Goal: Task Accomplishment & Management: Use online tool/utility

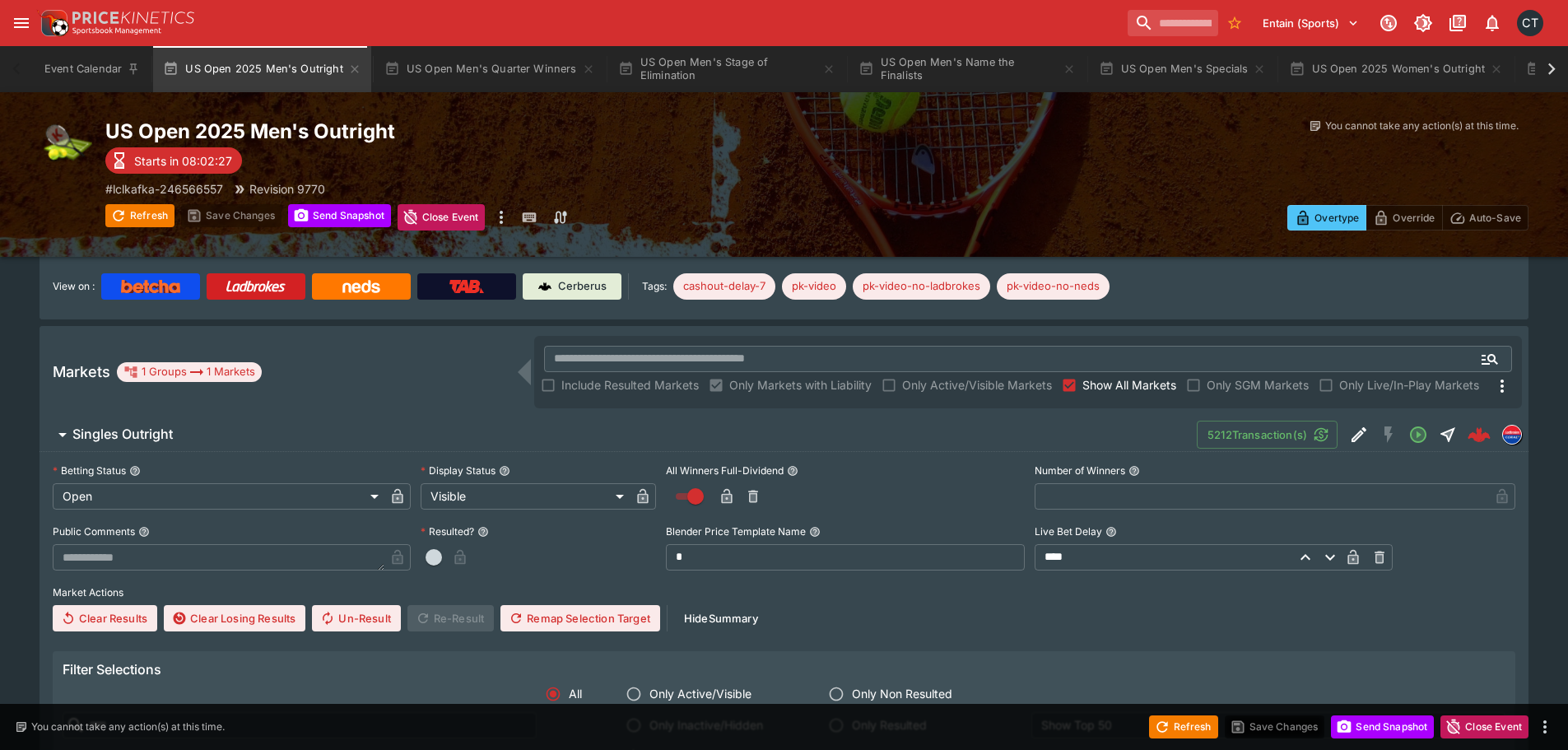
scroll to position [329, 0]
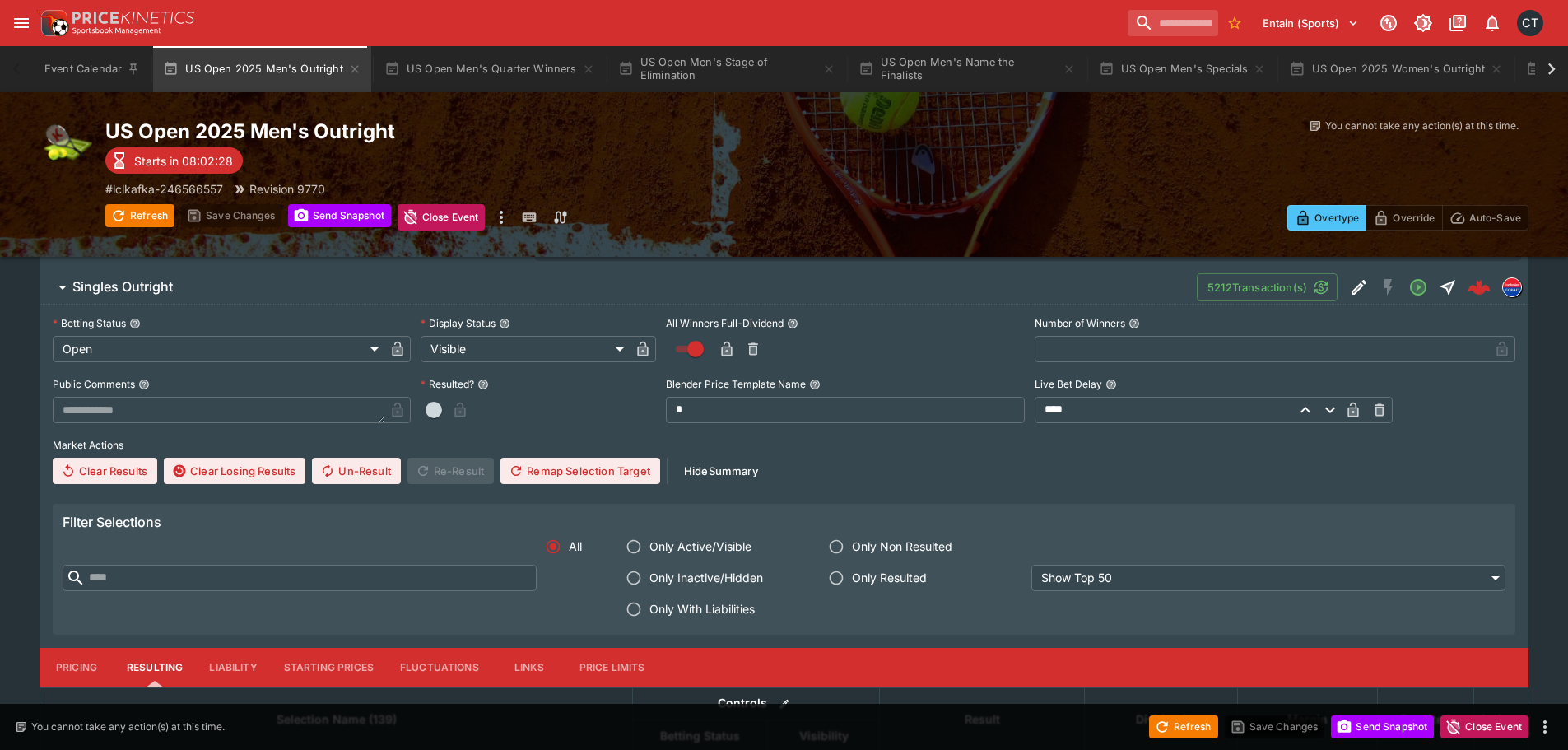
click at [665, 620] on label "Only With Liabilities" at bounding box center [711, 608] width 188 height 32
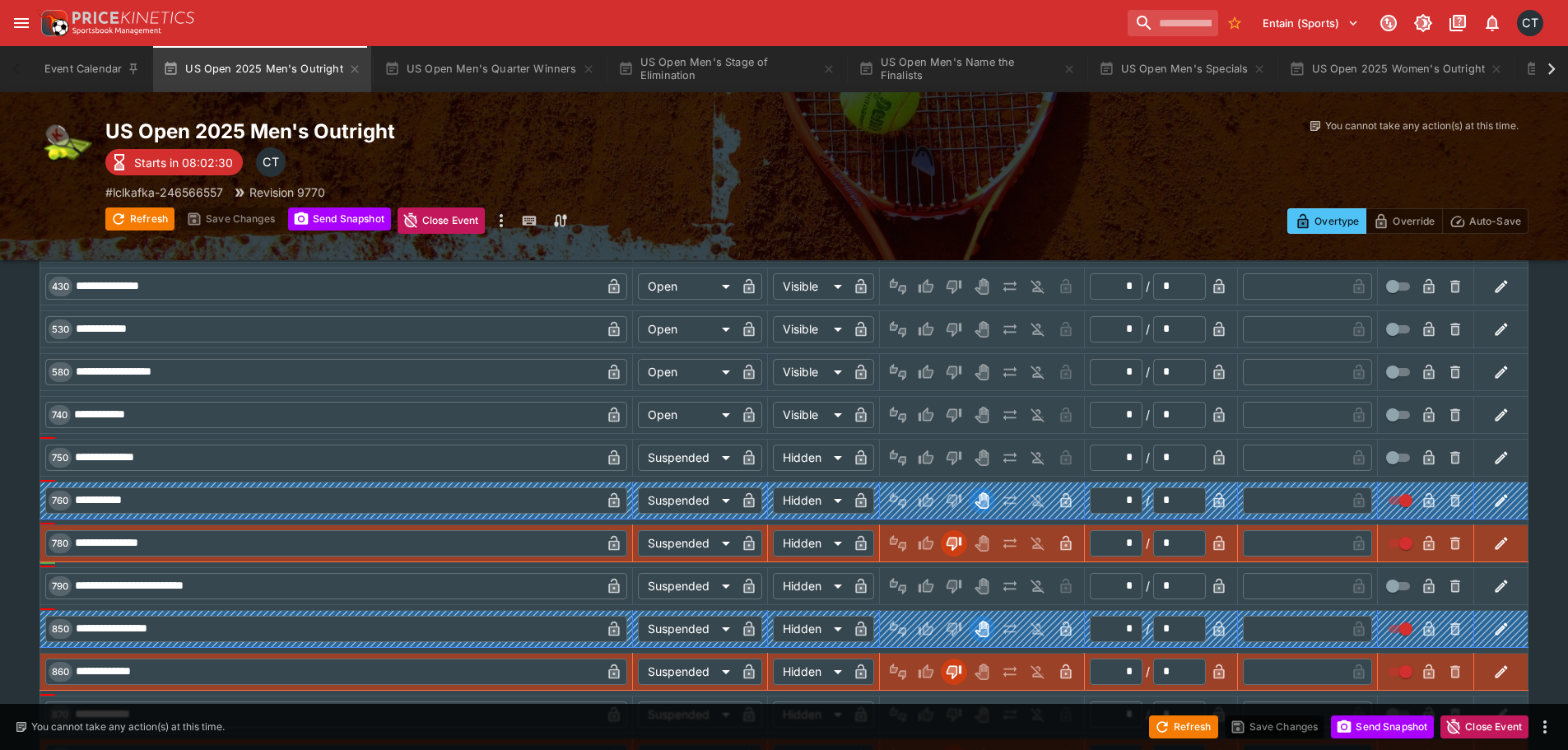
scroll to position [2225, 0]
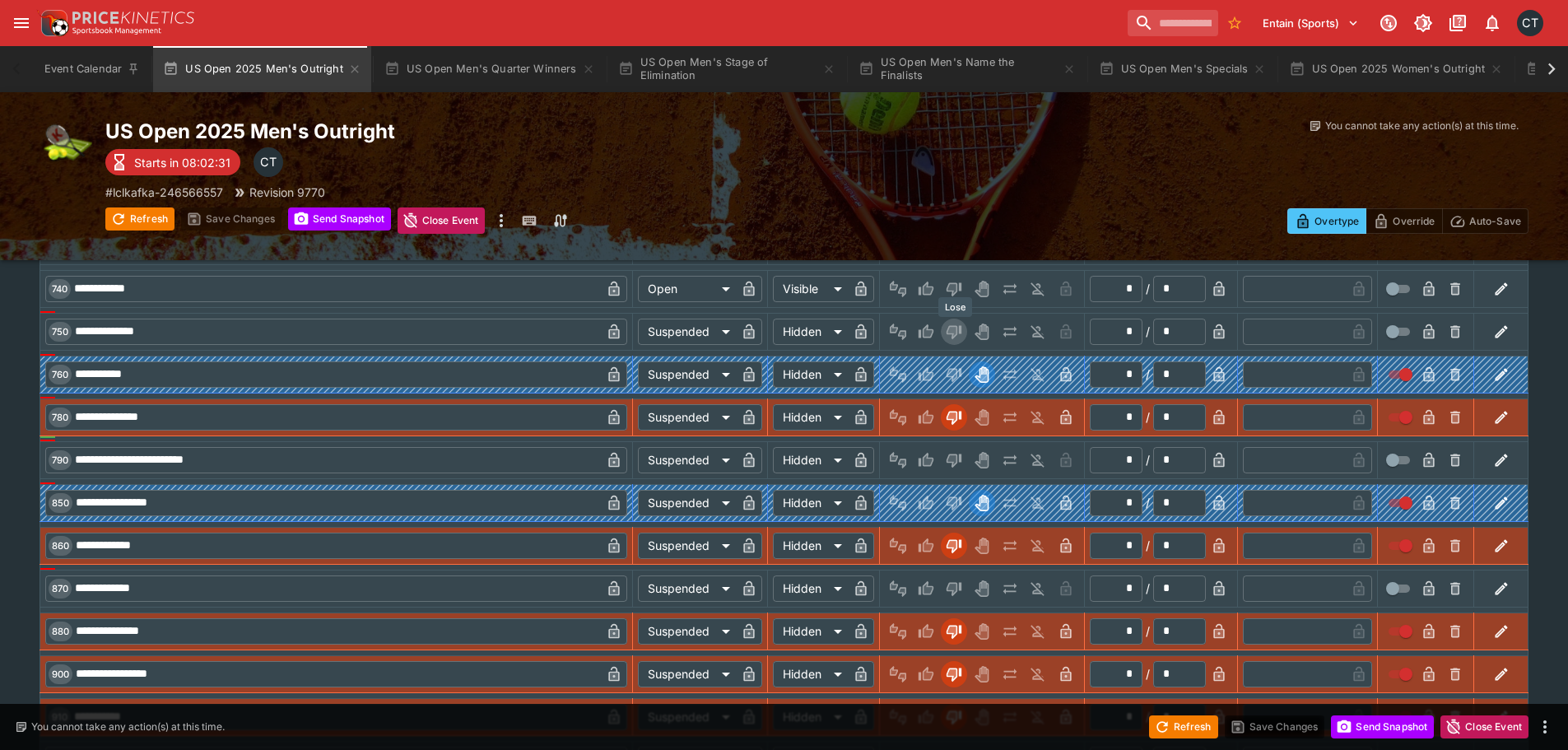
click at [954, 326] on icon "Lose" at bounding box center [954, 333] width 14 height 14
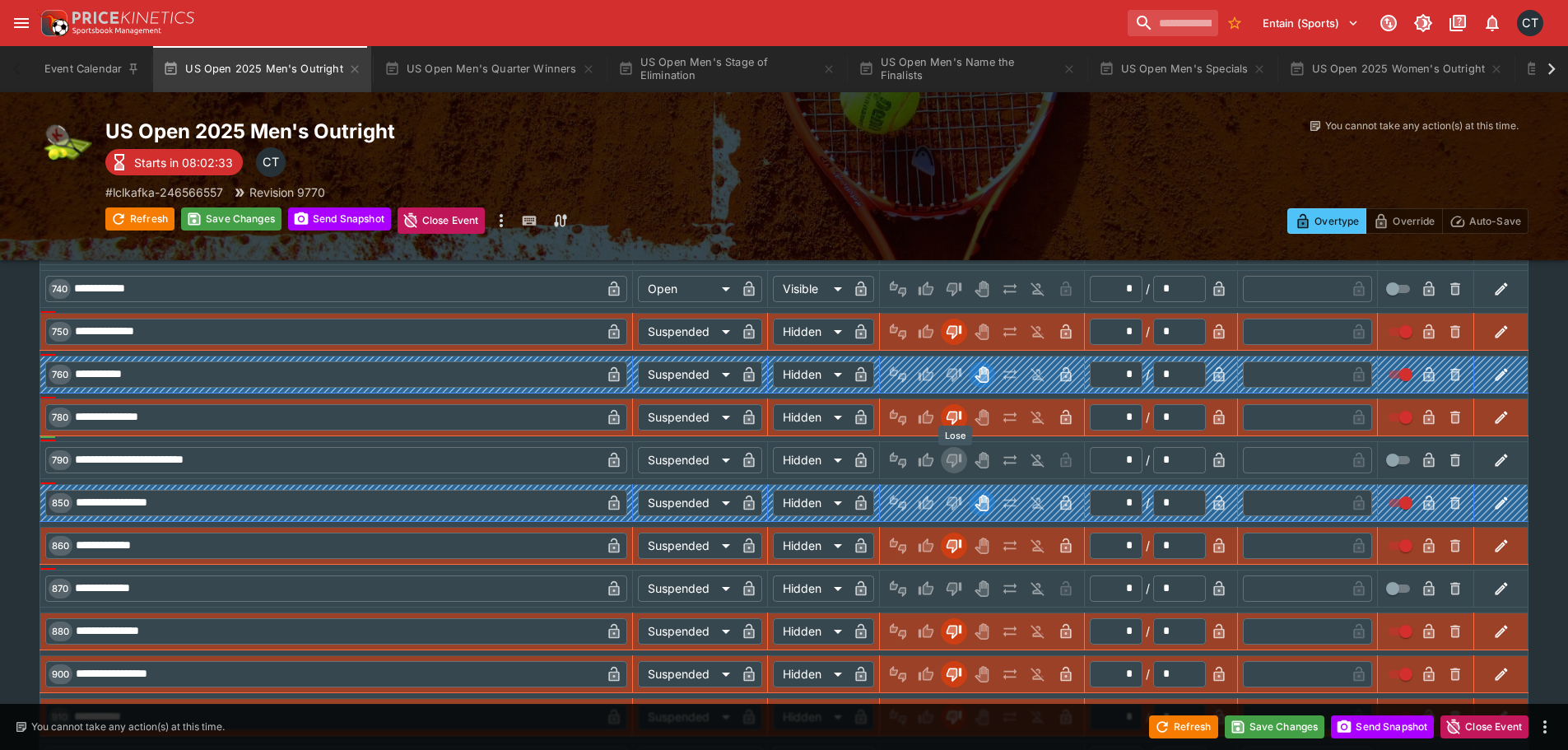
click at [958, 454] on icon "Lose" at bounding box center [954, 461] width 14 height 14
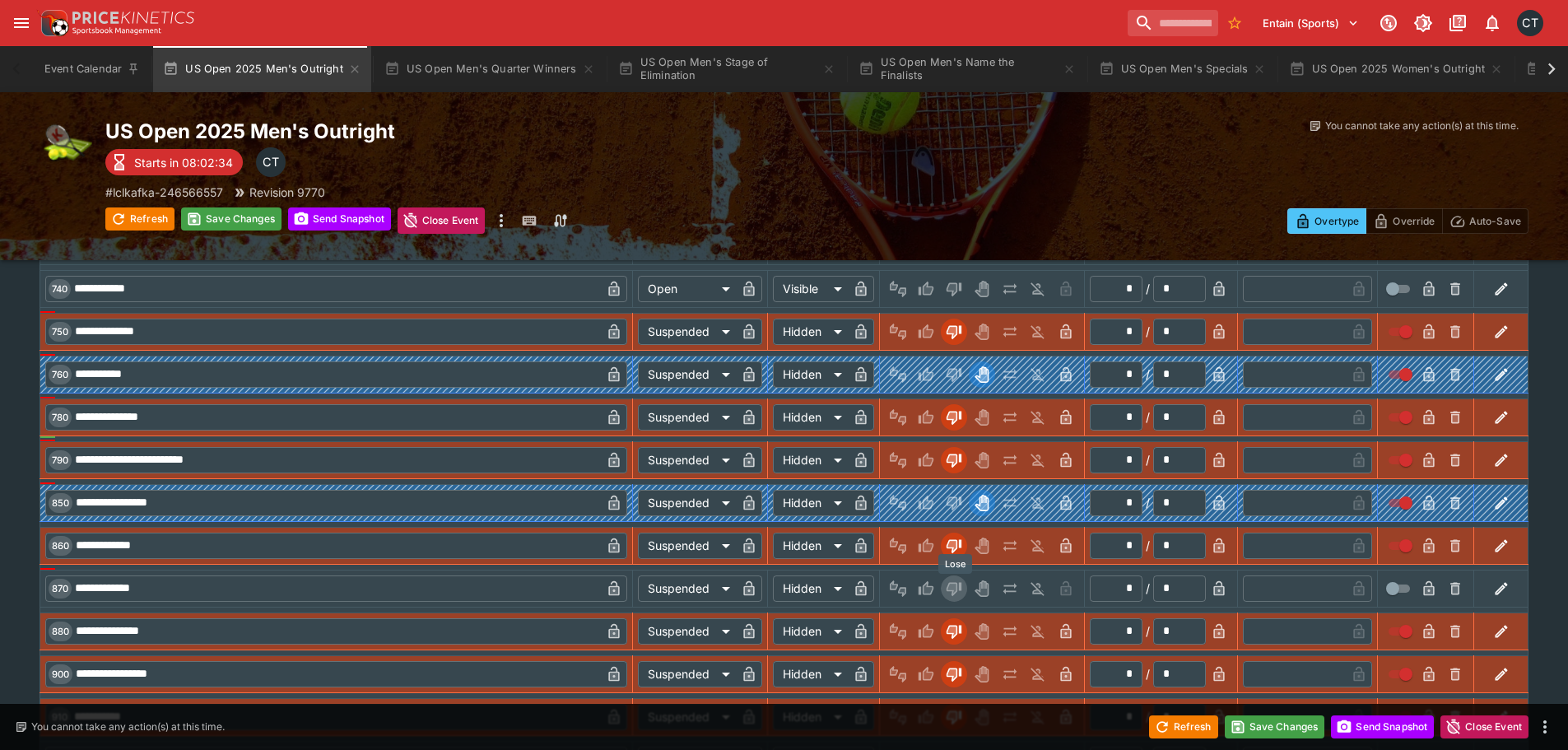
click at [949, 590] on icon "Lose" at bounding box center [954, 589] width 14 height 14
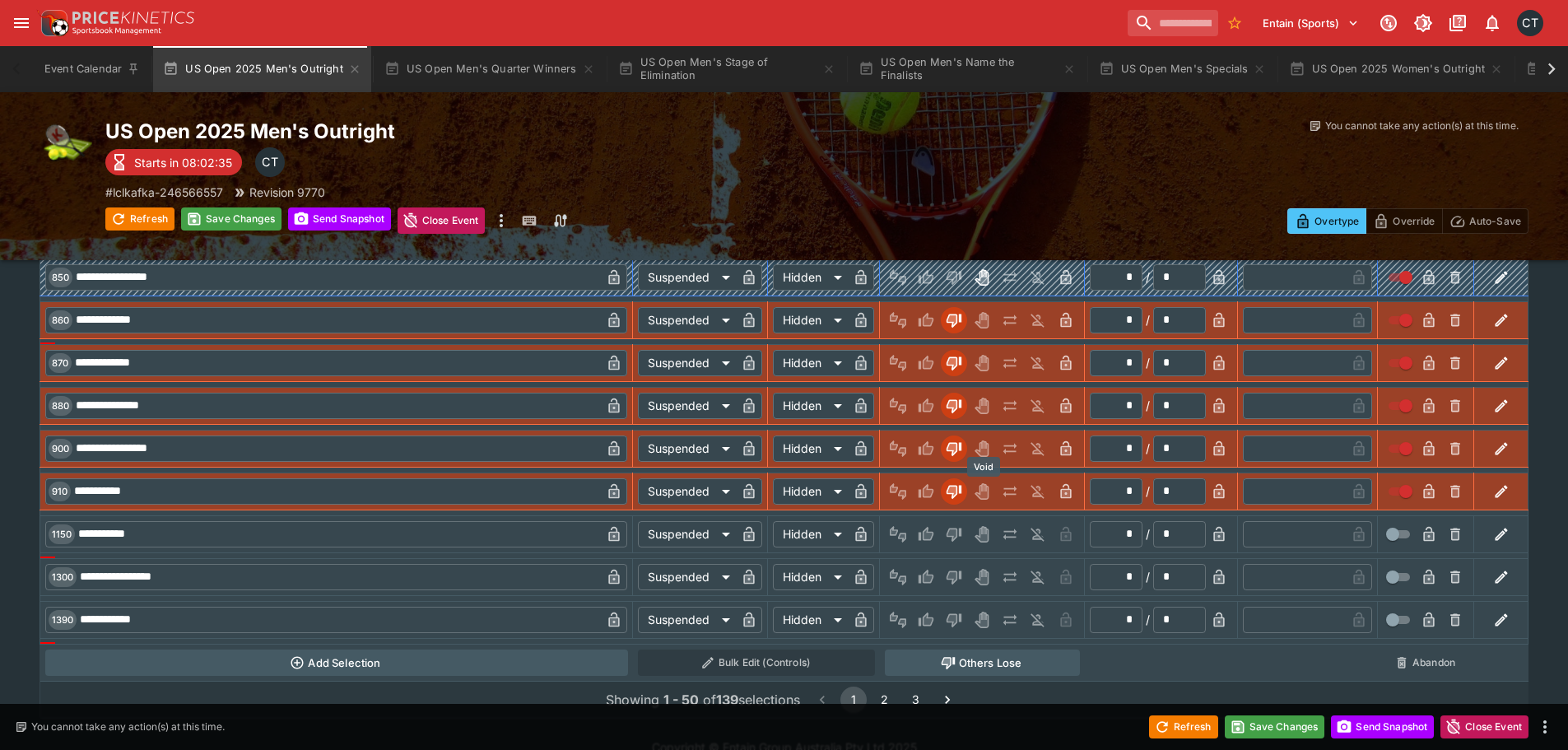
scroll to position [2476, 0]
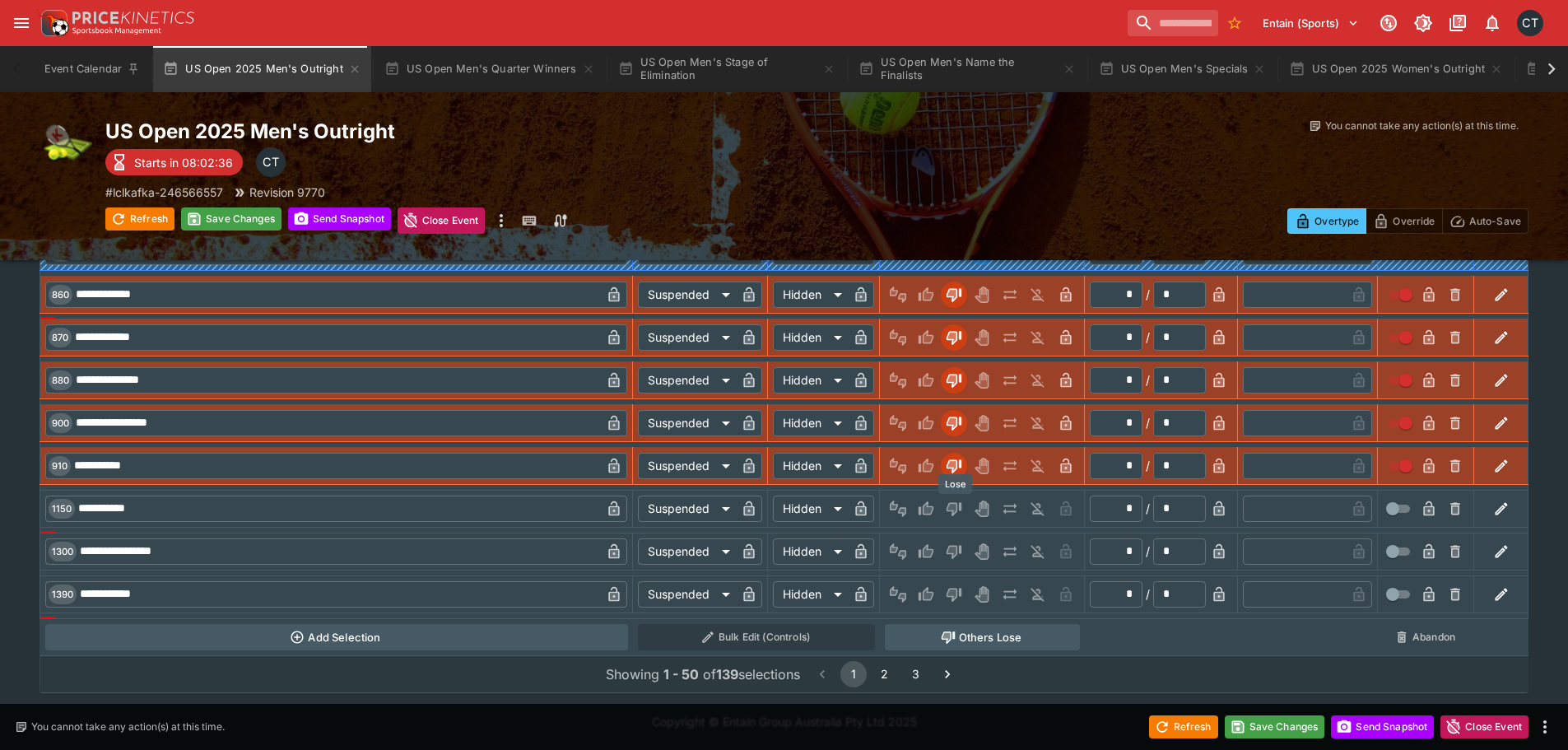
click at [955, 509] on icon "Lose" at bounding box center [952, 508] width 8 height 10
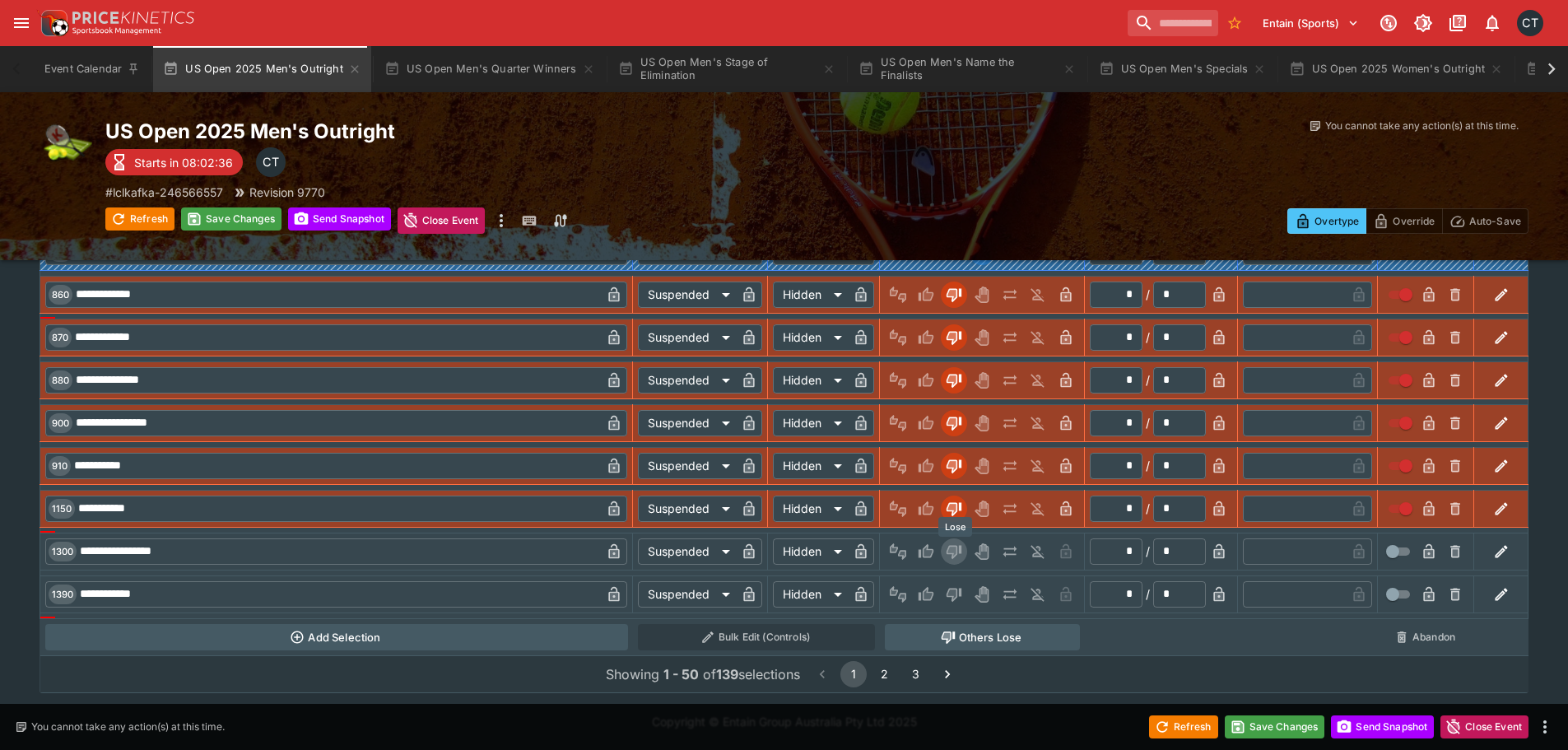
click at [949, 550] on icon "Lose" at bounding box center [952, 551] width 8 height 10
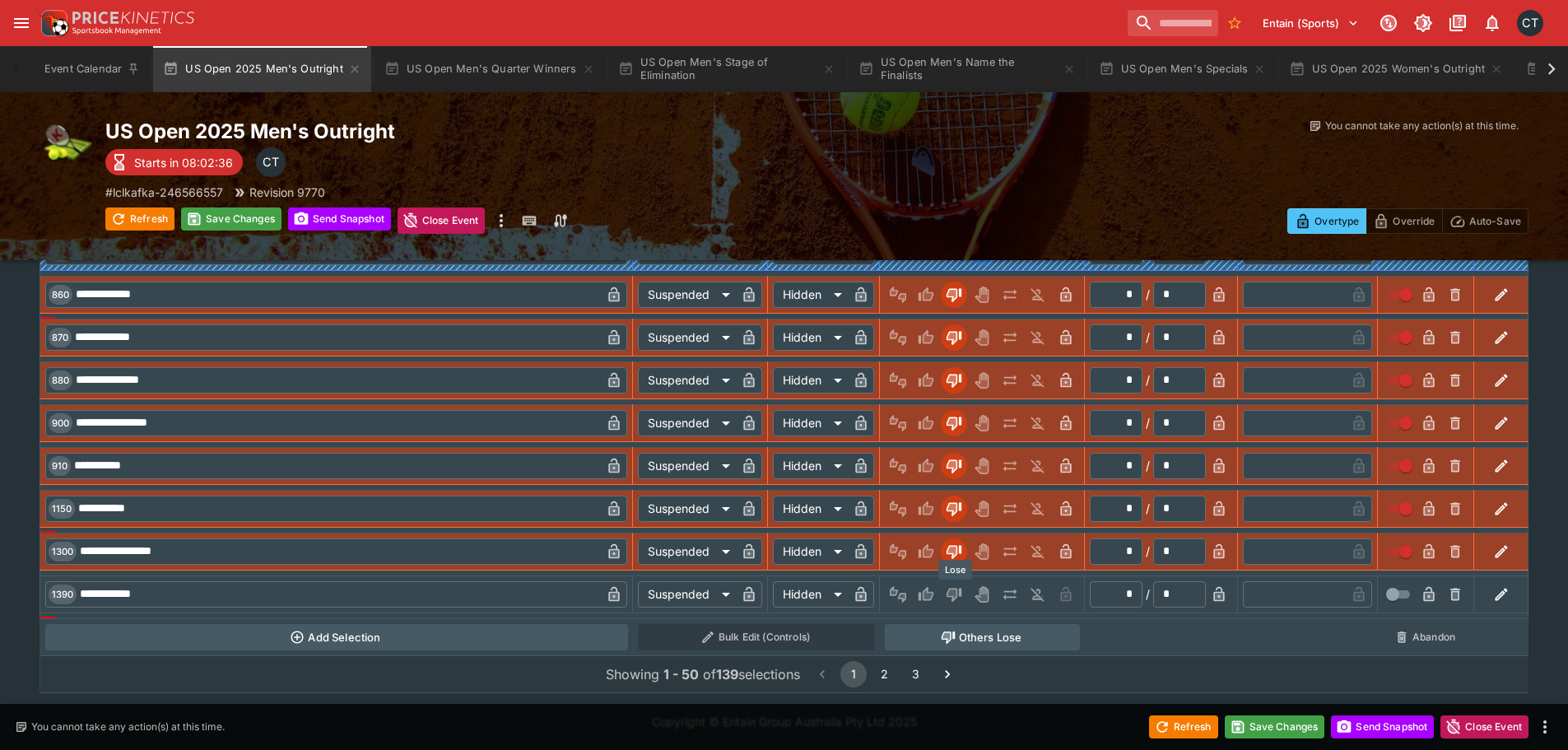
click at [950, 596] on icon "Lose" at bounding box center [954, 595] width 14 height 14
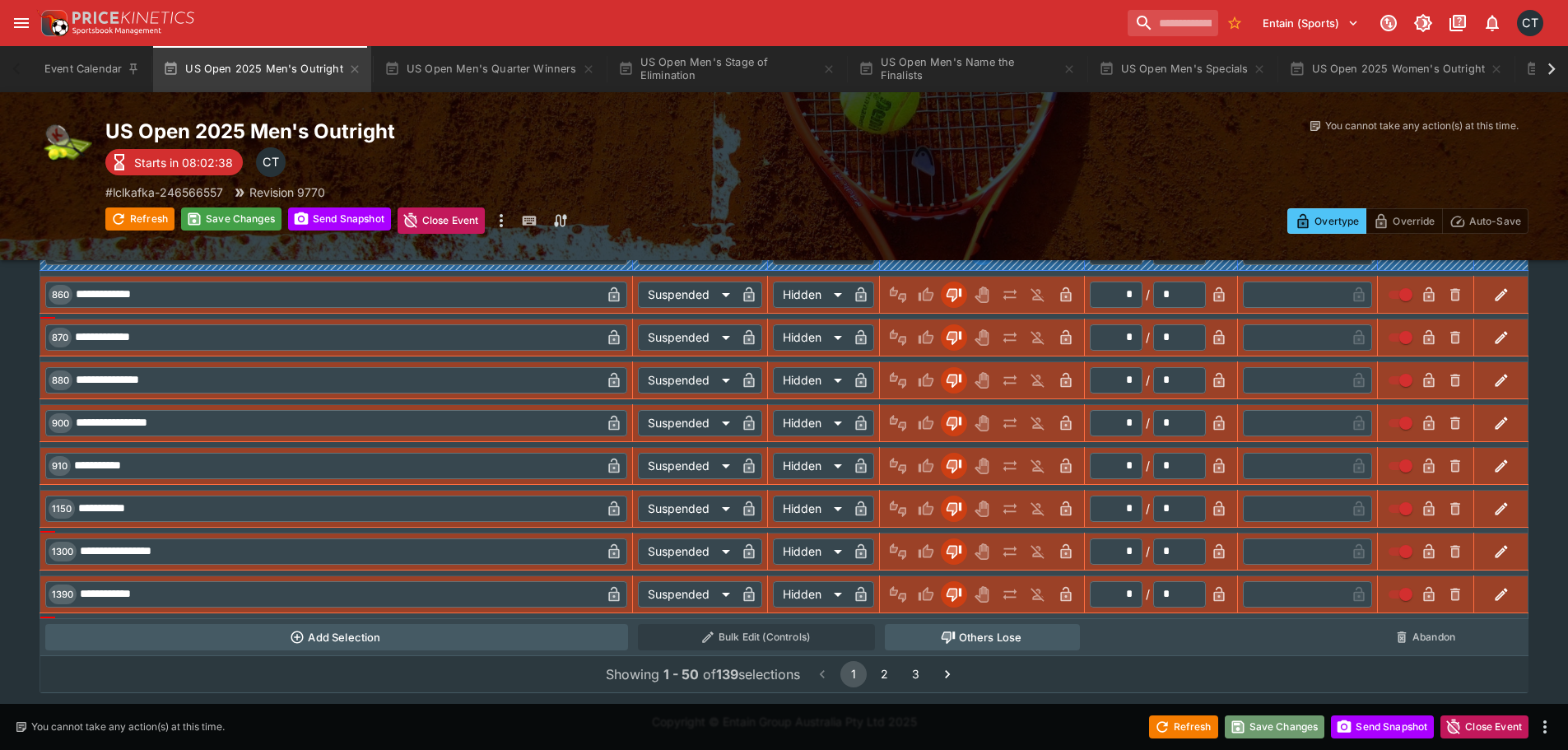
click at [1252, 724] on button "Save Changes" at bounding box center [1274, 727] width 100 height 23
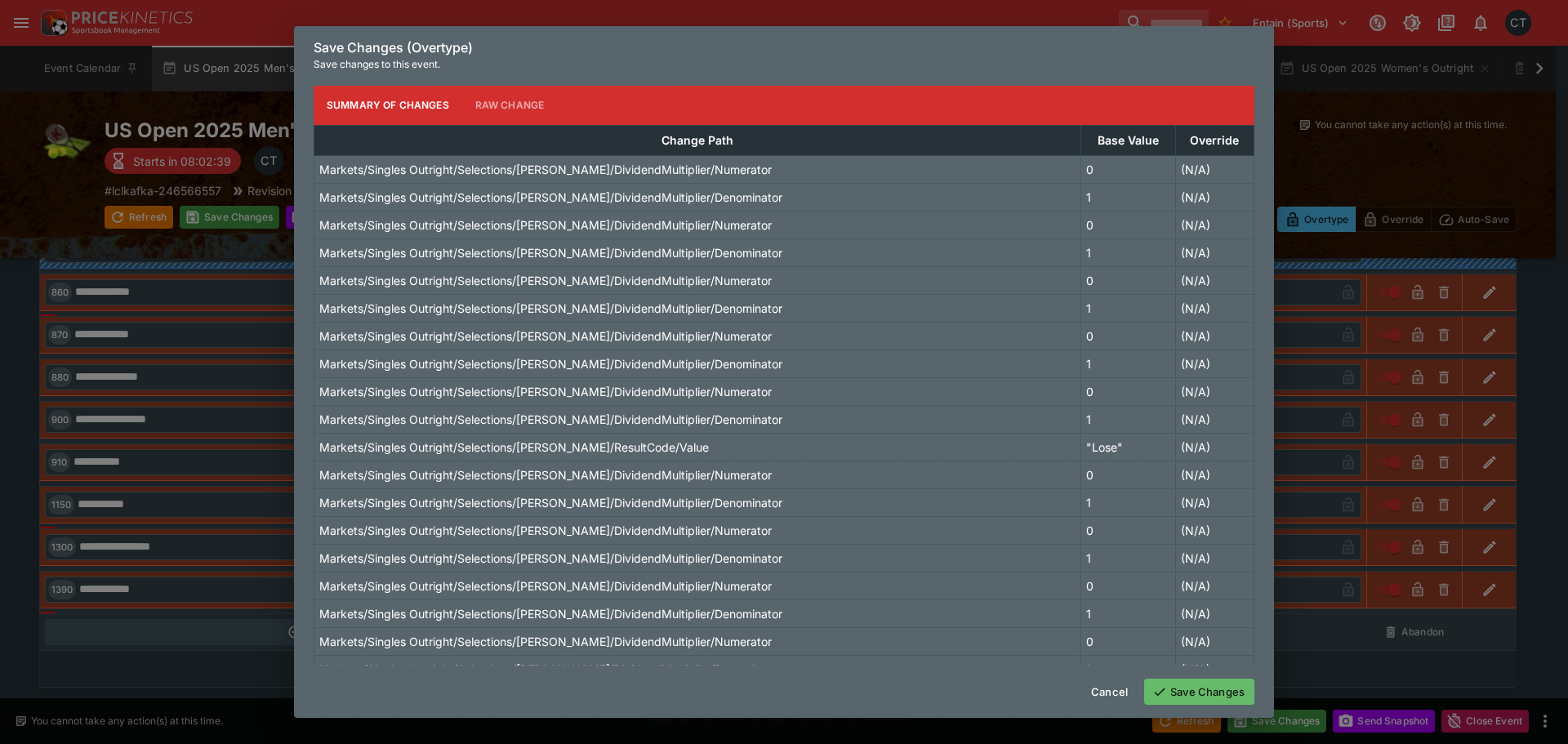
click at [1207, 688] on button "Save Changes" at bounding box center [1199, 691] width 110 height 26
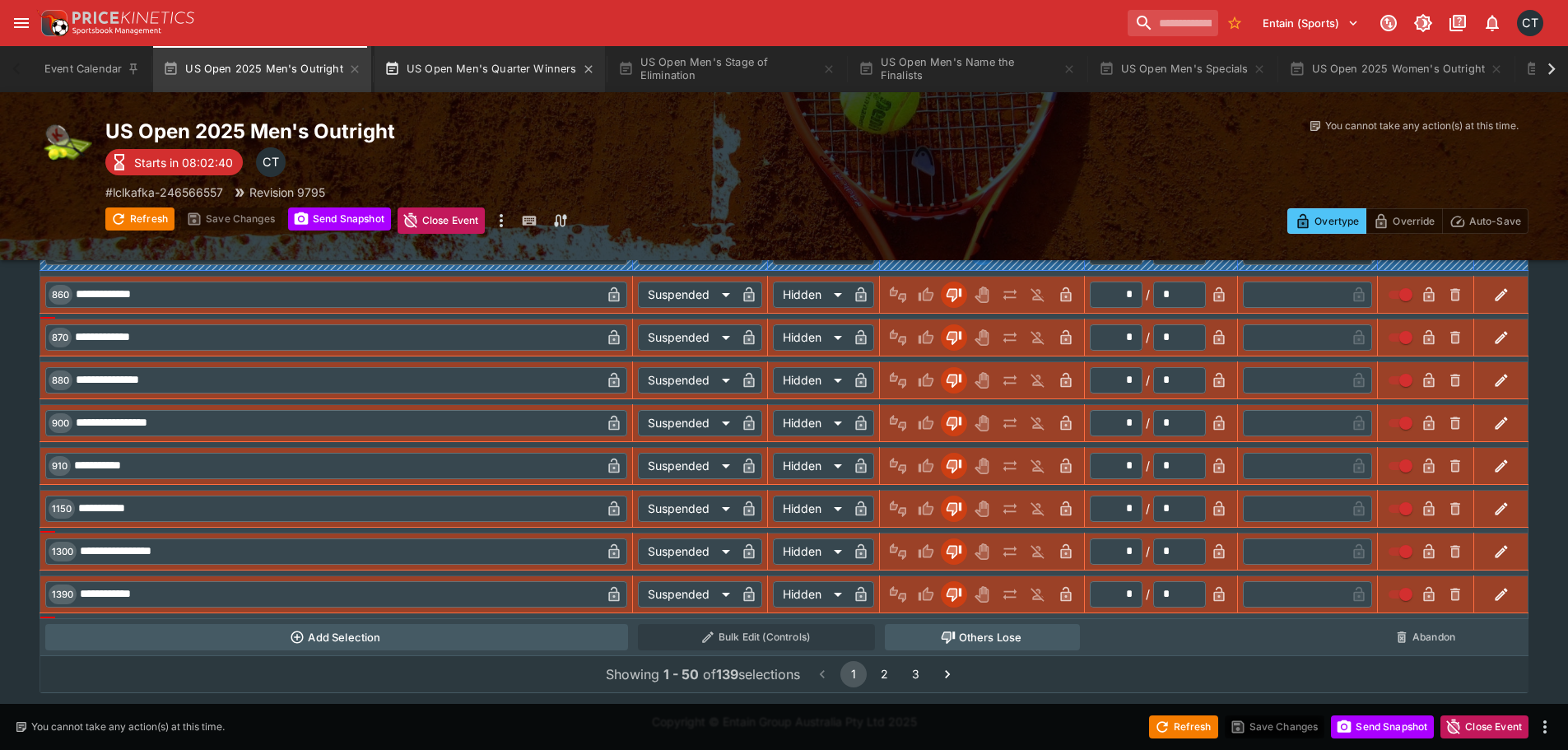
click at [450, 64] on button "US Open Men's Quarter Winners" at bounding box center [490, 69] width 231 height 46
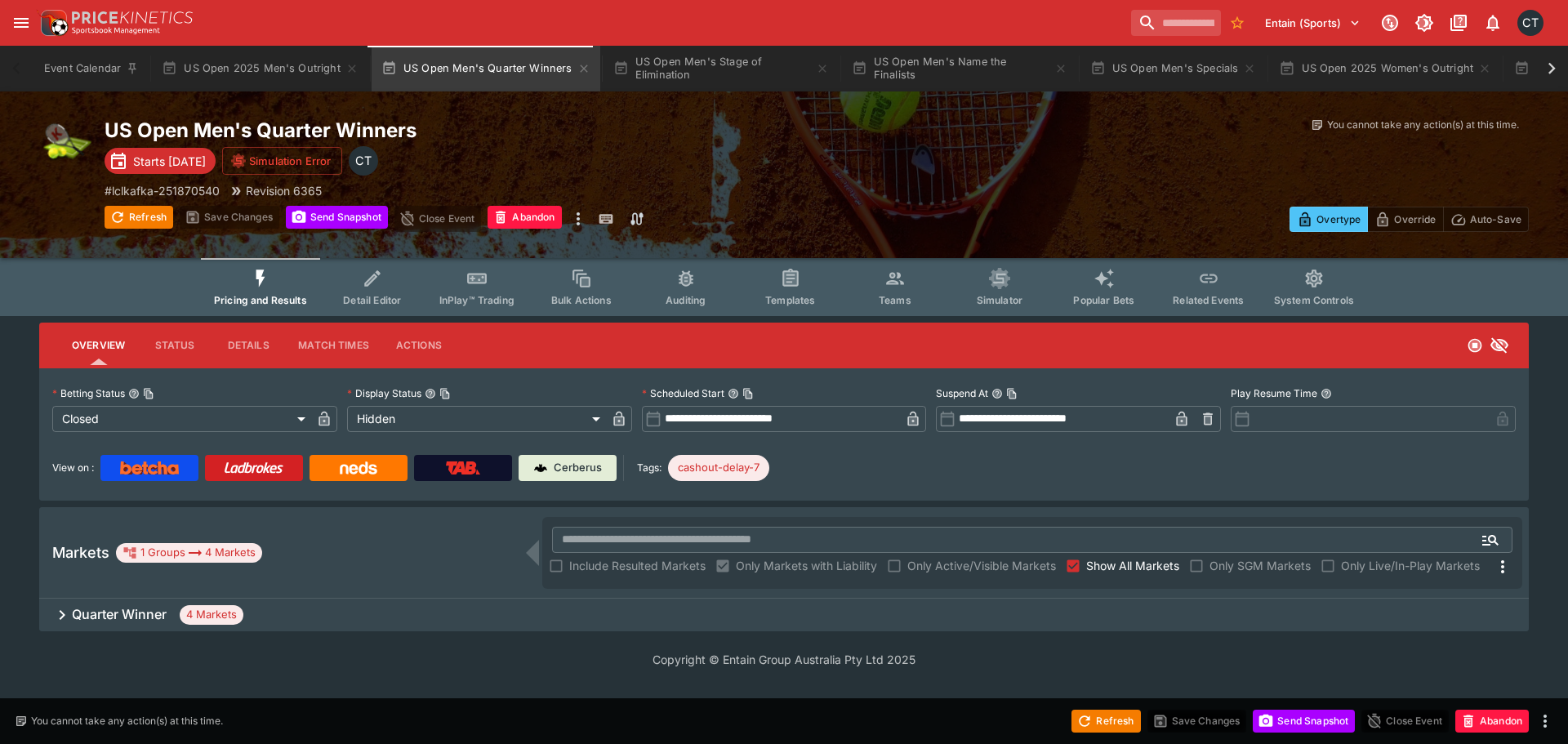
click at [130, 602] on div "Quarter Winner 4 Markets" at bounding box center [784, 614] width 1489 height 33
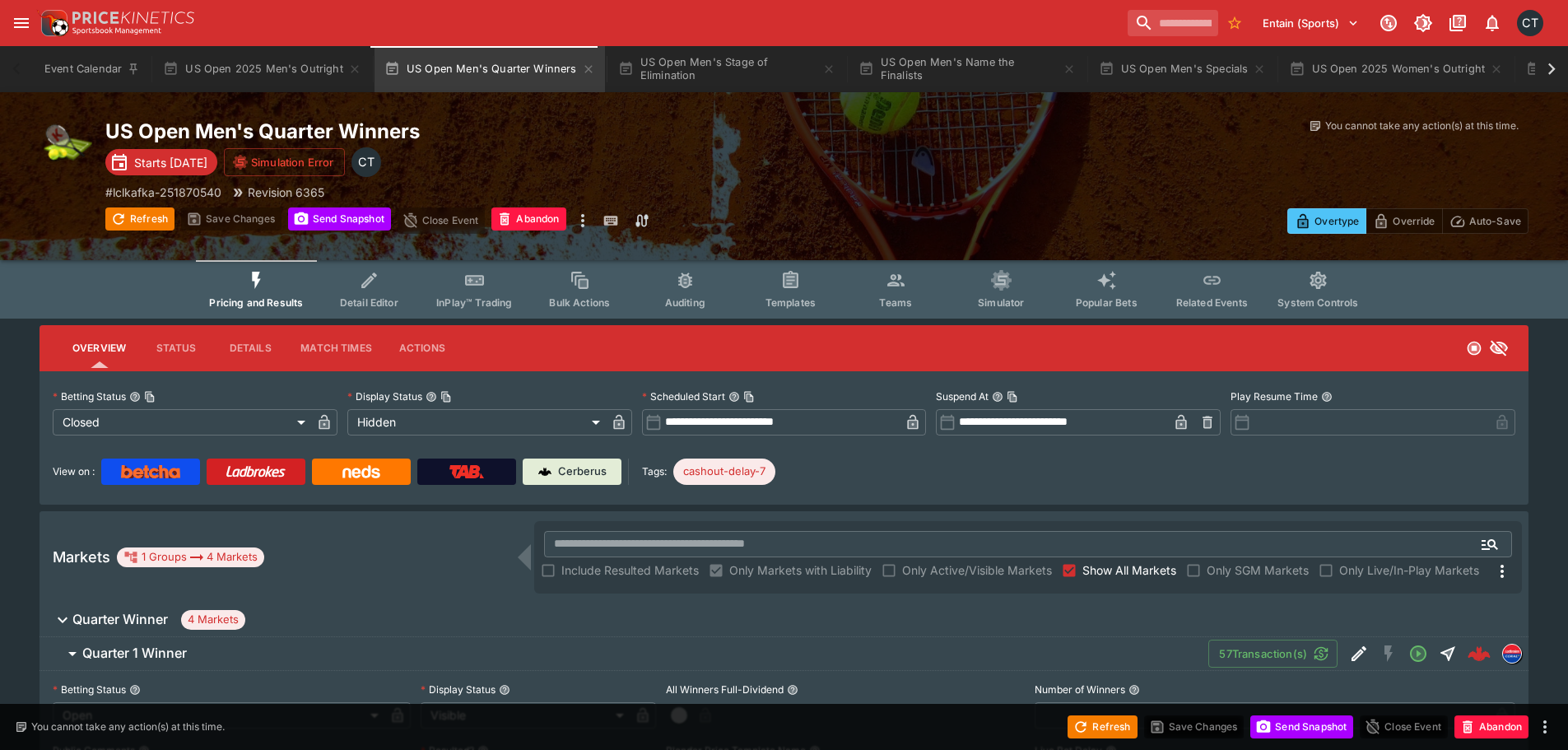
scroll to position [411, 0]
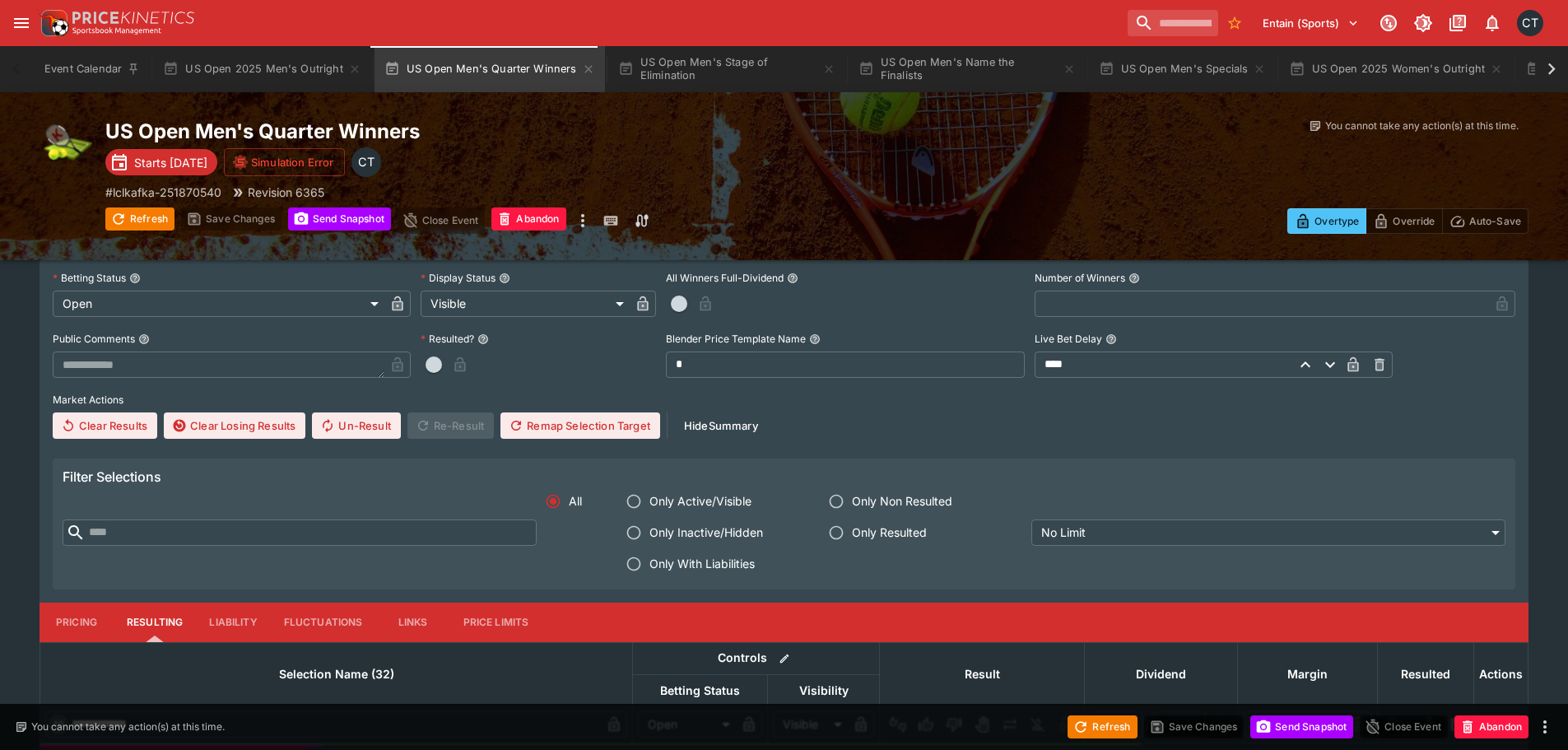
click at [710, 562] on span "Only With Liabilities" at bounding box center [701, 562] width 105 height 17
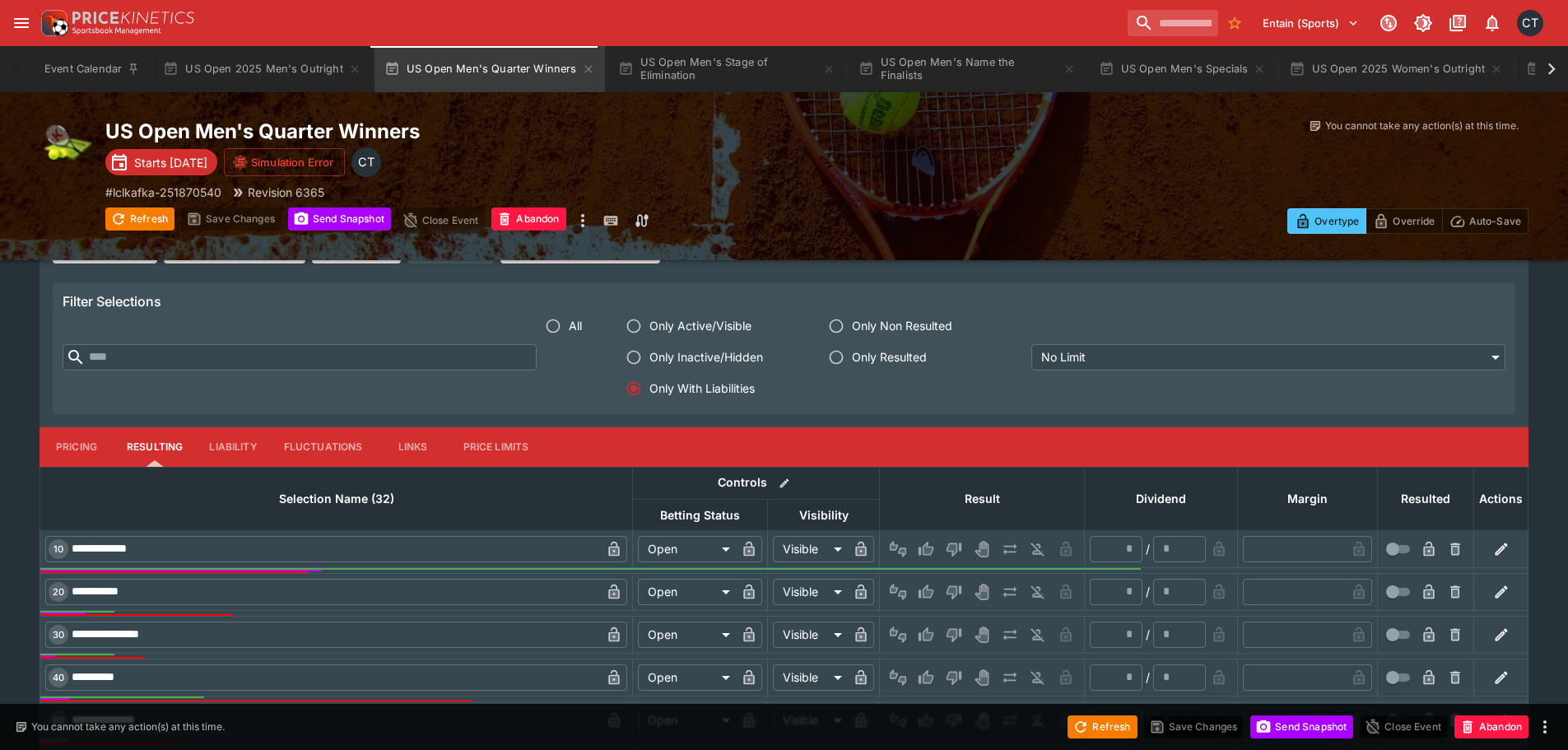
scroll to position [891, 0]
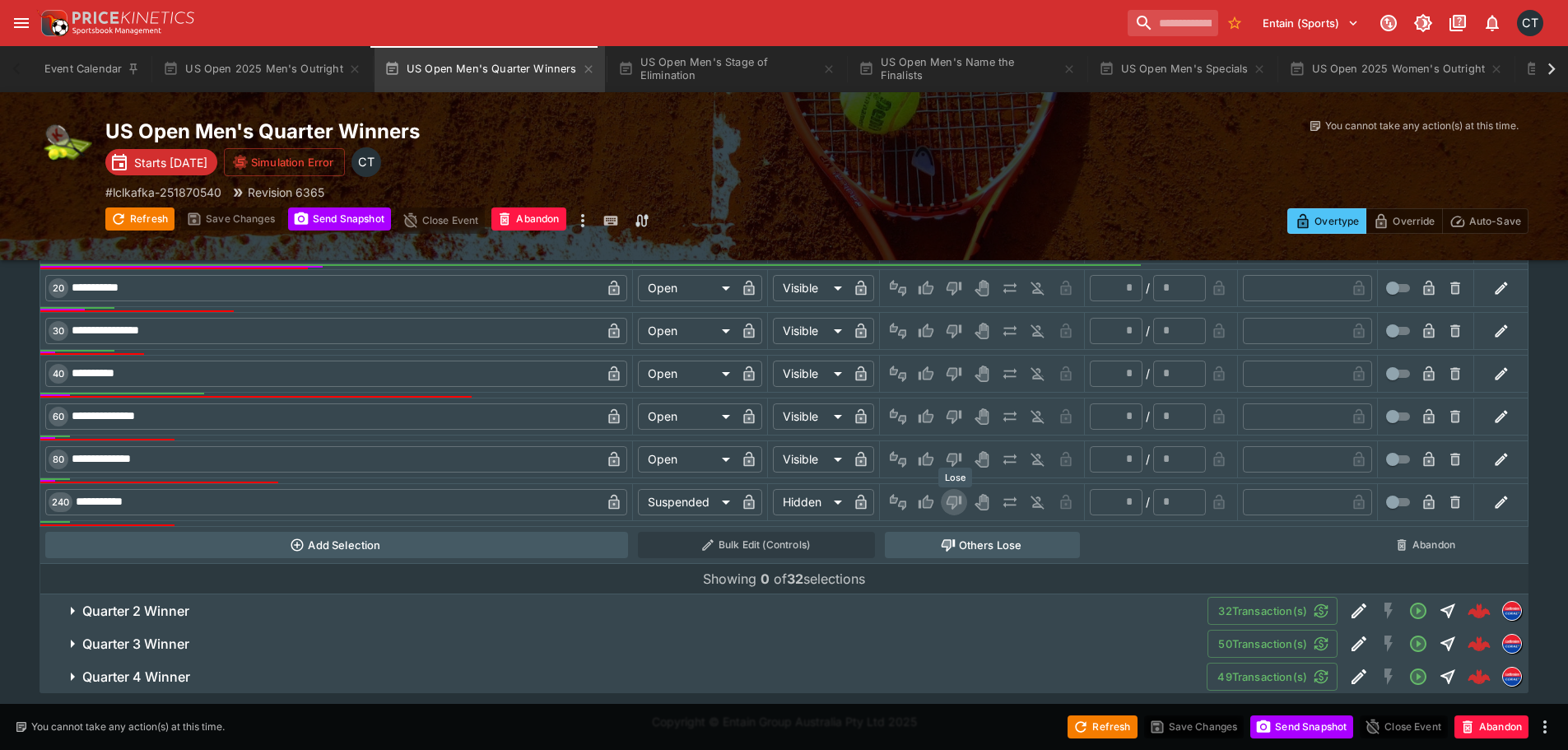
click at [950, 497] on icon "Lose" at bounding box center [954, 502] width 14 height 14
type input "*"
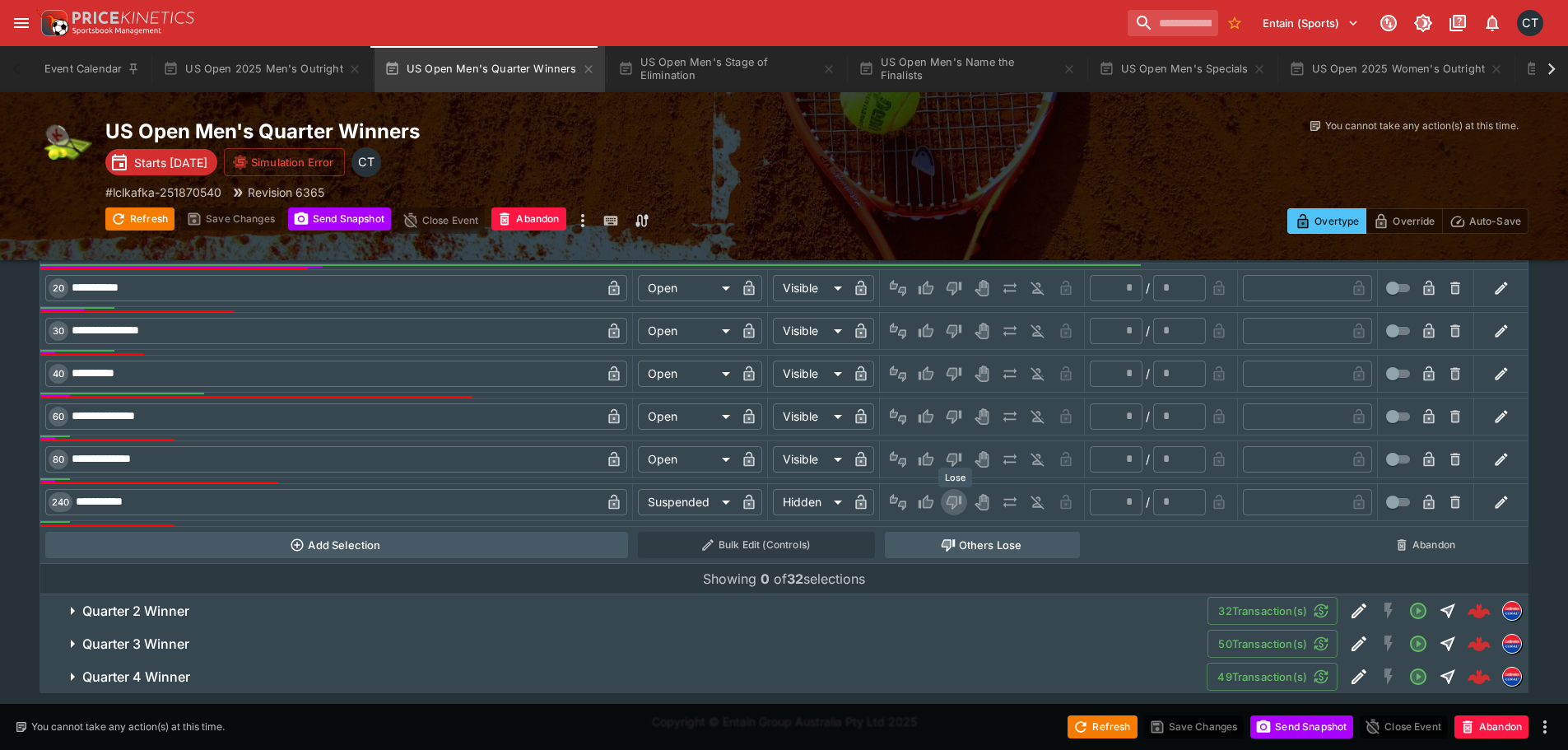
type input "*"
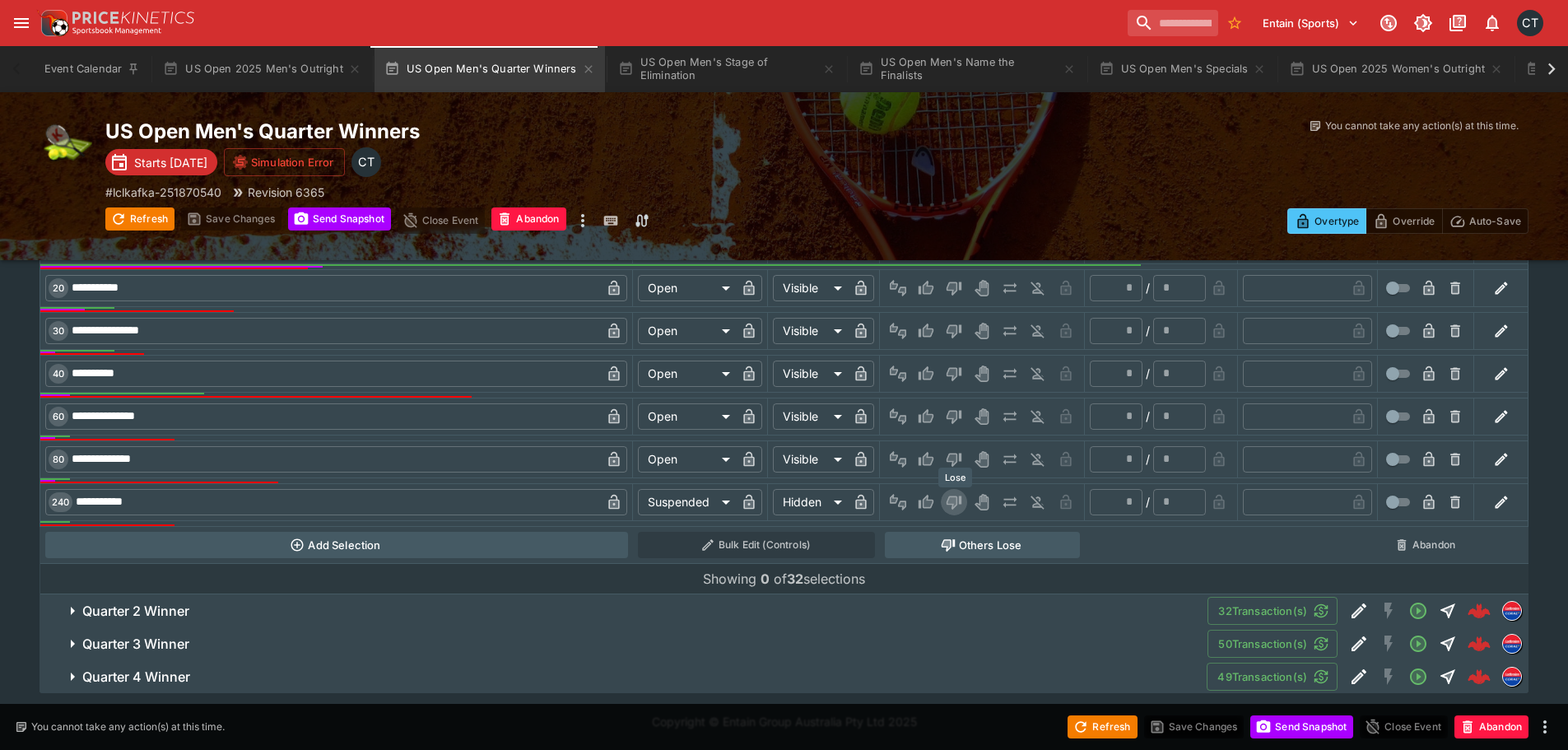
type input "*"
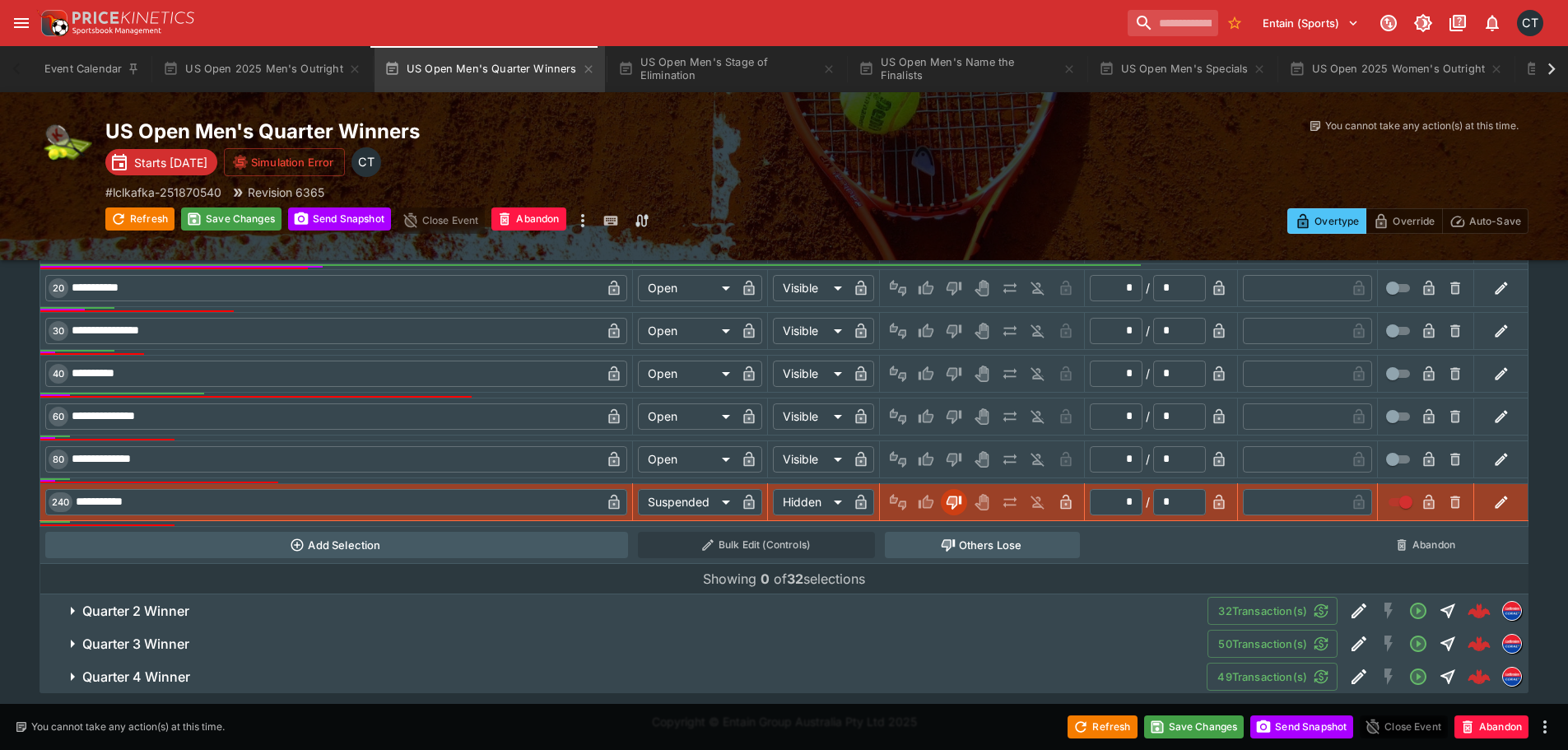
click at [140, 605] on h6 "Quarter 2 Winner" at bounding box center [135, 610] width 107 height 17
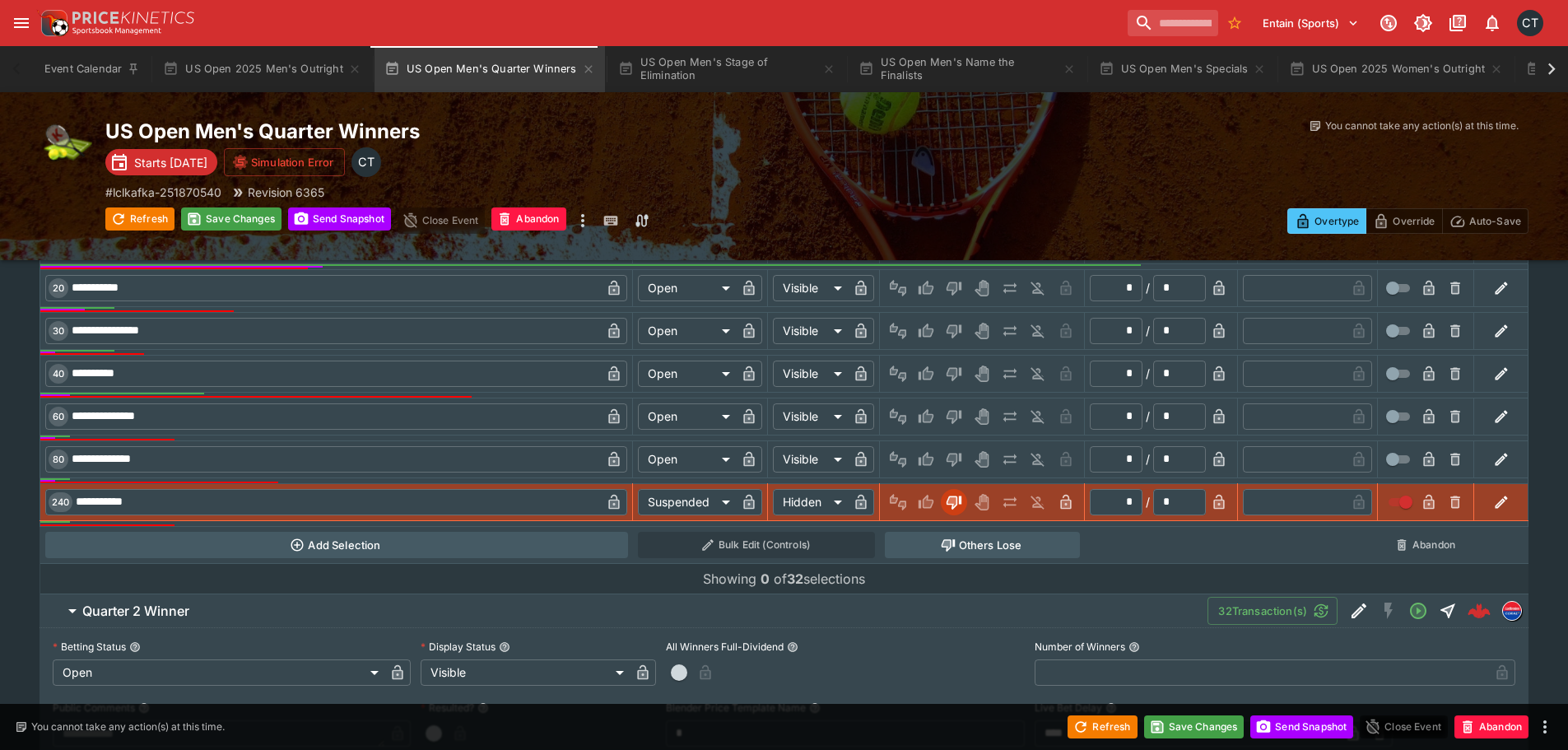
scroll to position [1326, 0]
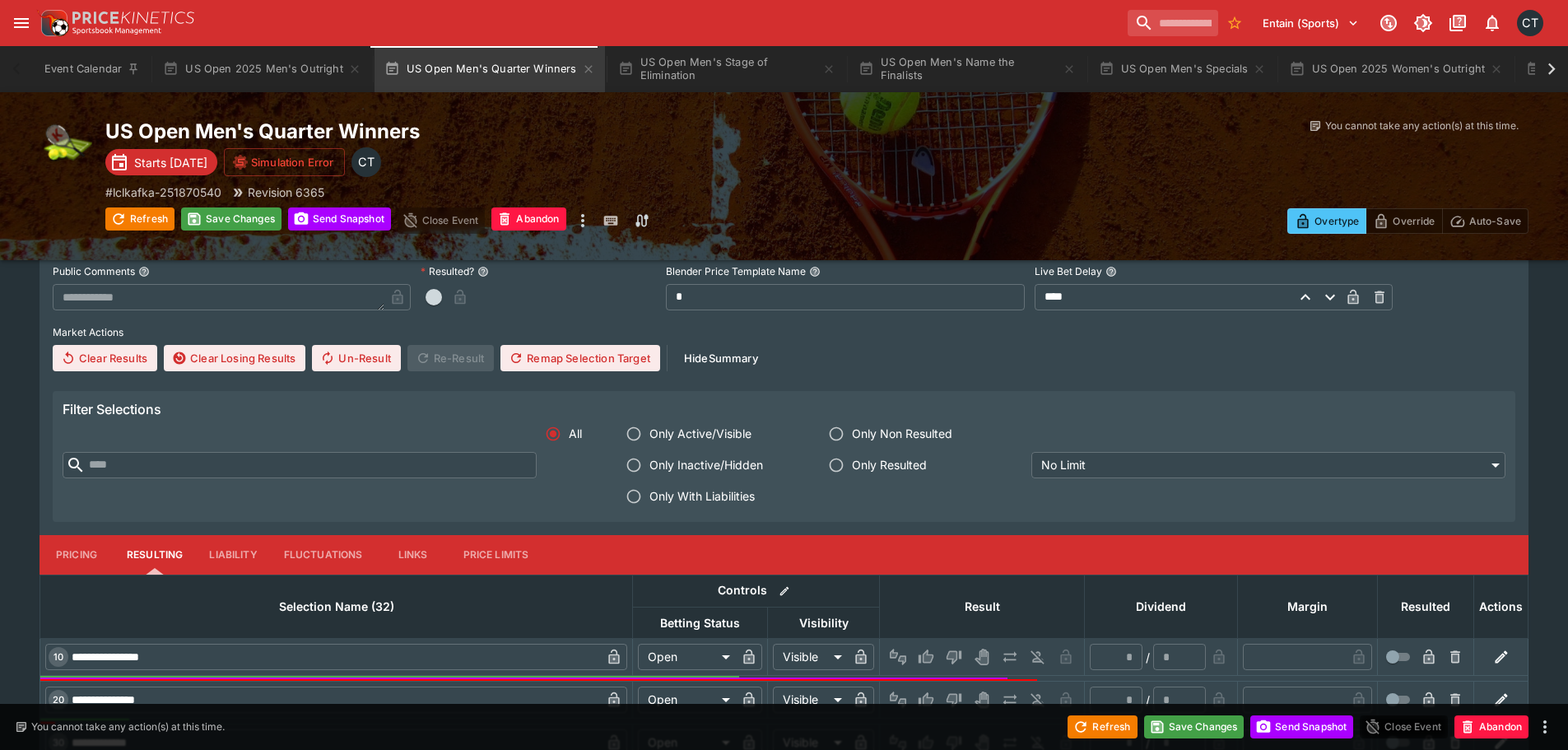
click at [703, 492] on span "Only With Liabilities" at bounding box center [701, 495] width 105 height 17
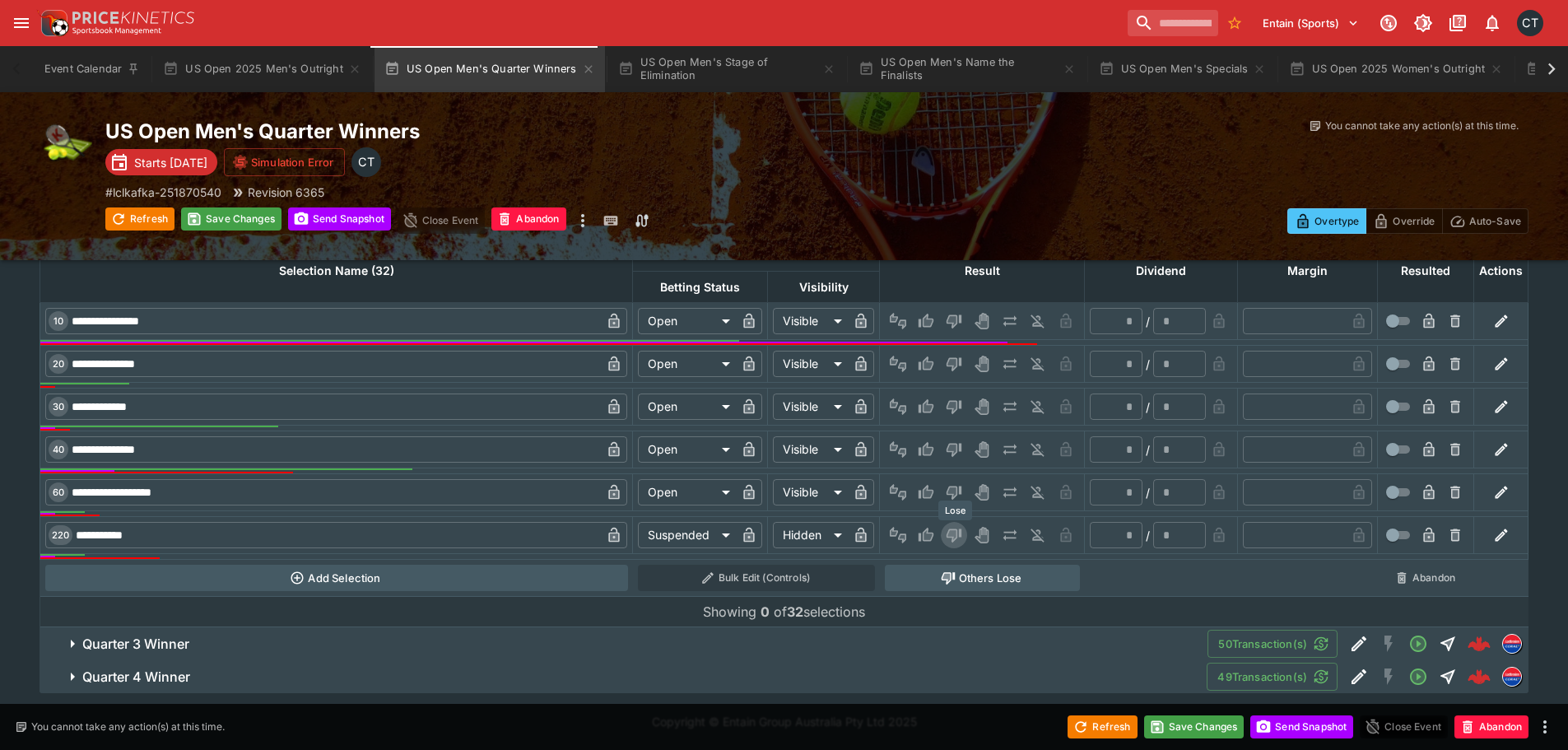
click at [958, 534] on icon "Lose" at bounding box center [954, 536] width 14 height 14
type input "*"
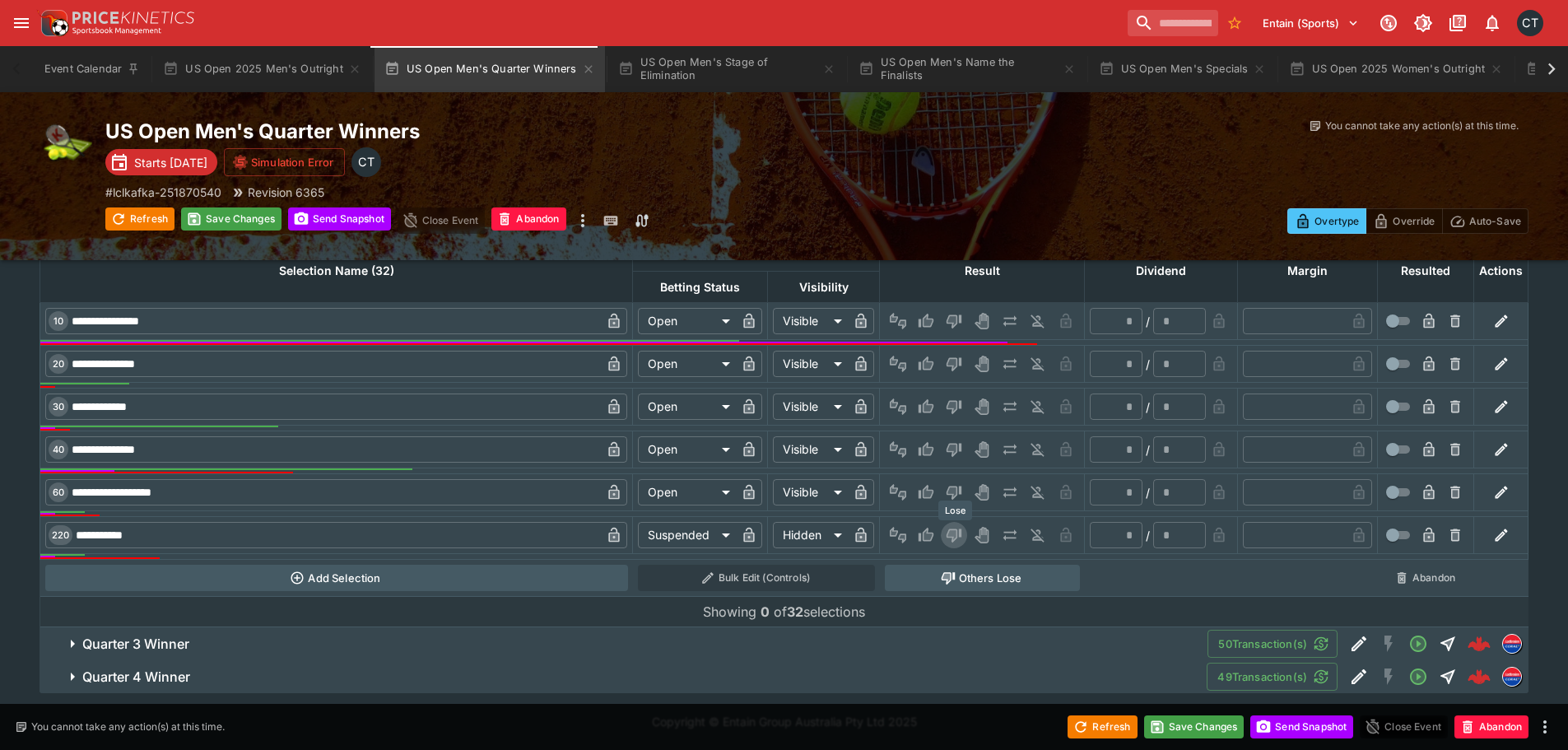
type input "*"
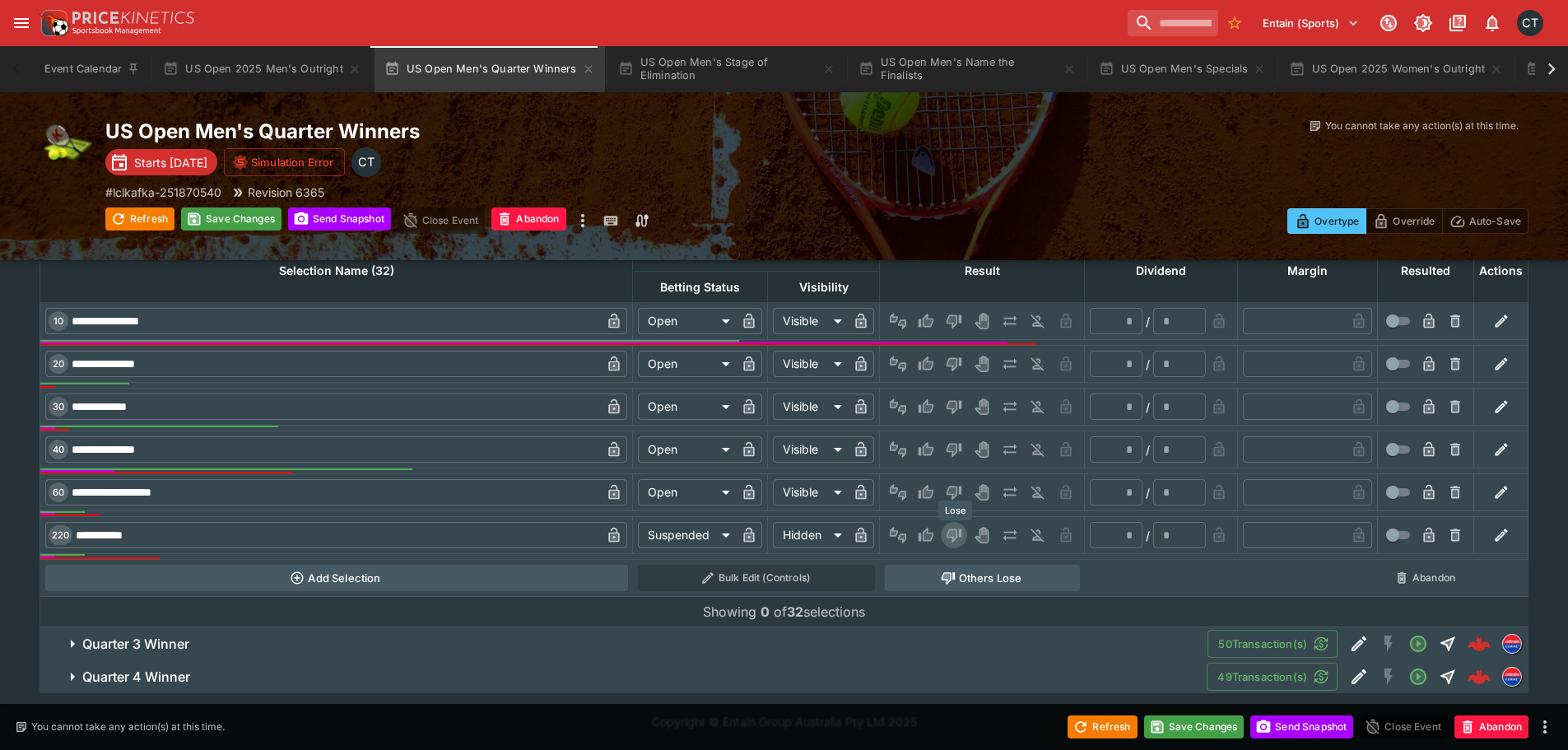
type input "*"
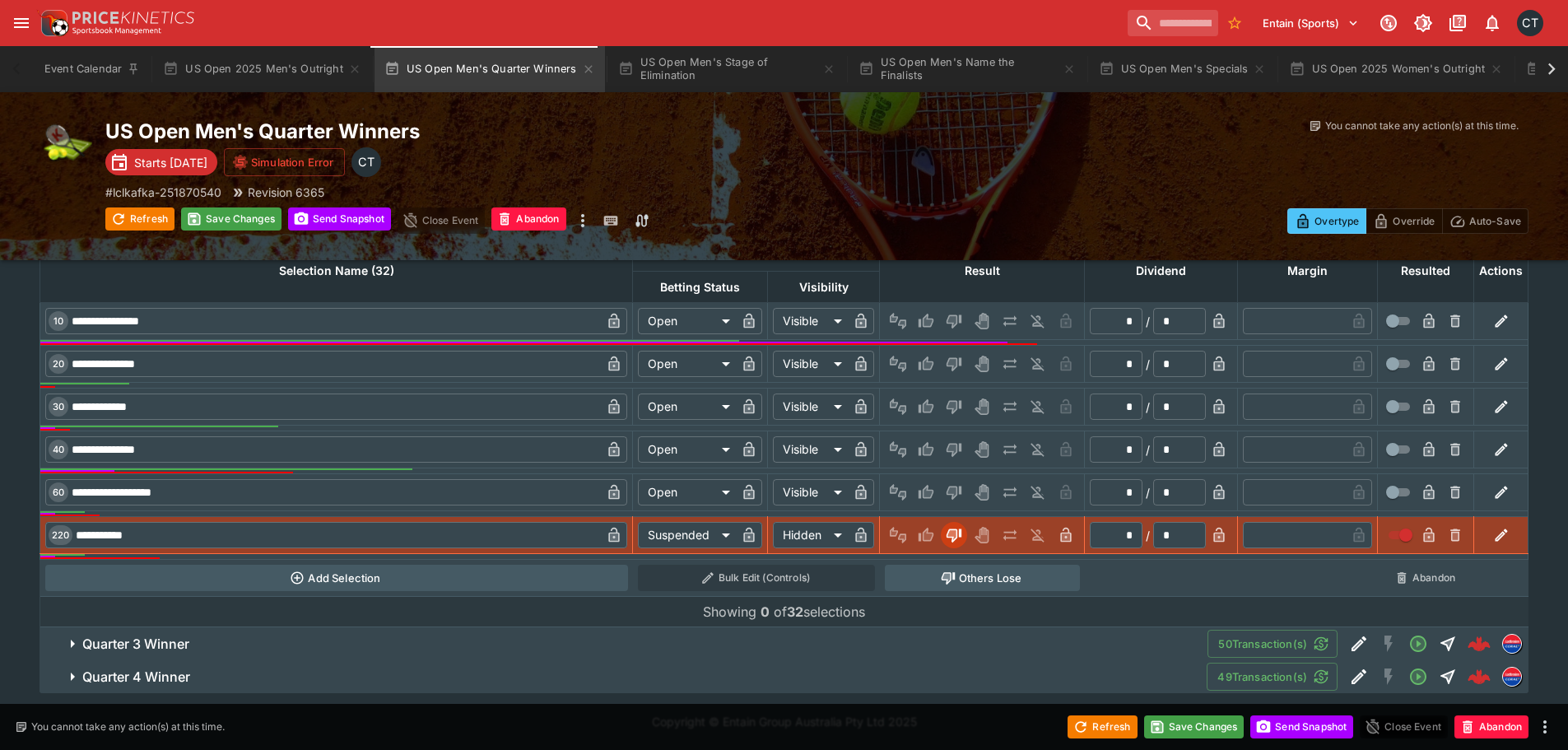
click at [293, 636] on span "Quarter 3 Winner" at bounding box center [637, 644] width 1112 height 17
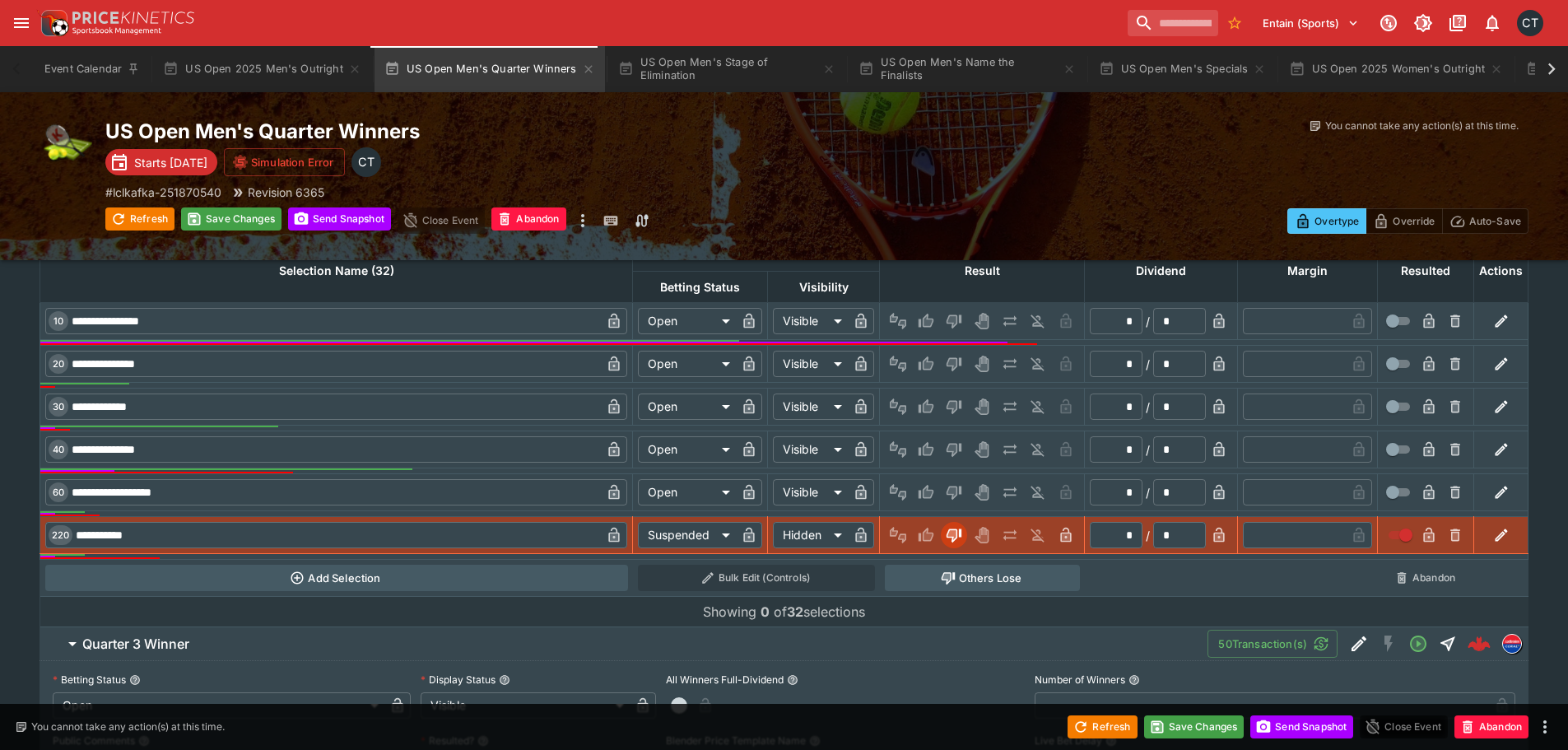
scroll to position [2238, 0]
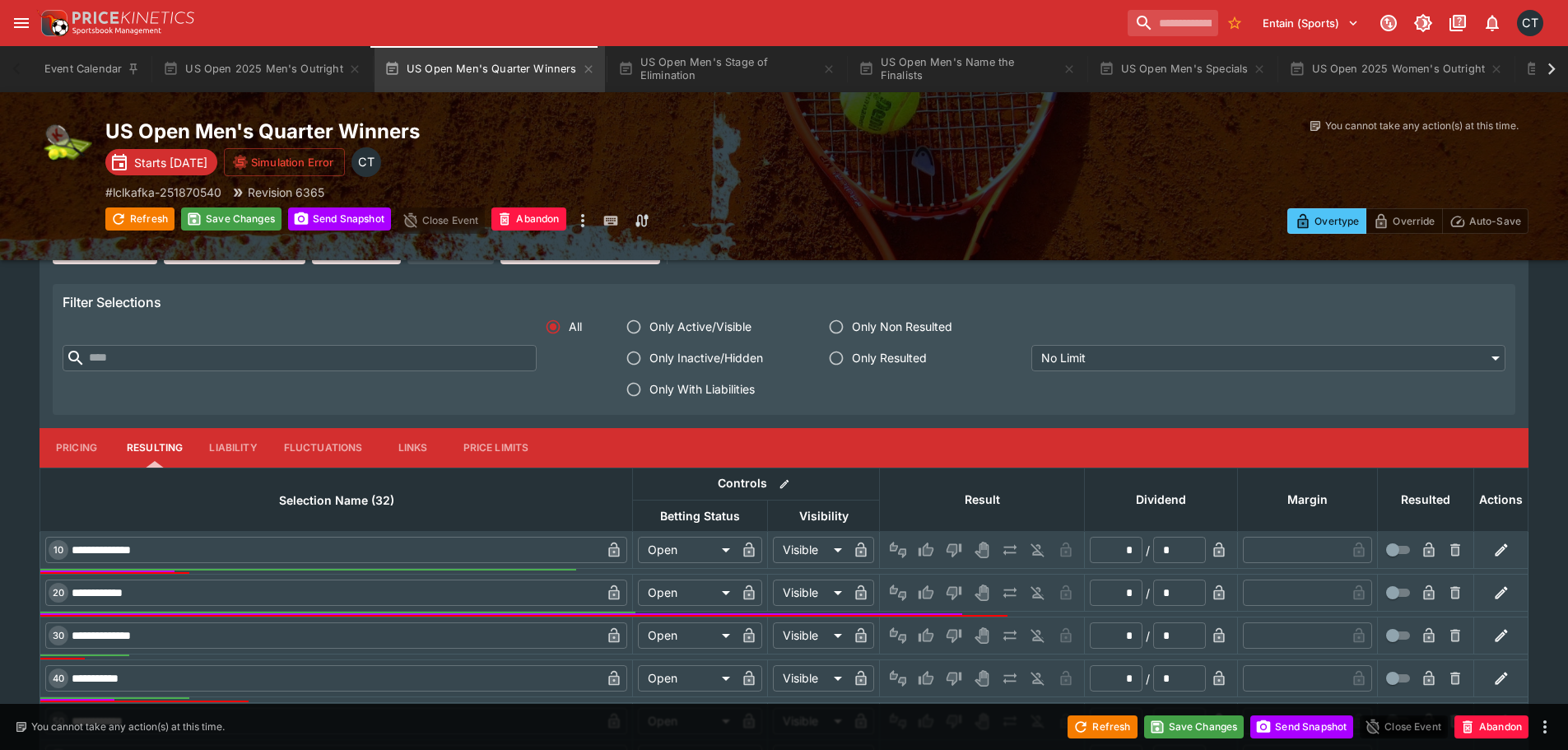
click at [710, 398] on span "Only With Liabilities" at bounding box center [701, 389] width 105 height 17
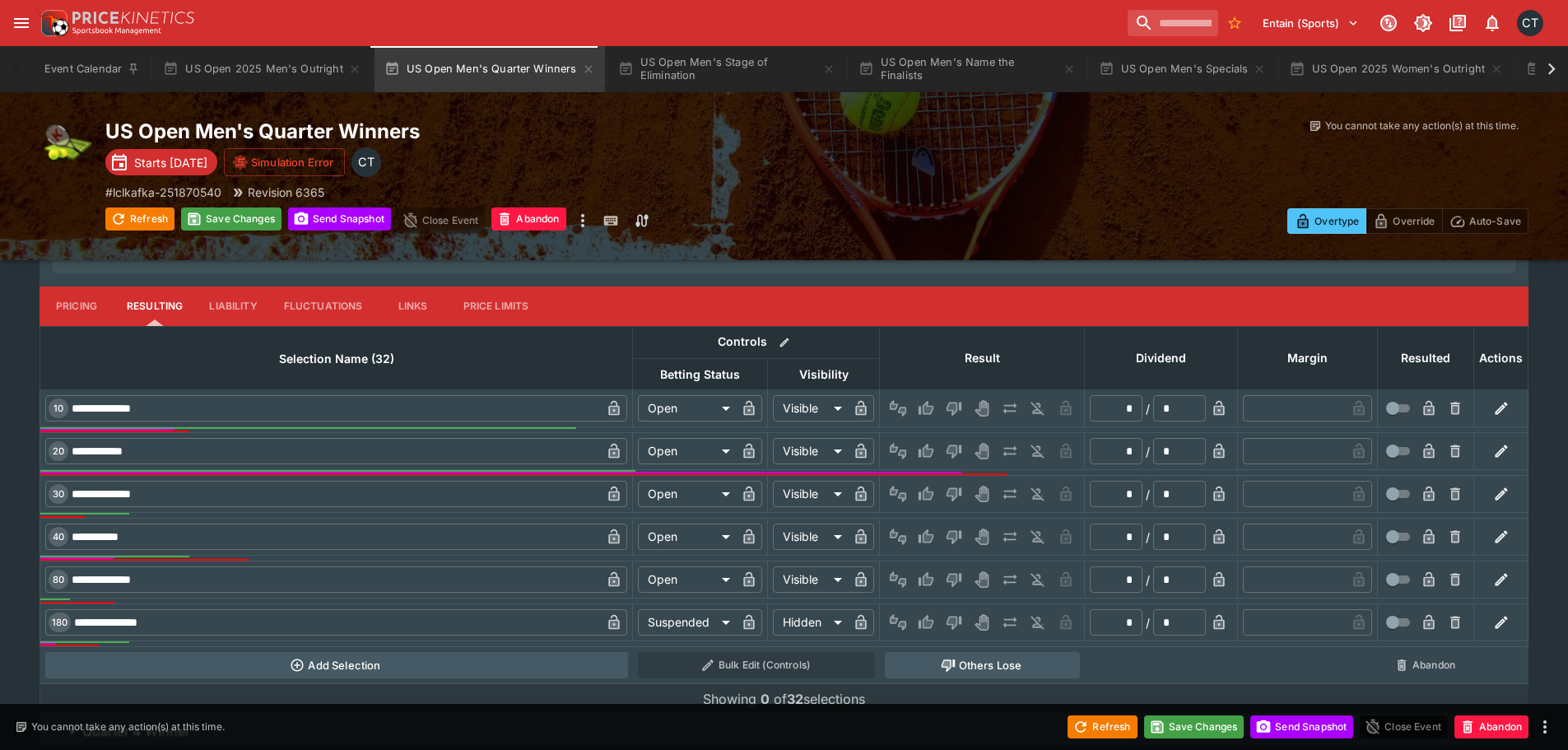
scroll to position [2434, 0]
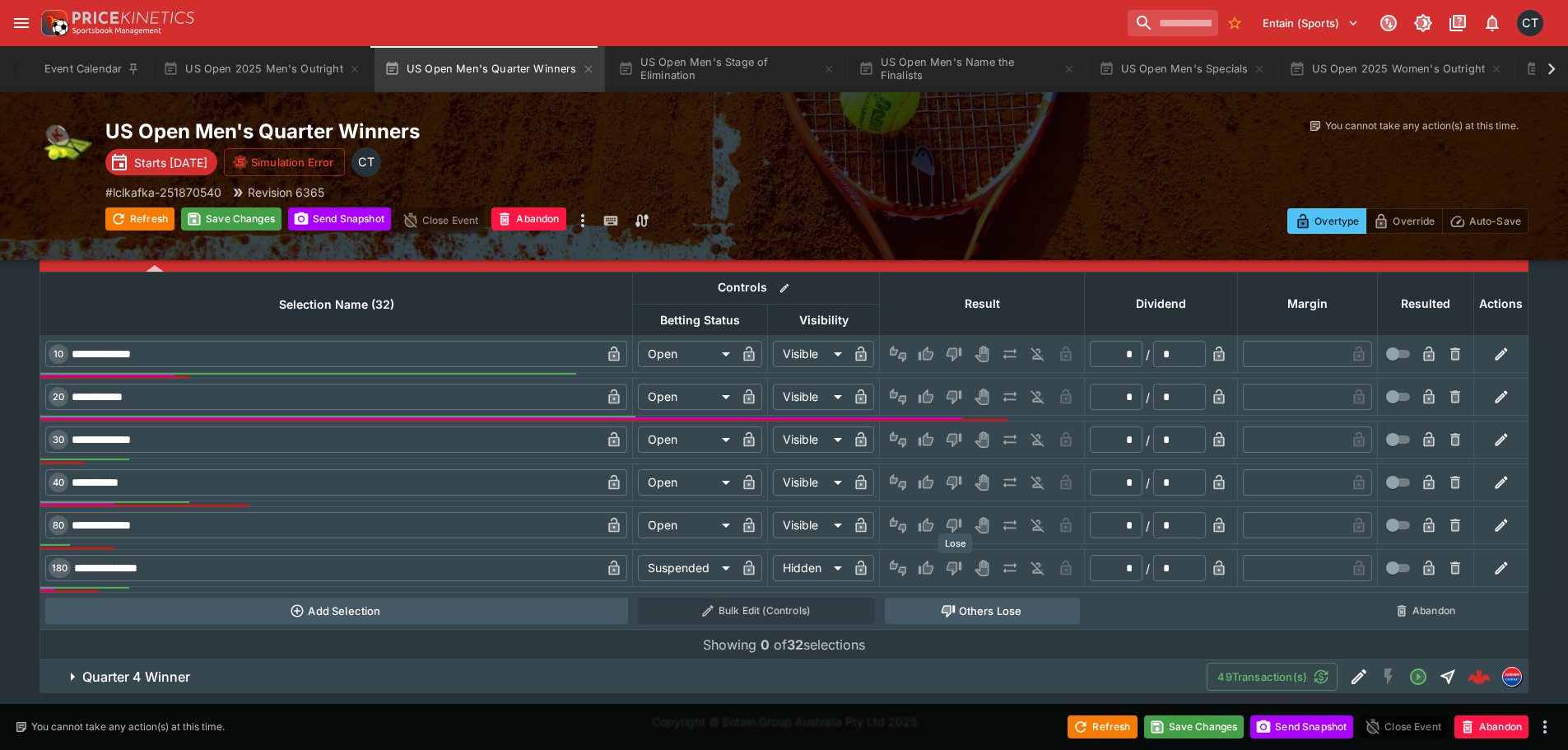
click at [956, 562] on icon "Lose" at bounding box center [954, 569] width 14 height 14
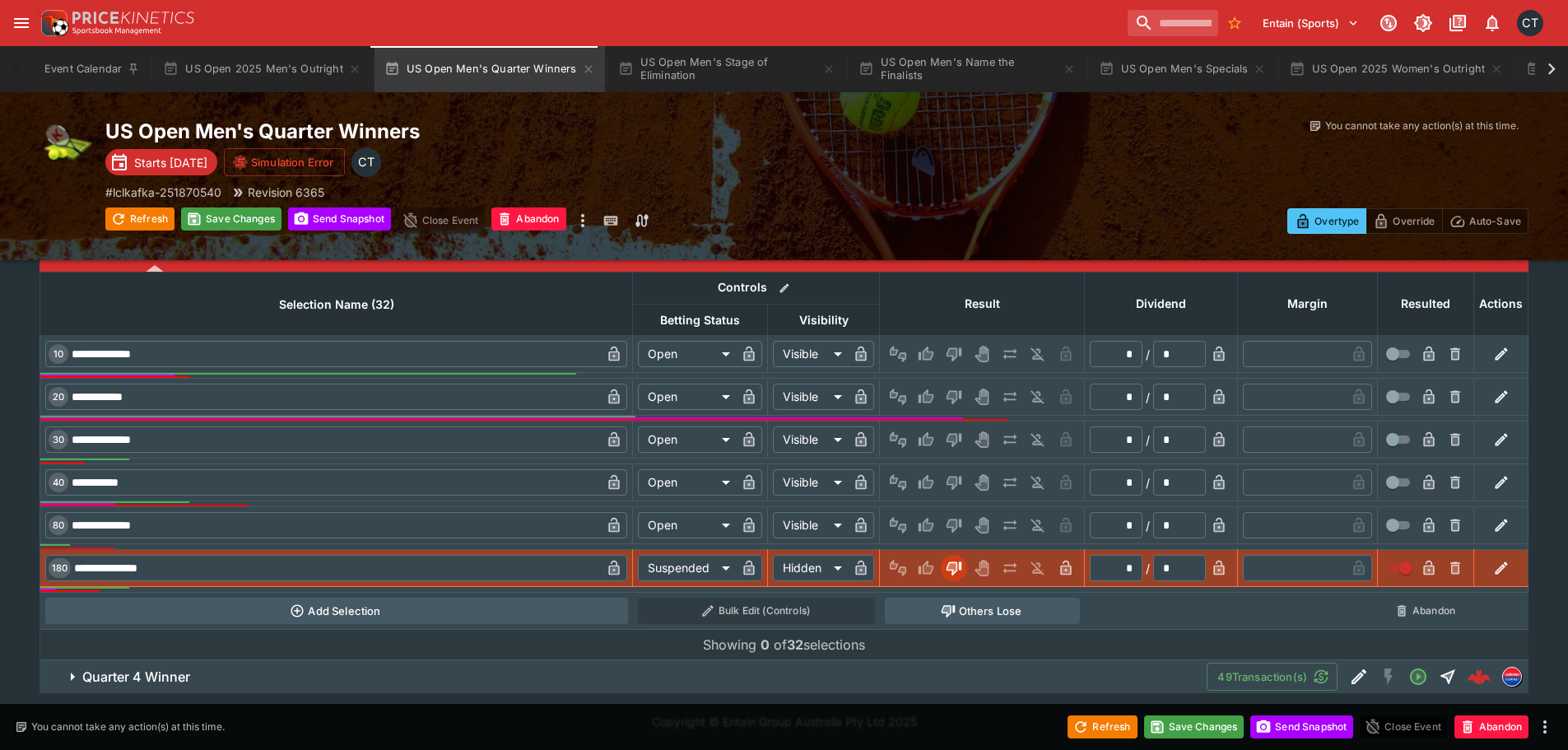
click at [179, 665] on button "Quarter 4 Winner" at bounding box center [623, 676] width 1167 height 33
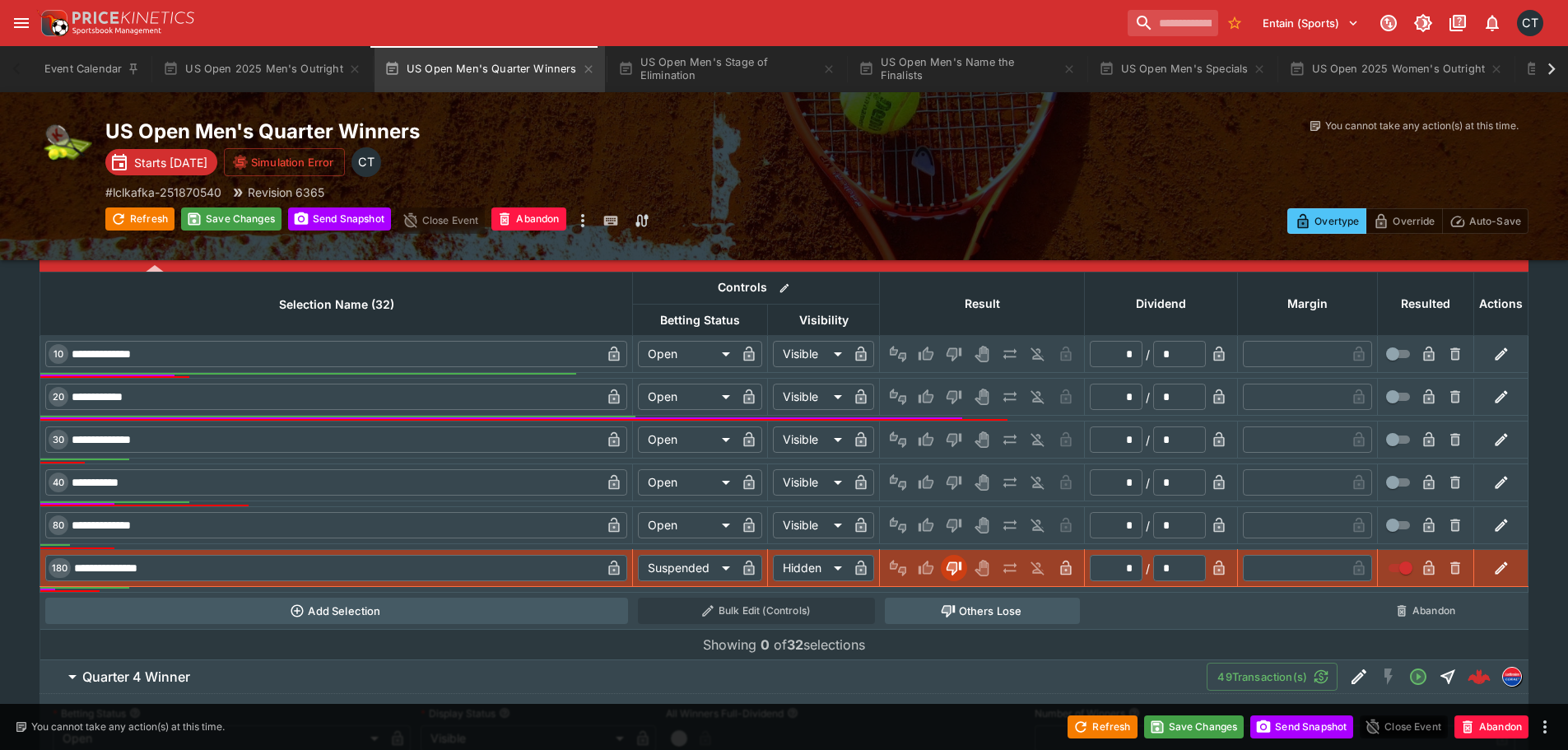
scroll to position [2928, 0]
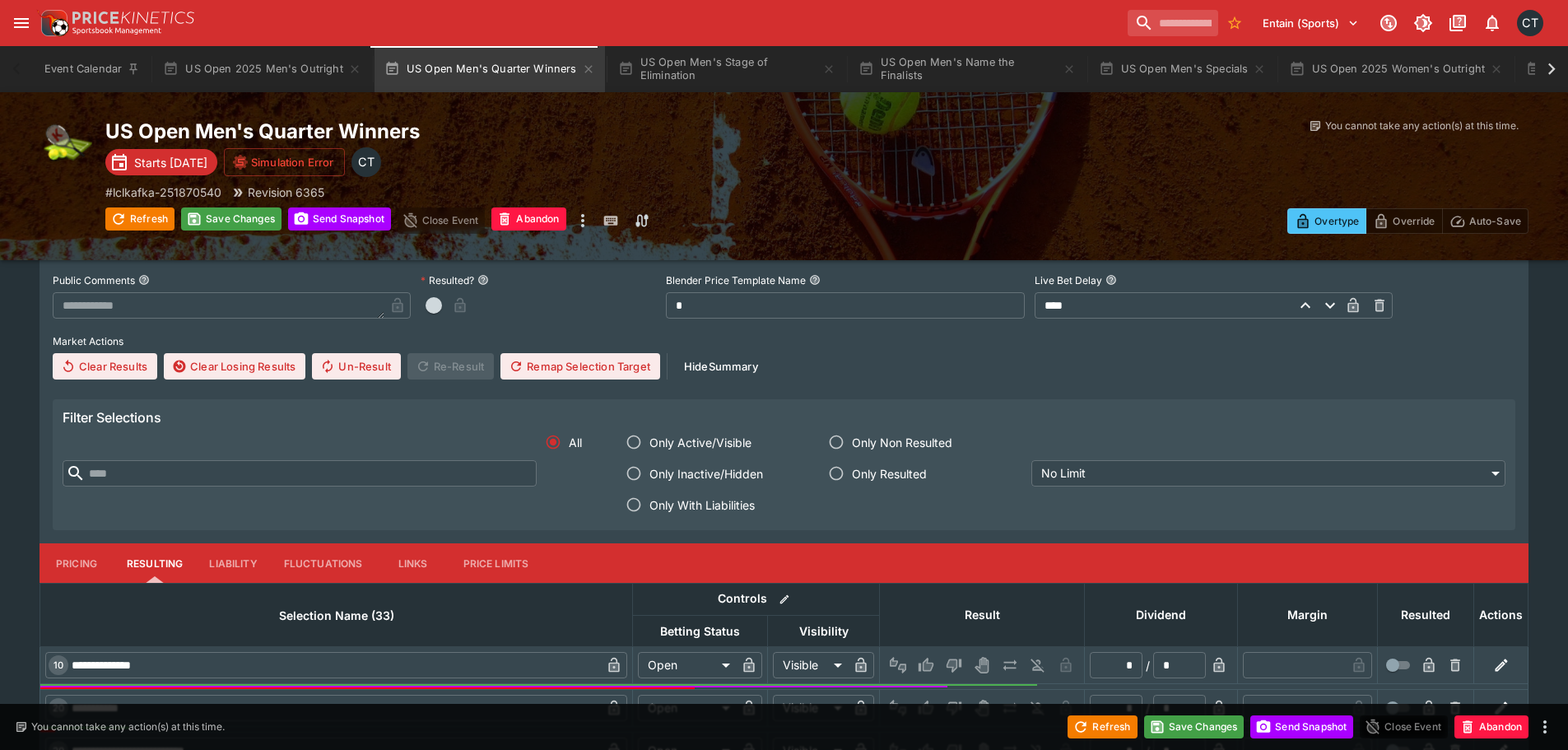
click at [719, 506] on span "Only With Liabilities" at bounding box center [701, 504] width 105 height 17
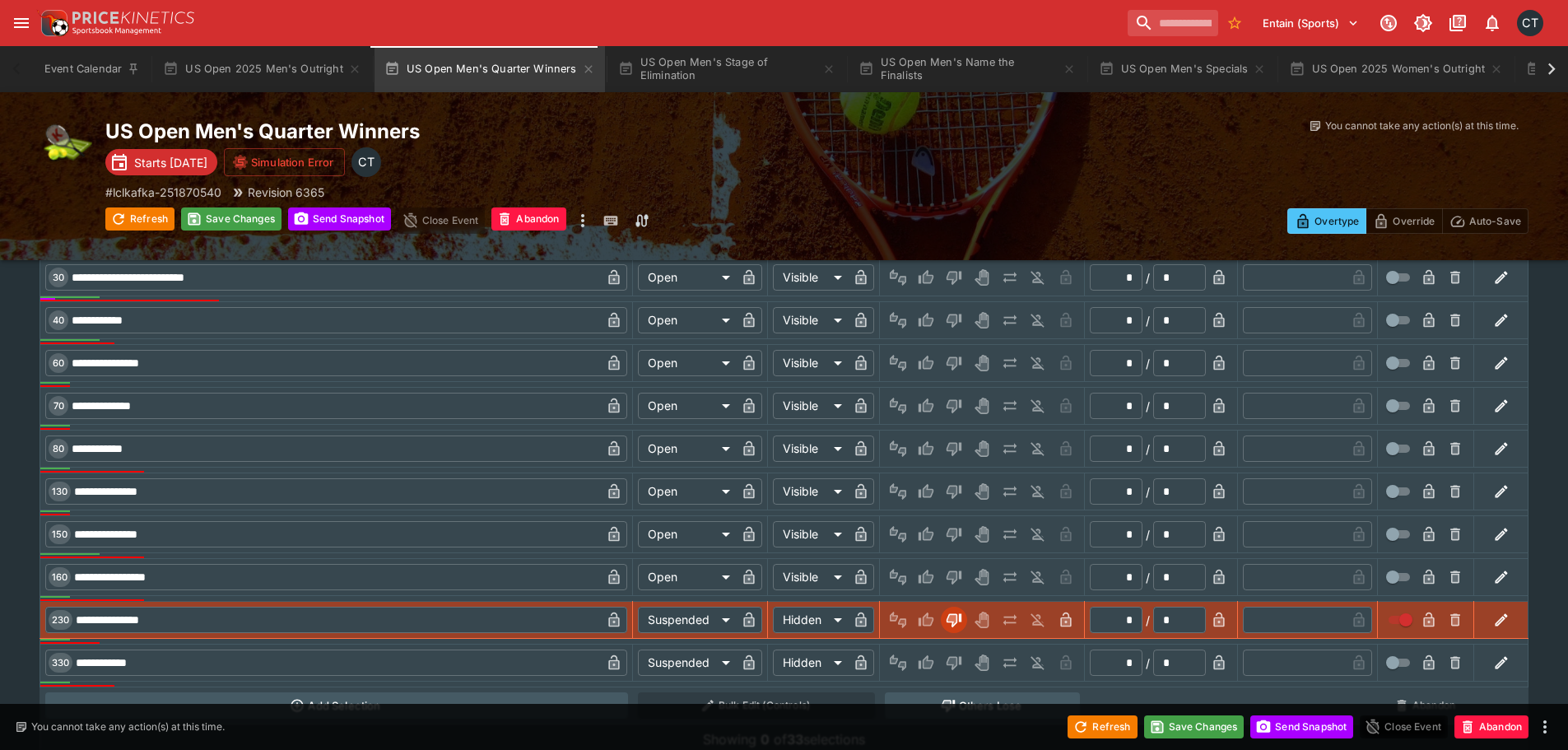
scroll to position [3462, 0]
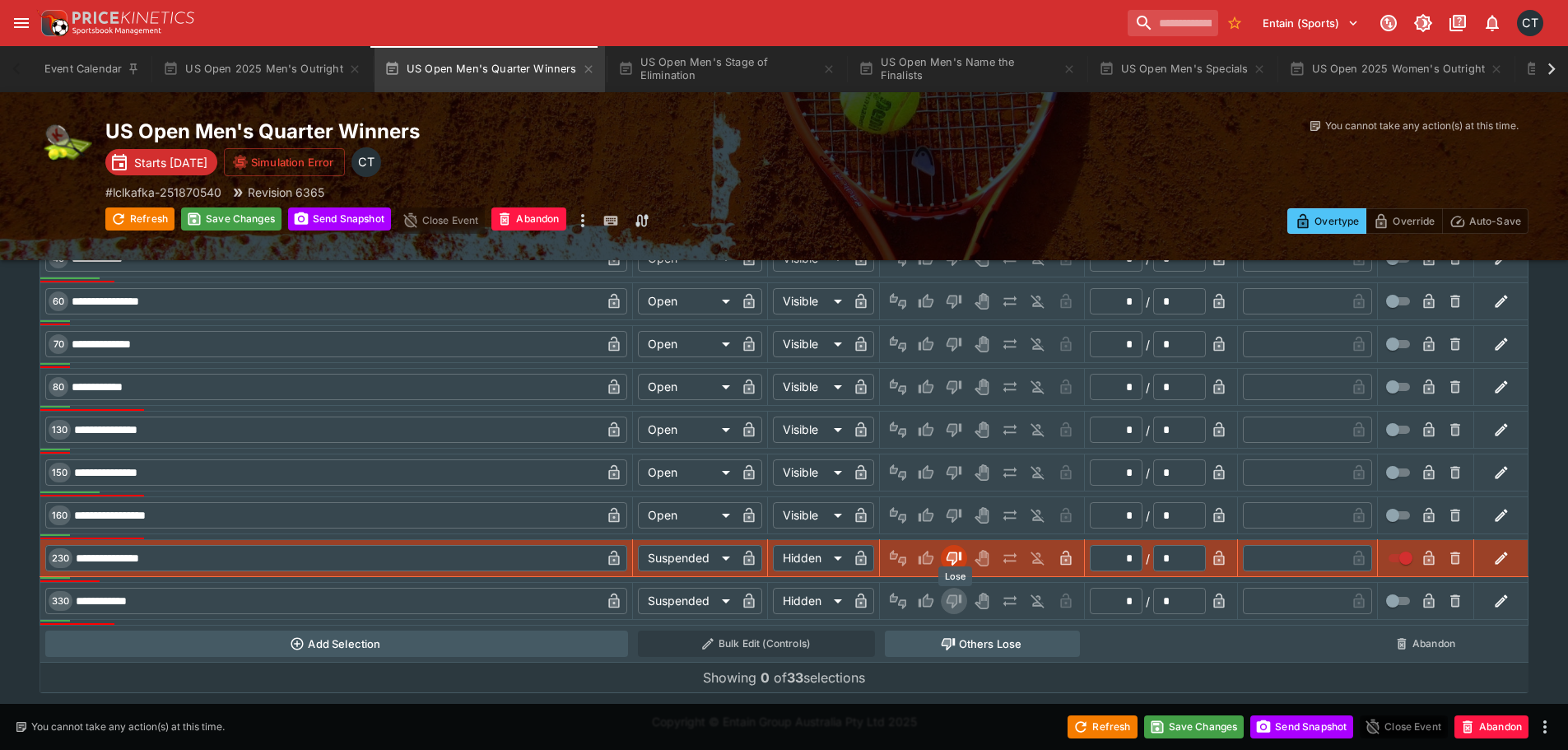
click at [961, 599] on icon "Lose" at bounding box center [954, 602] width 14 height 14
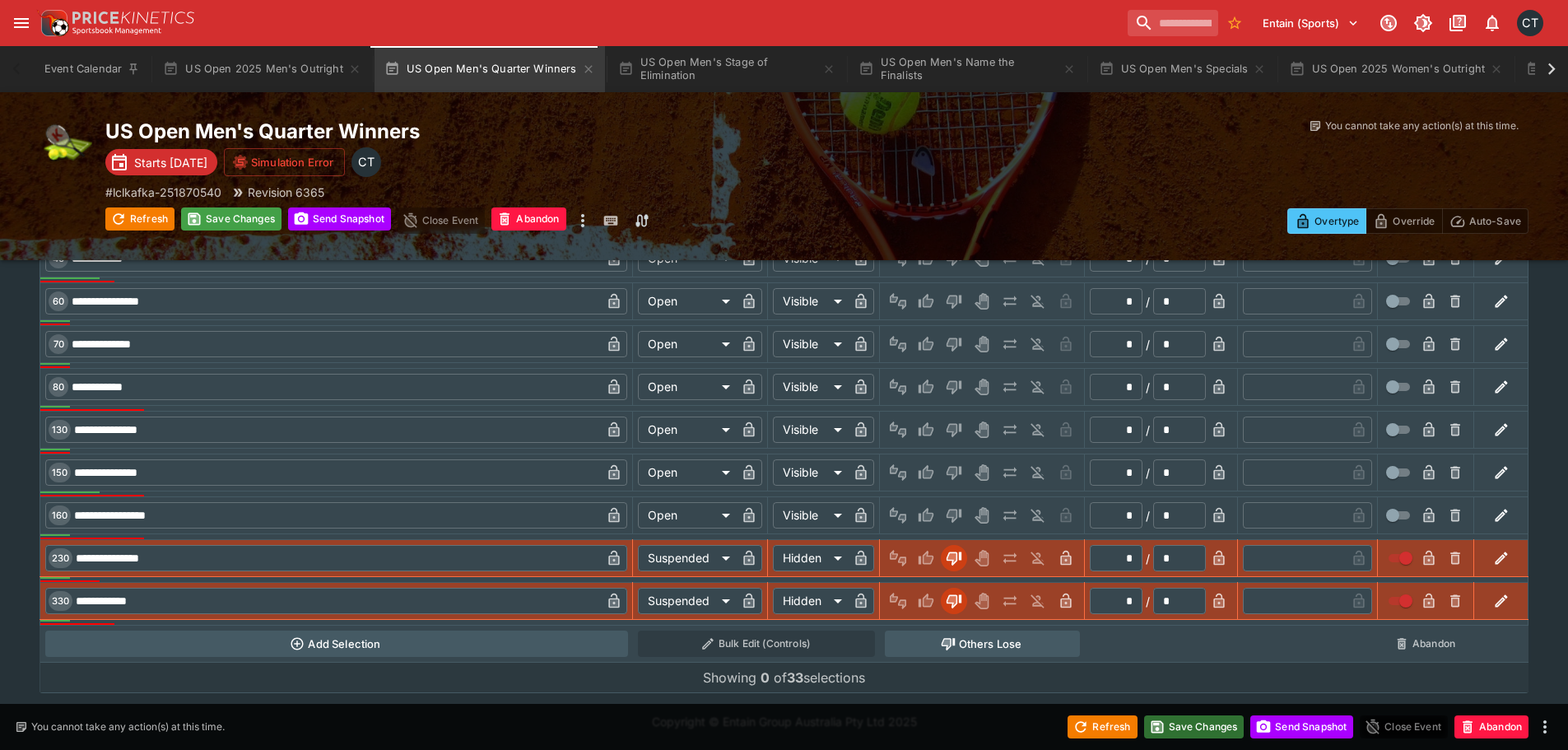
click at [1182, 725] on button "Save Changes" at bounding box center [1194, 727] width 100 height 23
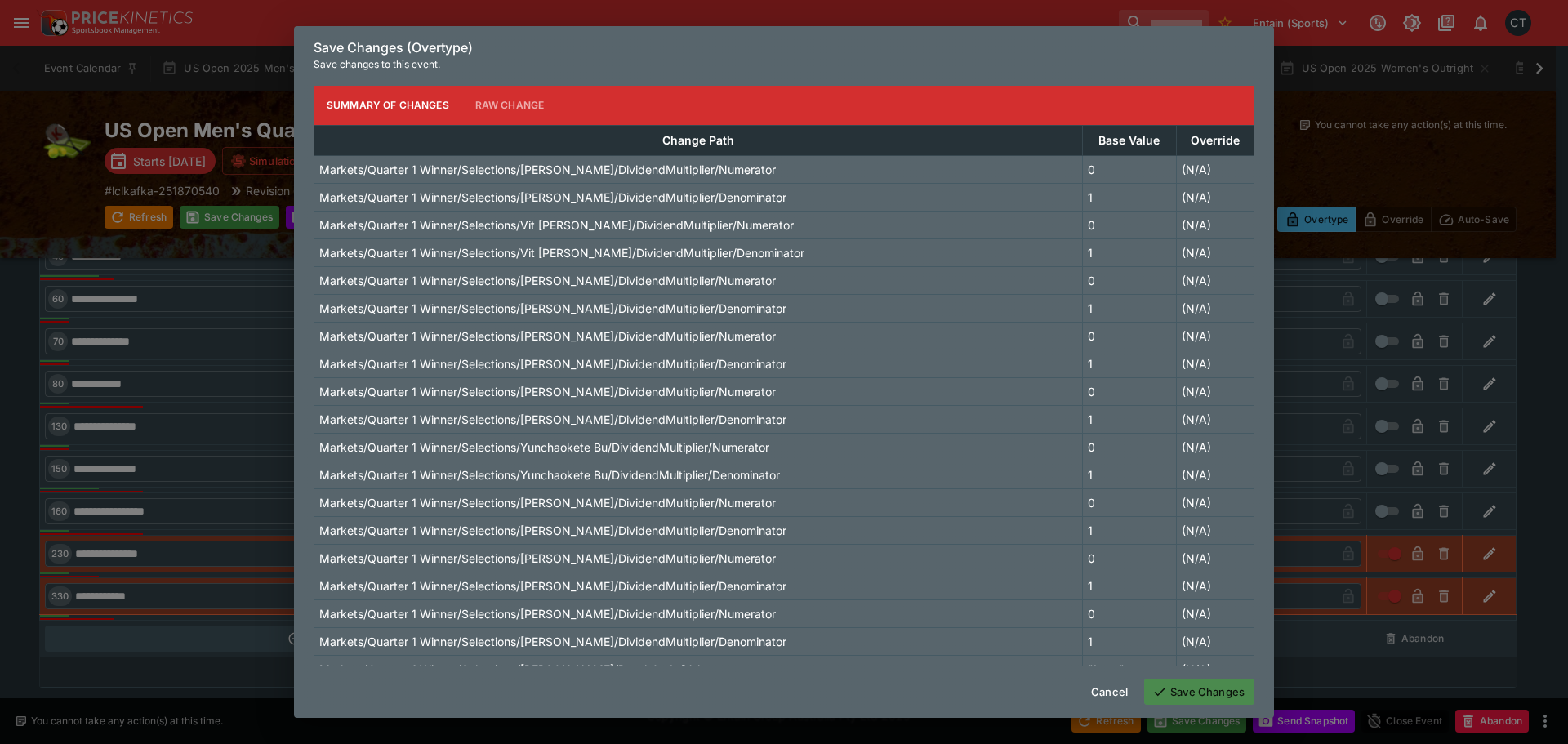
click at [1168, 683] on button "Save Changes" at bounding box center [1199, 691] width 110 height 26
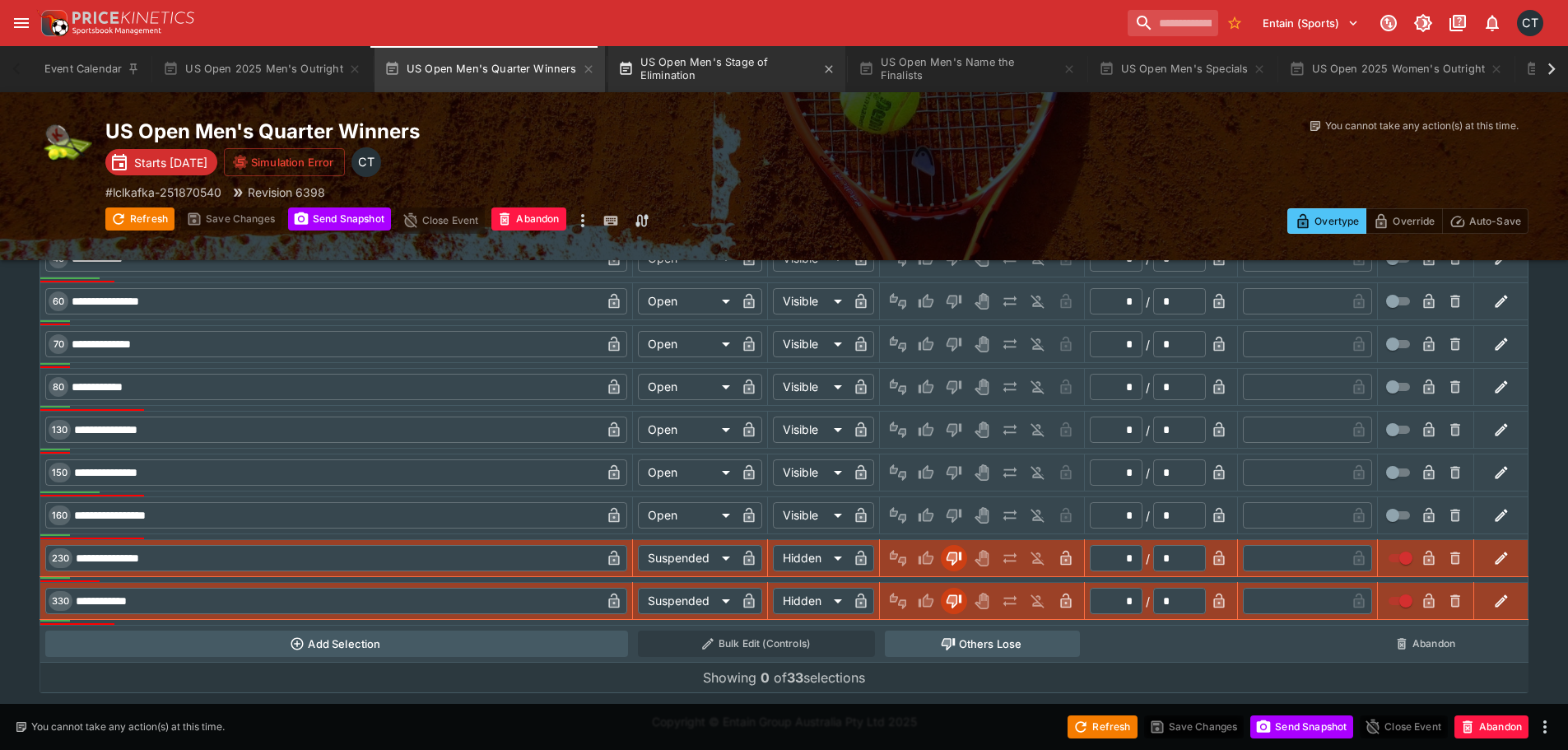
click at [747, 59] on button "US Open Men's Stage of Elimination" at bounding box center [727, 69] width 237 height 46
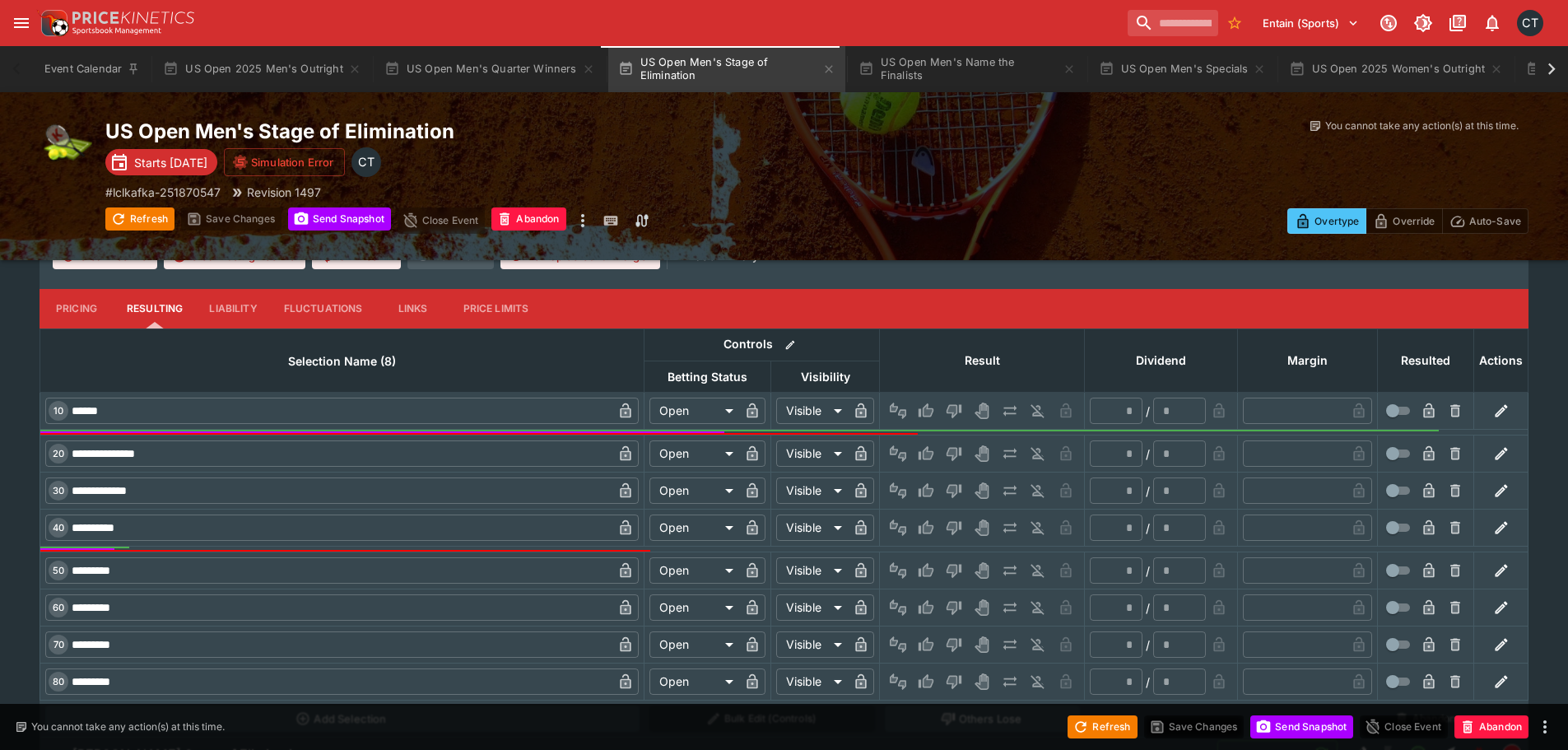
scroll to position [576, 0]
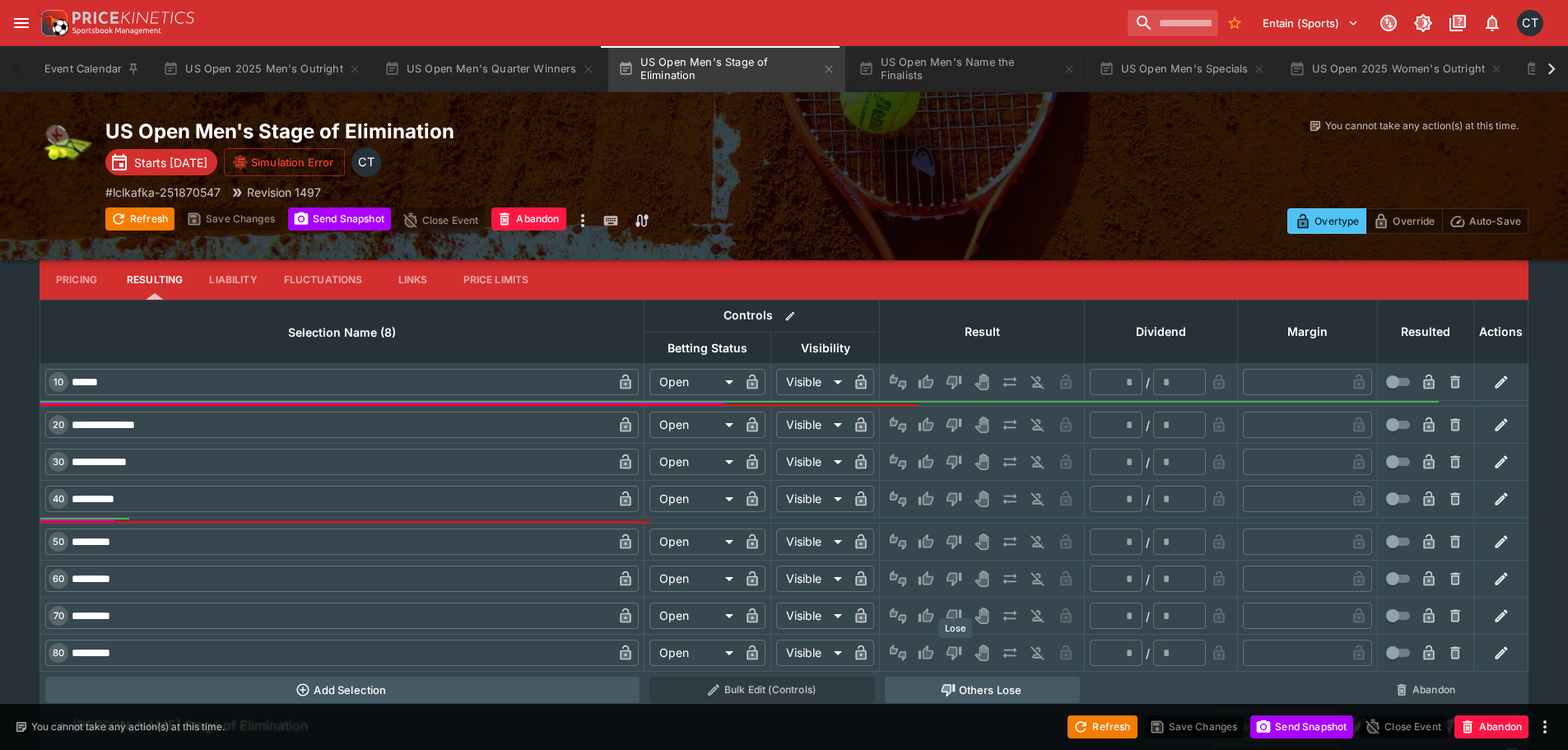
click at [949, 656] on icon "Lose" at bounding box center [954, 653] width 16 height 16
type input "*"
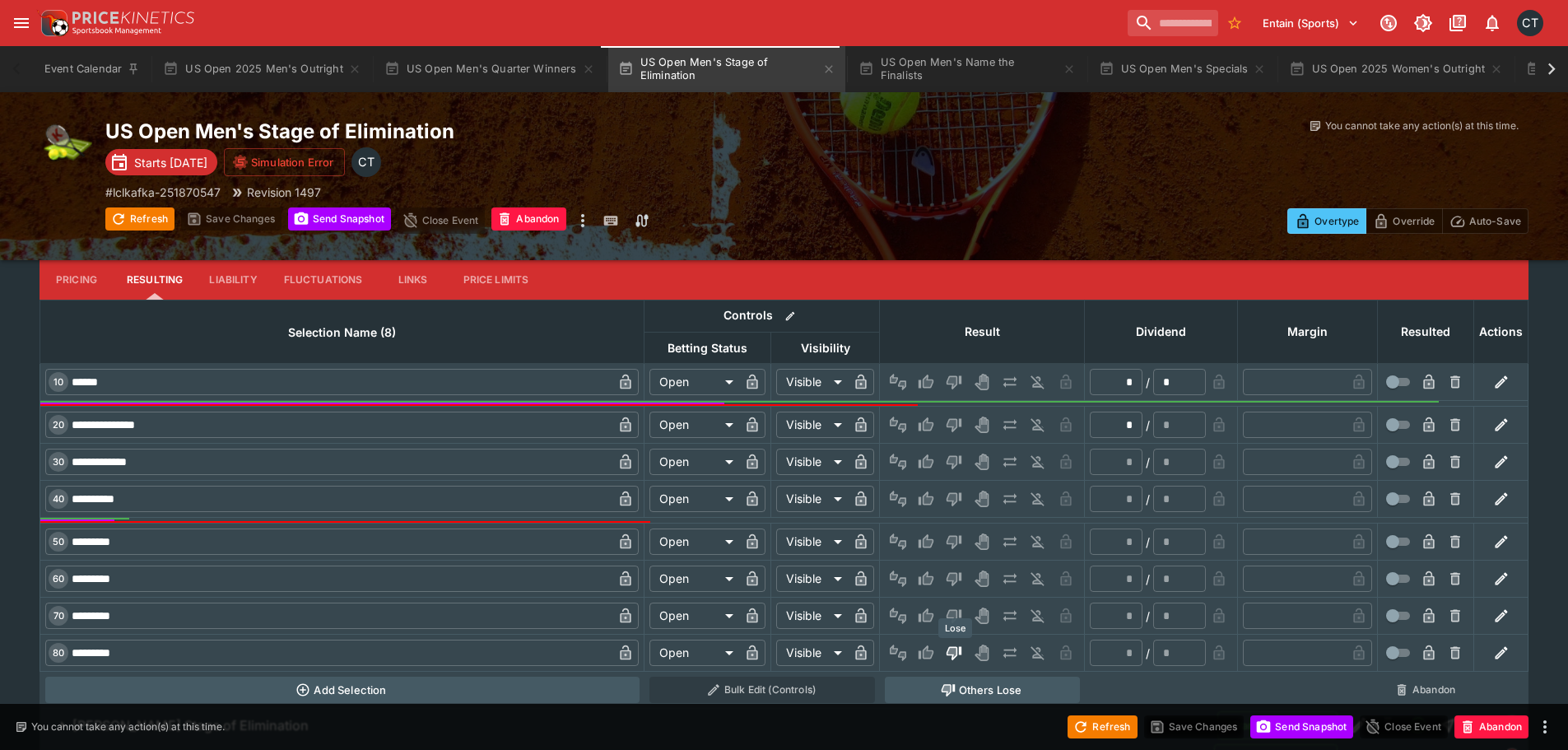
type input "*"
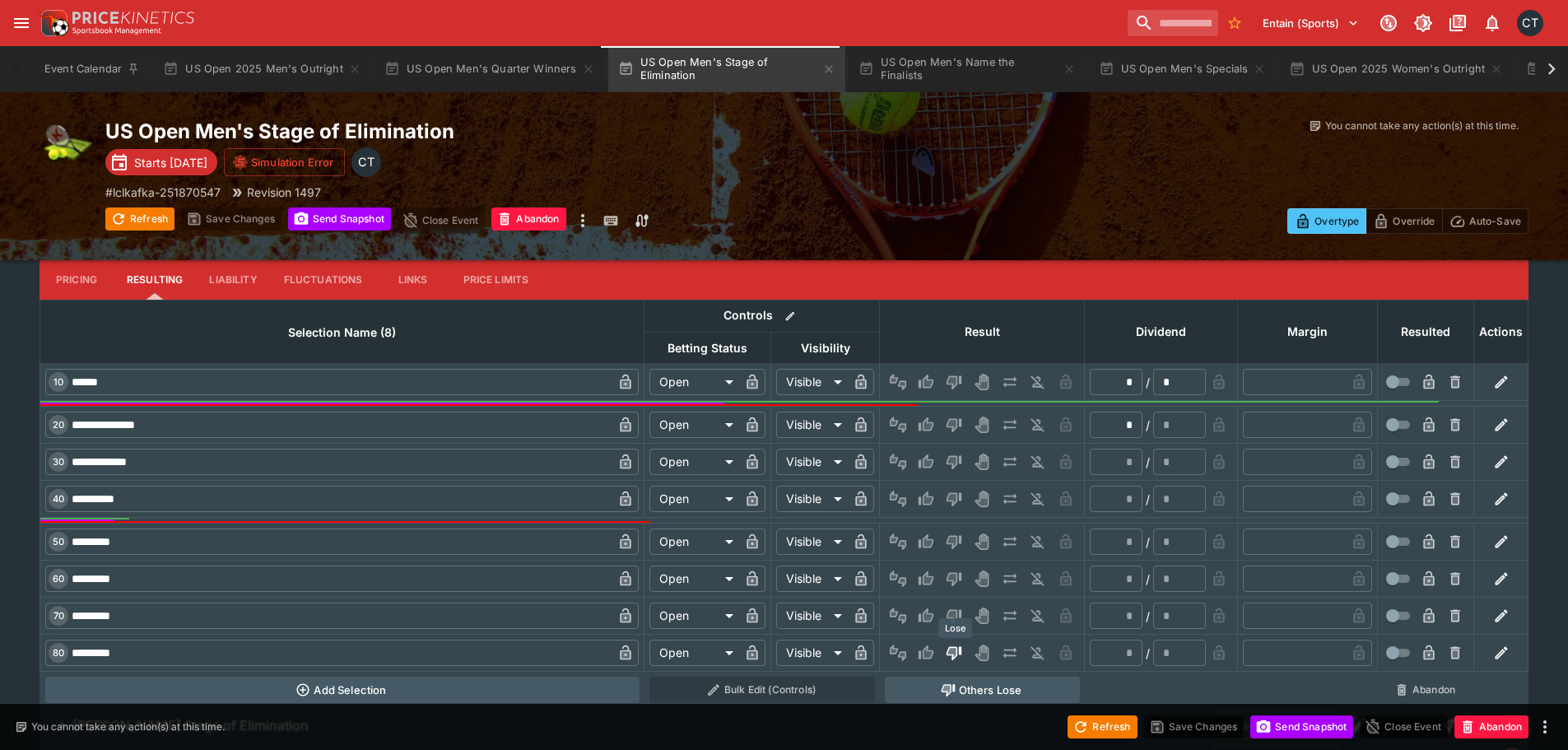
type input "*"
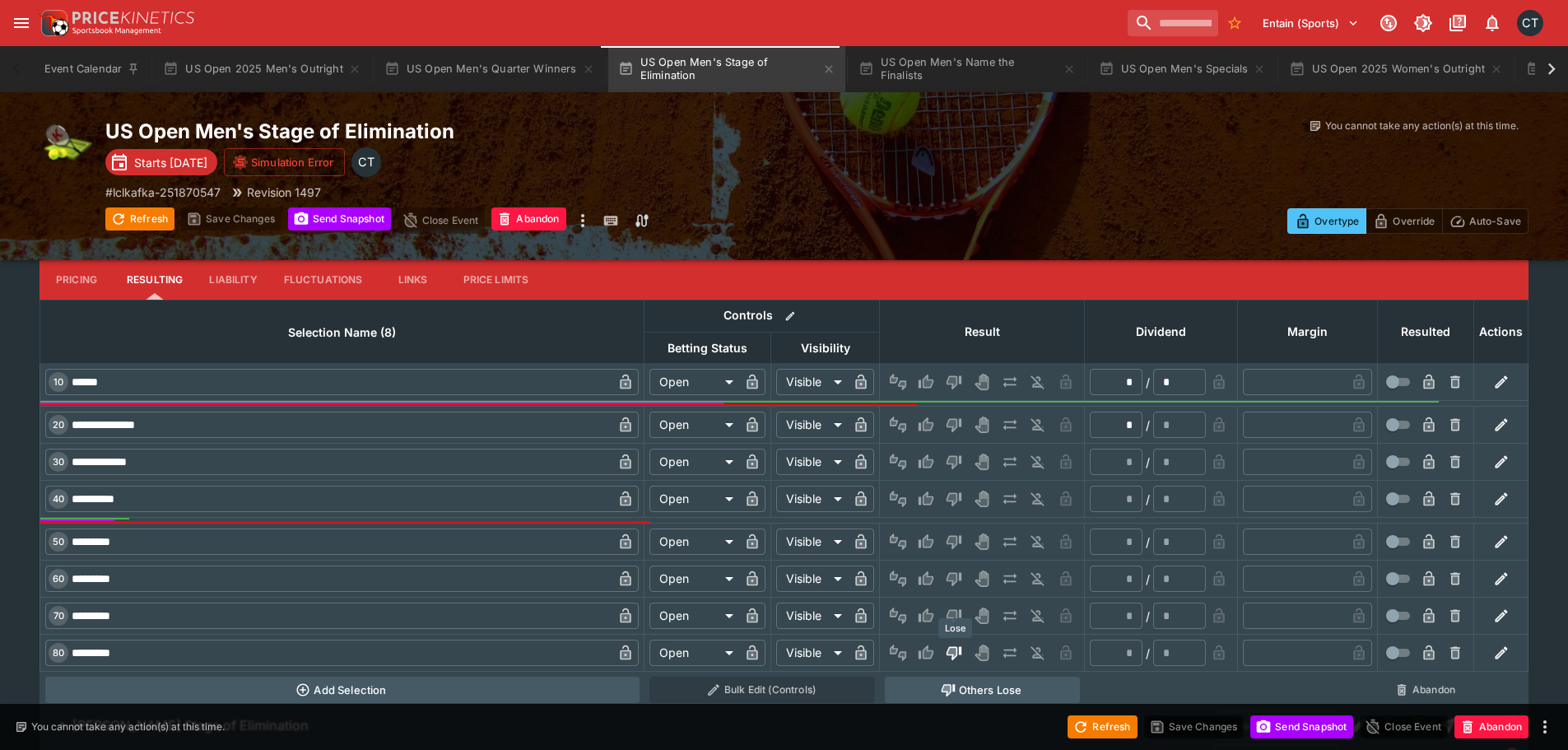
type input "*********"
type input "******"
type input "*"
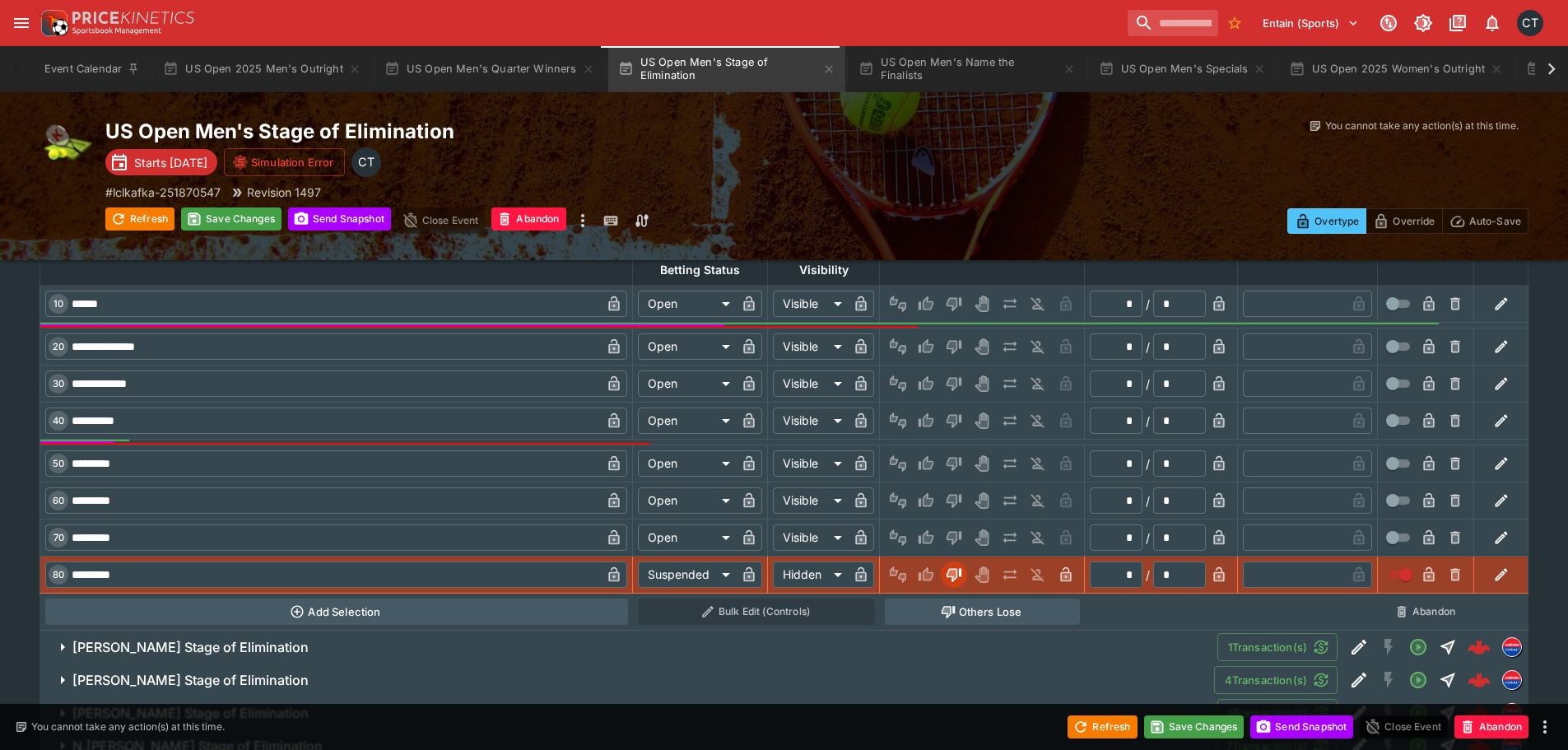
scroll to position [756, 0]
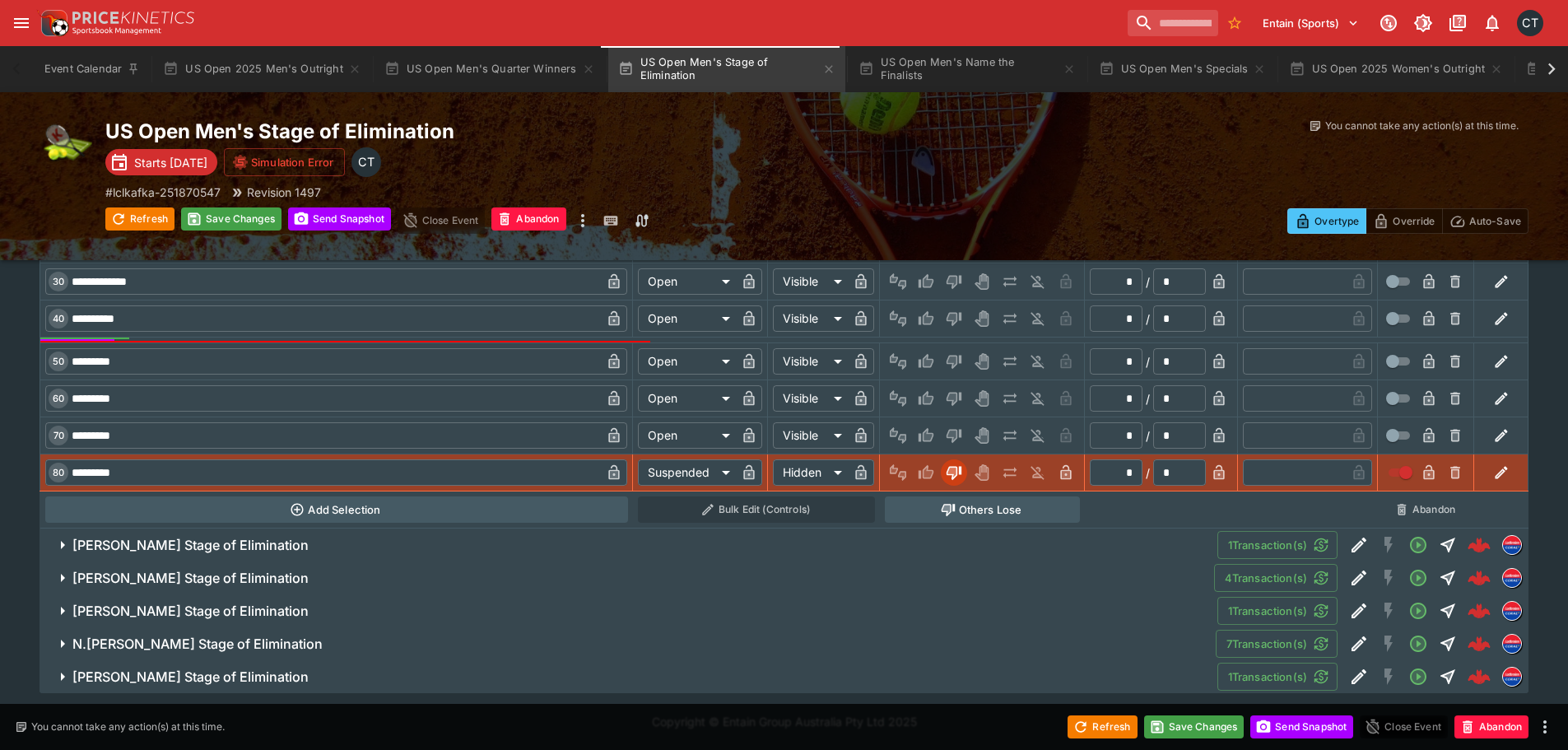
click at [191, 541] on h6 "B.Shelton Stage of Elimination" at bounding box center [190, 544] width 236 height 17
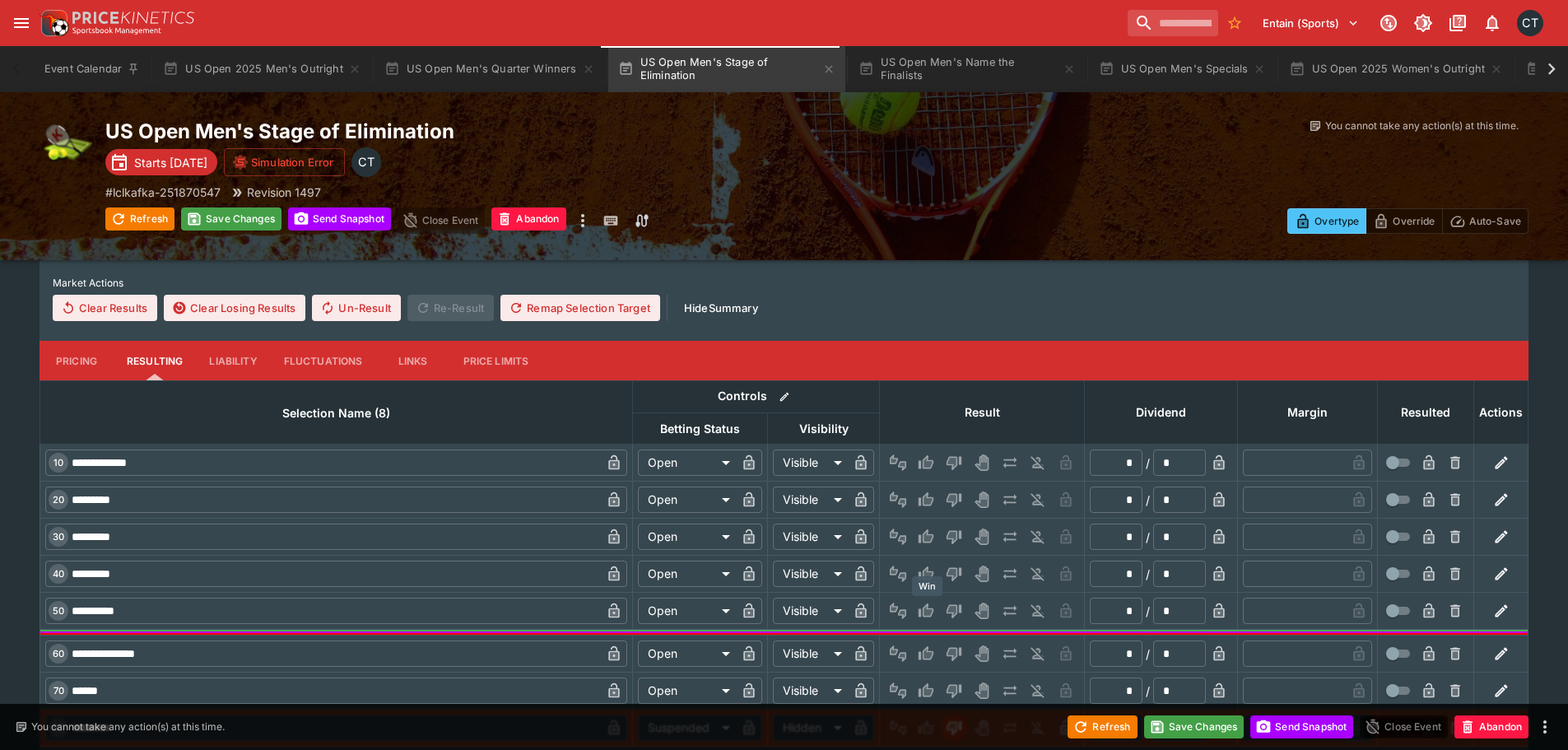
scroll to position [1003, 0]
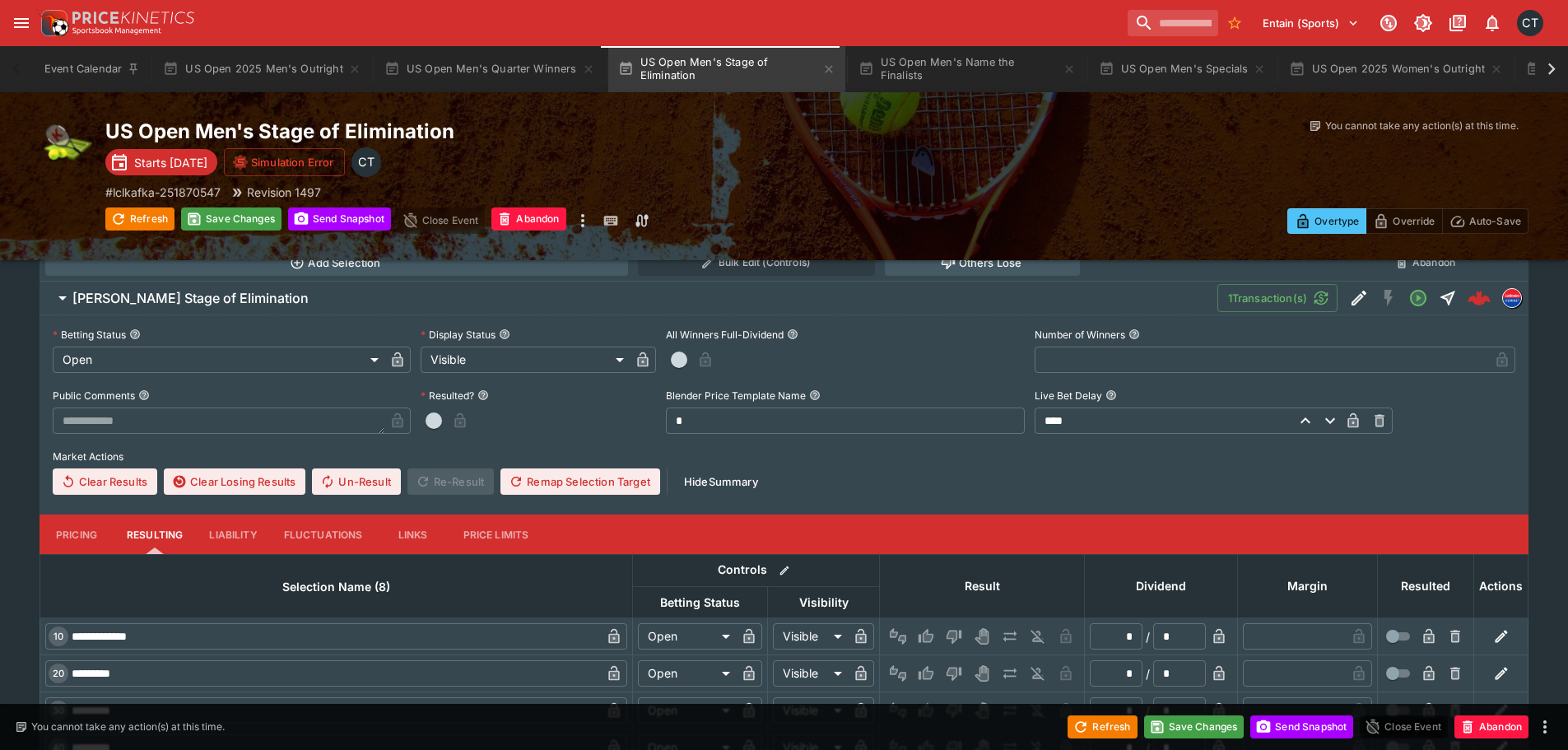
click at [681, 359] on span "button" at bounding box center [679, 360] width 16 height 16
click at [722, 362] on icon "button" at bounding box center [728, 360] width 11 height 14
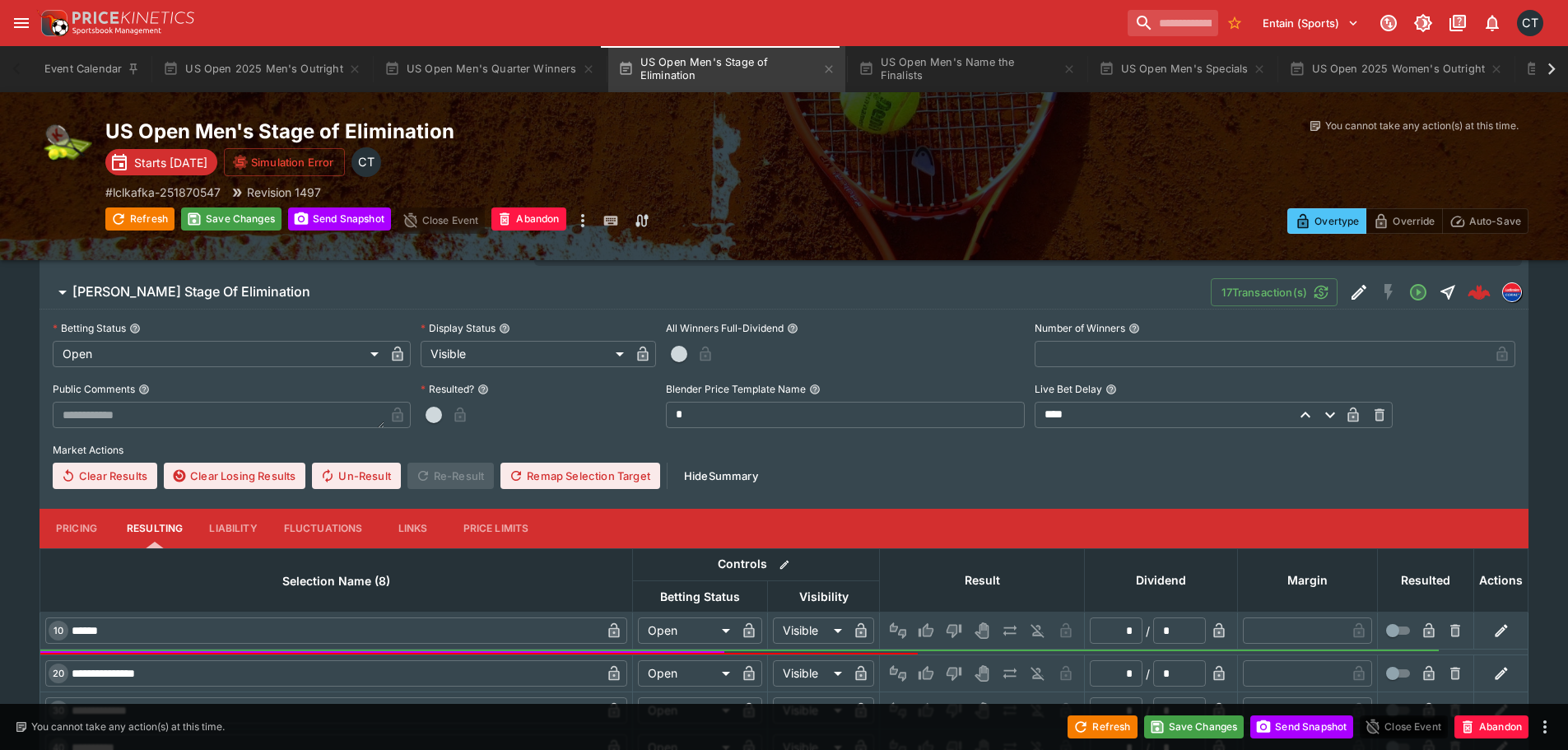
scroll to position [180, 0]
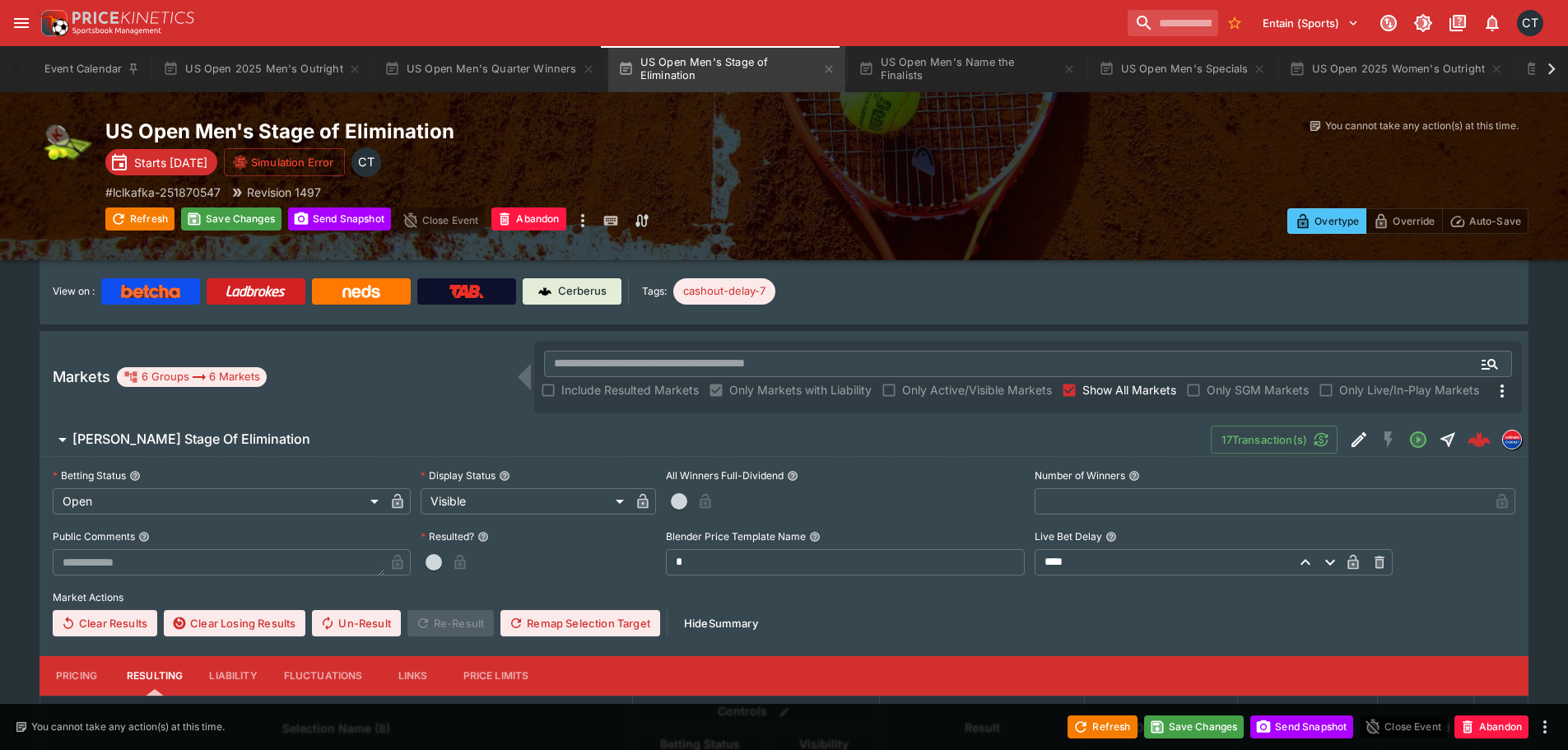
click at [681, 495] on span "button" at bounding box center [679, 501] width 16 height 16
click at [722, 499] on icon "button" at bounding box center [728, 501] width 11 height 14
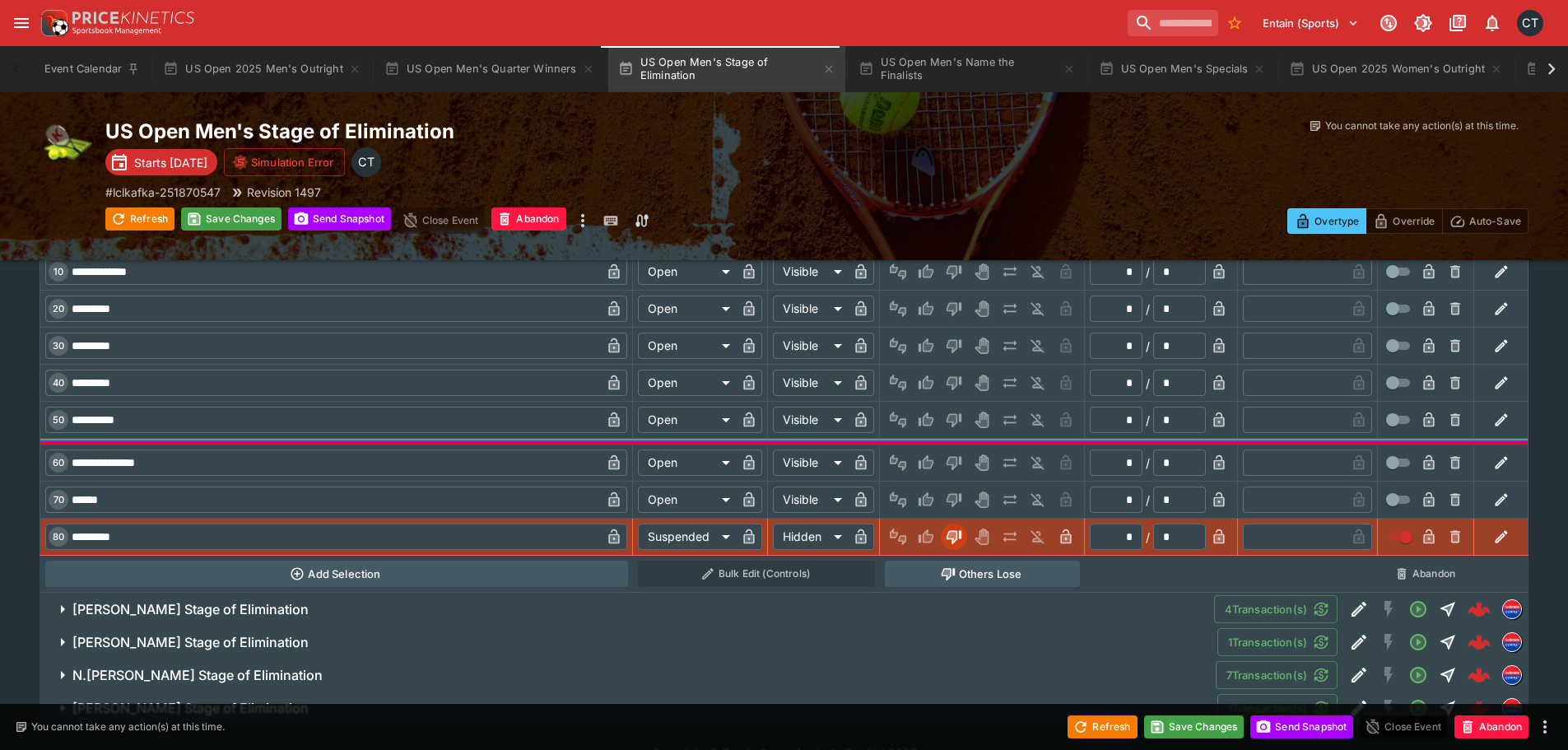
scroll to position [1399, 0]
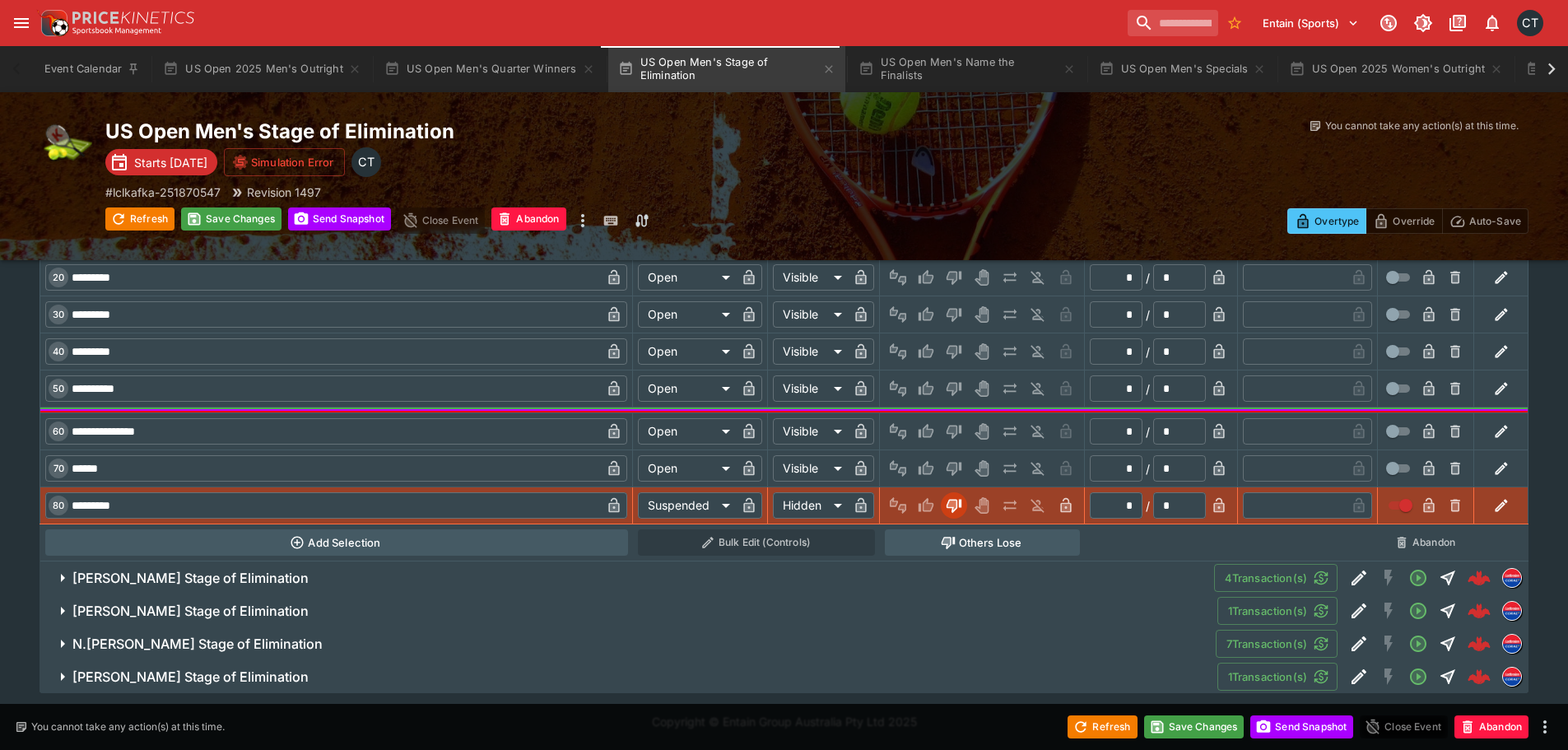
click at [316, 580] on span "C.Alcaraz Stage of Elimination" at bounding box center [636, 578] width 1128 height 17
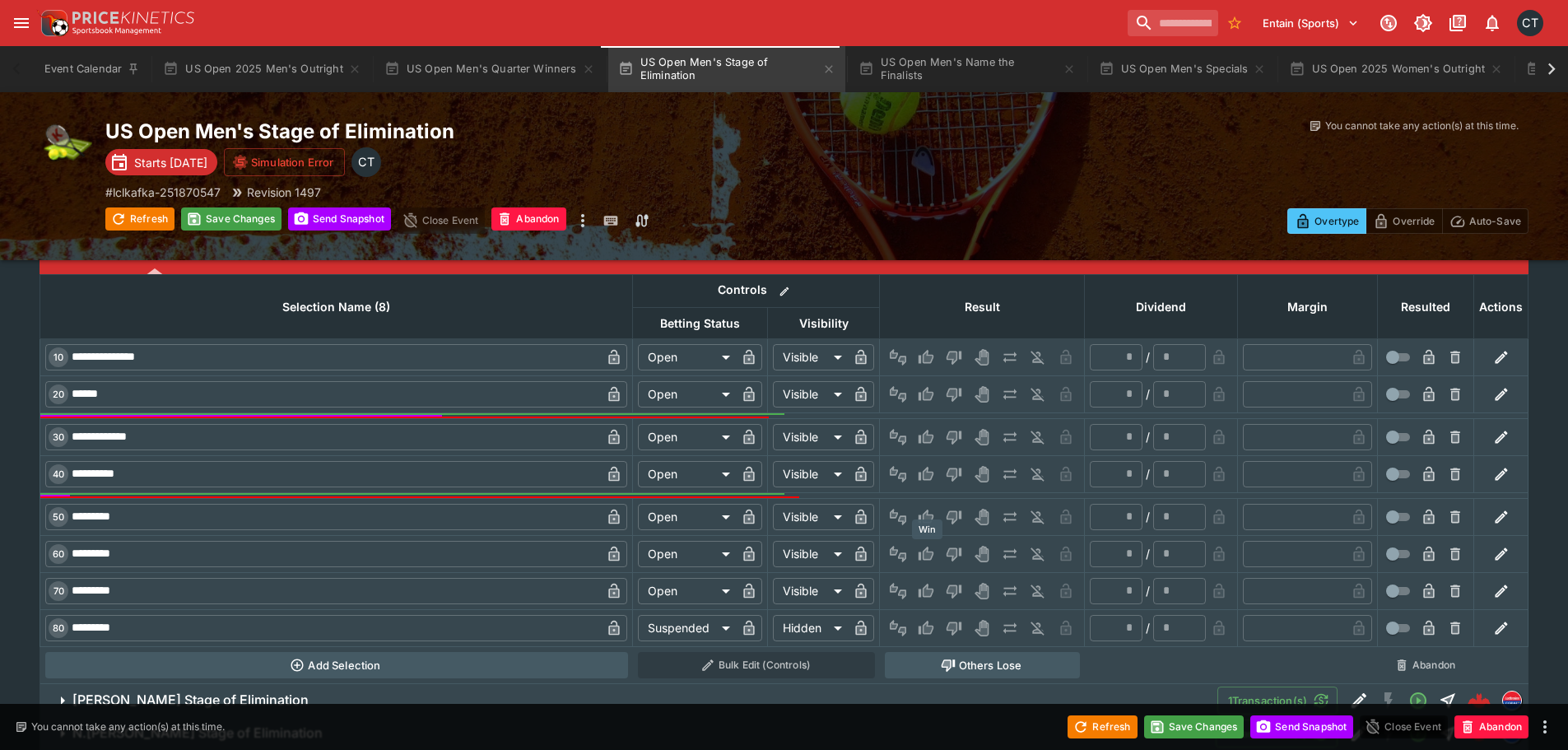
scroll to position [2048, 0]
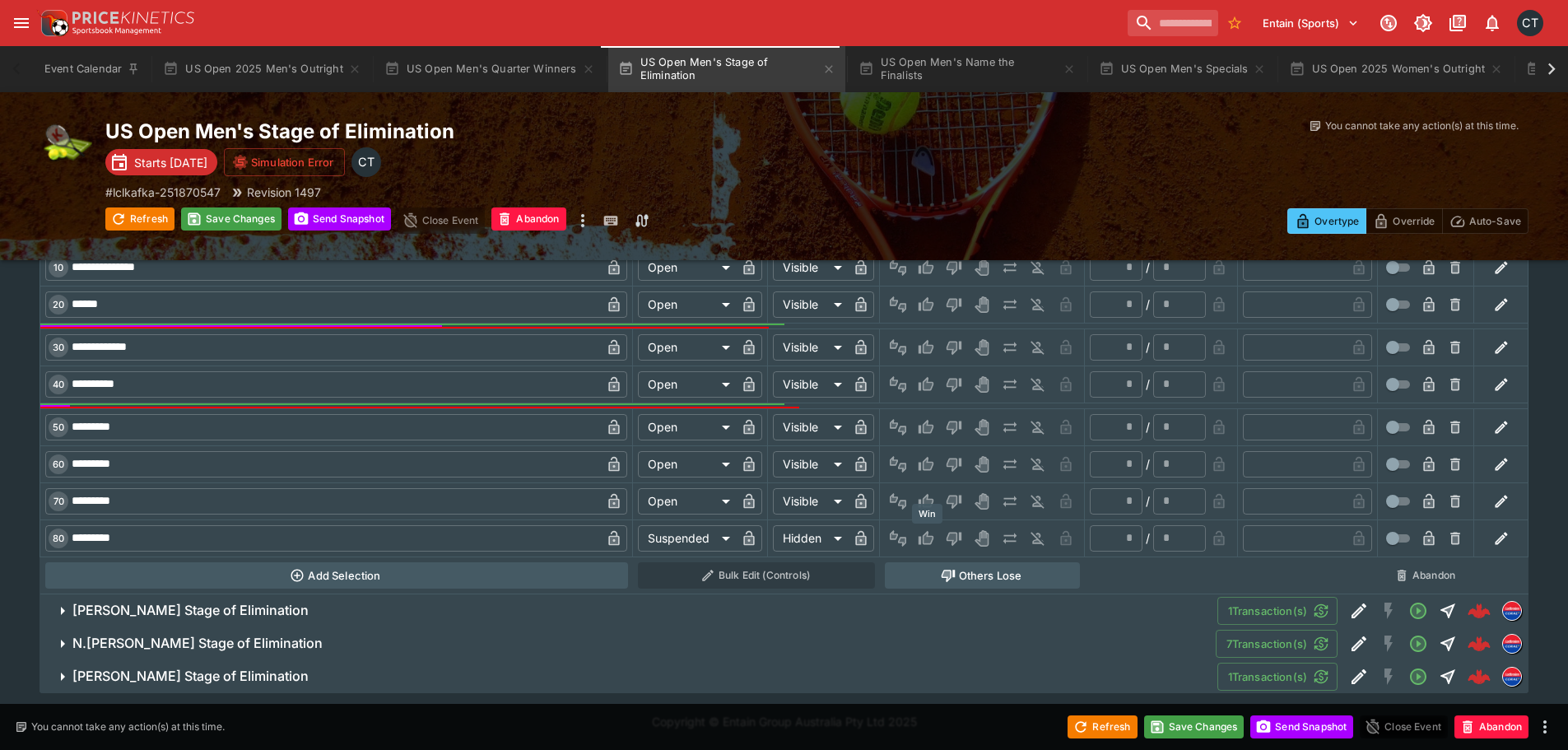
click at [927, 538] on icon "Win" at bounding box center [928, 537] width 8 height 10
type input "*"
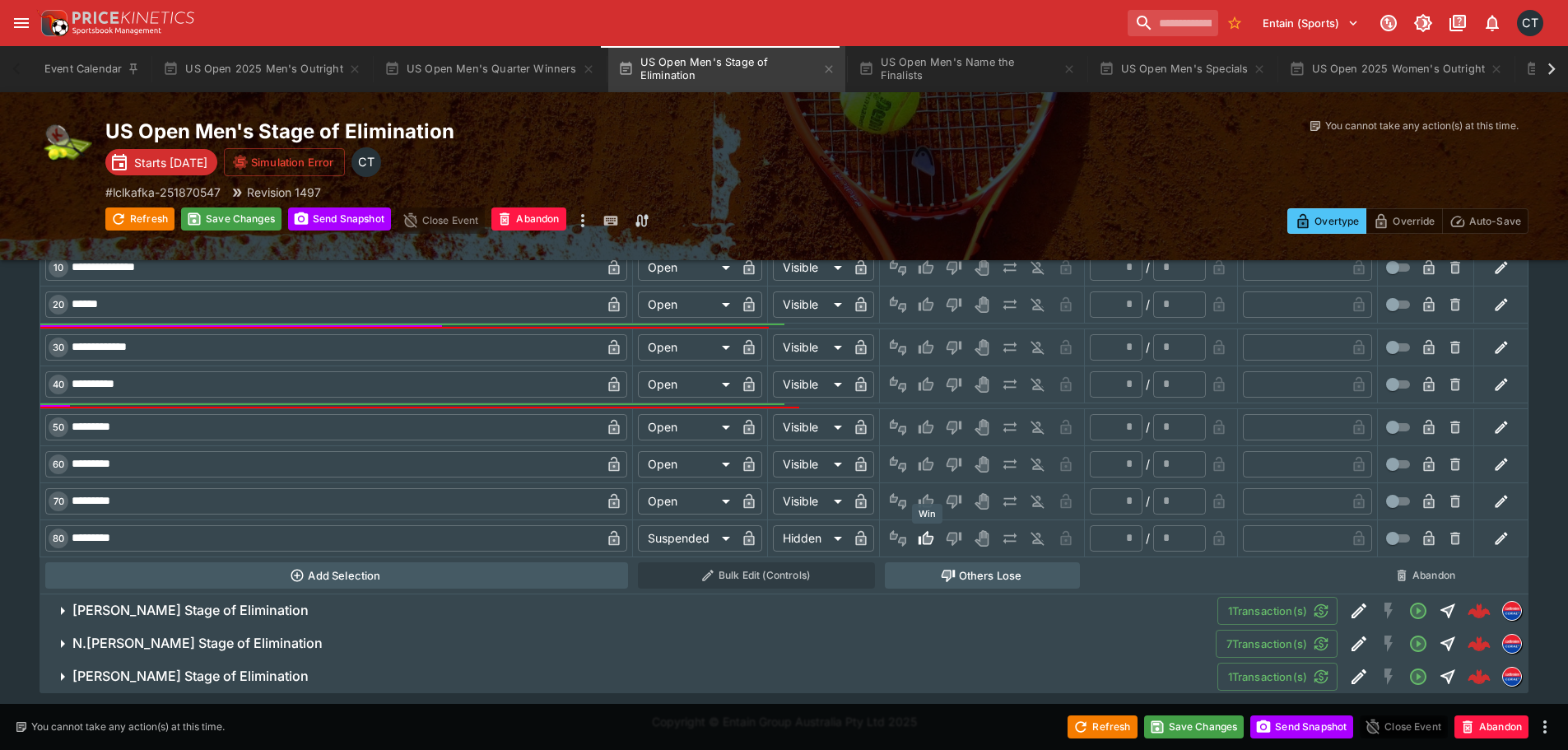
type input "*"
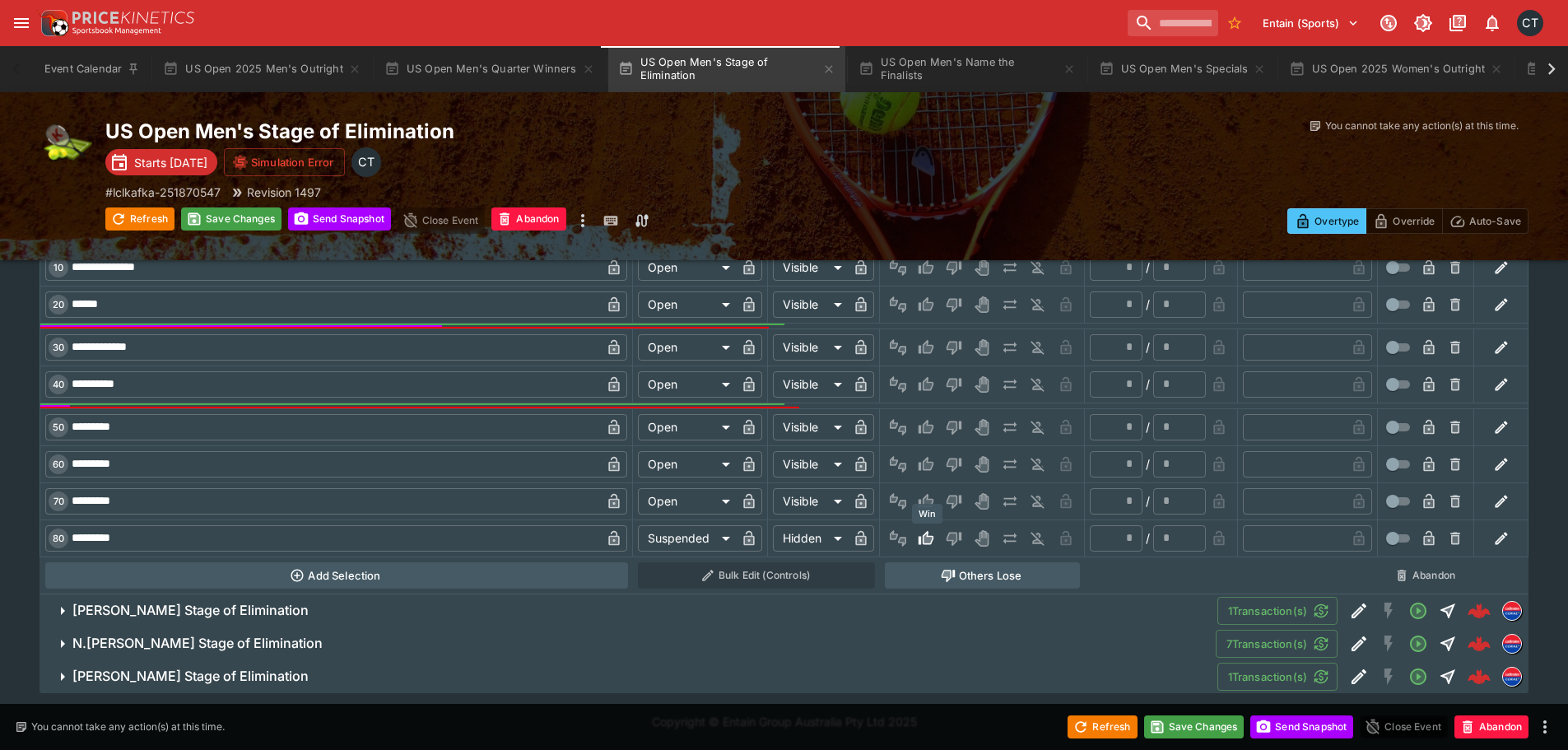
type input "*"
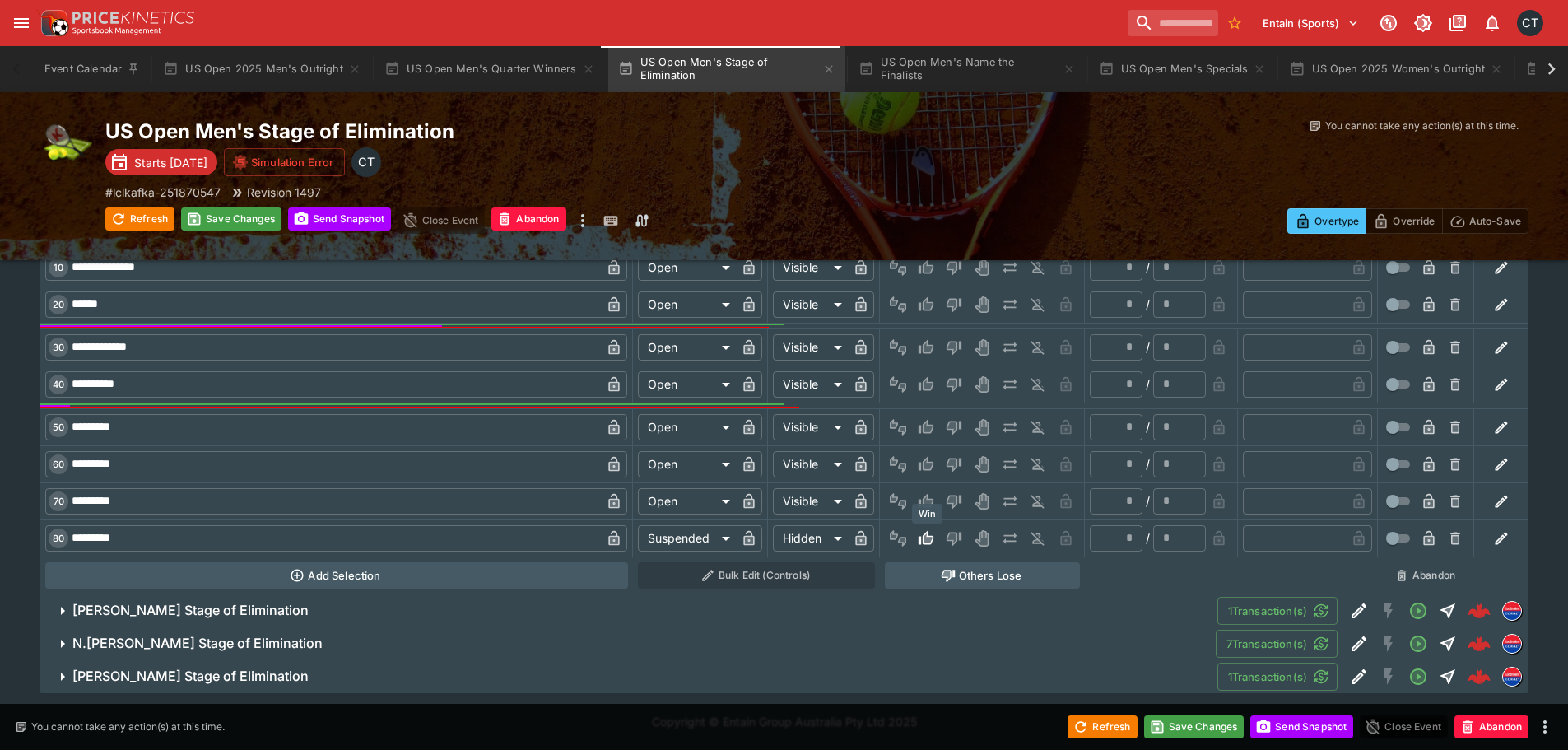
type input "*"
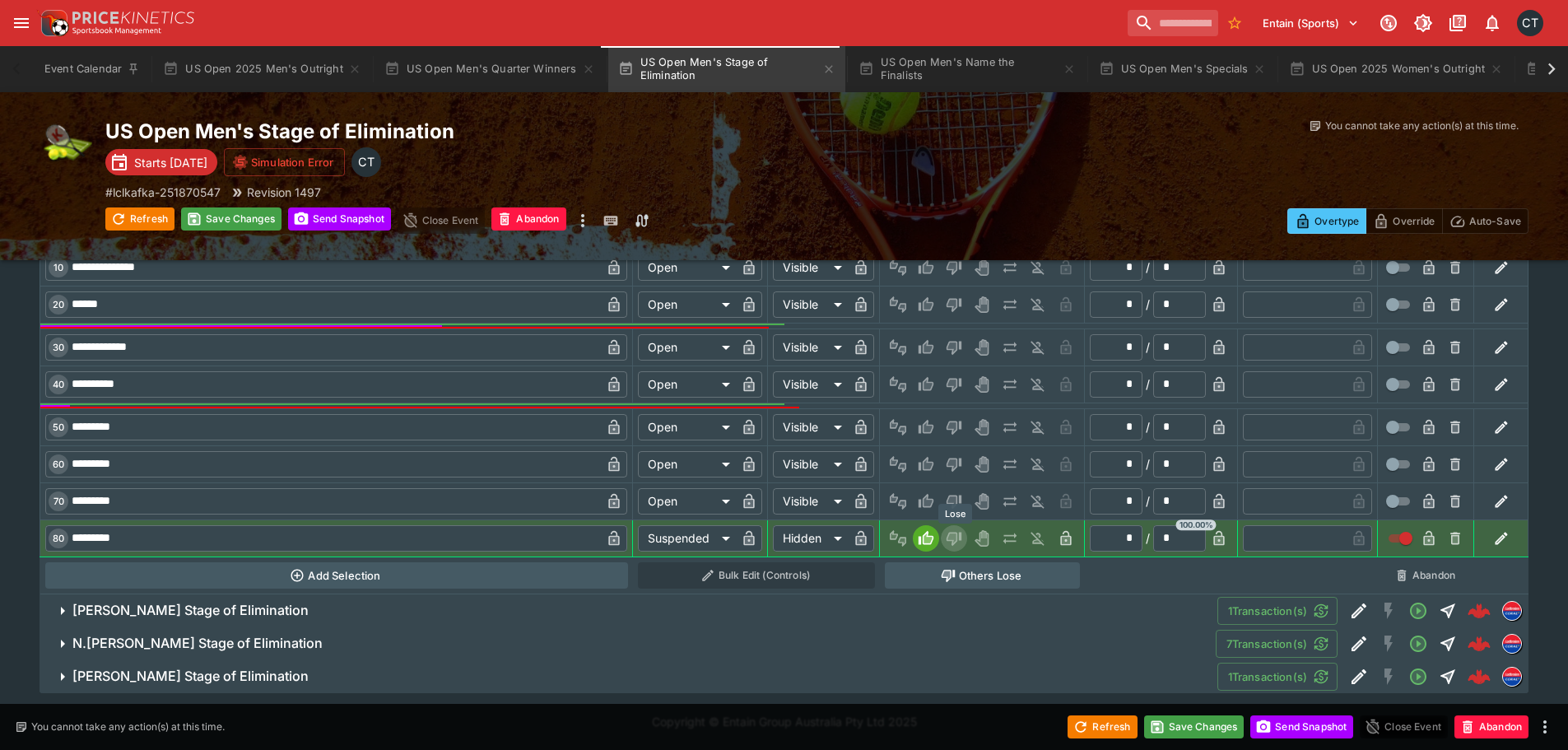
click at [951, 534] on icon "Lose" at bounding box center [952, 537] width 8 height 10
type input "*"
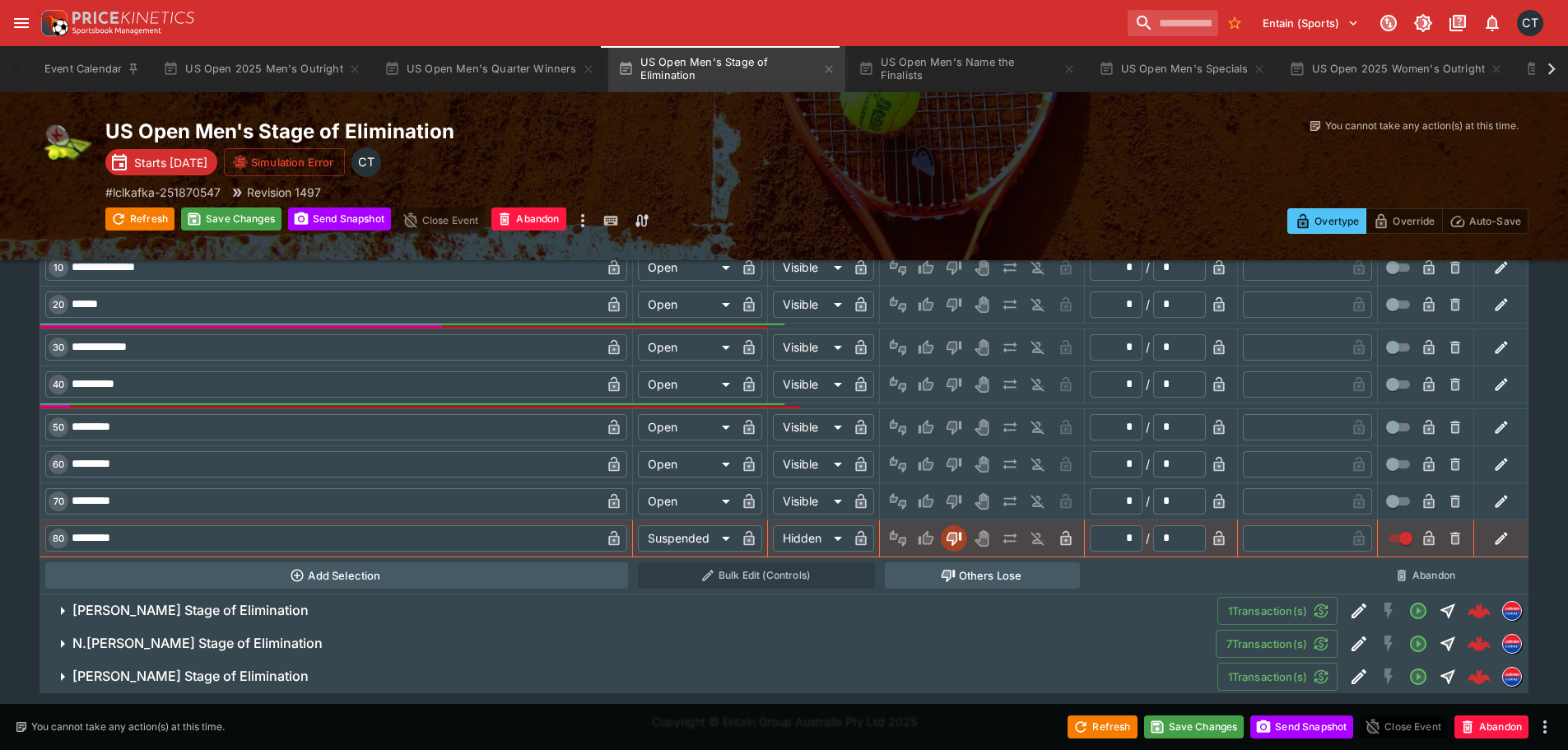
scroll to position [1719, 0]
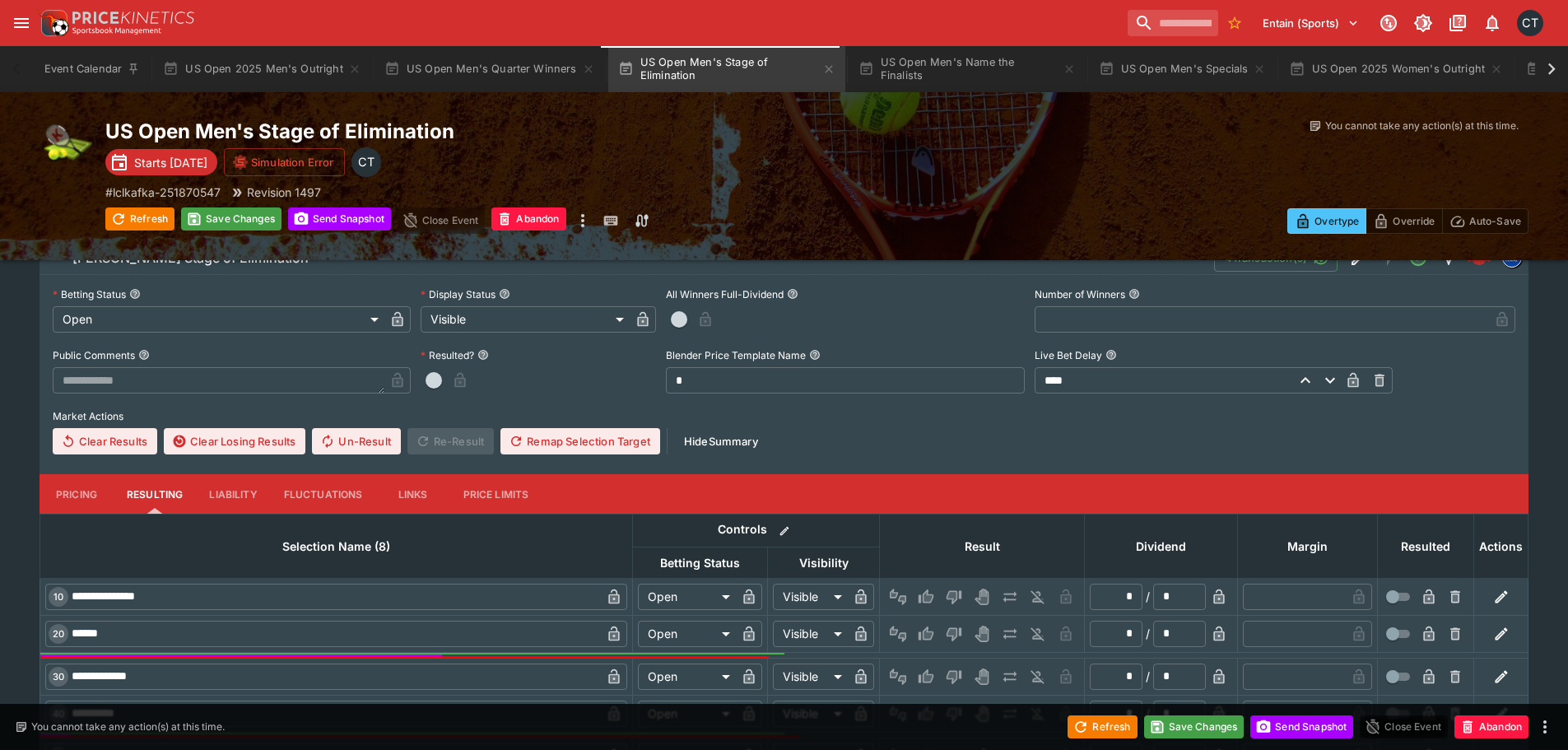
click at [690, 316] on button "button" at bounding box center [678, 319] width 26 height 26
click at [724, 322] on icon "button" at bounding box center [726, 321] width 8 height 6
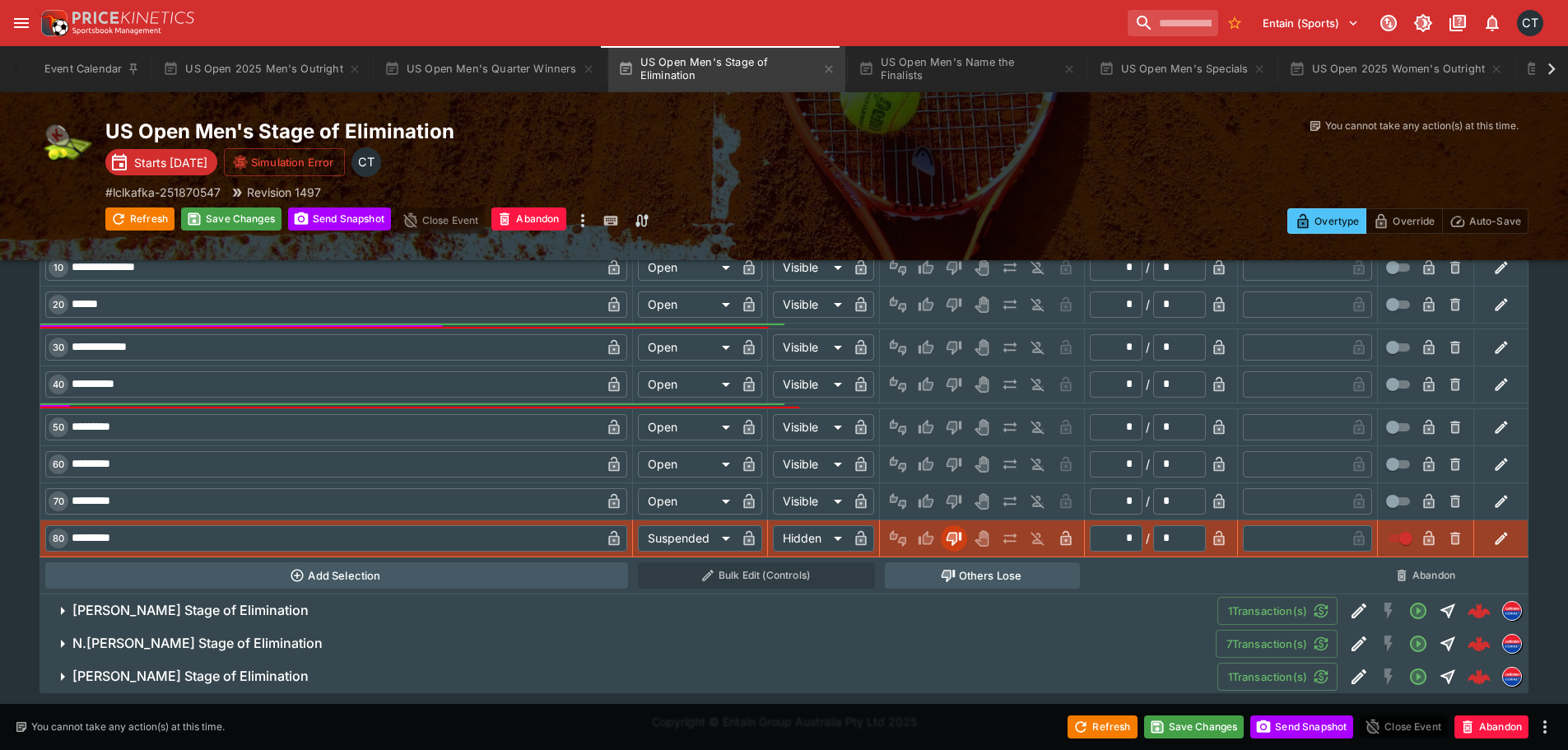
click at [203, 616] on h6 "J.Draper Stage of Elimination" at bounding box center [190, 609] width 236 height 17
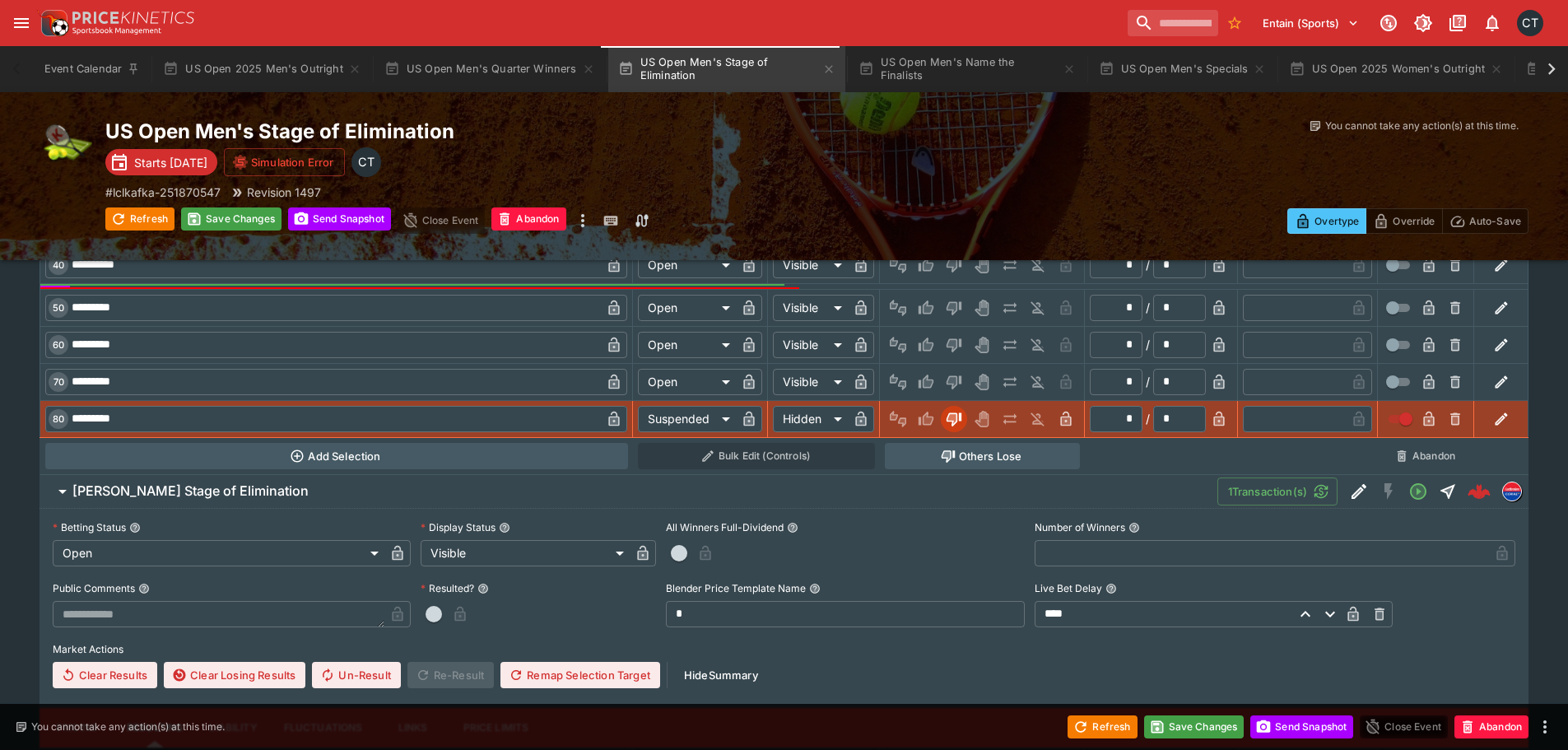
scroll to position [2377, 0]
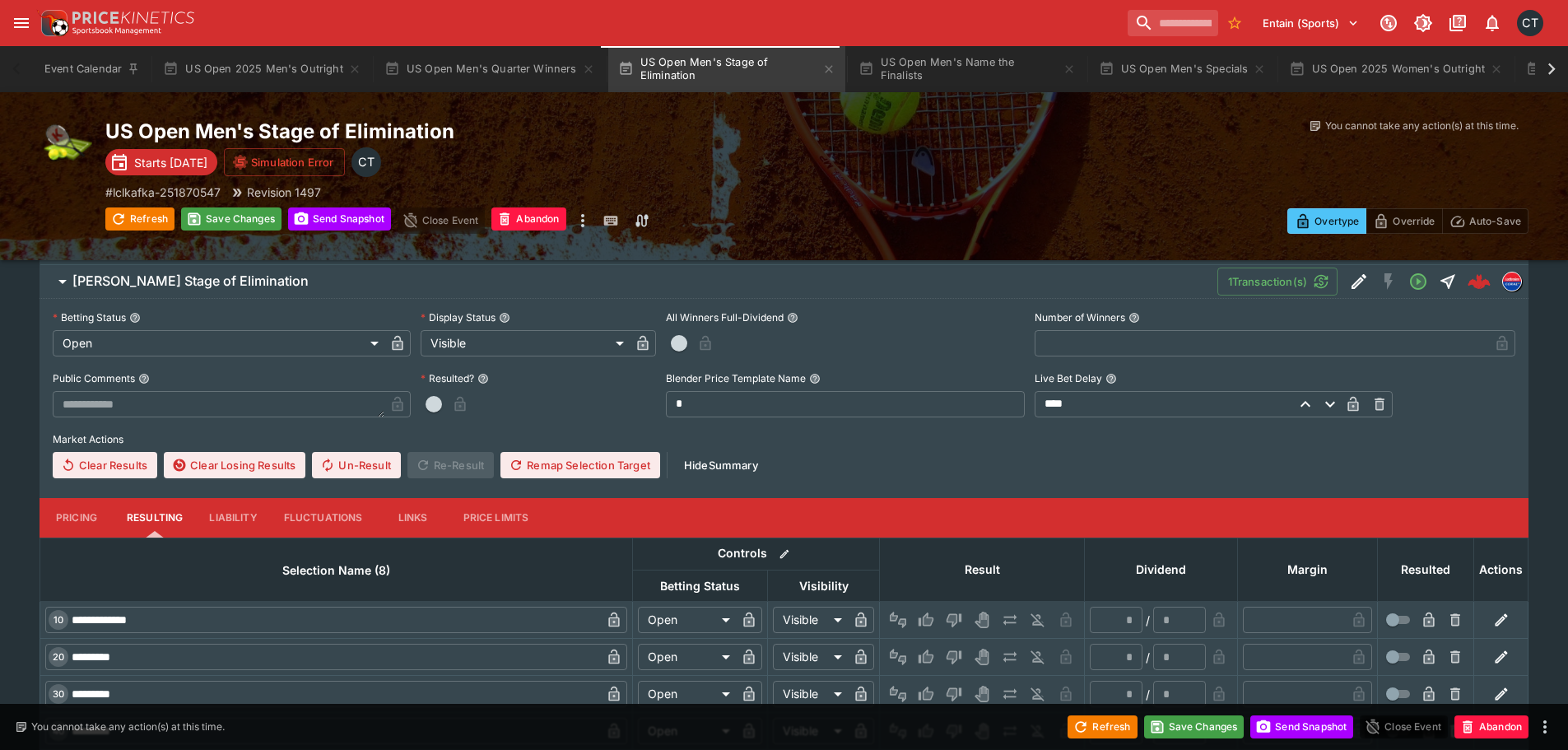
click at [678, 356] on div "**********" at bounding box center [784, 392] width 1463 height 173
click at [685, 351] on button "button" at bounding box center [678, 343] width 26 height 26
type input "*"
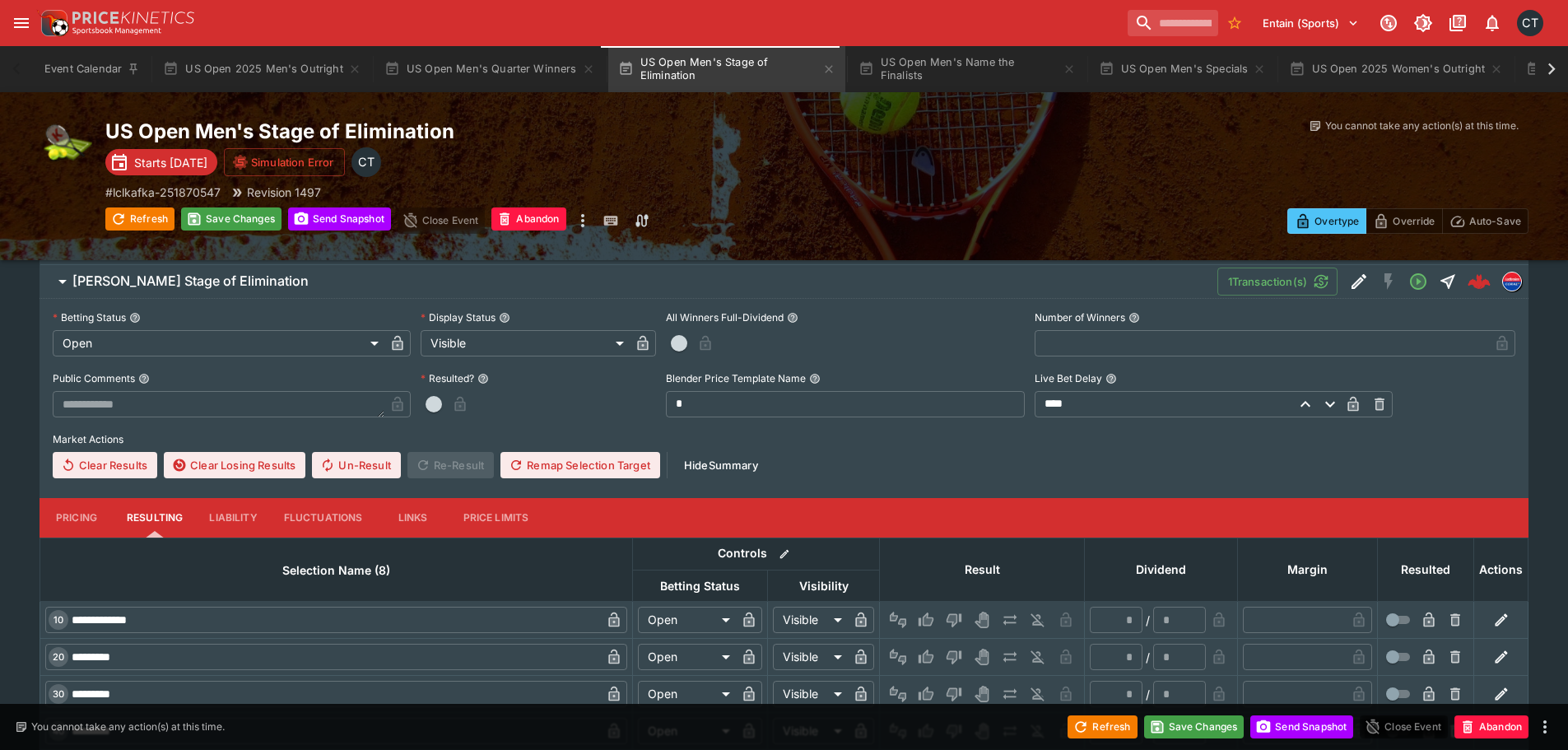
type input "*"
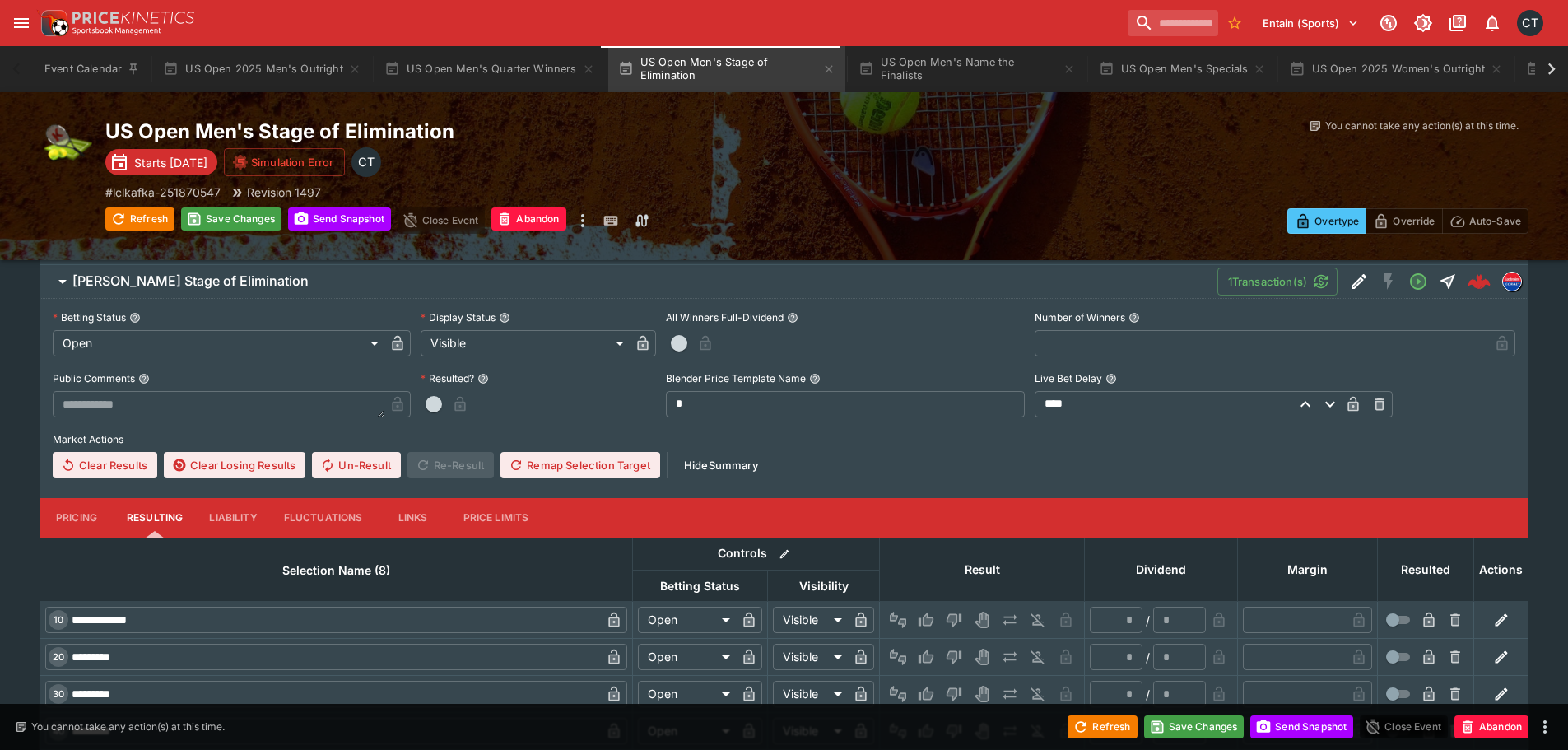
type input "*"
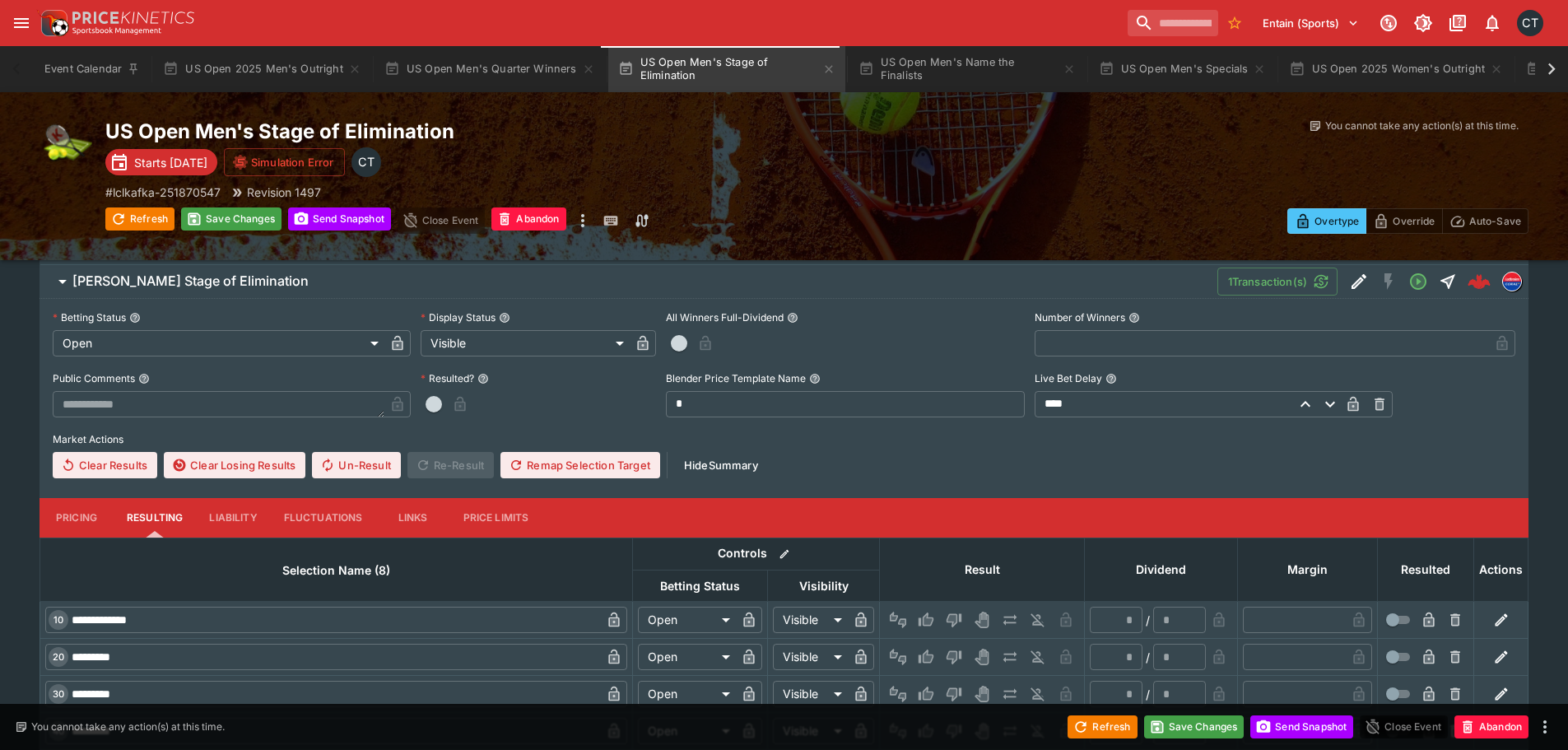
type input "*"
click at [730, 348] on icon "button" at bounding box center [726, 344] width 8 height 6
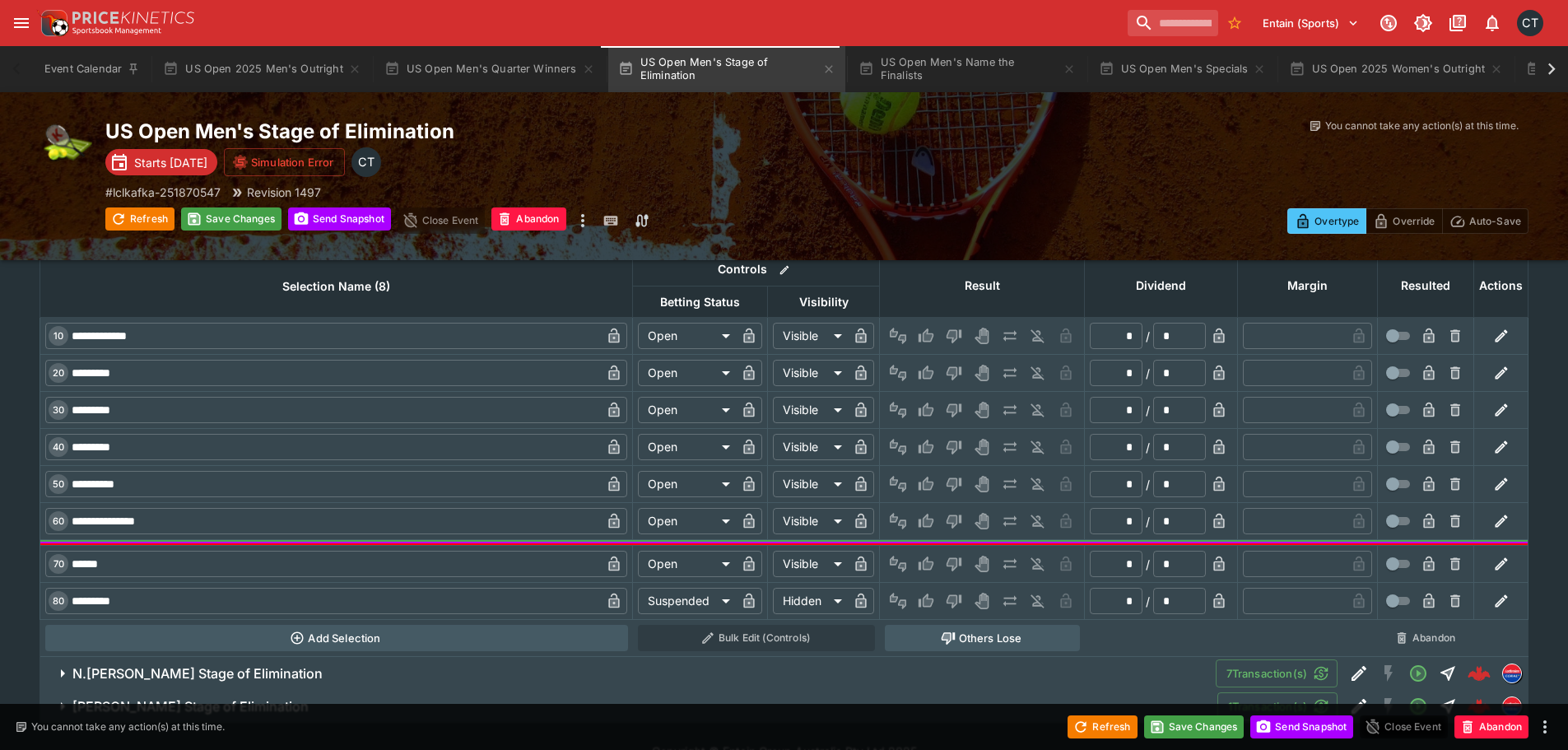
scroll to position [2691, 0]
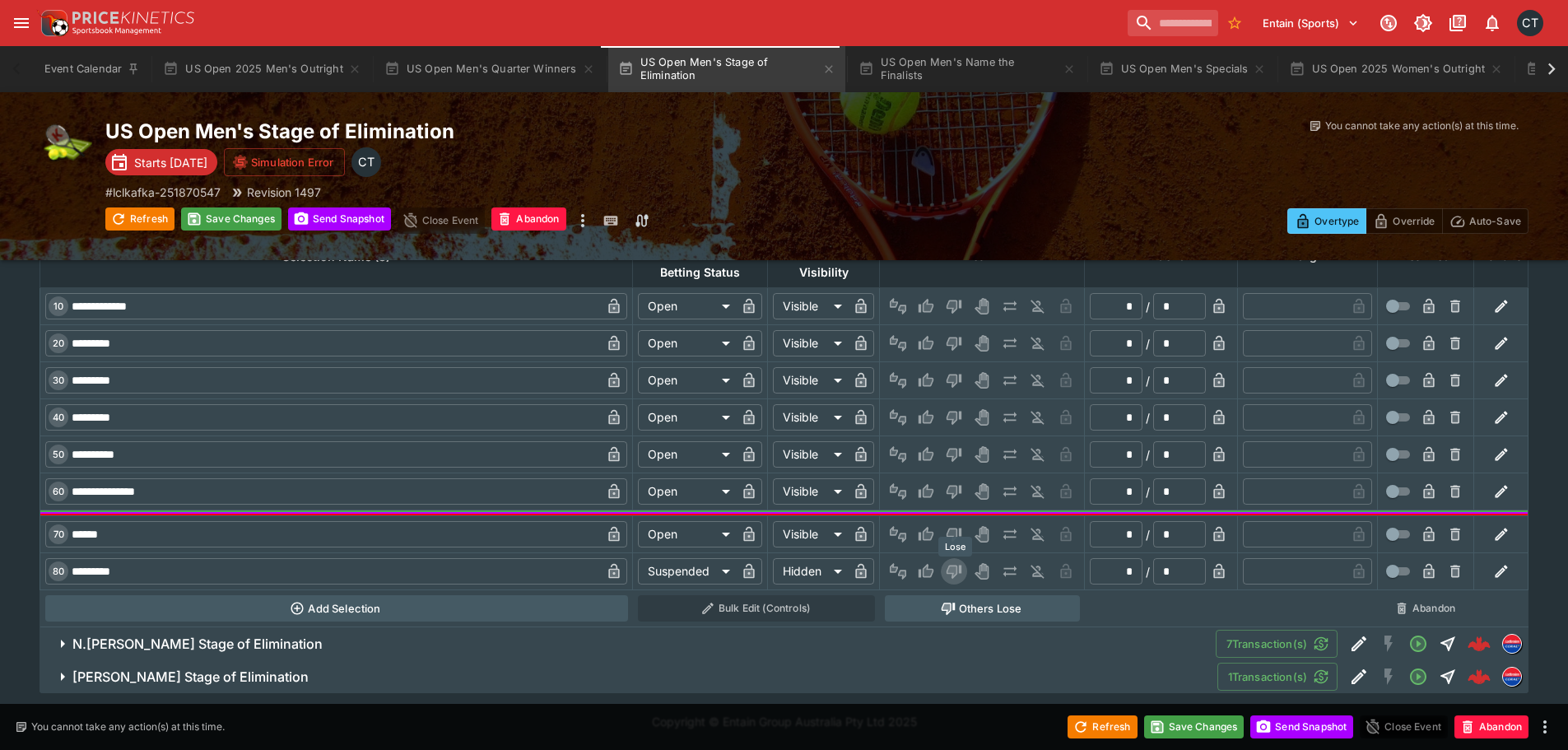
click at [958, 571] on icon "Lose" at bounding box center [954, 572] width 14 height 14
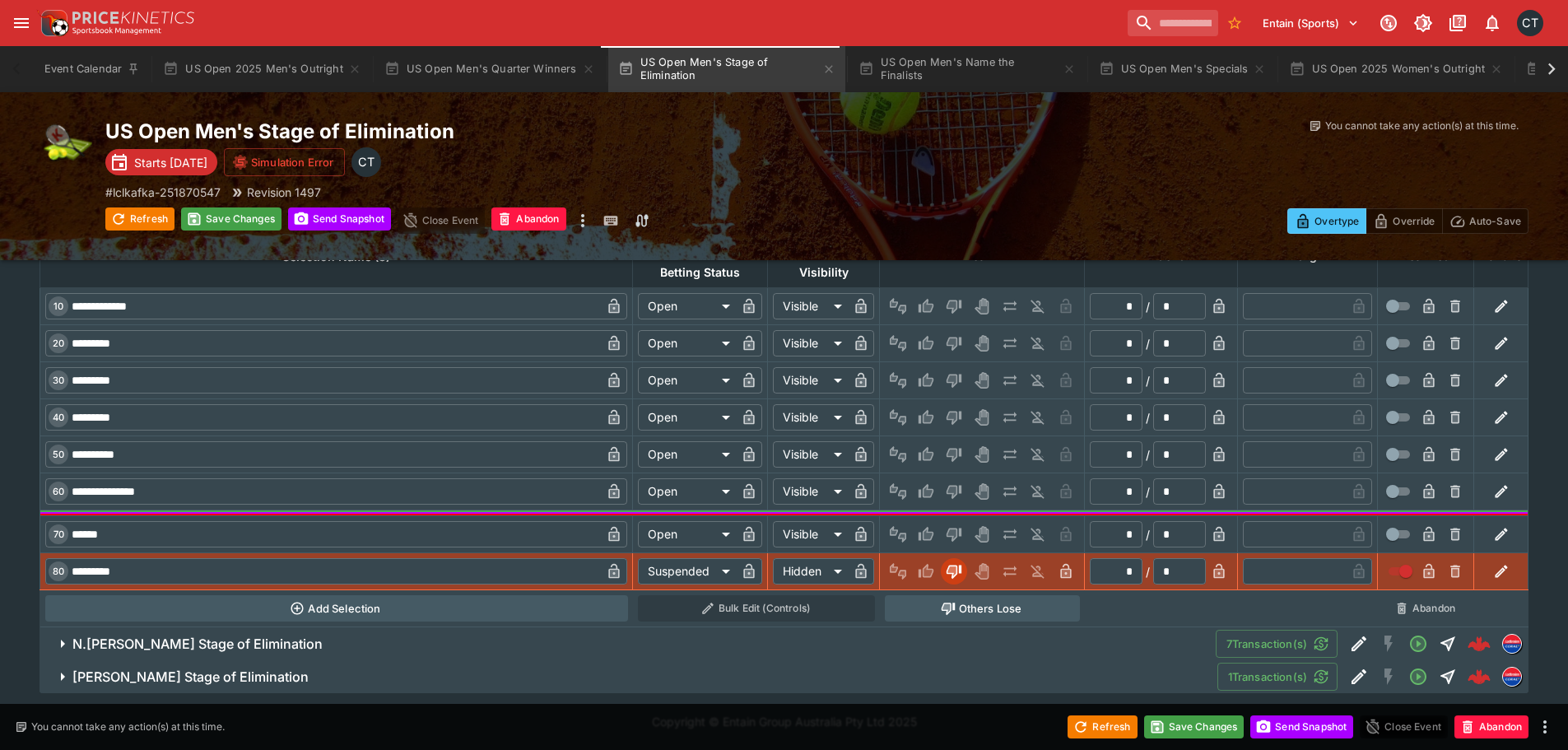
click at [248, 637] on h6 "N.Djokovic Stage of Elimination" at bounding box center [197, 644] width 250 height 17
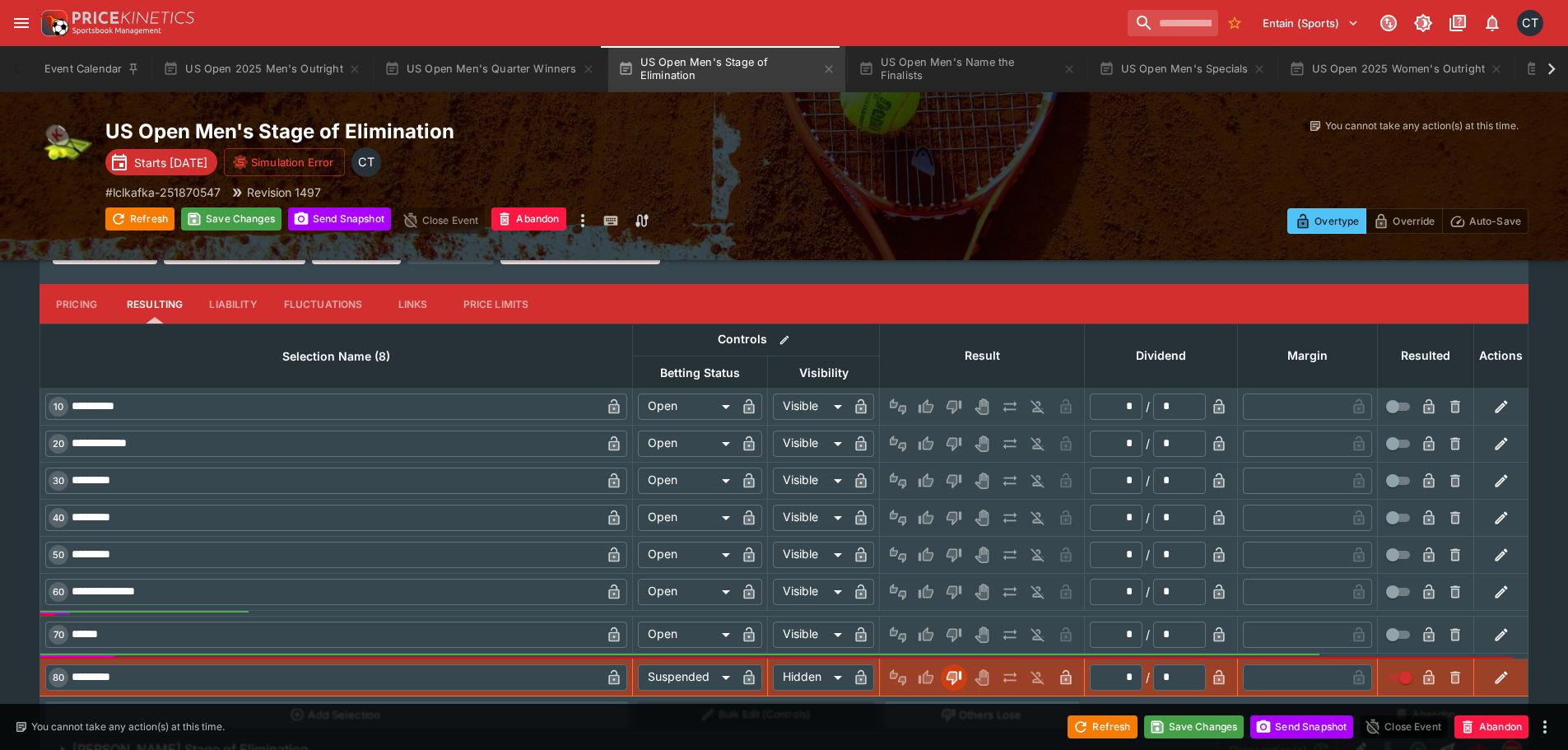
scroll to position [3020, 0]
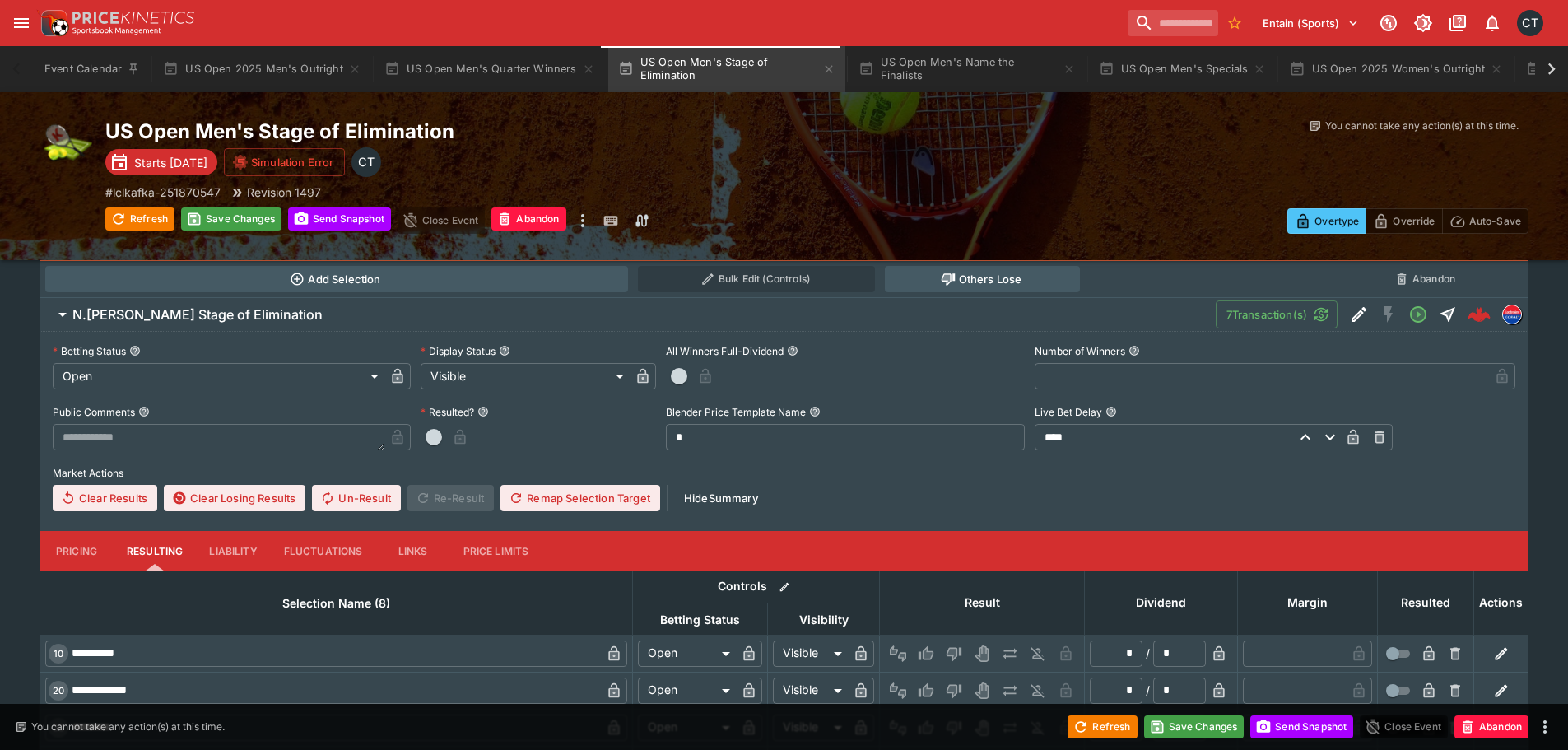
click at [681, 381] on span "button" at bounding box center [679, 376] width 16 height 16
click at [738, 380] on button "button" at bounding box center [726, 376] width 26 height 26
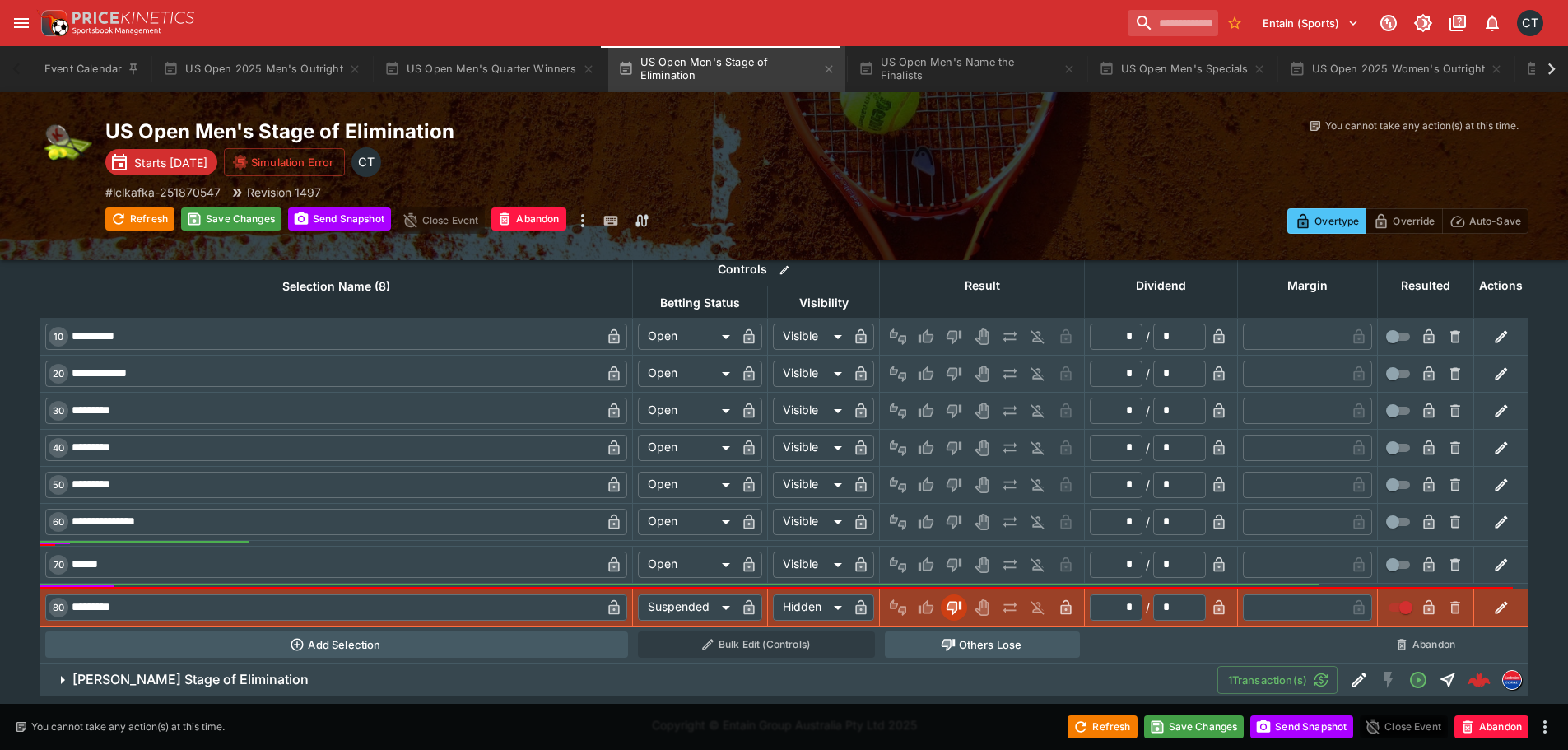
scroll to position [3340, 0]
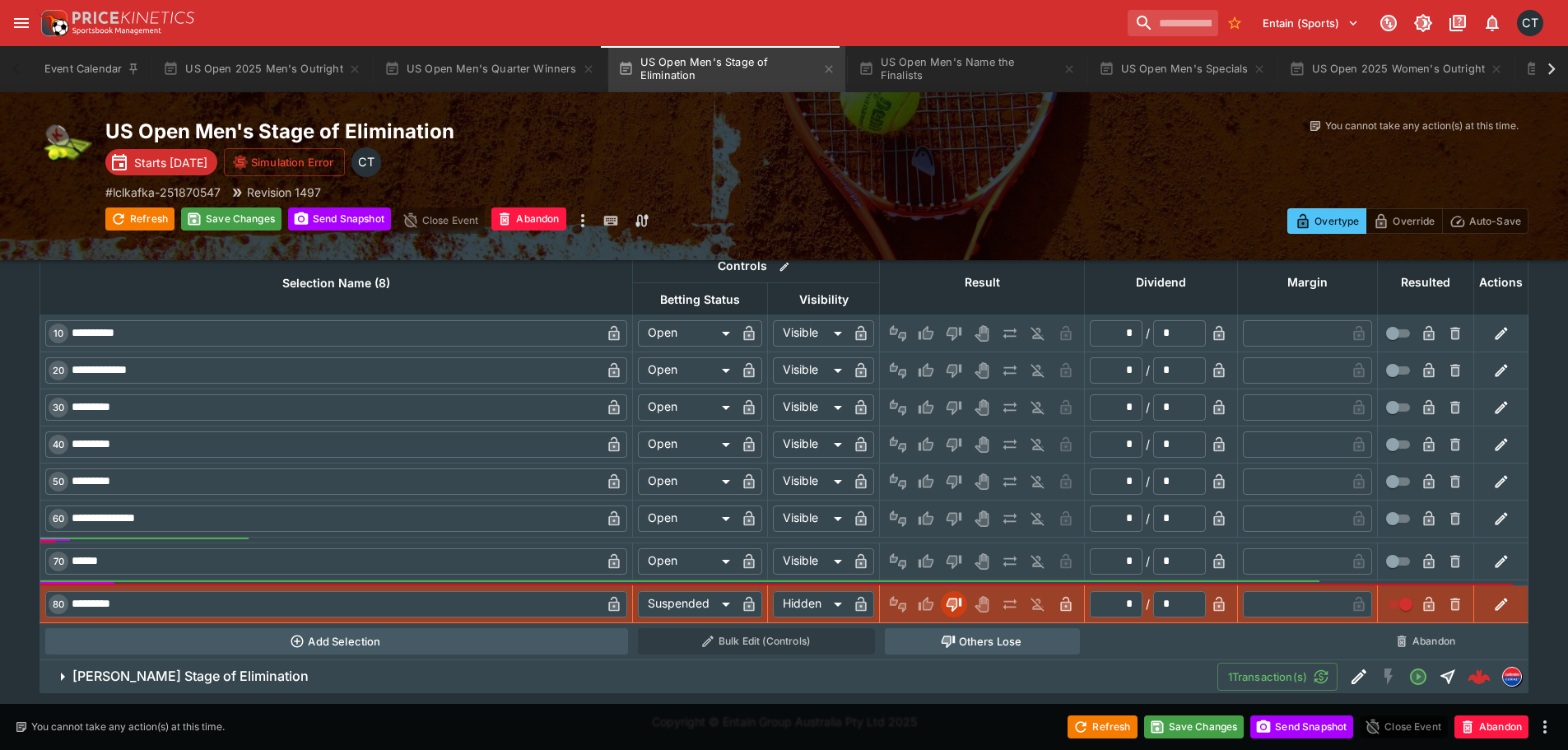
click at [246, 686] on button "T.Fritz Stage of Elimination" at bounding box center [628, 676] width 1178 height 33
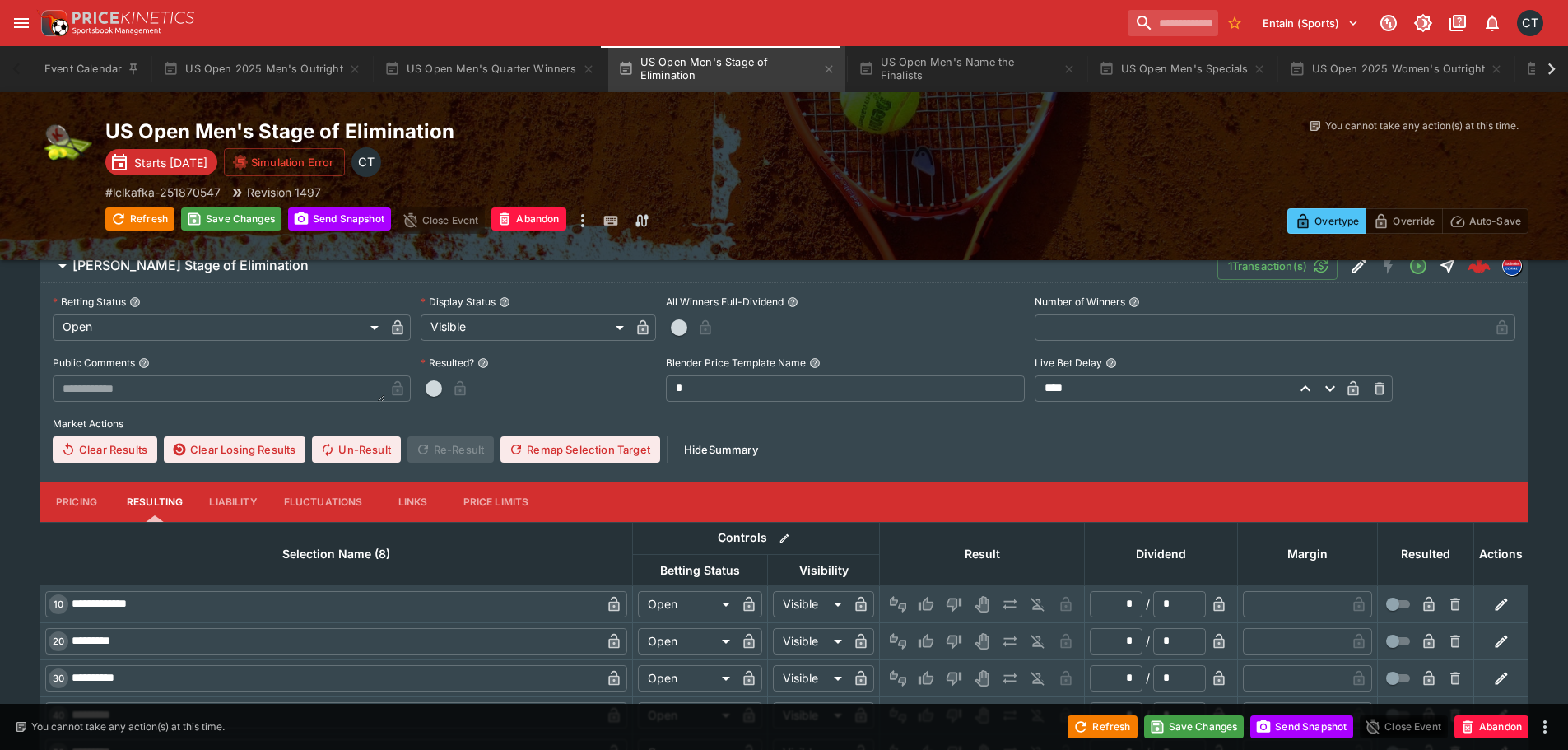
scroll to position [3751, 0]
click at [690, 334] on button "button" at bounding box center [678, 326] width 26 height 26
click at [724, 331] on icon "button" at bounding box center [726, 328] width 8 height 6
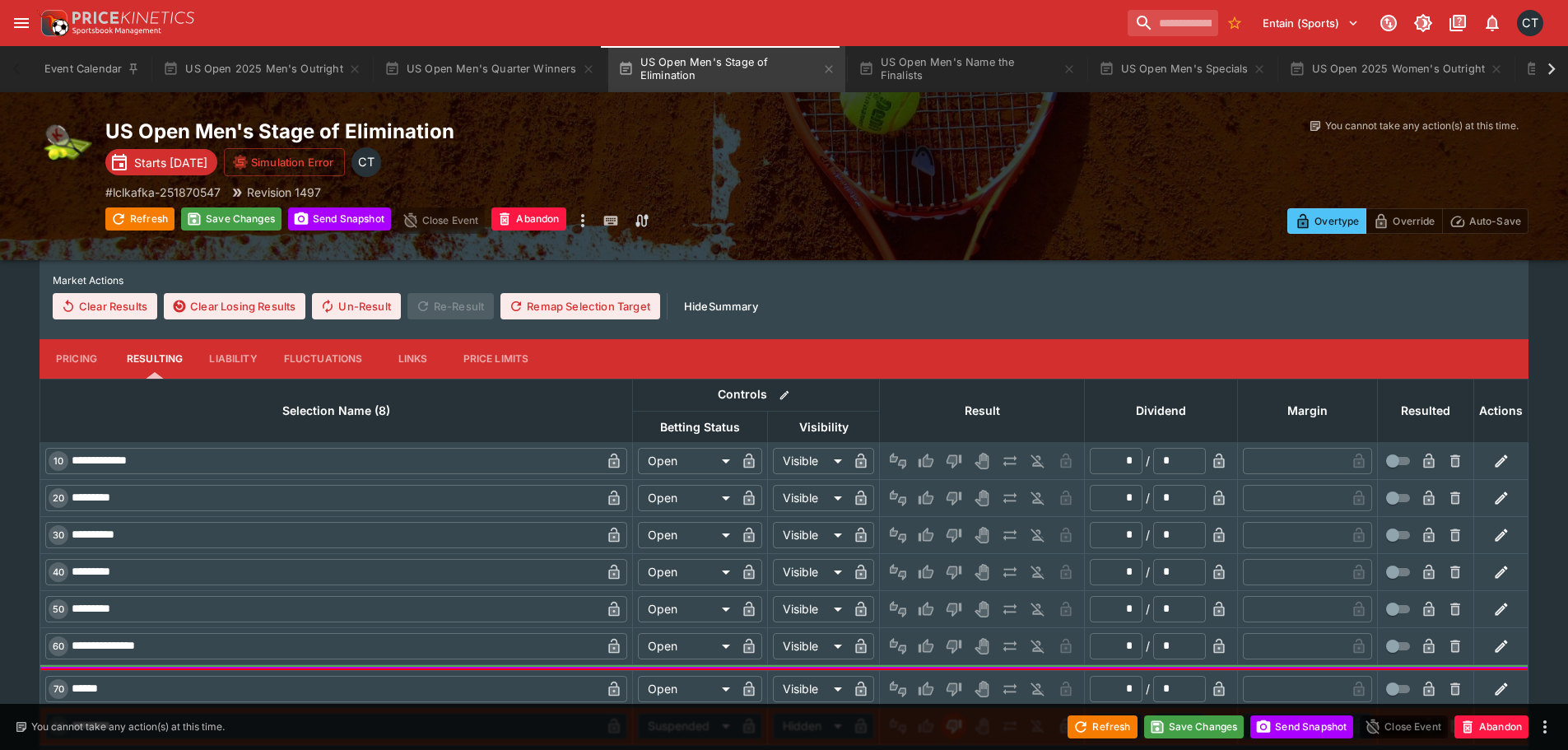
scroll to position [3983, 0]
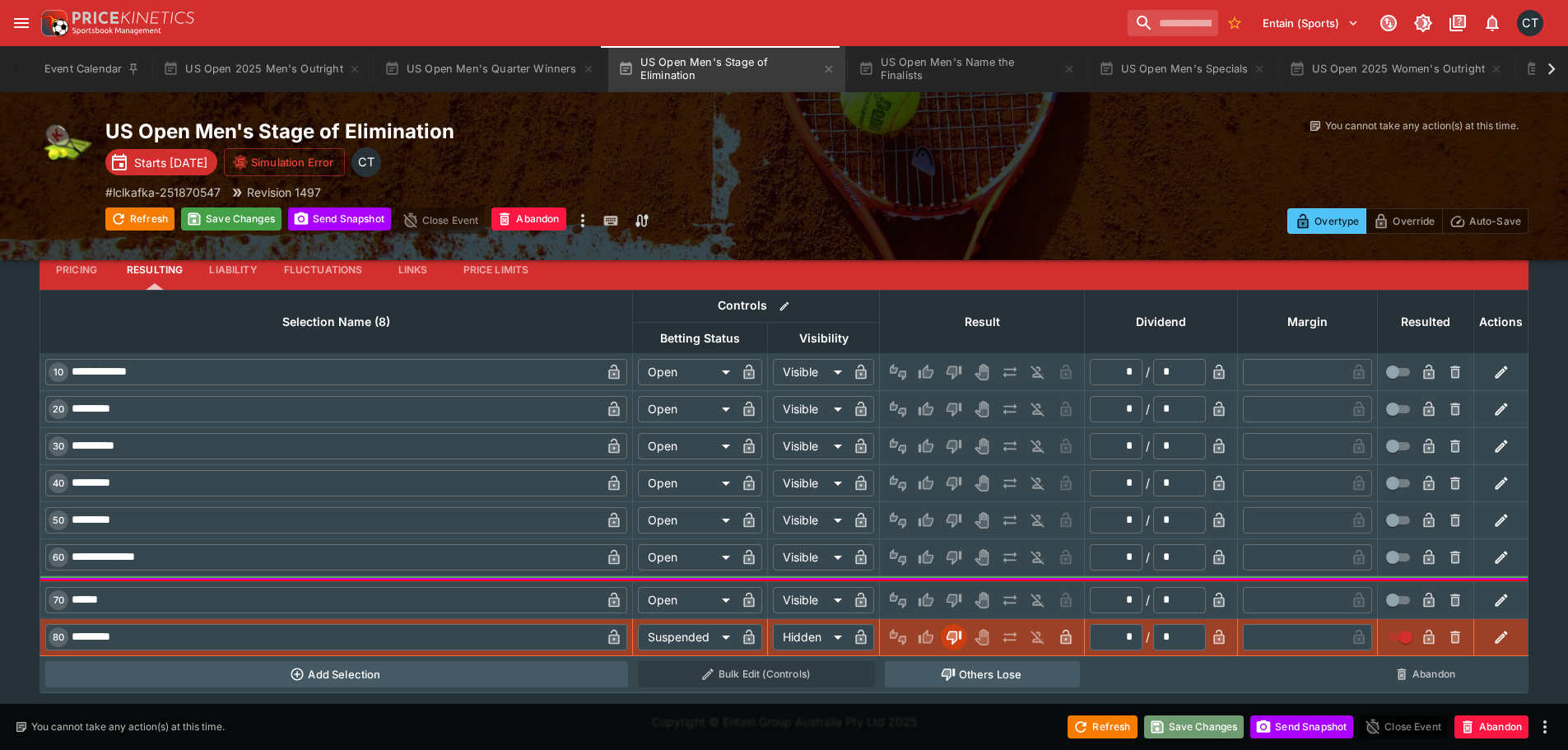
click at [1193, 731] on button "Save Changes" at bounding box center [1194, 727] width 100 height 23
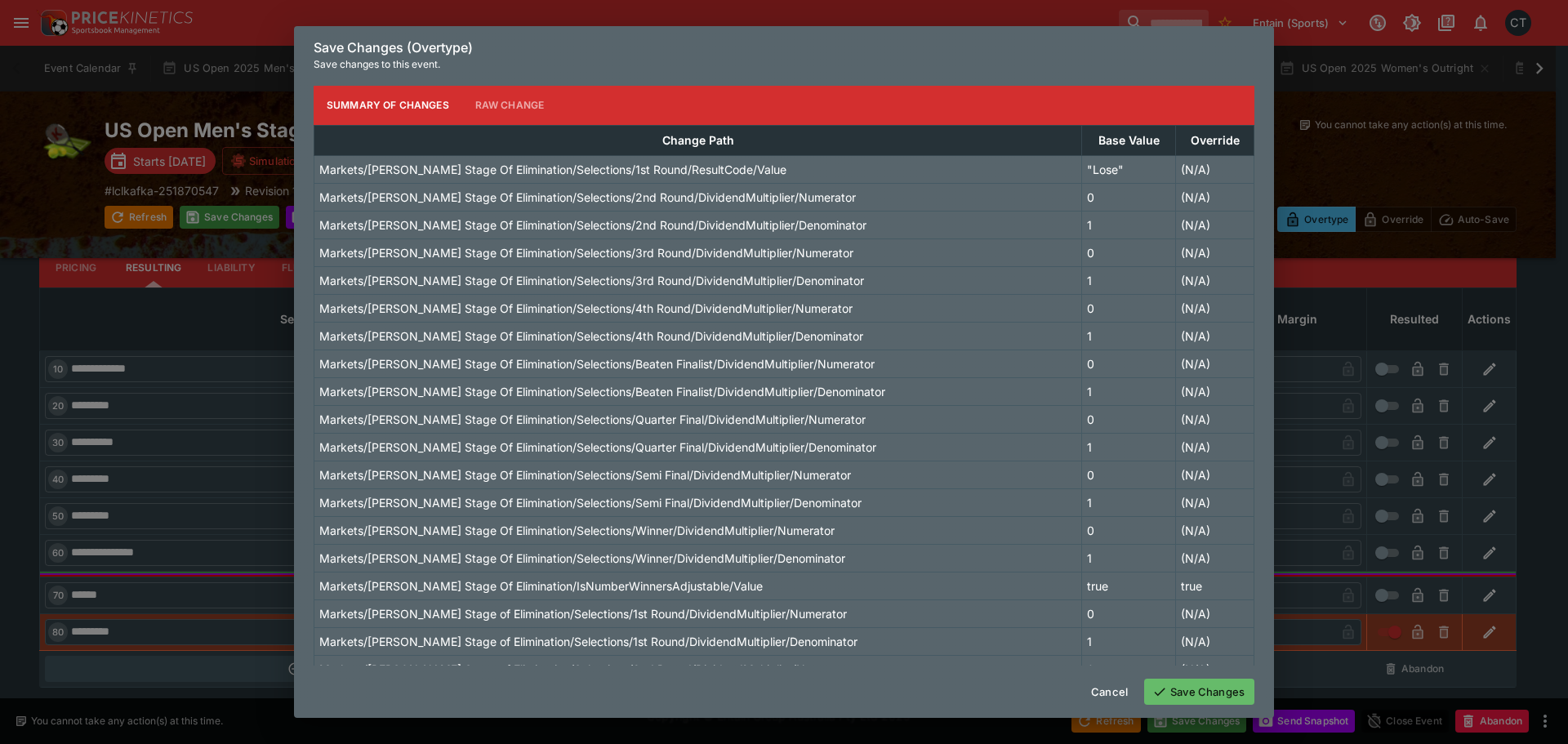
click at [1164, 683] on button "Save Changes" at bounding box center [1199, 691] width 110 height 26
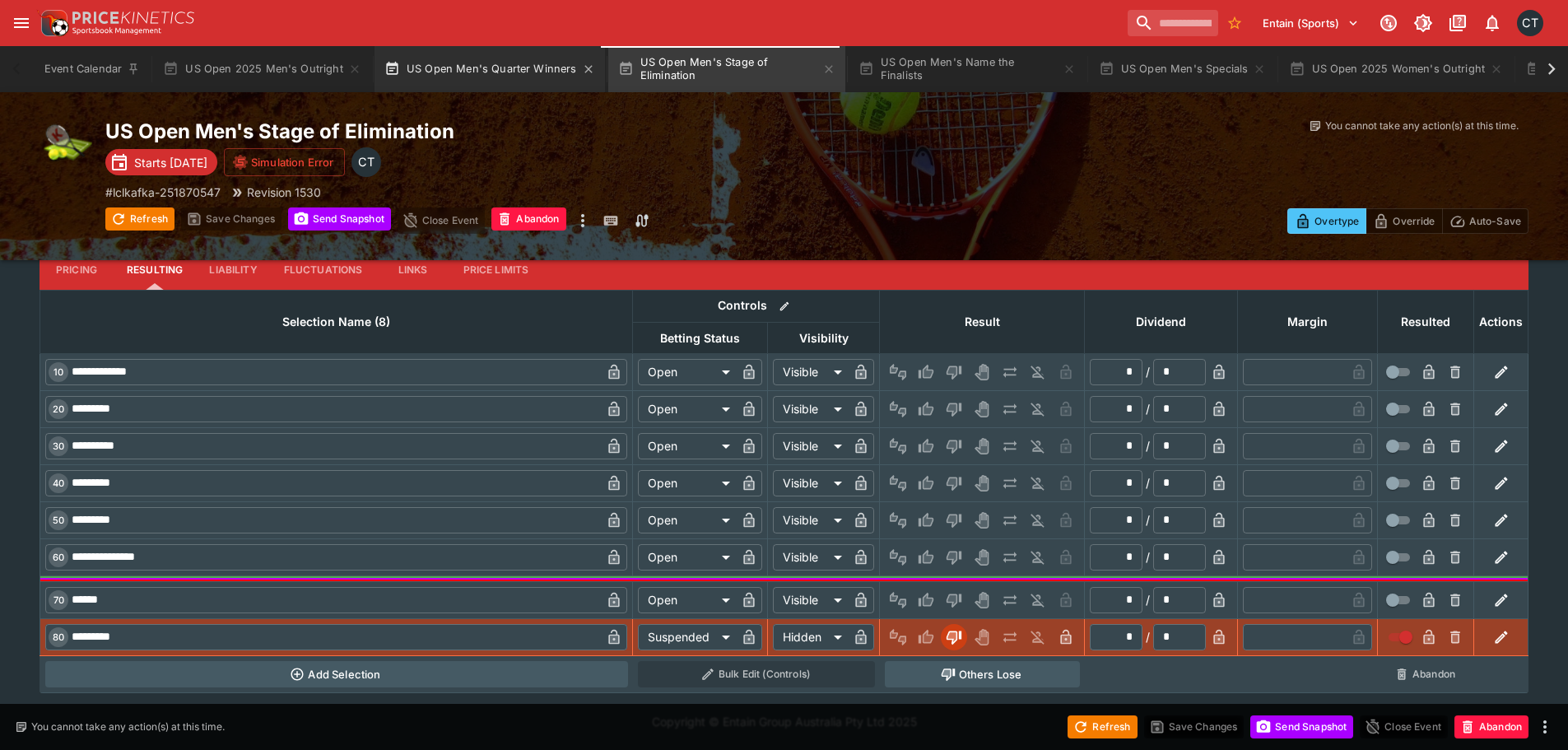
click at [453, 51] on button "US Open Men's Quarter Winners" at bounding box center [490, 69] width 231 height 46
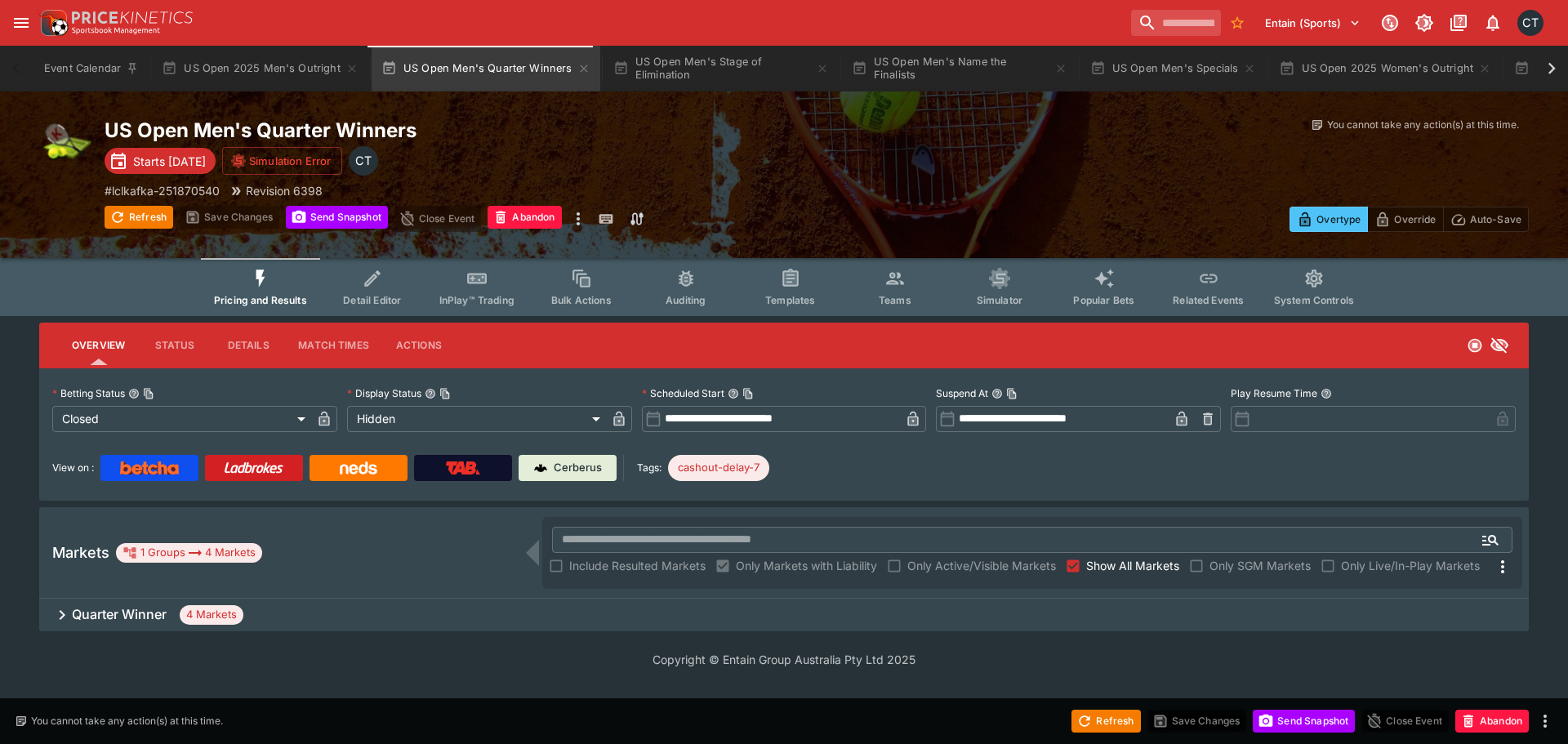
click at [105, 604] on div "Quarter Winner 4 Markets" at bounding box center [784, 614] width 1489 height 33
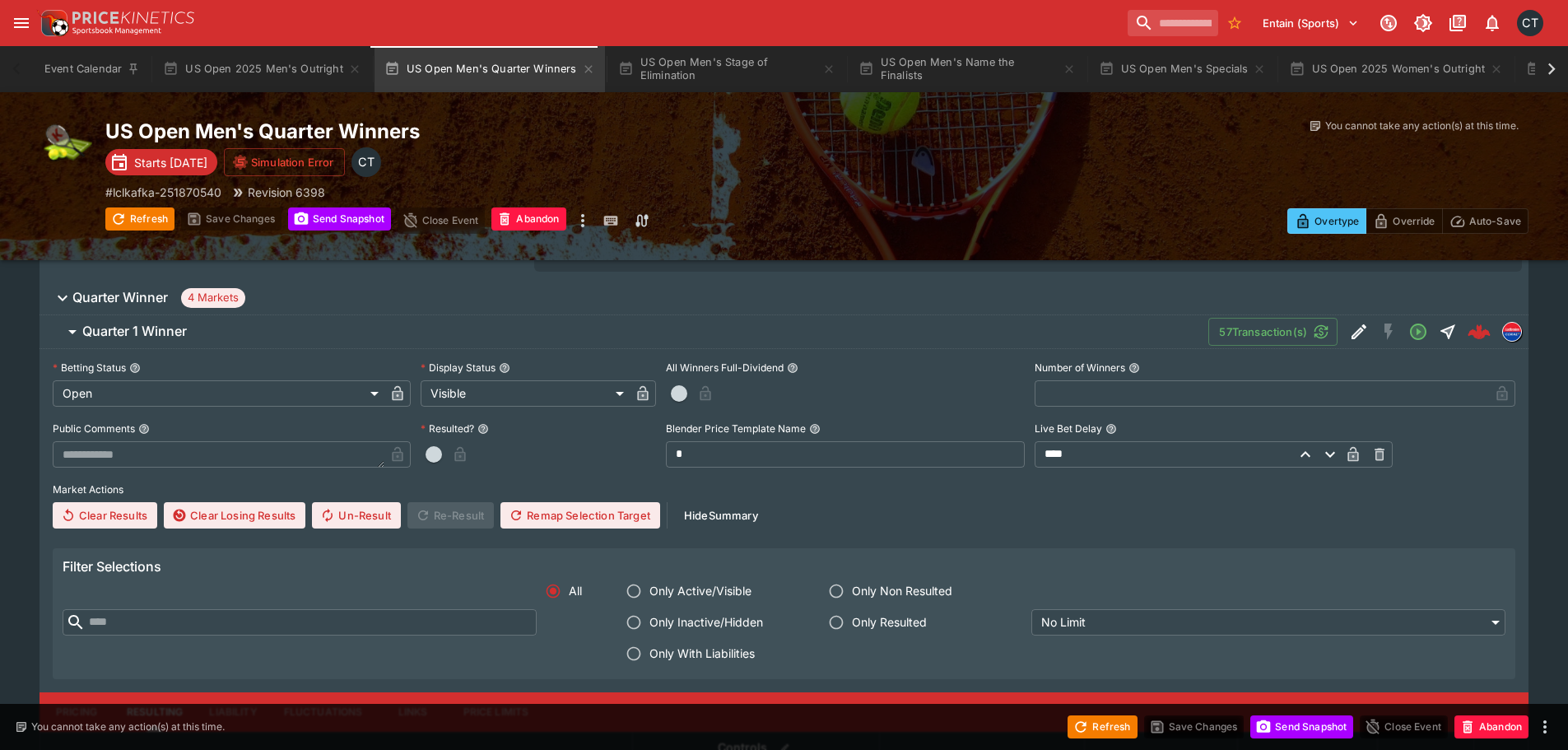
scroll to position [329, 0]
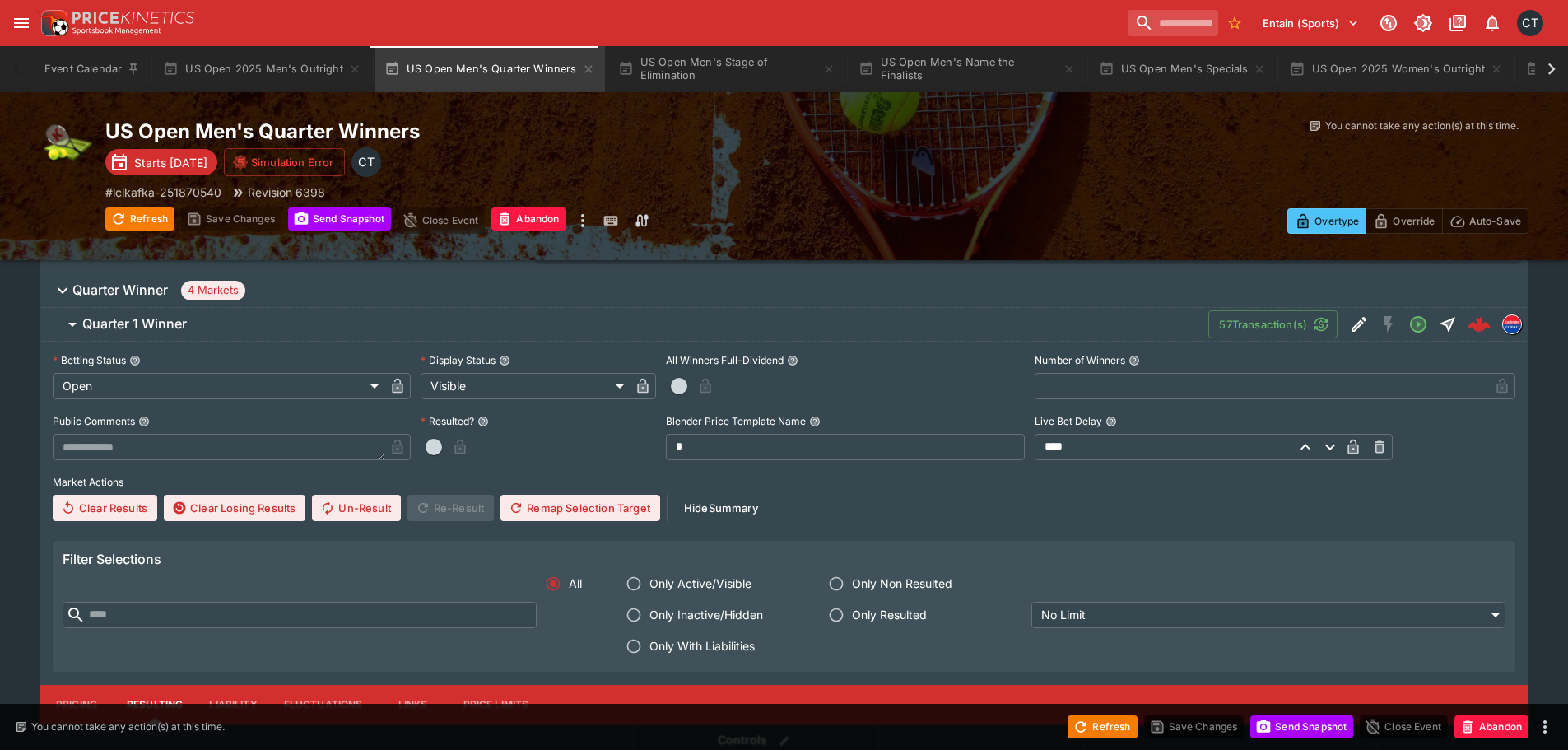
click at [682, 384] on span "button" at bounding box center [679, 386] width 16 height 16
click at [720, 382] on icon "button" at bounding box center [727, 386] width 16 height 16
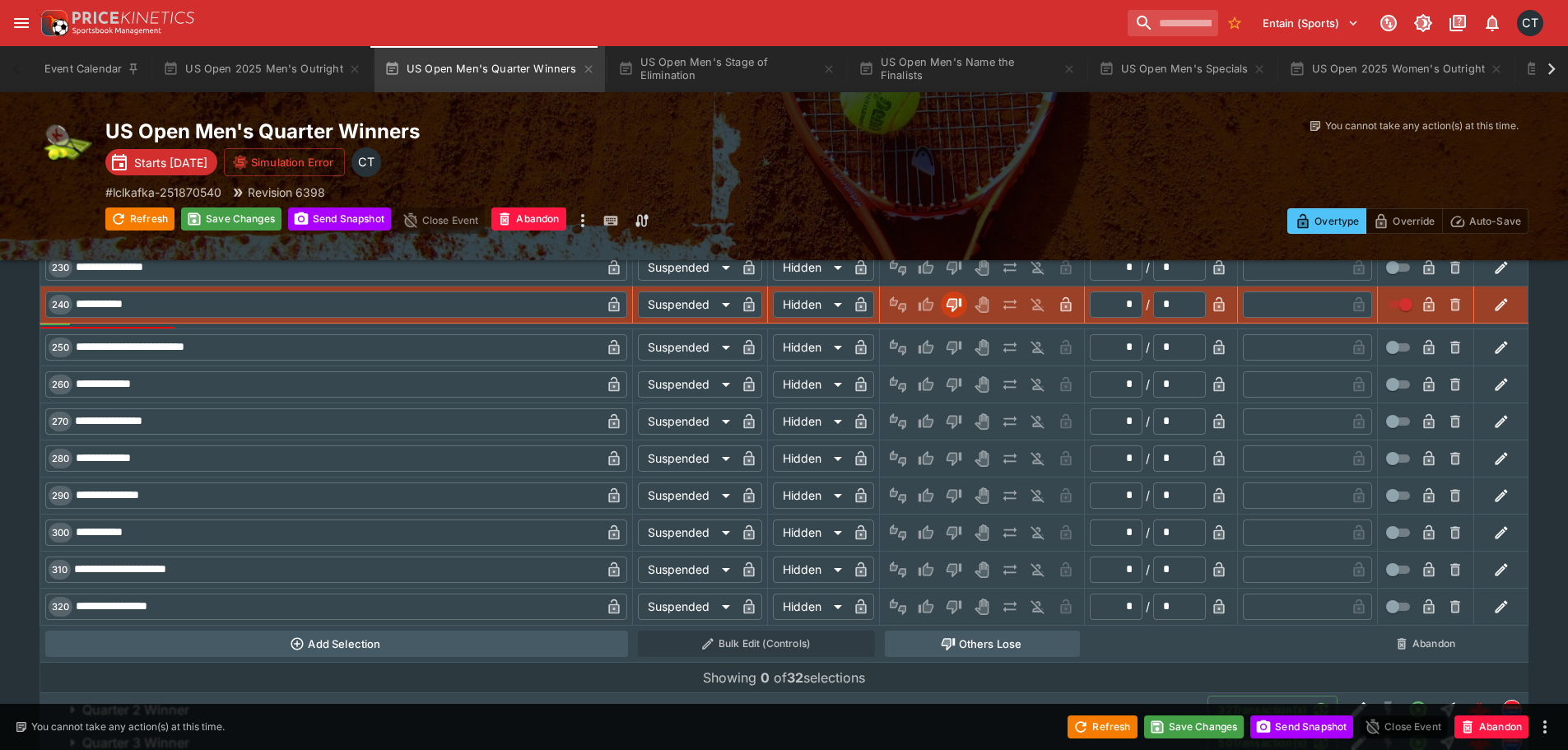
scroll to position [1816, 0]
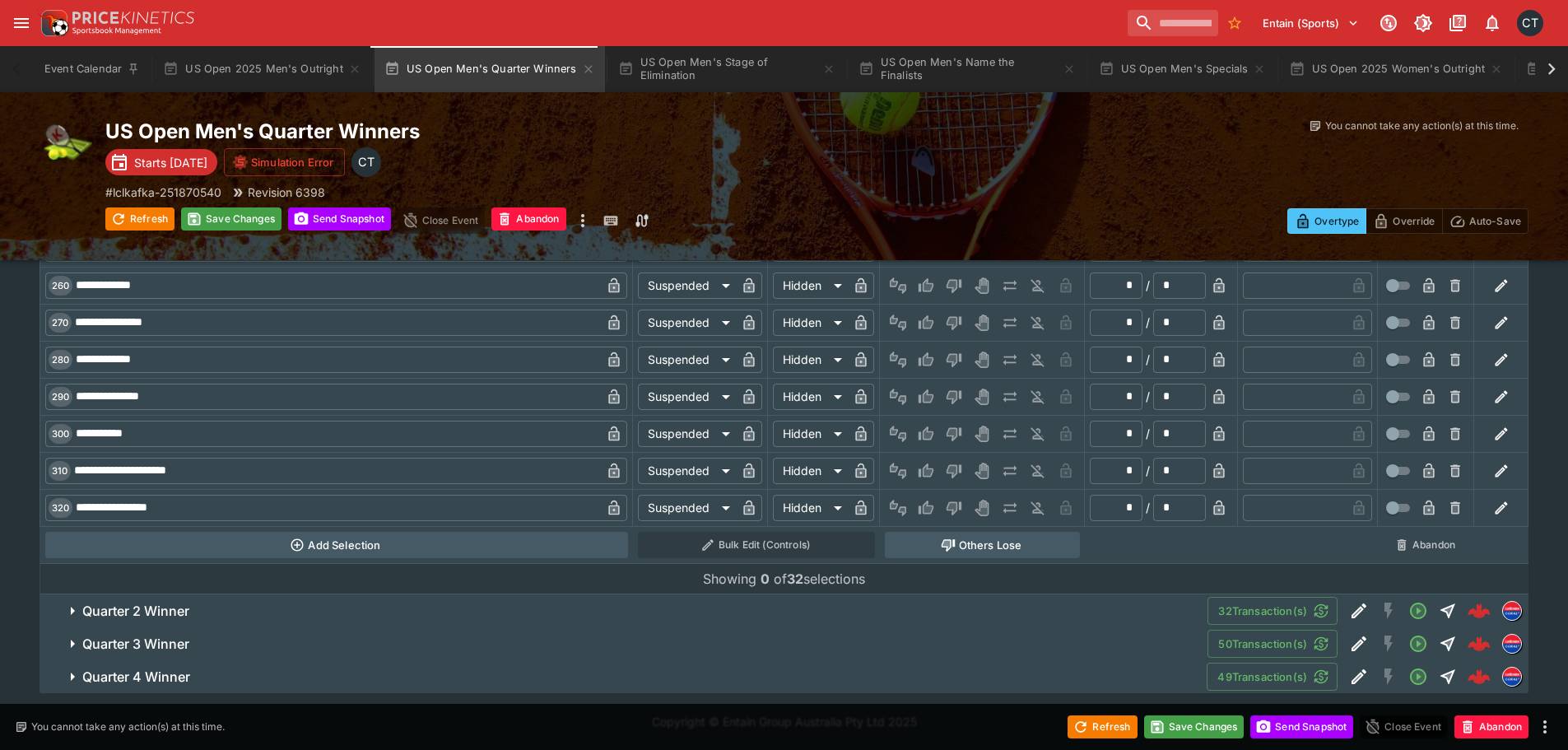
click at [118, 608] on h6 "Quarter 2 Winner" at bounding box center [135, 610] width 107 height 17
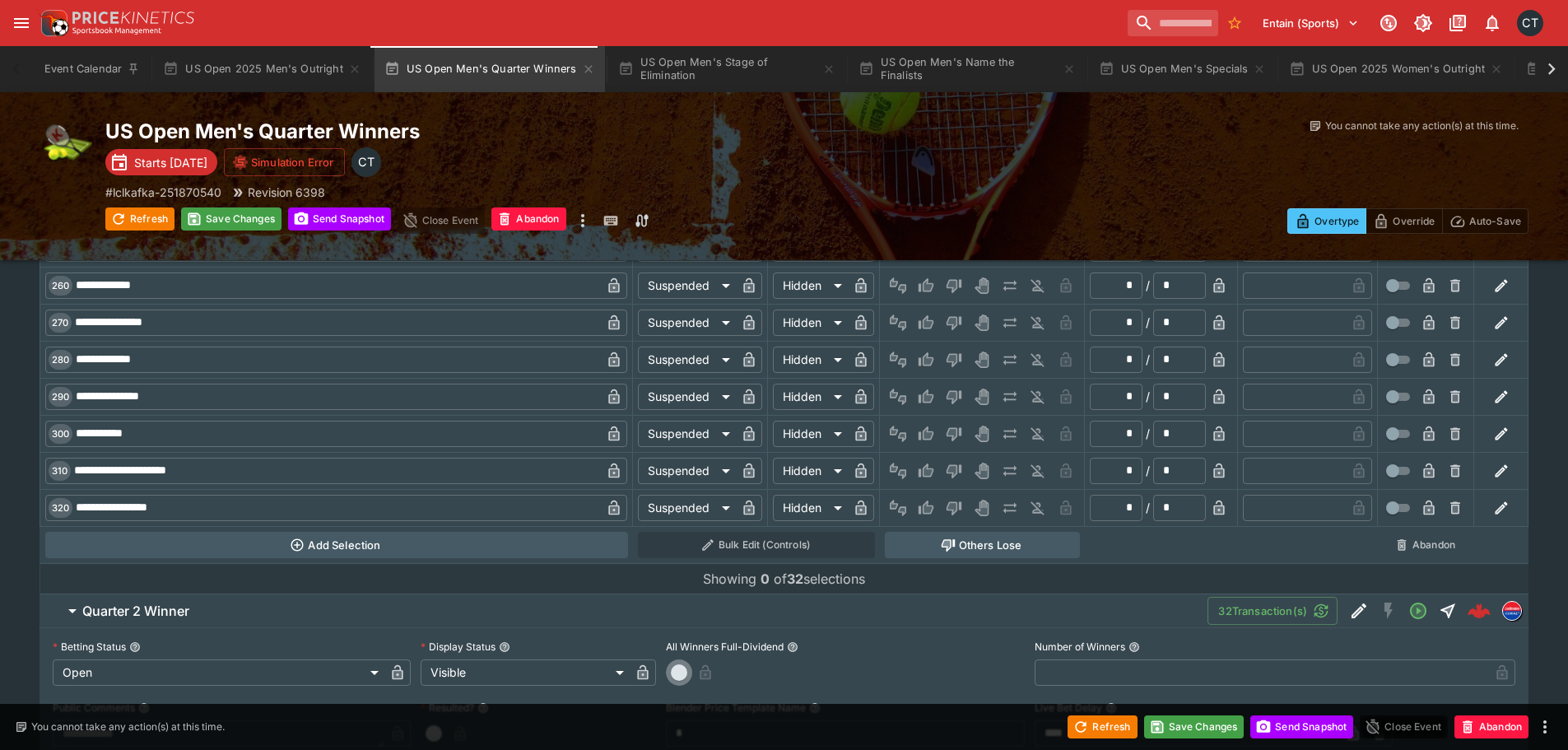
click at [683, 672] on span "button" at bounding box center [679, 672] width 16 height 16
click at [726, 670] on icon "button" at bounding box center [728, 672] width 11 height 14
click at [521, 608] on span "Quarter 2 Winner" at bounding box center [637, 610] width 1112 height 17
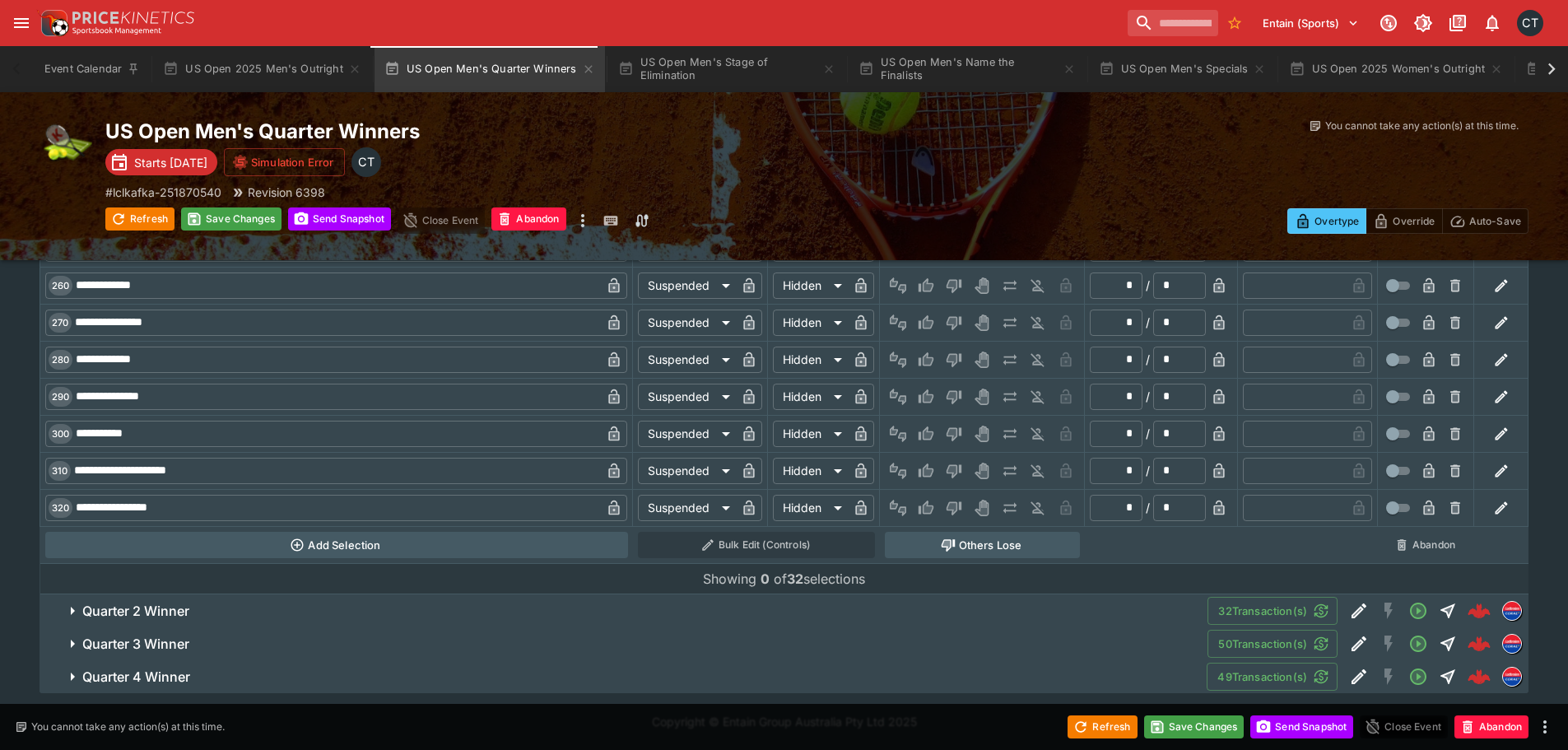
click at [183, 649] on h6 "Quarter 3 Winner" at bounding box center [135, 644] width 107 height 17
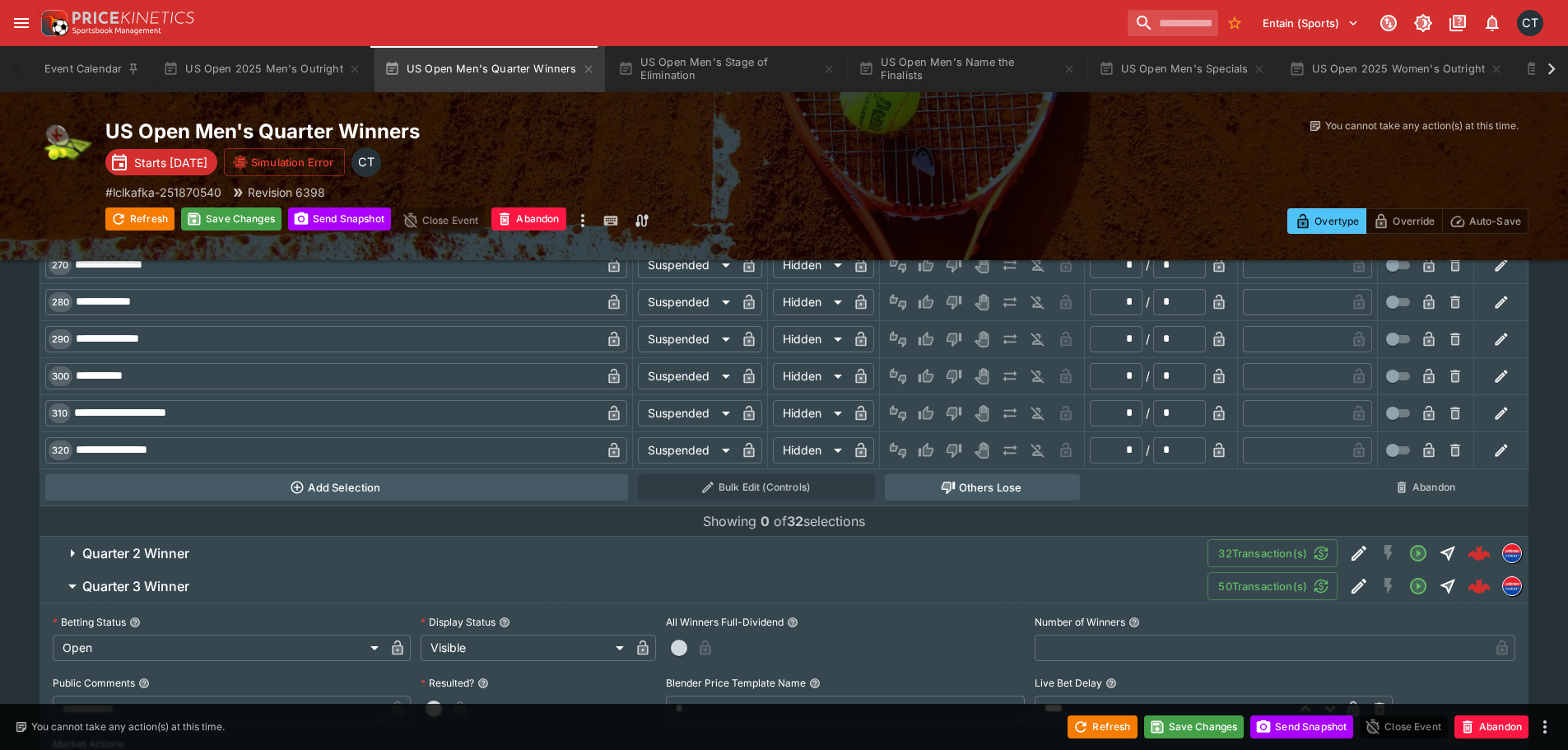
scroll to position [1898, 0]
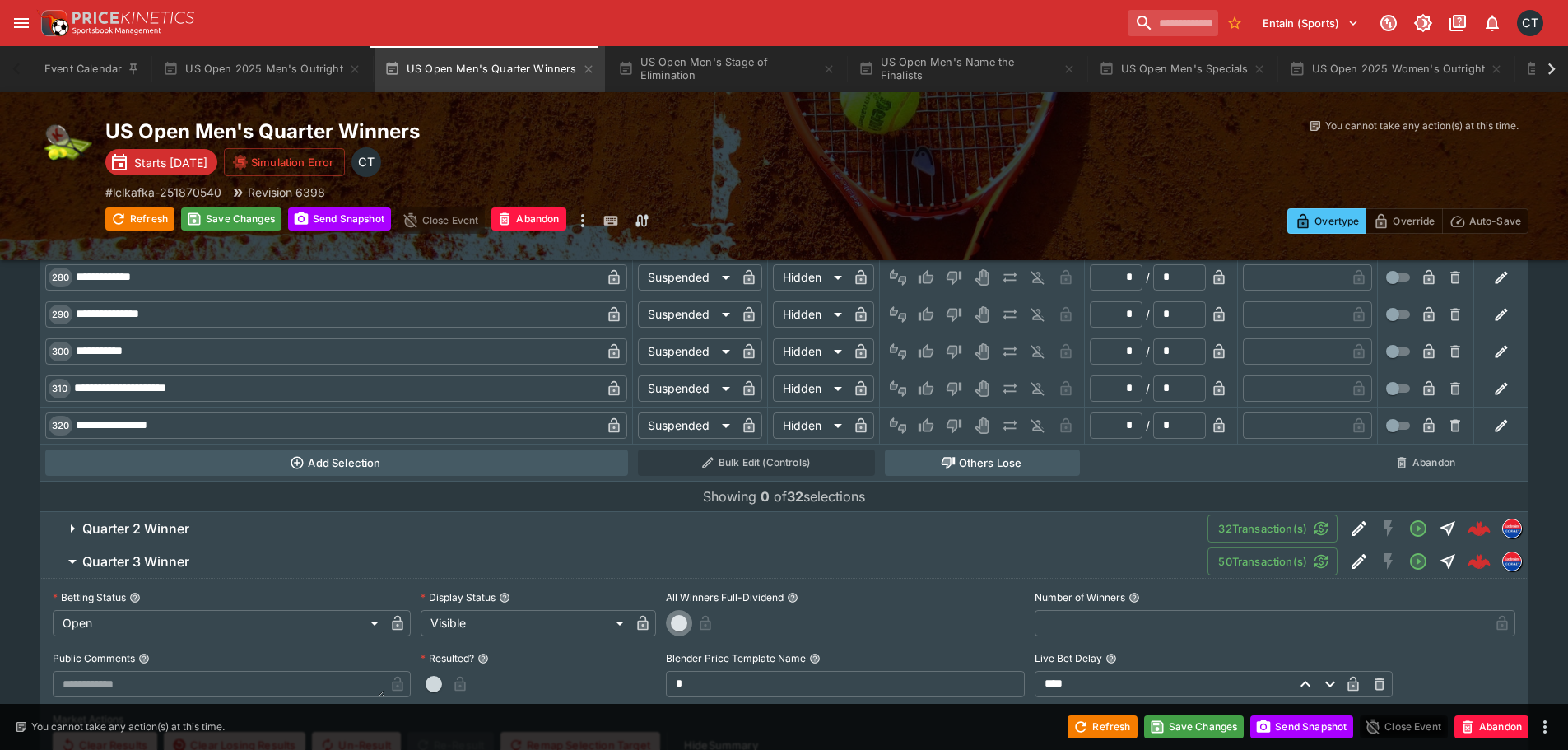
click at [685, 627] on span "button" at bounding box center [679, 623] width 16 height 16
click at [727, 618] on icon "button" at bounding box center [727, 623] width 16 height 16
click at [240, 564] on span "Quarter 3 Winner" at bounding box center [637, 561] width 1112 height 17
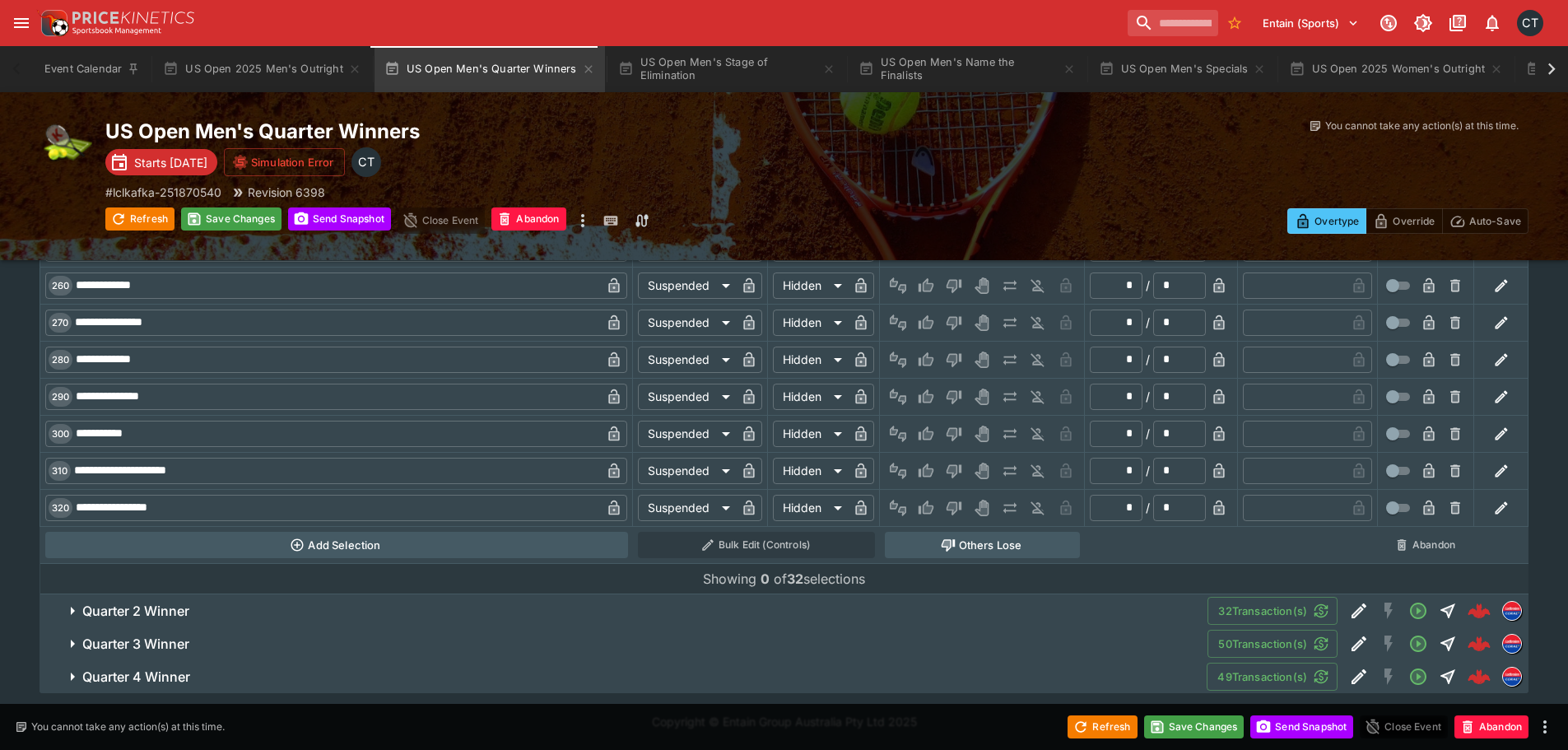
scroll to position [1816, 0]
click at [127, 674] on h6 "Quarter 4 Winner" at bounding box center [136, 676] width 108 height 17
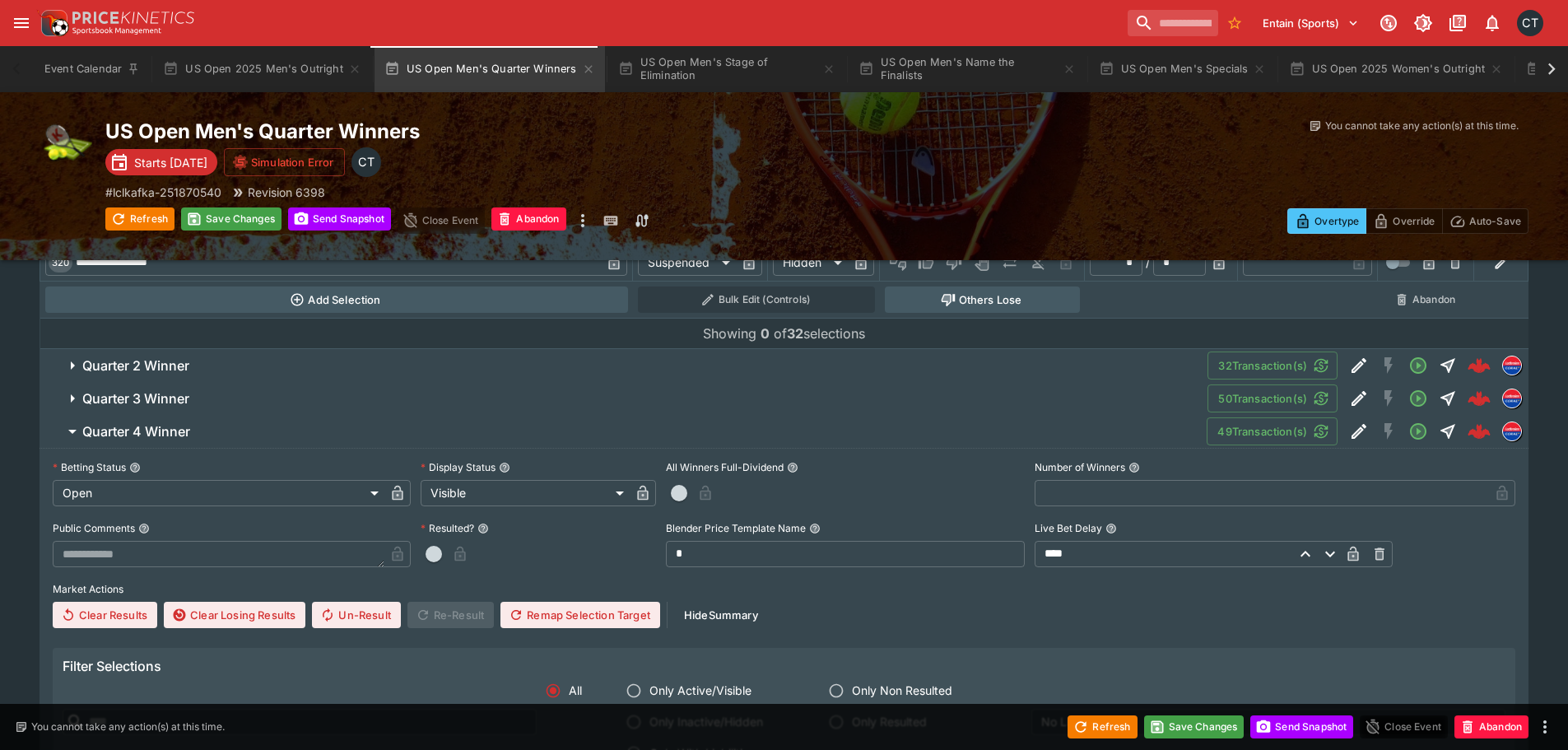
scroll to position [2062, 0]
click at [686, 485] on button "button" at bounding box center [678, 490] width 26 height 26
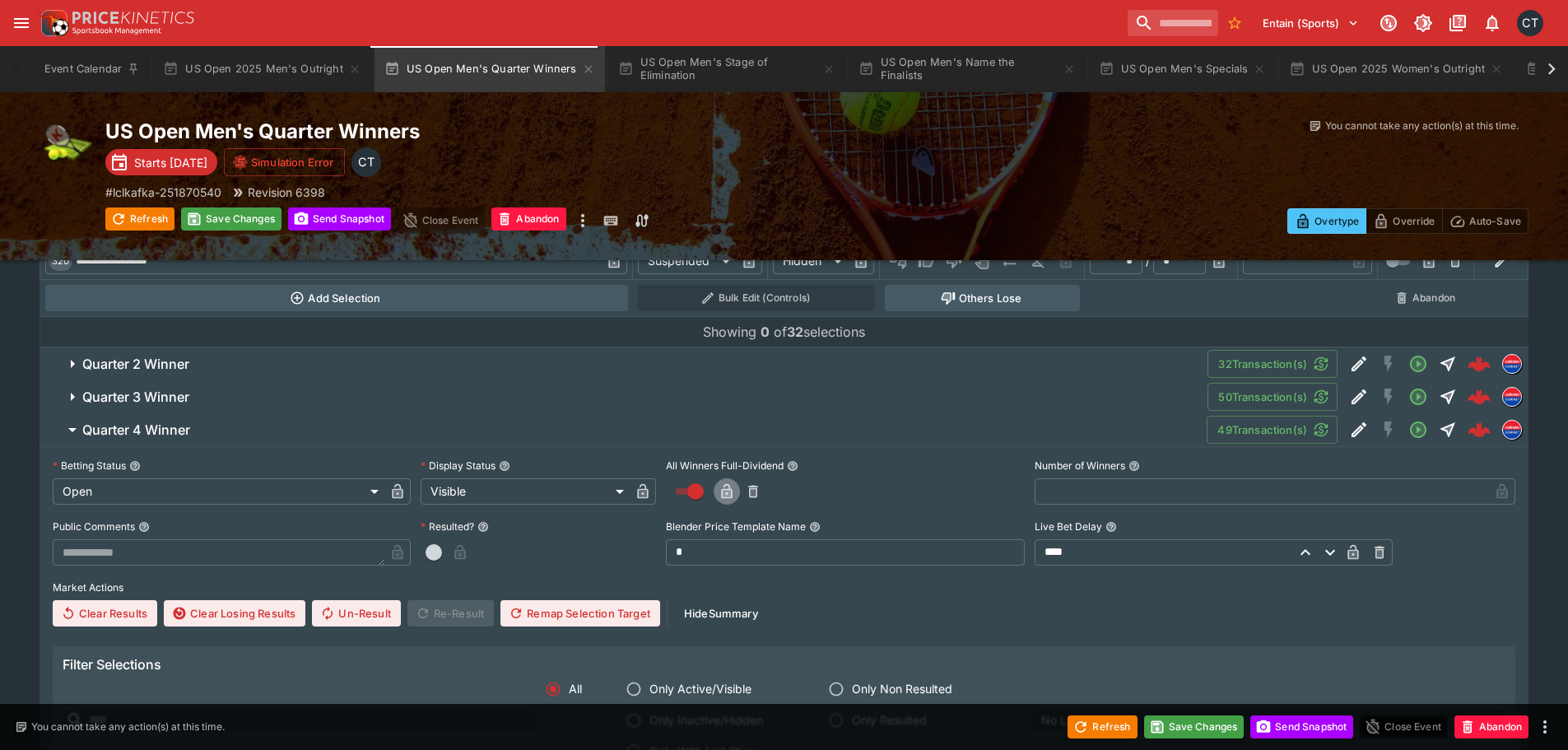
click at [729, 491] on icon "button" at bounding box center [726, 492] width 8 height 6
click at [1213, 724] on button "Save Changes" at bounding box center [1194, 727] width 100 height 23
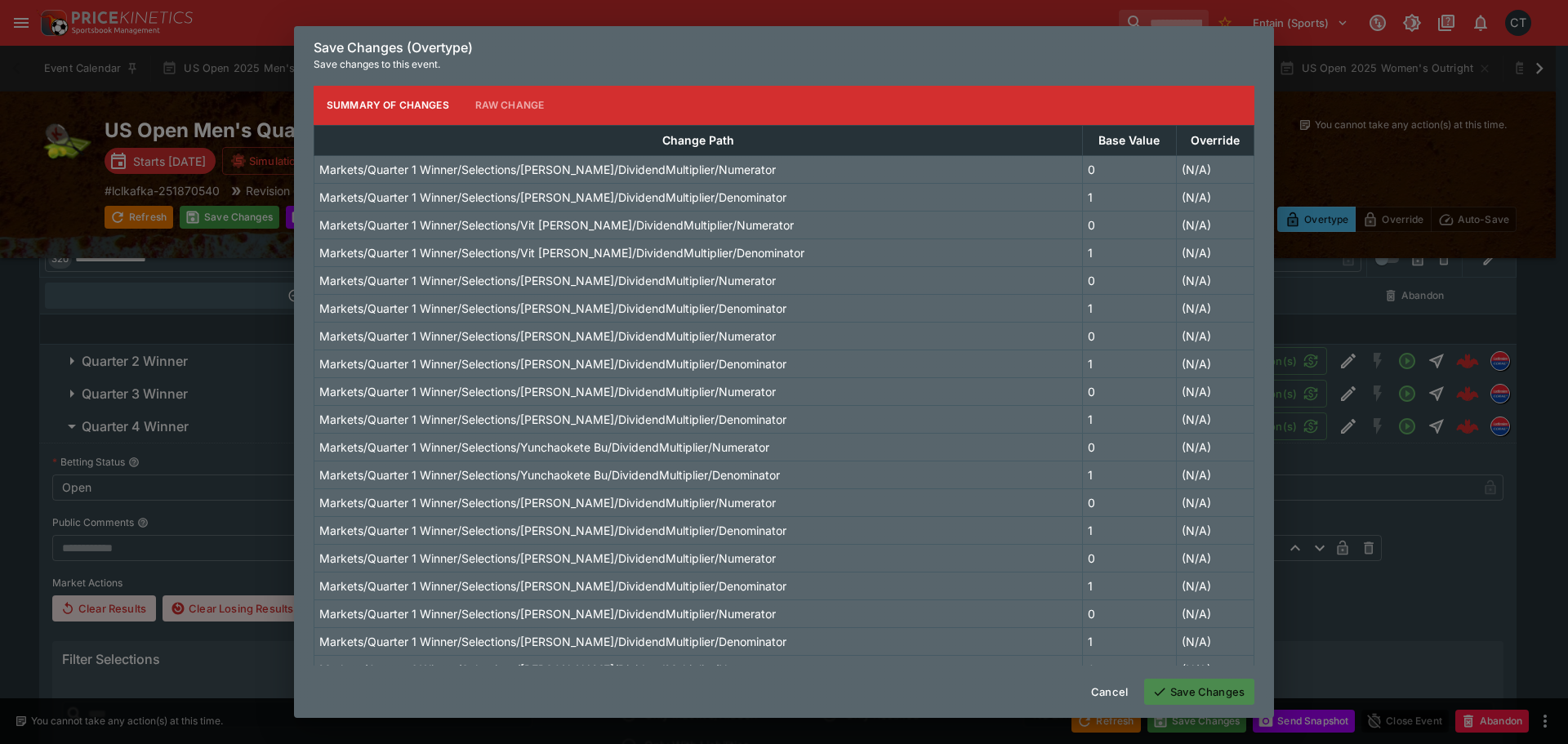
click at [1178, 688] on button "Save Changes" at bounding box center [1199, 691] width 110 height 26
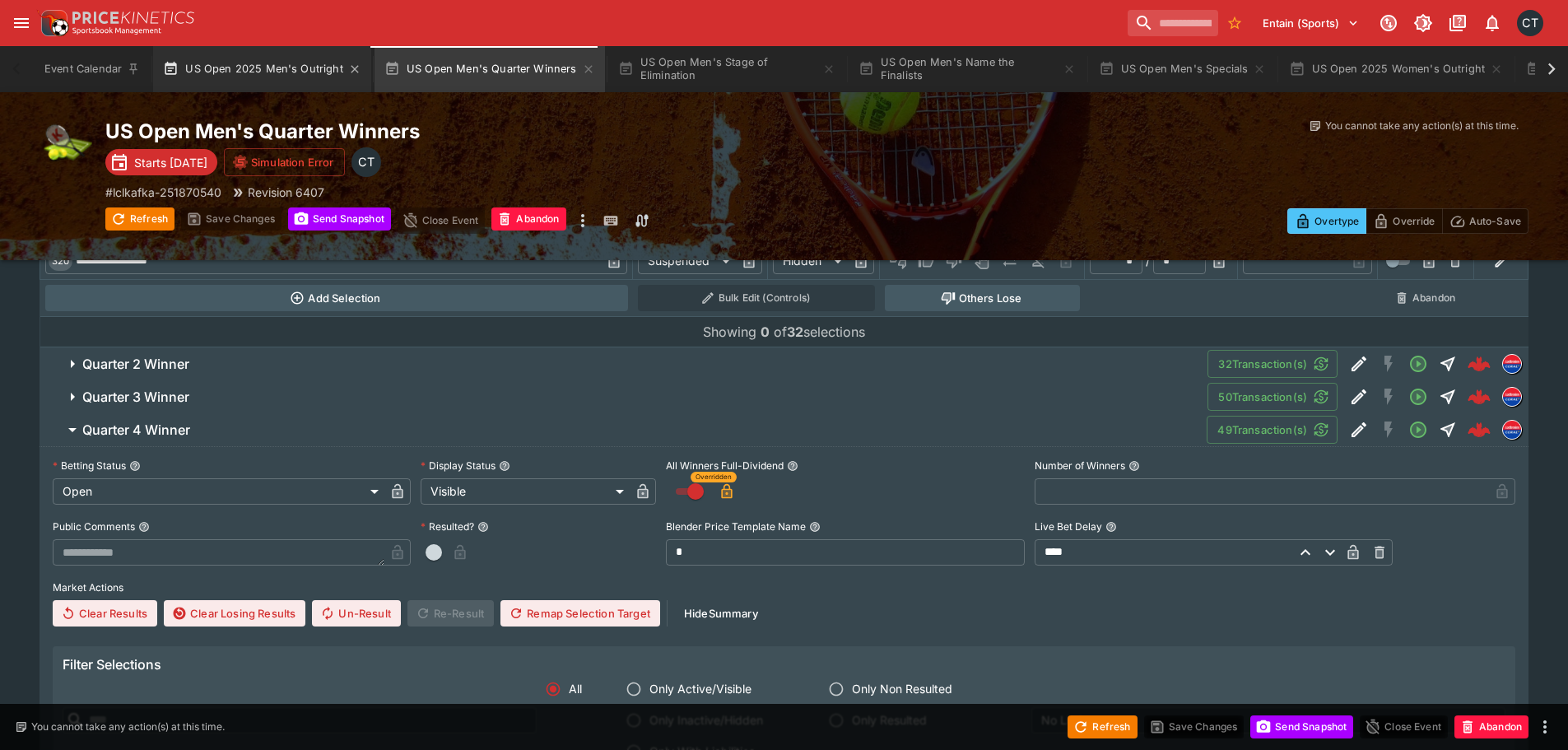
click at [254, 56] on button "US Open 2025 Men's Outright" at bounding box center [262, 69] width 218 height 46
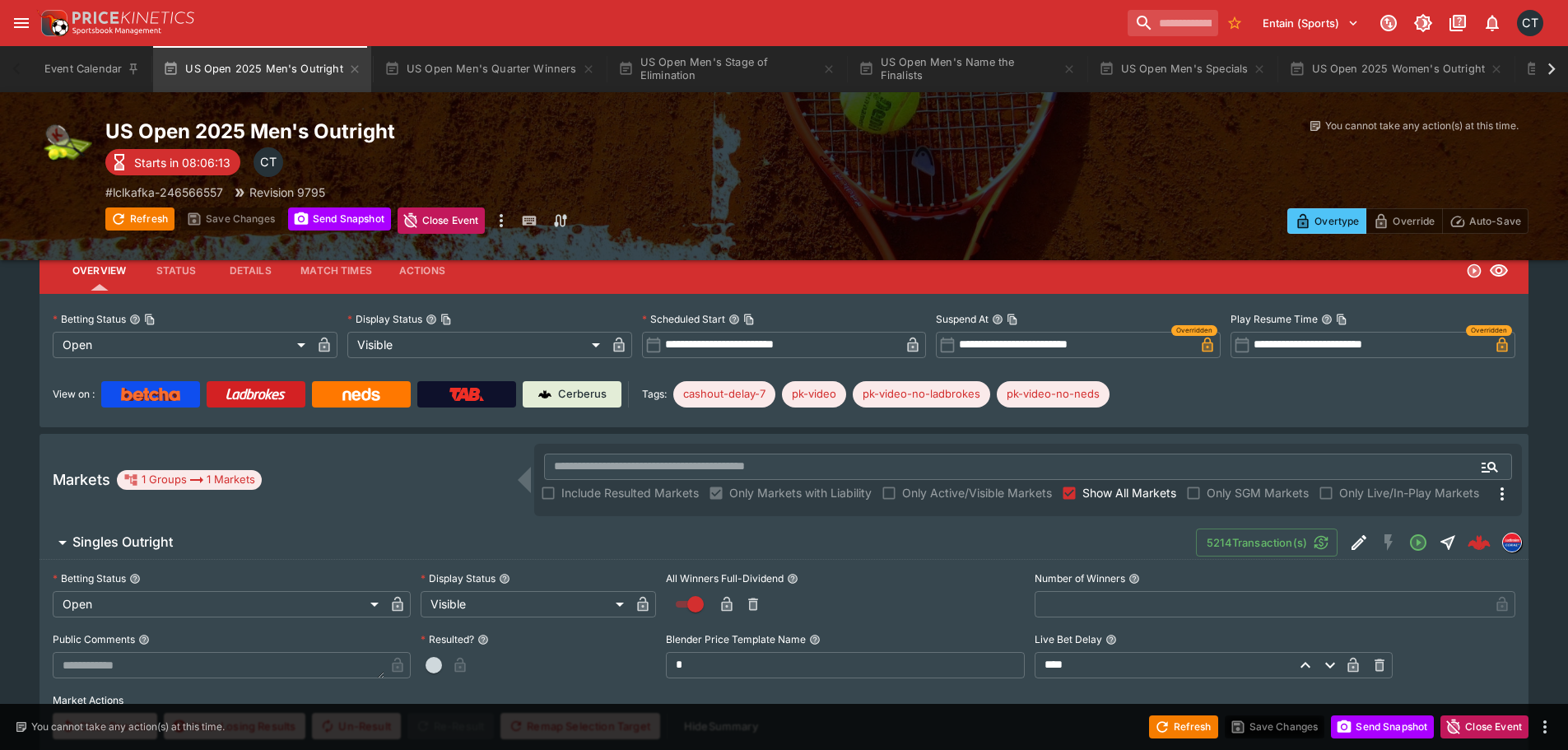
scroll to position [165, 0]
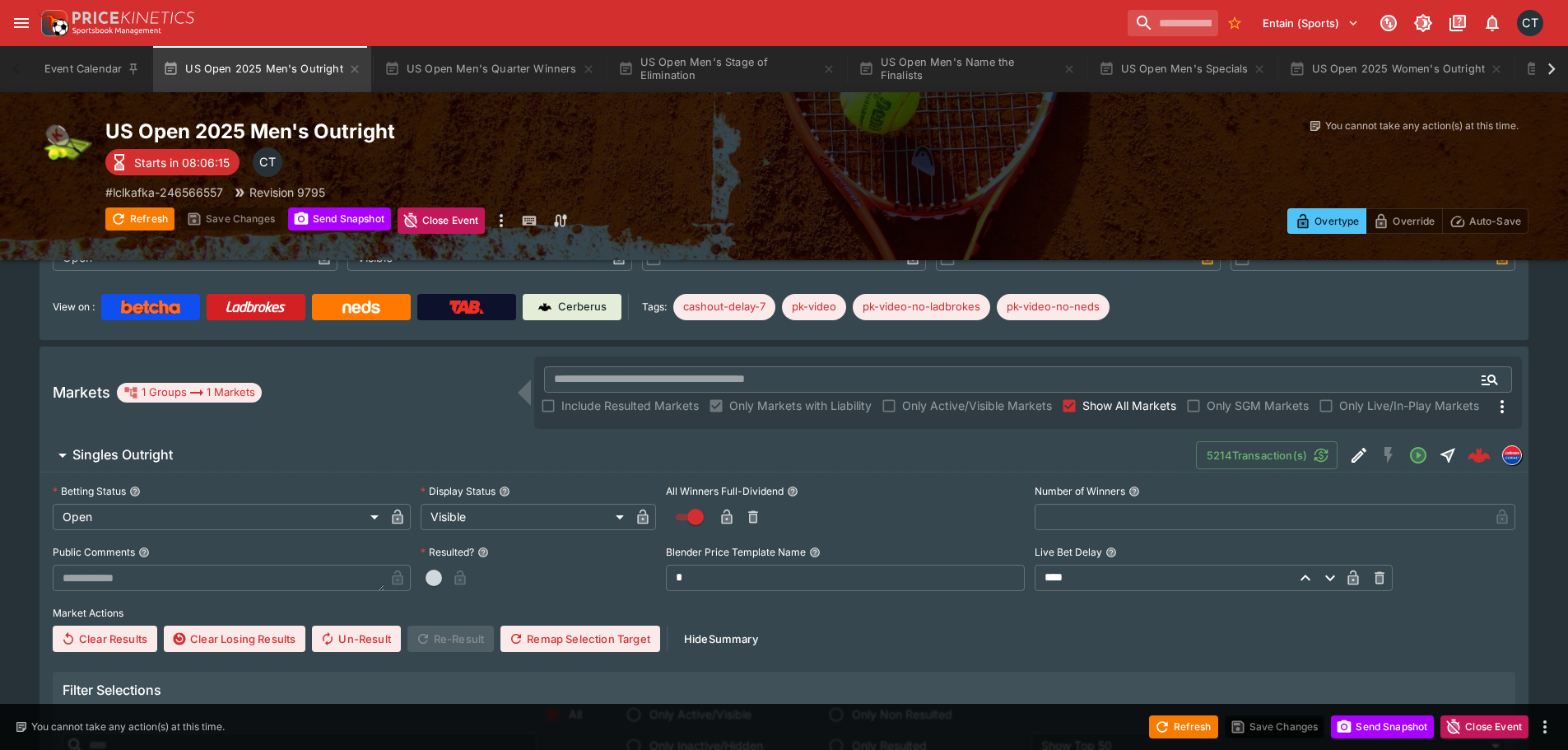
click at [735, 512] on icon "button" at bounding box center [727, 517] width 16 height 16
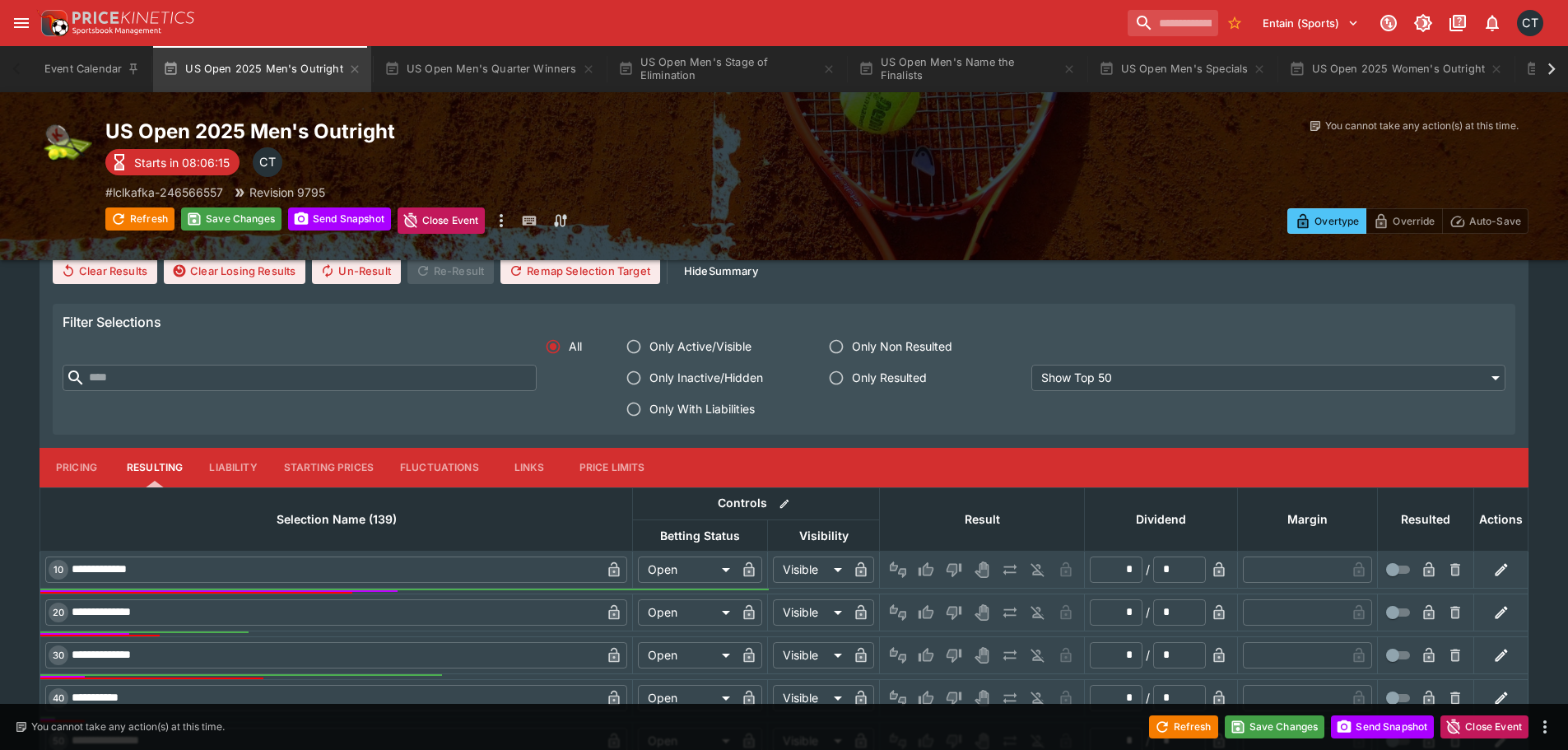
scroll to position [576, 0]
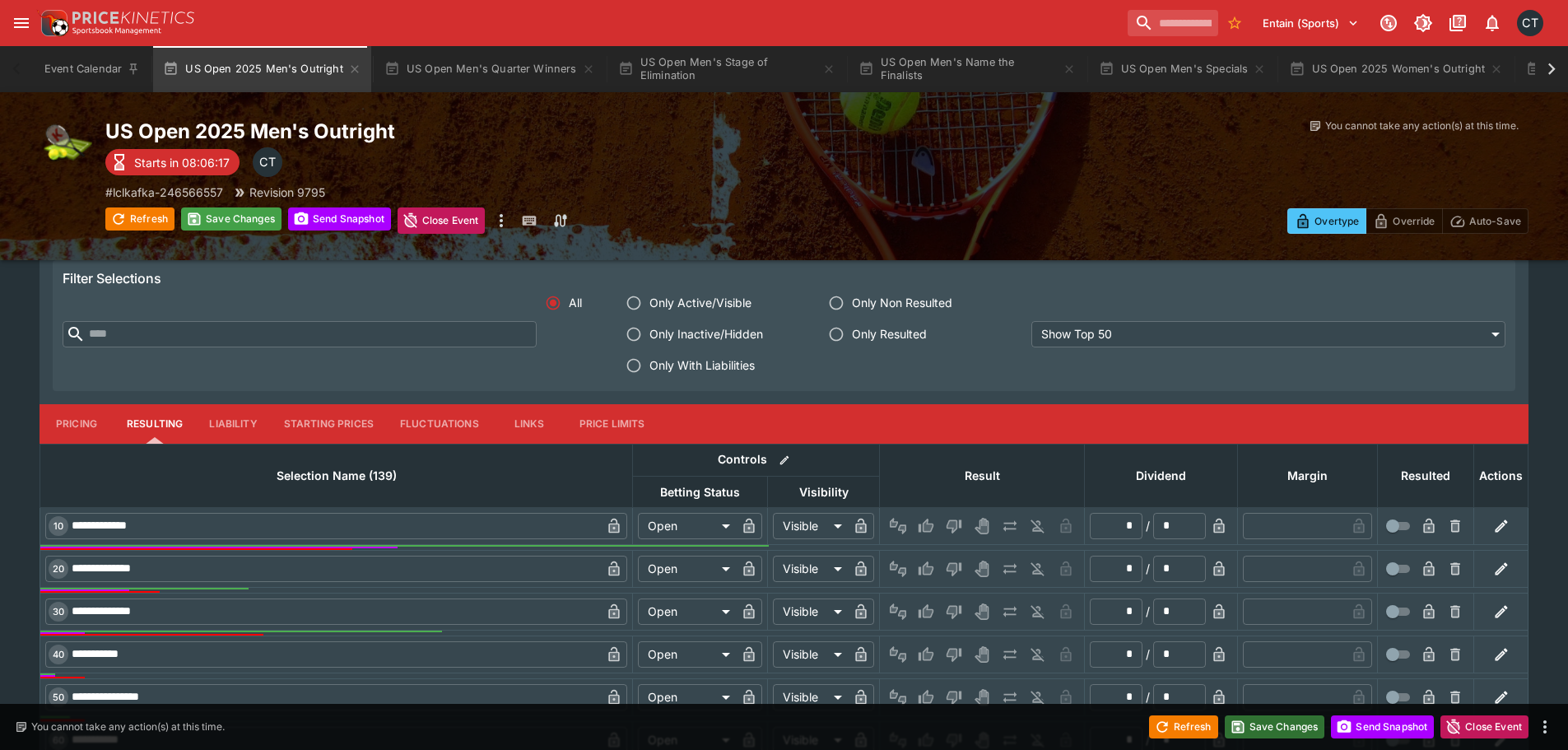
click at [1247, 724] on button "Save Changes" at bounding box center [1274, 727] width 100 height 23
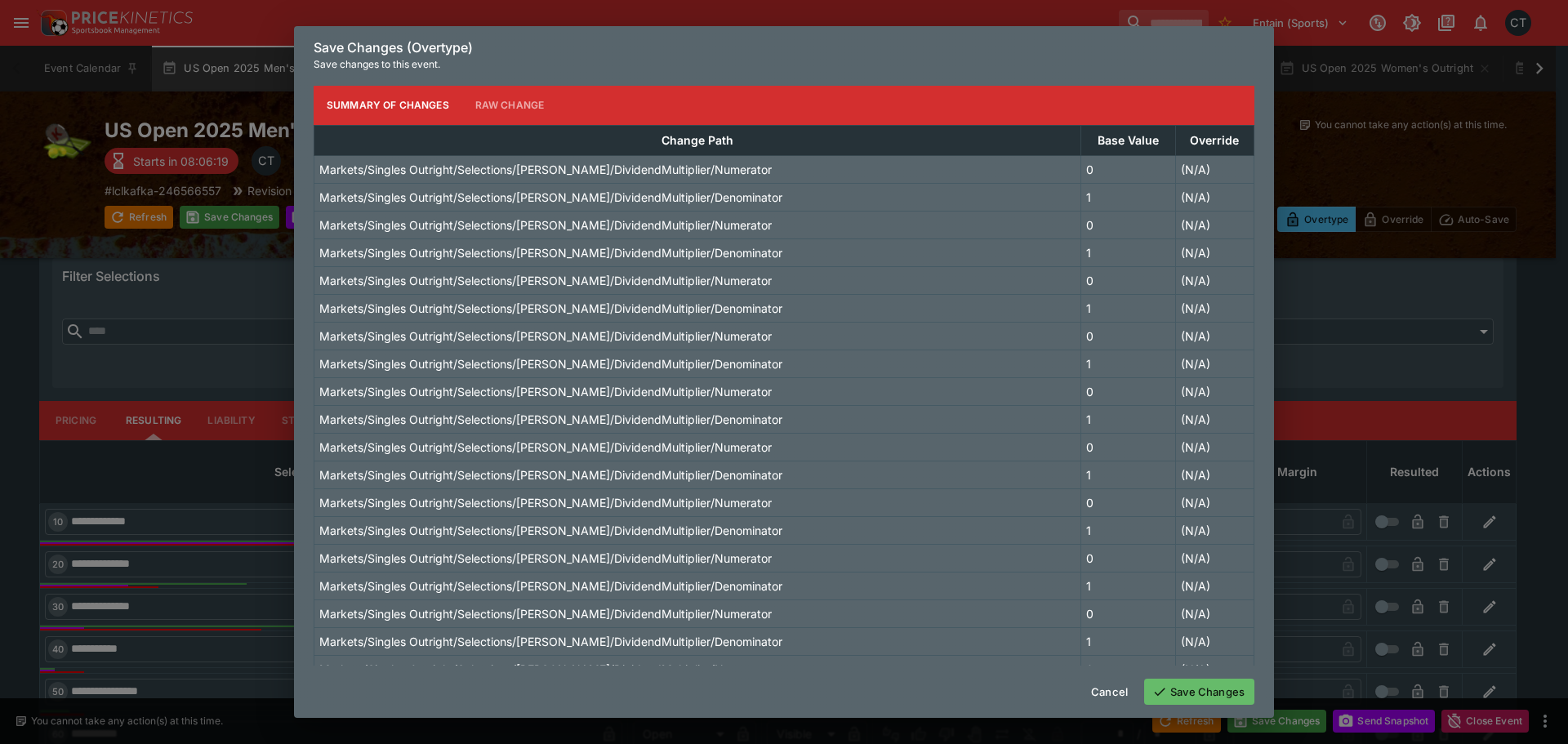
click at [1183, 681] on button "Save Changes" at bounding box center [1199, 691] width 110 height 26
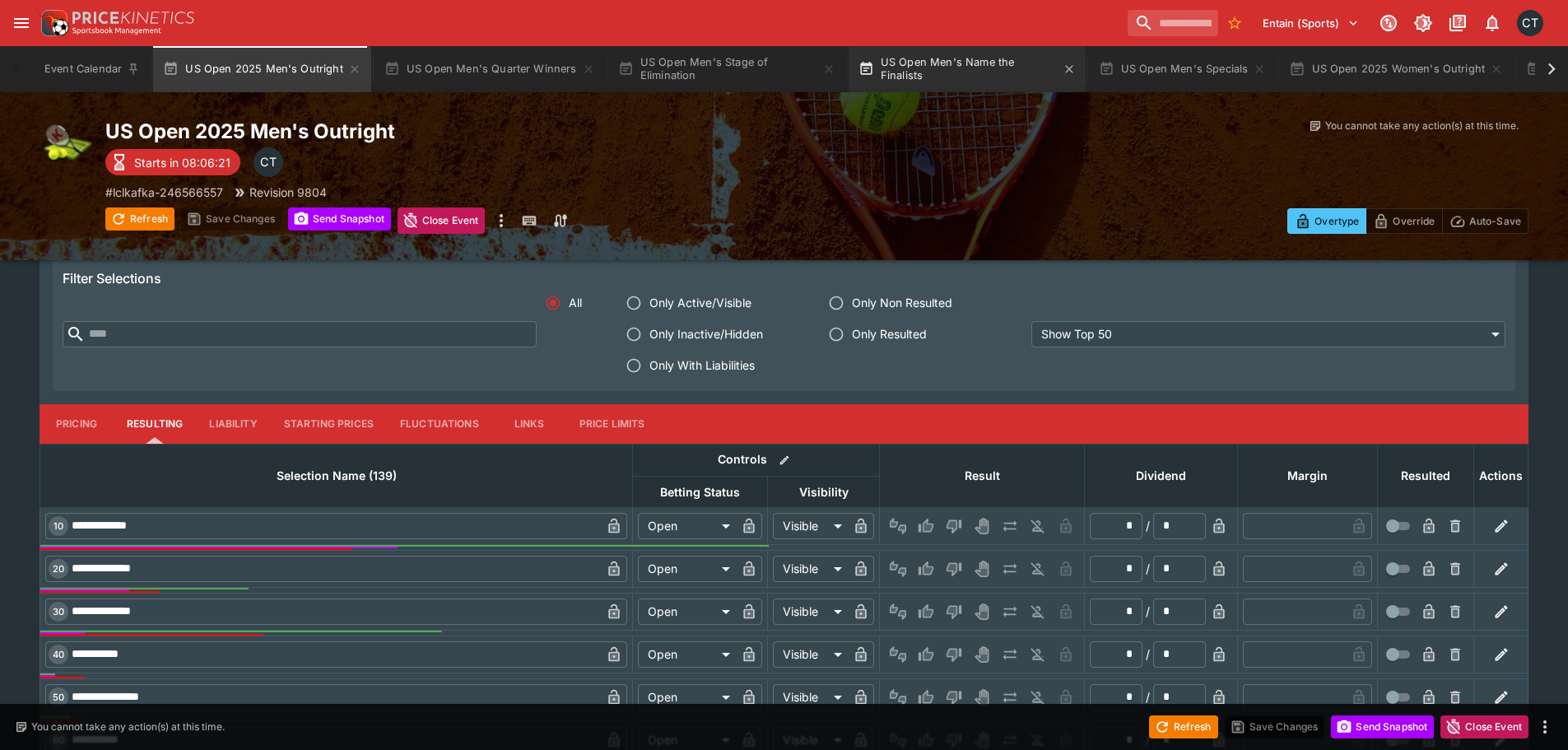
click at [945, 52] on button "US Open Men's Name the Finalists" at bounding box center [967, 69] width 237 height 46
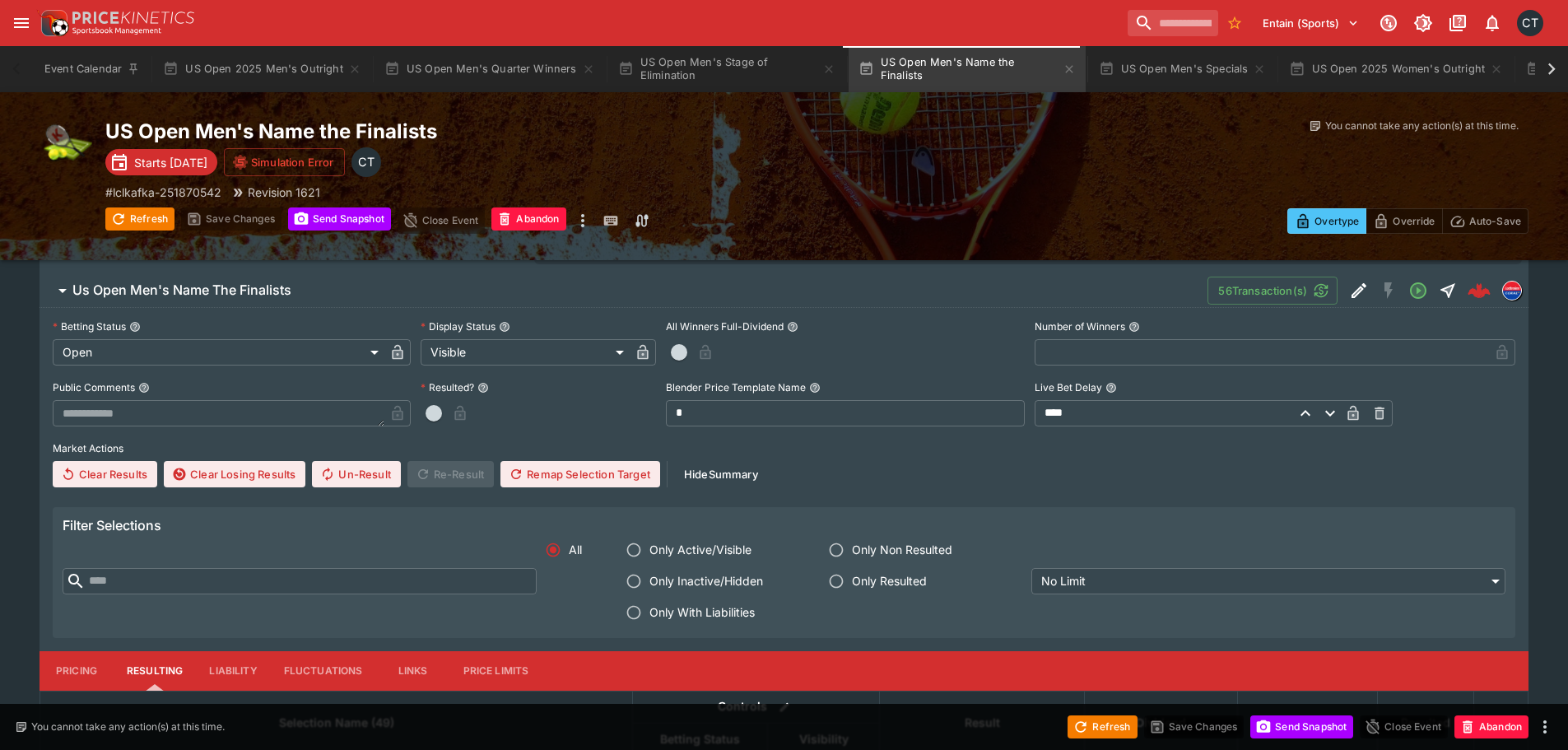
scroll to position [494, 0]
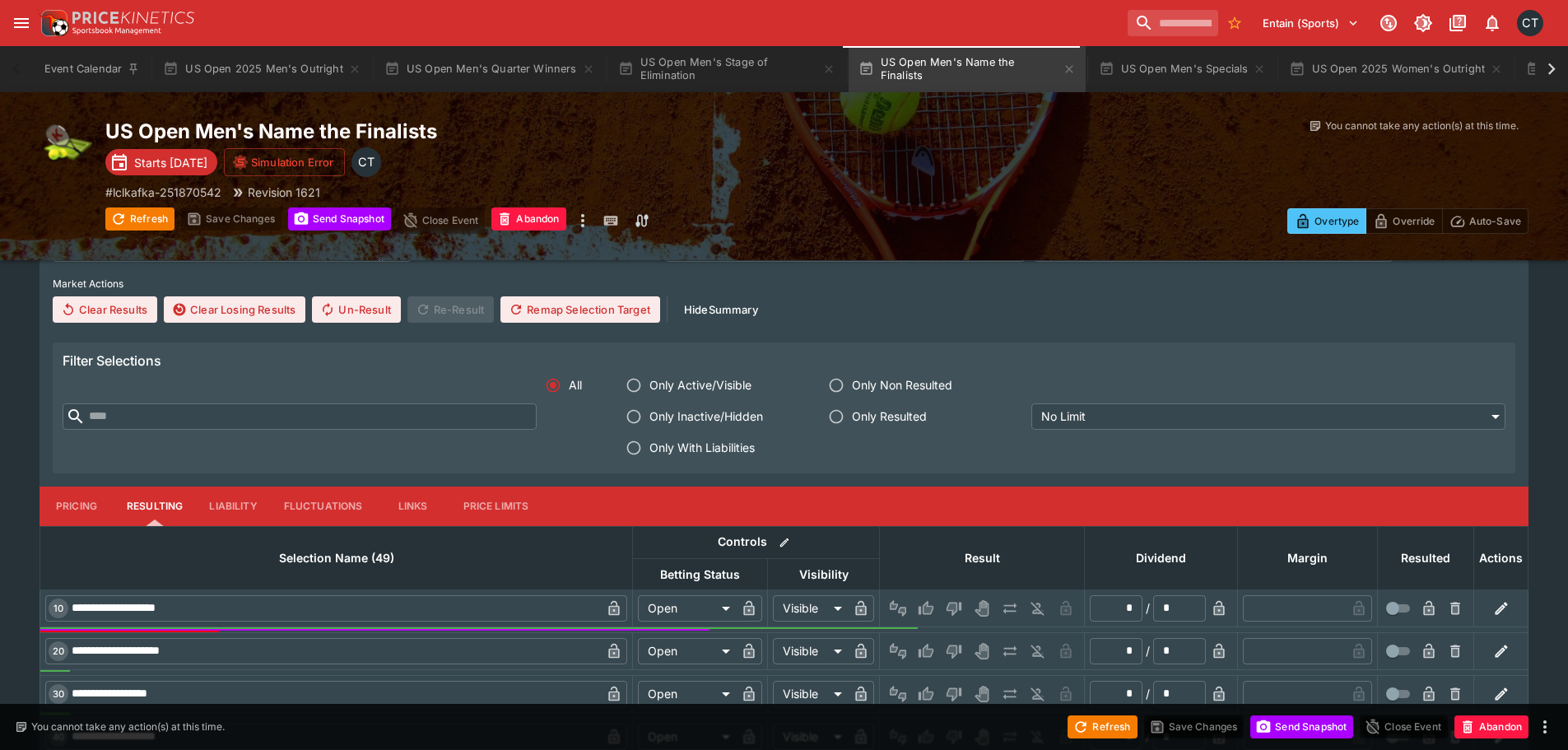
click at [719, 448] on span "Only With Liabilities" at bounding box center [701, 447] width 105 height 17
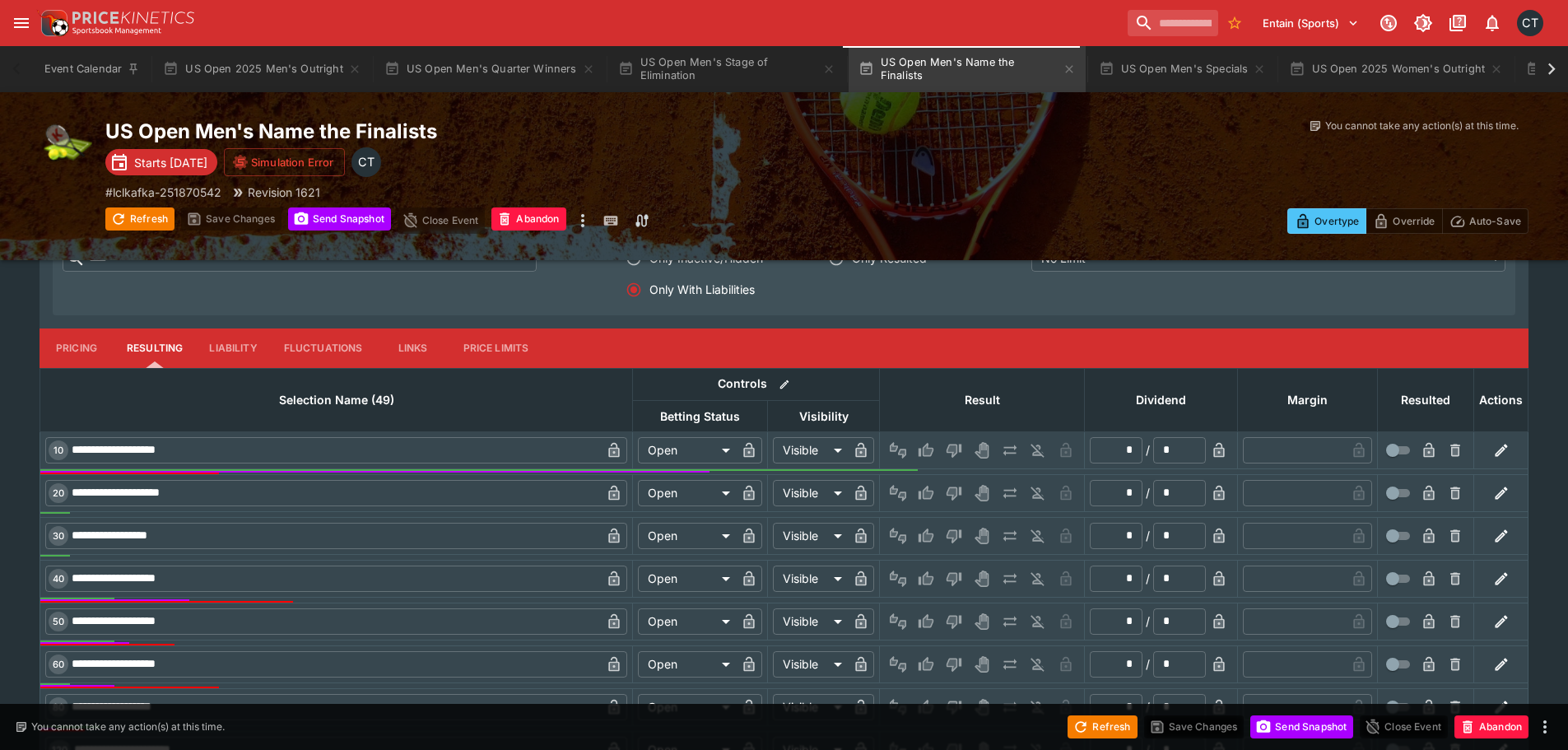
scroll to position [241, 0]
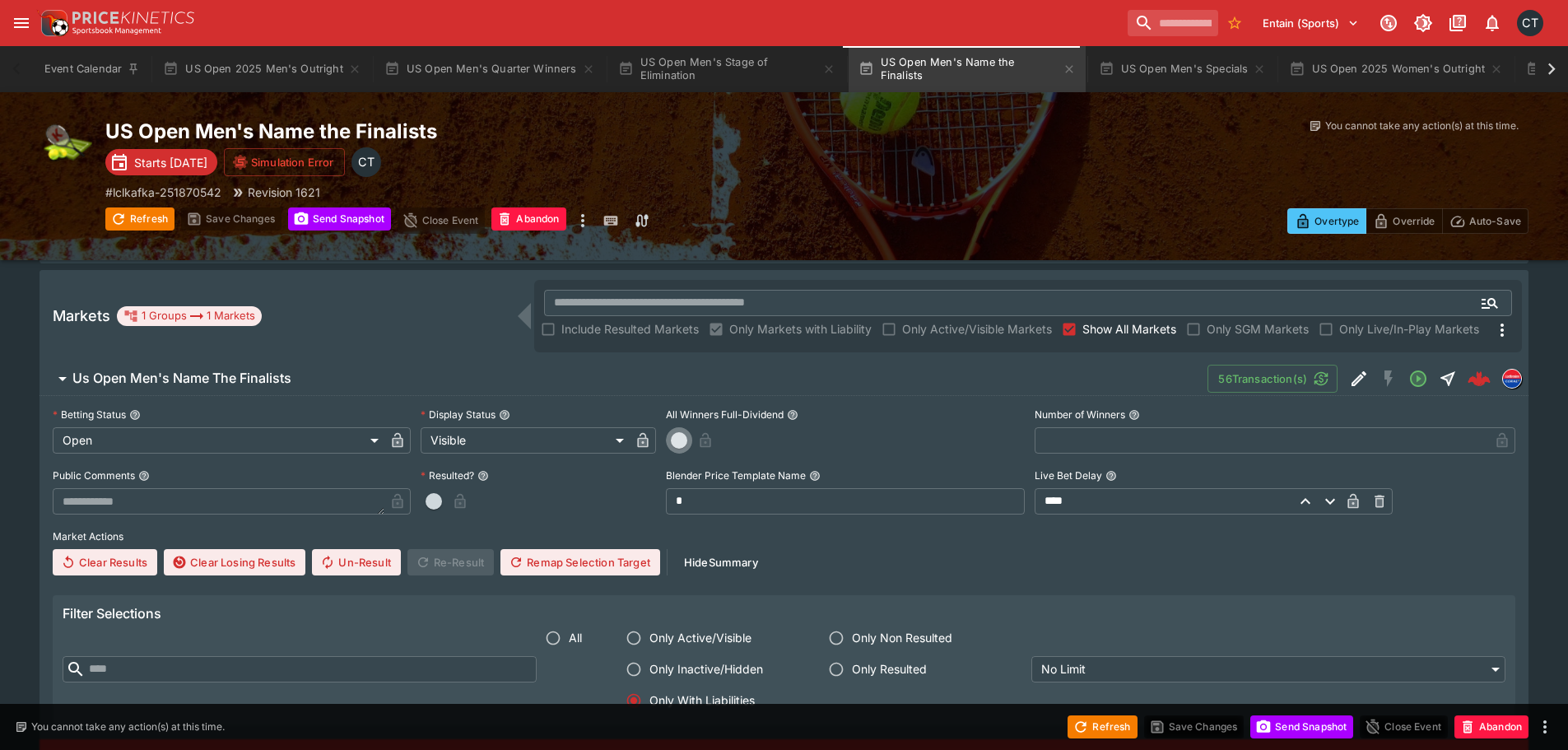
click at [674, 439] on span "button" at bounding box center [679, 440] width 16 height 16
click at [729, 441] on icon "button" at bounding box center [726, 442] width 8 height 6
click at [1213, 726] on button "Save Changes" at bounding box center [1194, 727] width 100 height 23
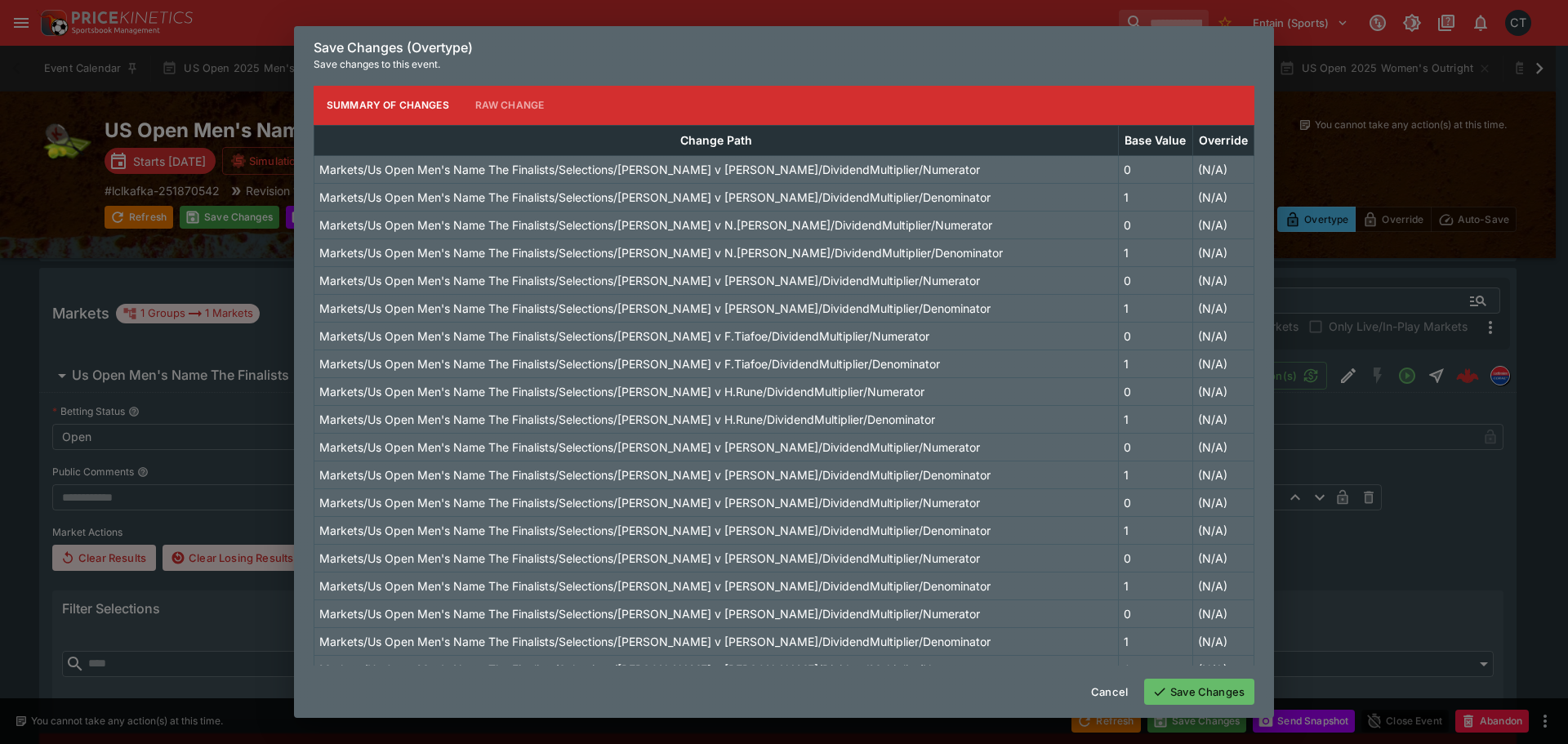
click at [1204, 687] on button "Save Changes" at bounding box center [1199, 691] width 110 height 26
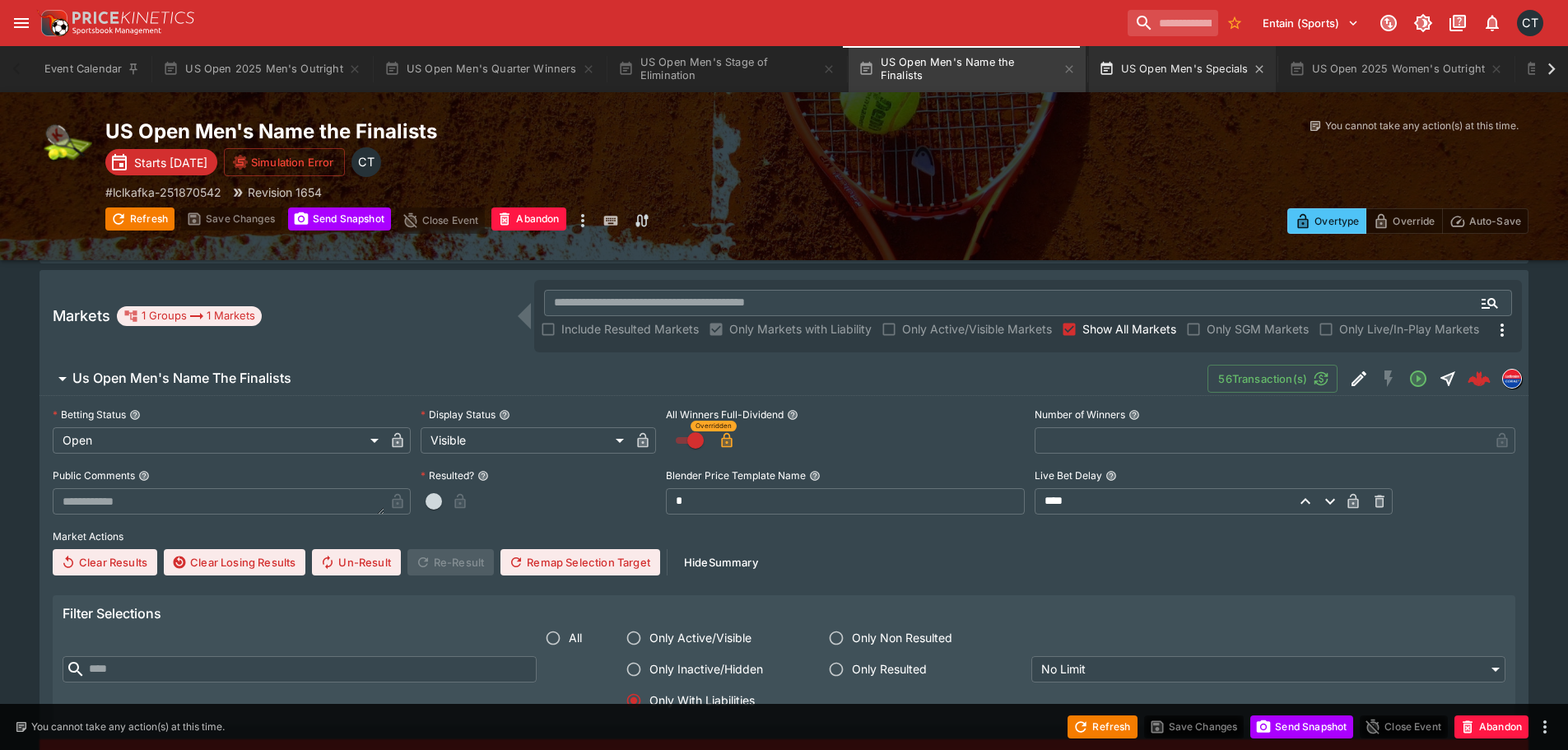
click at [1119, 74] on button "US Open Men's Specials" at bounding box center [1183, 69] width 188 height 46
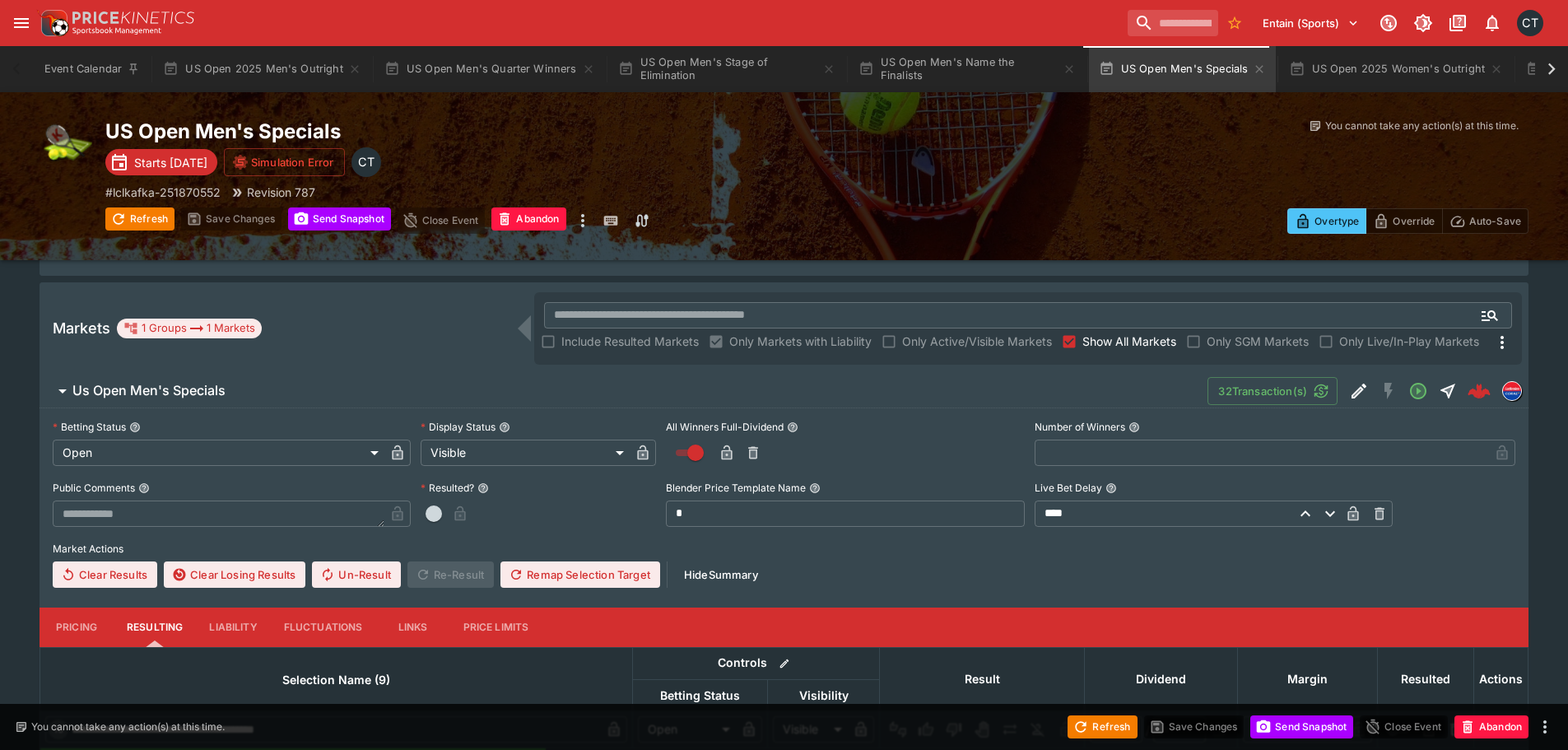
scroll to position [247, 0]
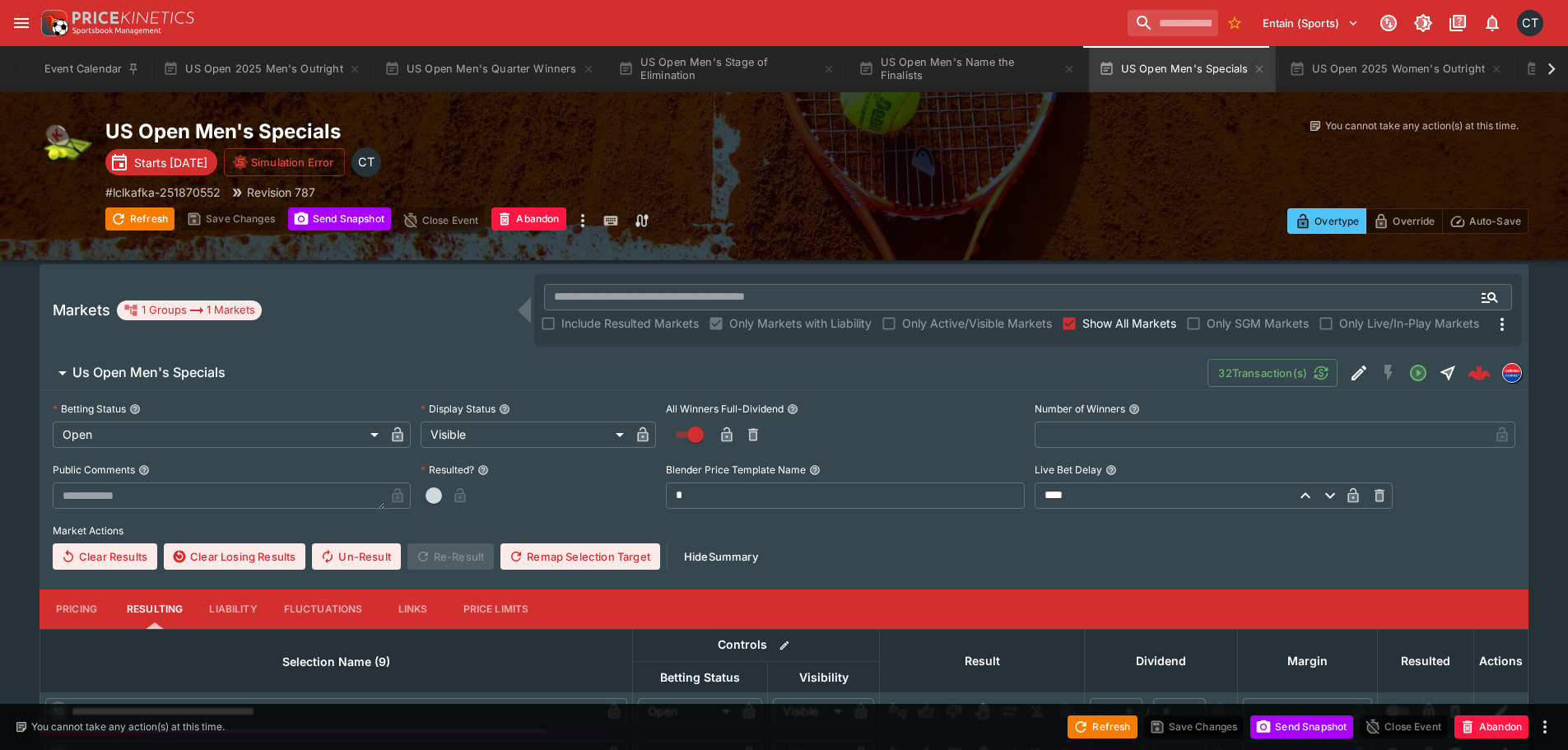
click at [731, 429] on icon "button" at bounding box center [727, 434] width 16 height 16
type input "*"
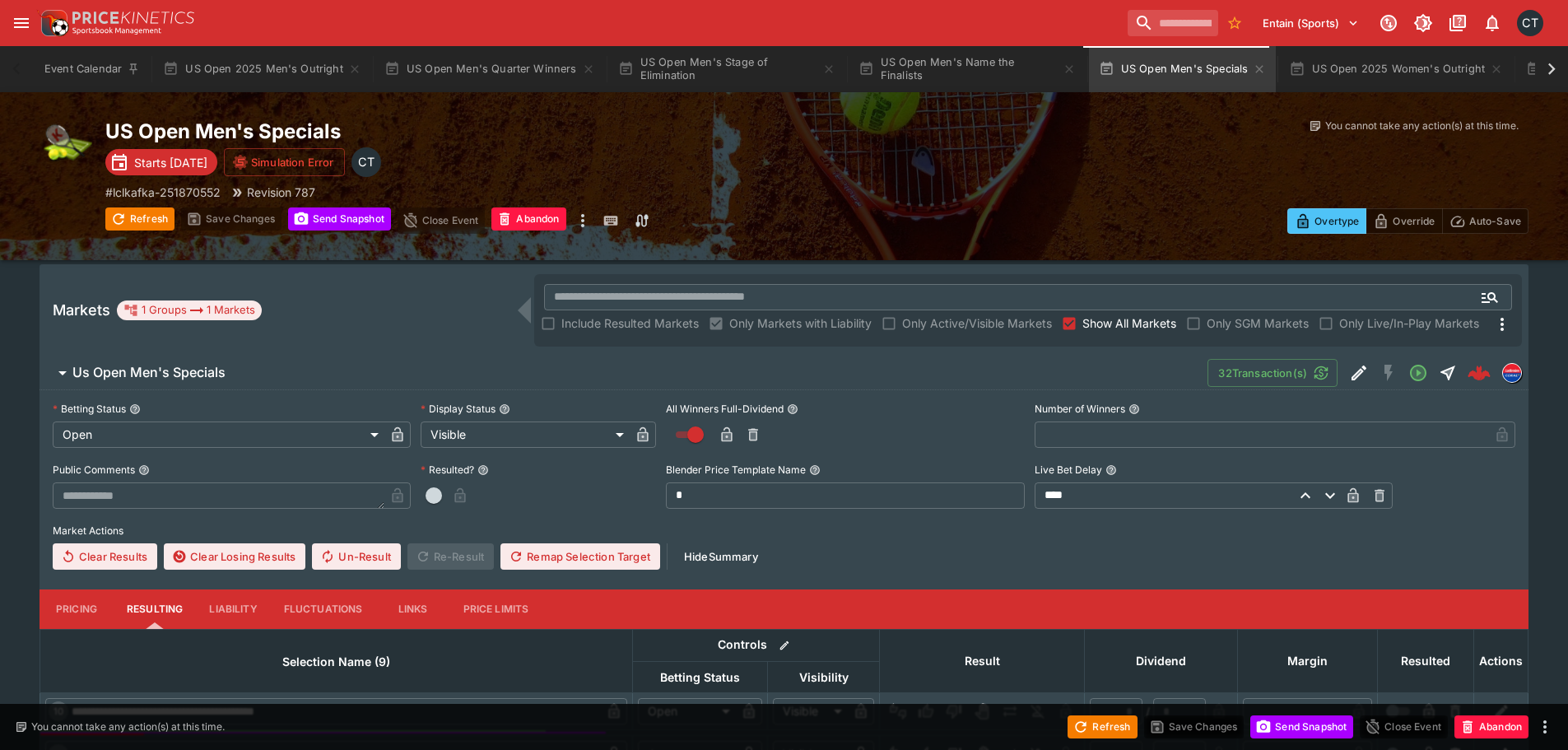
type input "*"
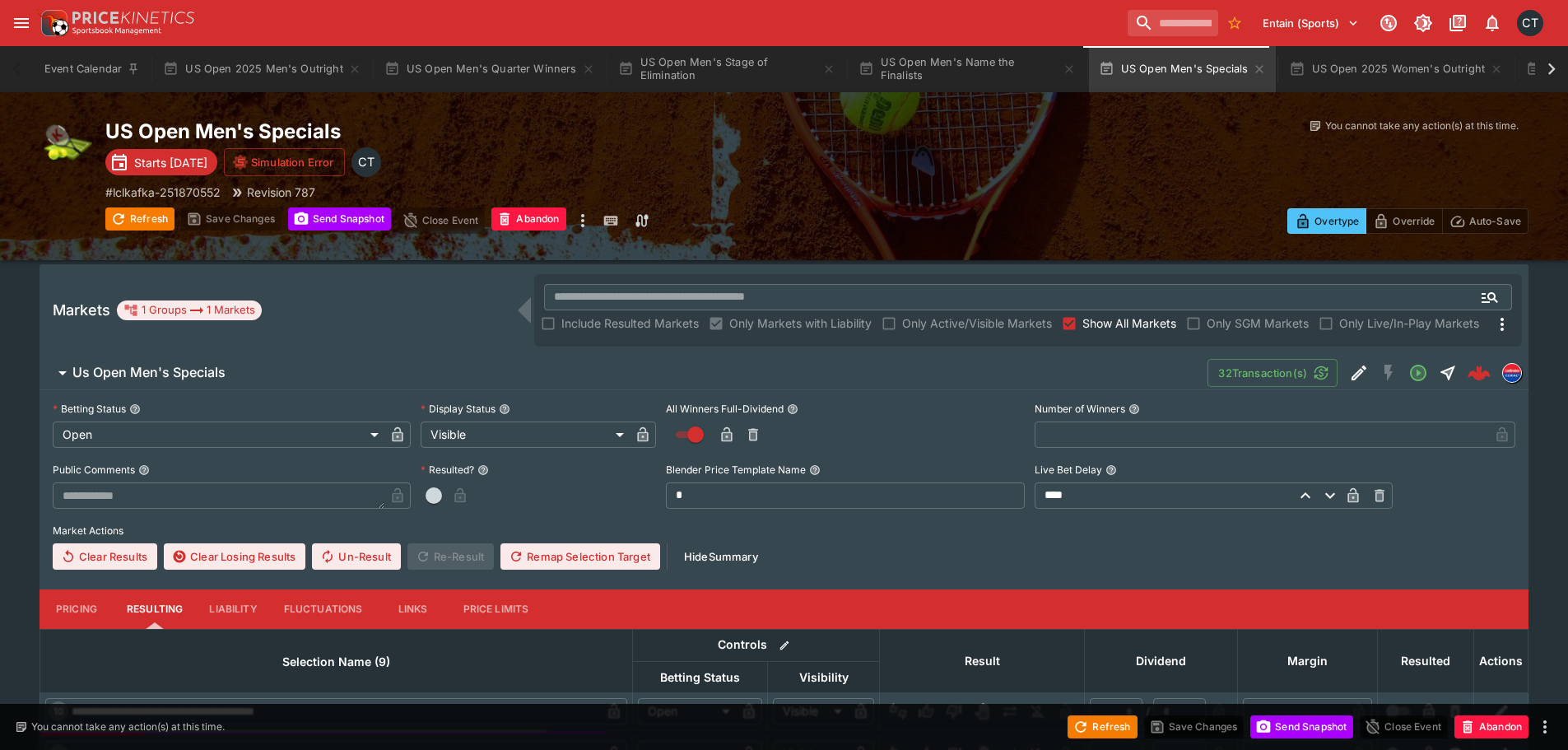
type input "*"
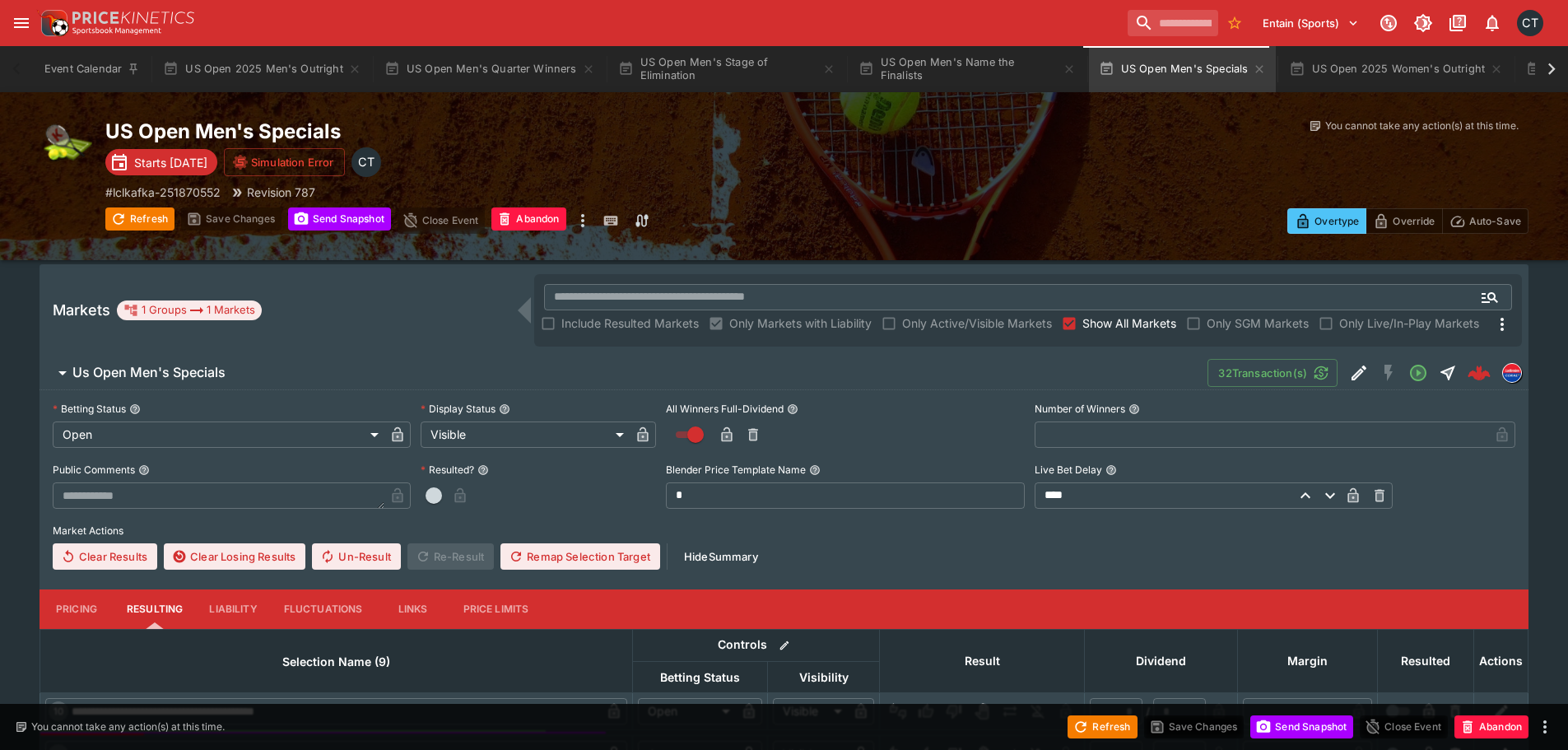
type input "*"
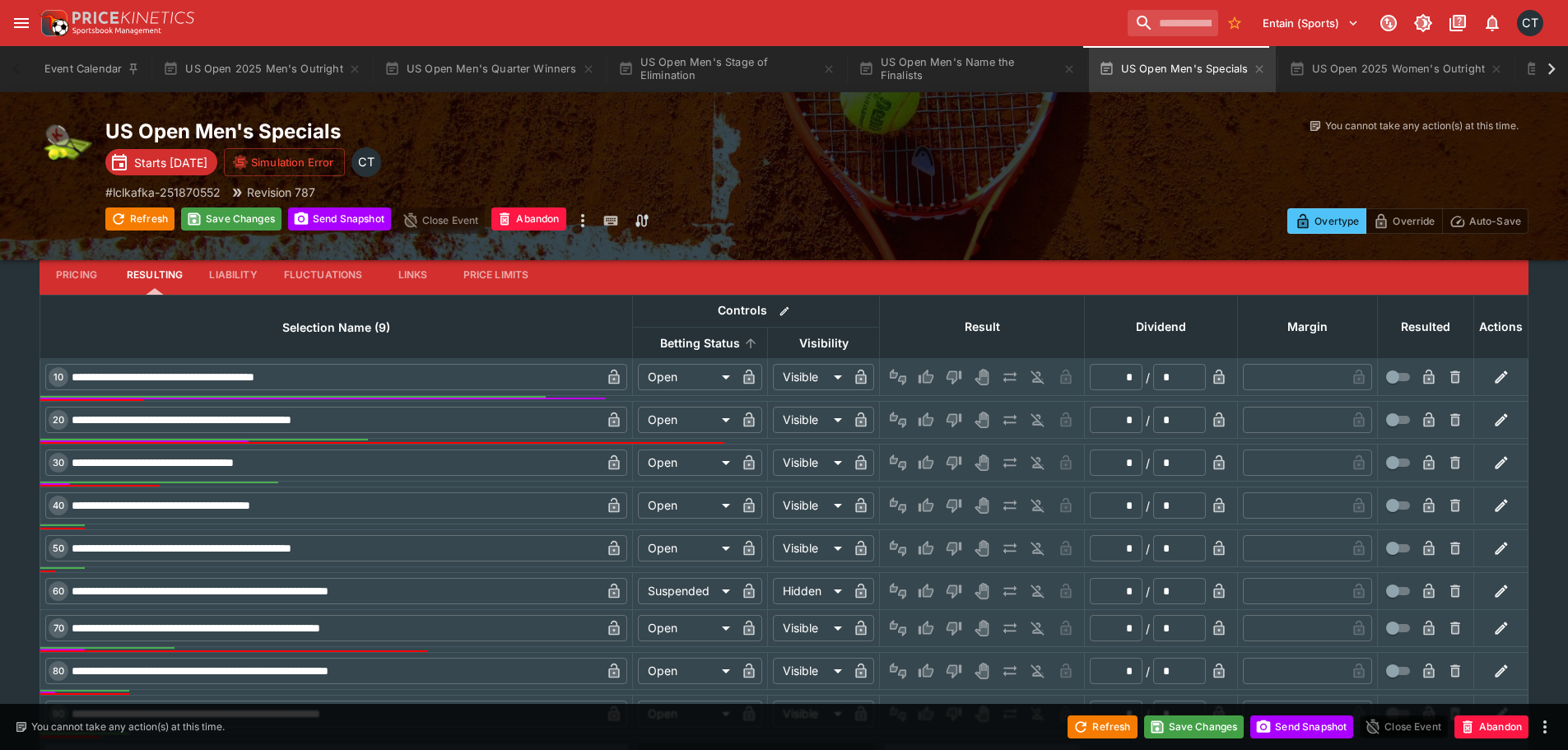
scroll to position [663, 0]
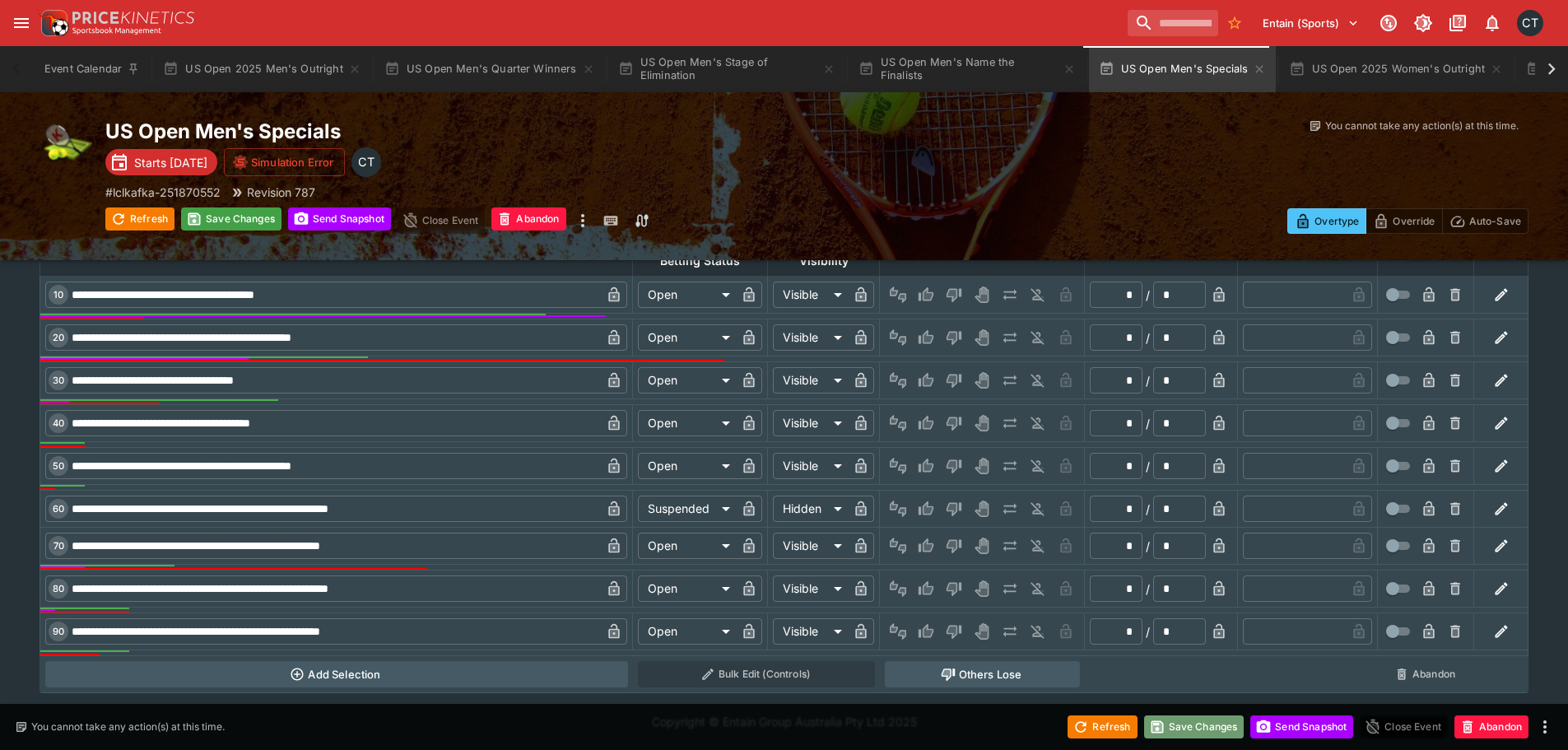
click at [1190, 729] on button "Save Changes" at bounding box center [1194, 727] width 100 height 23
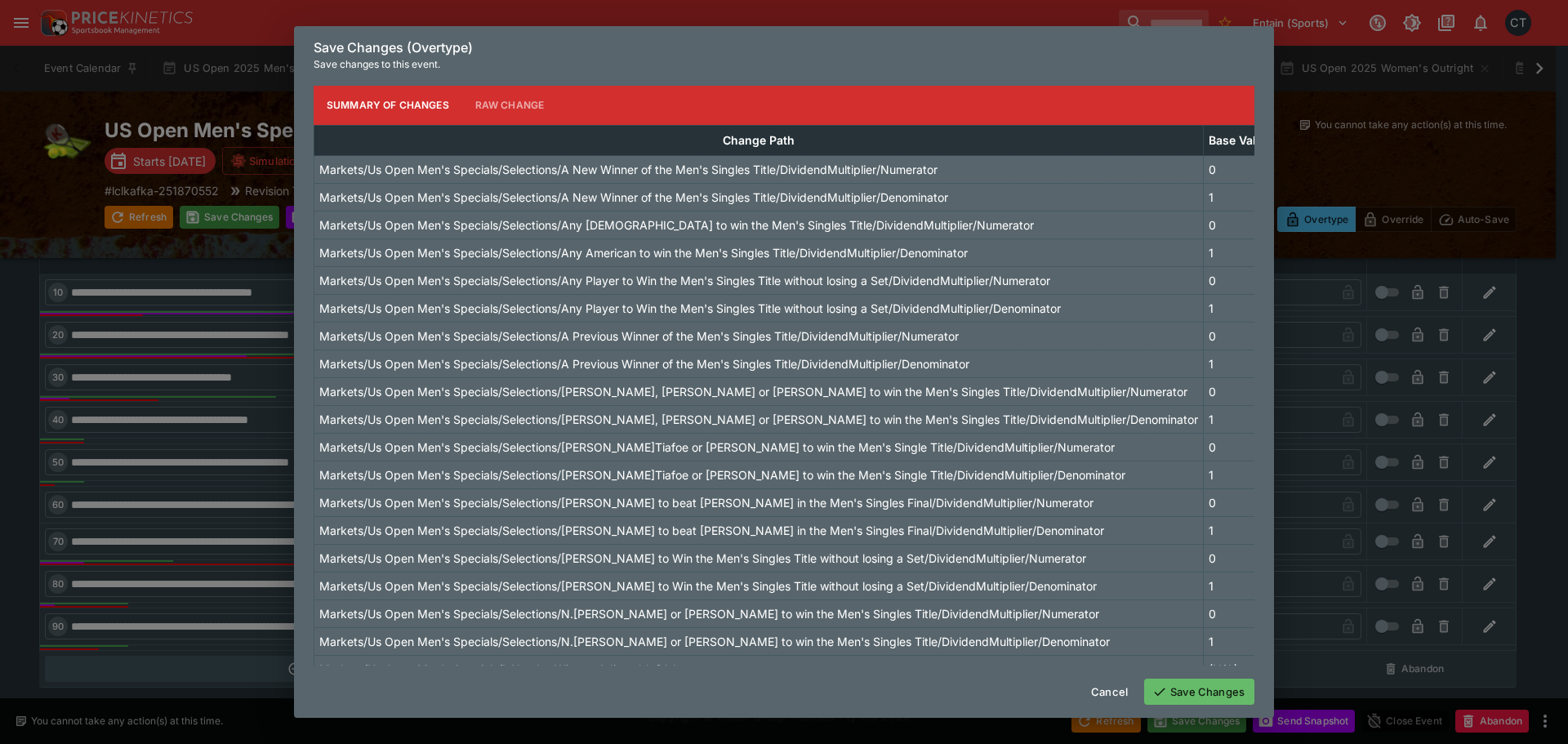
click at [1203, 697] on button "Save Changes" at bounding box center [1199, 691] width 110 height 26
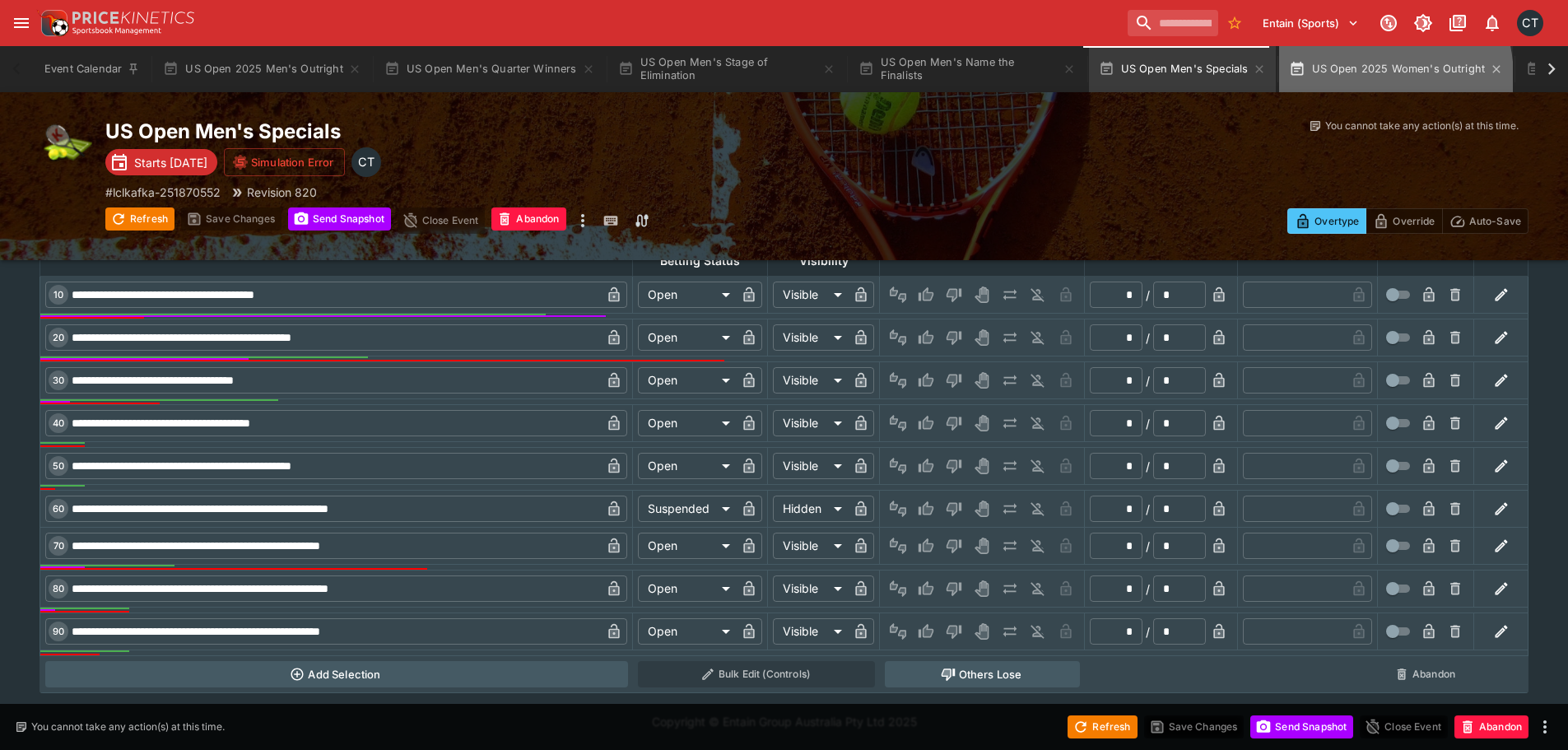
click at [1344, 78] on button "US Open 2025 Women's Outright" at bounding box center [1395, 69] width 234 height 46
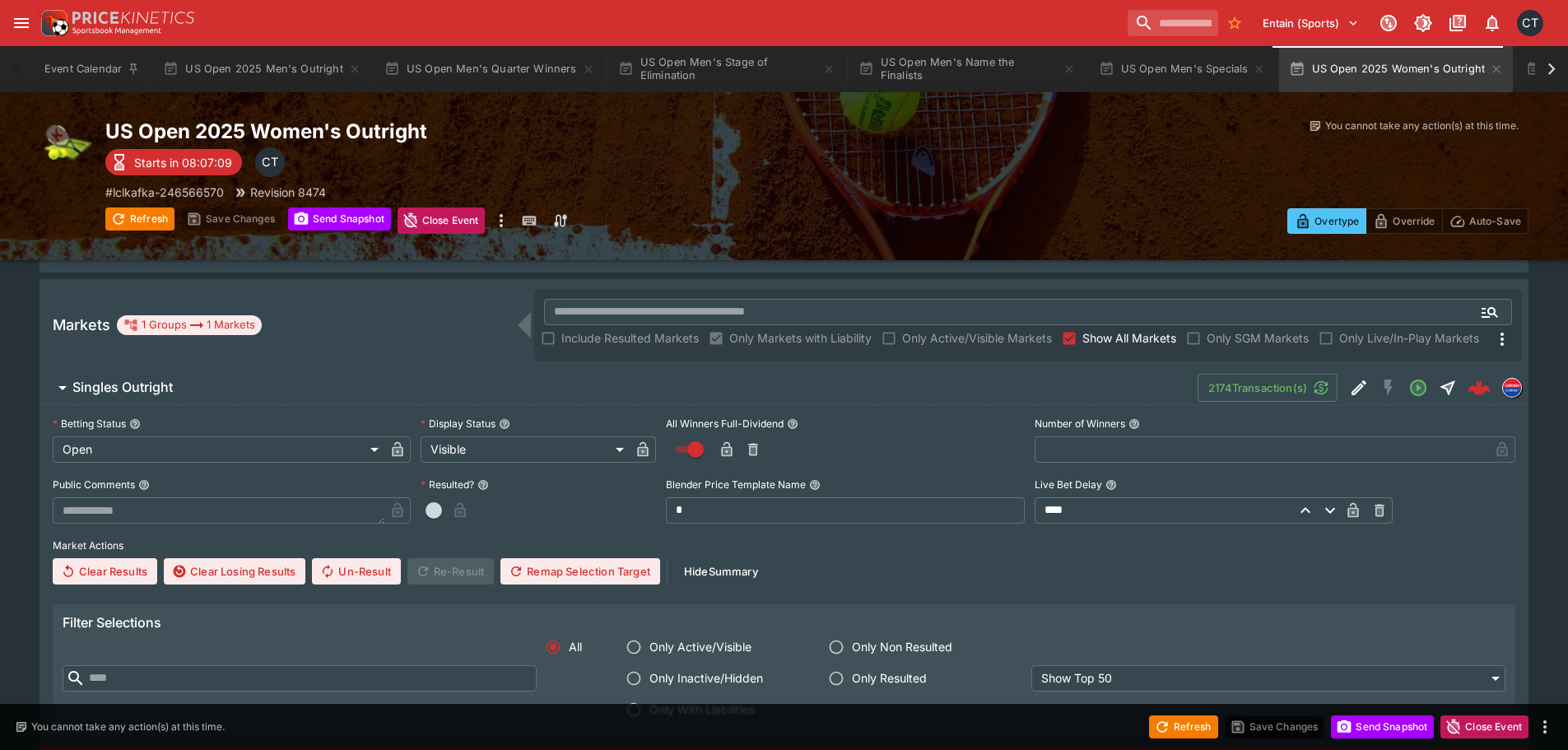
scroll to position [247, 0]
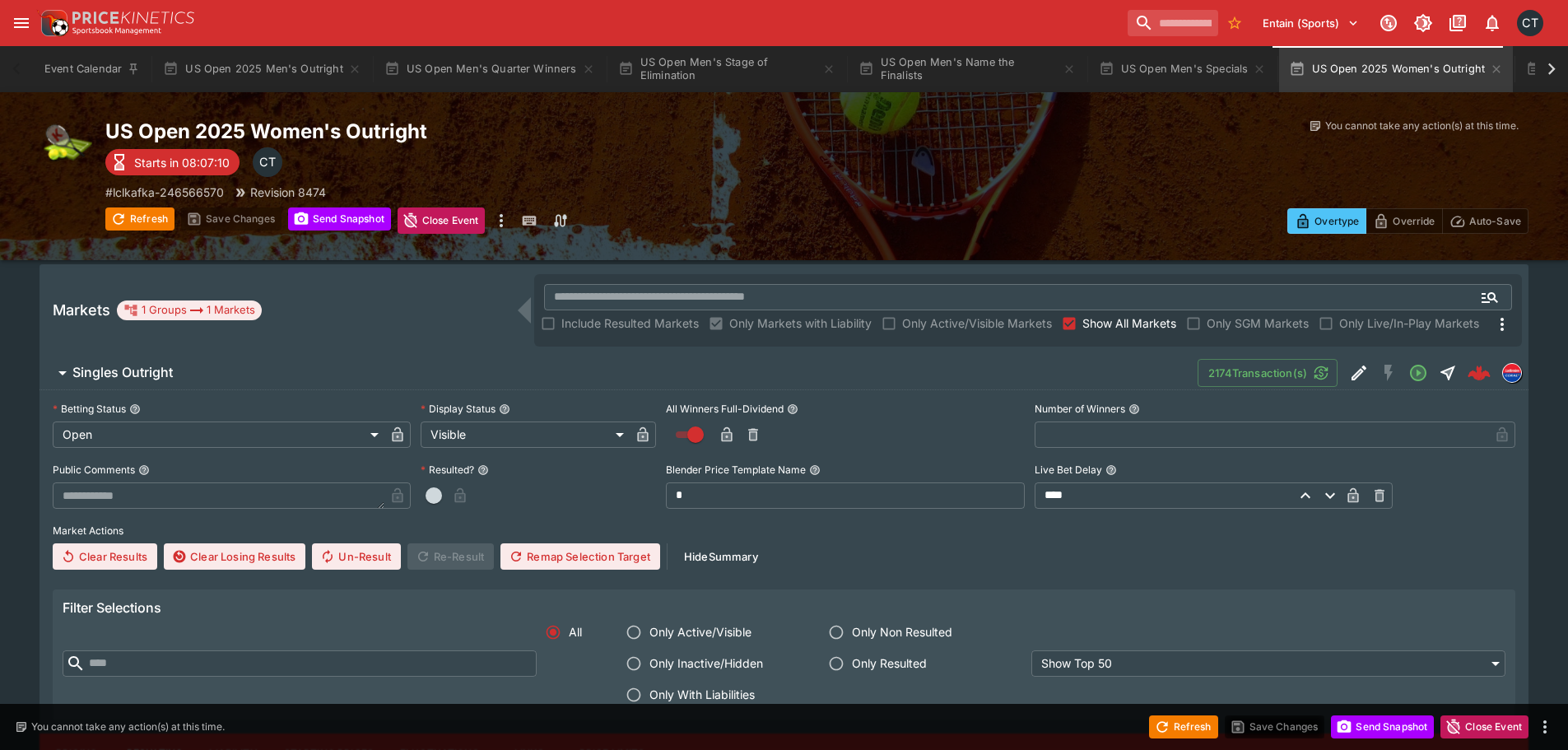
click at [724, 436] on icon "button" at bounding box center [726, 435] width 8 height 6
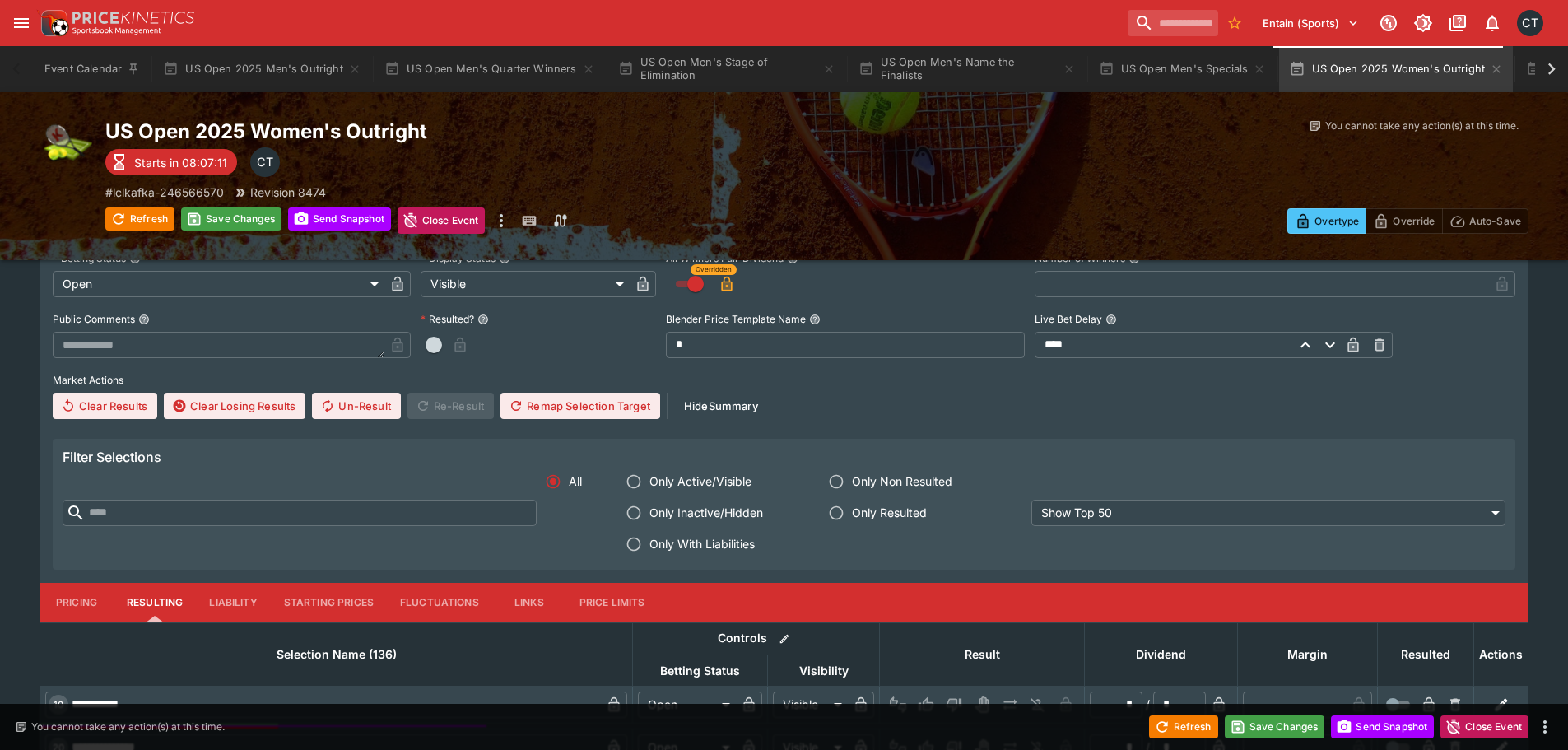
scroll to position [411, 0]
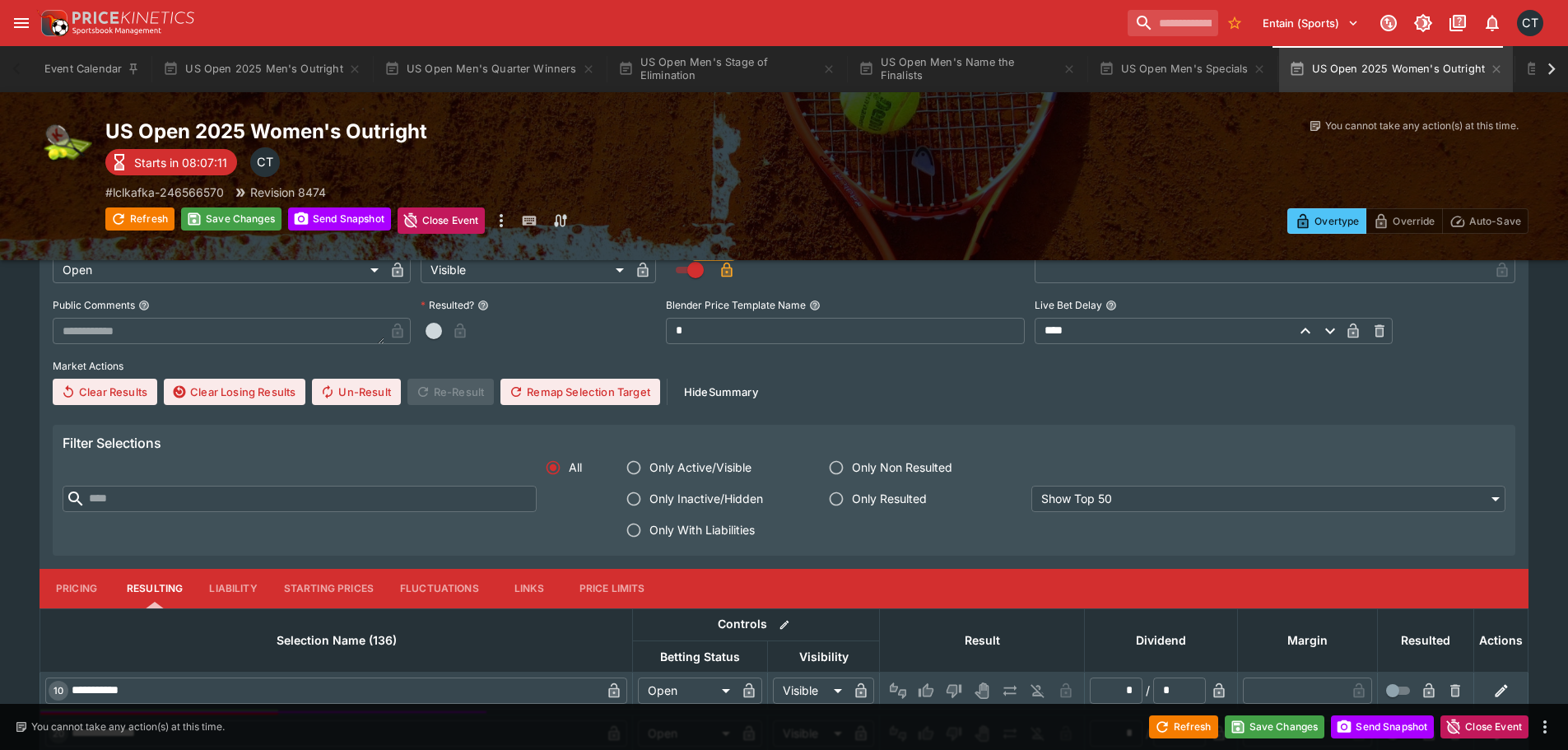
click at [683, 529] on span "Only With Liabilities" at bounding box center [701, 529] width 105 height 17
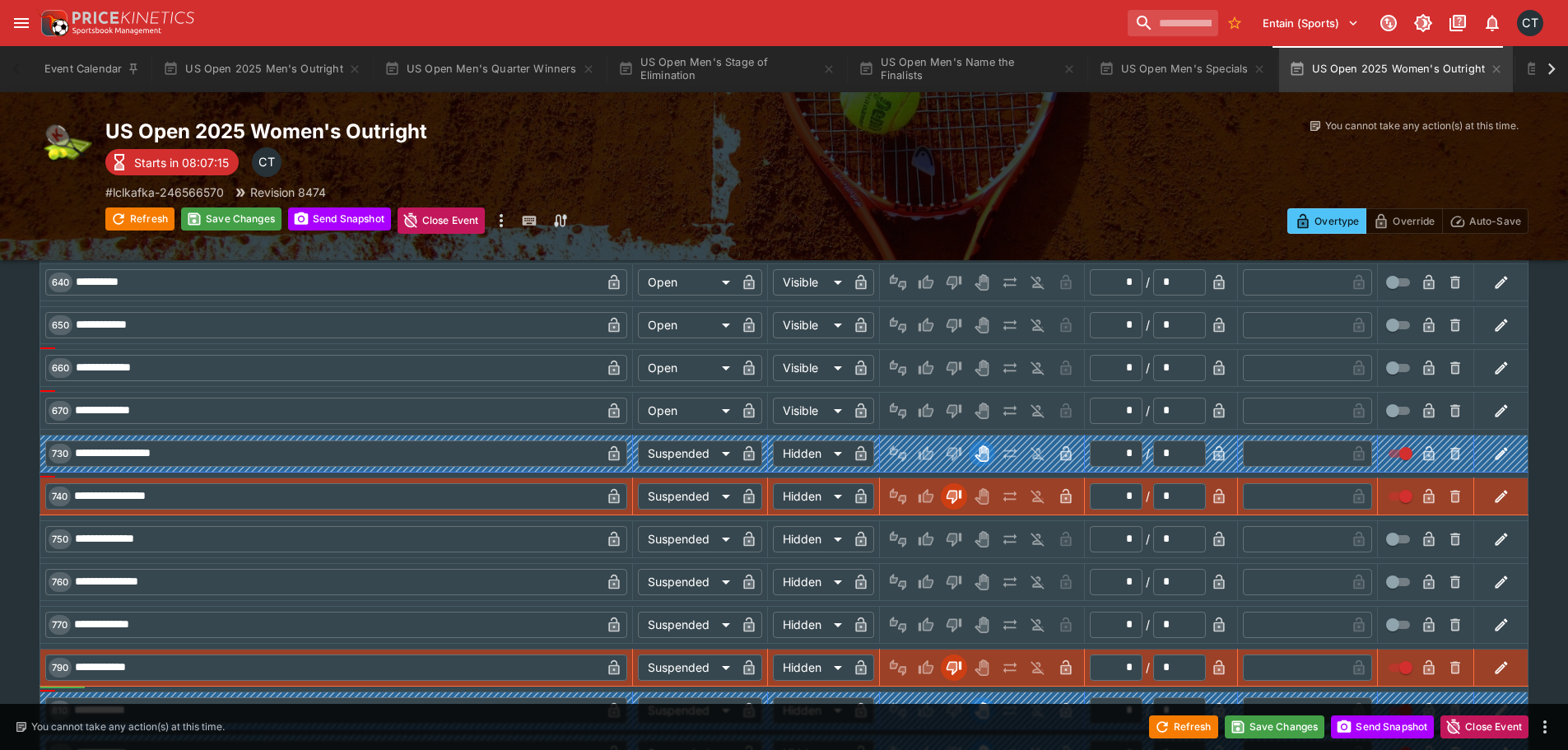
scroll to position [2797, 0]
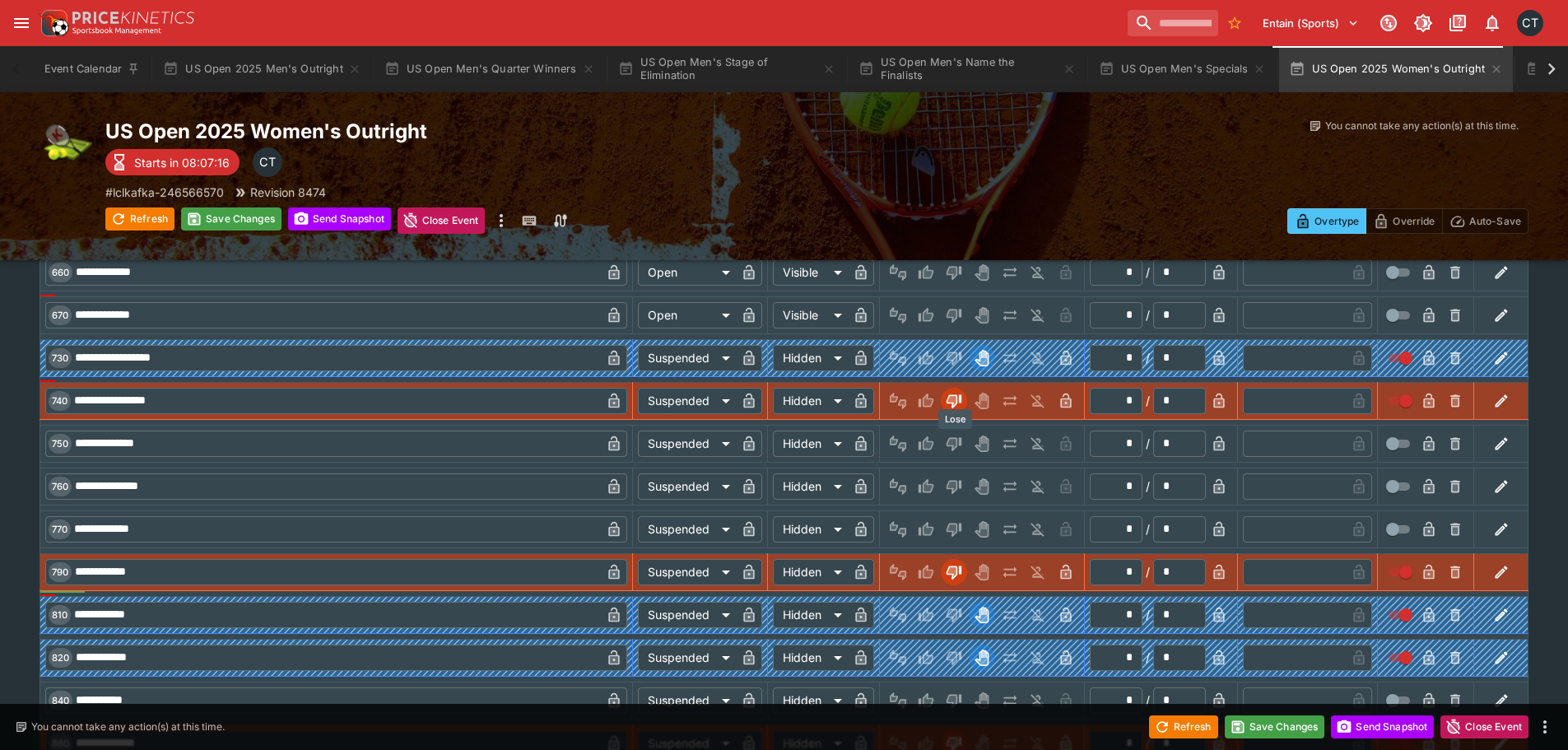
click at [957, 442] on icon "Lose" at bounding box center [952, 444] width 8 height 10
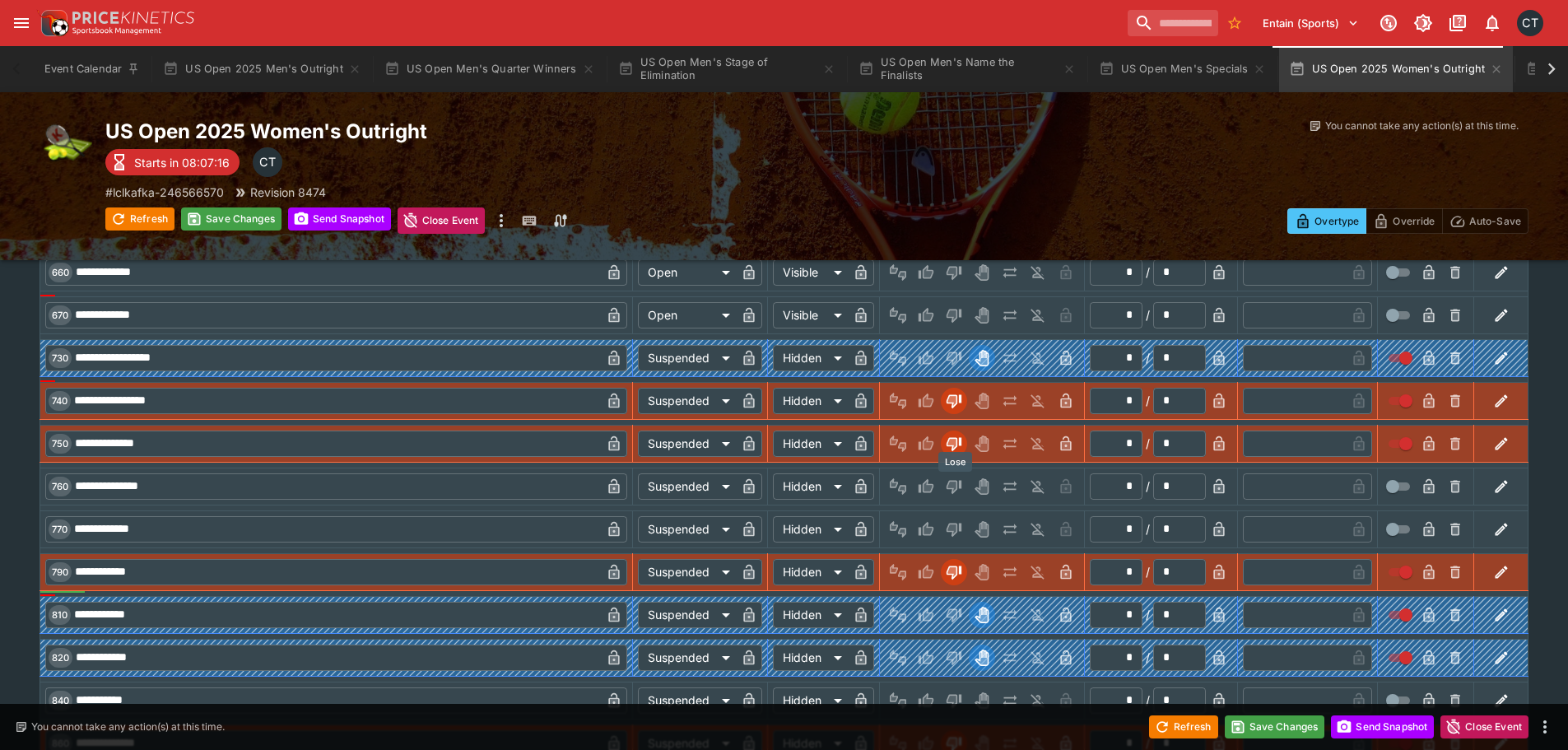
click at [953, 486] on icon "Lose" at bounding box center [952, 486] width 8 height 10
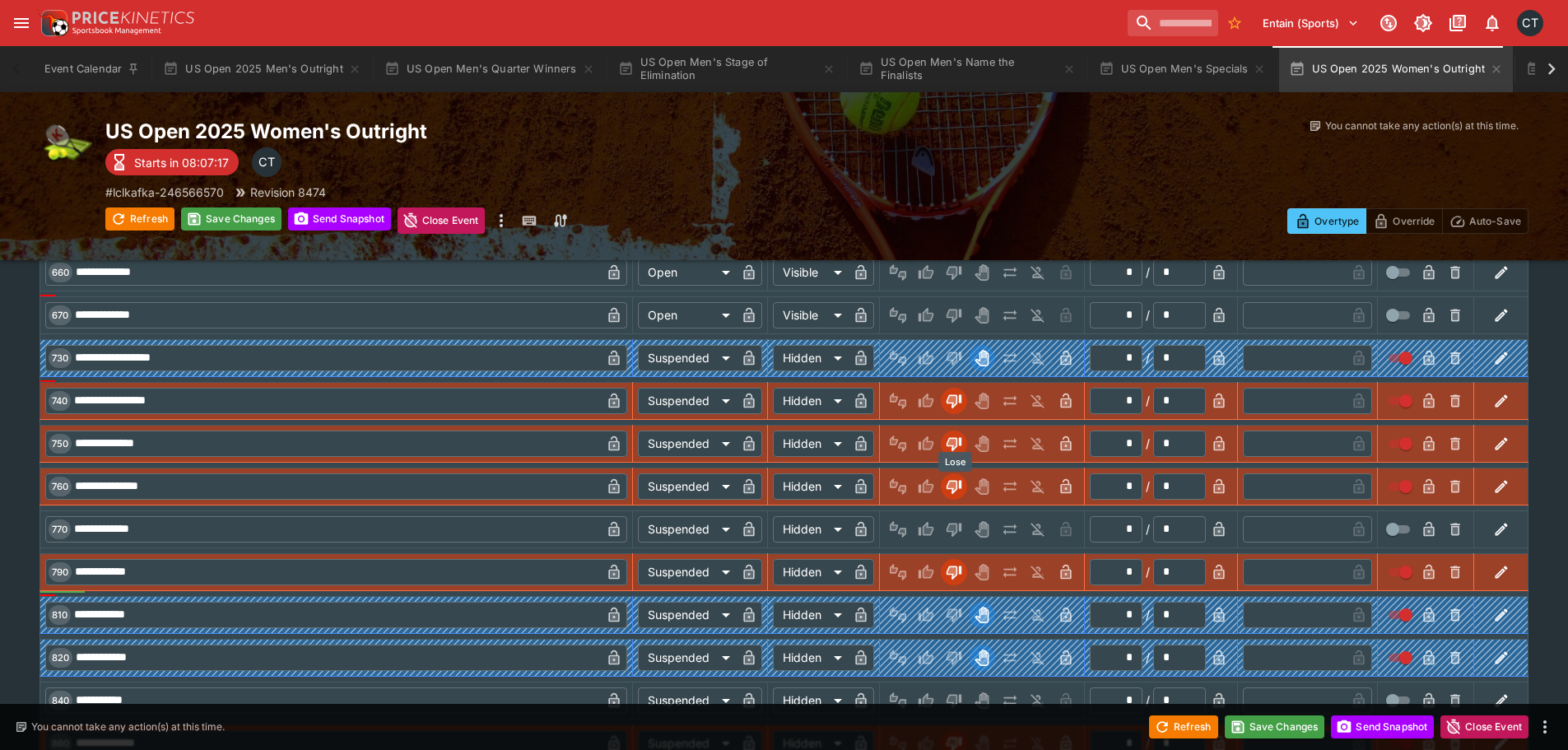
click at [955, 528] on icon "Lose" at bounding box center [952, 528] width 8 height 10
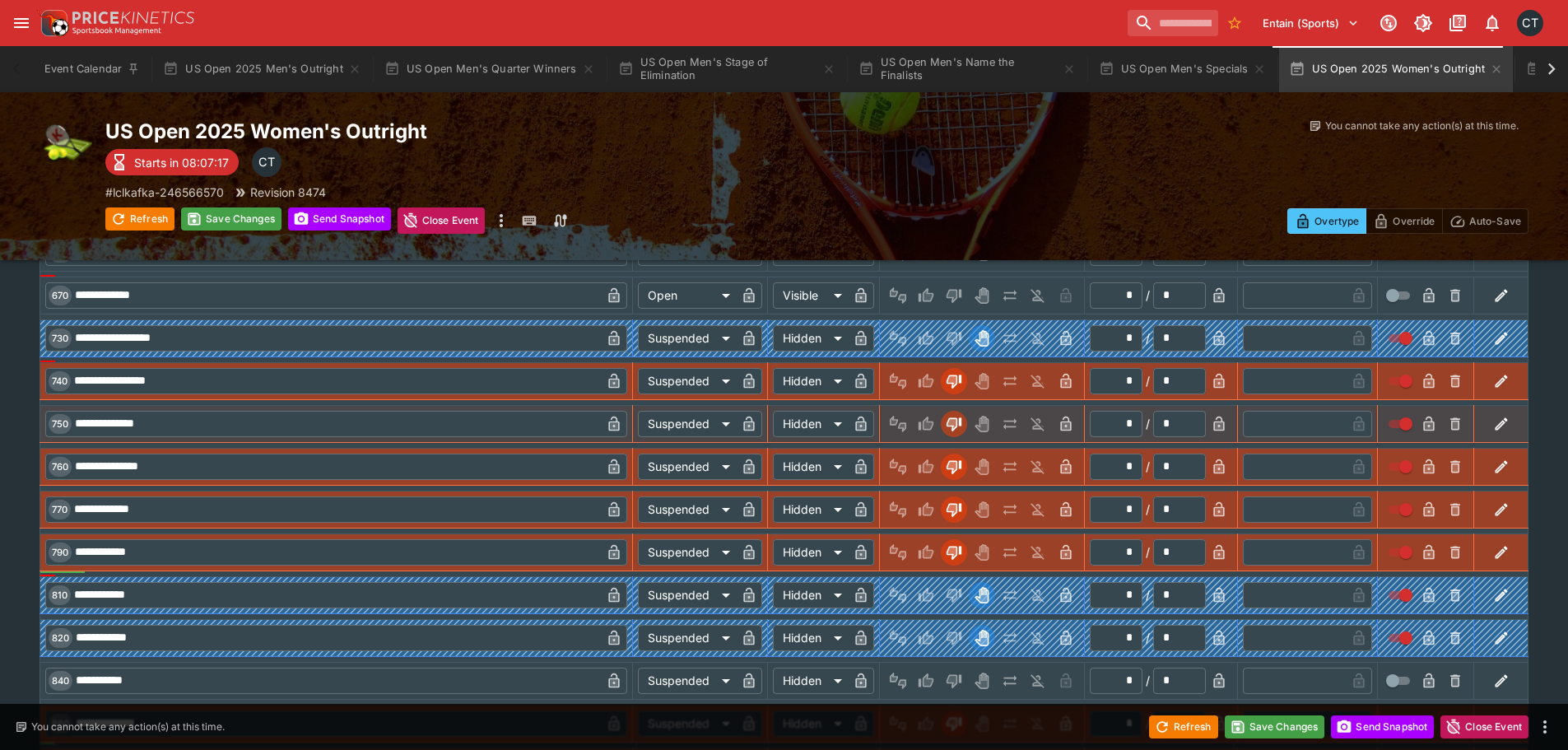
scroll to position [2962, 0]
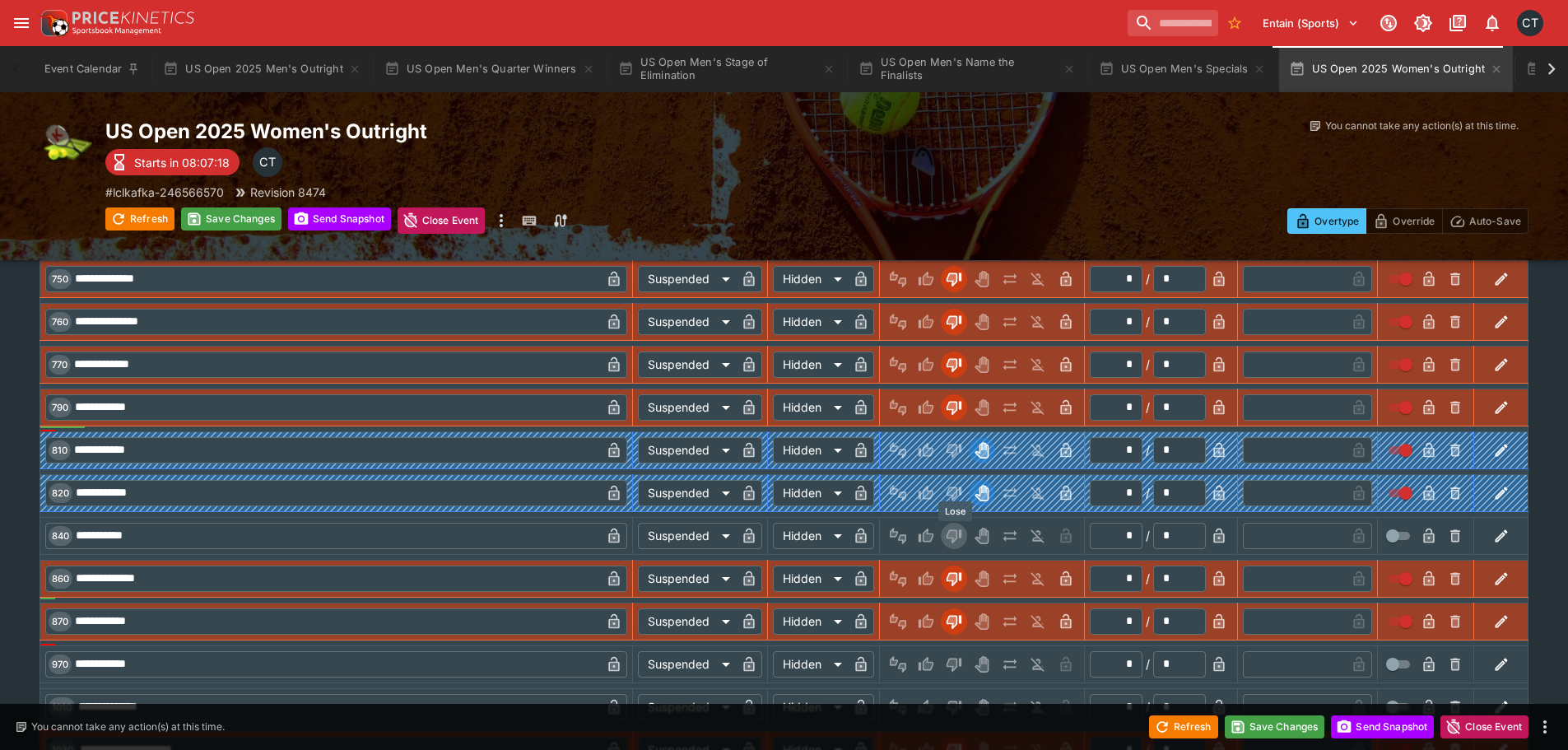
click at [953, 537] on icon "Lose" at bounding box center [954, 536] width 14 height 14
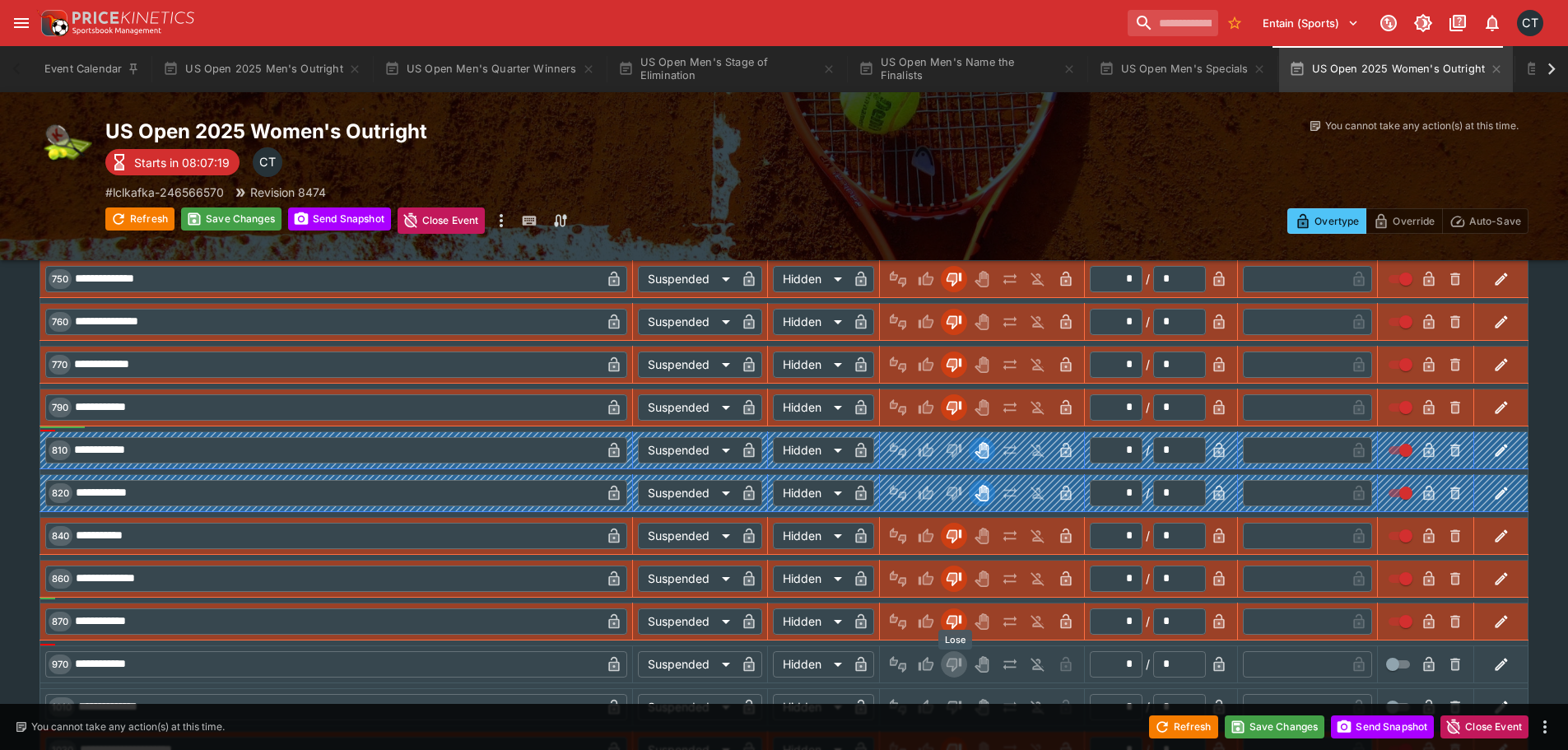
click at [958, 669] on icon "Lose" at bounding box center [954, 663] width 16 height 16
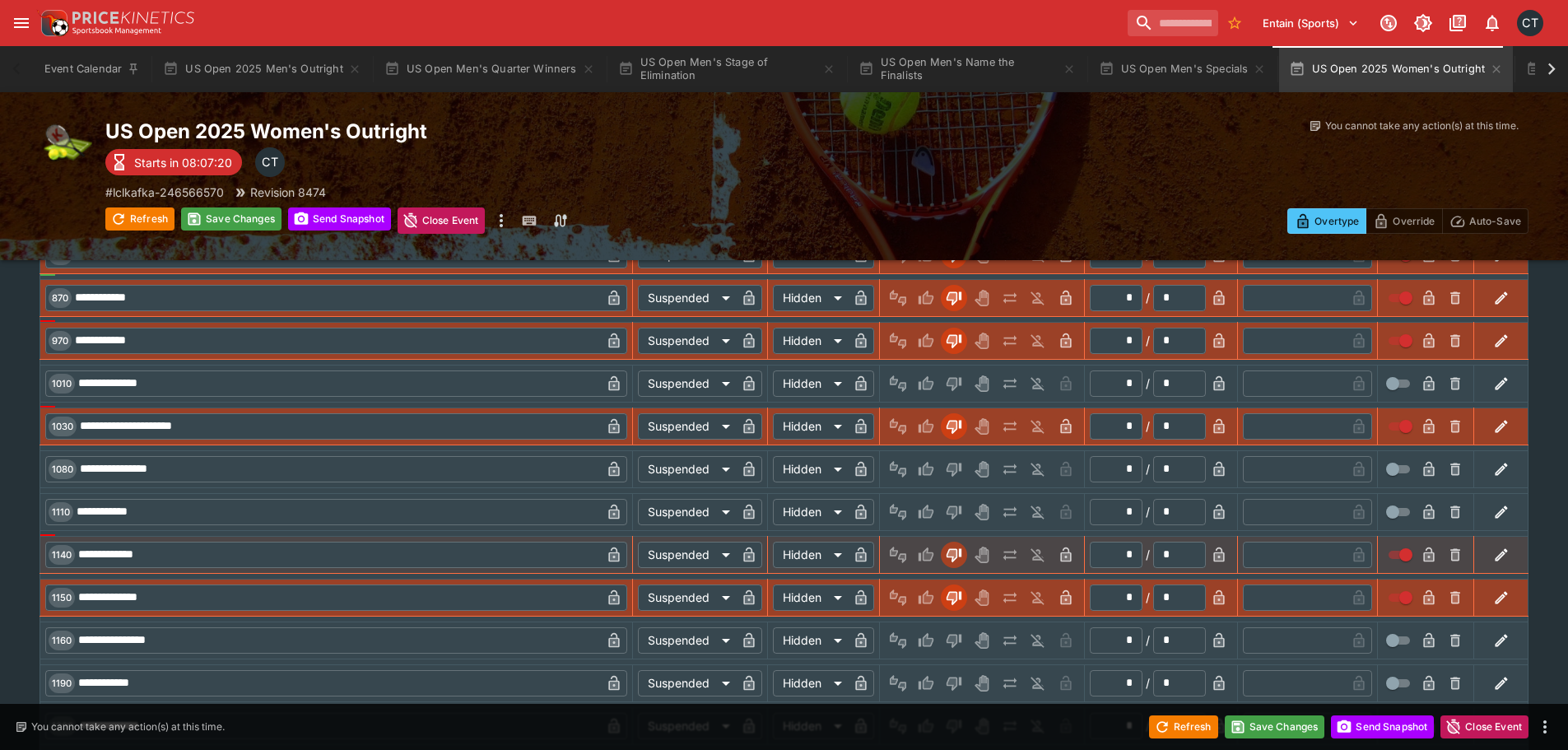
scroll to position [3291, 0]
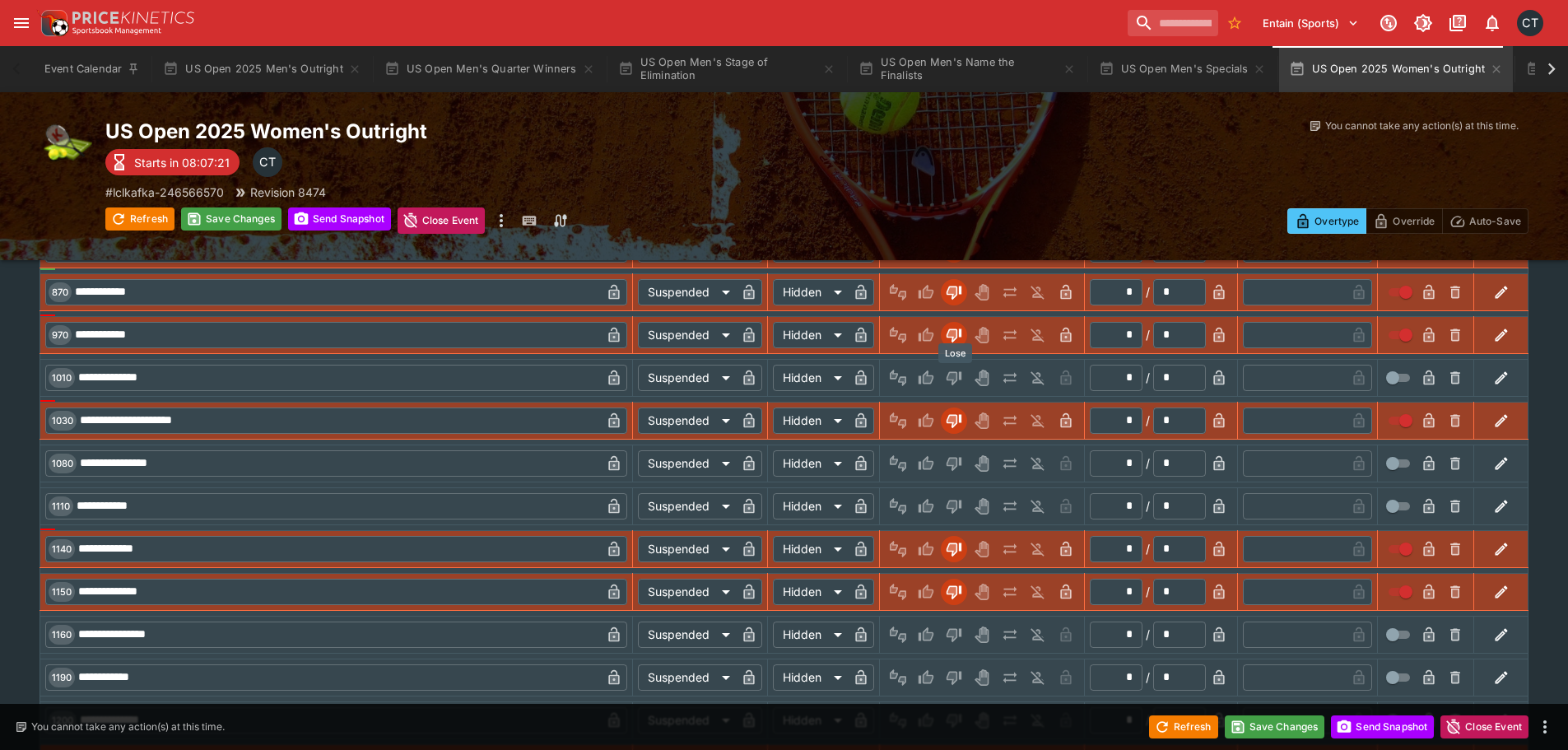
click at [952, 372] on icon "Lose" at bounding box center [954, 379] width 14 height 14
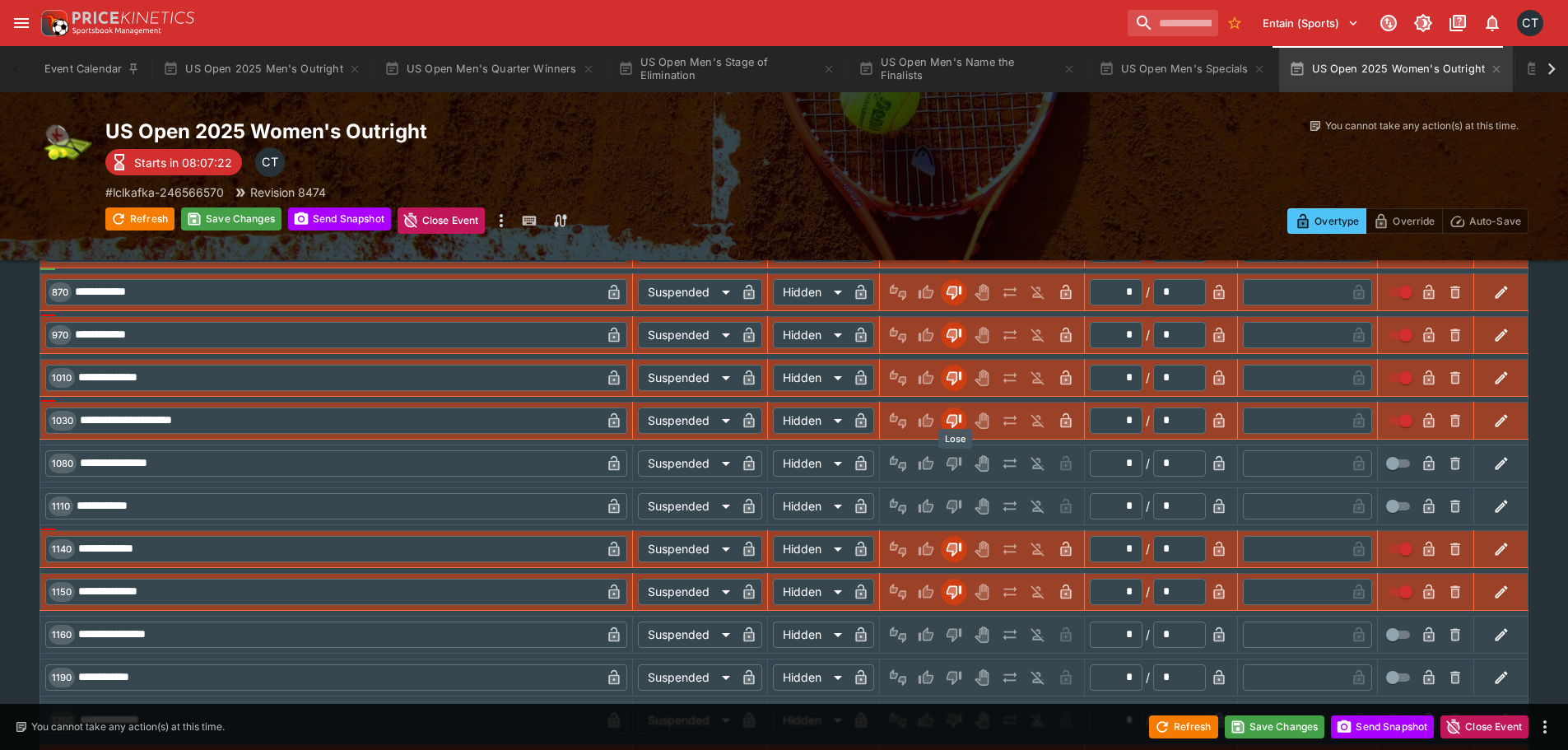
click at [957, 467] on icon "Lose" at bounding box center [954, 463] width 16 height 16
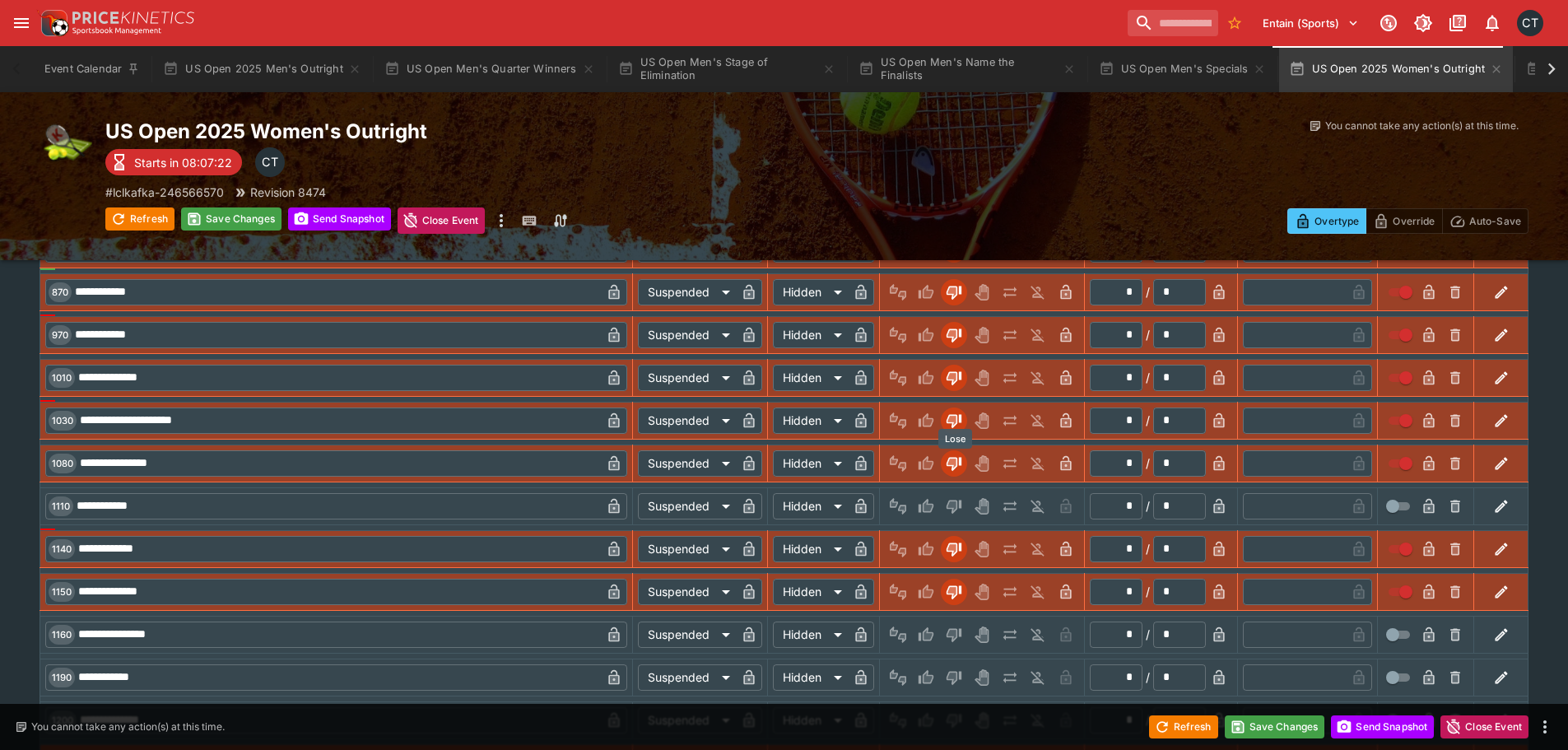
click at [954, 516] on button "Lose" at bounding box center [953, 506] width 26 height 26
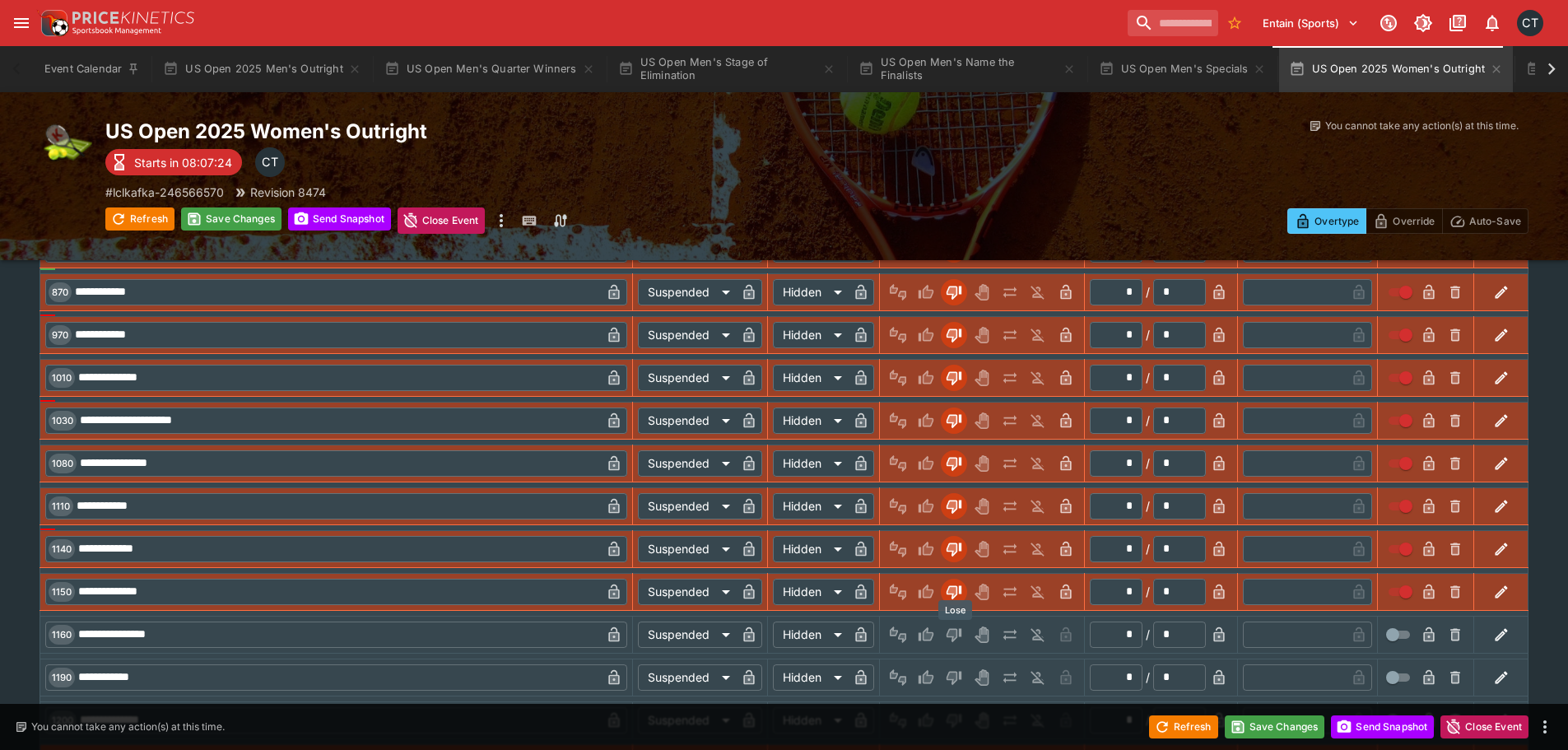
click at [953, 627] on icon "Lose" at bounding box center [954, 635] width 16 height 16
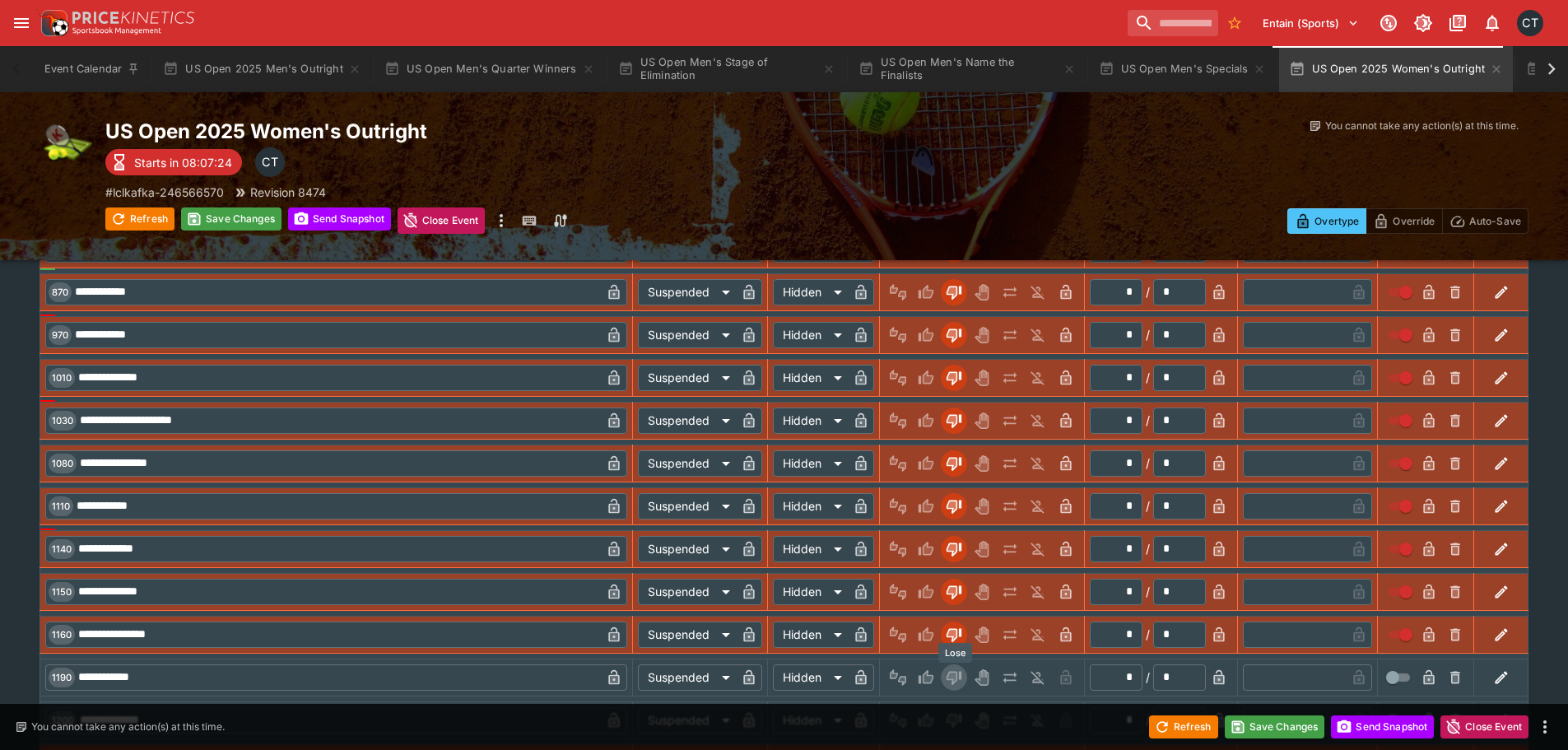
click at [956, 685] on button "Lose" at bounding box center [953, 677] width 26 height 26
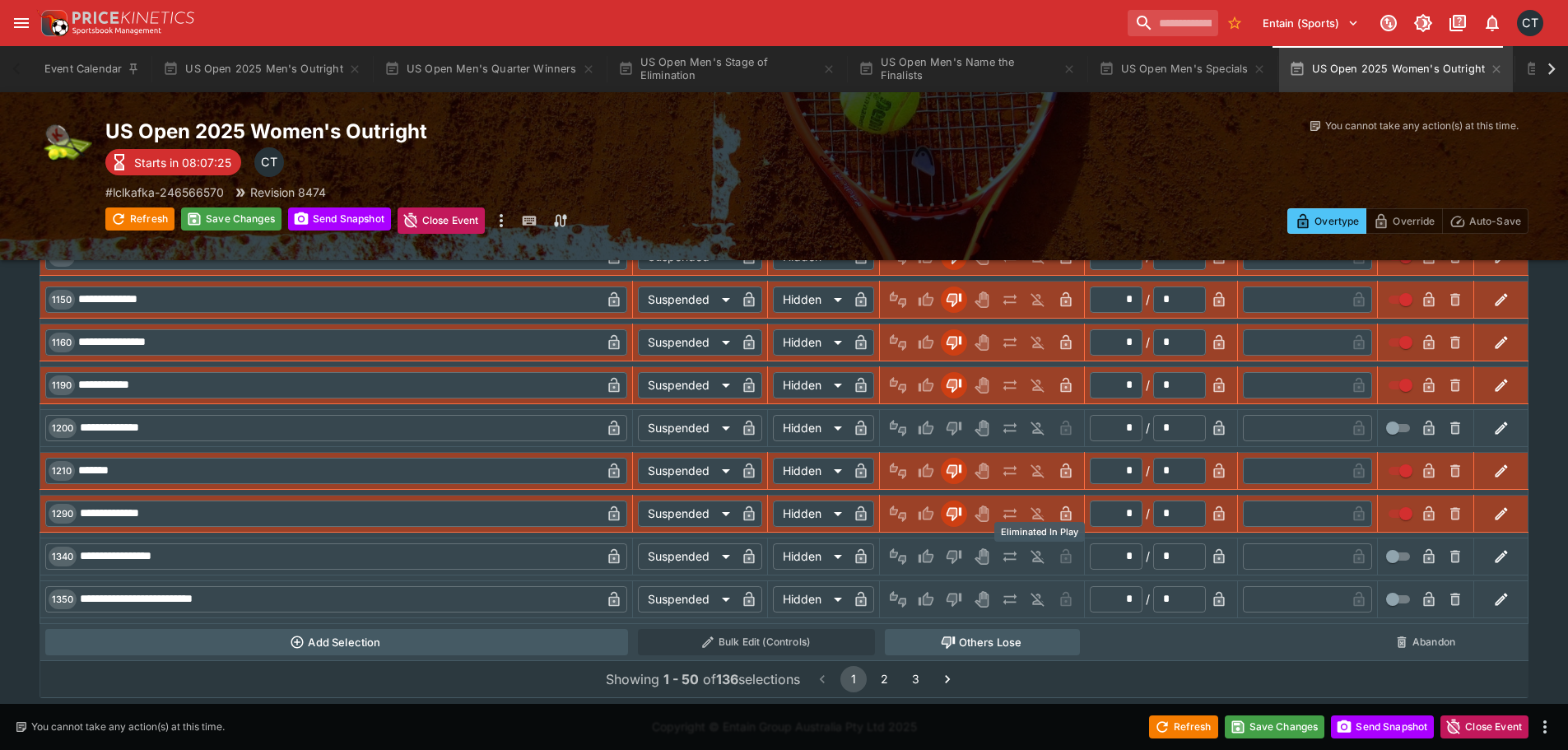
scroll to position [3589, 0]
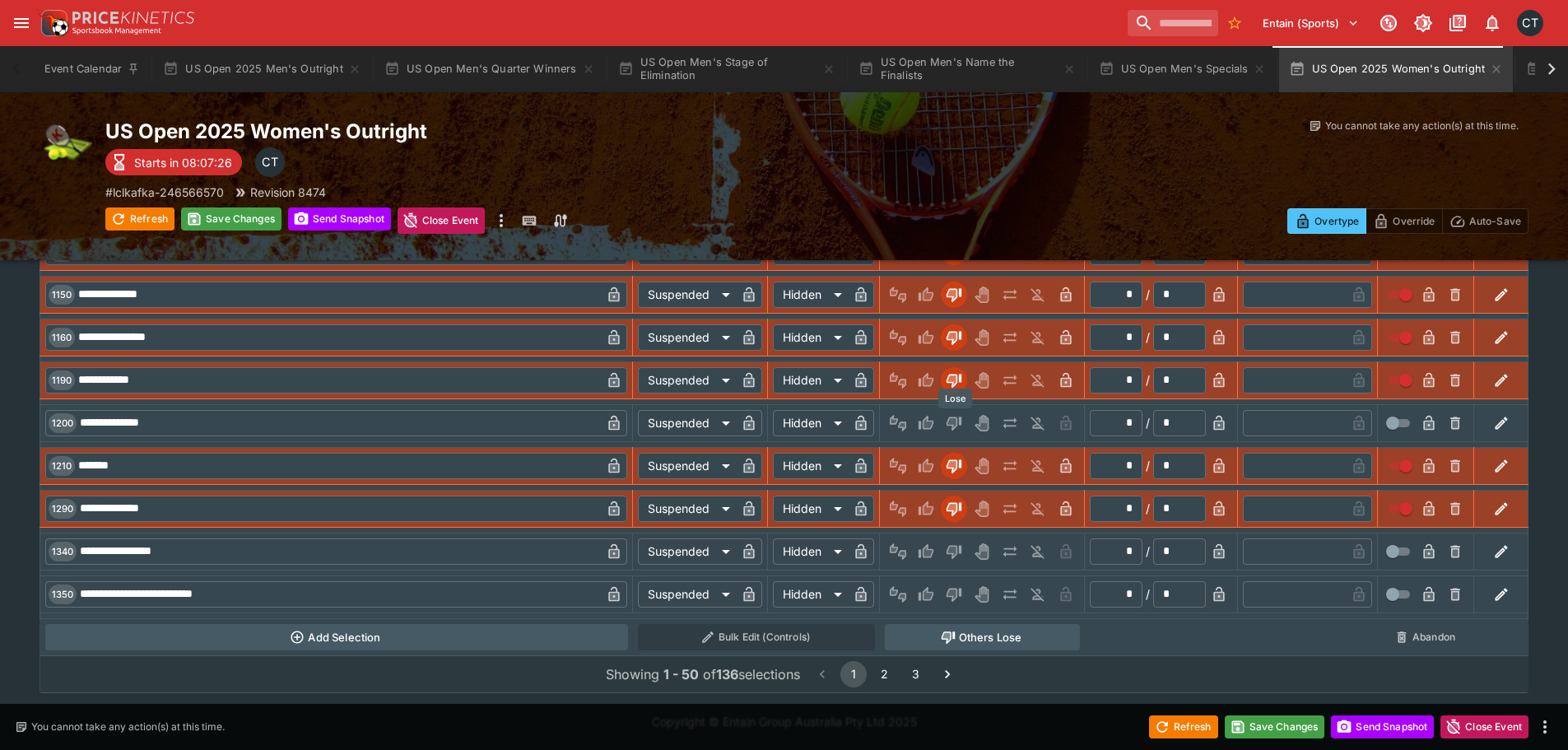
click at [956, 425] on icon "Lose" at bounding box center [952, 423] width 8 height 10
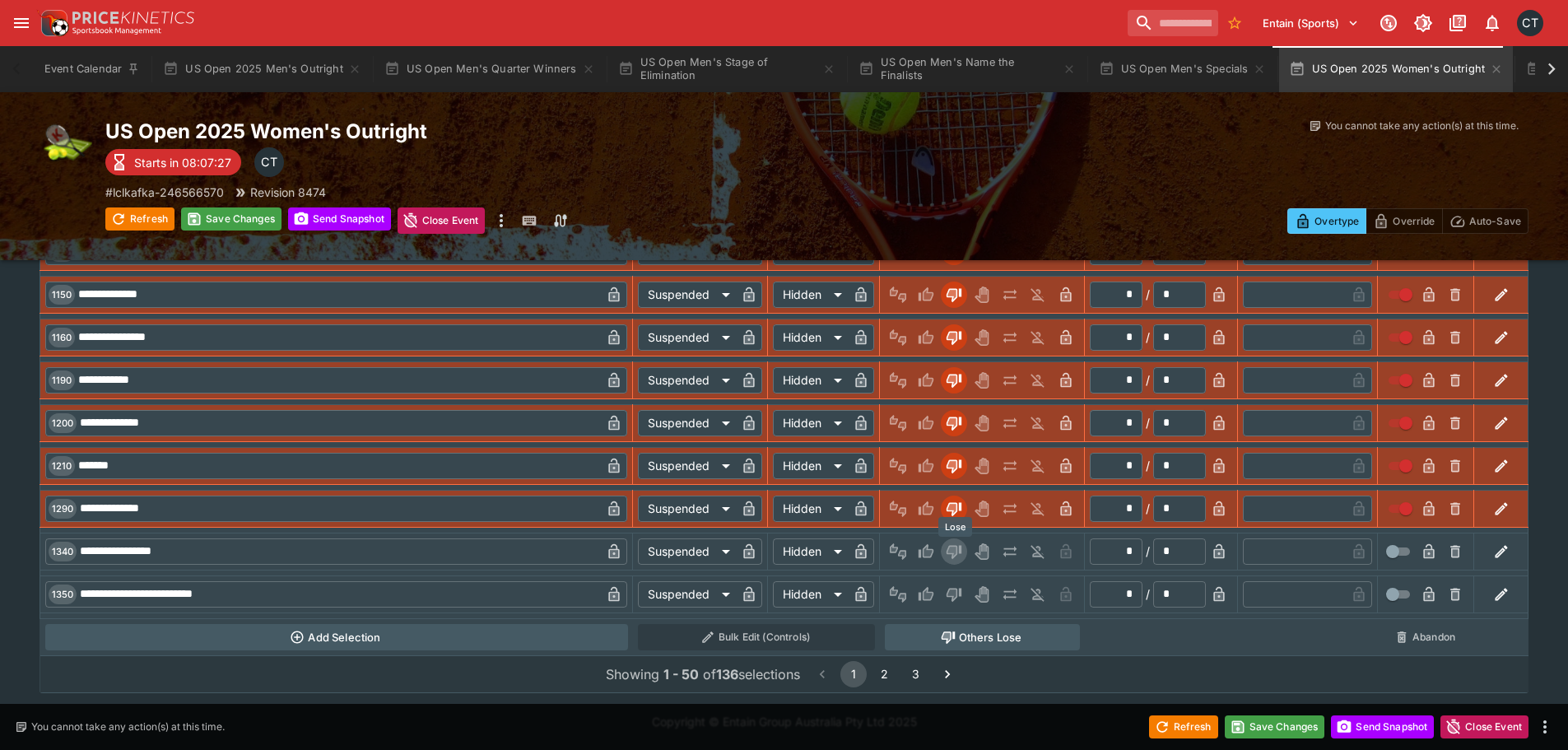
click at [957, 551] on icon "Lose" at bounding box center [952, 551] width 8 height 10
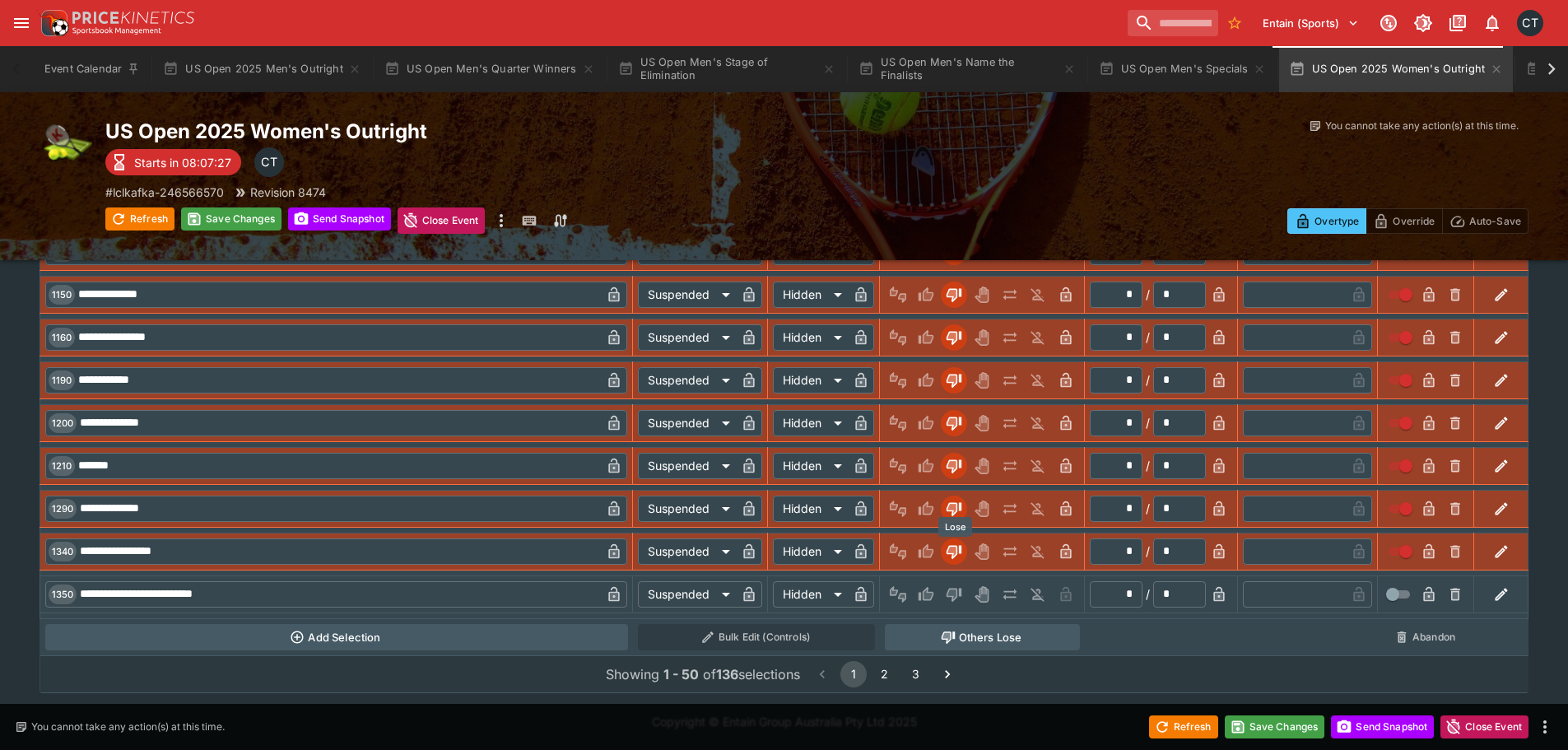
click at [957, 596] on icon "Lose" at bounding box center [952, 594] width 8 height 10
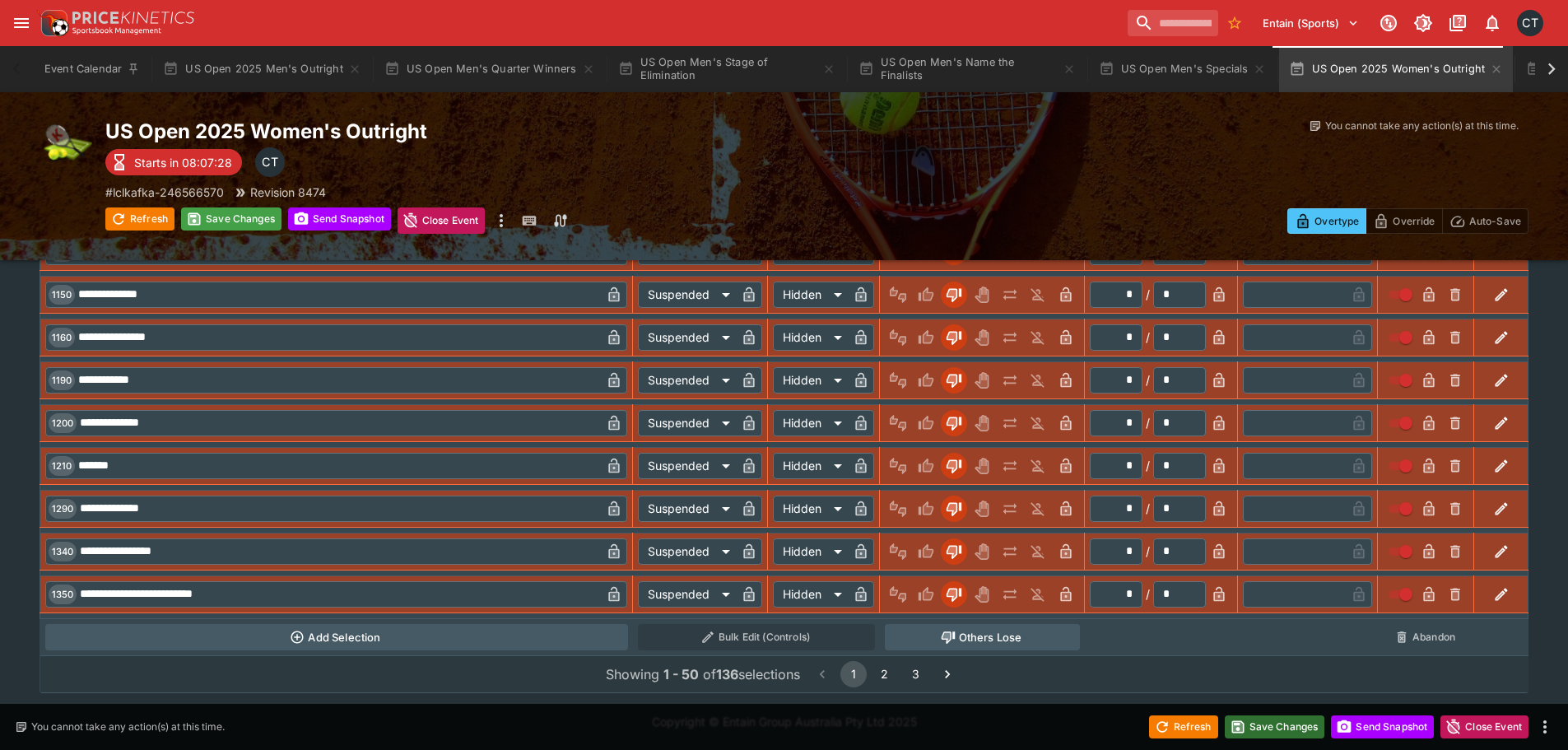
click at [1238, 731] on icon "button" at bounding box center [1237, 727] width 10 height 10
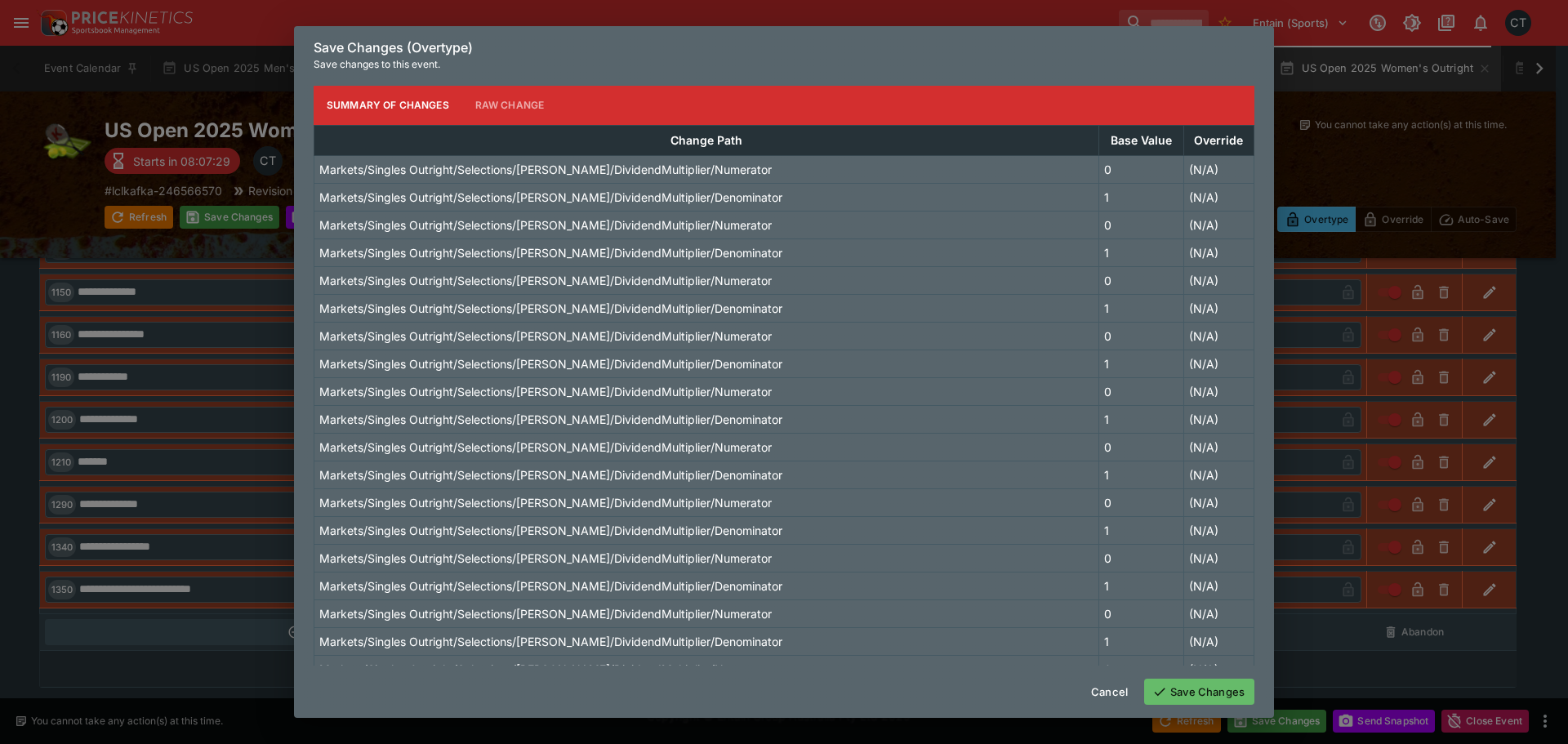
click at [1203, 690] on button "Save Changes" at bounding box center [1199, 691] width 110 height 26
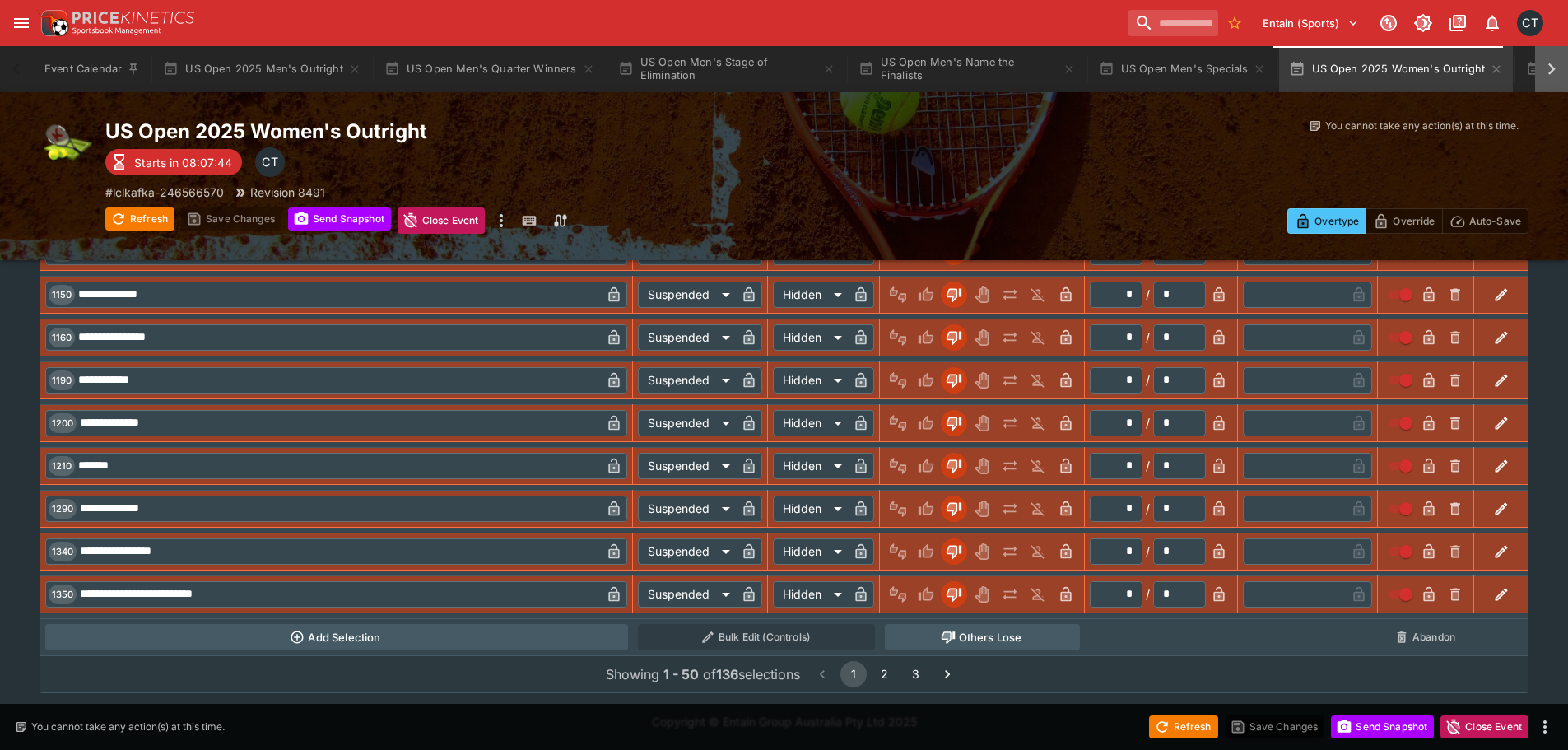
click at [1549, 69] on icon at bounding box center [1552, 69] width 23 height 23
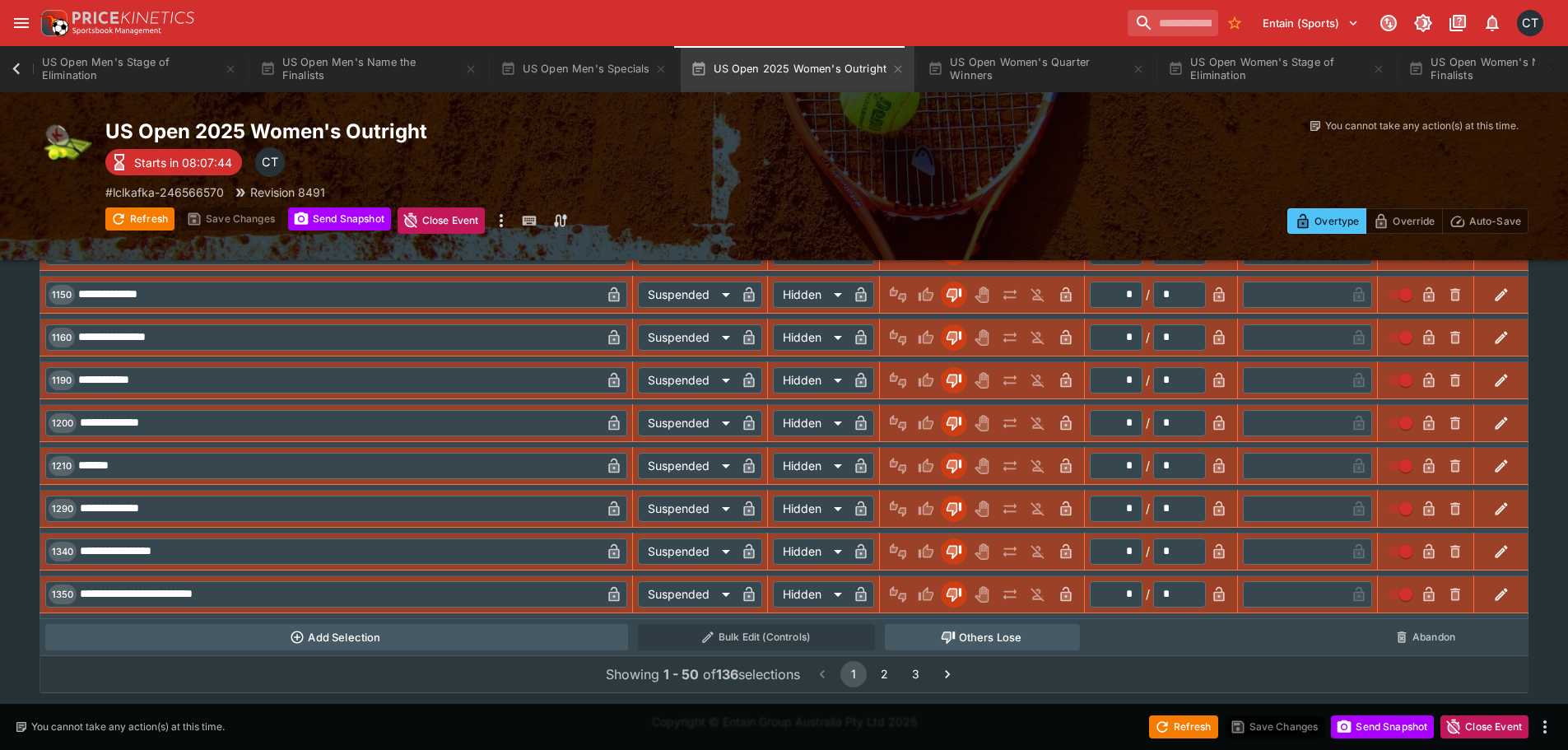
scroll to position [0, 903]
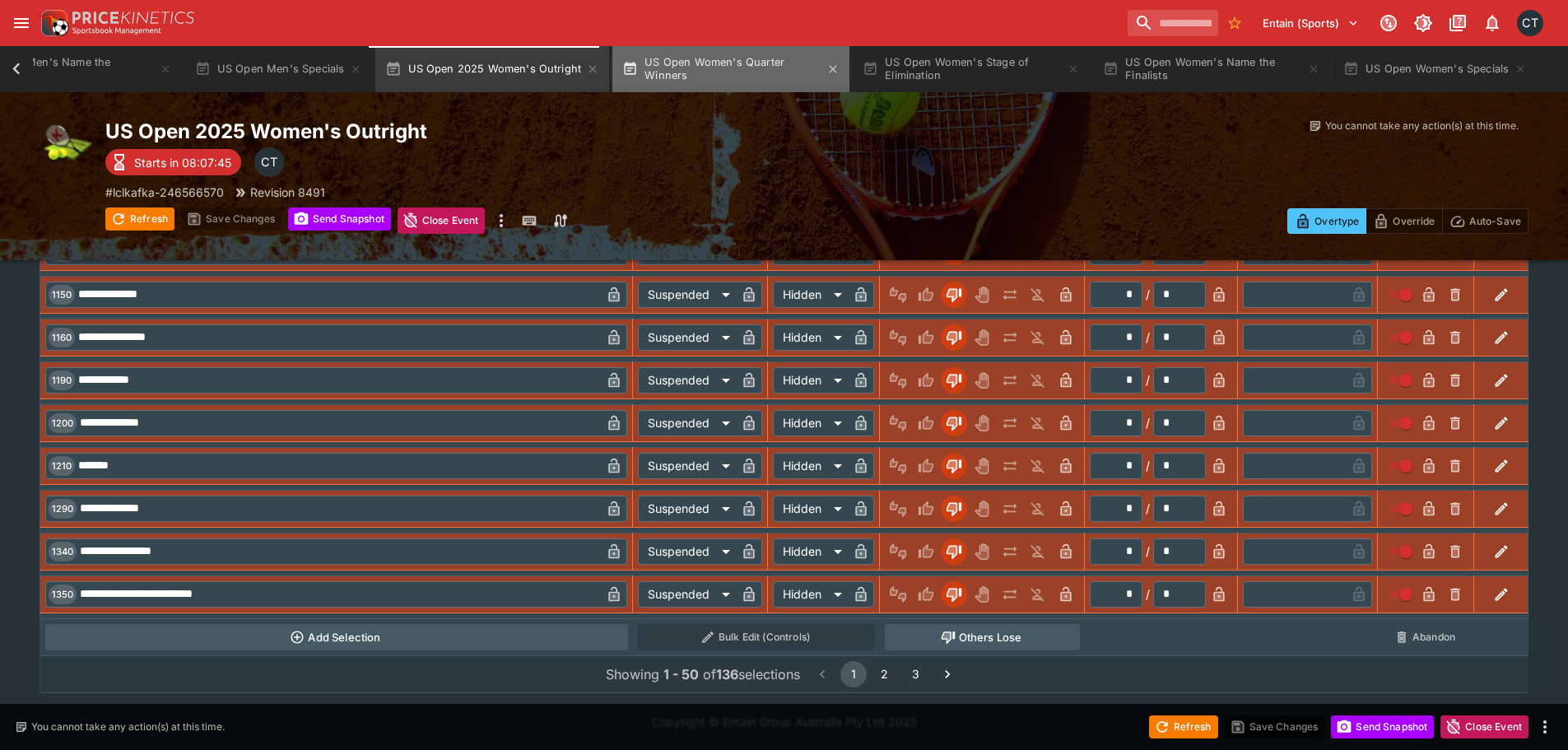
click at [667, 61] on button "US Open Women's Quarter Winners" at bounding box center [730, 69] width 237 height 46
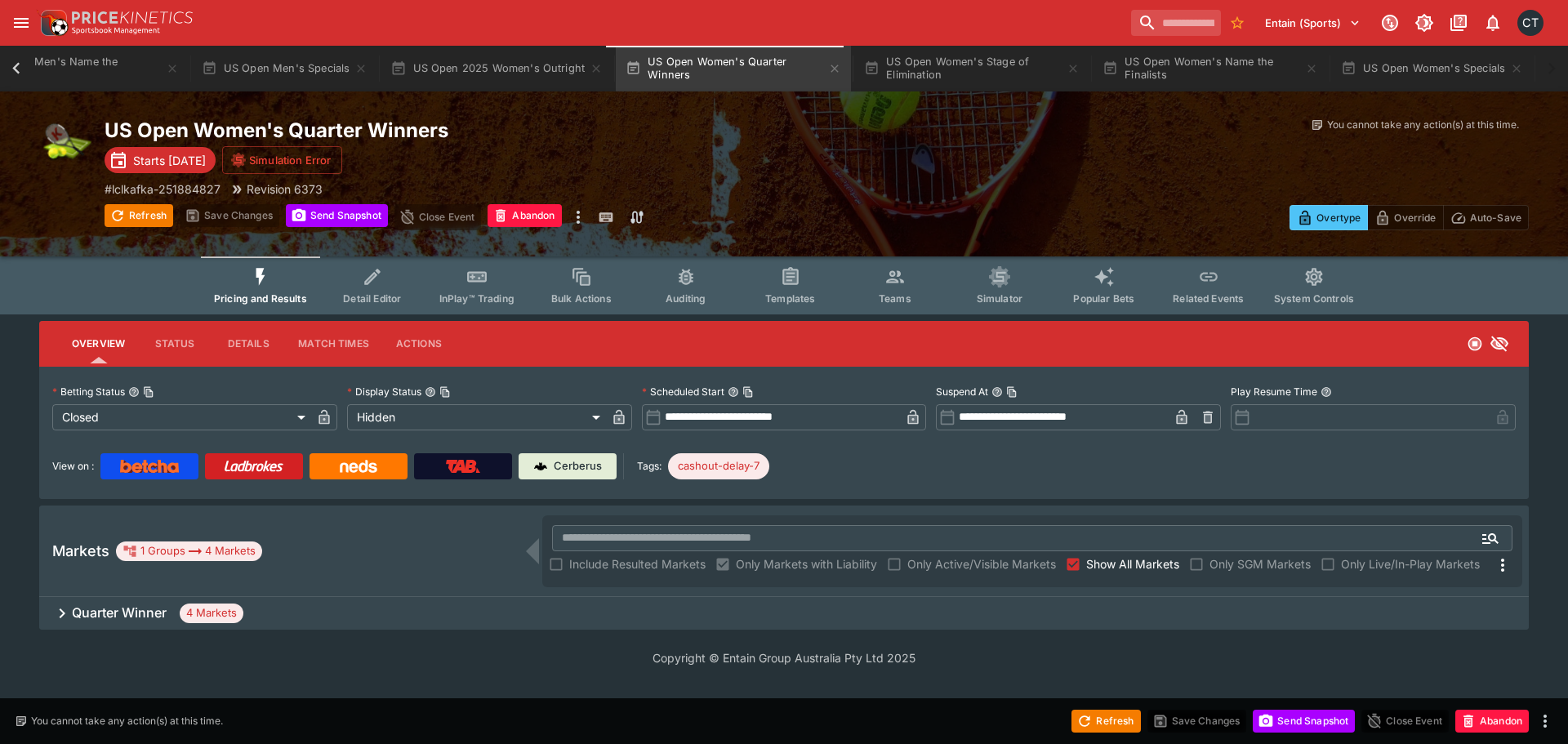
scroll to position [0, 885]
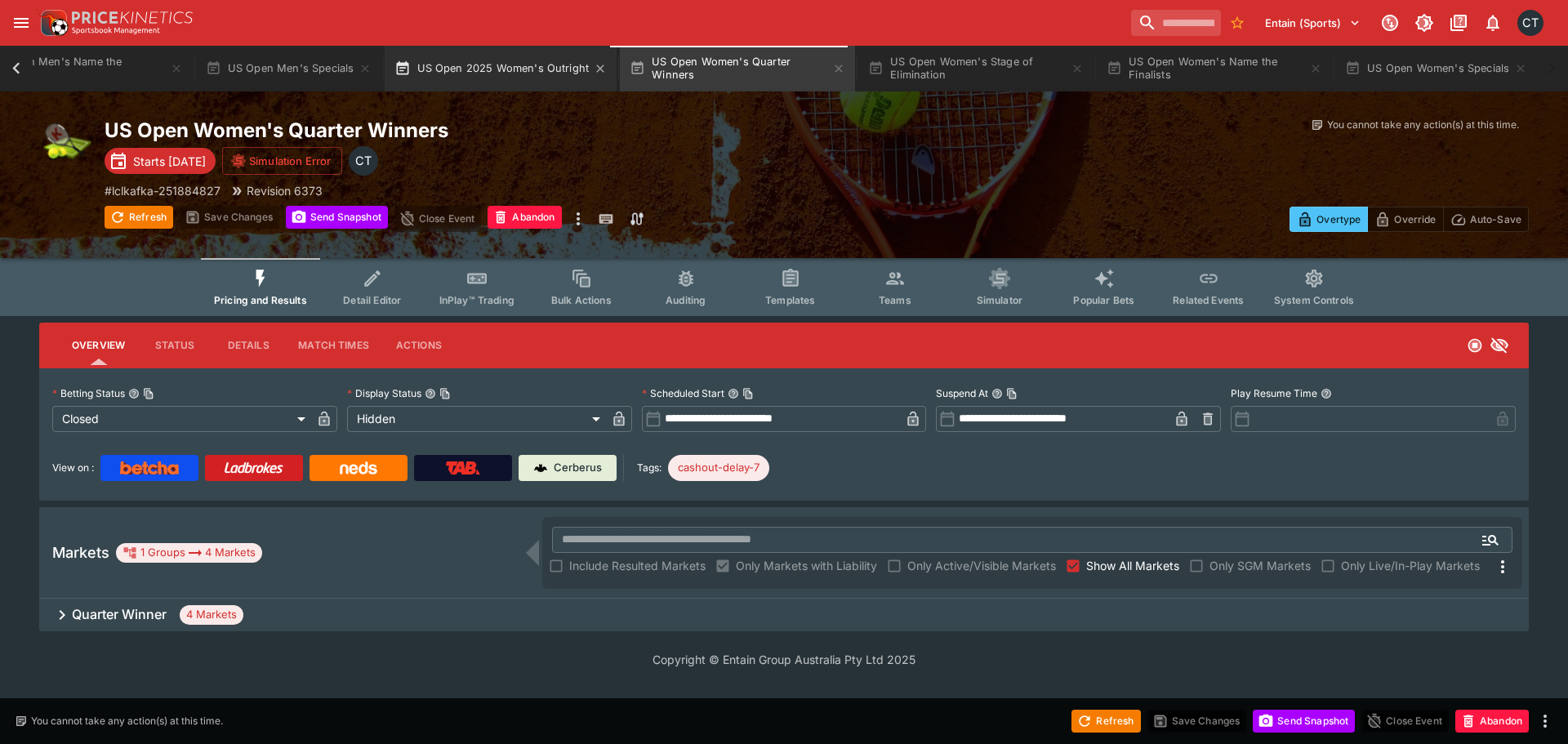
click at [439, 70] on button "US Open 2025 Women's Outright" at bounding box center [500, 68] width 232 height 46
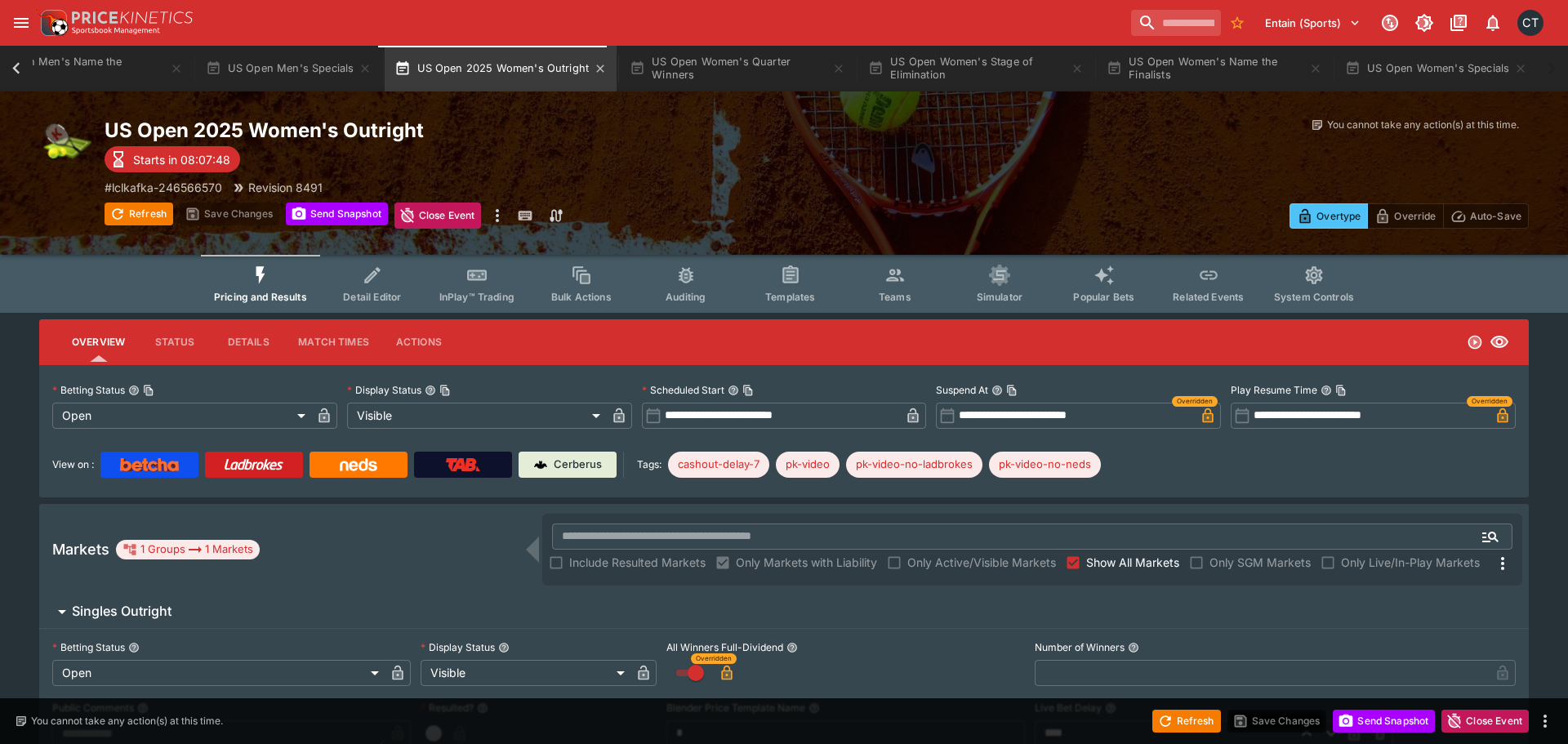
click at [498, 63] on button "US Open 2025 Women's Outright" at bounding box center [500, 68] width 232 height 46
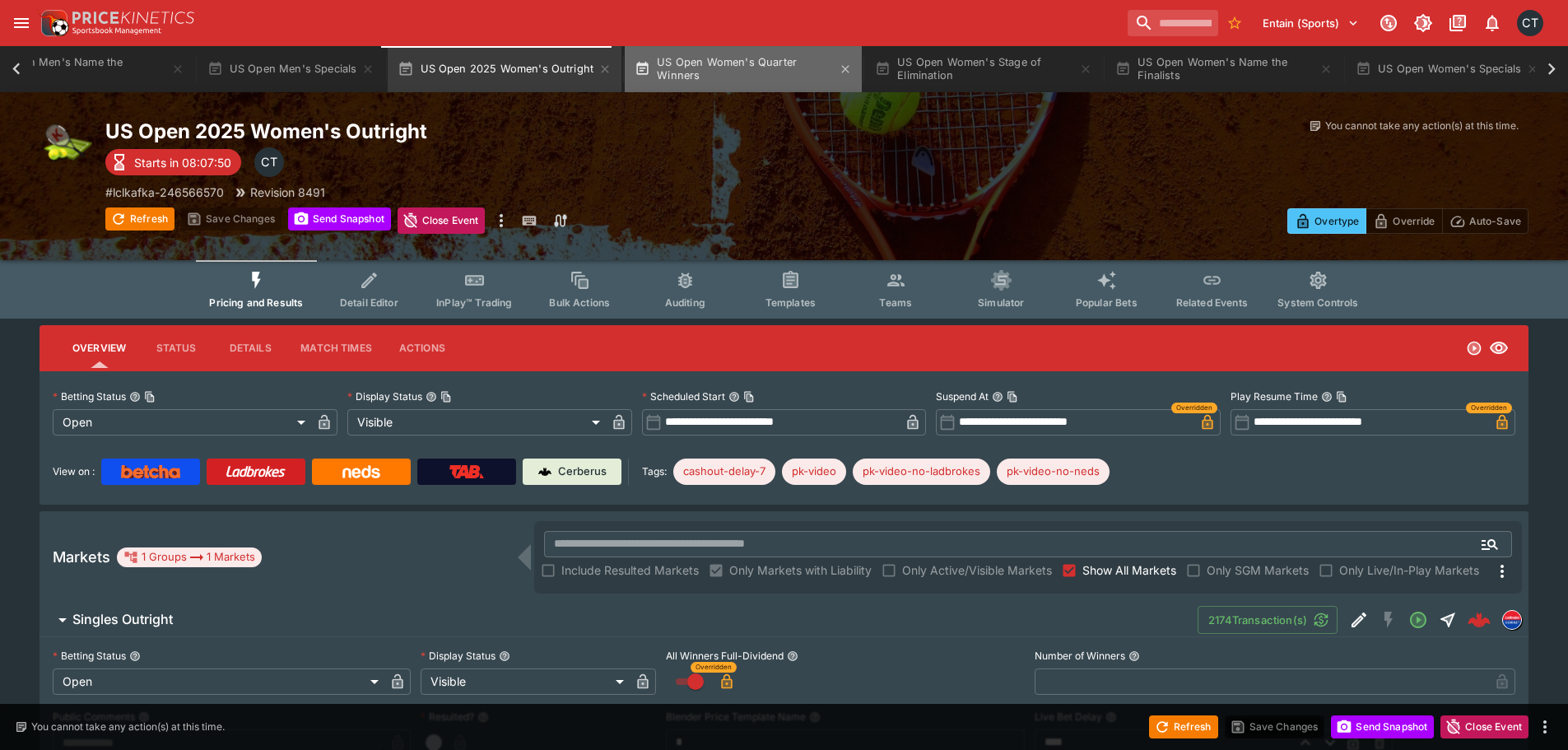
click at [689, 60] on button "US Open Women's Quarter Winners" at bounding box center [743, 69] width 237 height 46
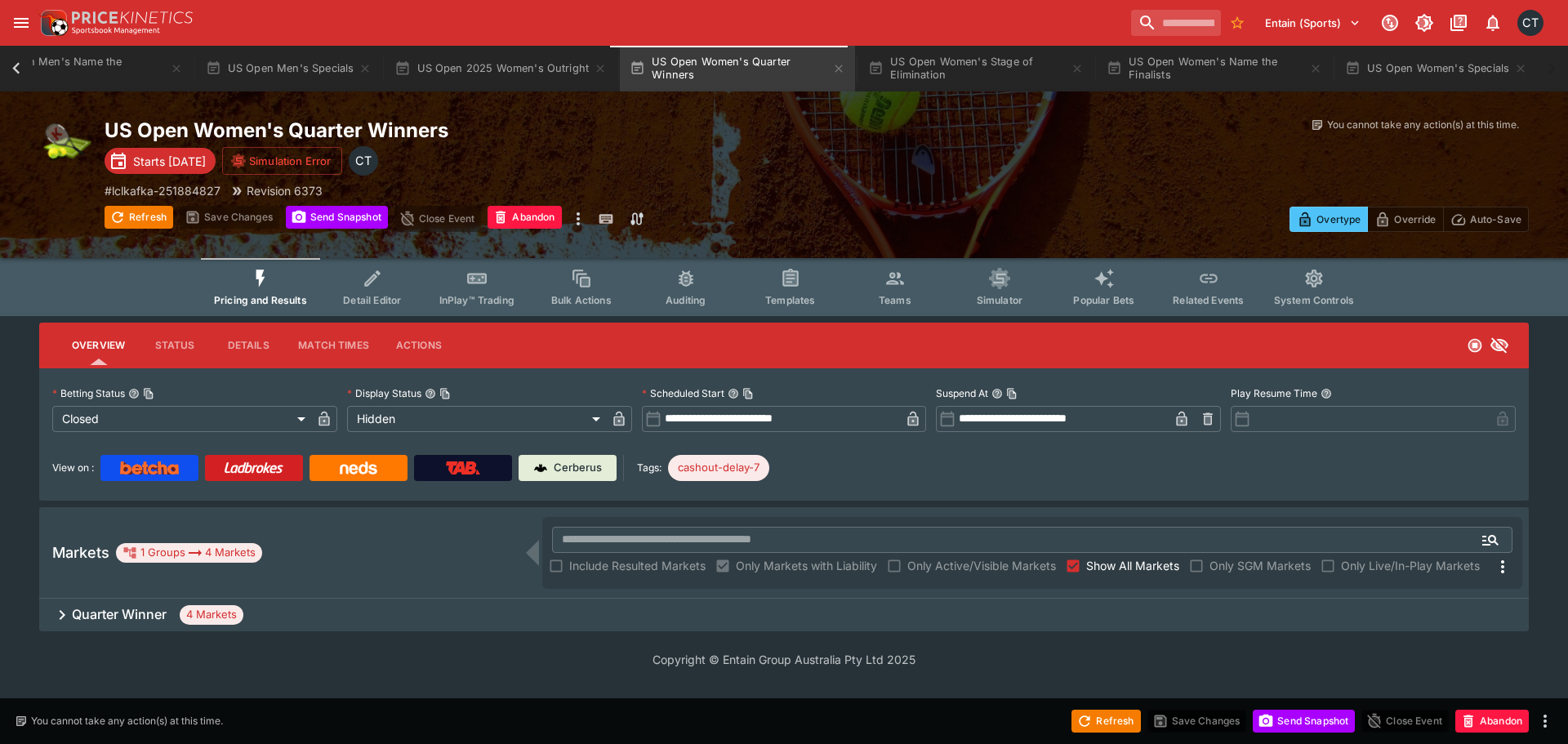
drag, startPoint x: 204, startPoint y: 609, endPoint x: 248, endPoint y: 561, distance: 65.1
click at [204, 611] on span "4 Markets" at bounding box center [211, 614] width 64 height 16
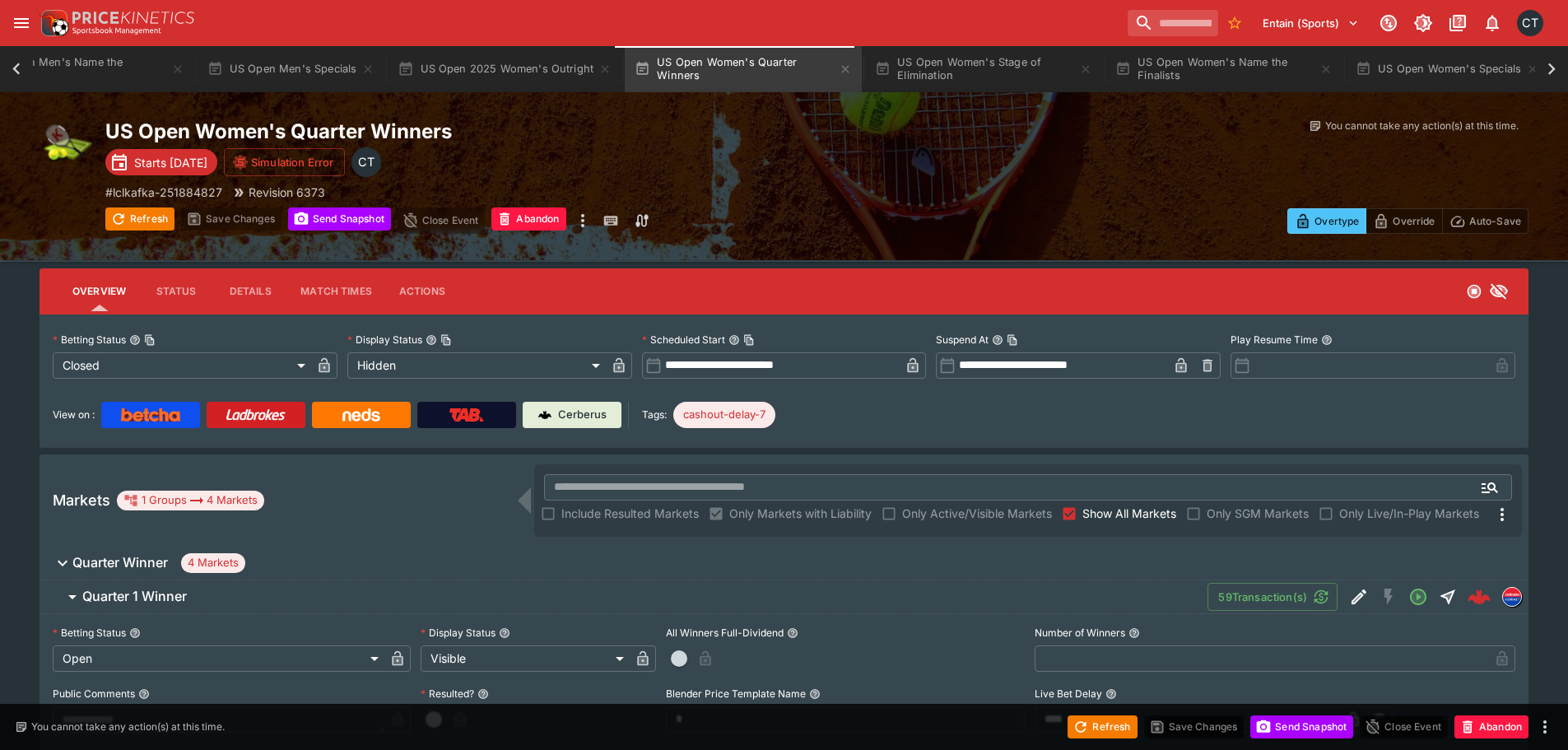
scroll to position [247, 0]
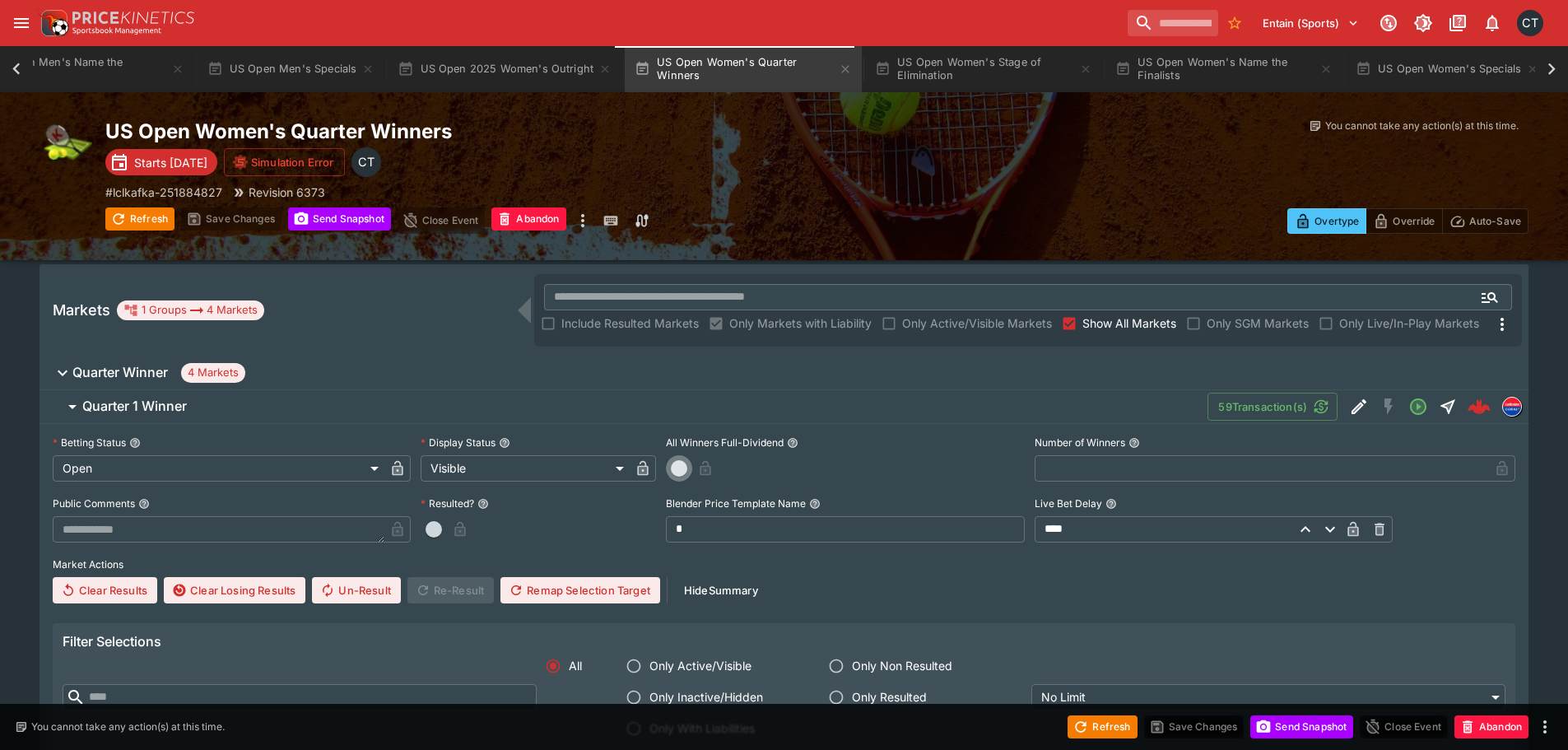
click at [684, 476] on button "button" at bounding box center [678, 468] width 26 height 26
click at [722, 471] on icon "button" at bounding box center [728, 468] width 11 height 14
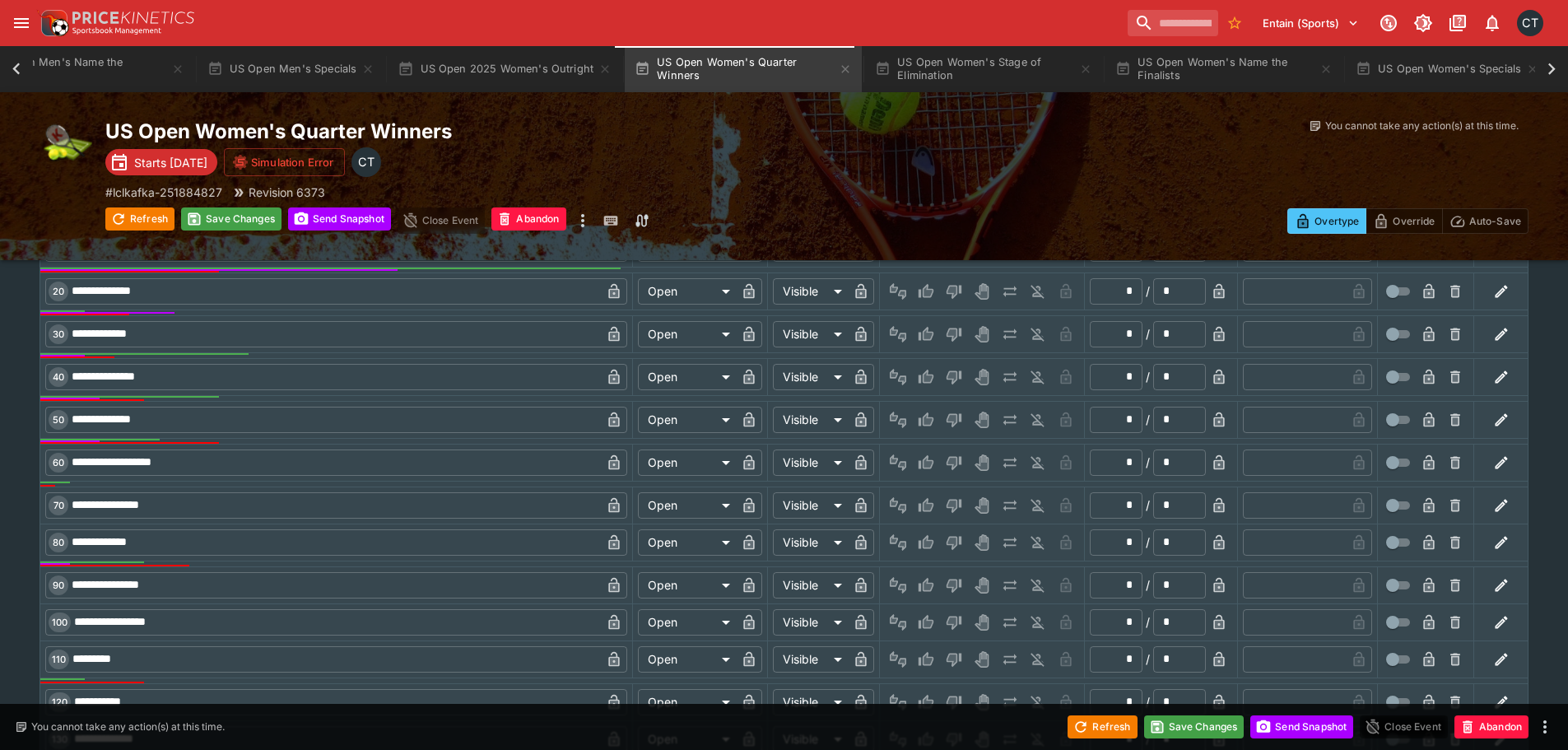
scroll to position [658, 0]
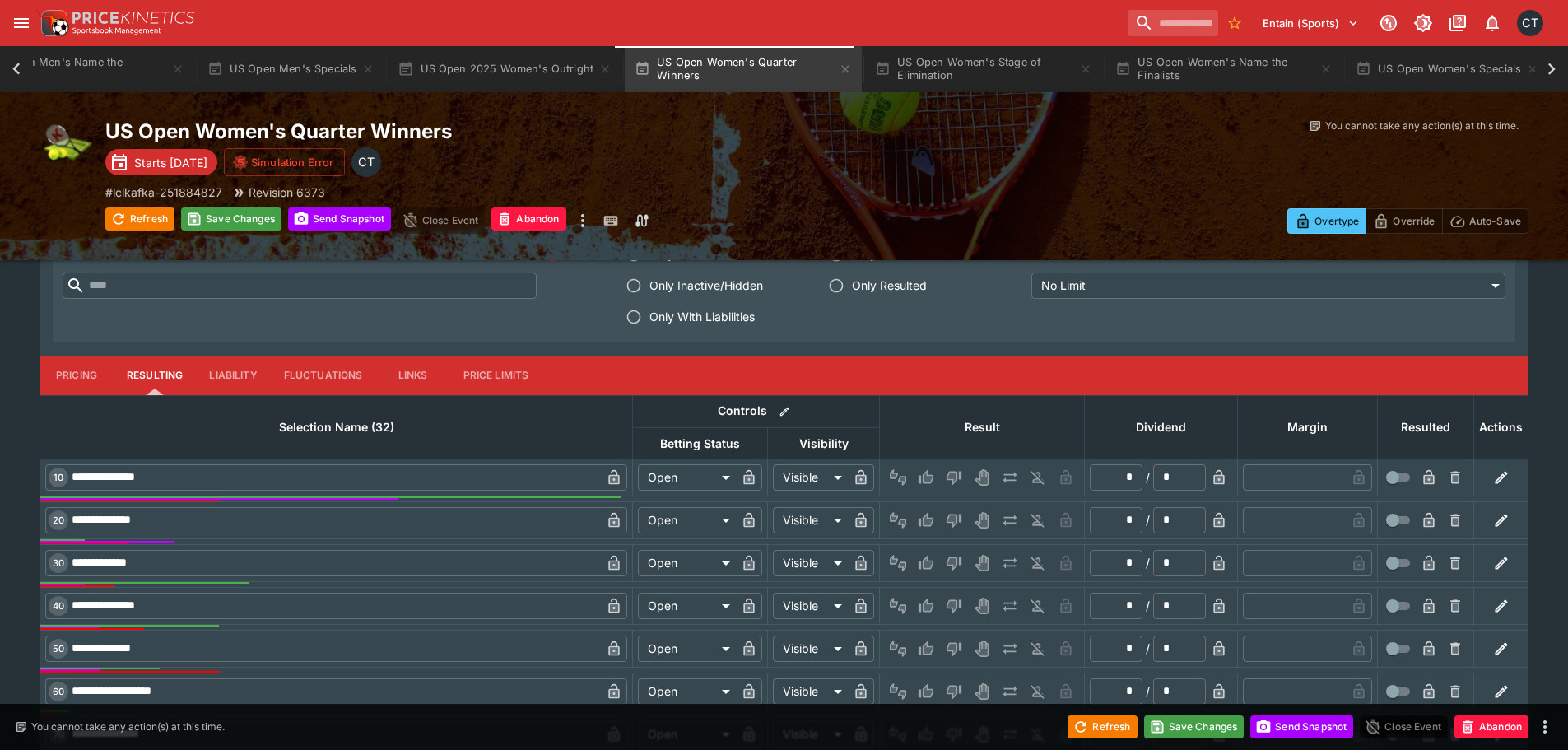
click at [674, 316] on span "Only With Liabilities" at bounding box center [701, 316] width 105 height 17
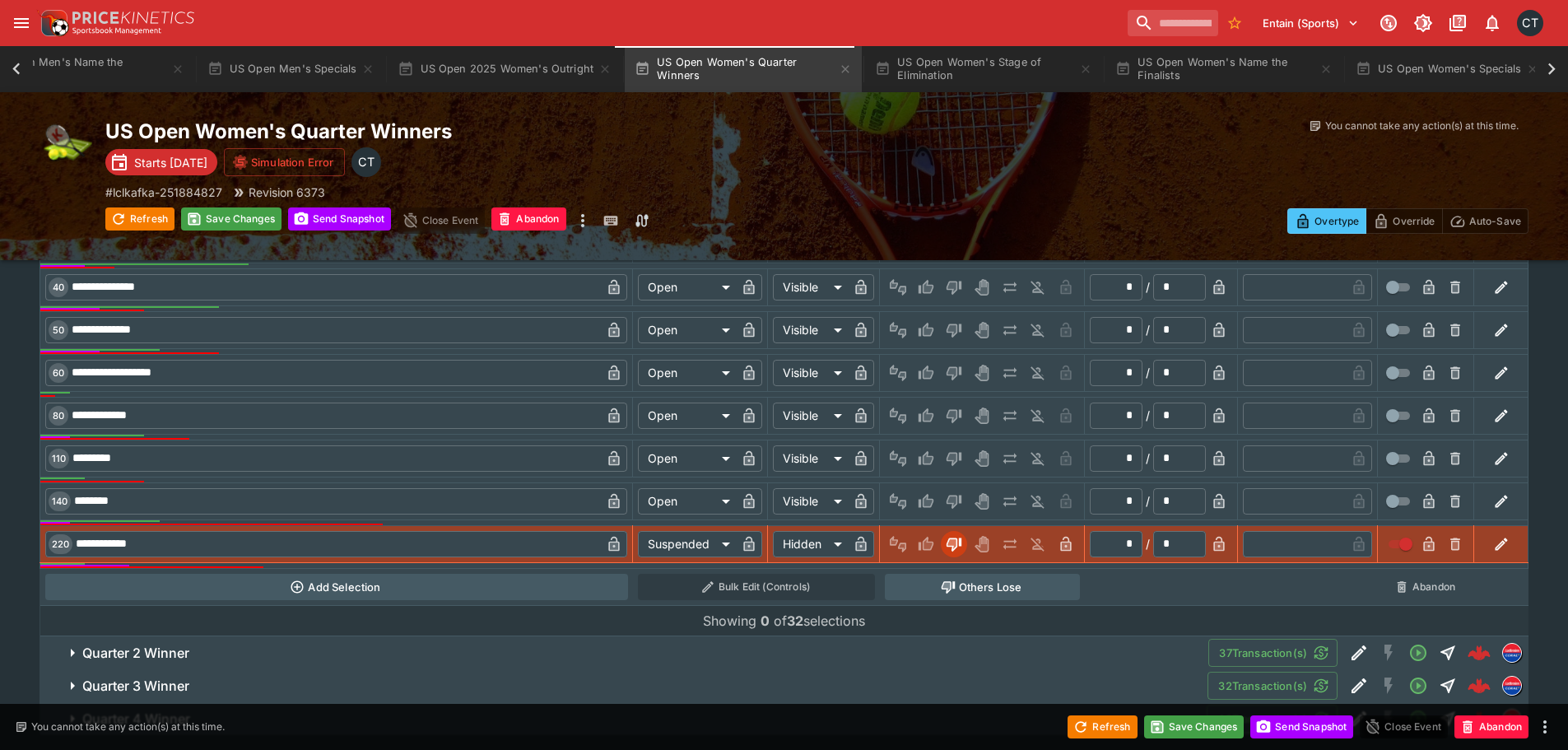
scroll to position [1019, 0]
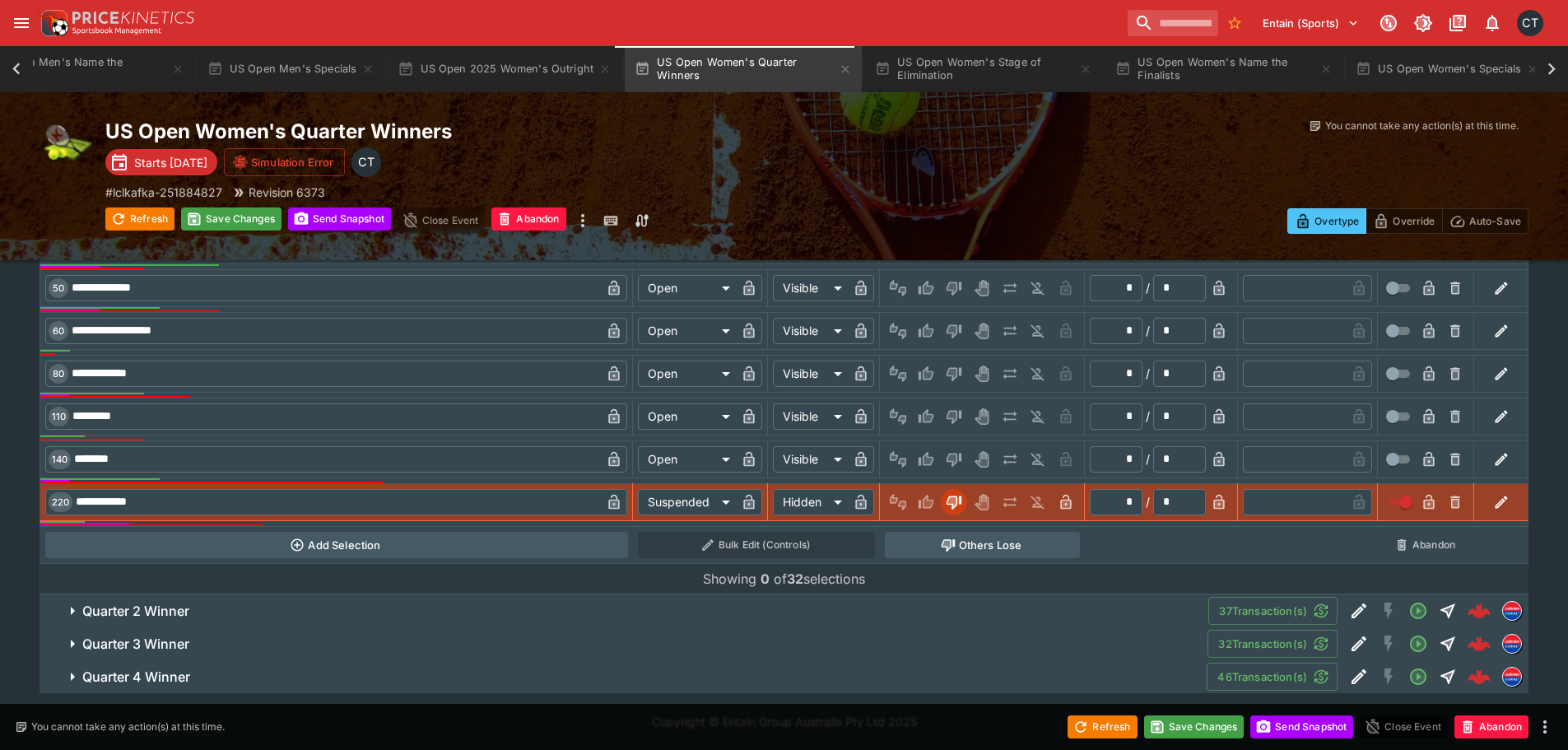
drag, startPoint x: 182, startPoint y: 614, endPoint x: 675, endPoint y: 439, distance: 523.1
click at [183, 614] on h6 "Quarter 2 Winner" at bounding box center [135, 610] width 107 height 17
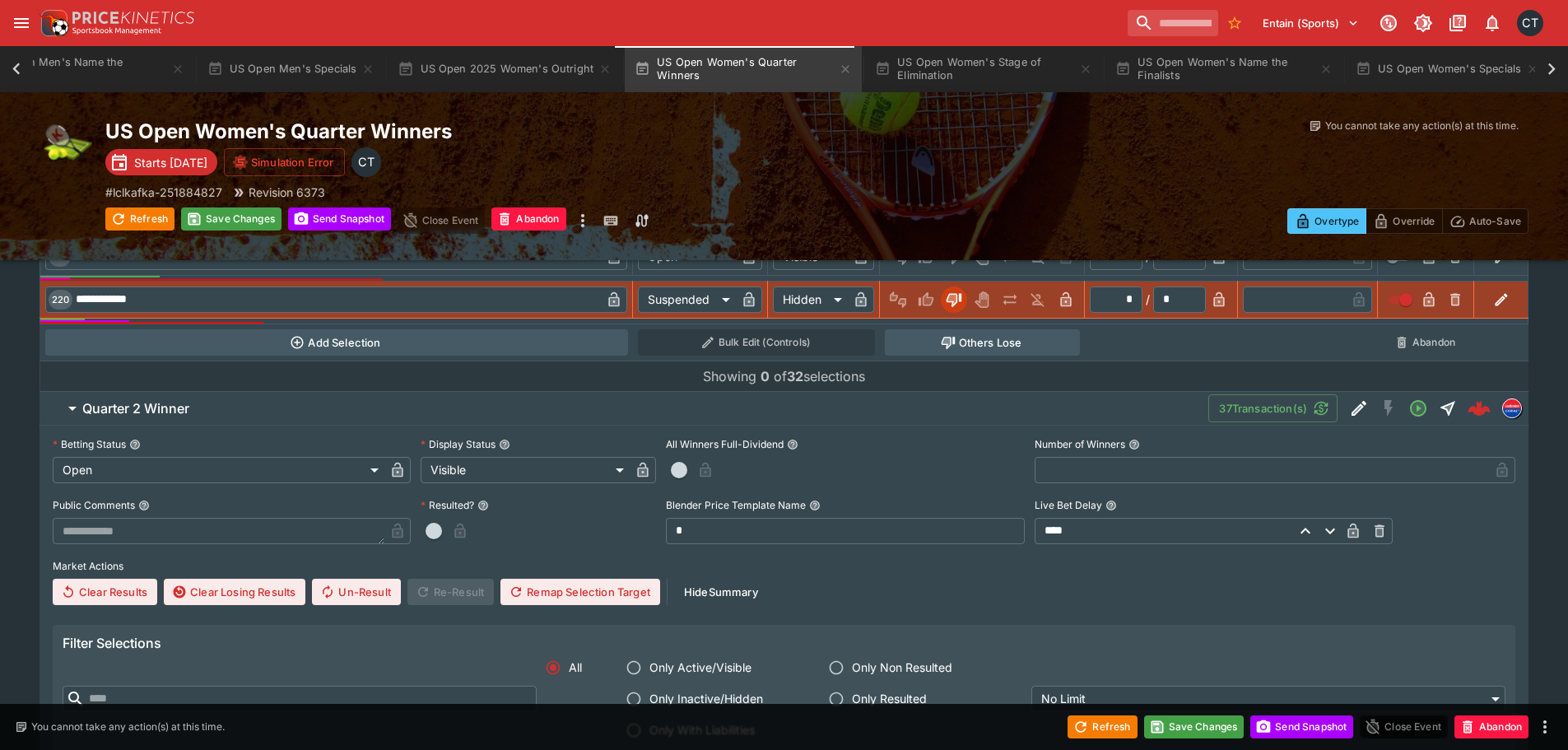
scroll to position [1247, 0]
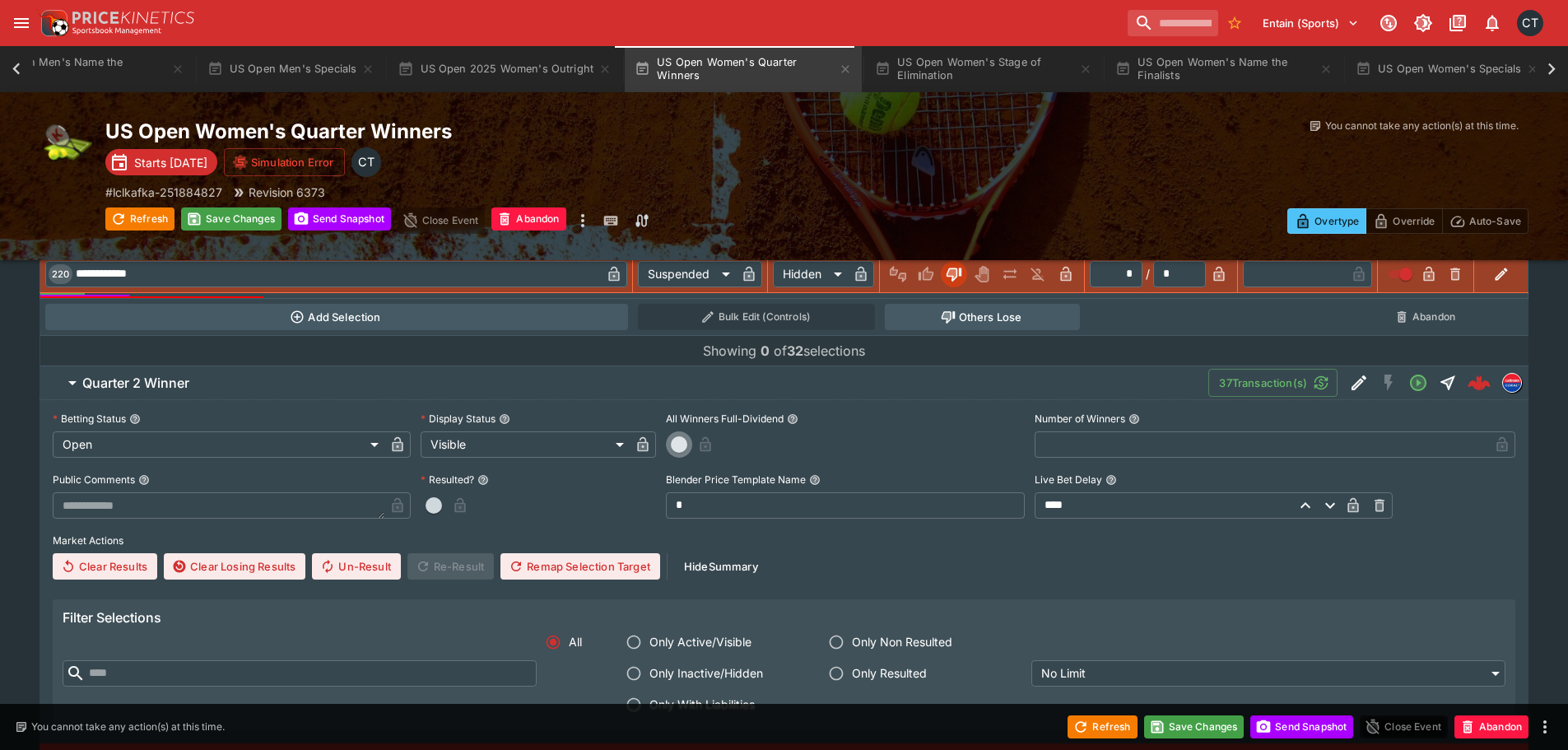
click at [678, 440] on span "button" at bounding box center [679, 444] width 16 height 16
click at [724, 448] on icon "button" at bounding box center [726, 445] width 8 height 6
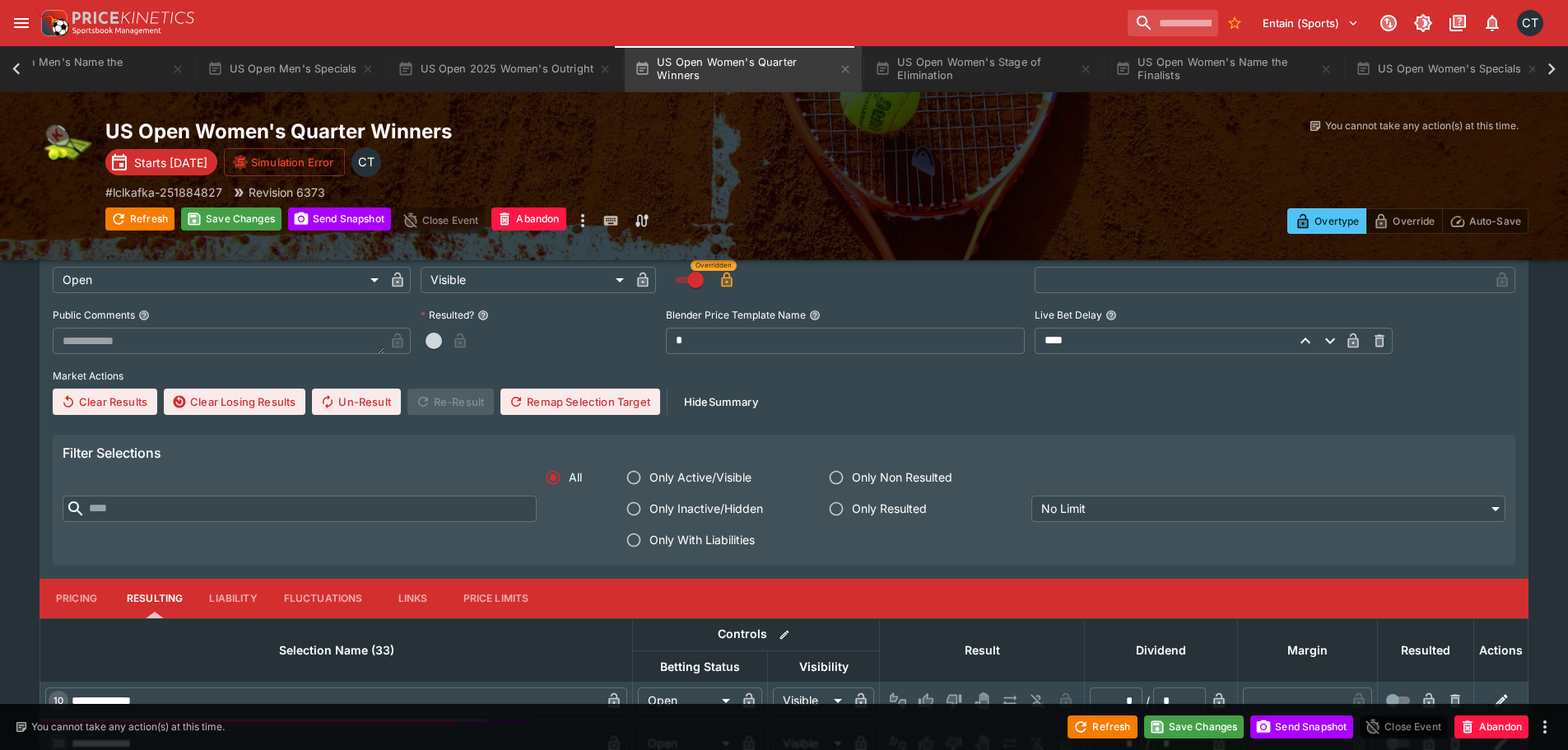
click at [727, 545] on span "Only With Liabilities" at bounding box center [701, 539] width 105 height 17
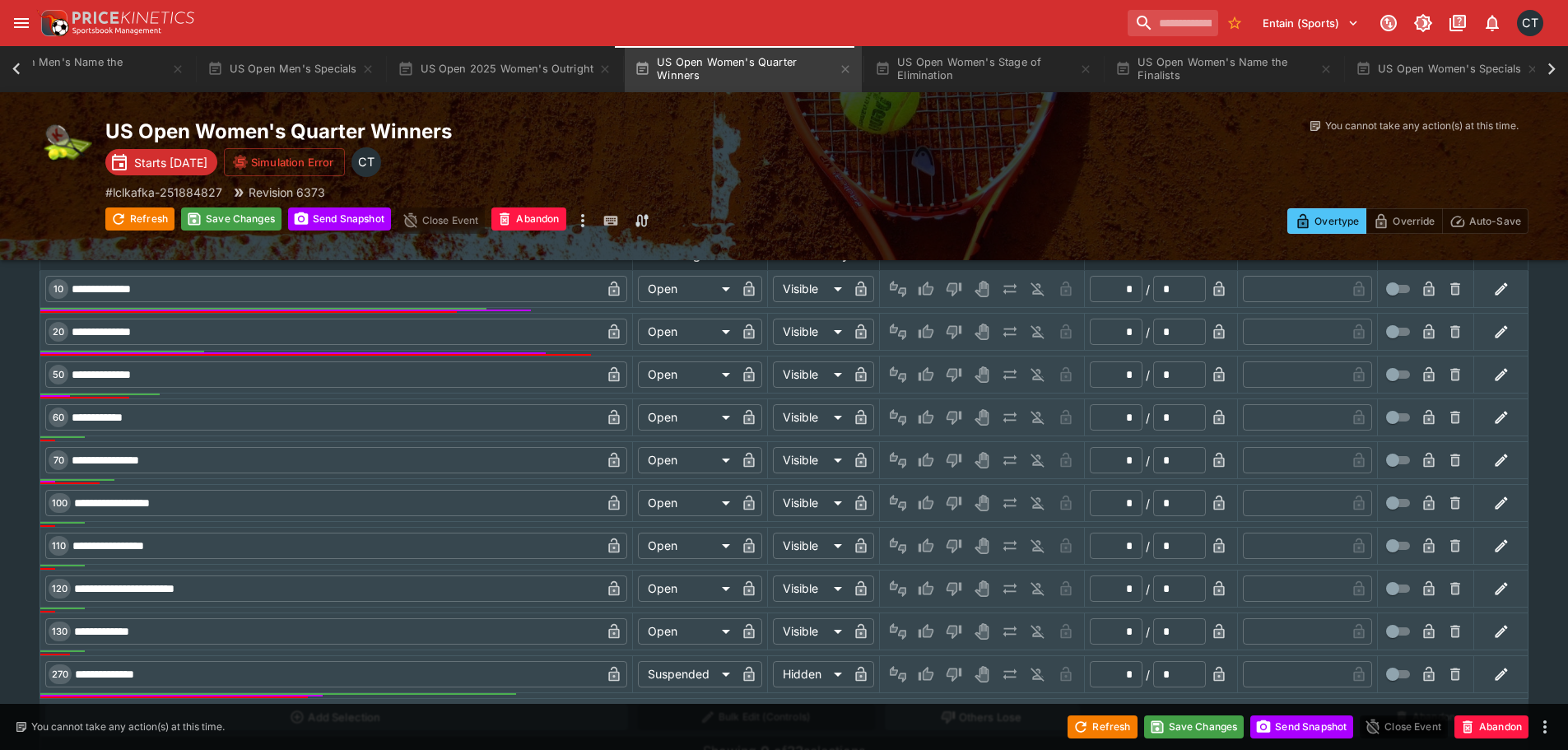
scroll to position [1962, 0]
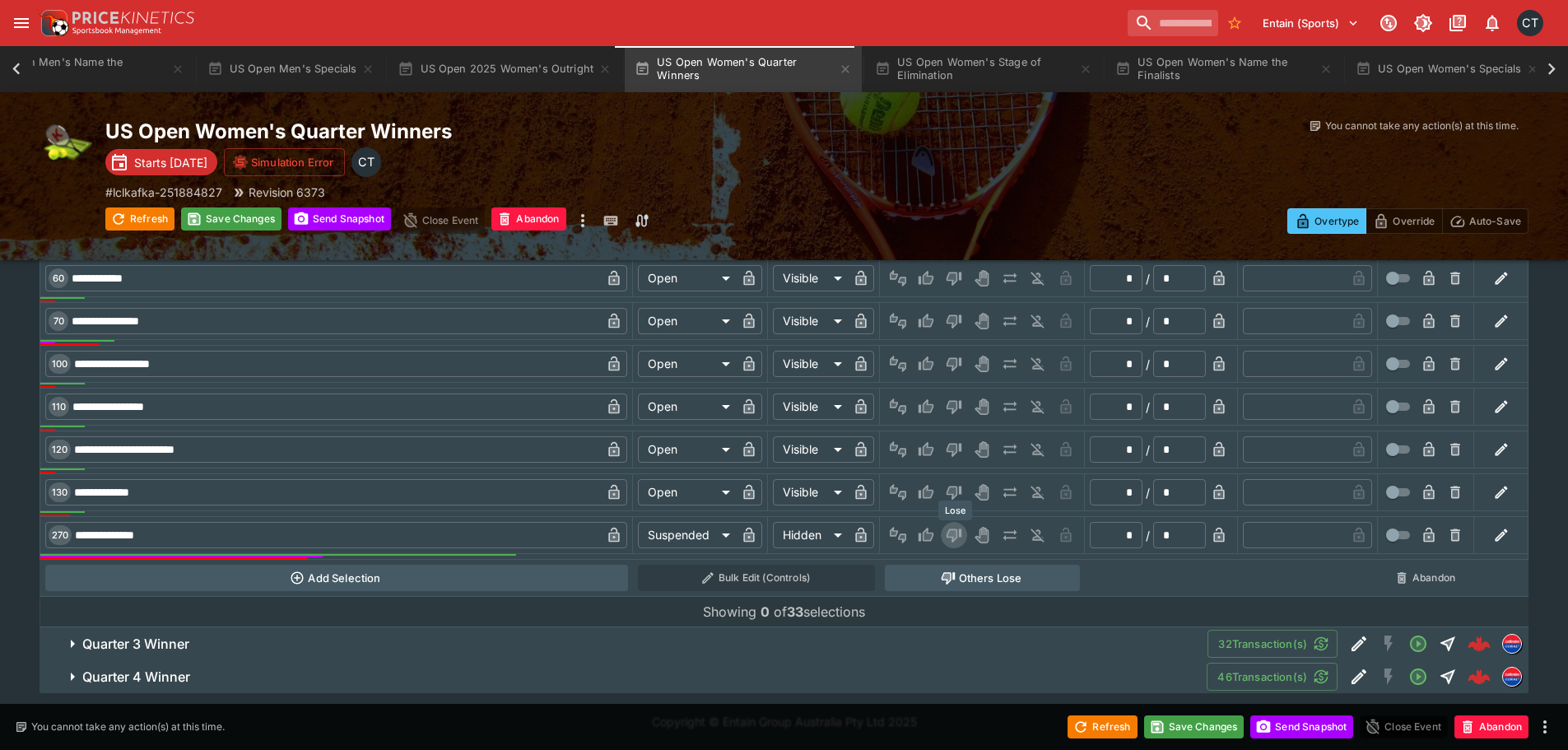
click at [955, 536] on icon "Lose" at bounding box center [954, 536] width 14 height 14
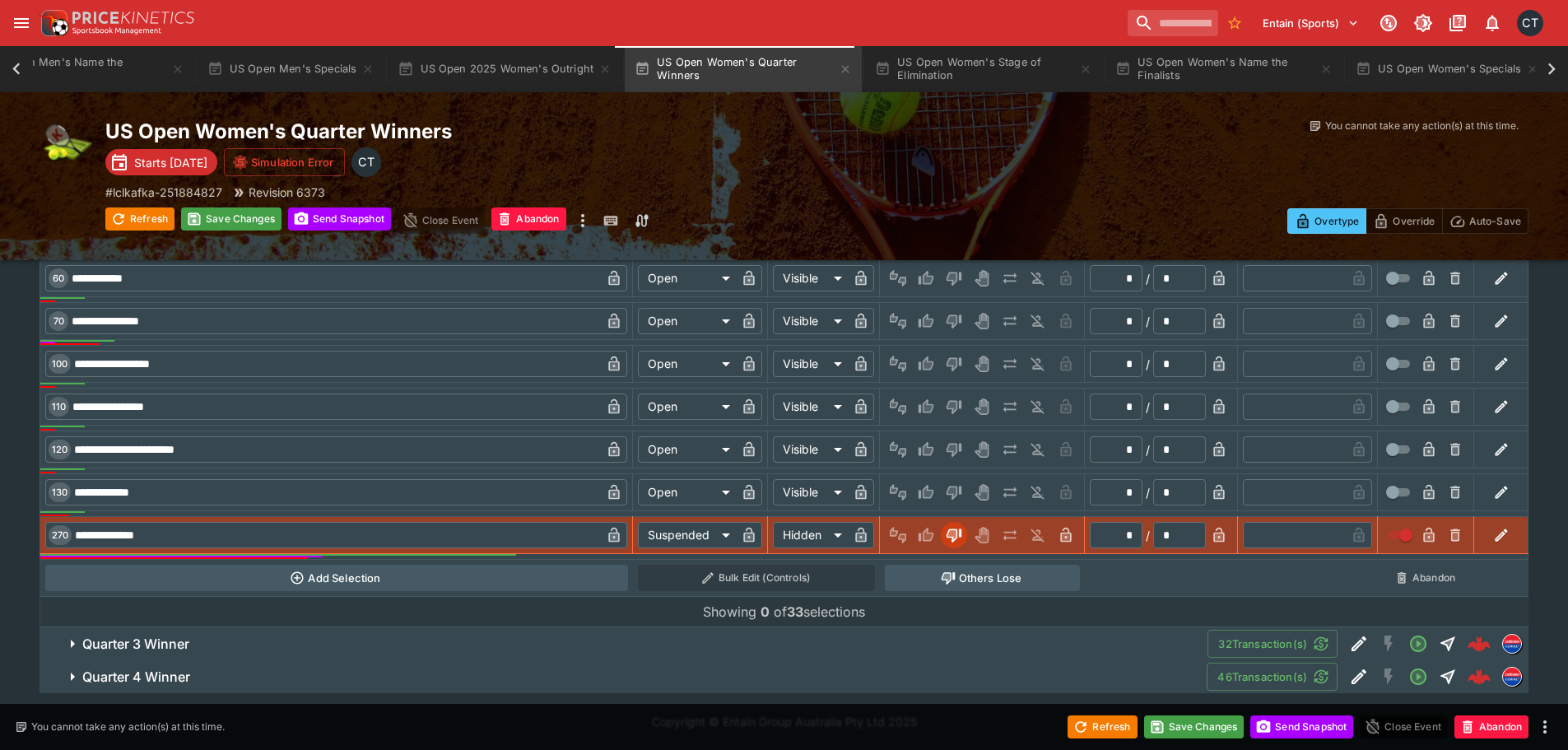
click at [160, 646] on h6 "Quarter 3 Winner" at bounding box center [135, 644] width 107 height 17
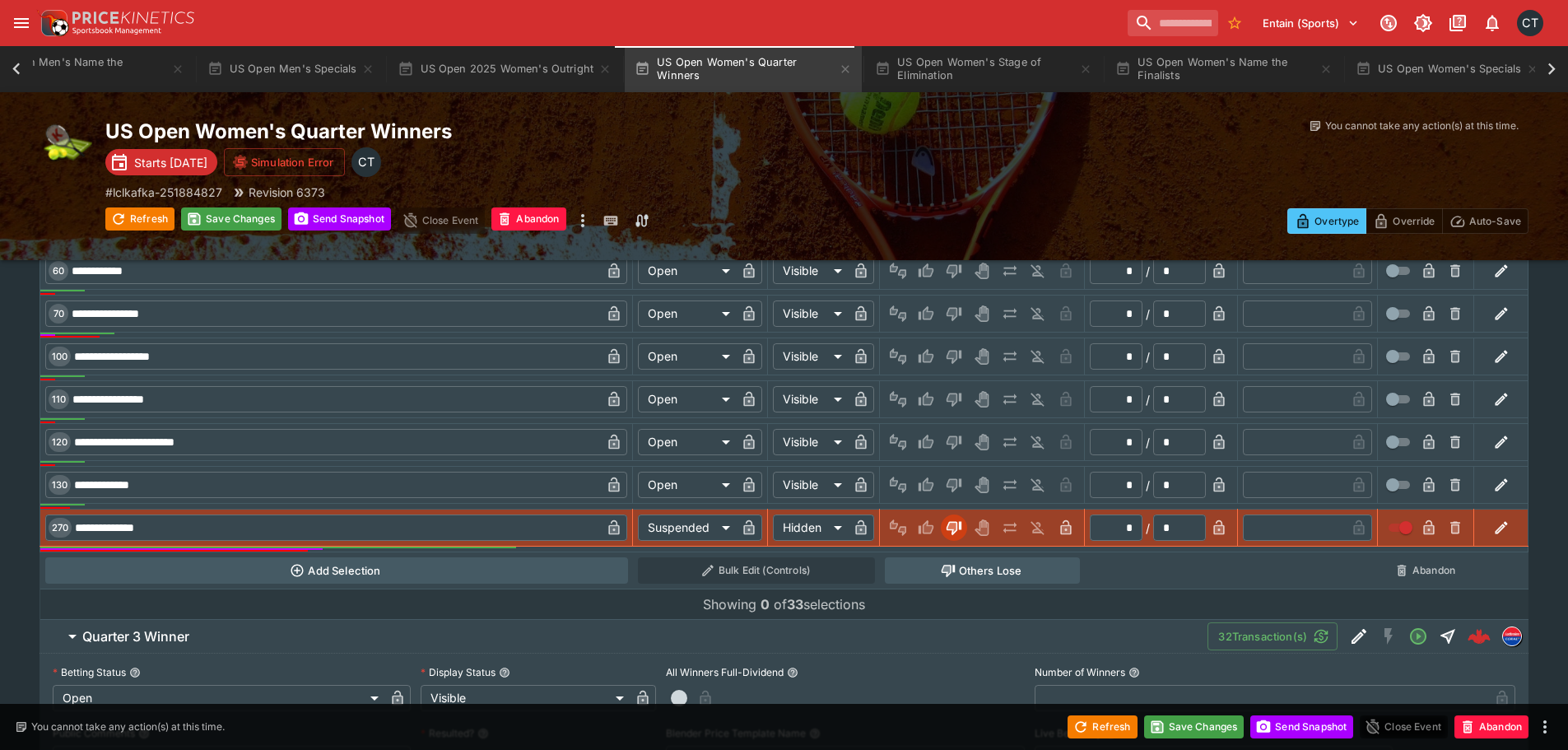
scroll to position [2191, 0]
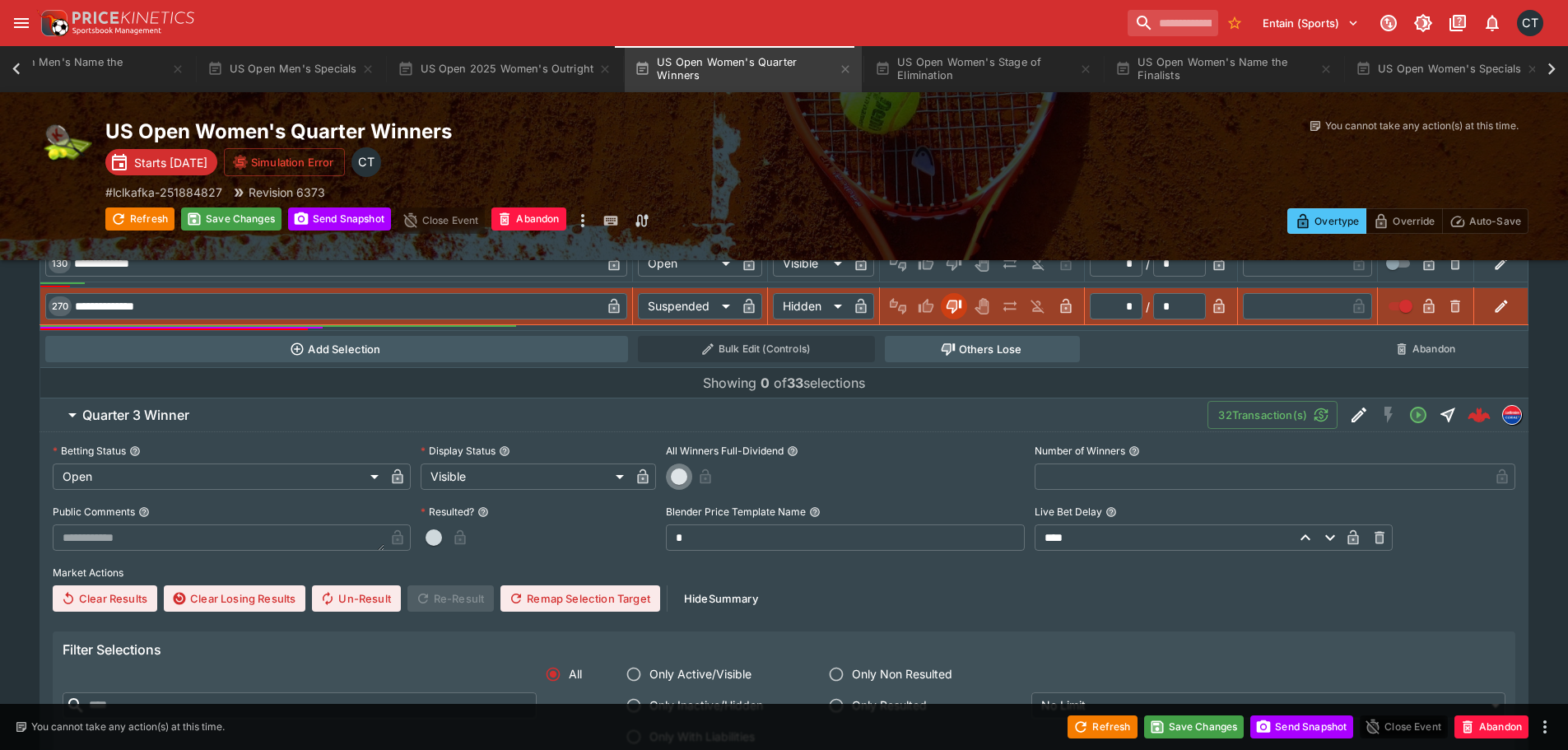
click at [676, 479] on span "button" at bounding box center [679, 476] width 16 height 16
click at [720, 481] on icon "button" at bounding box center [727, 476] width 16 height 16
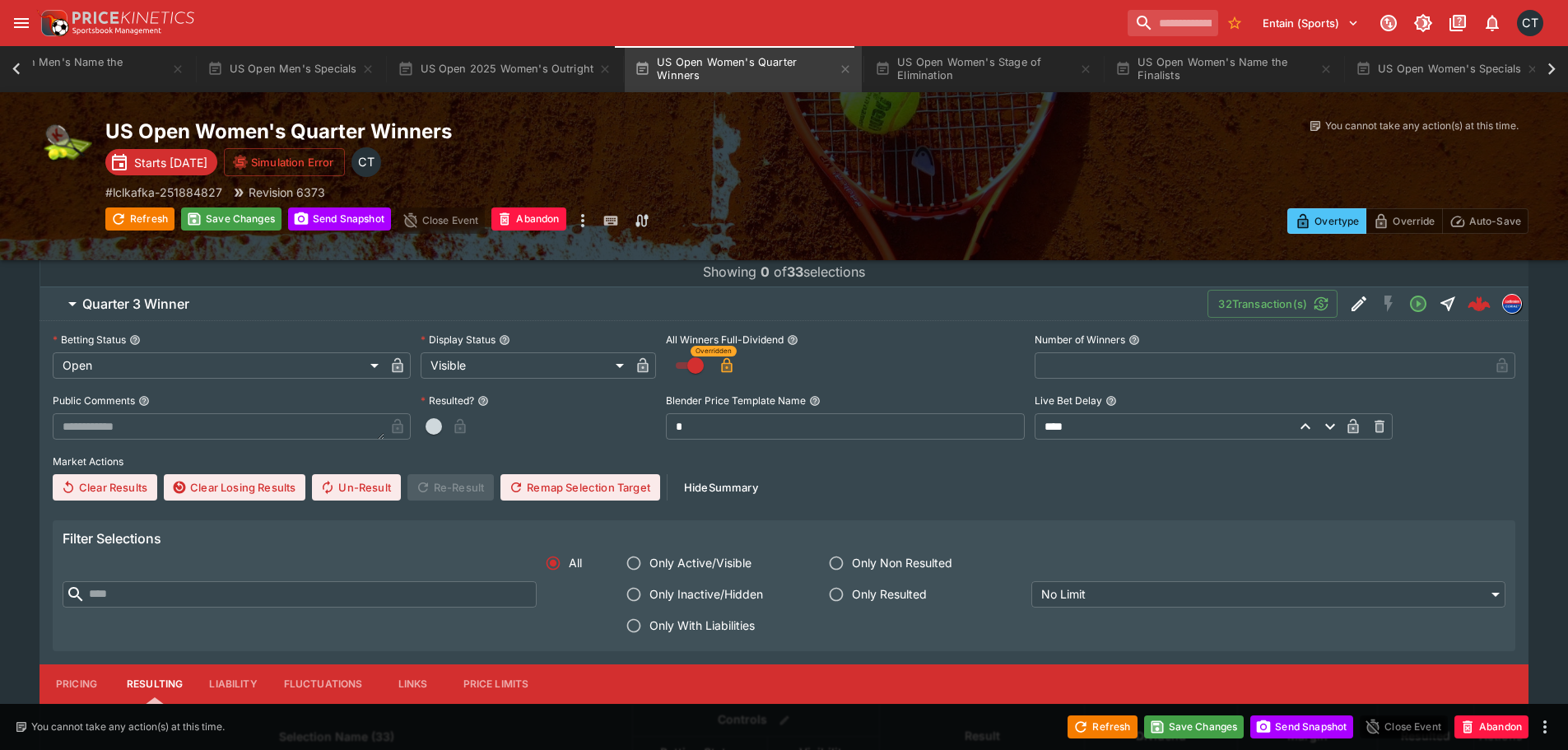
scroll to position [2438, 0]
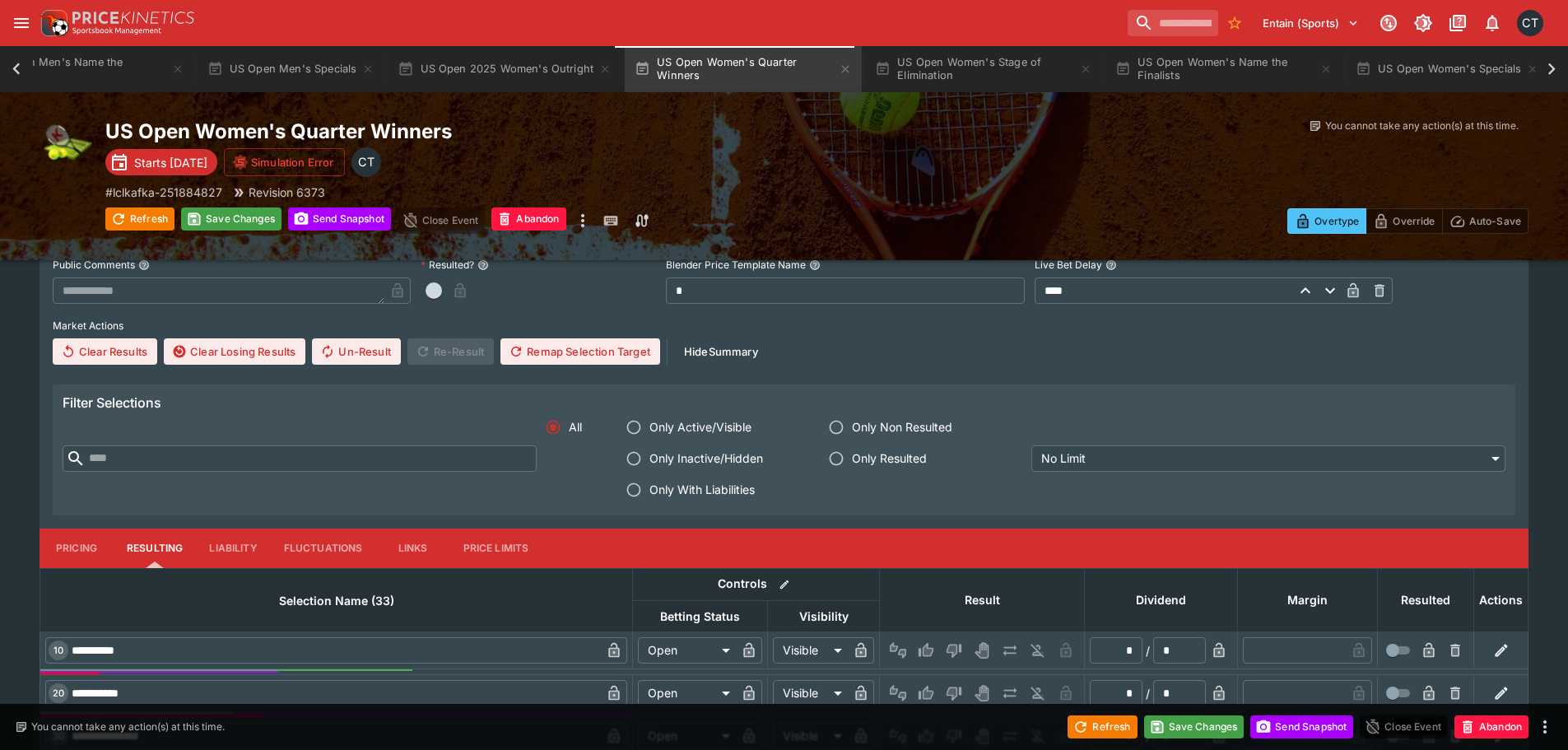
click at [717, 491] on span "Only With Liabilities" at bounding box center [701, 489] width 105 height 17
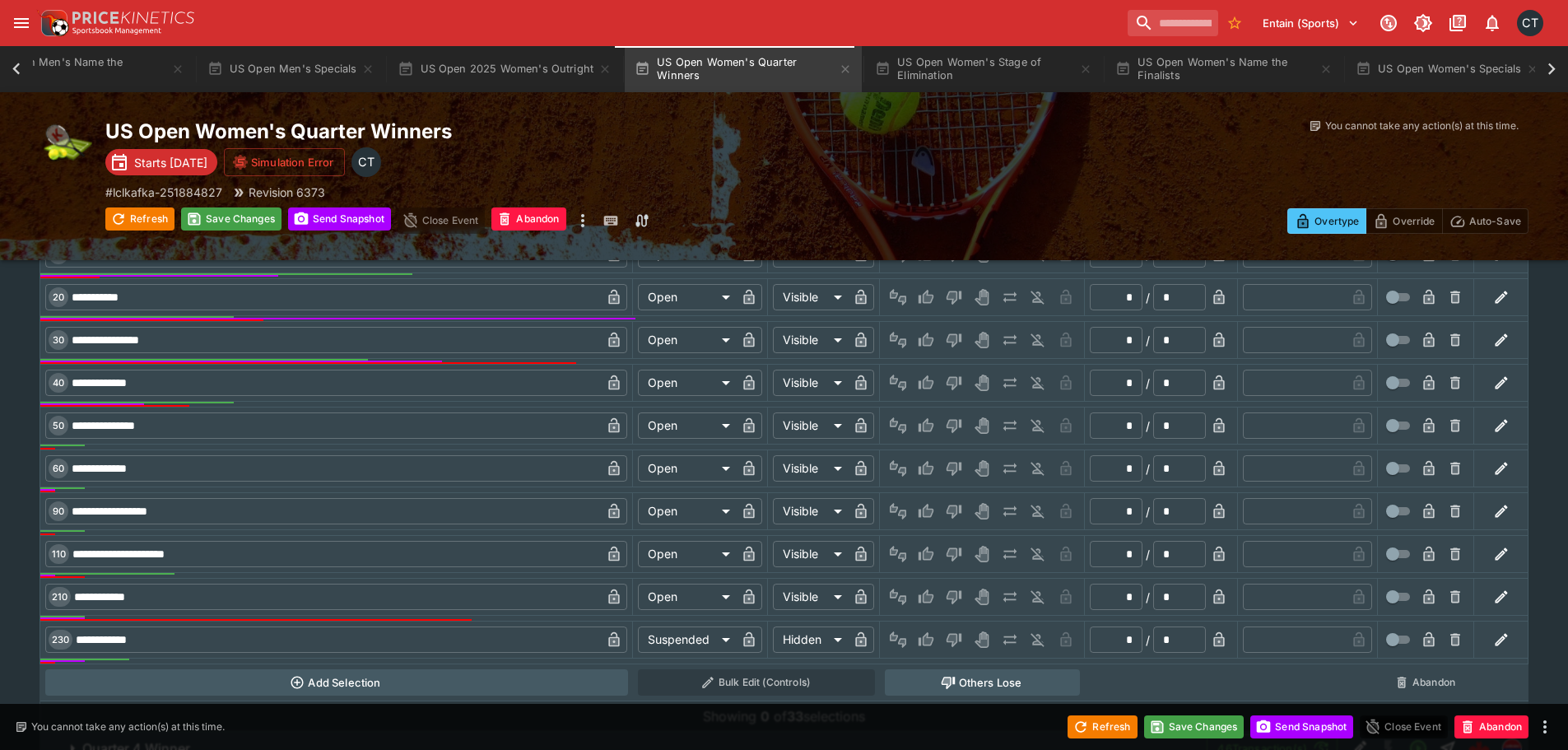
scroll to position [2849, 0]
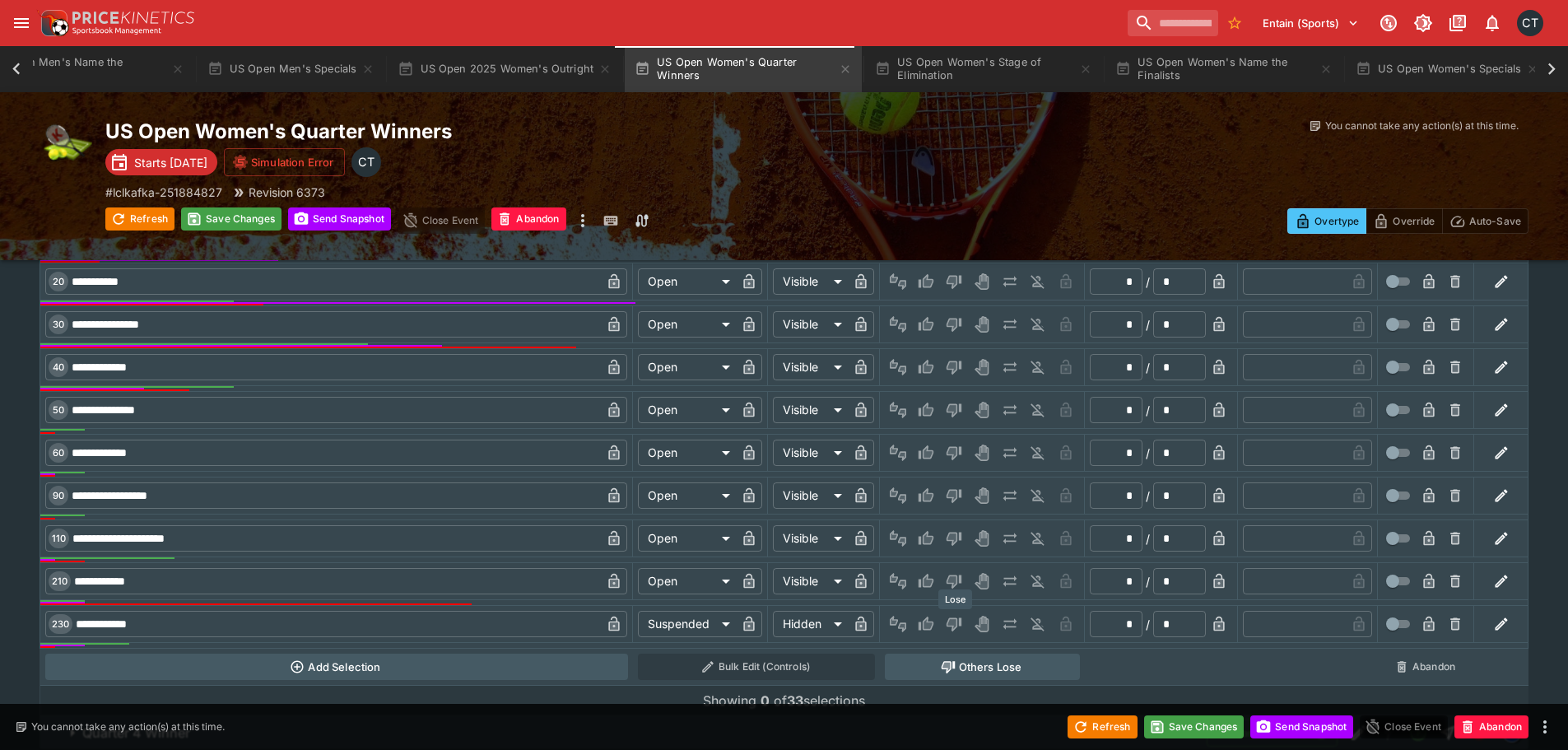
click at [958, 620] on icon "Lose" at bounding box center [954, 625] width 14 height 14
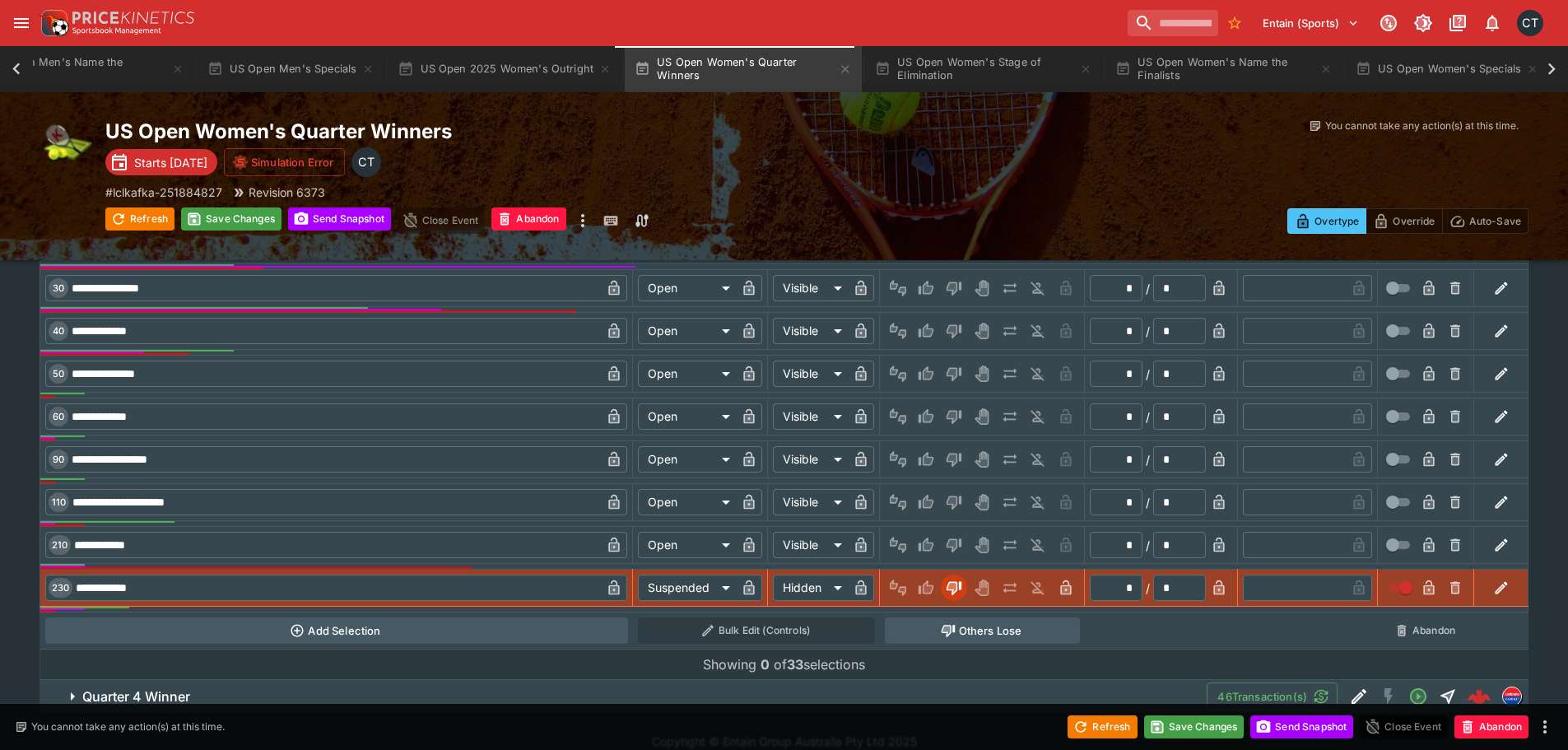
scroll to position [2904, 0]
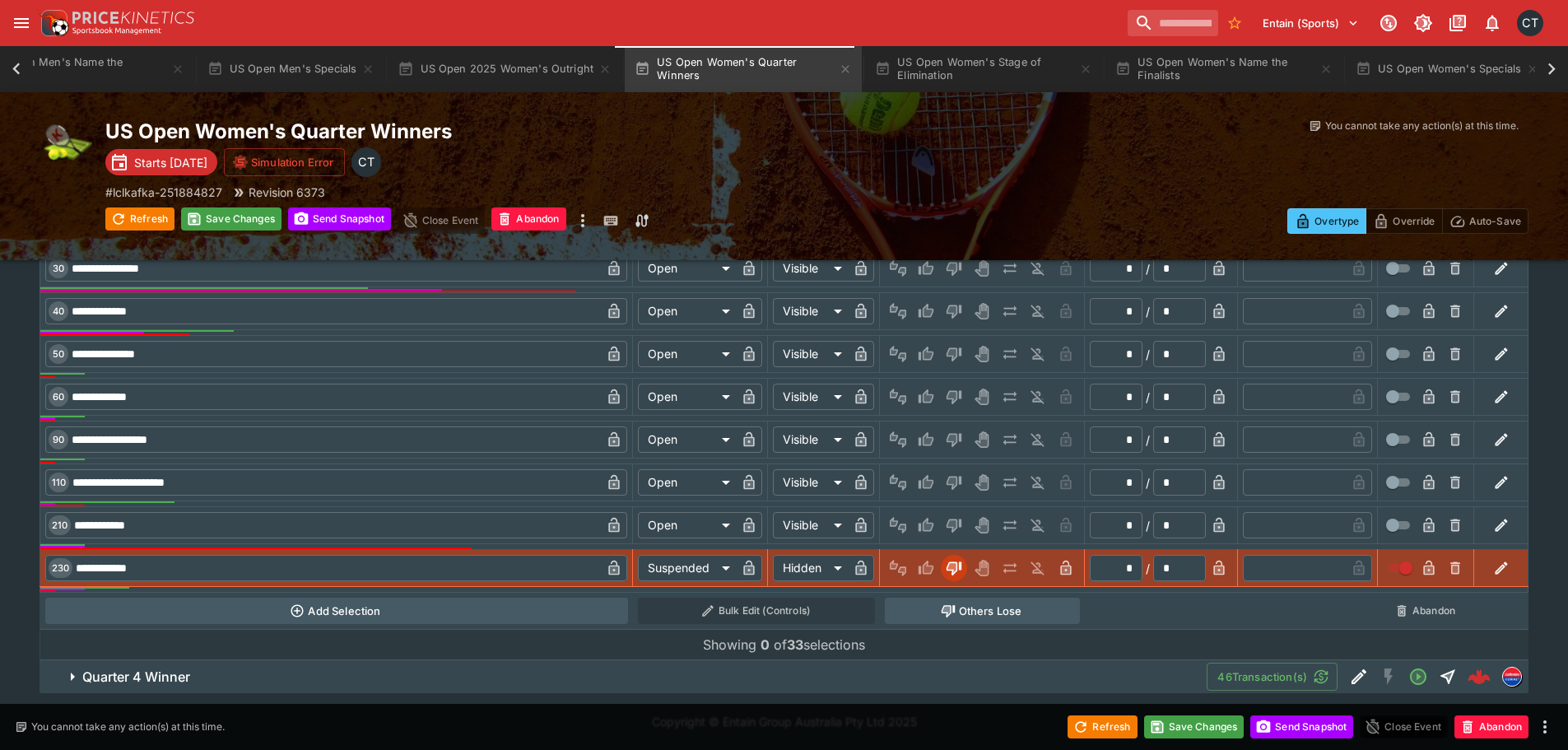
drag, startPoint x: 228, startPoint y: 673, endPoint x: 487, endPoint y: 381, distance: 390.3
click at [228, 674] on span "Quarter 4 Winner" at bounding box center [637, 676] width 1111 height 17
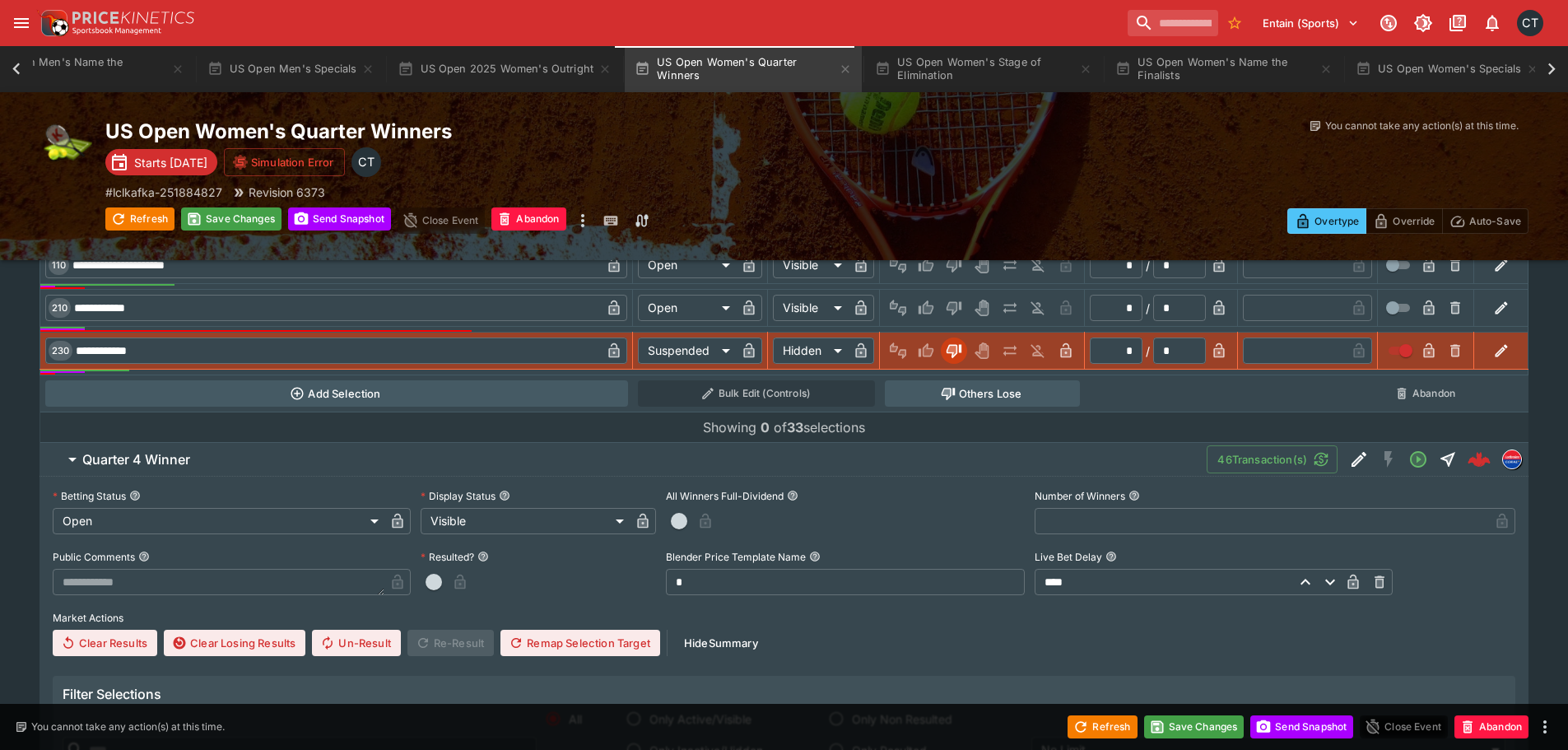
scroll to position [3316, 0]
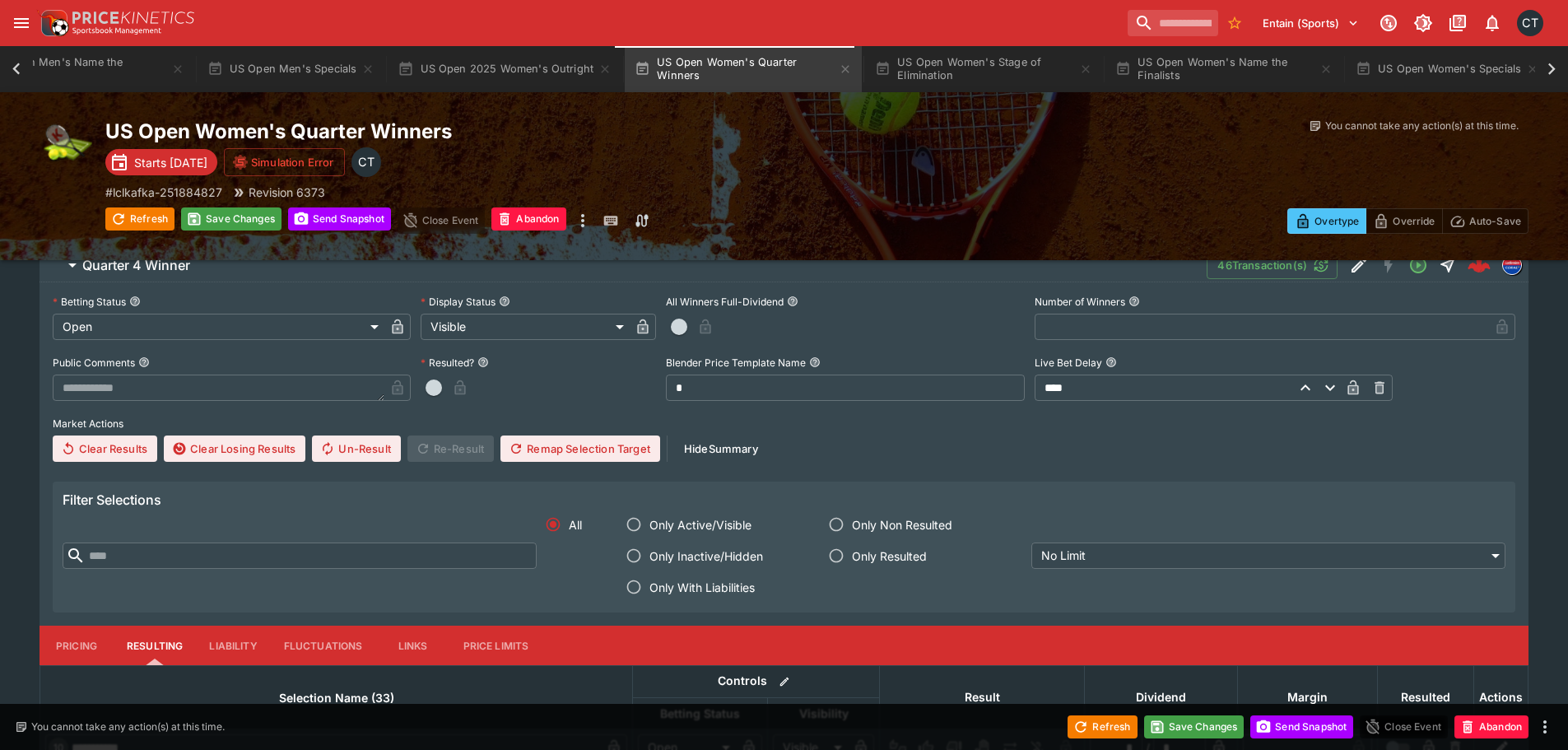
click at [678, 326] on span "button" at bounding box center [679, 326] width 16 height 16
click at [731, 328] on icon "button" at bounding box center [728, 326] width 11 height 14
click at [726, 581] on span "Only With Liabilities" at bounding box center [701, 587] width 105 height 17
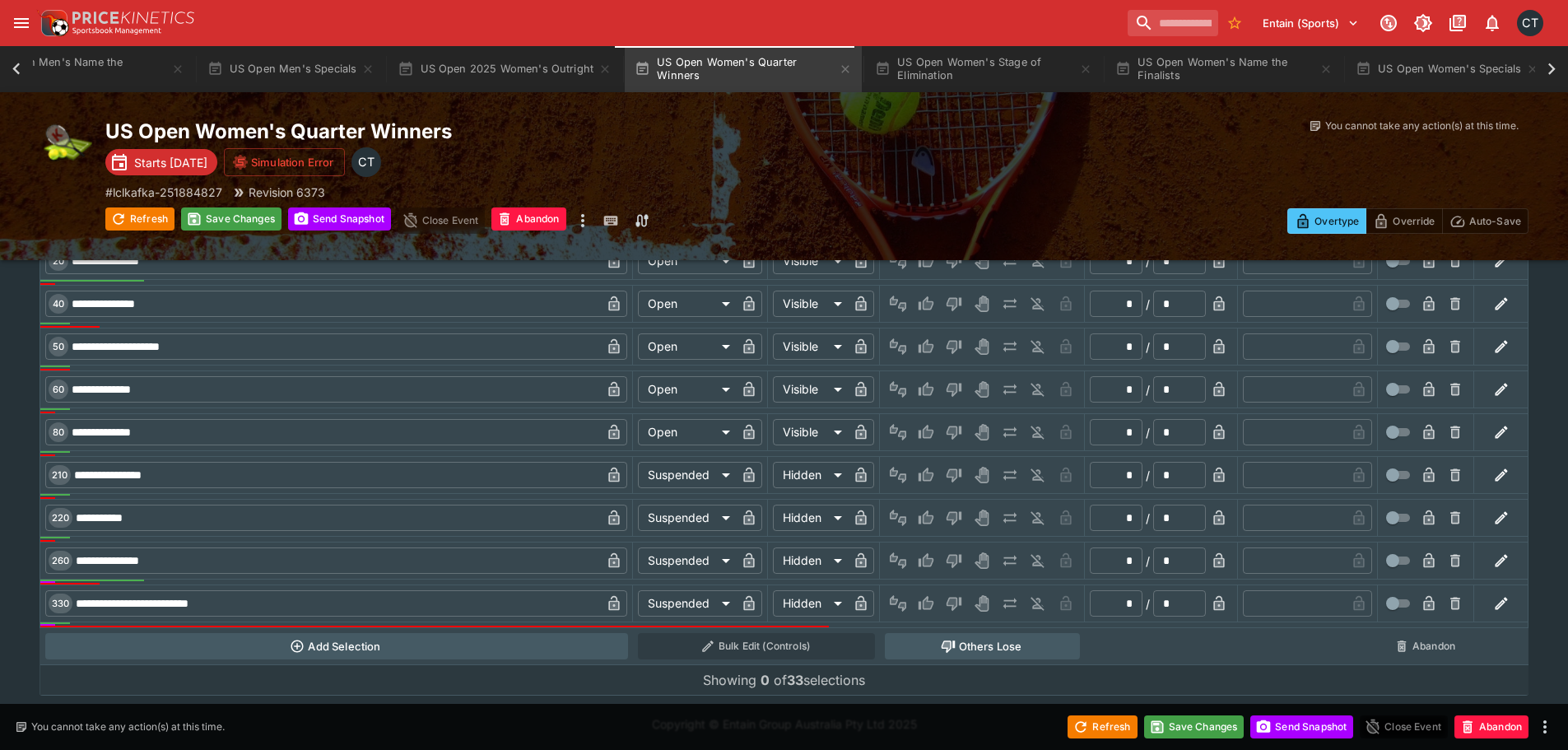
scroll to position [3847, 0]
click at [952, 476] on icon "Lose" at bounding box center [954, 472] width 16 height 16
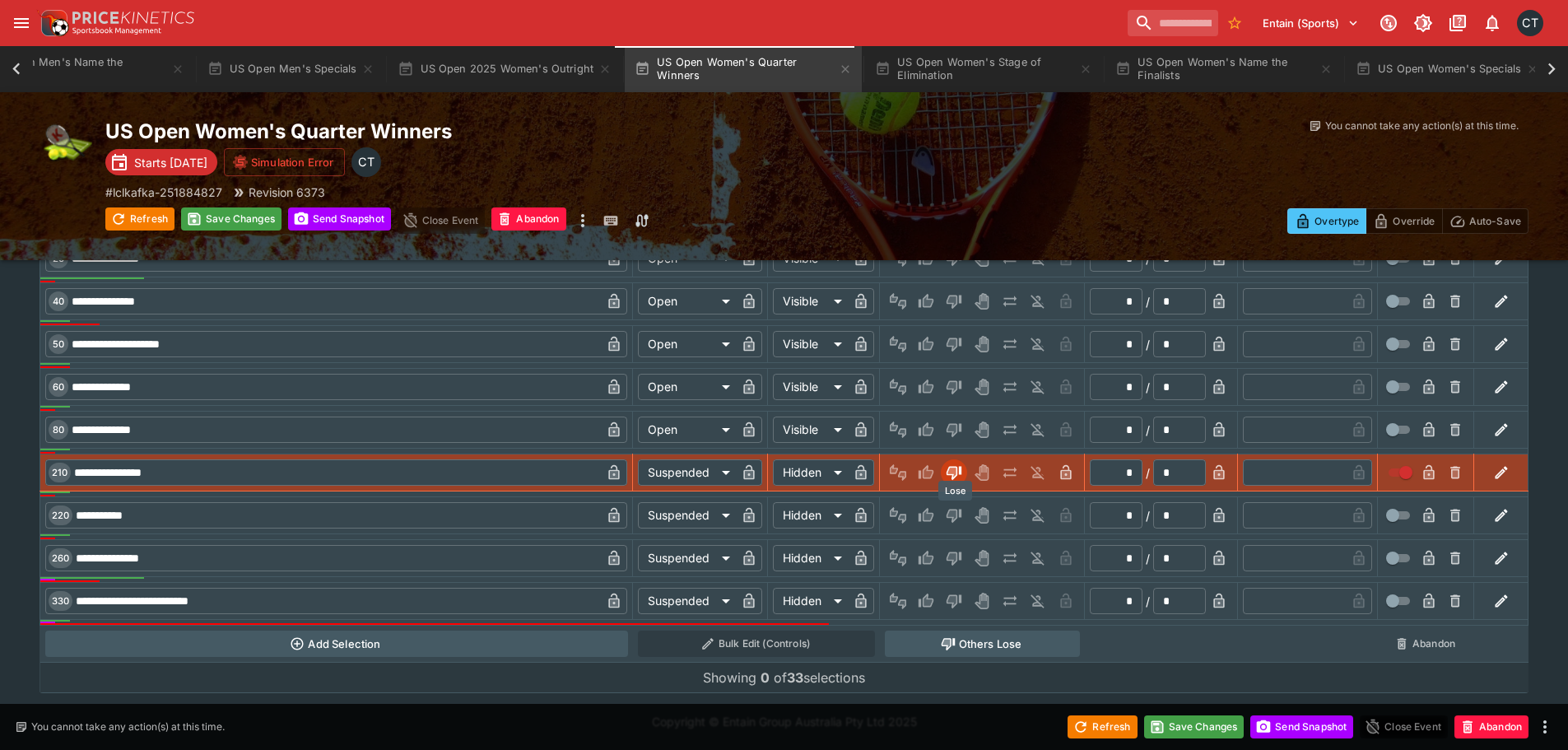
click at [951, 504] on button "Lose" at bounding box center [953, 515] width 26 height 26
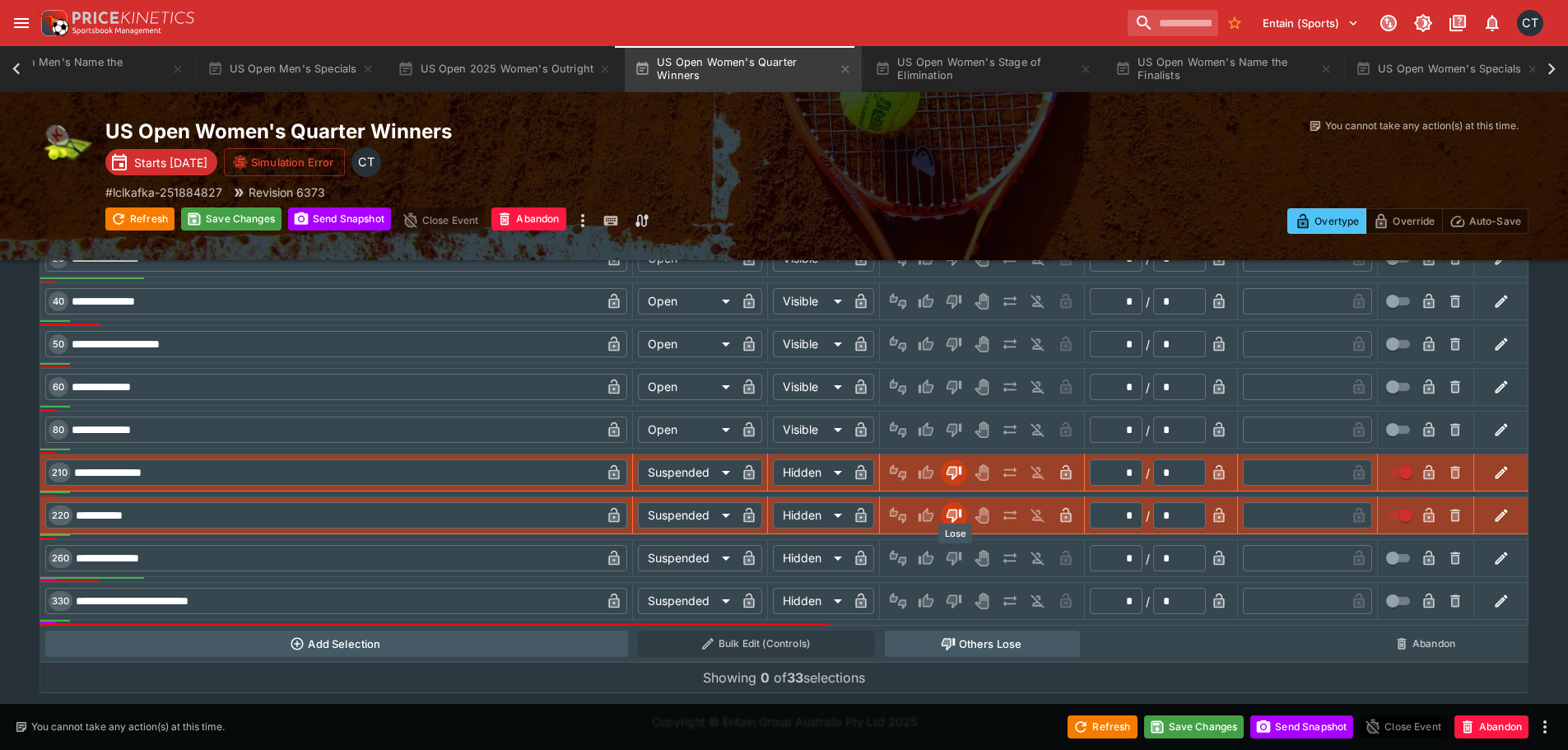
click at [947, 552] on icon "Lose" at bounding box center [954, 558] width 16 height 16
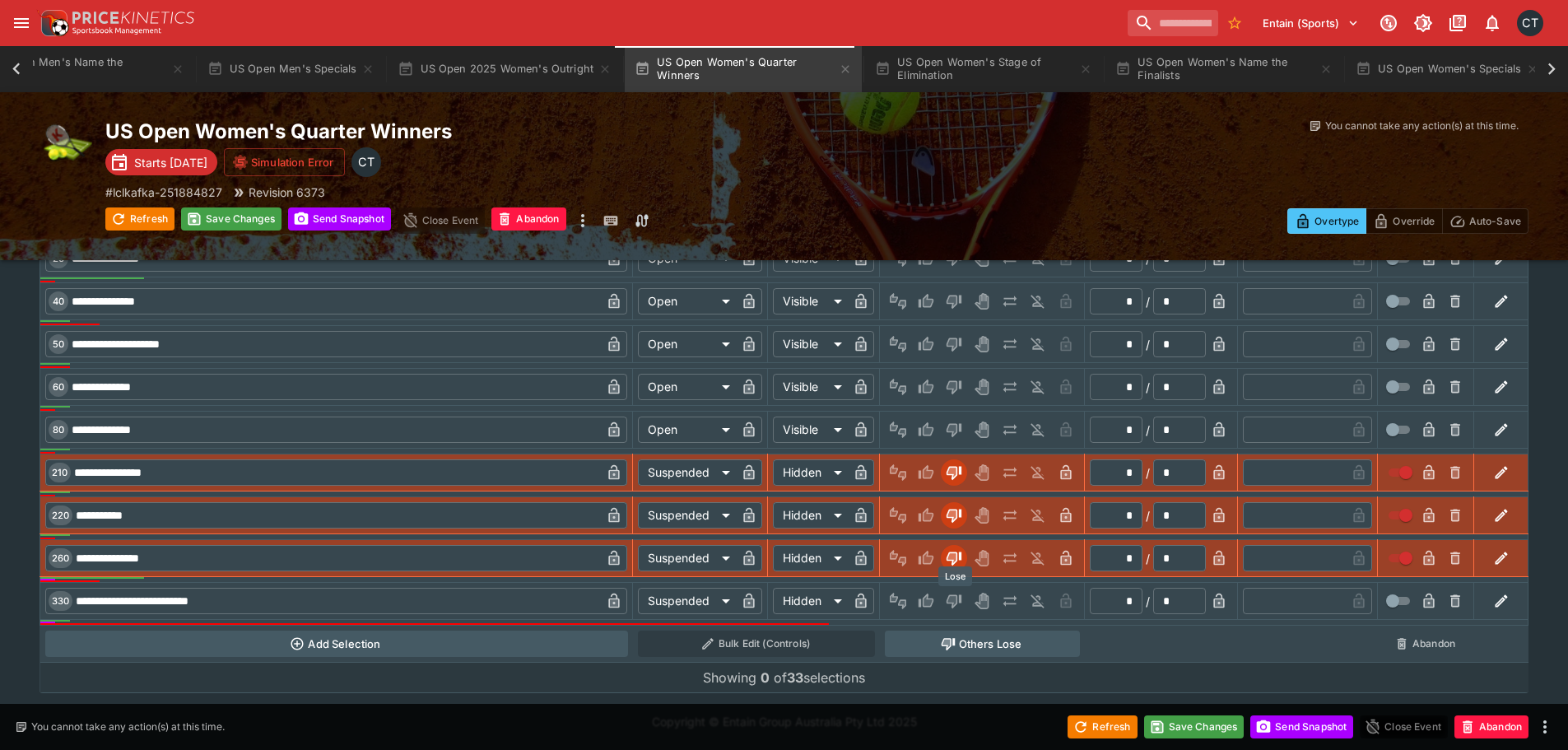
click at [957, 598] on icon "Lose" at bounding box center [952, 601] width 8 height 10
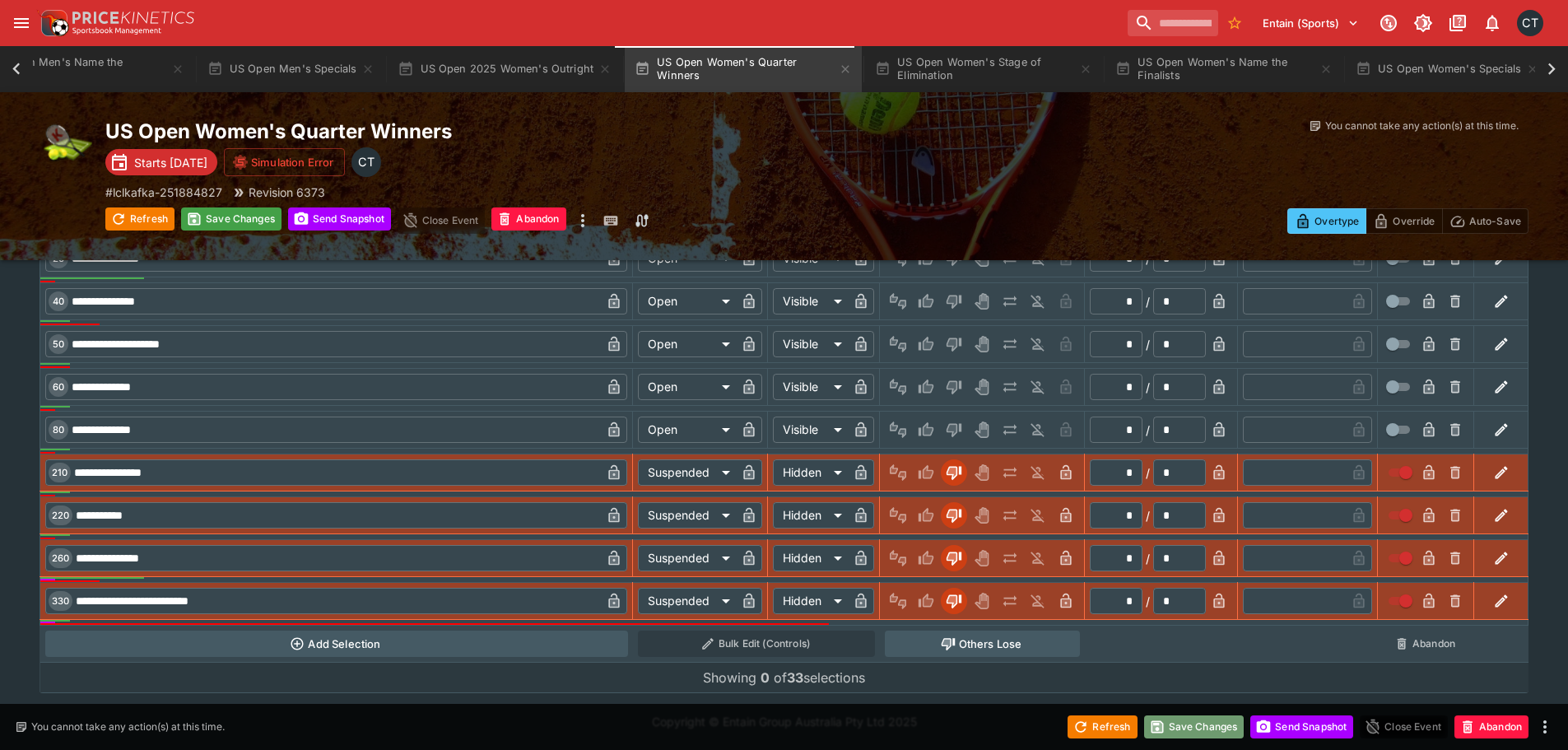
click at [1213, 731] on button "Save Changes" at bounding box center [1194, 727] width 100 height 23
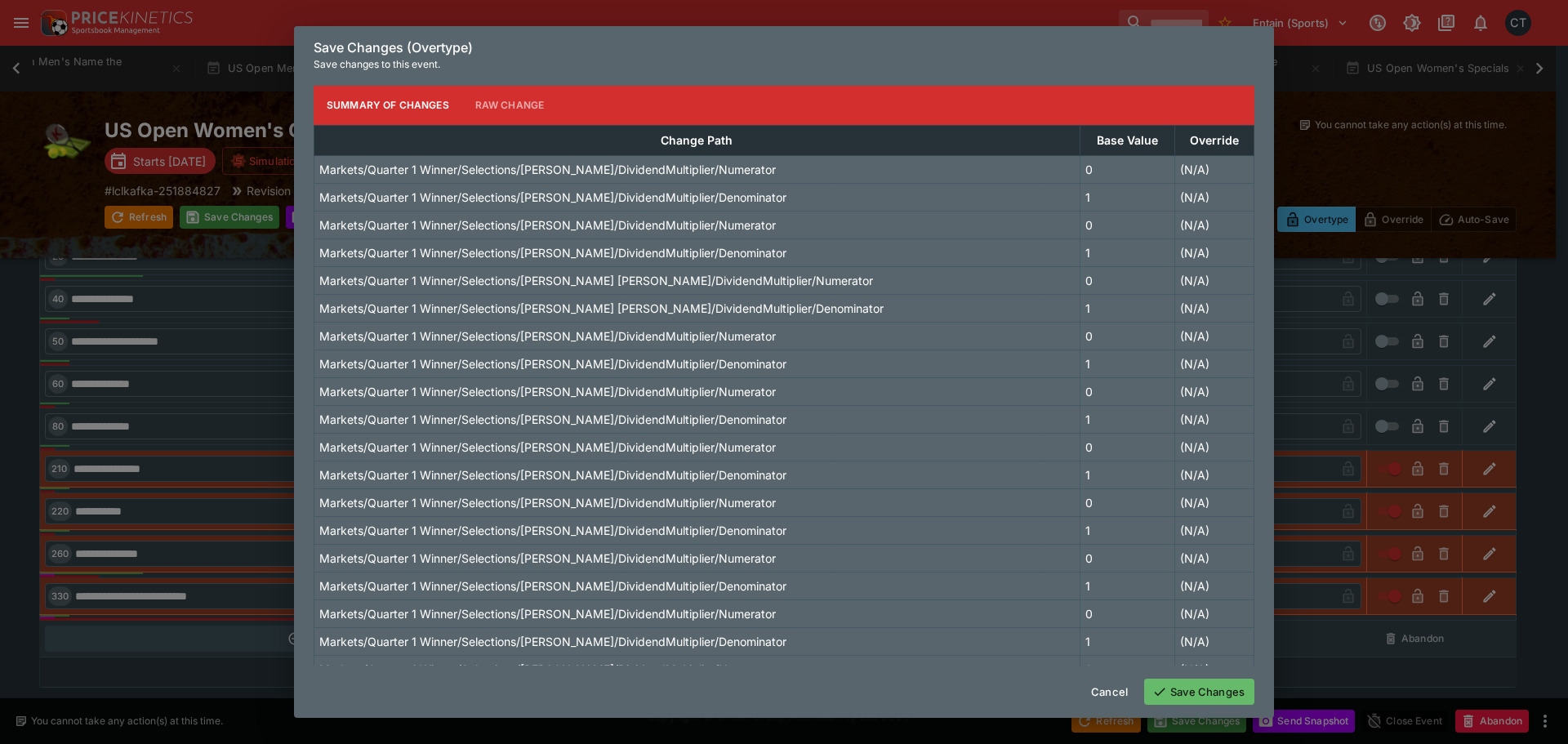
click at [1189, 690] on button "Save Changes" at bounding box center [1199, 691] width 110 height 26
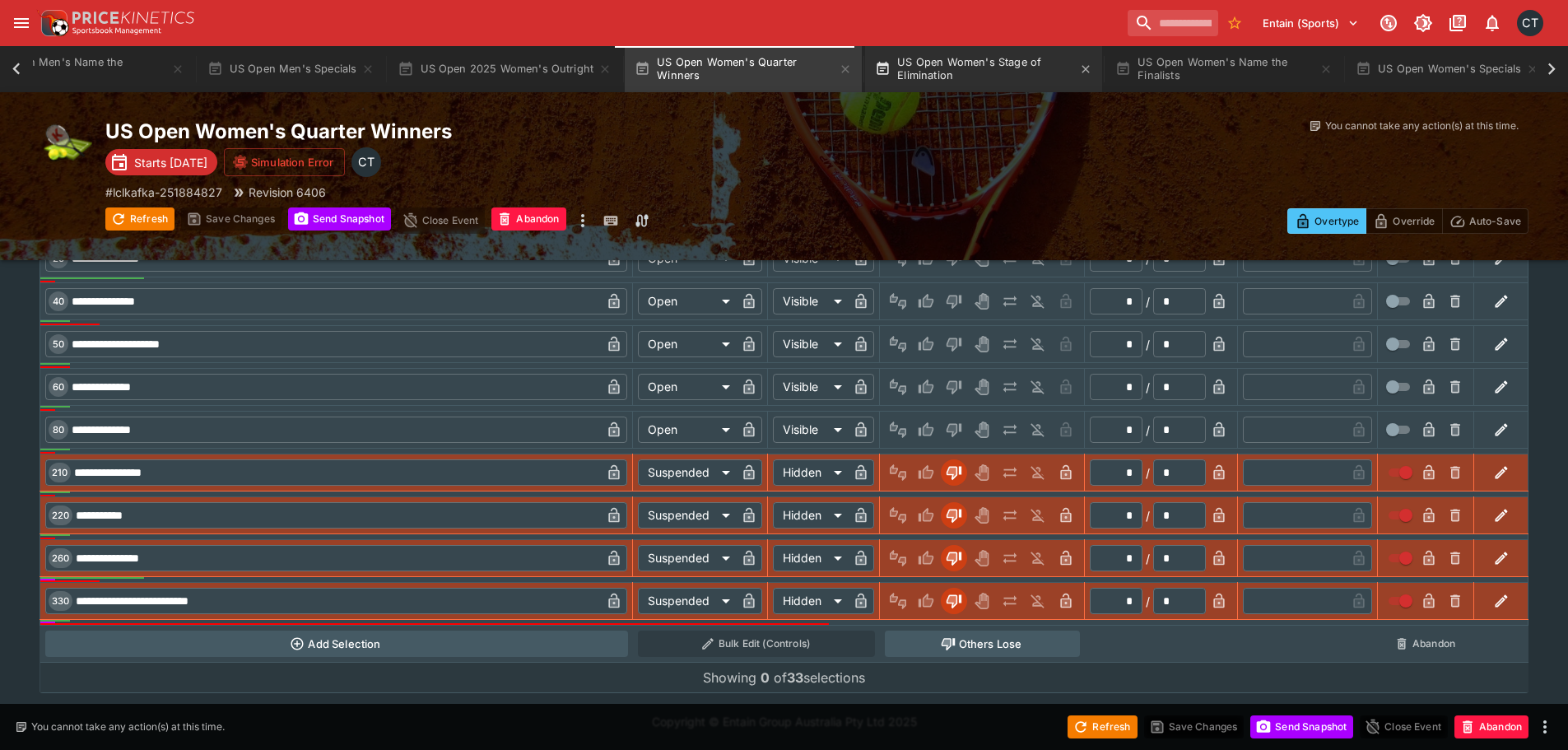
click at [958, 51] on button "US Open Women's Stage of Elimination" at bounding box center [983, 69] width 237 height 46
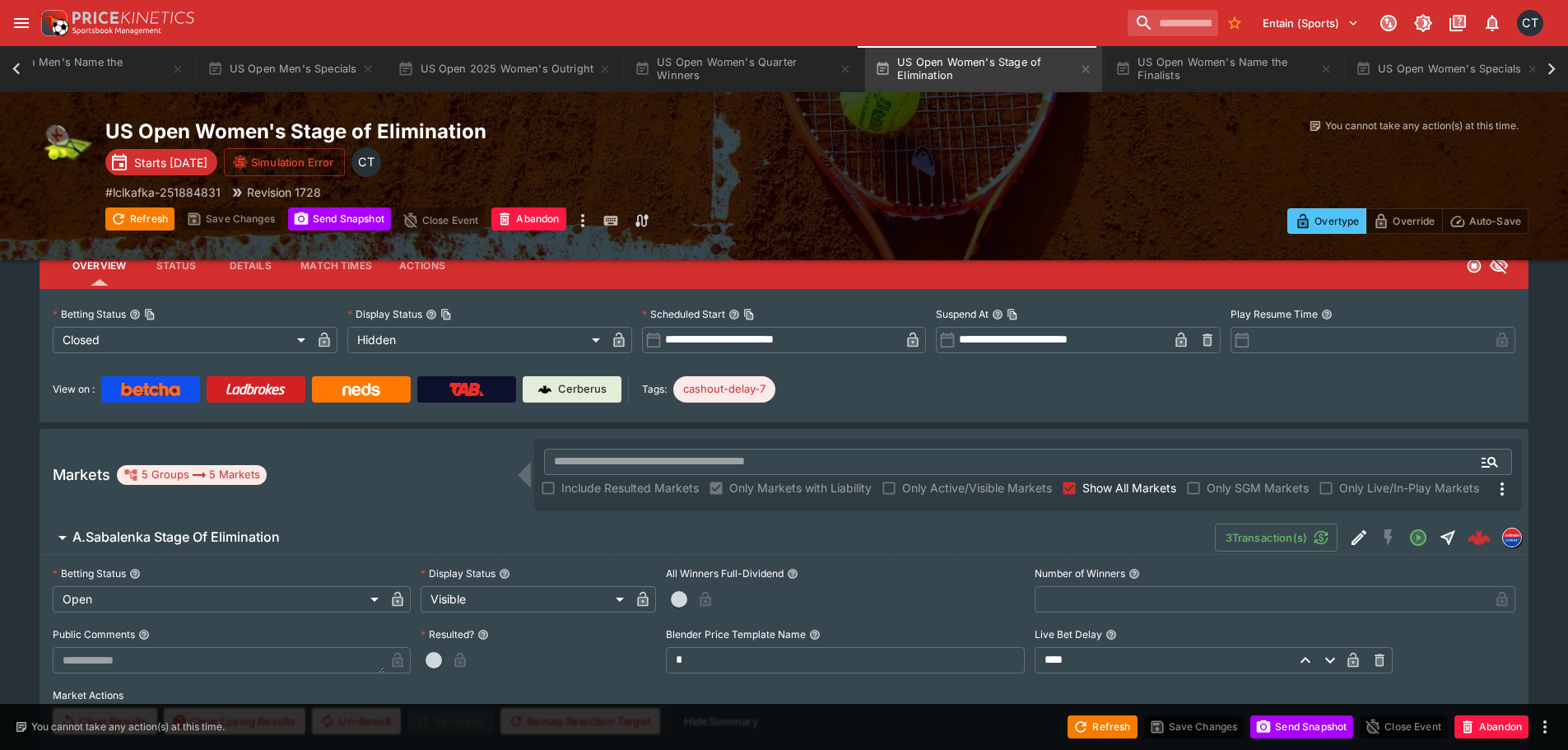
scroll to position [247, 0]
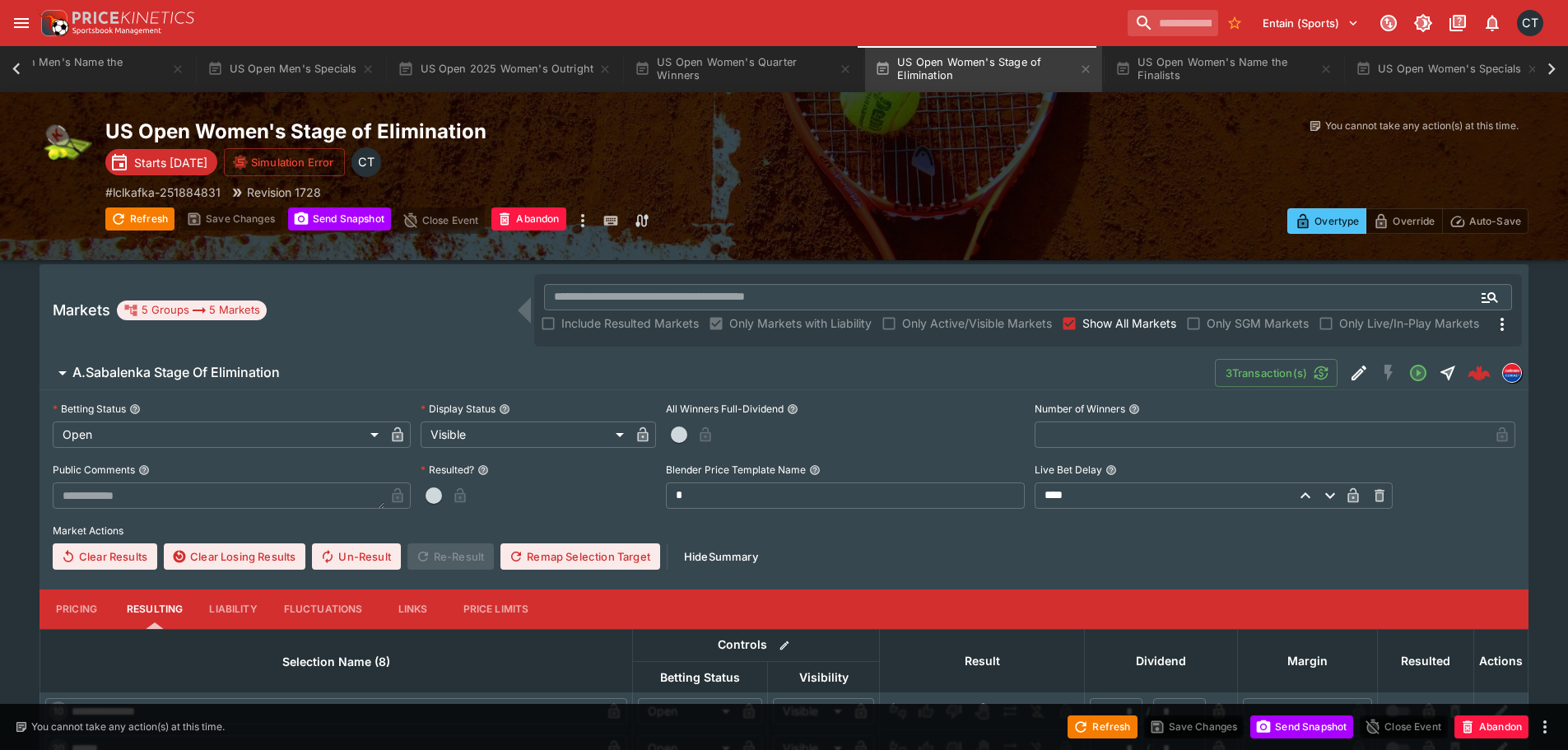
click at [684, 437] on span "button" at bounding box center [679, 434] width 16 height 16
click at [724, 433] on icon "button" at bounding box center [728, 434] width 11 height 14
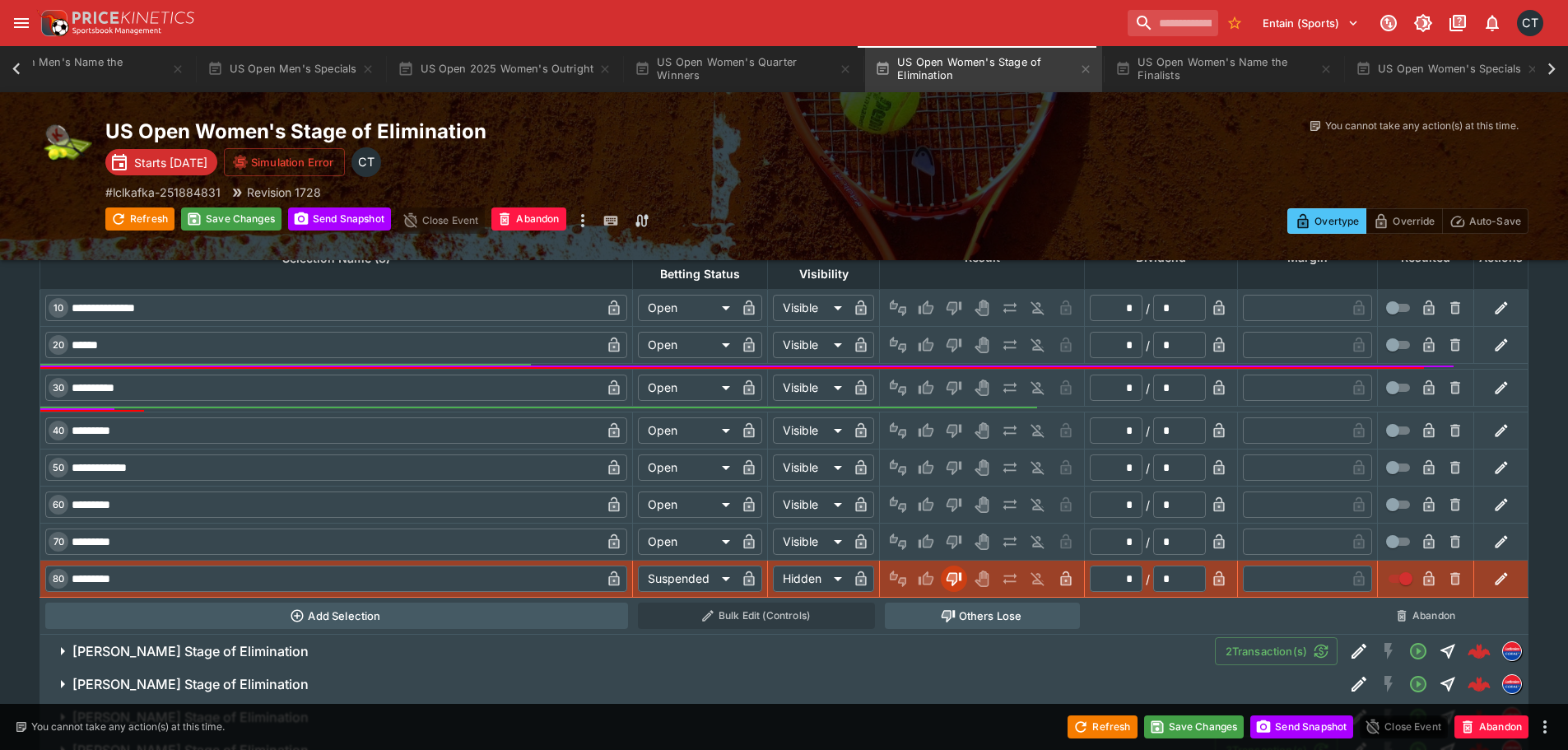
scroll to position [723, 0]
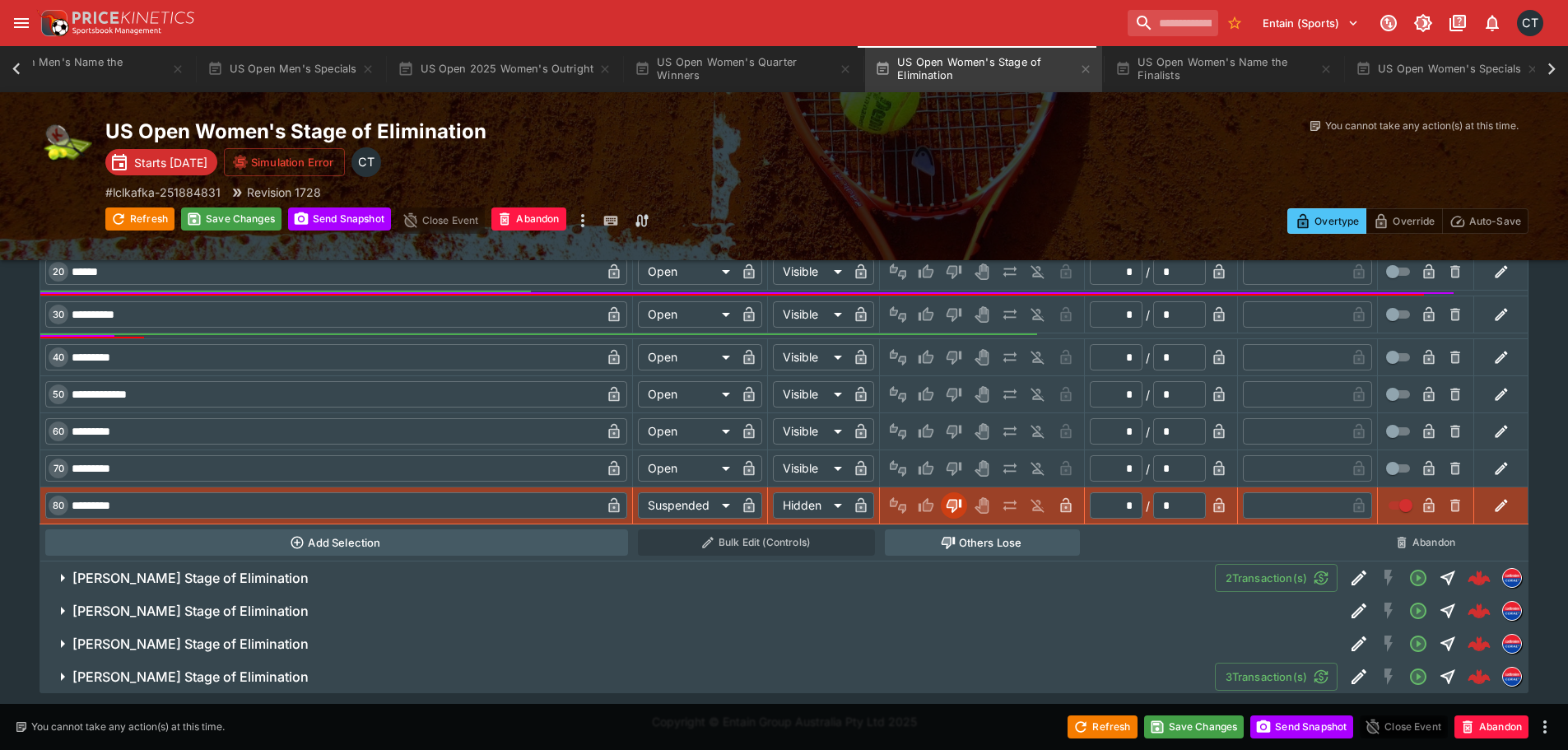
click at [228, 576] on h6 "C.Gauff Stage of Elimination" at bounding box center [190, 578] width 236 height 17
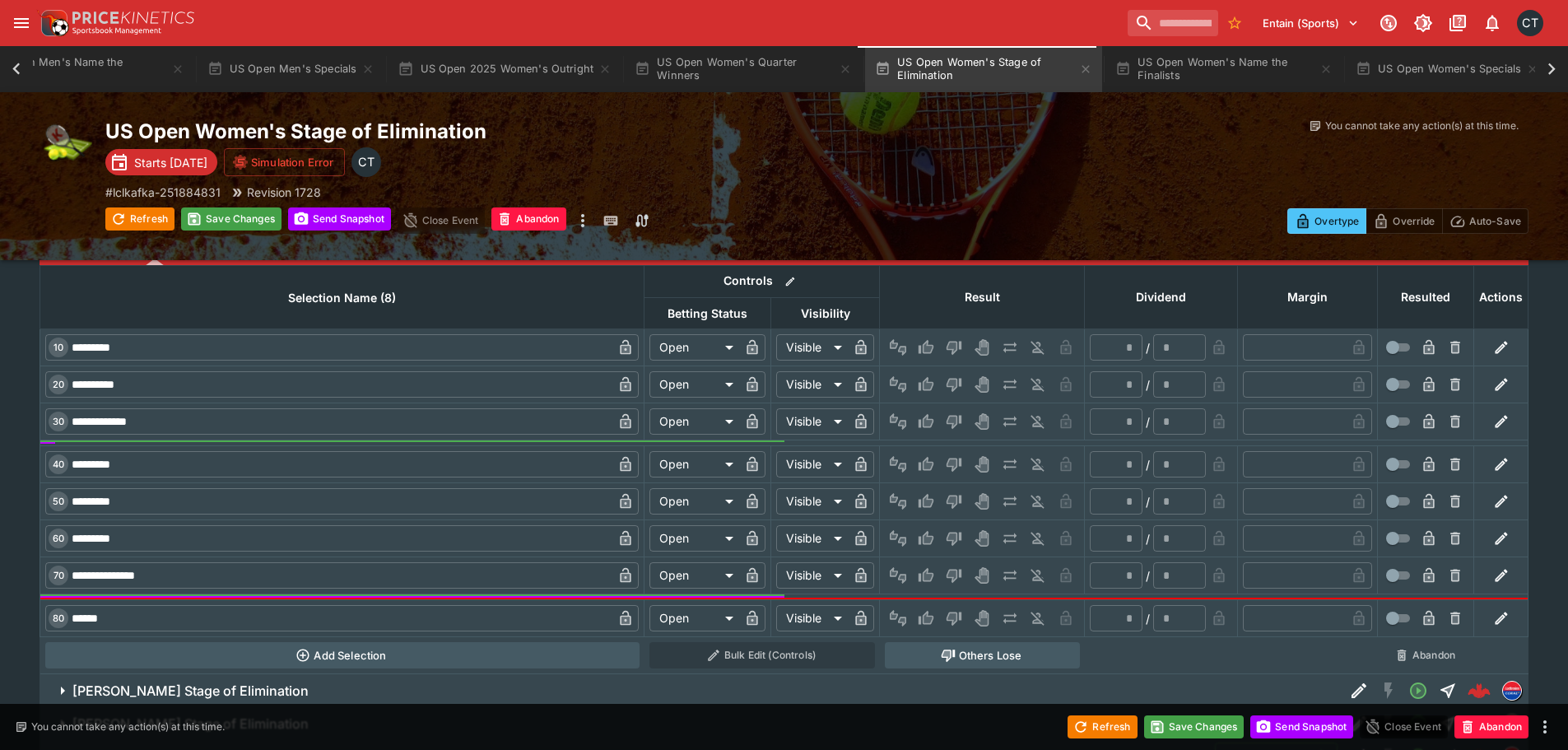
scroll to position [1372, 0]
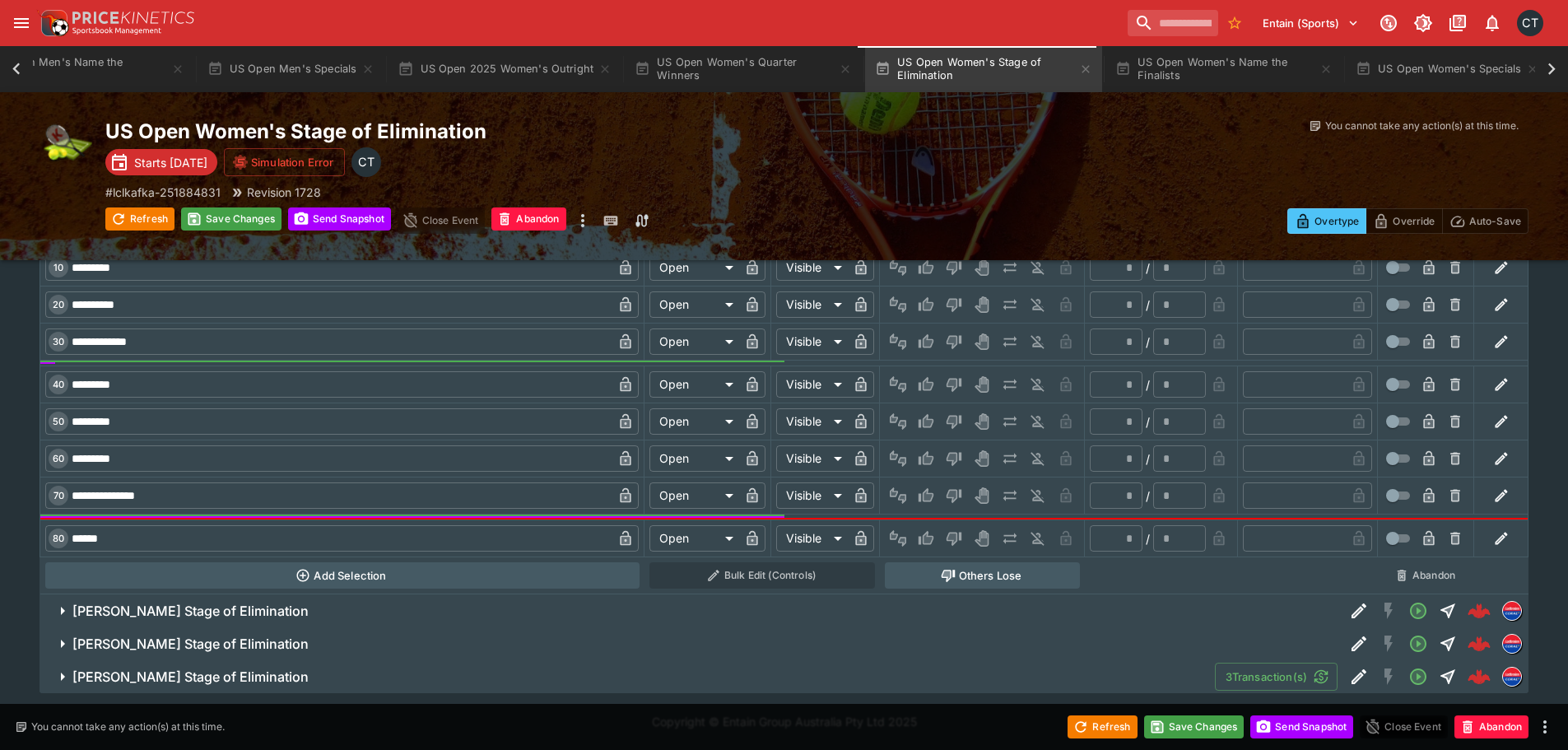
click at [204, 618] on h6 "E.Raducanu Stage of Elimination" at bounding box center [190, 610] width 236 height 17
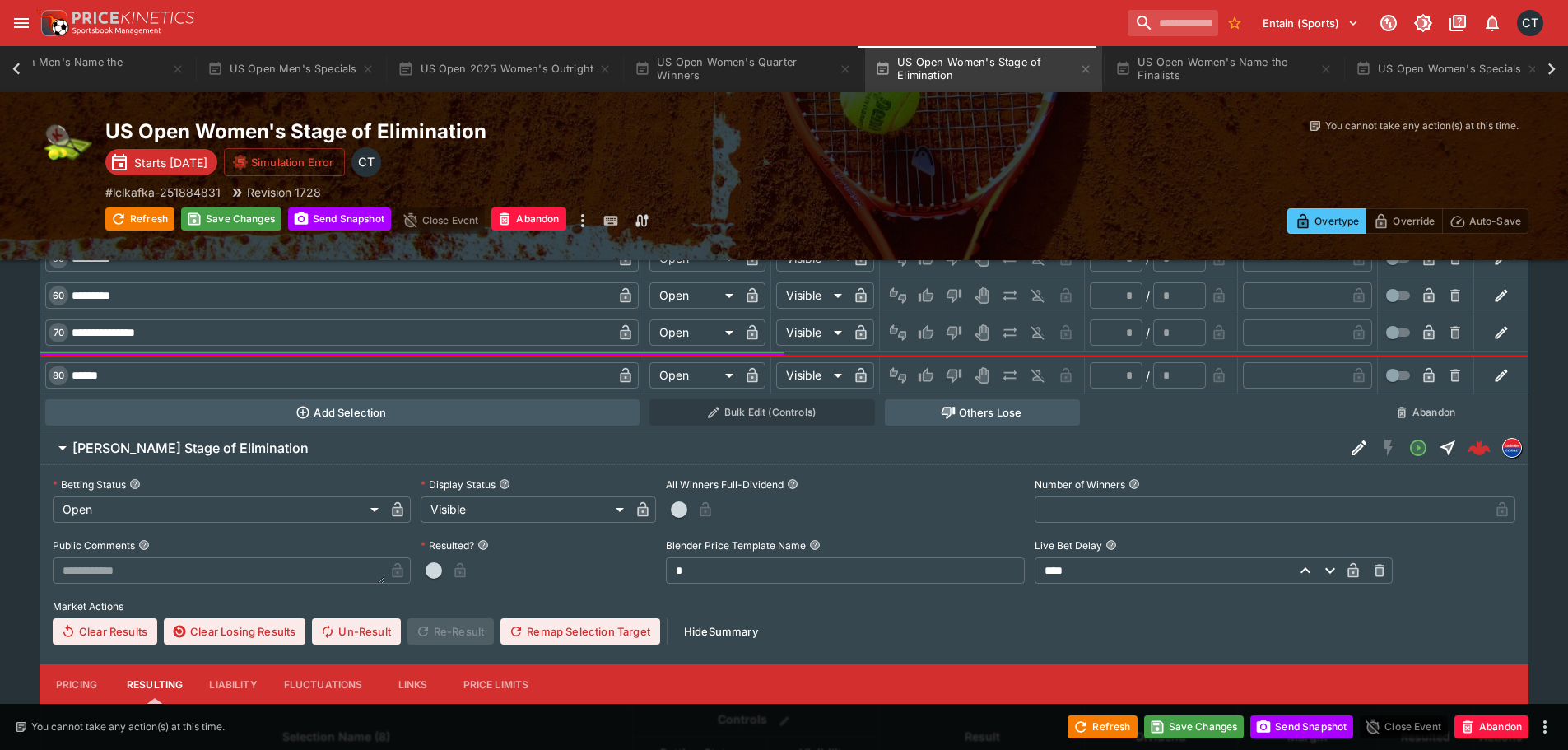
scroll to position [1536, 0]
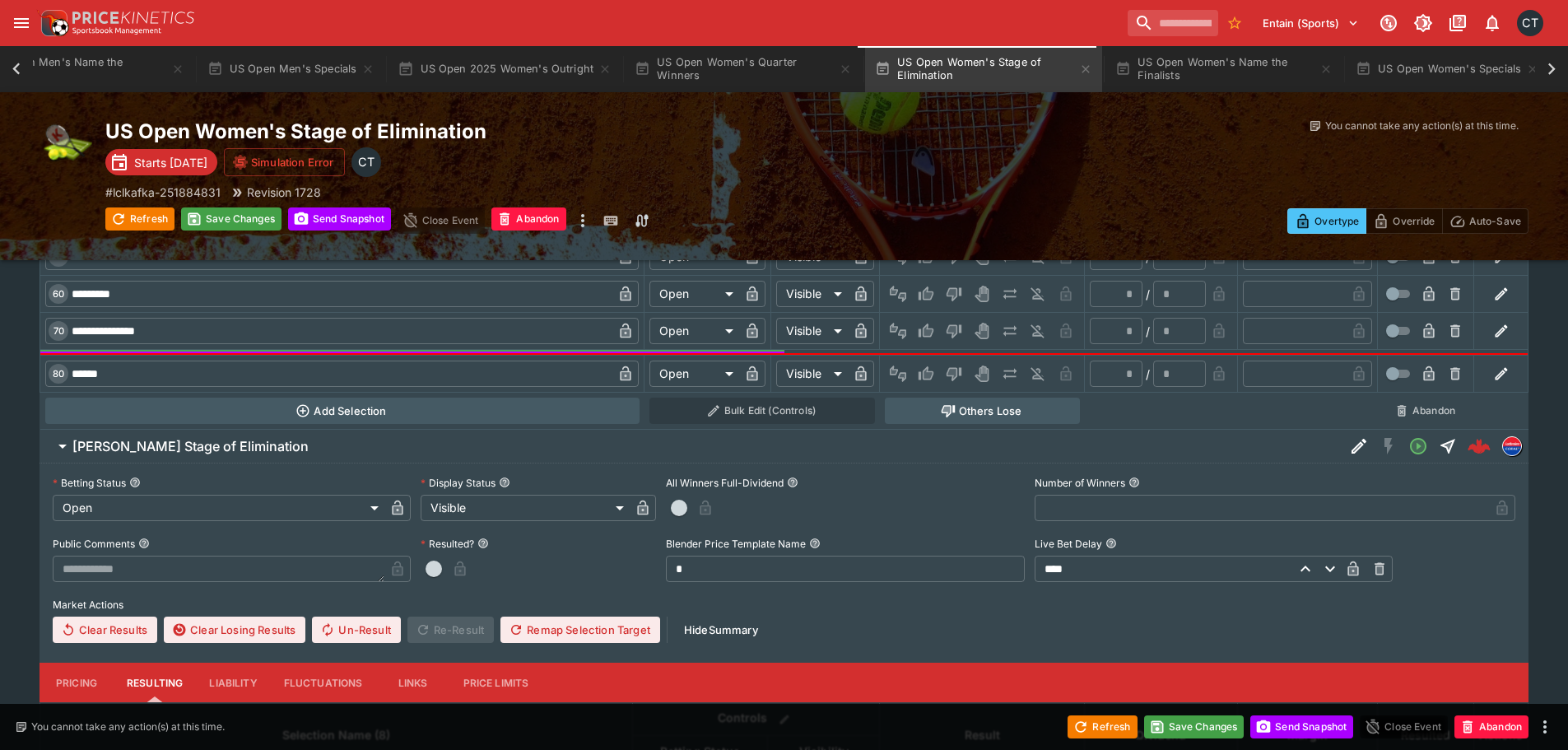
click at [692, 502] on div at bounding box center [844, 508] width 358 height 26
click at [667, 507] on button "button" at bounding box center [678, 508] width 26 height 26
click at [728, 509] on icon "button" at bounding box center [728, 508] width 11 height 14
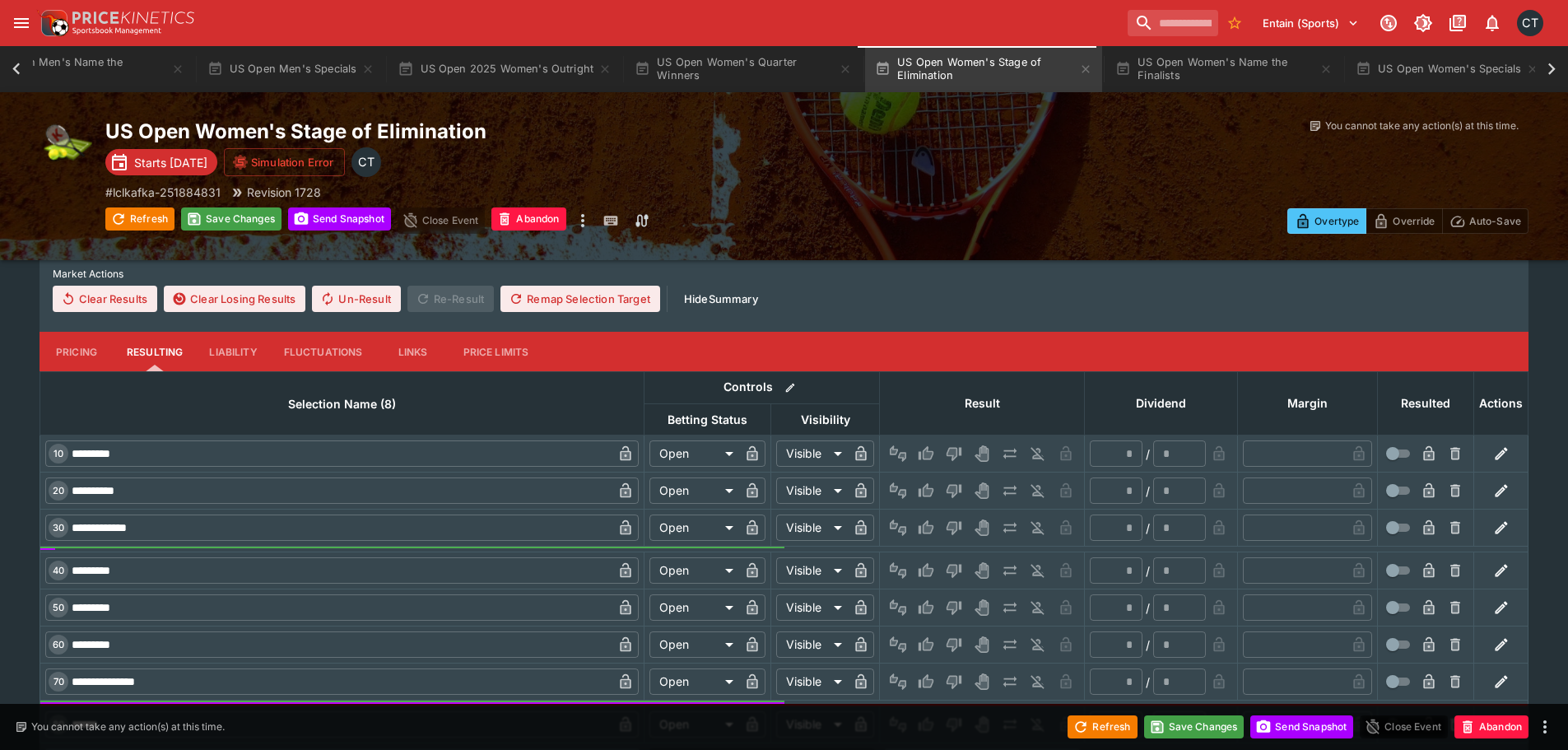
scroll to position [960, 0]
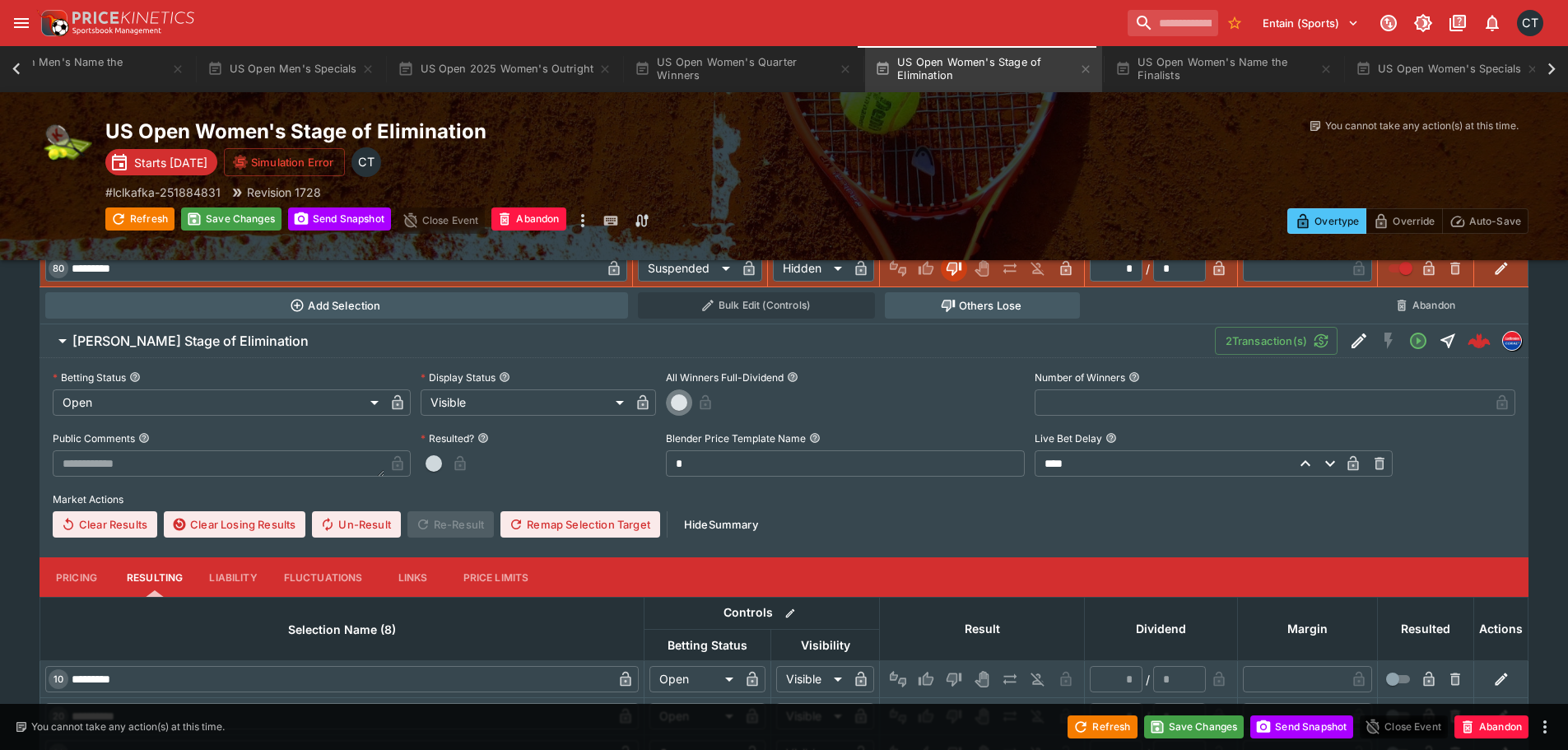
click at [686, 405] on span "button" at bounding box center [679, 402] width 16 height 16
type input "*"
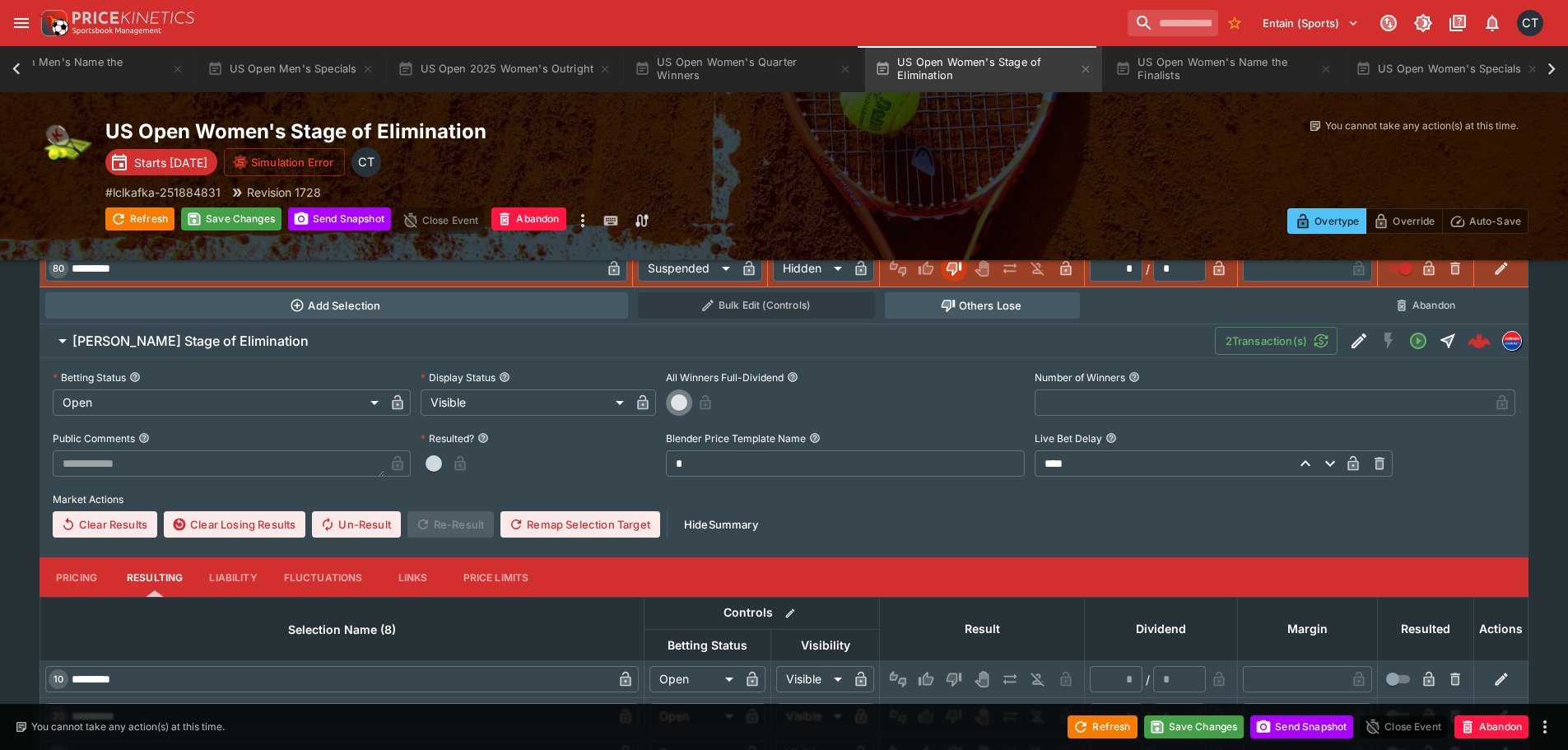
type input "*"
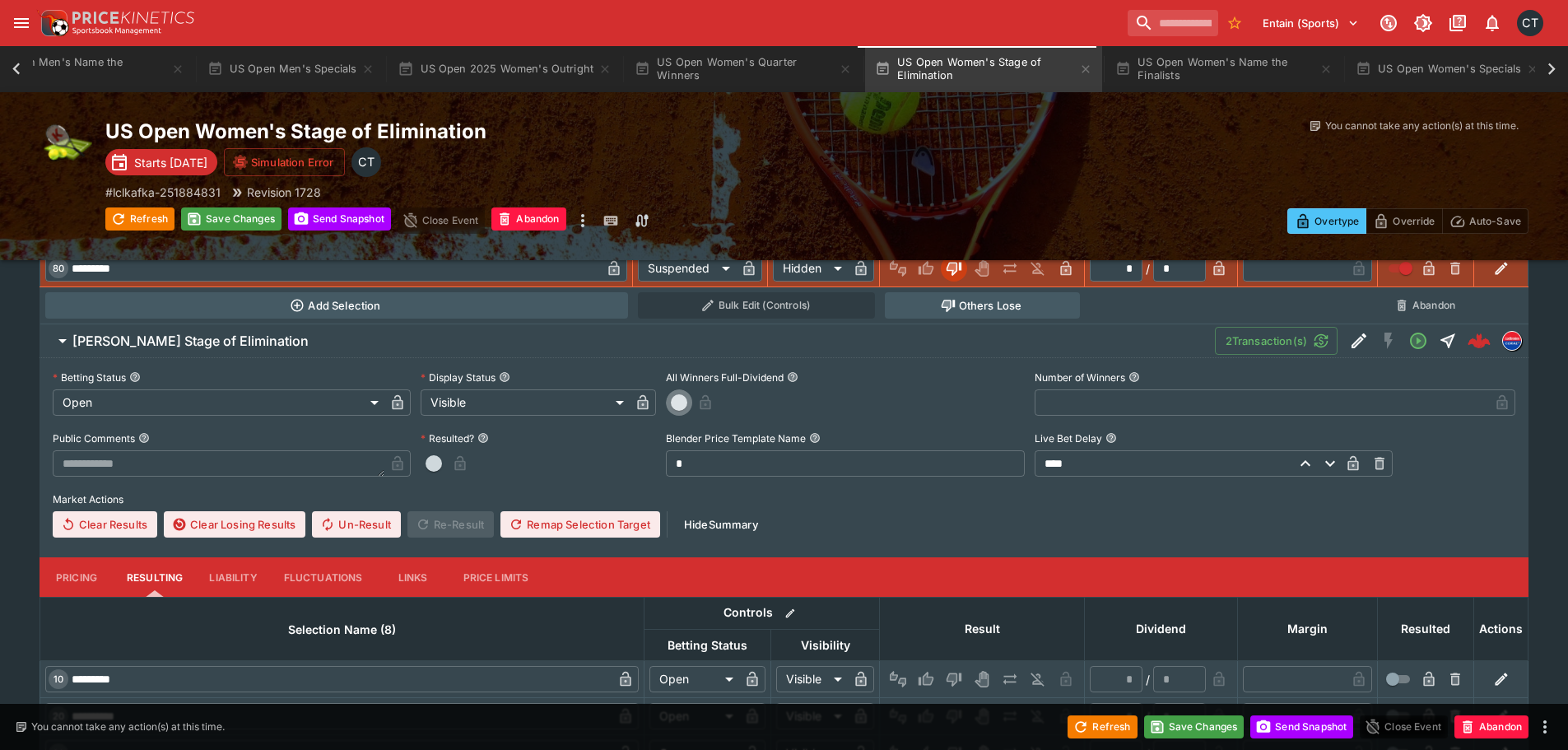
type input "*"
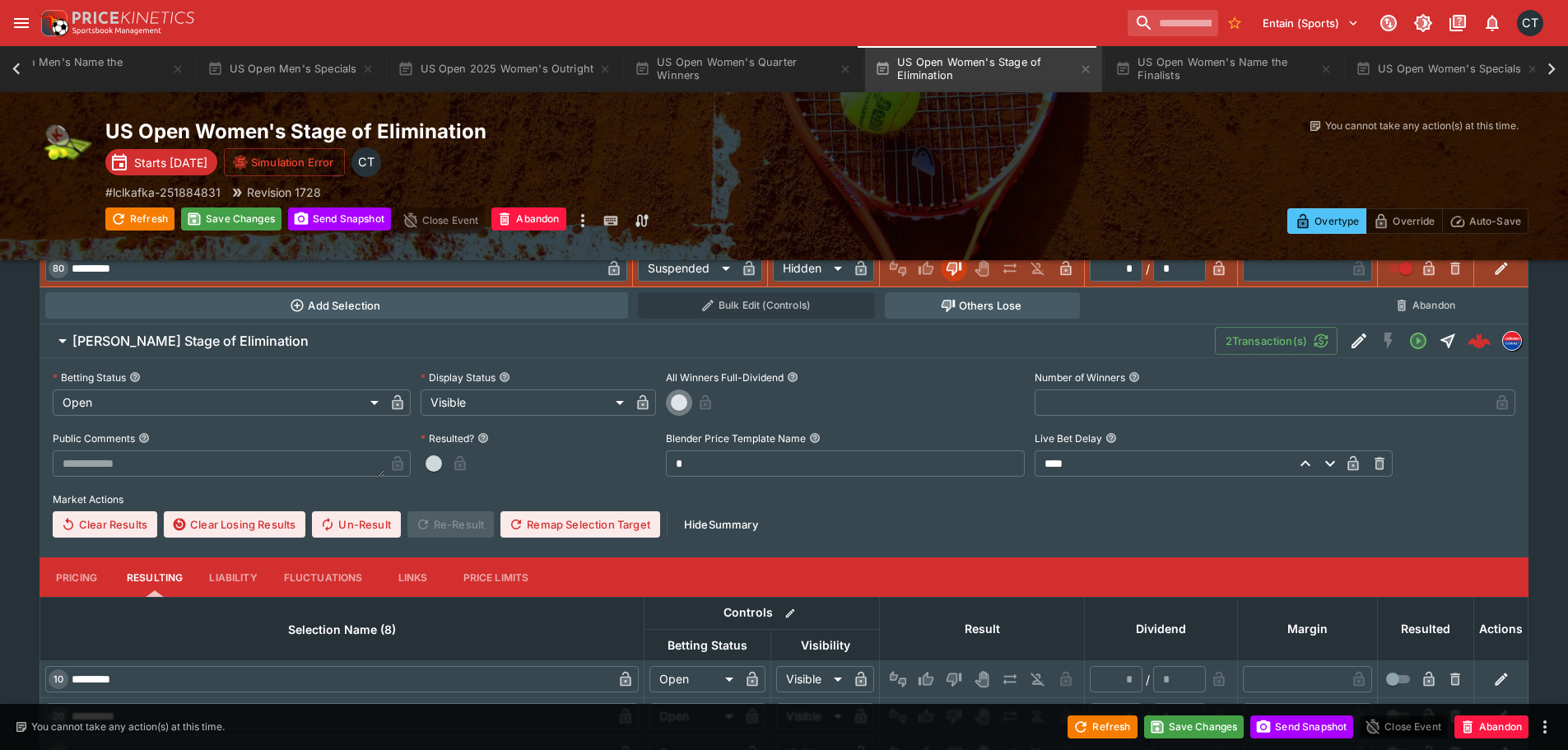
type input "*"
click at [726, 404] on icon "button" at bounding box center [728, 402] width 11 height 14
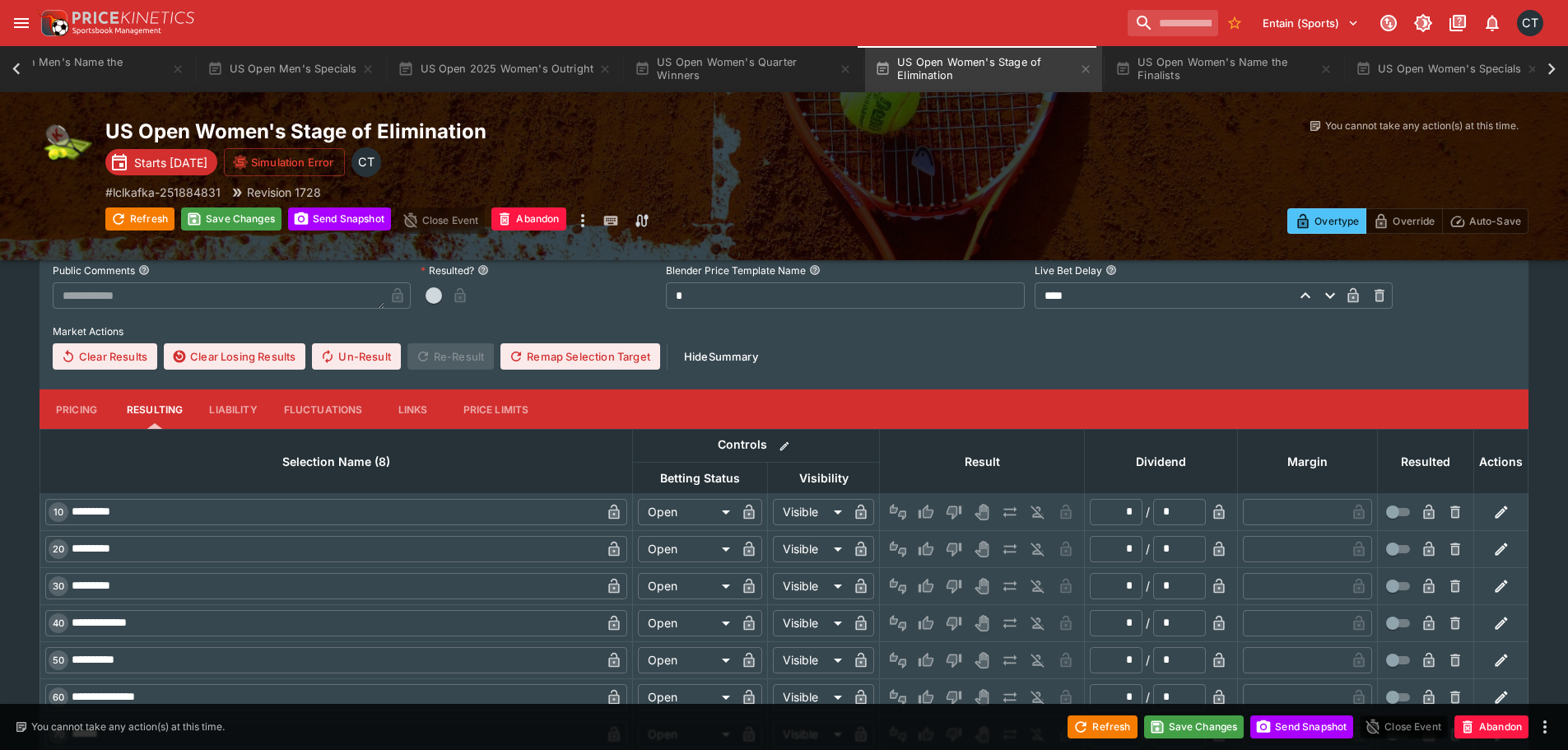
scroll to position [2009, 0]
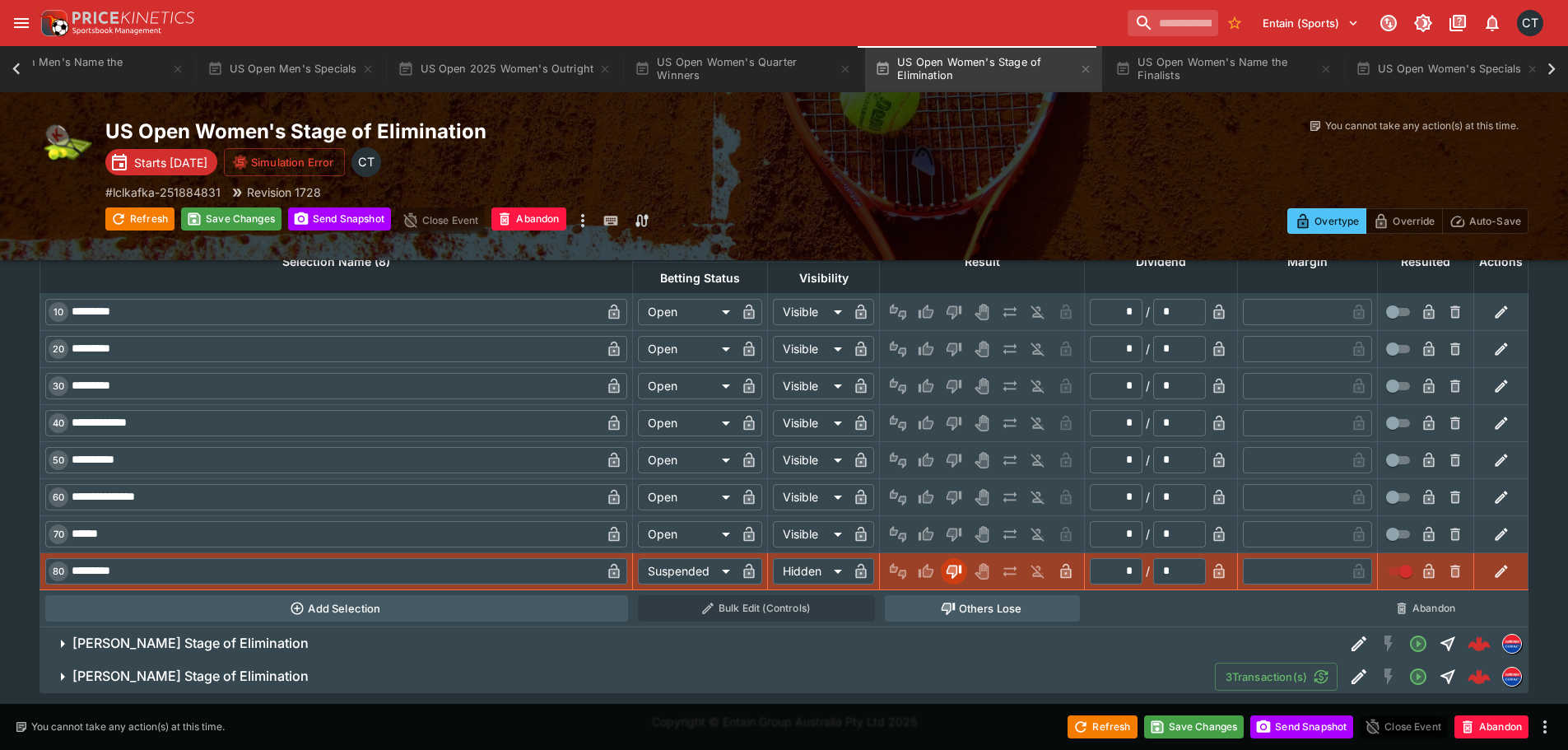
click at [213, 642] on h6 "E.Rybakina Stage of Elimination" at bounding box center [190, 643] width 236 height 17
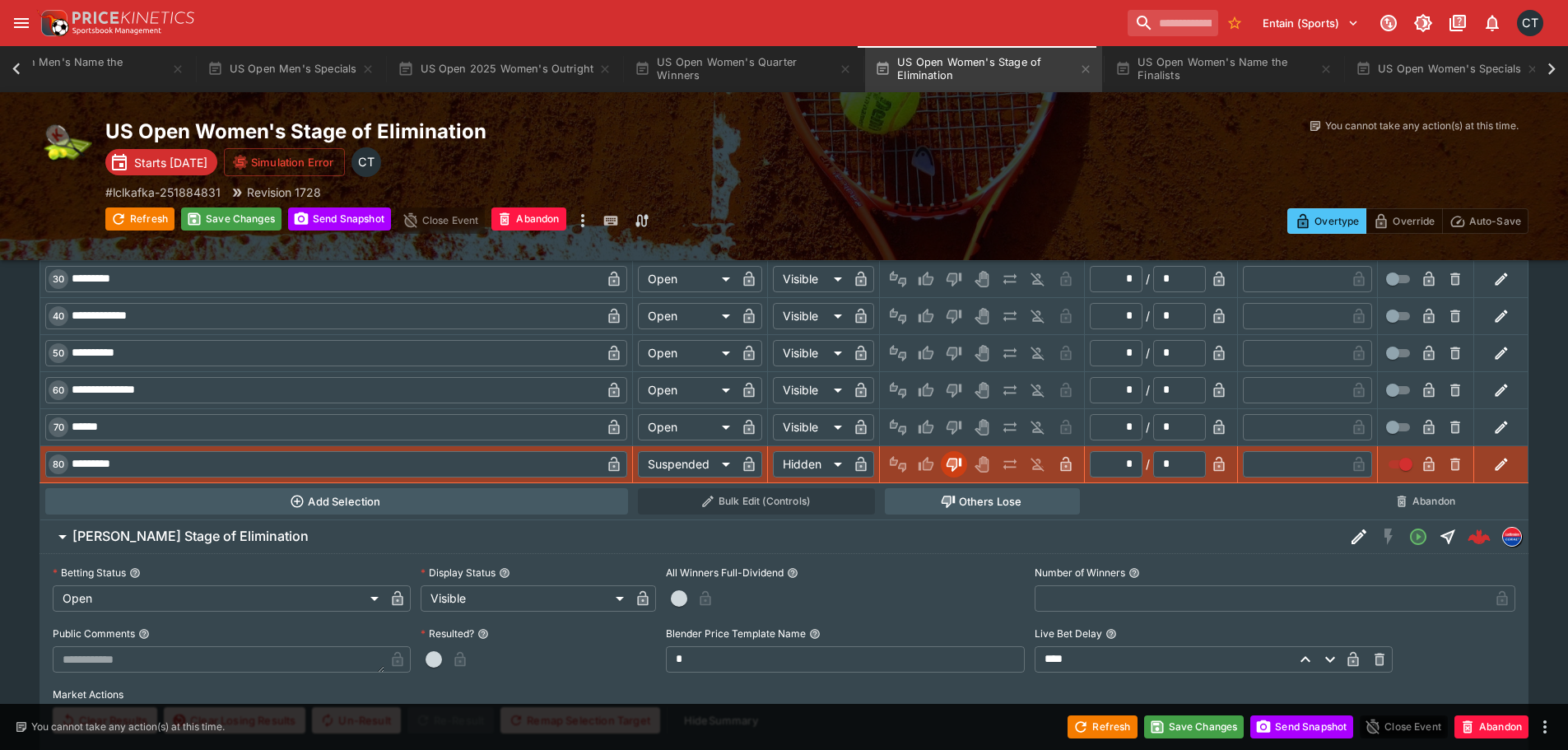
scroll to position [2338, 0]
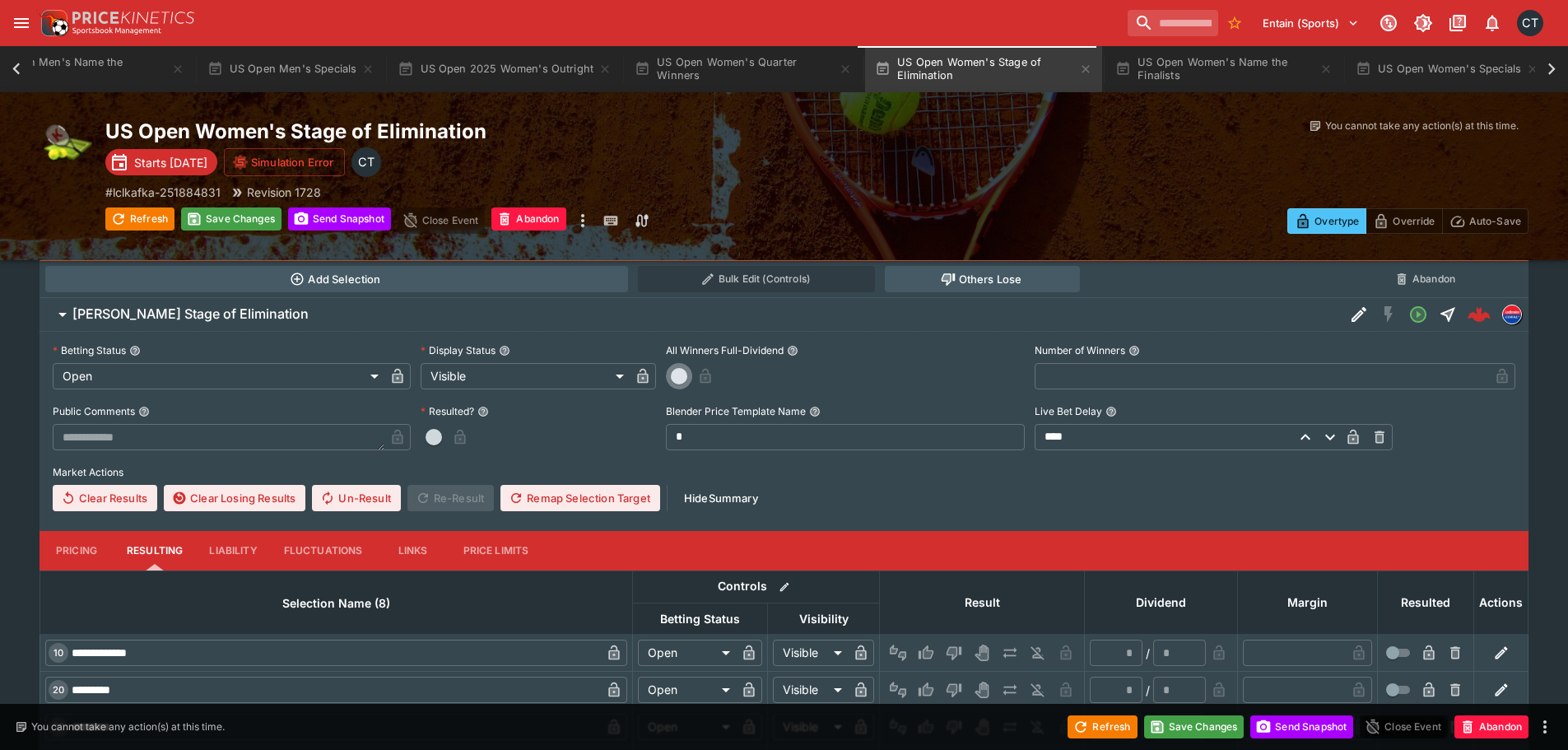
click at [686, 372] on span "button" at bounding box center [679, 376] width 16 height 16
type input "*"
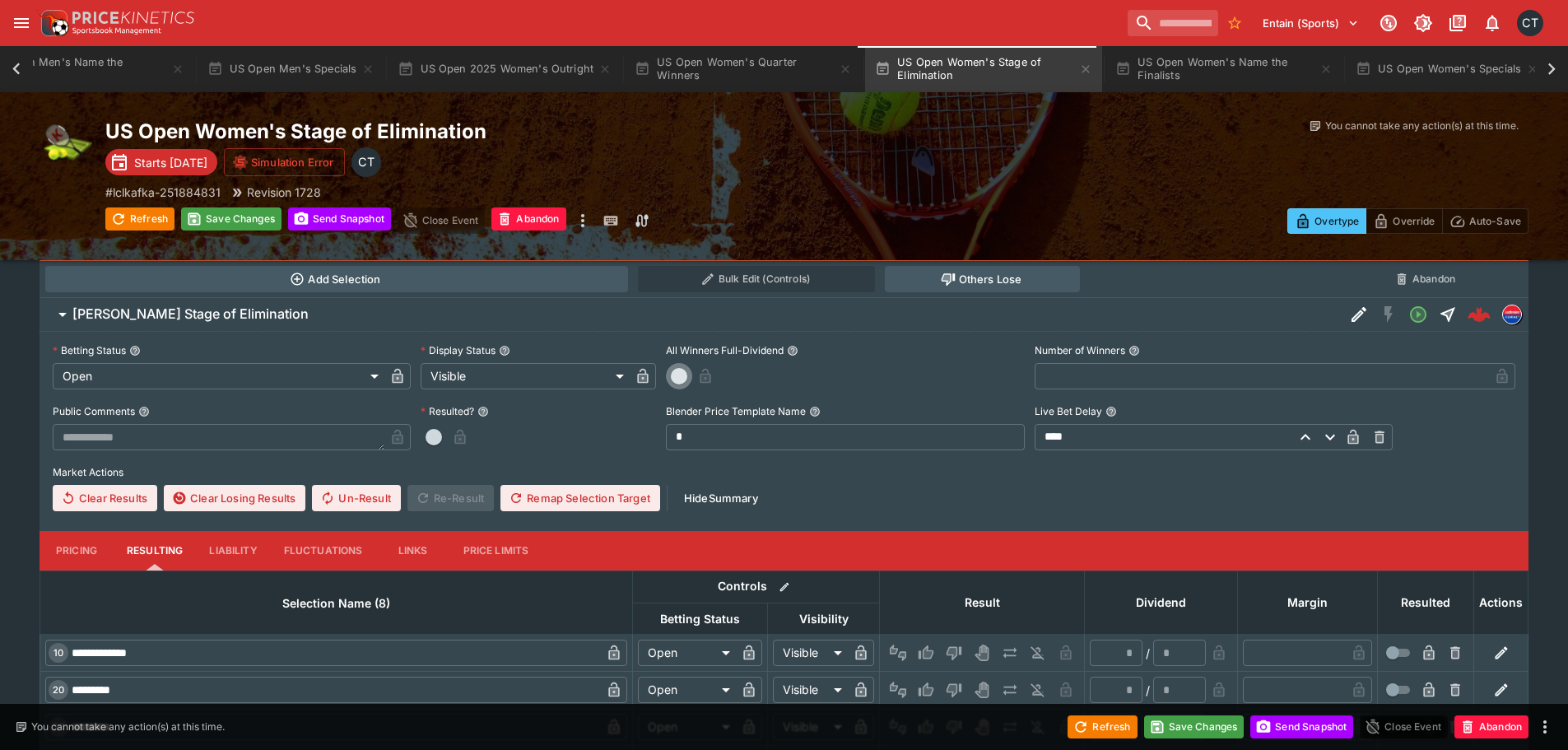
type input "*"
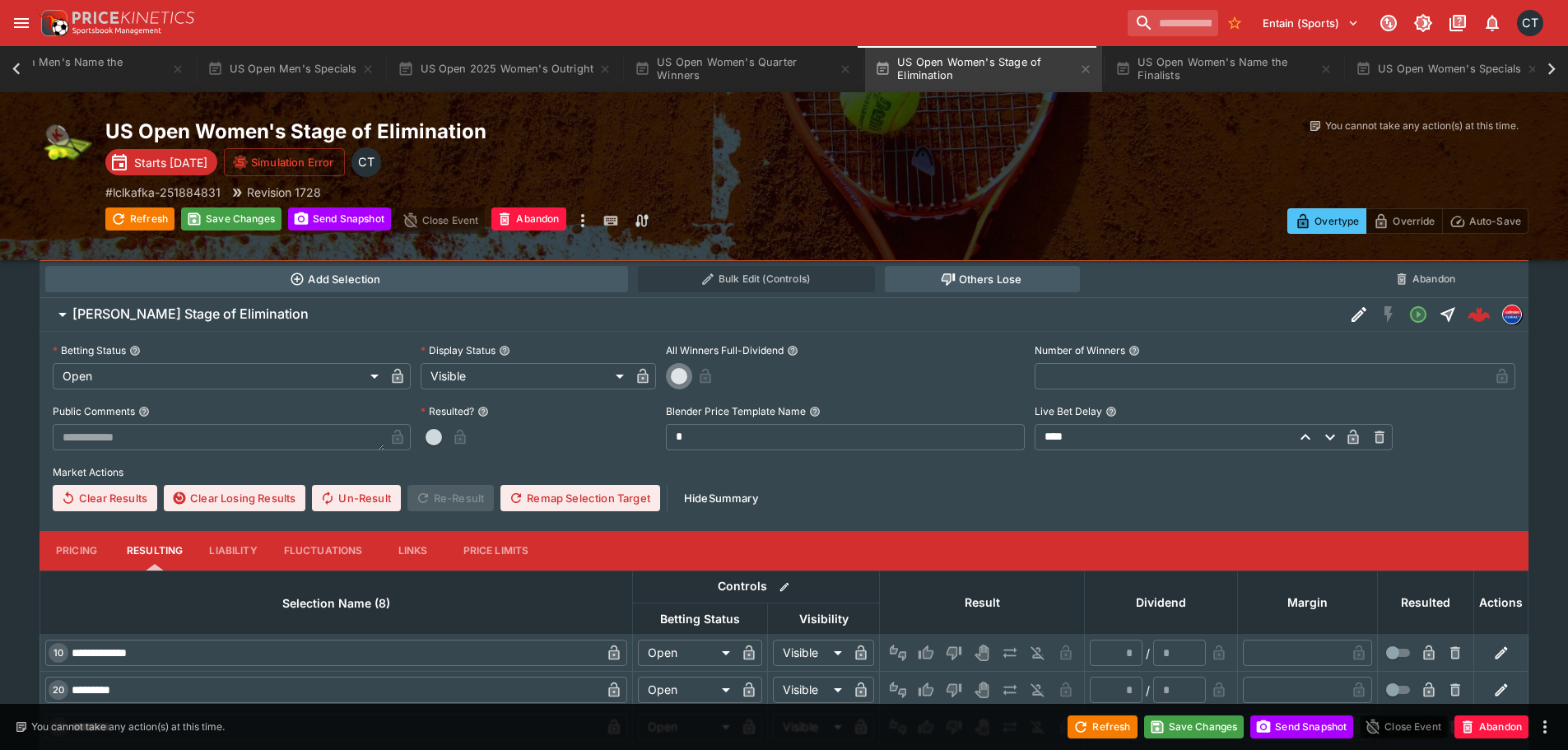
type input "*"
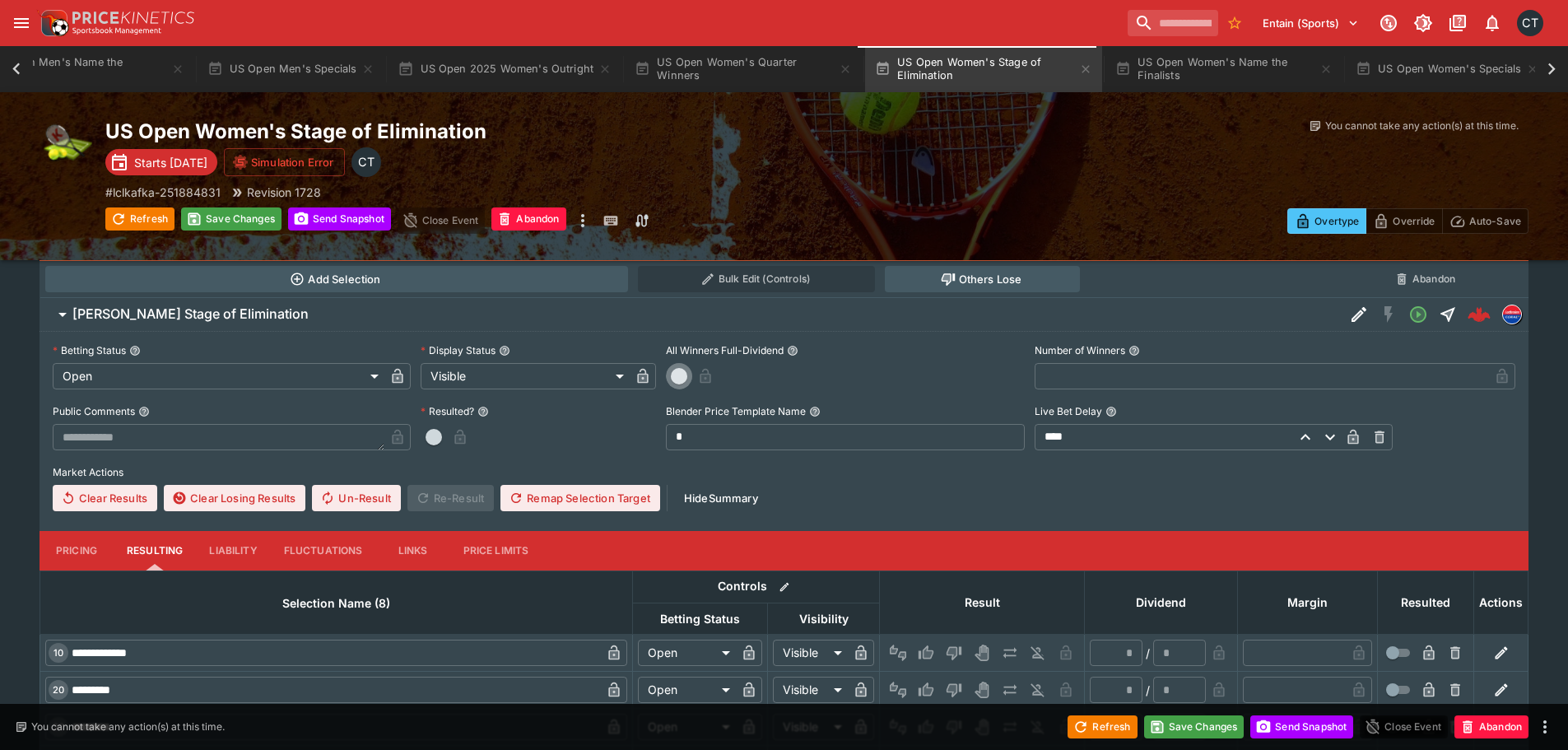
type input "*"
click at [731, 375] on icon "button" at bounding box center [726, 377] width 8 height 6
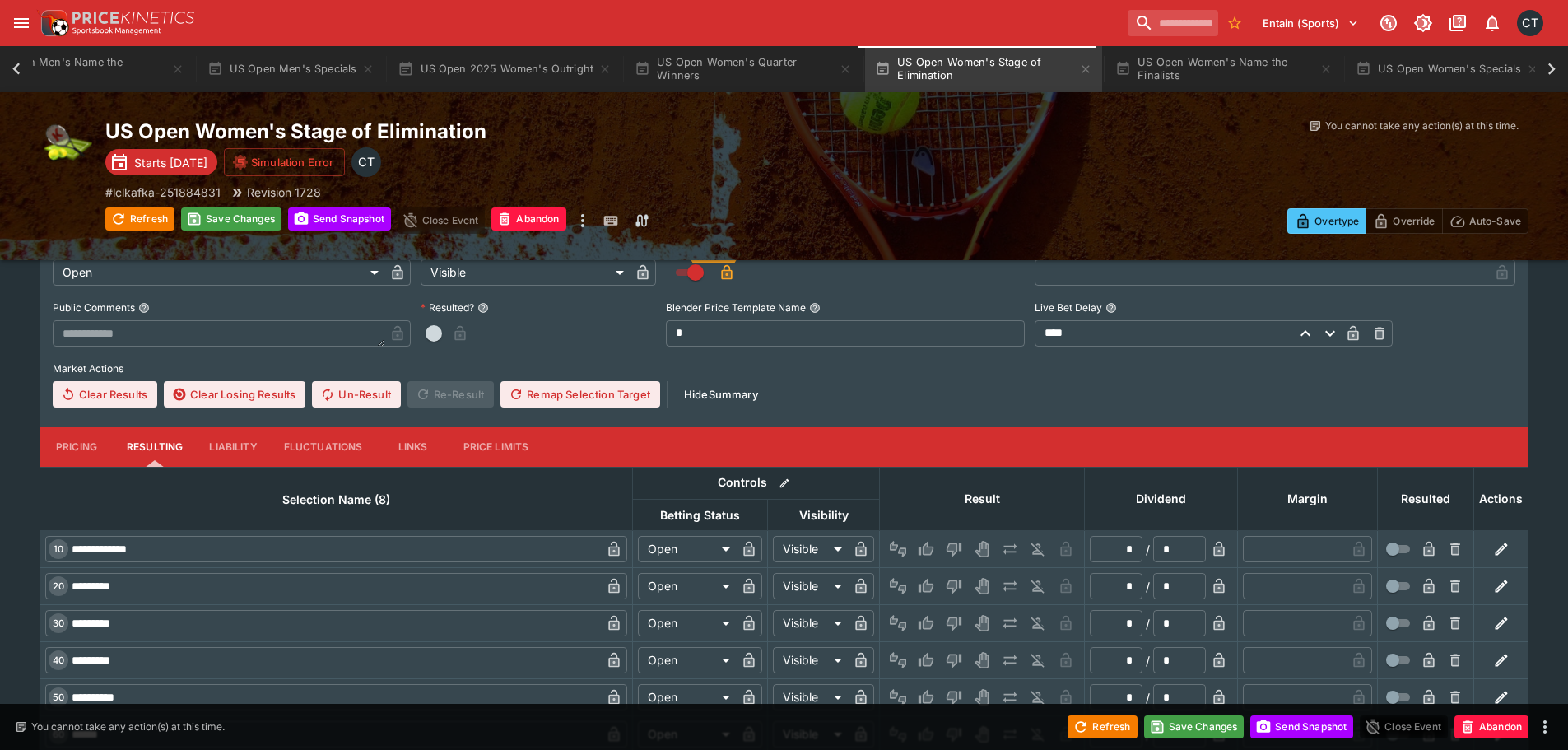
scroll to position [2647, 0]
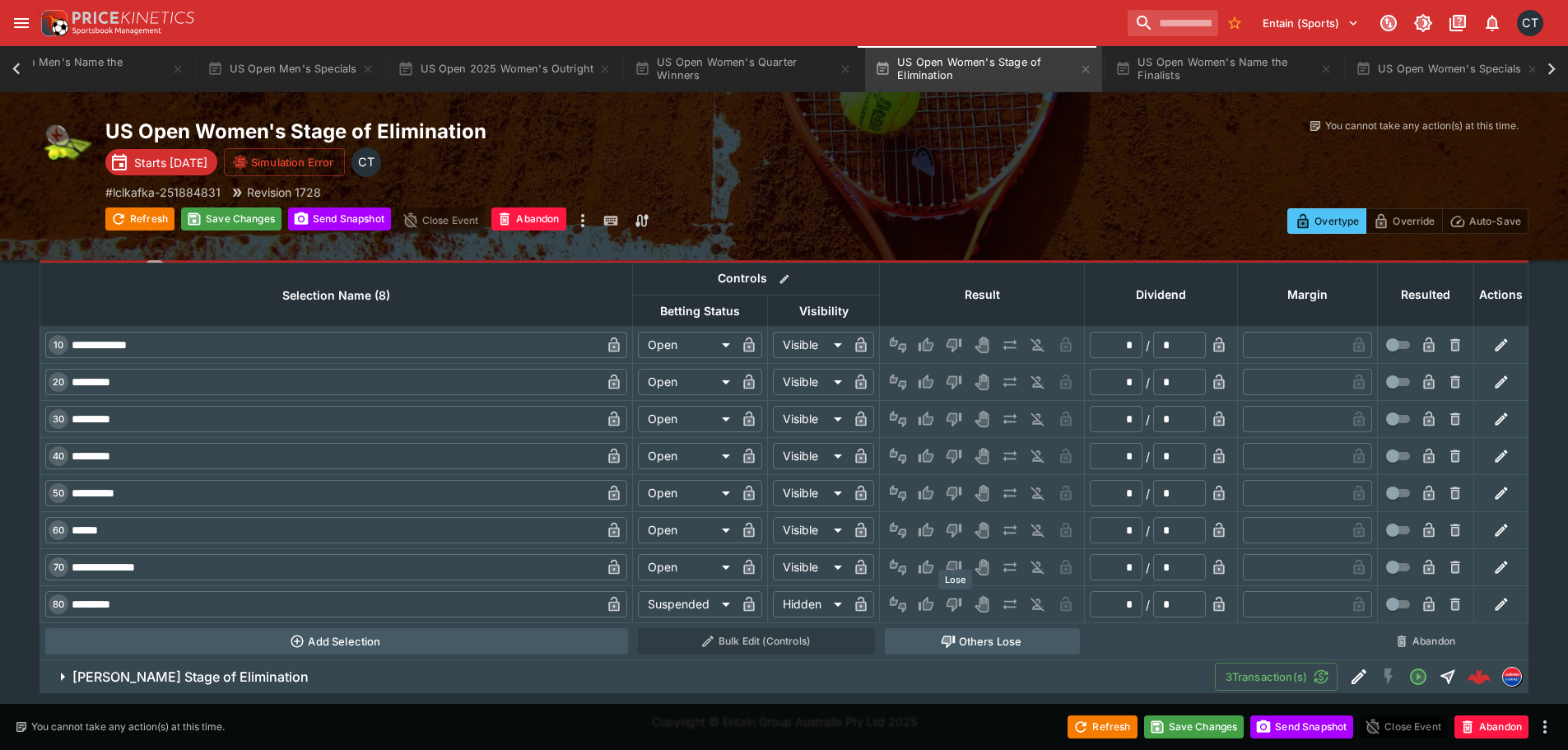
click at [958, 596] on icon "Lose" at bounding box center [954, 604] width 16 height 16
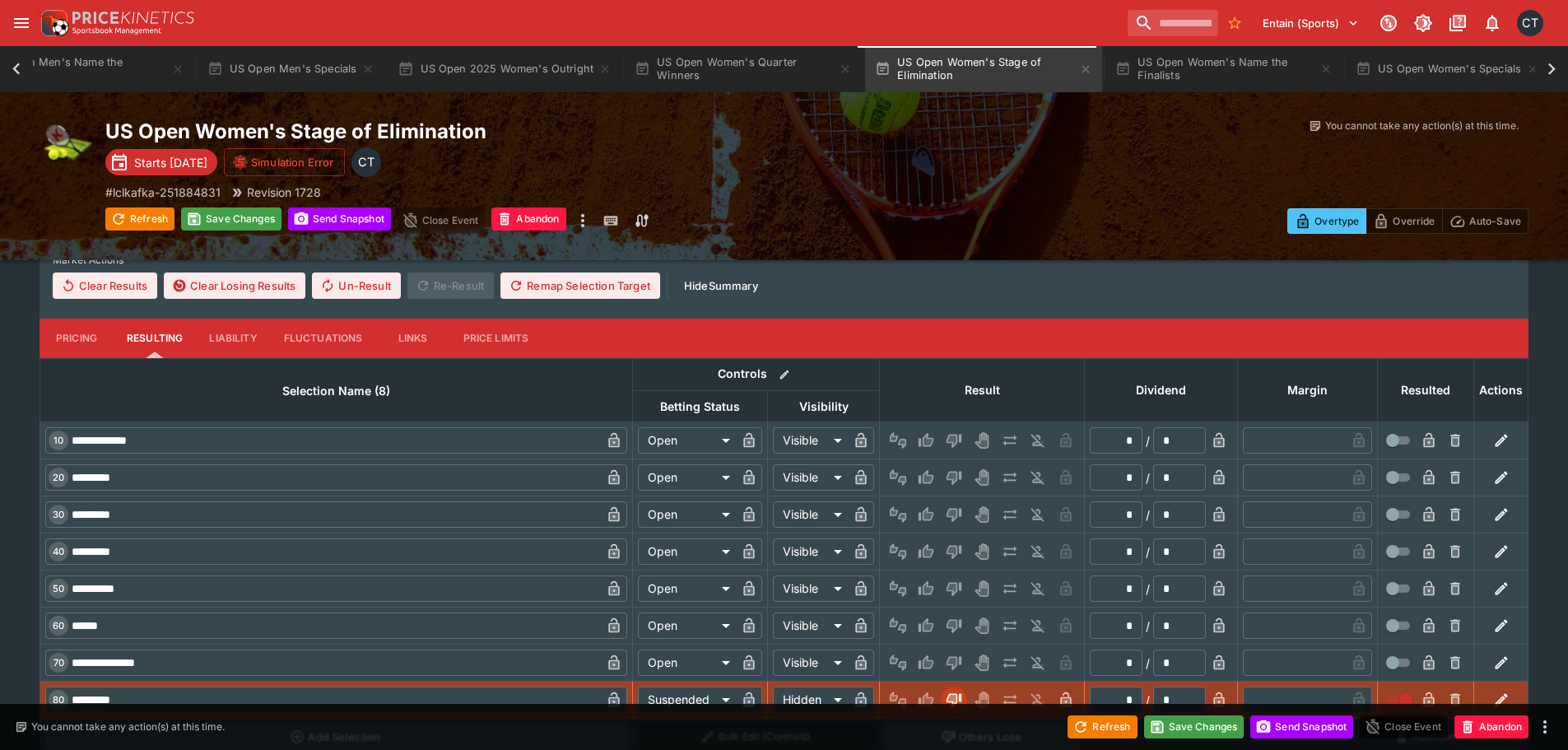
scroll to position [2235, 0]
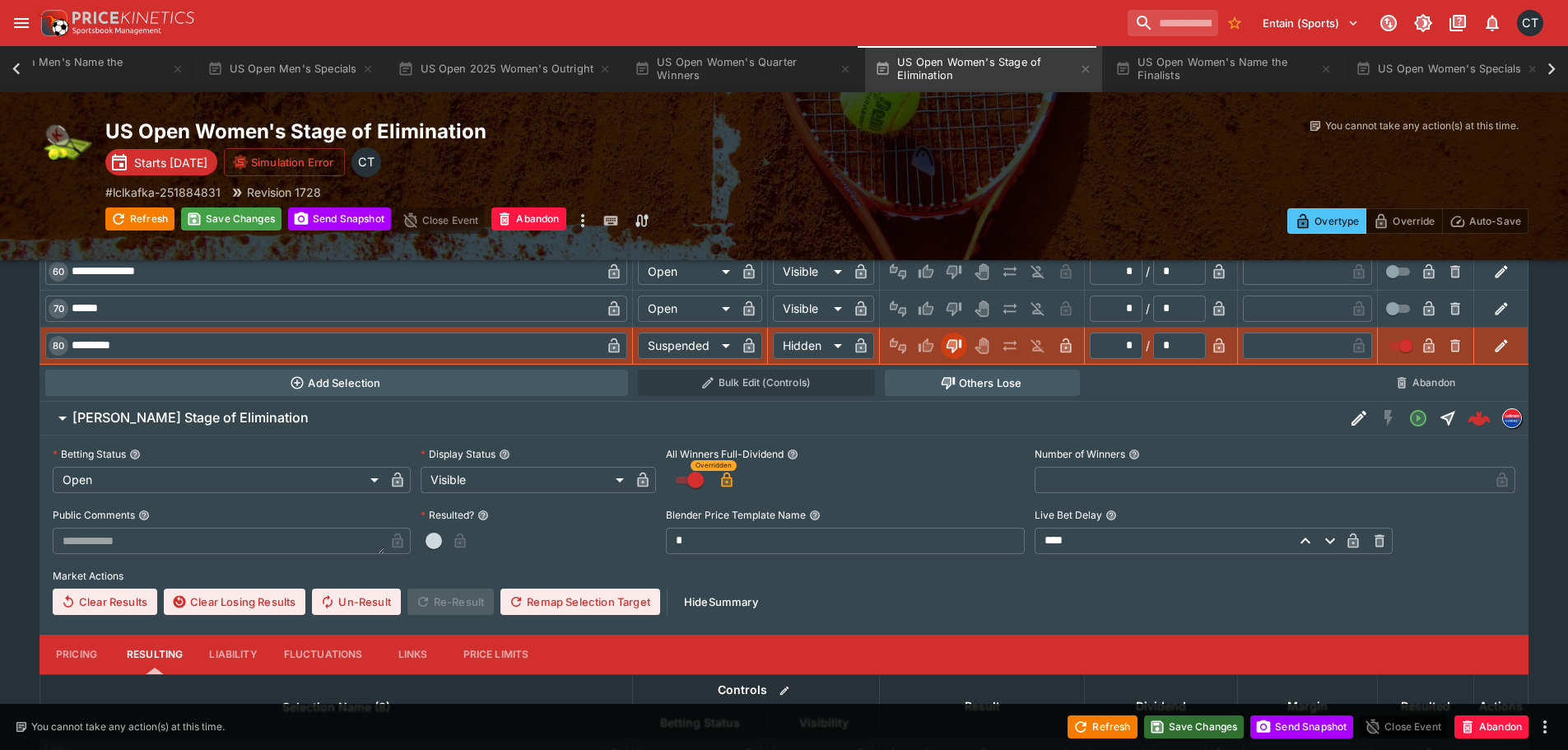
click at [1171, 719] on button "Save Changes" at bounding box center [1194, 727] width 100 height 23
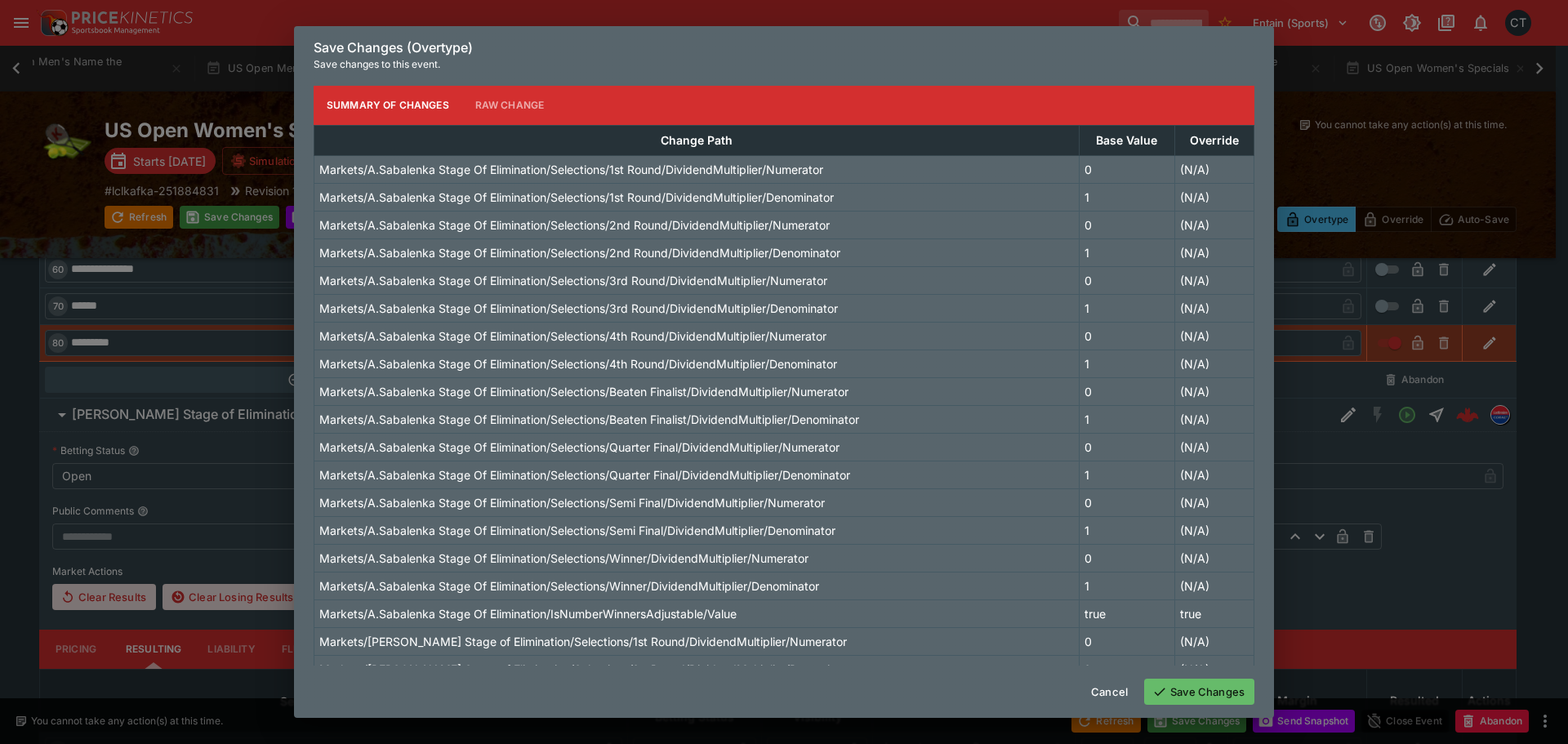
click at [1182, 695] on button "Save Changes" at bounding box center [1199, 691] width 110 height 26
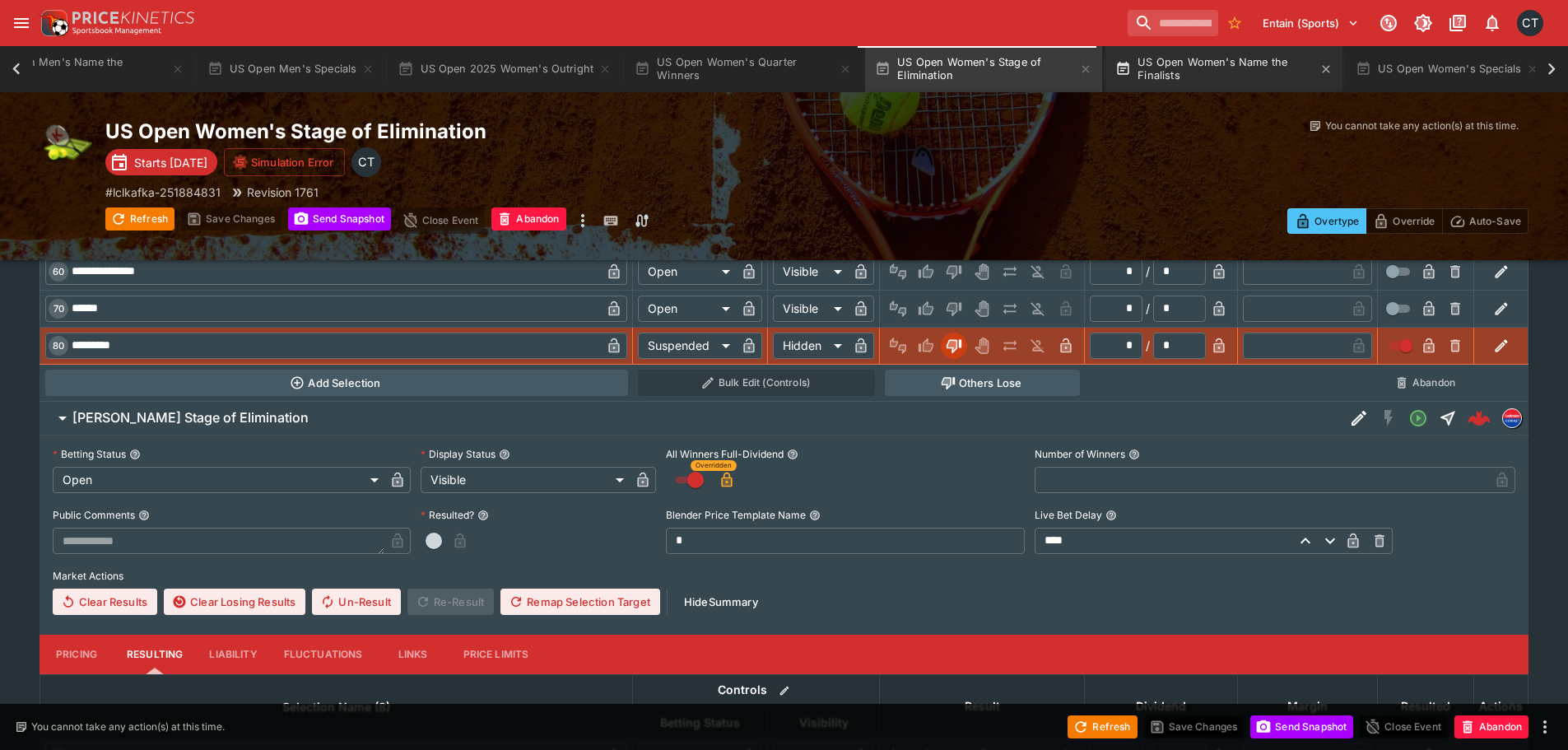
click at [1240, 49] on button "US Open Women's Name the Finalists" at bounding box center [1224, 69] width 237 height 46
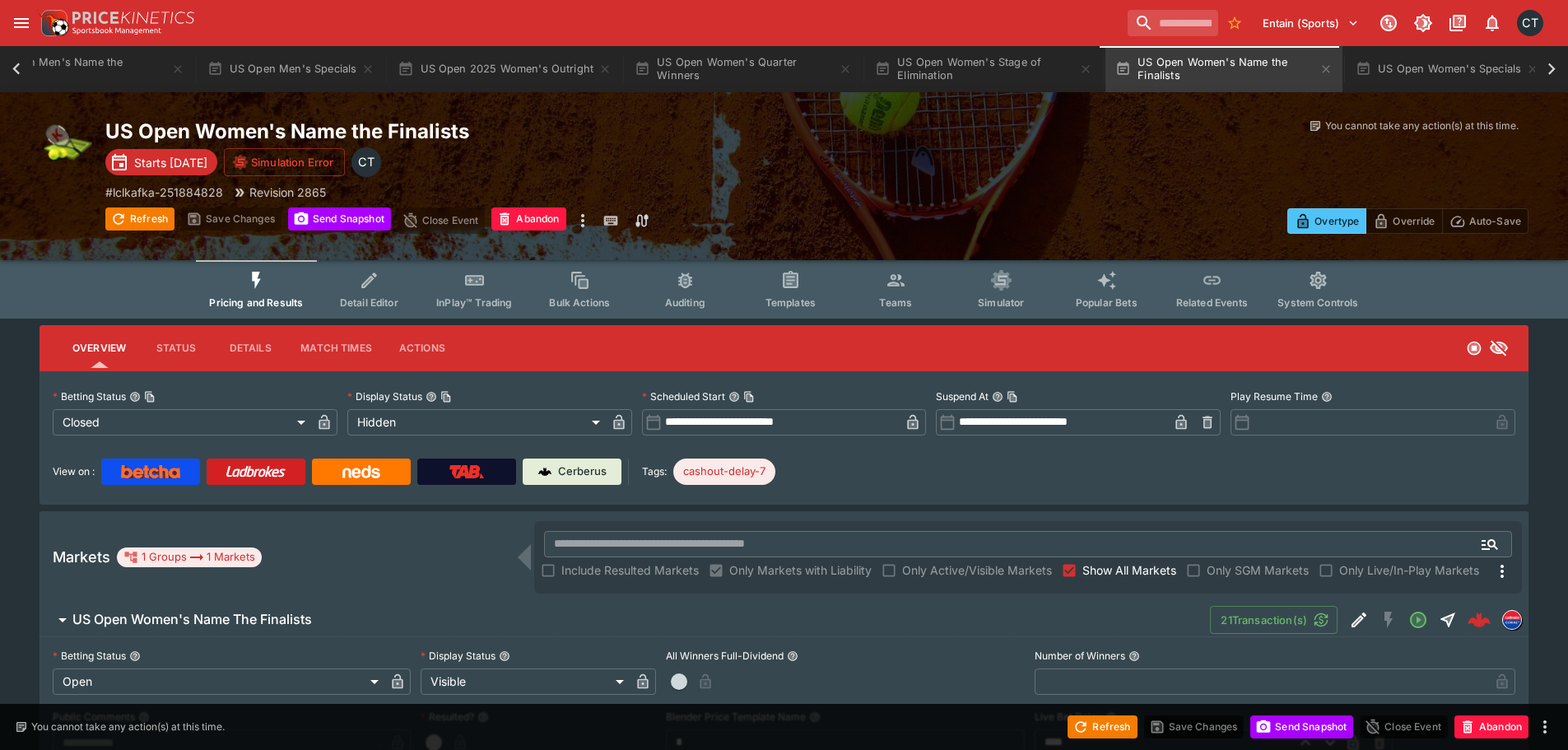
scroll to position [247, 0]
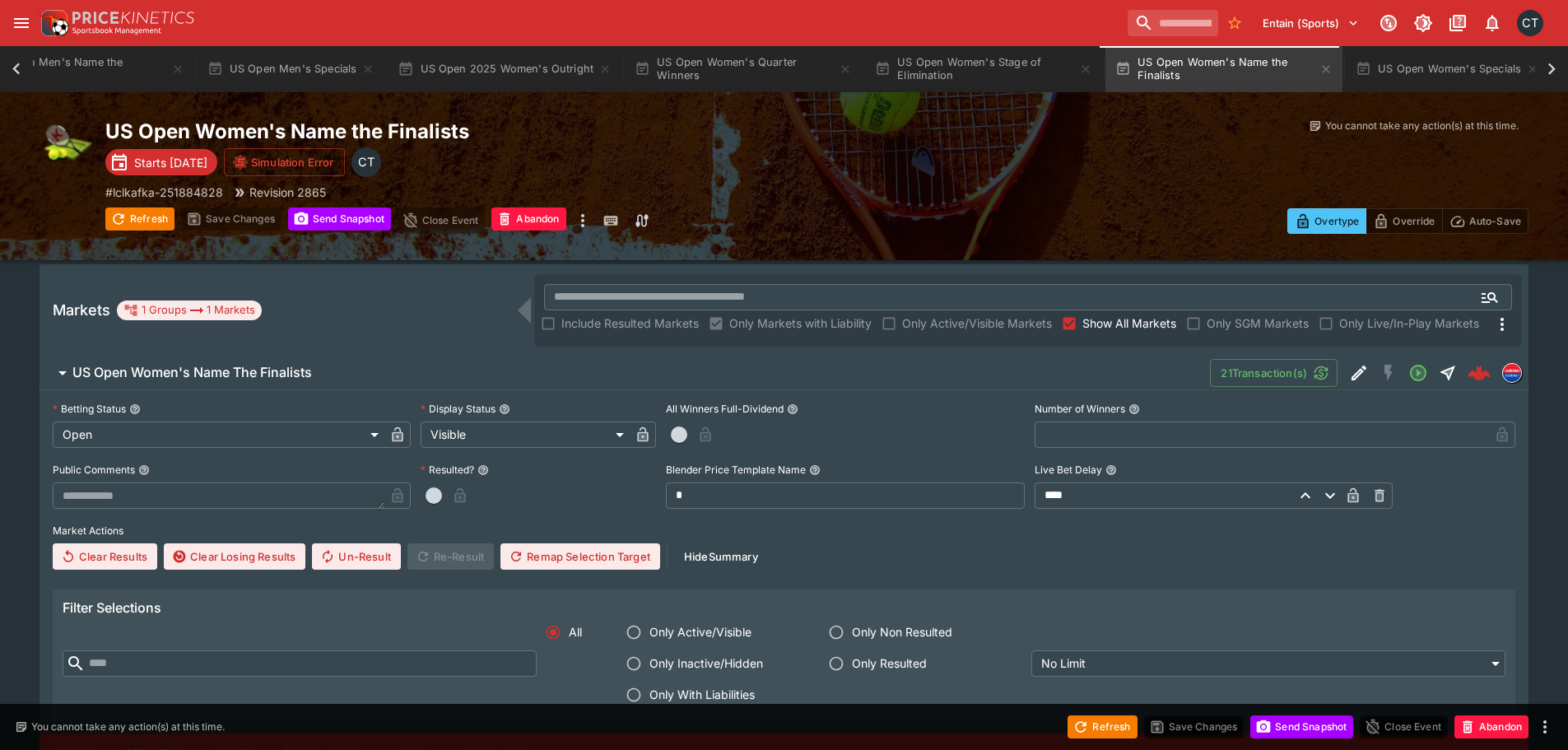
click at [692, 436] on button "button" at bounding box center [678, 434] width 26 height 26
click at [719, 434] on icon "button" at bounding box center [727, 434] width 16 height 16
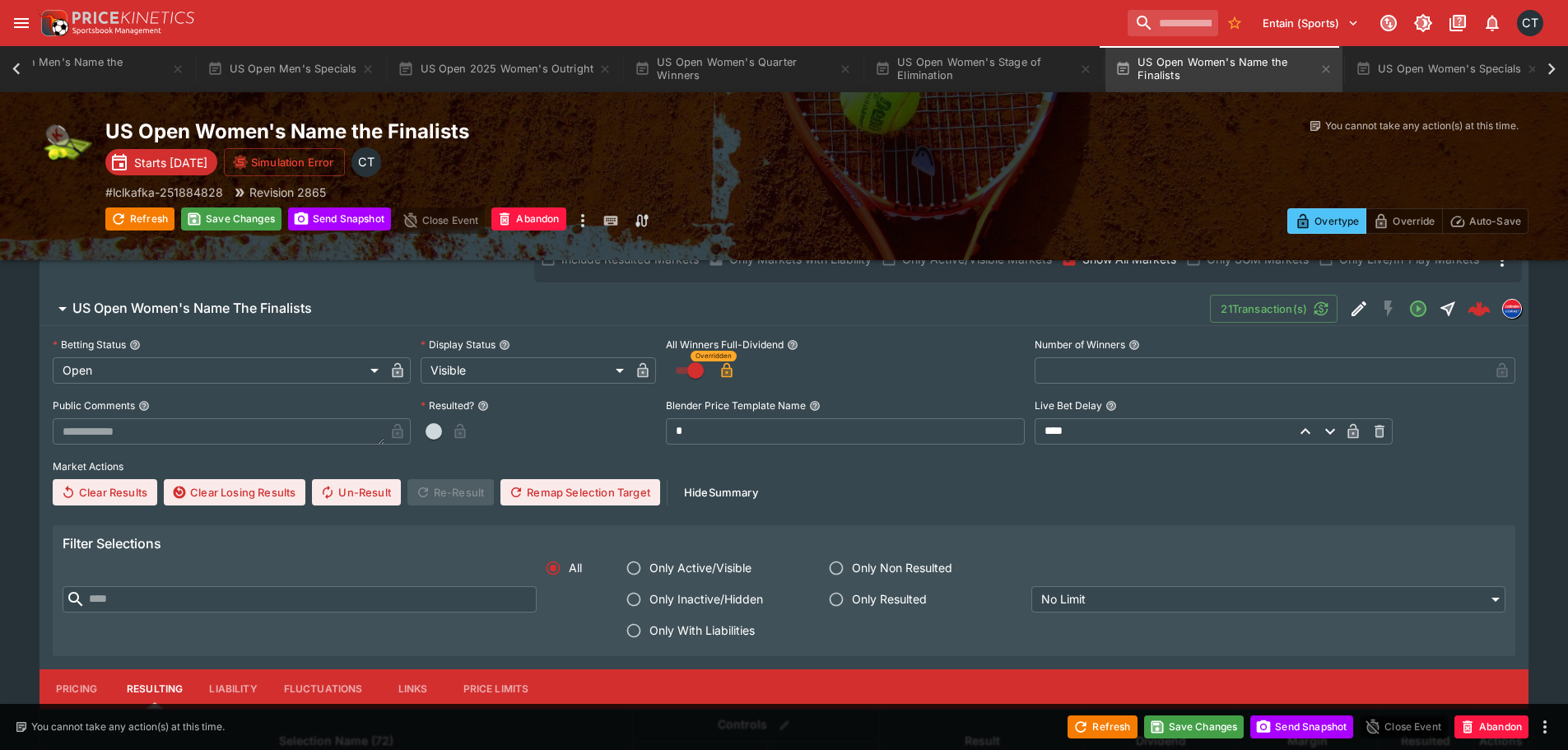
scroll to position [411, 0]
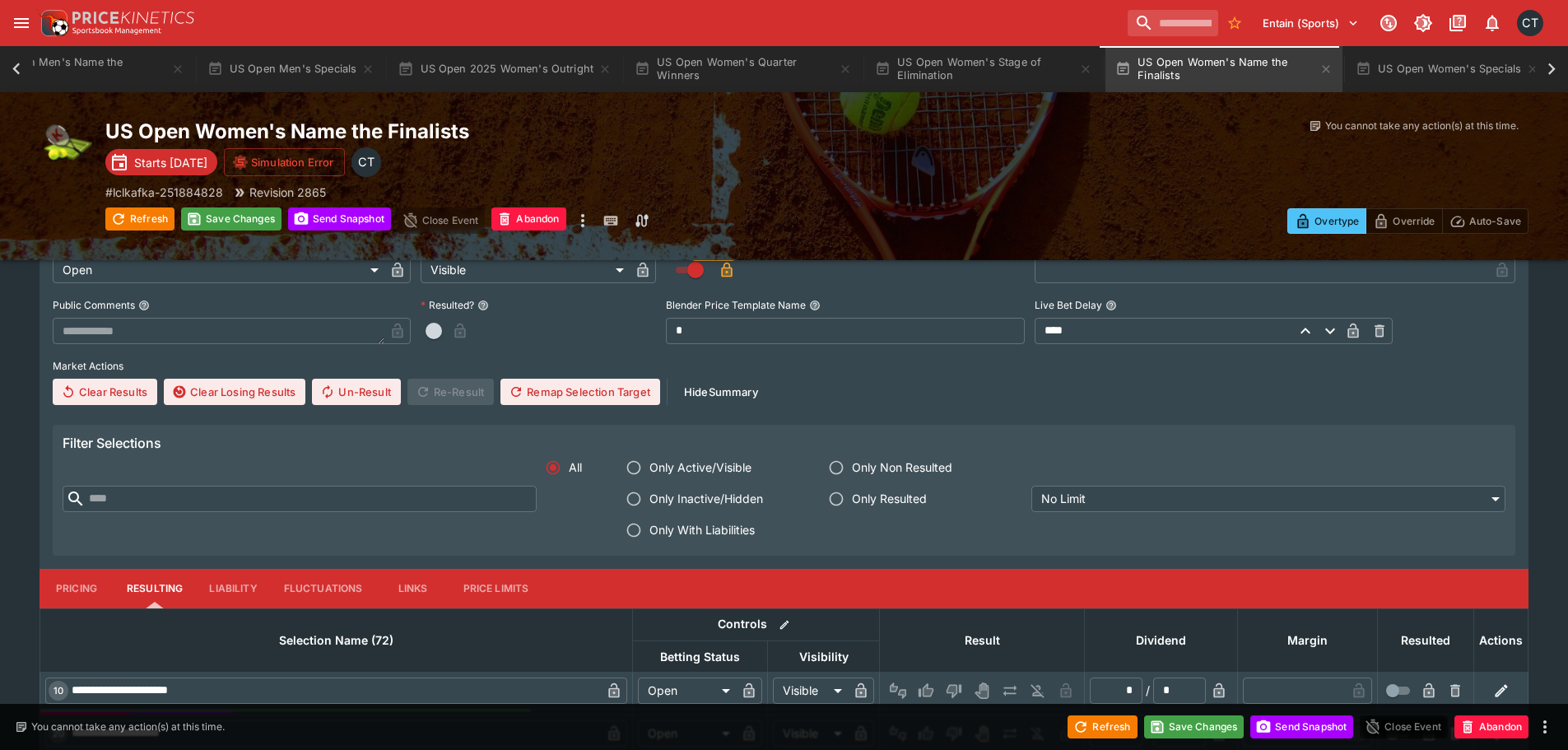
click at [674, 526] on span "Only With Liabilities" at bounding box center [701, 529] width 105 height 17
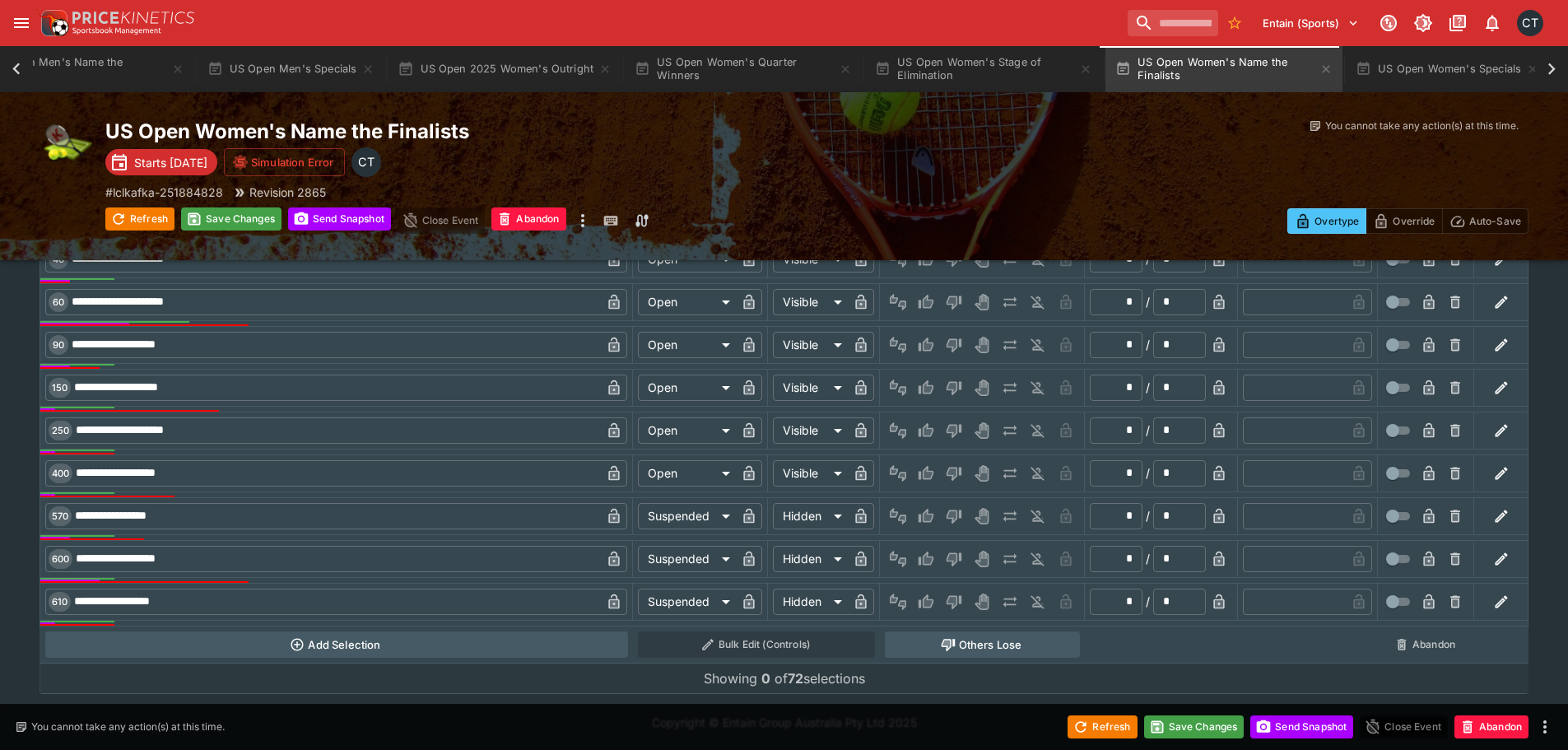
scroll to position [972, 0]
click at [952, 511] on icon "Lose" at bounding box center [952, 515] width 8 height 10
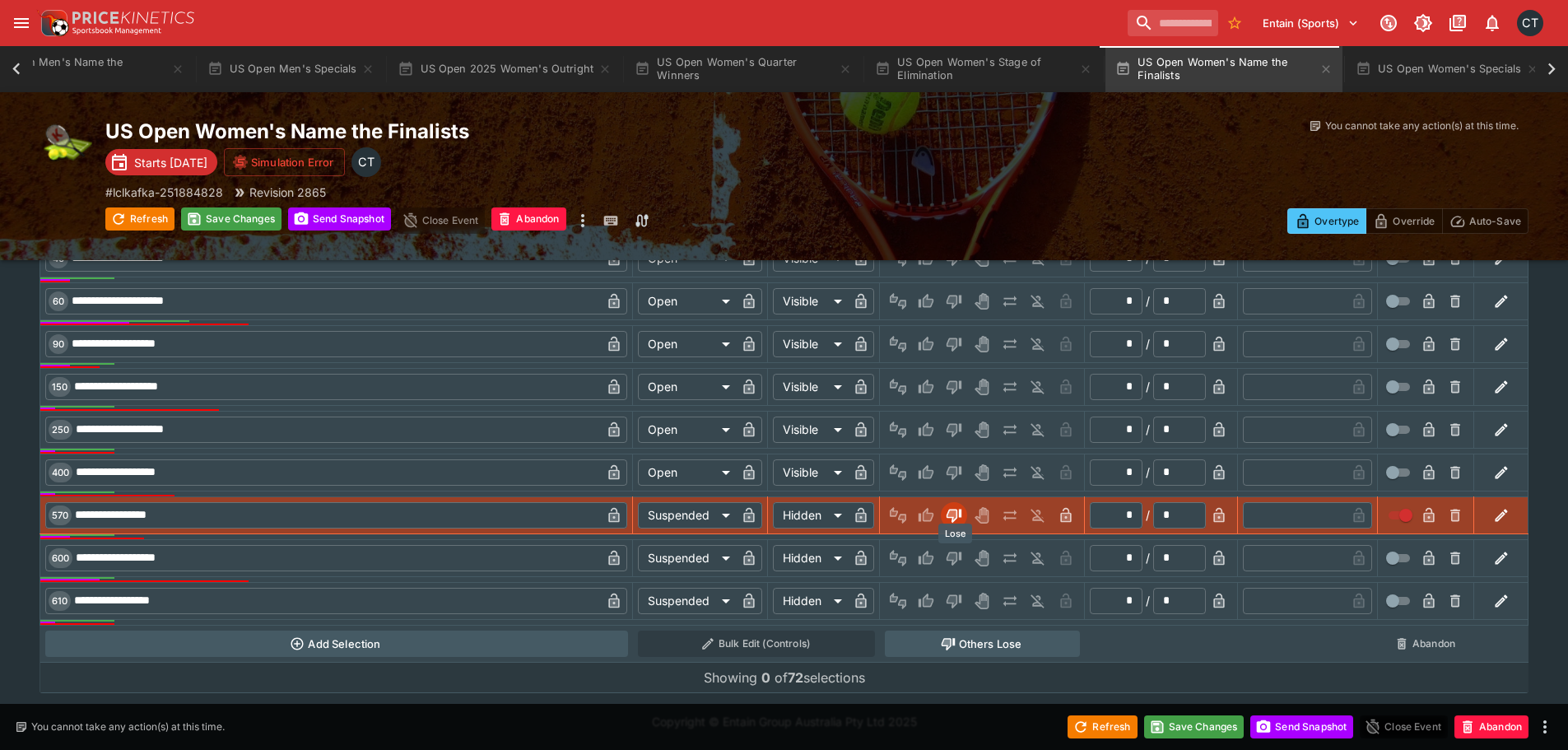
click at [958, 552] on icon "Lose" at bounding box center [954, 558] width 16 height 16
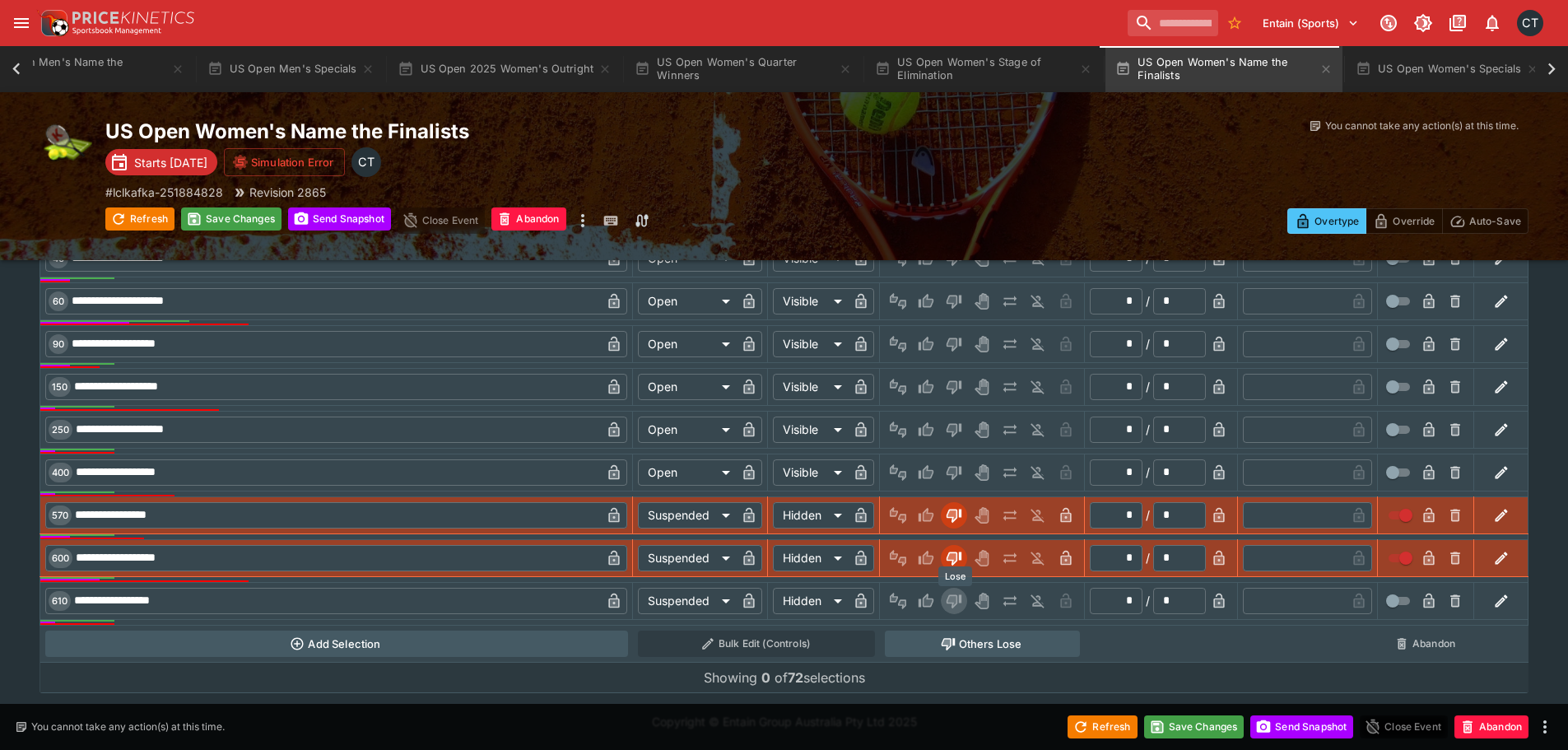
click at [958, 599] on icon "Lose" at bounding box center [954, 601] width 14 height 14
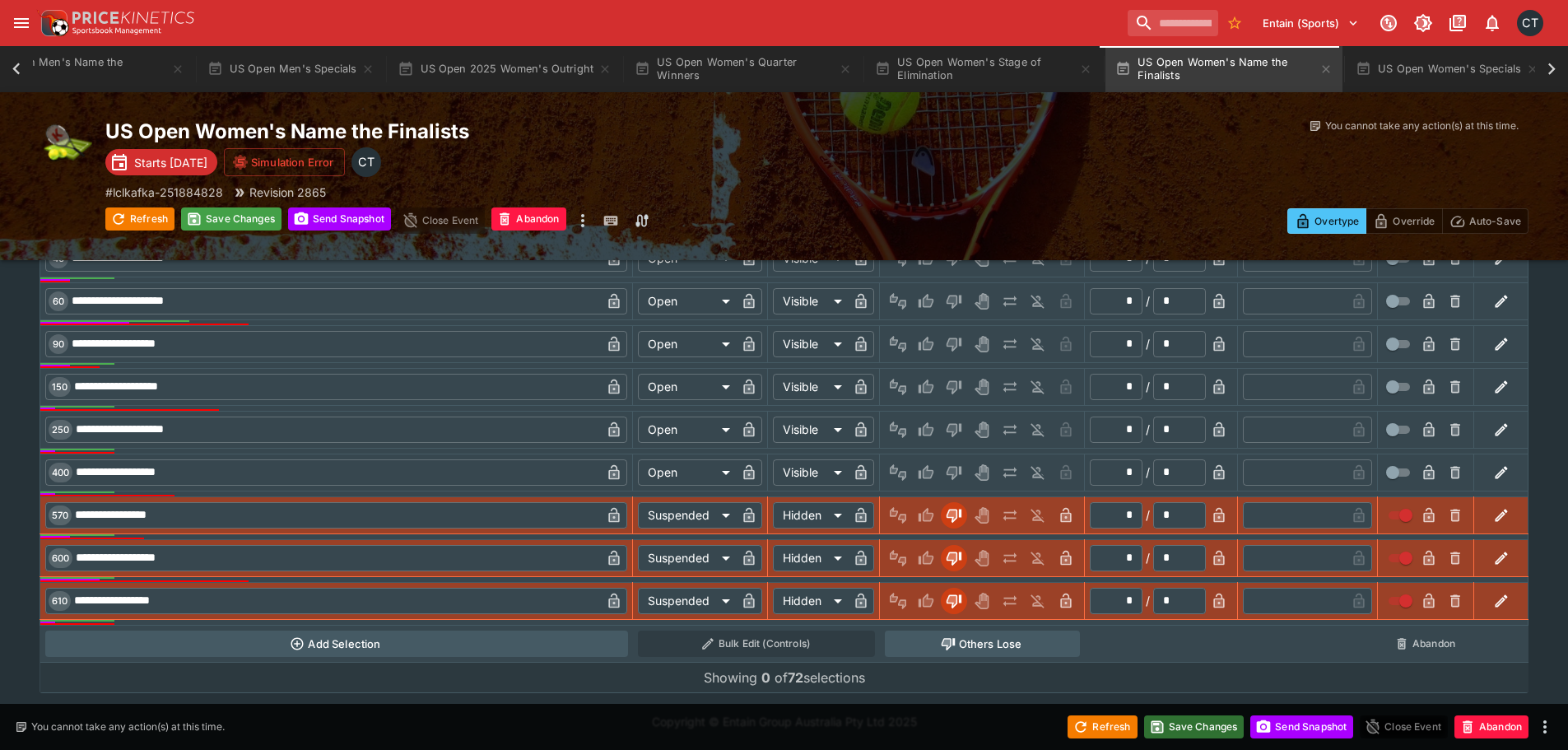
click at [1178, 722] on button "Save Changes" at bounding box center [1194, 727] width 100 height 23
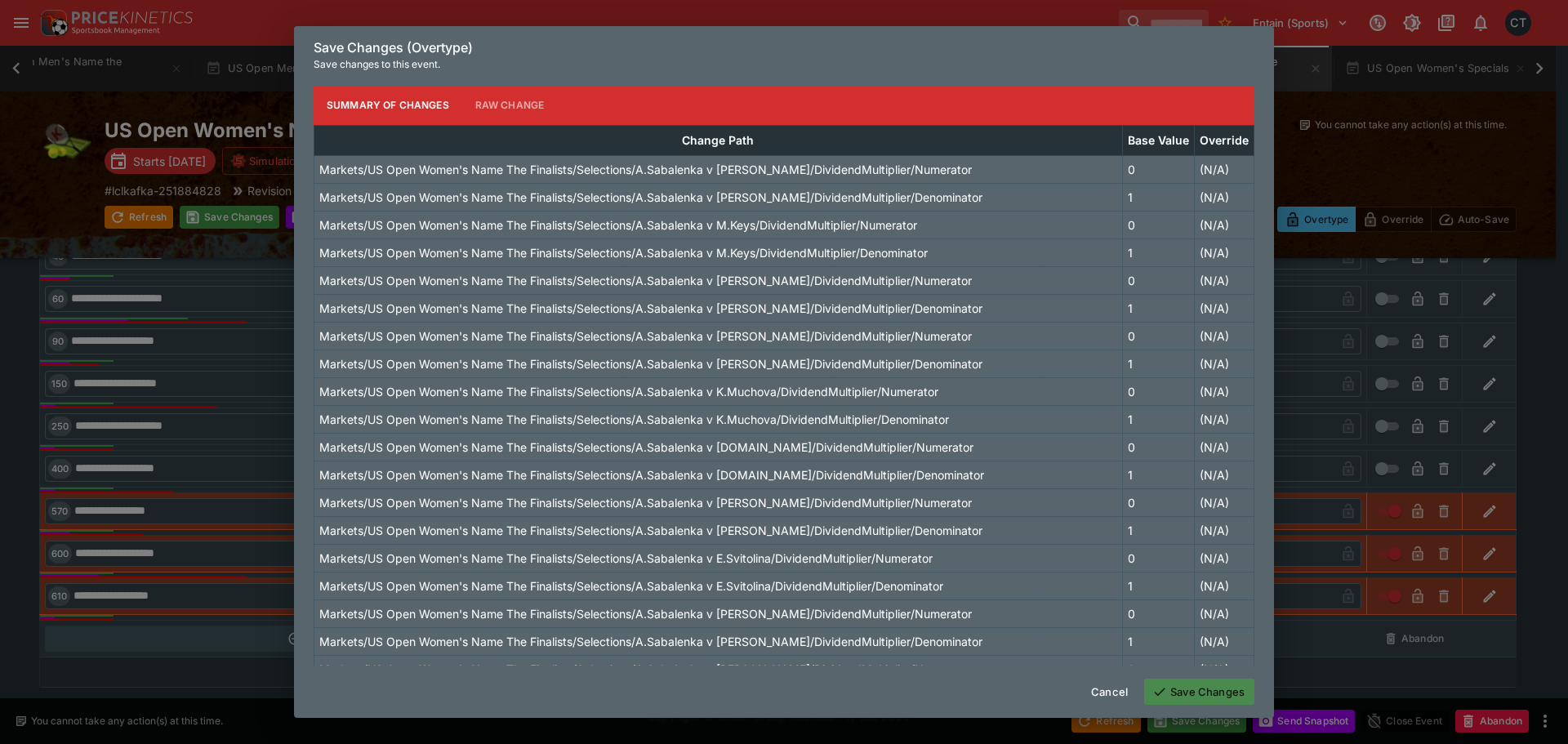
click at [1173, 695] on button "Save Changes" at bounding box center [1199, 691] width 110 height 26
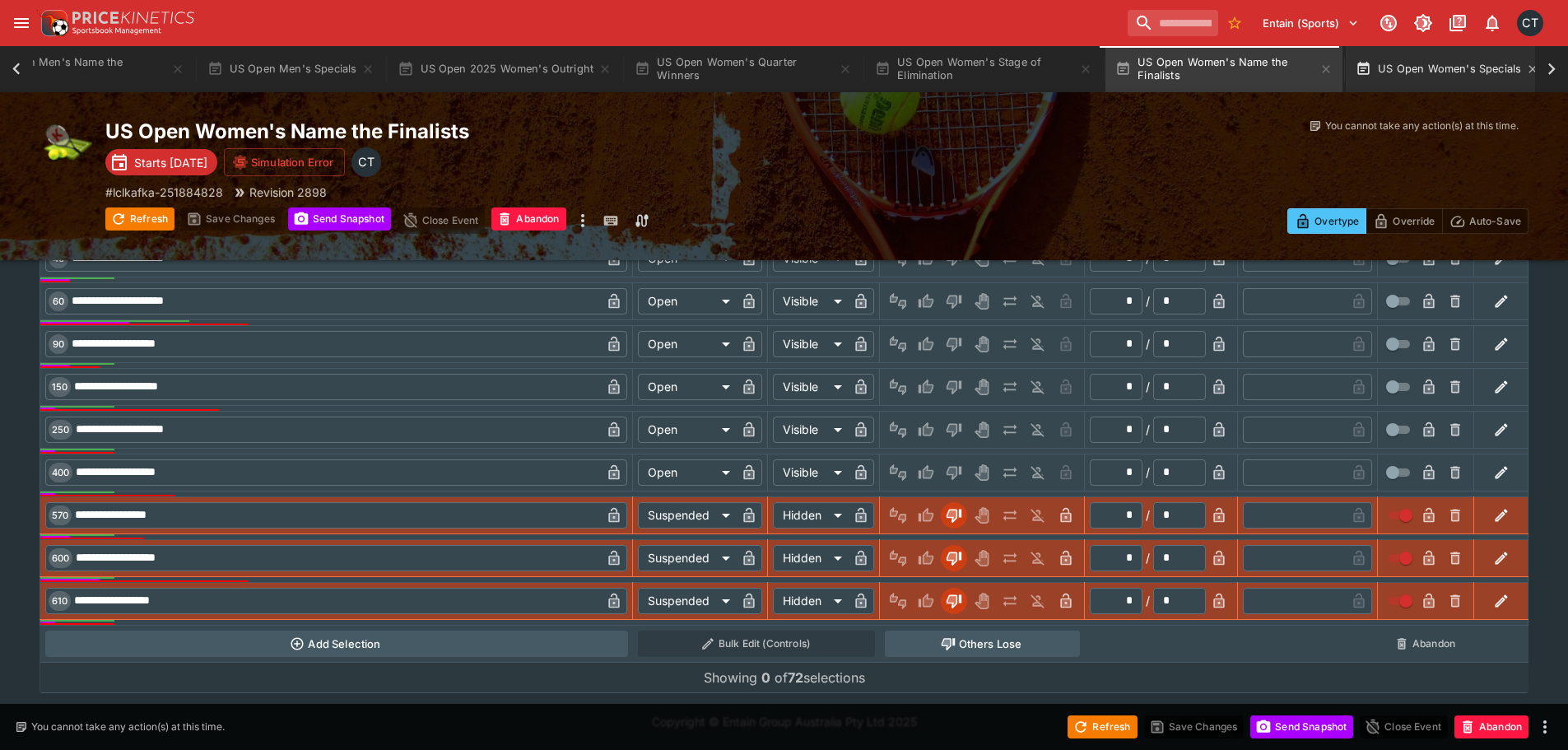
click at [1435, 86] on button "US Open Women's Specials" at bounding box center [1446, 69] width 203 height 46
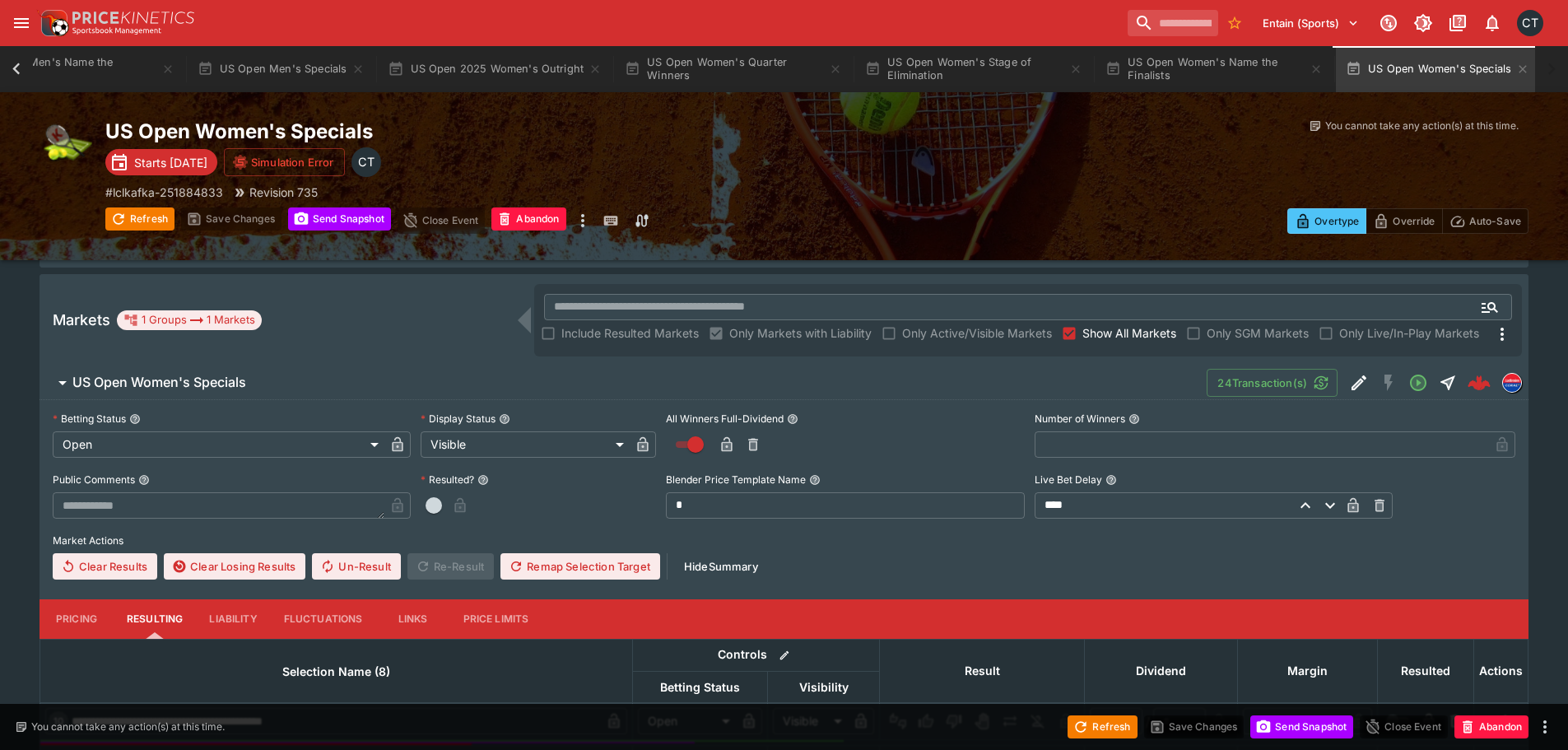
scroll to position [247, 0]
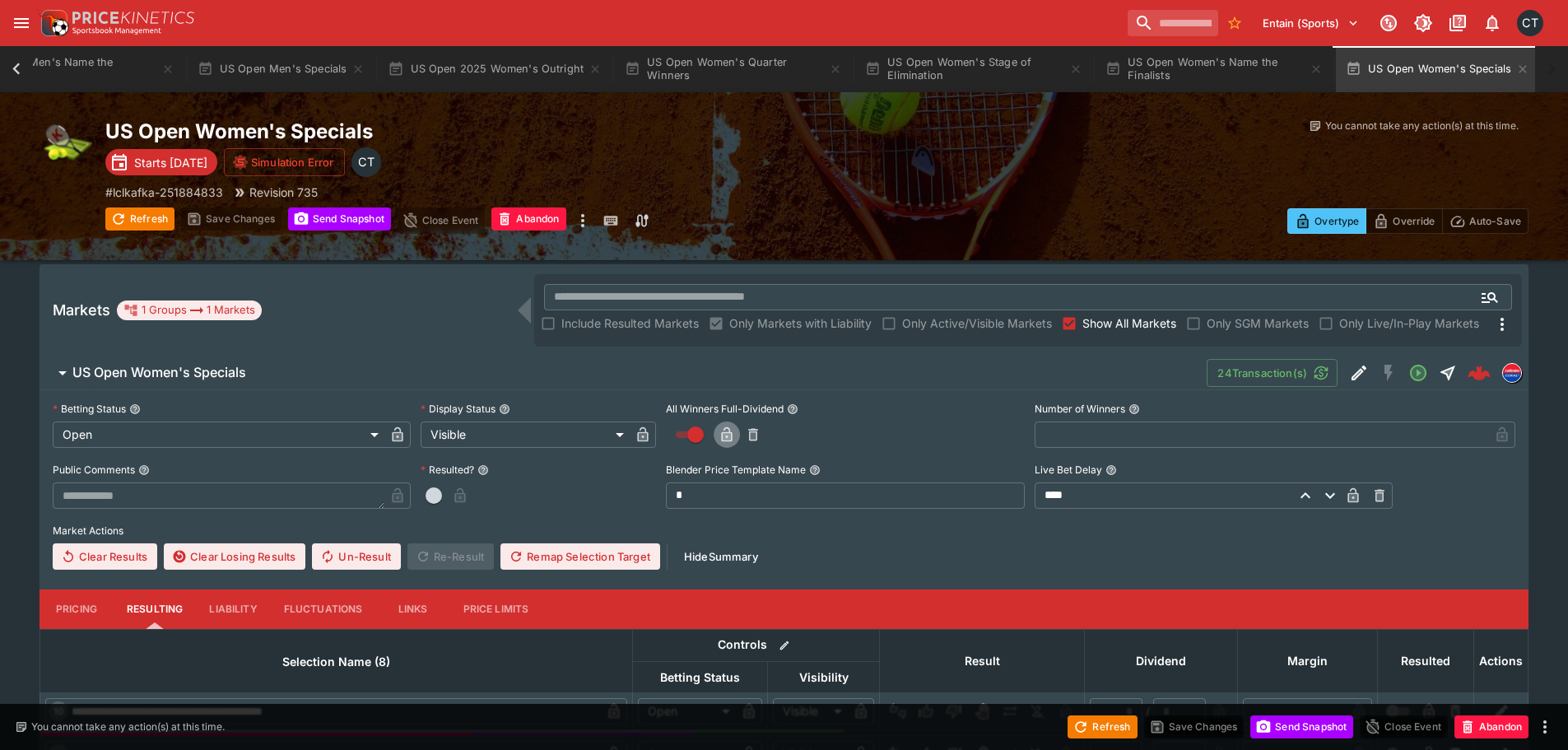
click at [735, 436] on icon "button" at bounding box center [727, 434] width 16 height 16
type input "*"
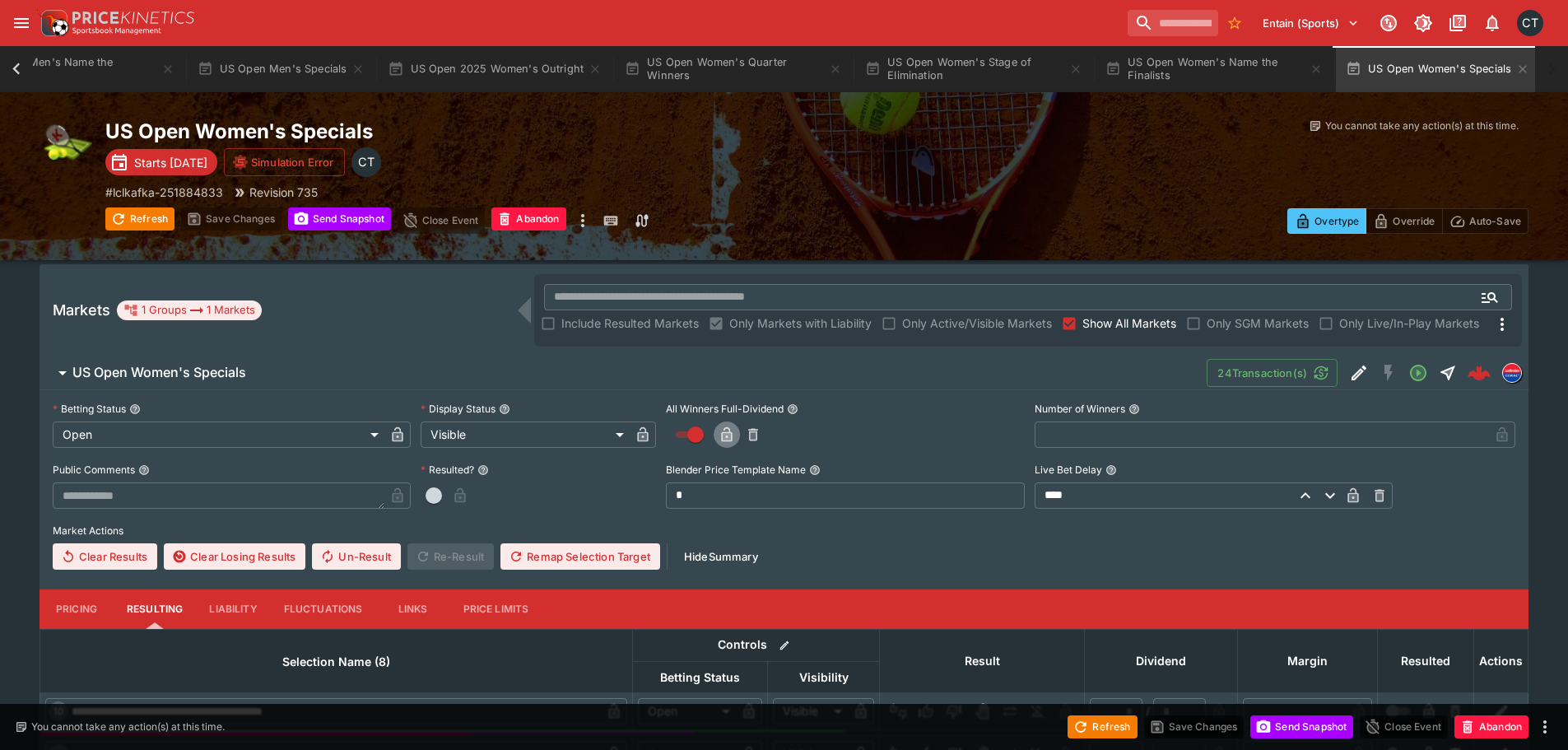
type input "*"
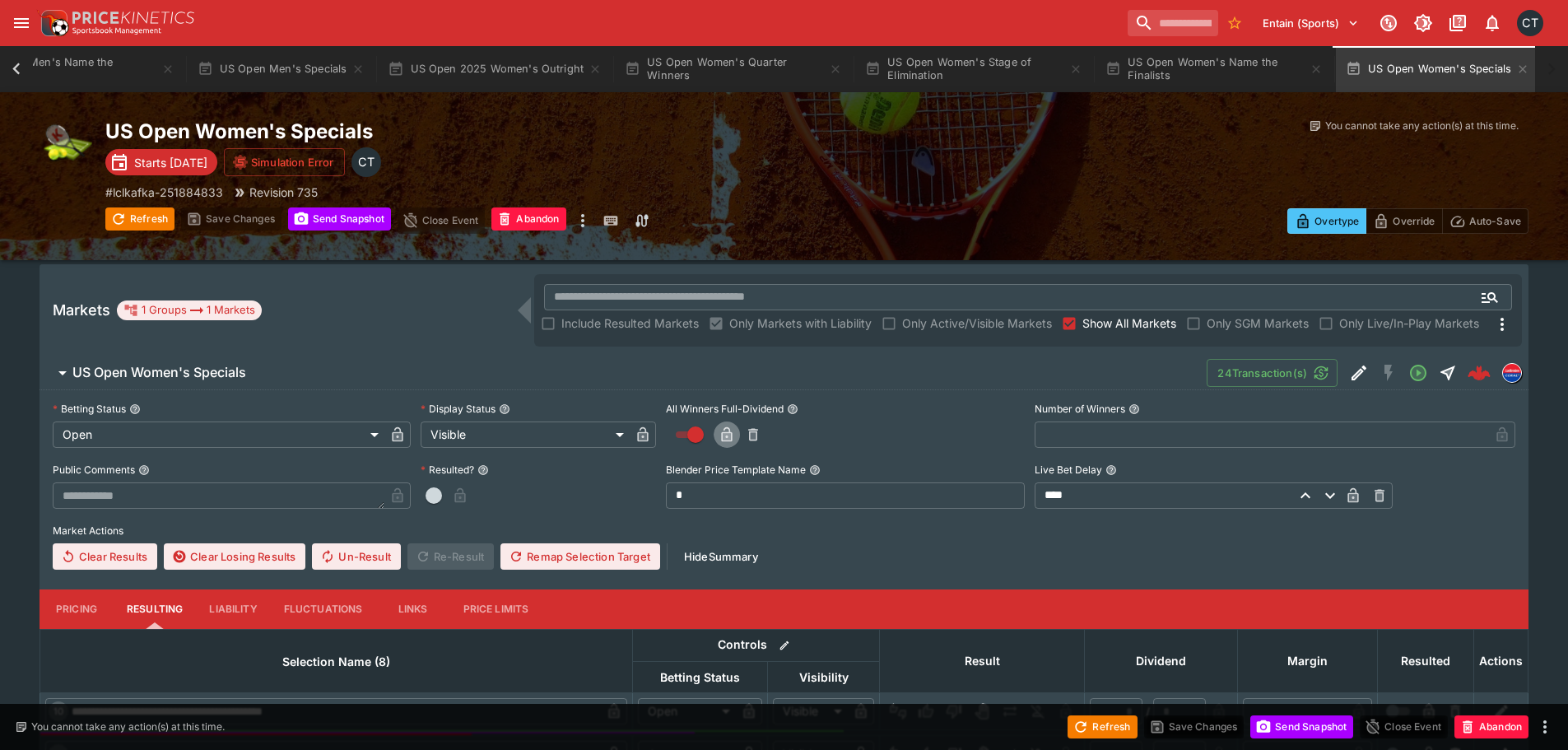
type input "*"
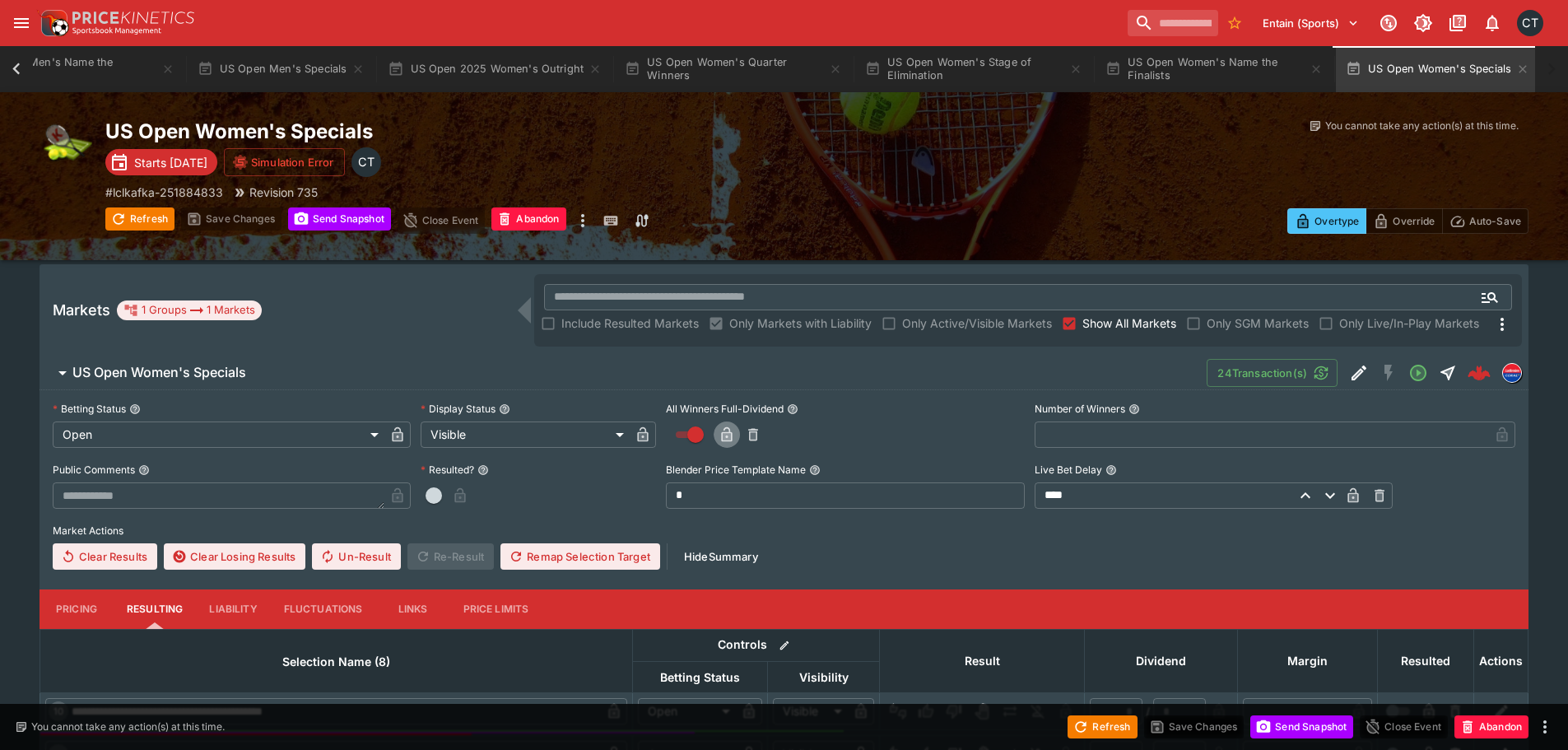
type input "*"
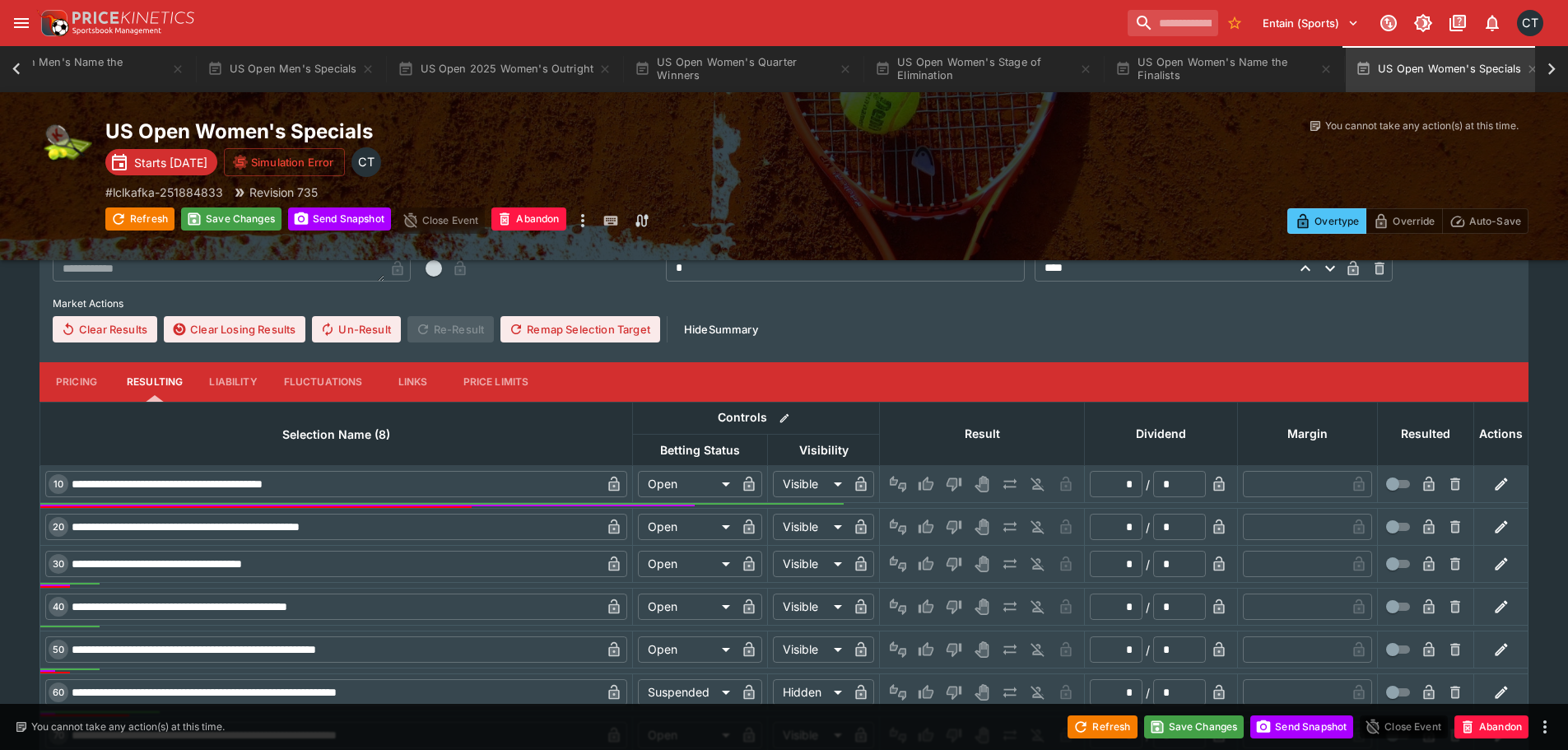
scroll to position [620, 0]
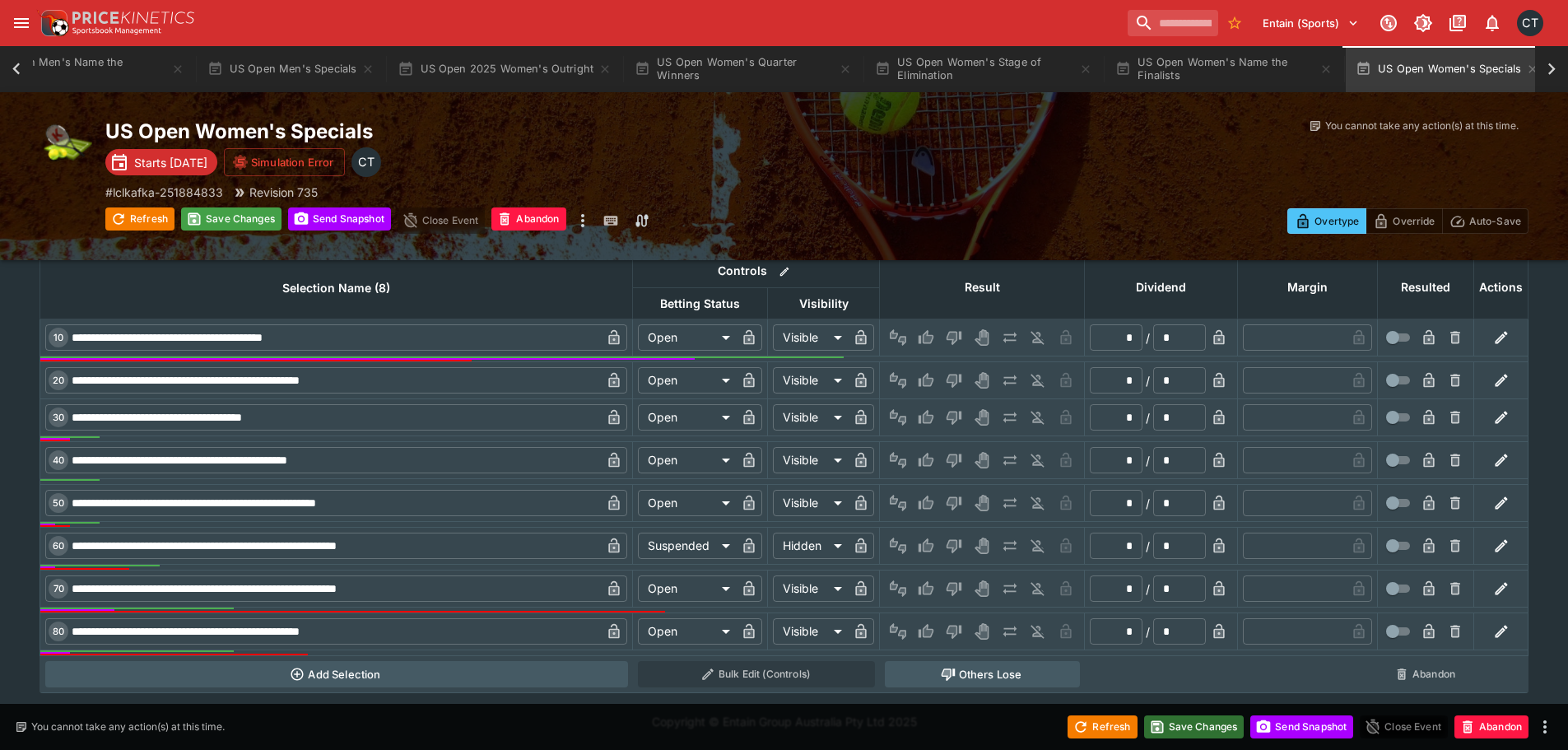
click at [1193, 716] on button "Save Changes" at bounding box center [1194, 727] width 100 height 23
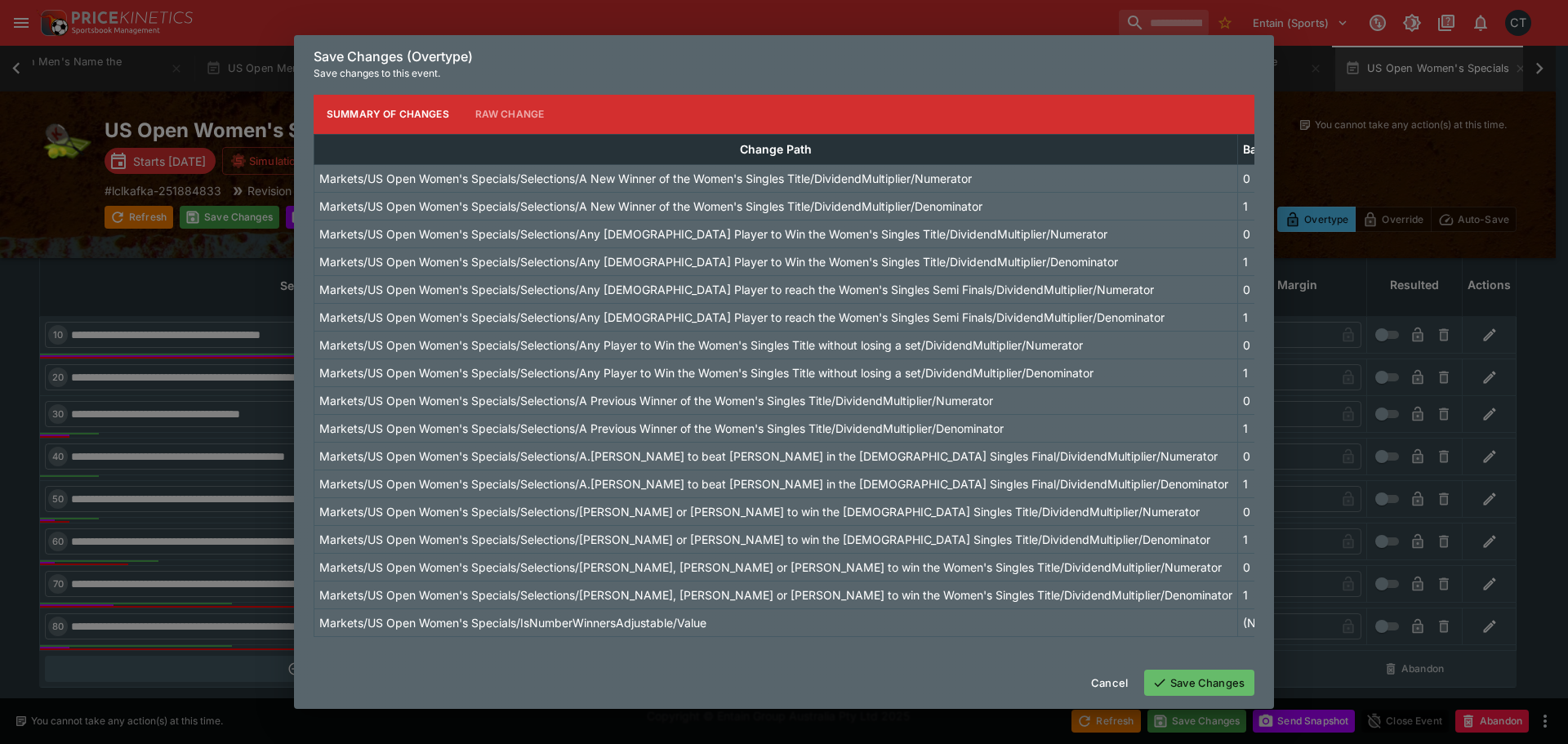
click at [1184, 677] on button "Save Changes" at bounding box center [1199, 681] width 110 height 26
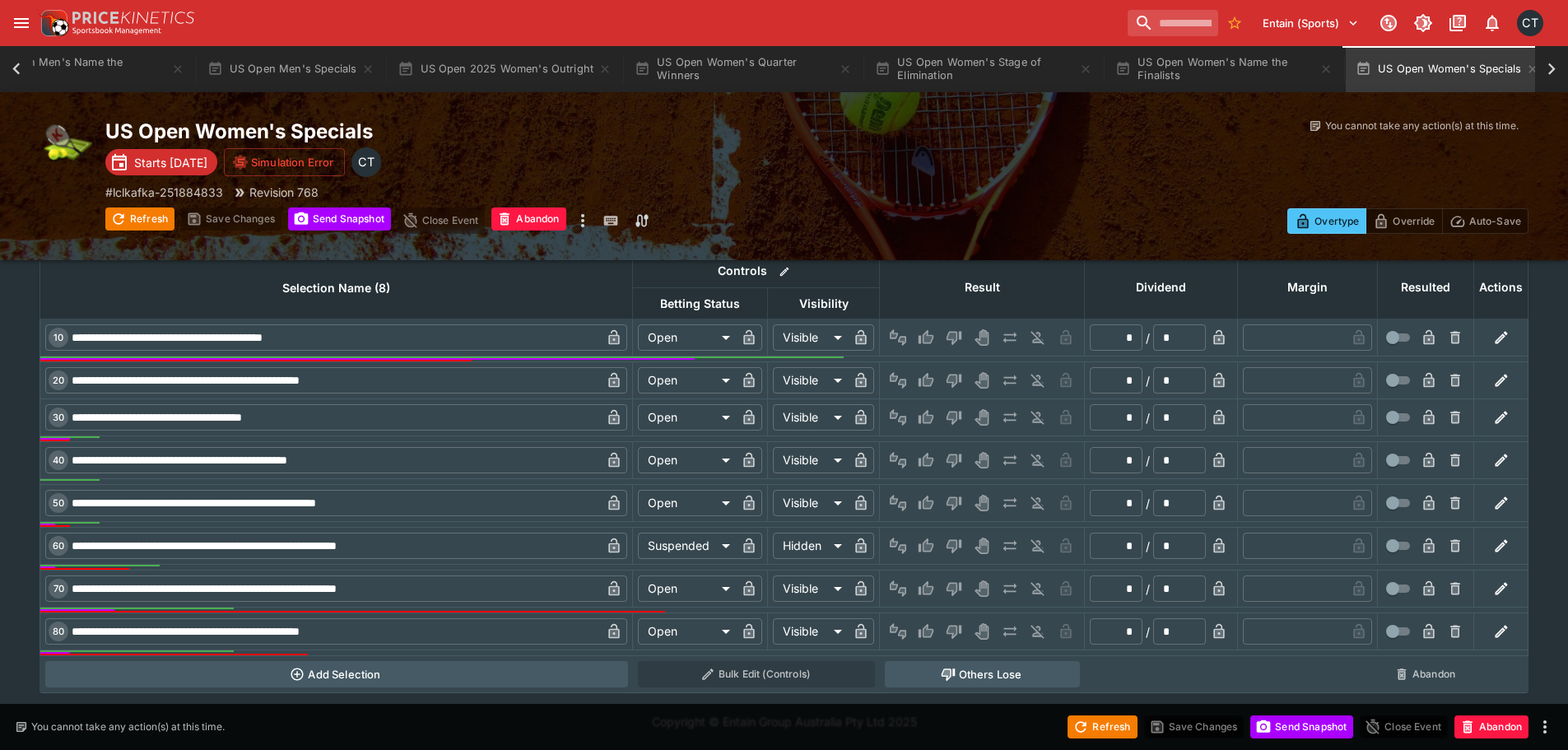
click at [1553, 67] on icon at bounding box center [1552, 69] width 7 height 12
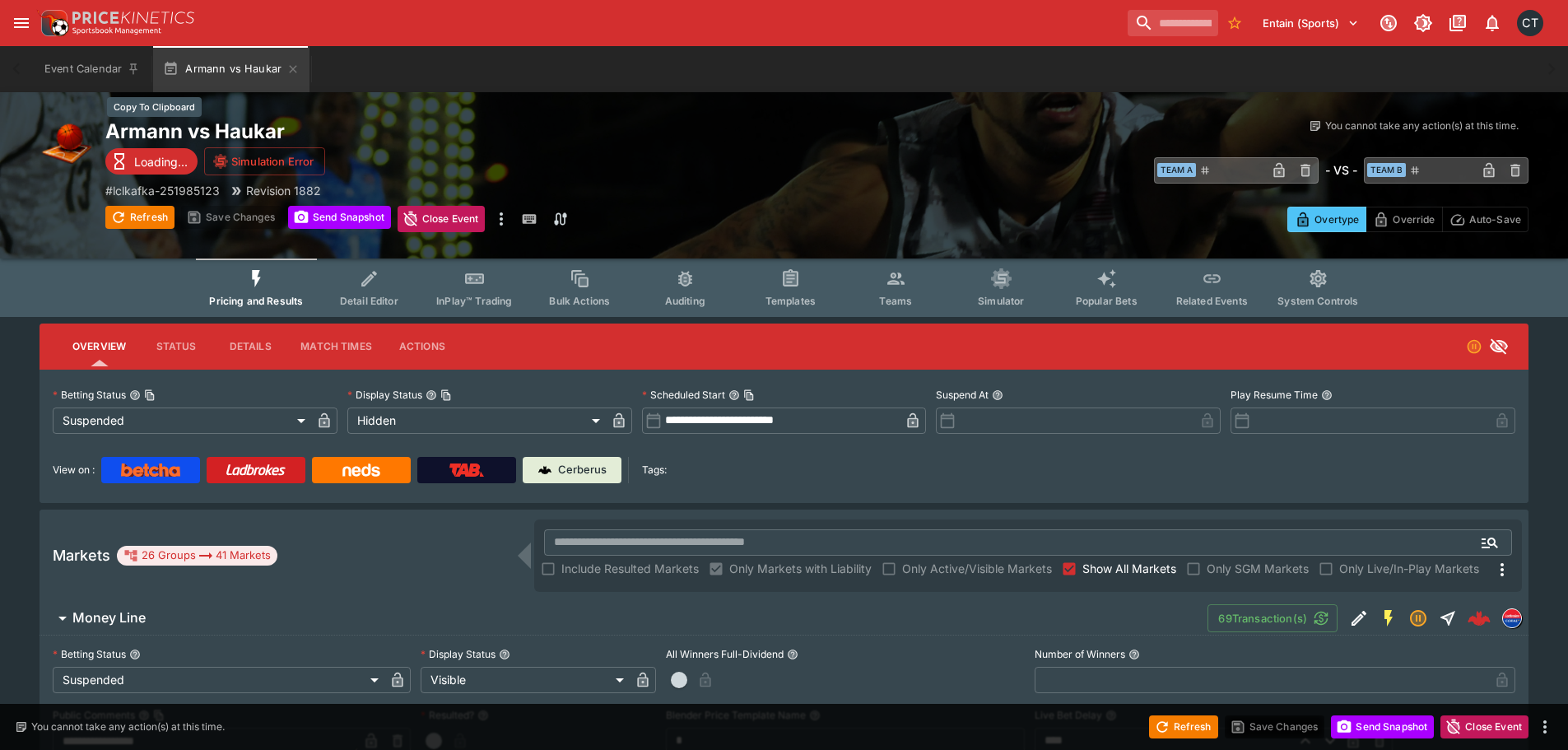
click at [161, 126] on h2 "Armann vs Haukar" at bounding box center [462, 131] width 712 height 25
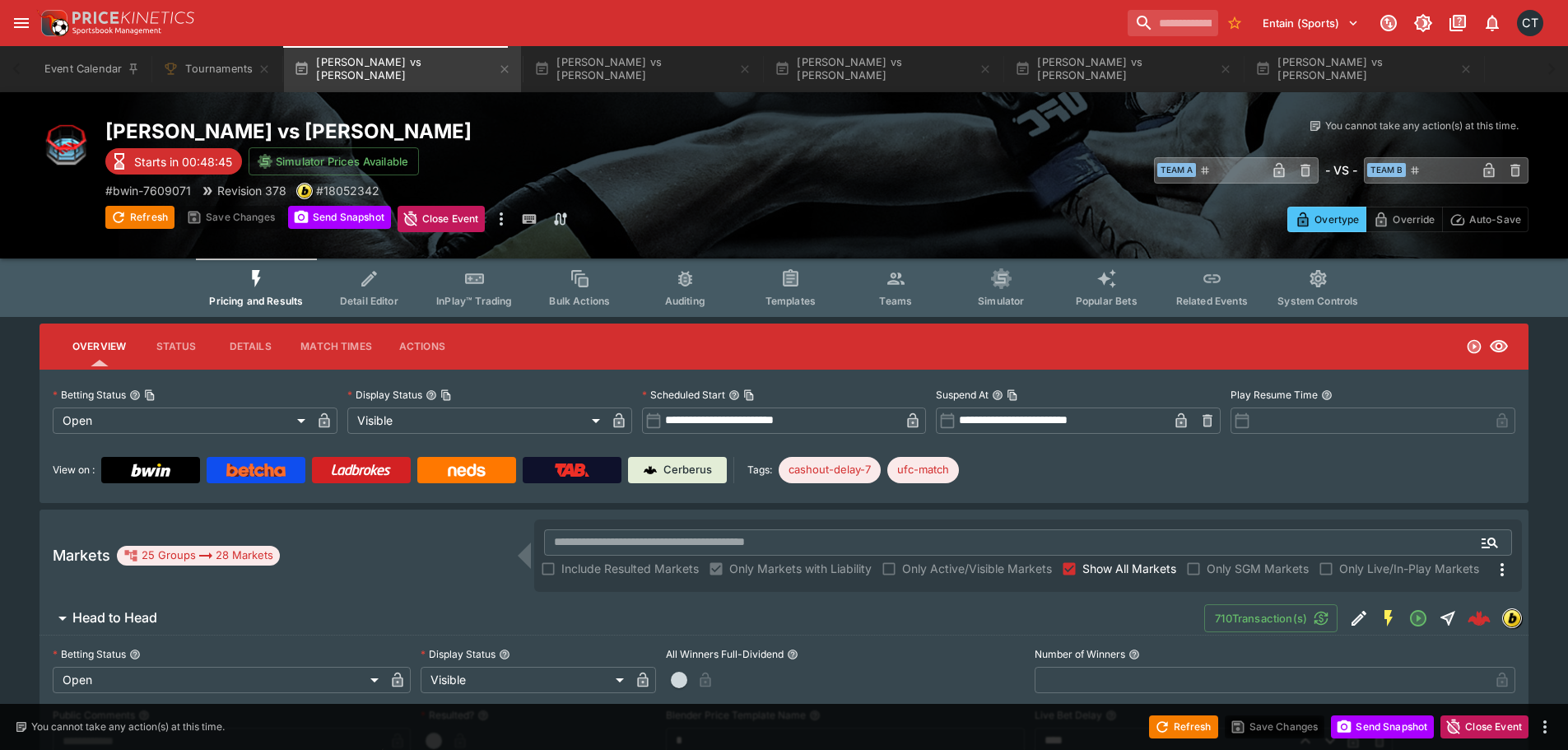
click at [762, 420] on input "**********" at bounding box center [781, 420] width 239 height 26
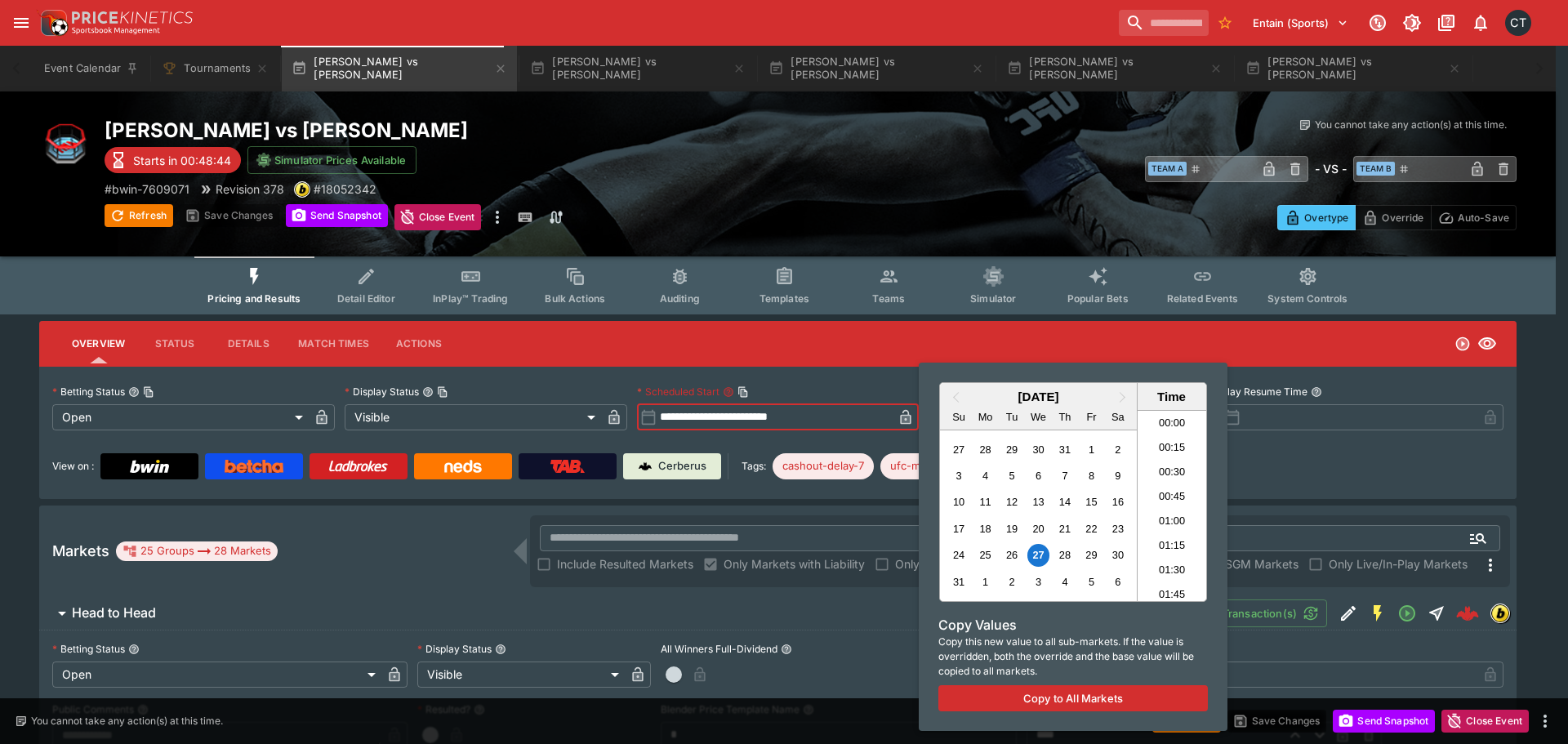
scroll to position [1093, 0]
click at [1182, 528] on li "12:15" at bounding box center [1173, 529] width 70 height 24
type input "**********"
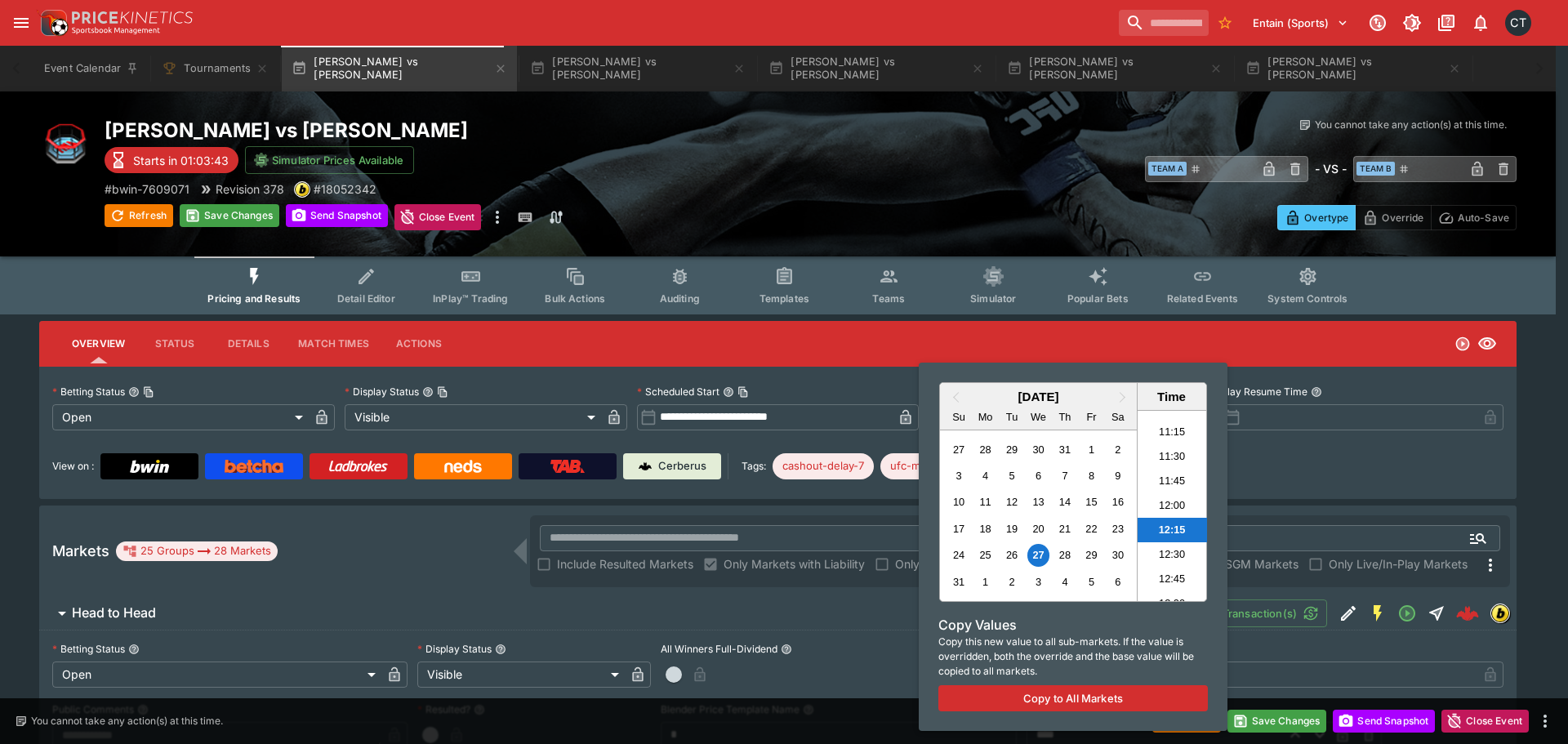
click at [741, 435] on div at bounding box center [784, 372] width 1568 height 744
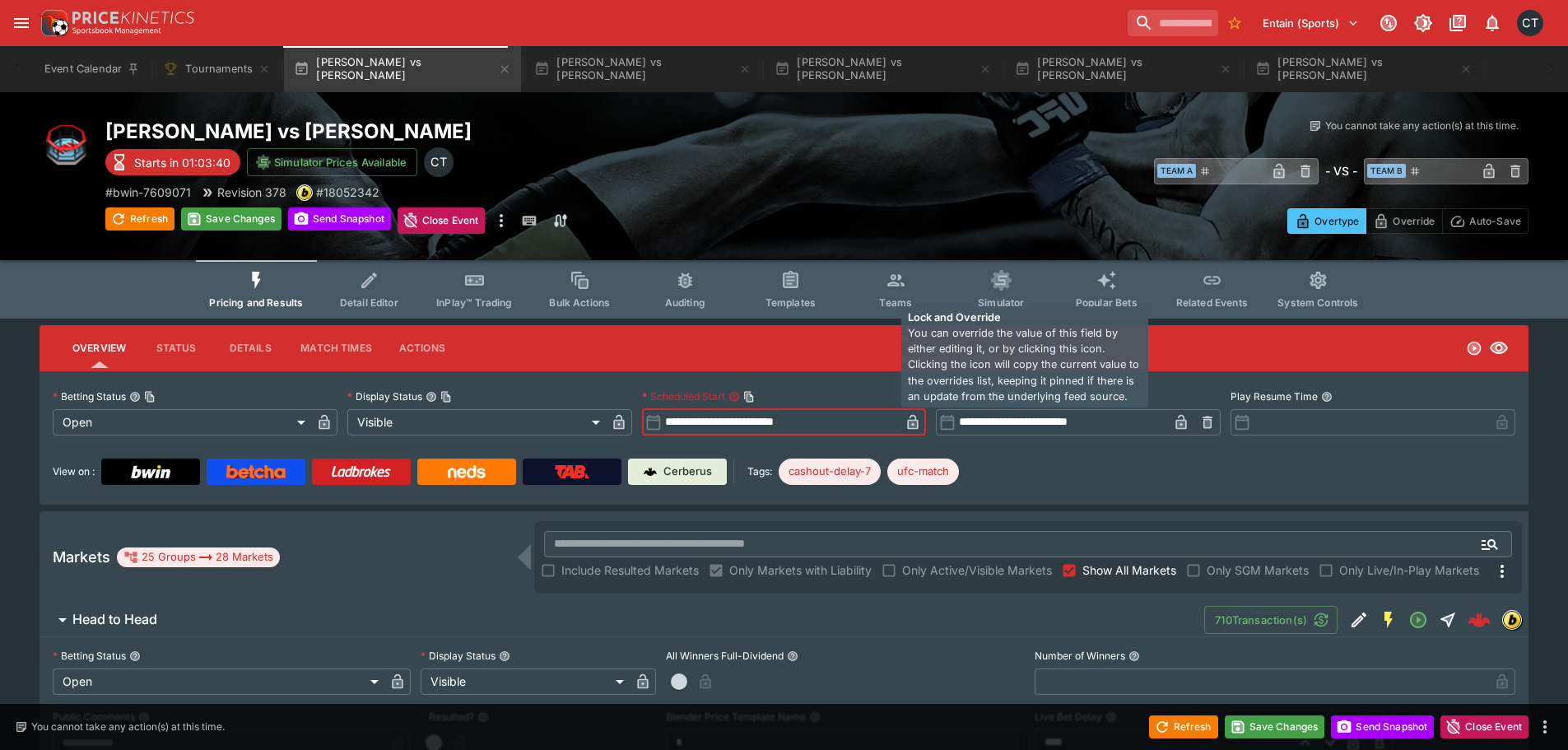
click at [911, 420] on icon "button" at bounding box center [913, 422] width 11 height 14
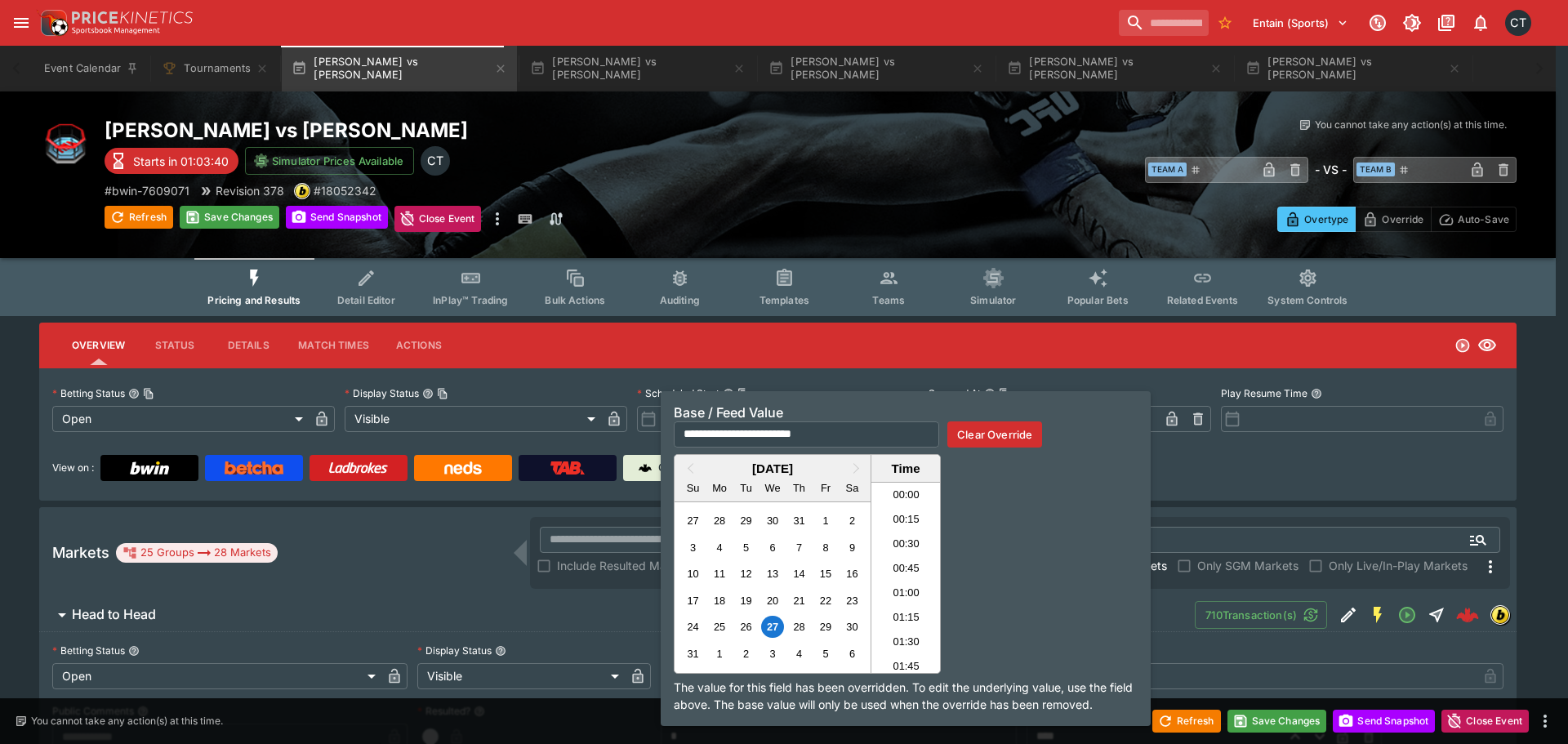
scroll to position [1118, 0]
click at [1004, 436] on button "Clear Override" at bounding box center [995, 434] width 95 height 26
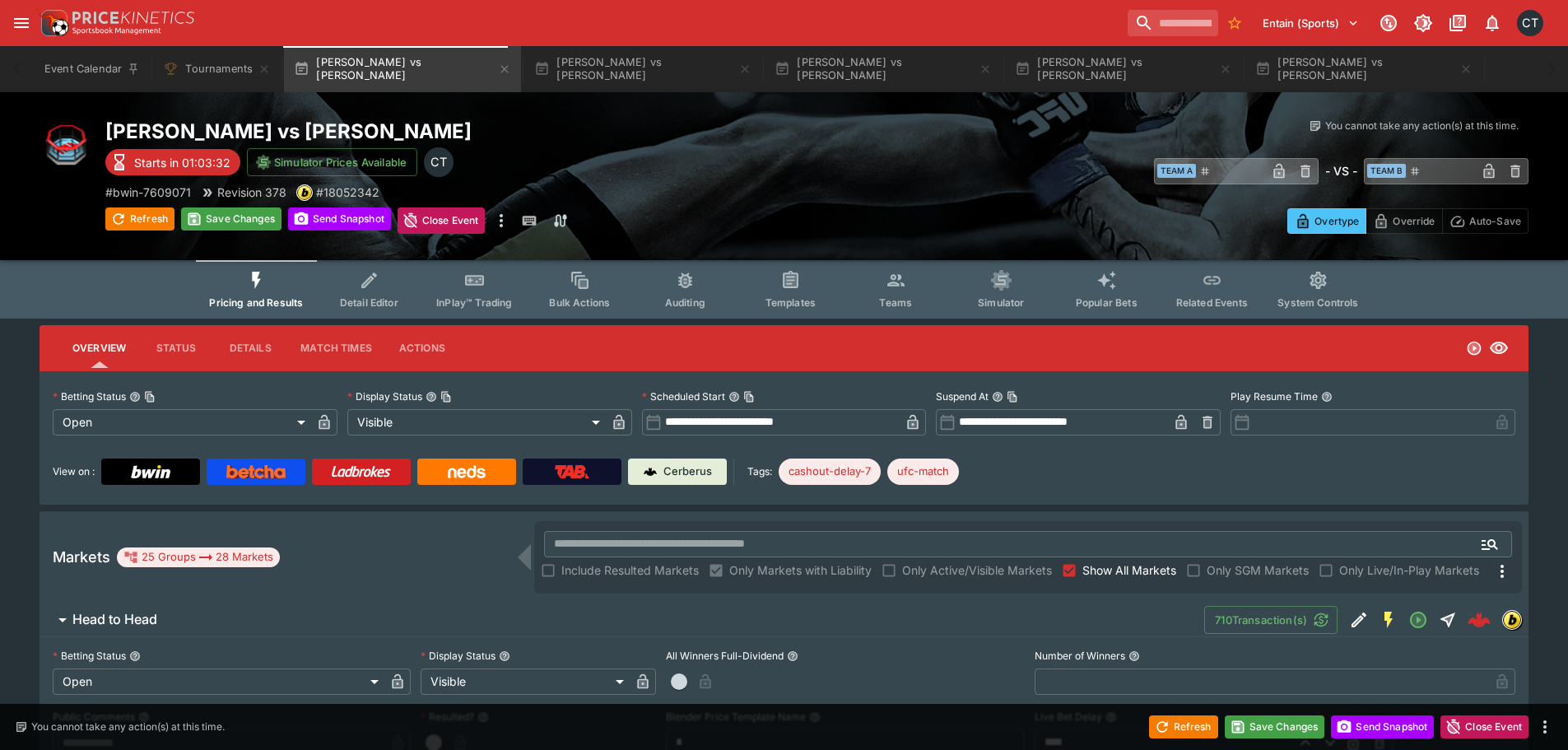
click at [922, 423] on button "button" at bounding box center [912, 422] width 26 height 26
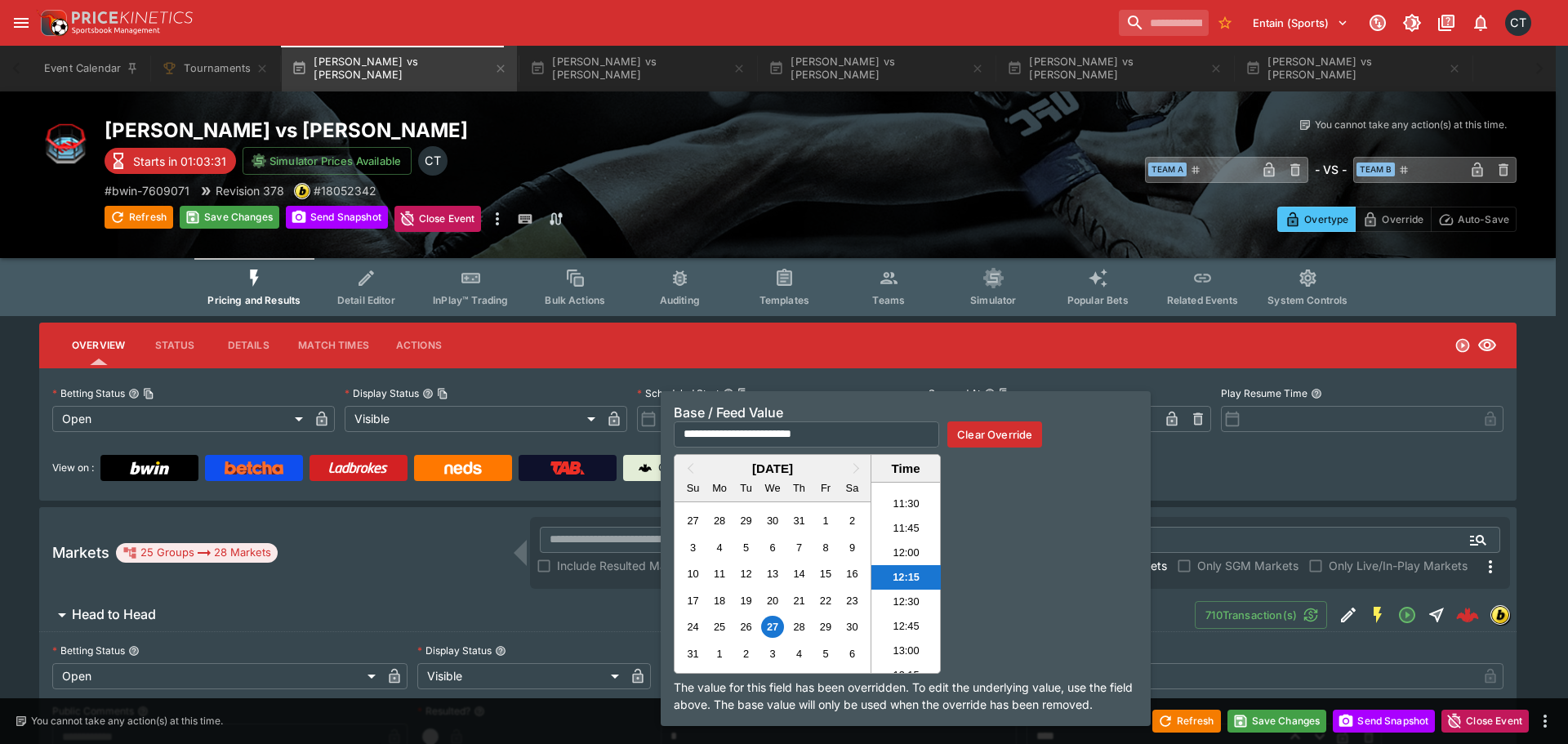
click at [910, 415] on h6 "Base / Feed Value" at bounding box center [905, 412] width 463 height 17
click at [973, 430] on button "Clear Override" at bounding box center [995, 434] width 95 height 26
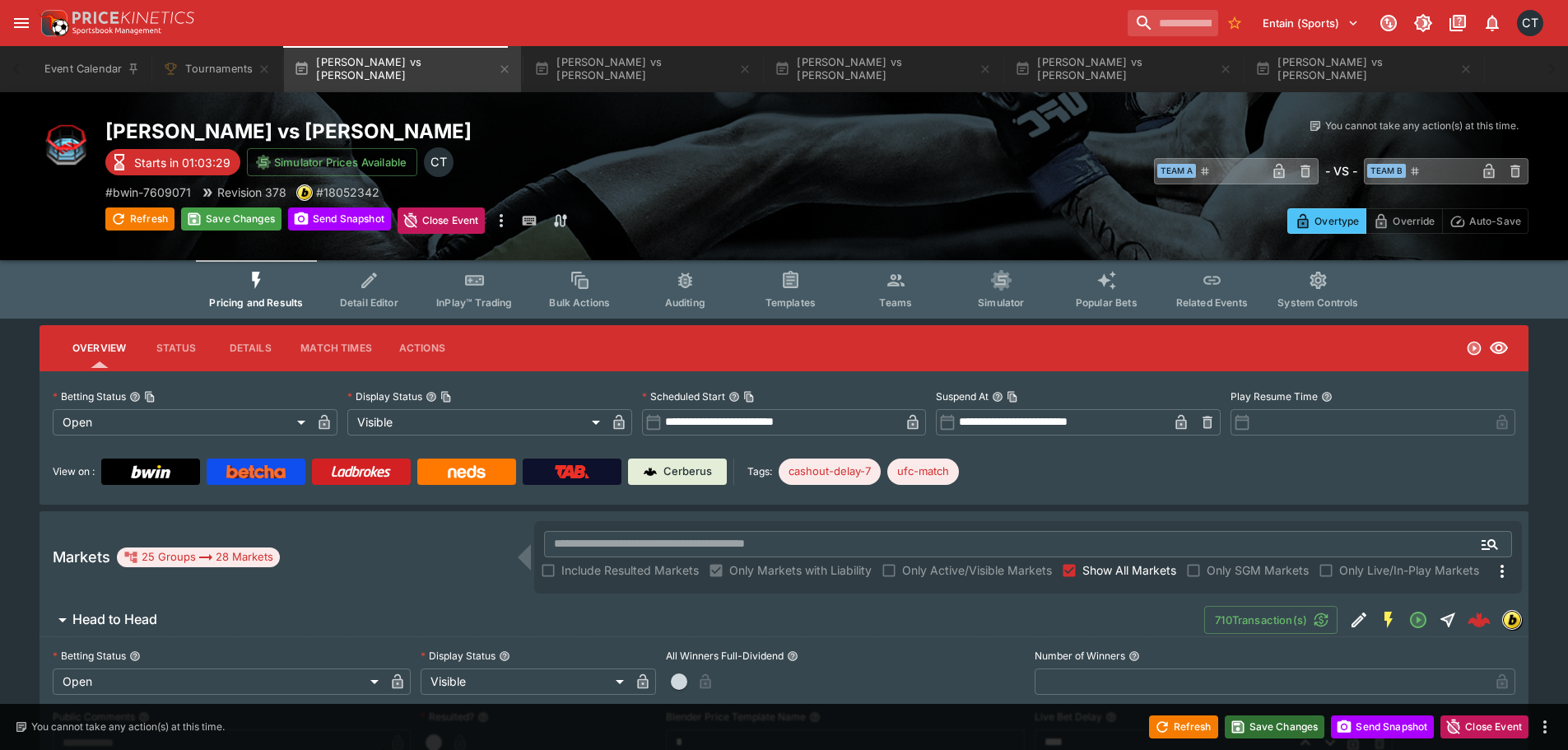
click at [1271, 723] on button "Save Changes" at bounding box center [1274, 727] width 100 height 23
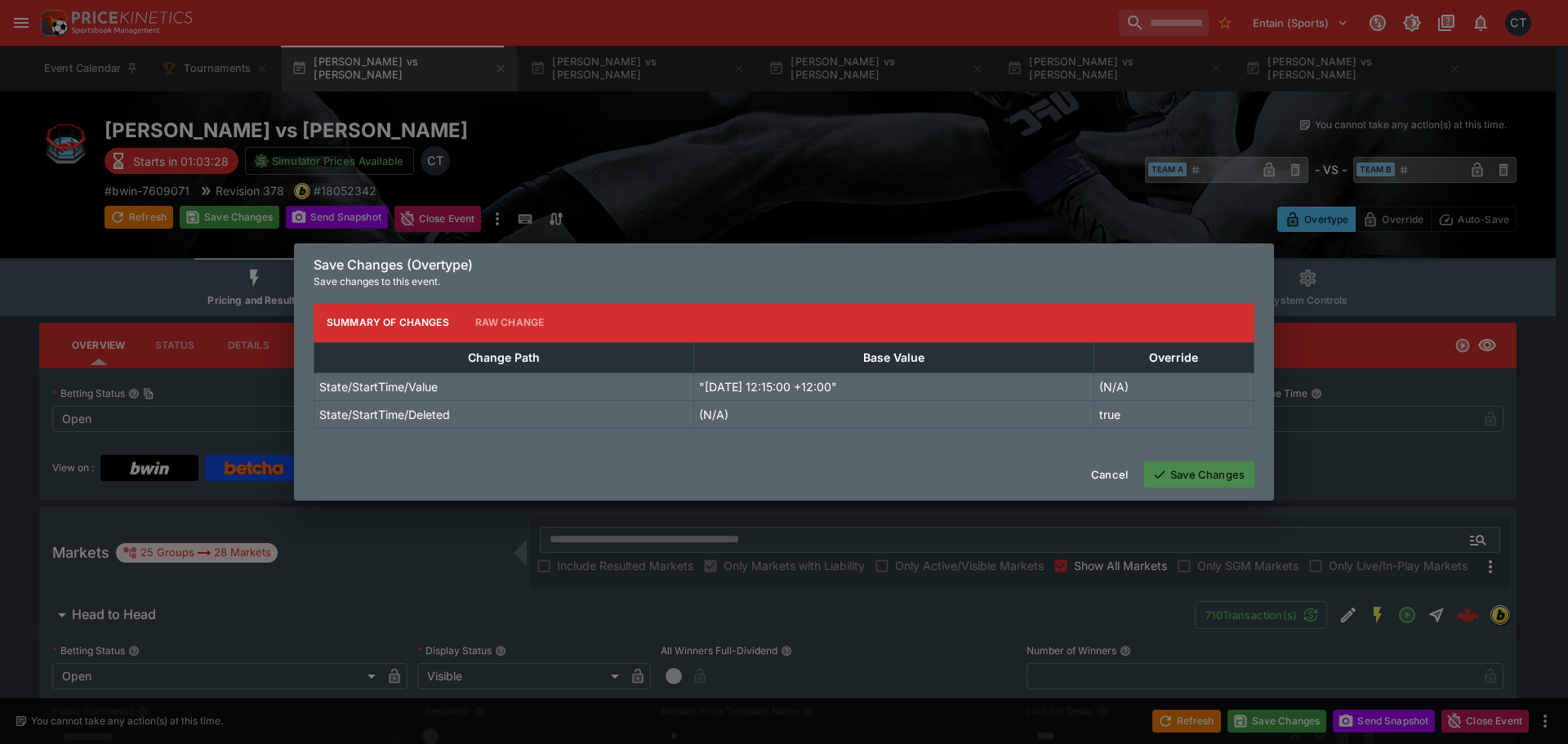
click at [1222, 471] on button "Save Changes" at bounding box center [1199, 474] width 110 height 26
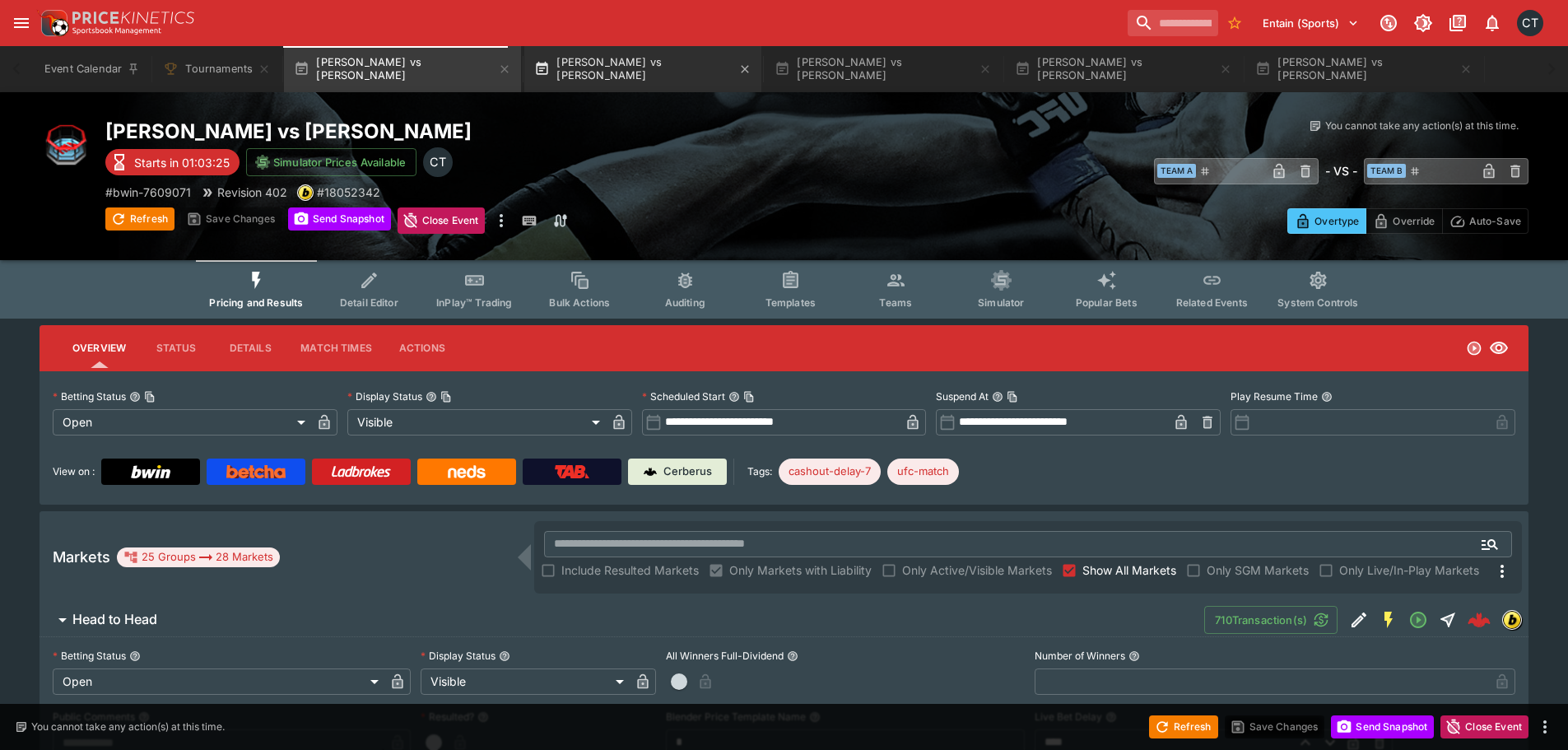
click at [635, 69] on button "Cristian Perez vs Manoel Sousa" at bounding box center [642, 69] width 237 height 46
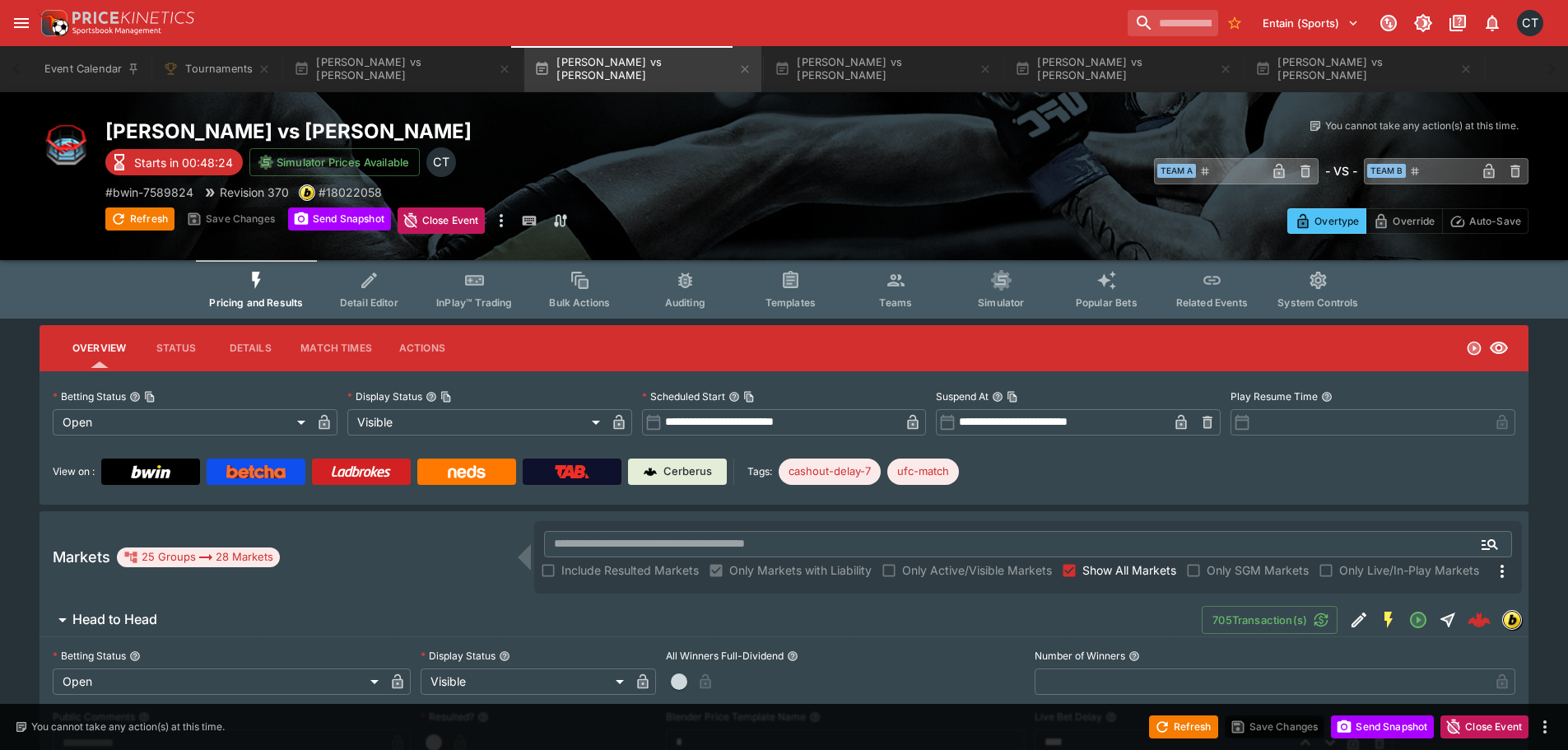
click at [776, 423] on input "**********" at bounding box center [781, 422] width 239 height 26
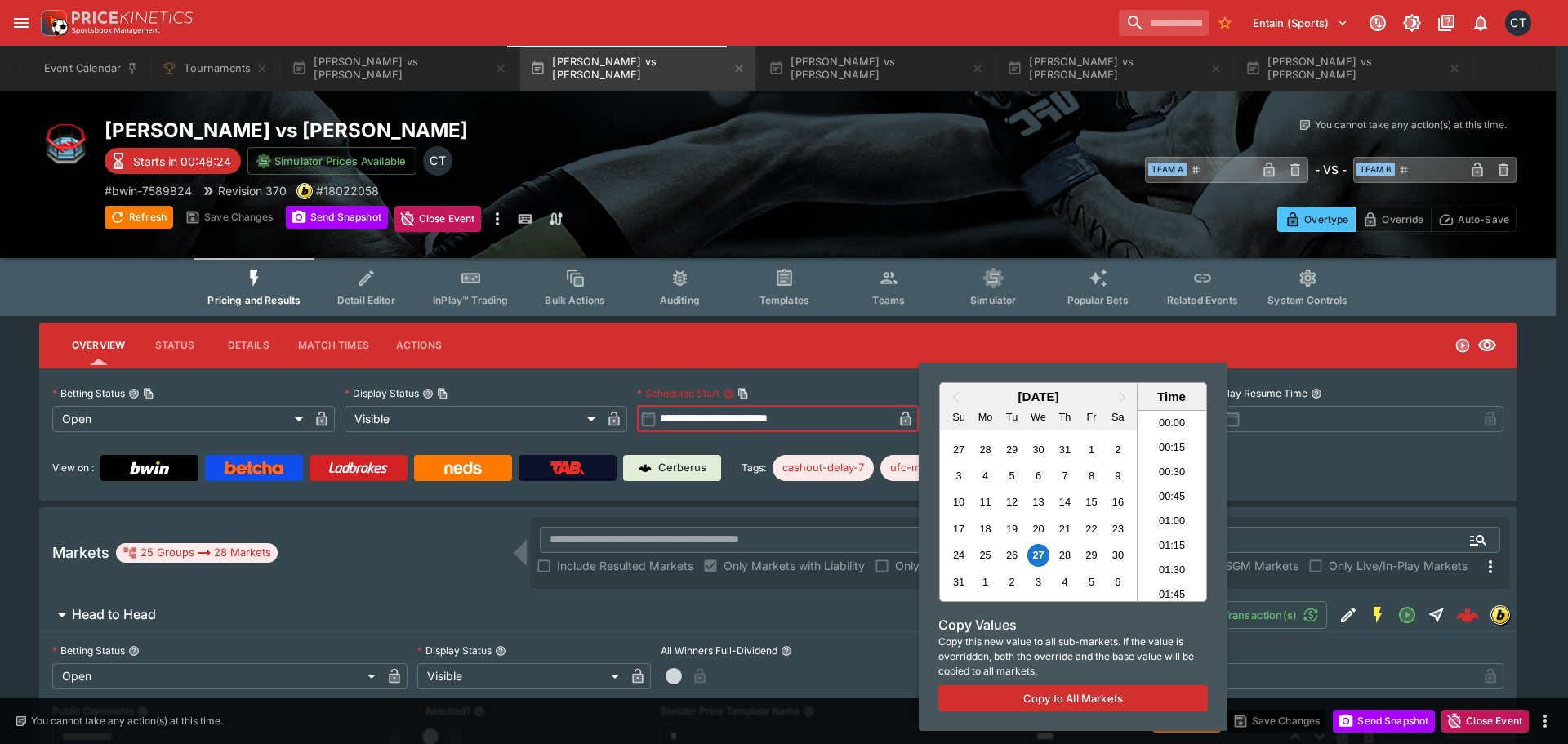
scroll to position [1093, 0]
click at [1168, 572] on li "12:45" at bounding box center [1173, 578] width 70 height 24
type input "**********"
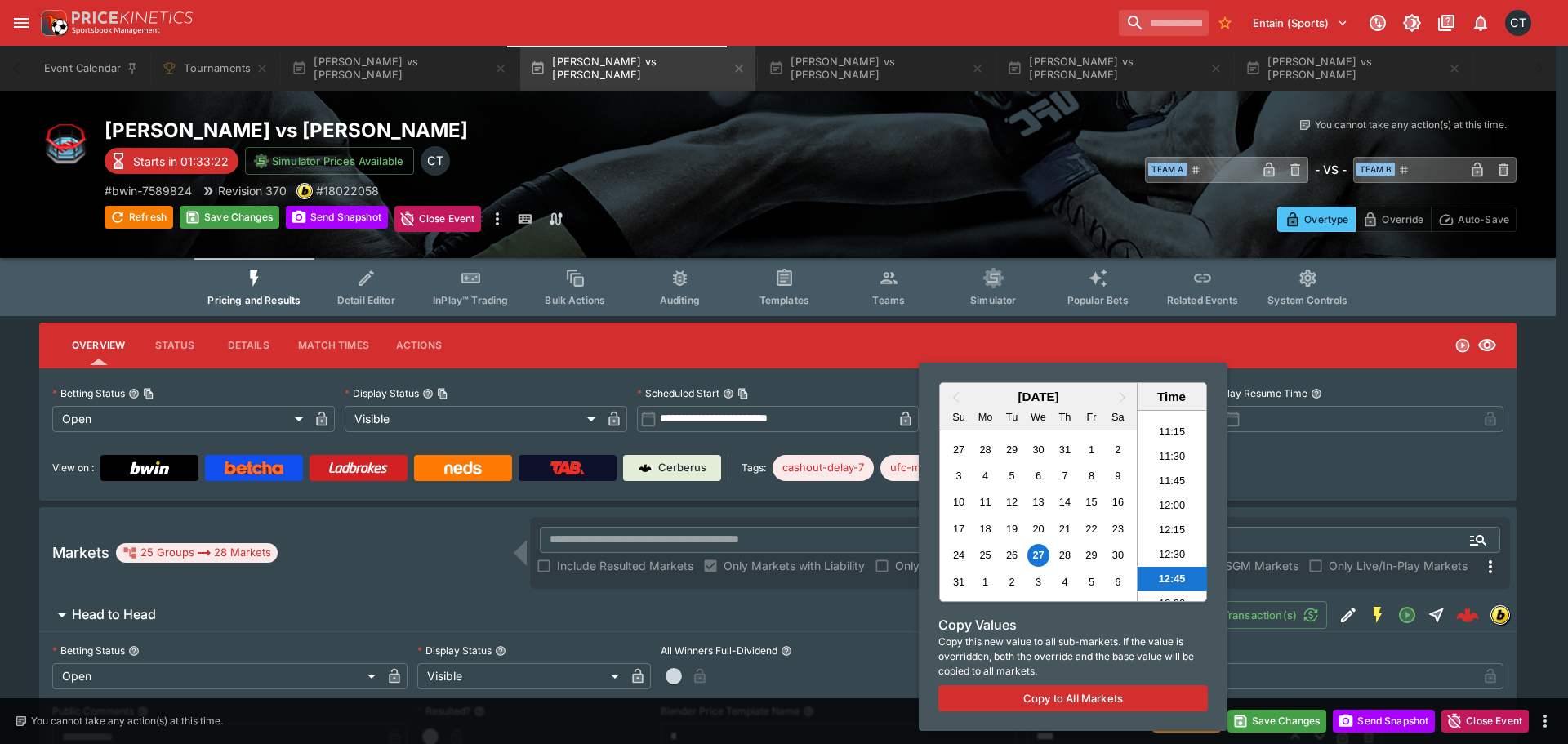
click at [1276, 717] on div at bounding box center [784, 372] width 1568 height 744
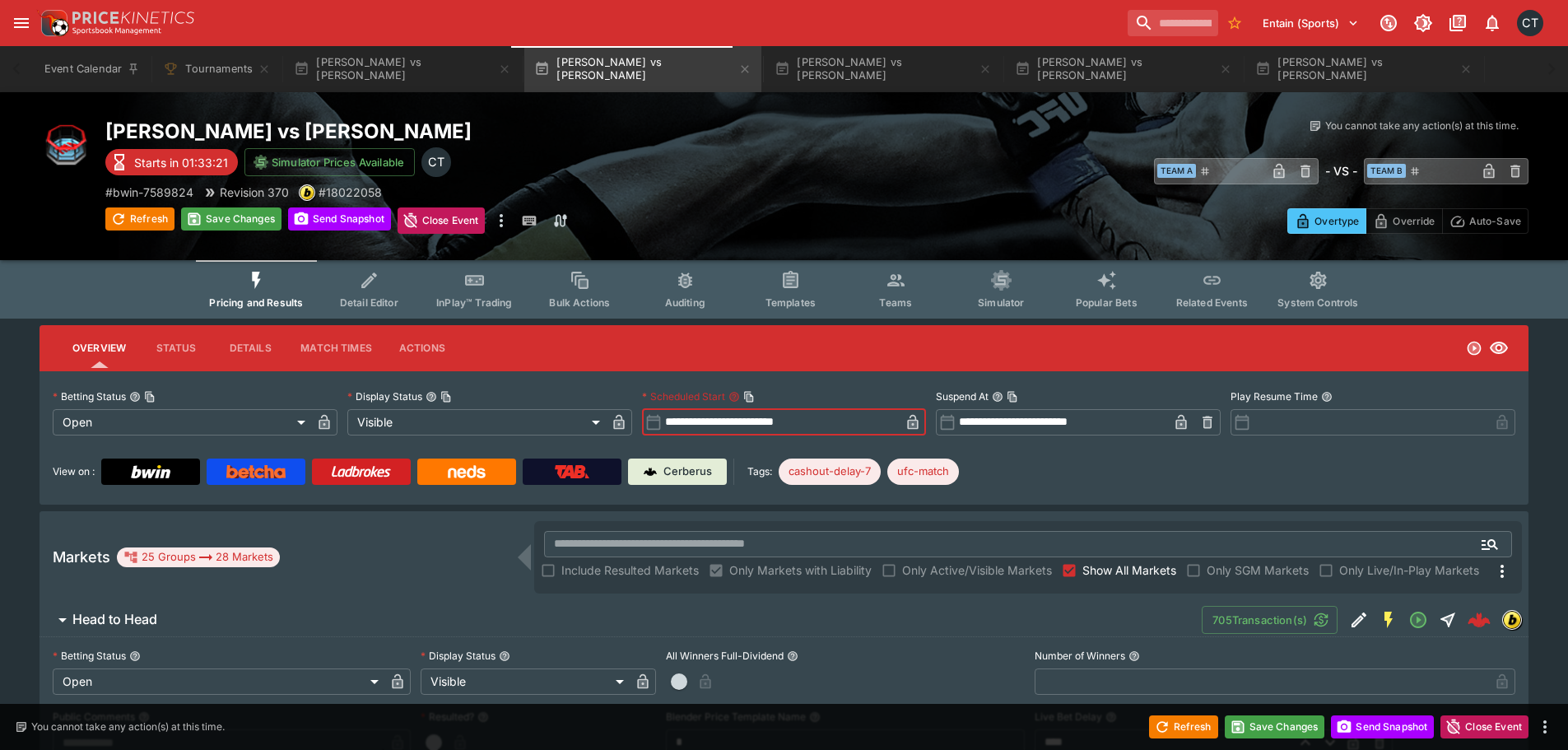
click at [1287, 723] on button "Save Changes" at bounding box center [1274, 727] width 100 height 23
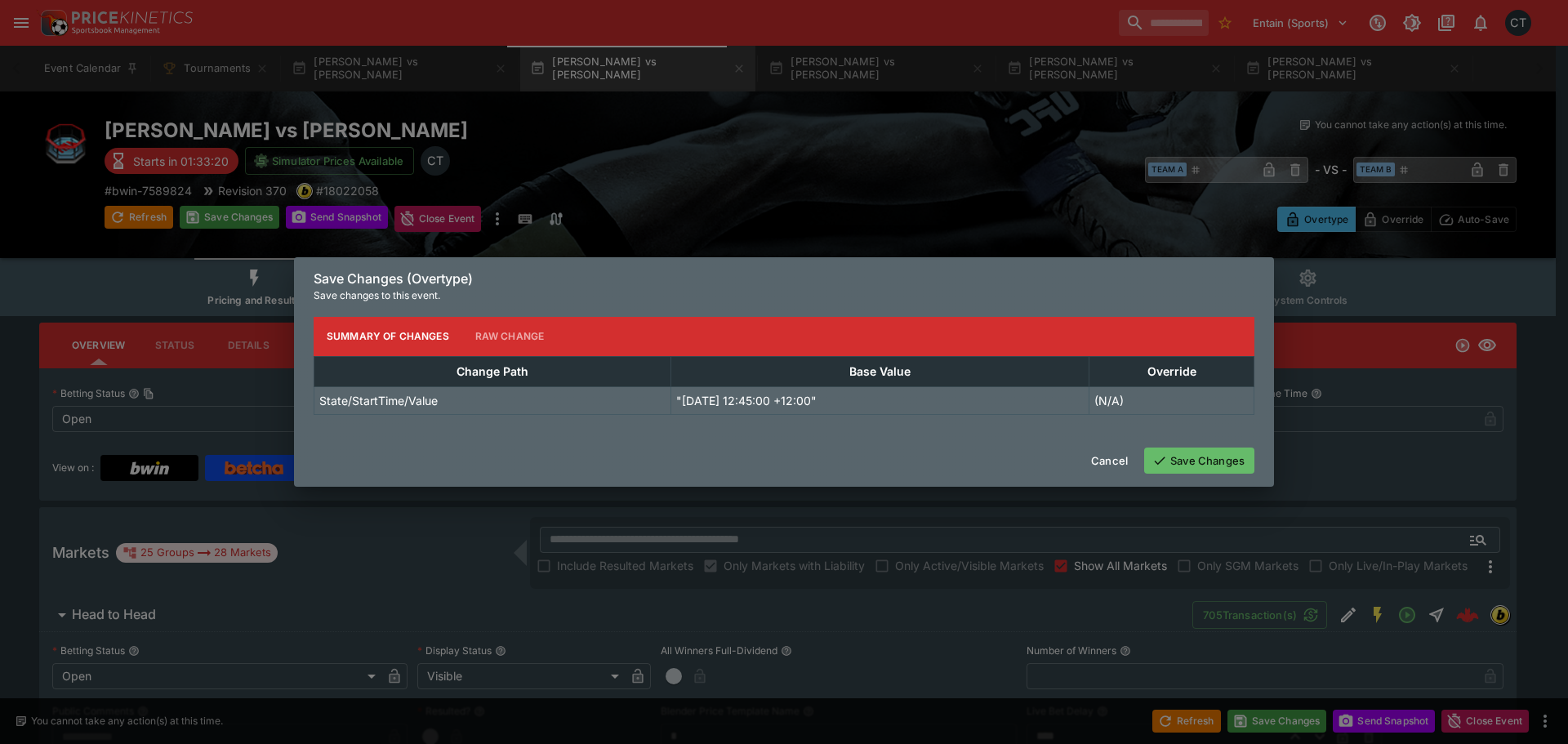
click at [1206, 461] on button "Save Changes" at bounding box center [1199, 460] width 110 height 26
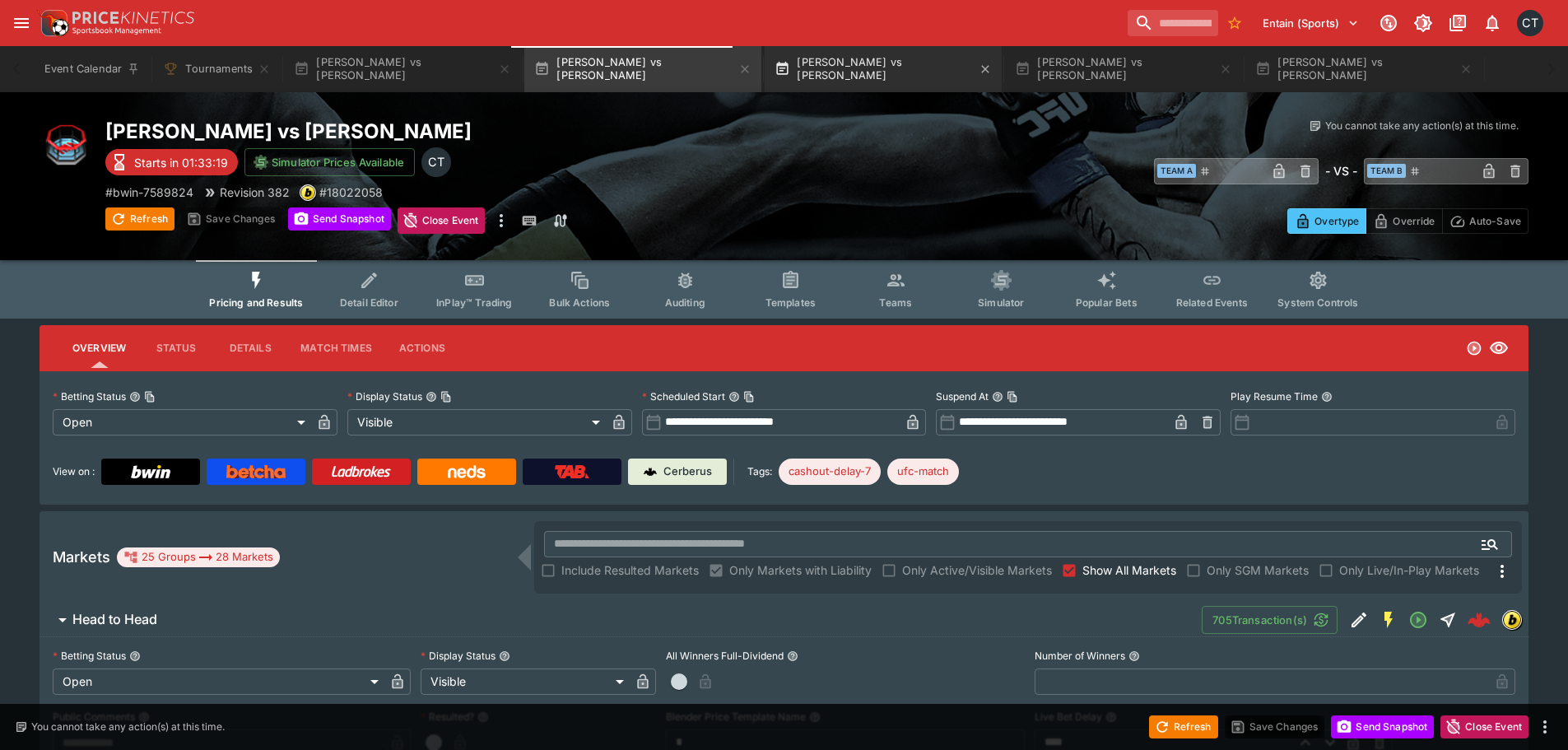
click at [843, 72] on button "Alik Lorenz vs Abdulrakhman Yakhyaev" at bounding box center [883, 69] width 237 height 46
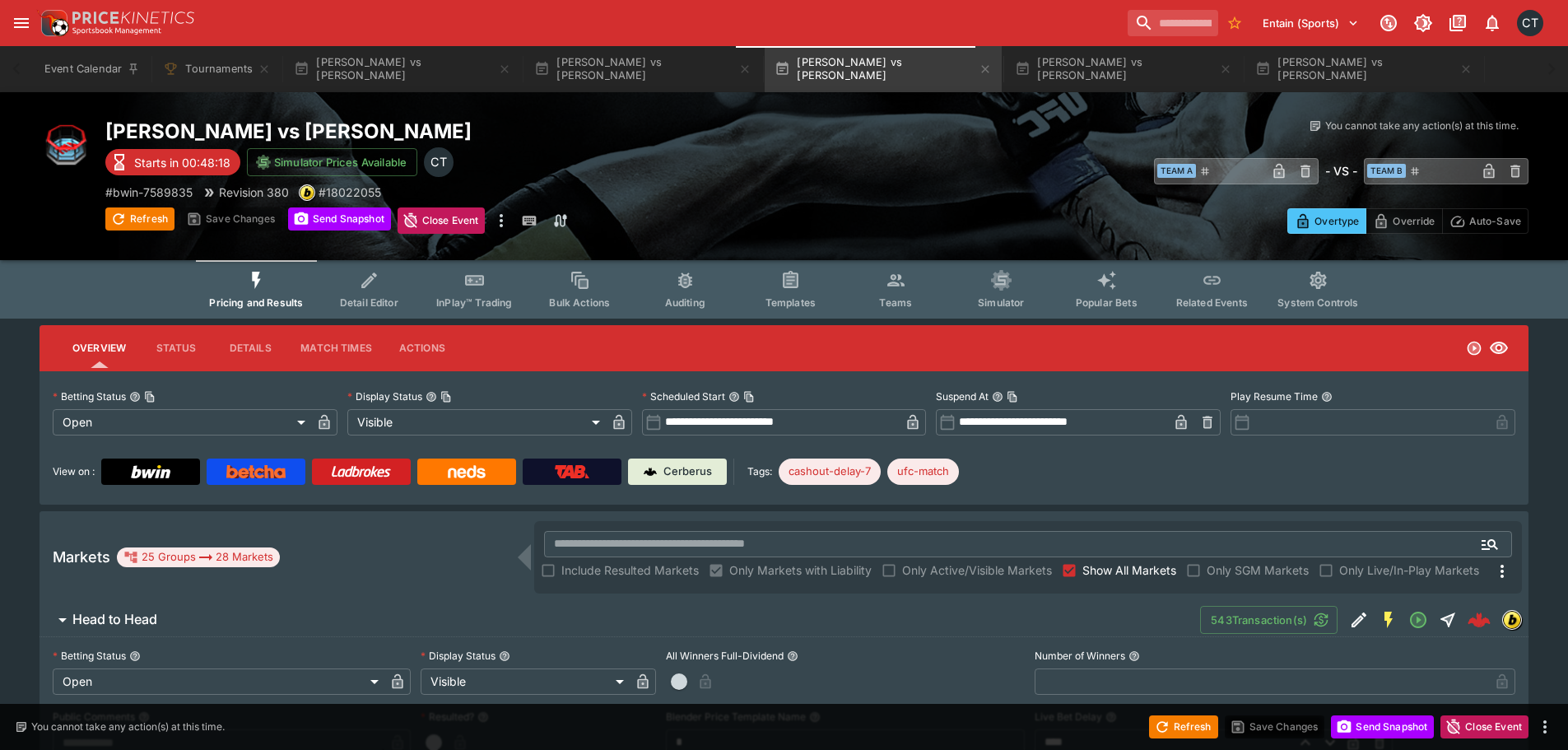
click at [759, 420] on input "**********" at bounding box center [781, 422] width 239 height 26
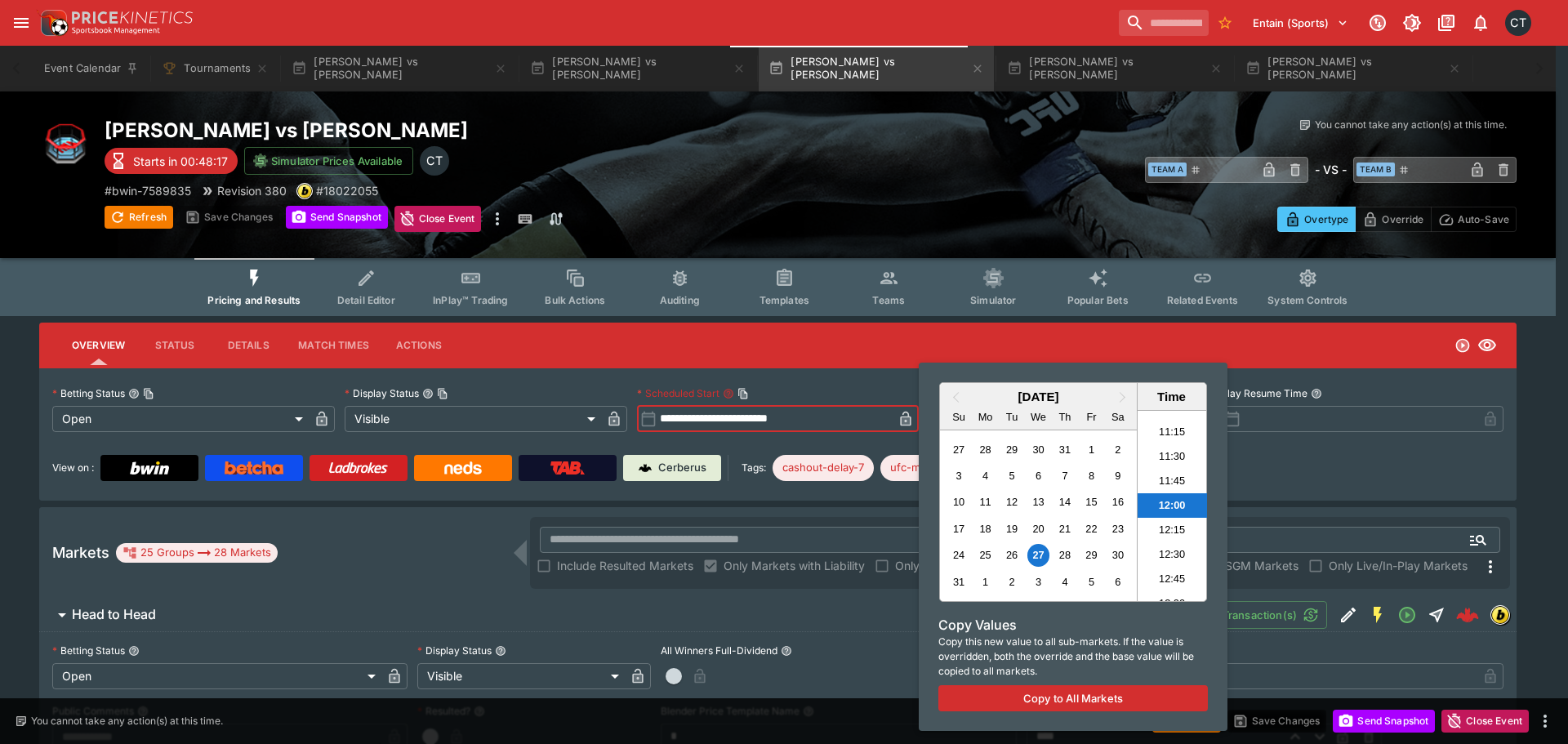
scroll to position [1174, 0]
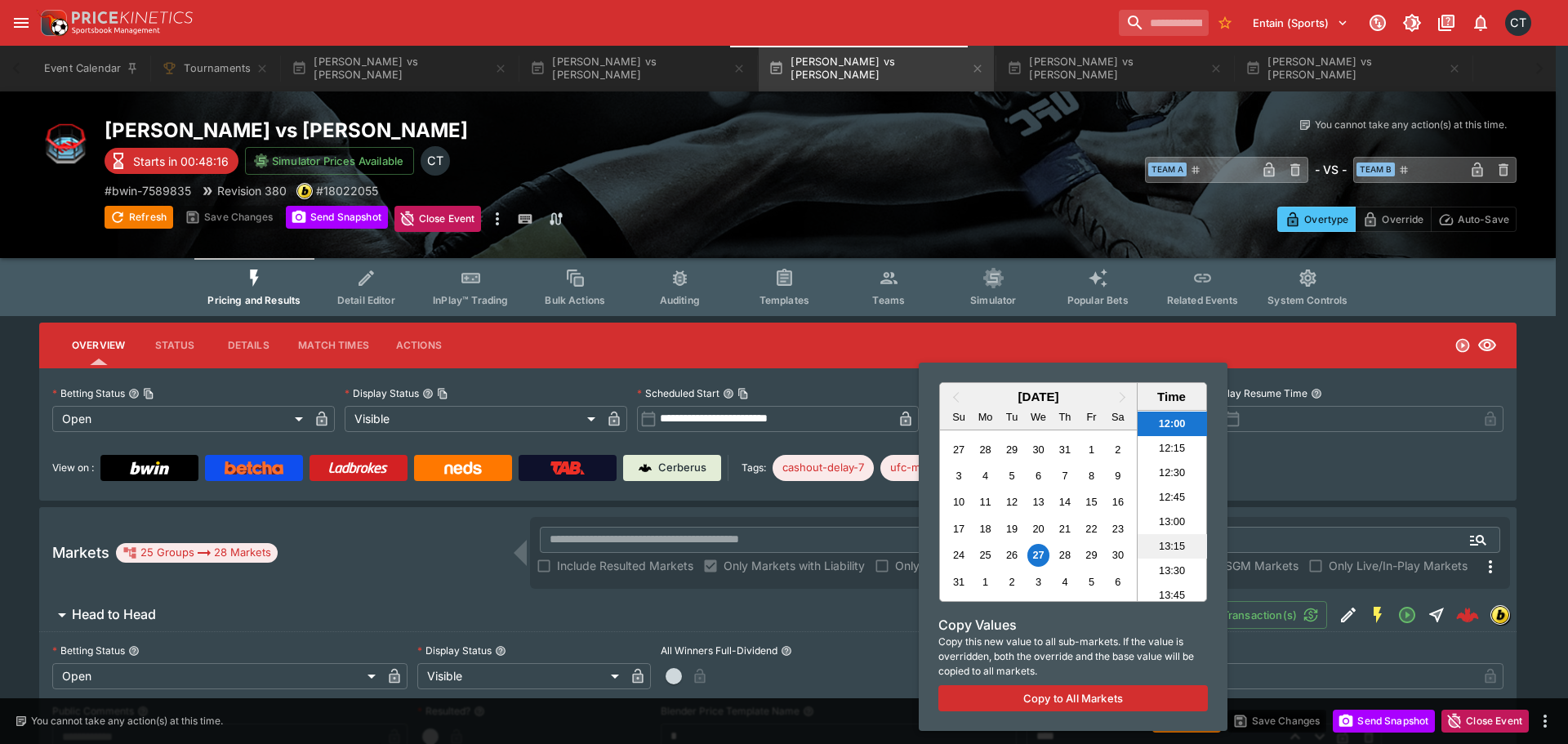
click at [1174, 538] on li "13:15" at bounding box center [1173, 545] width 70 height 24
type input "**********"
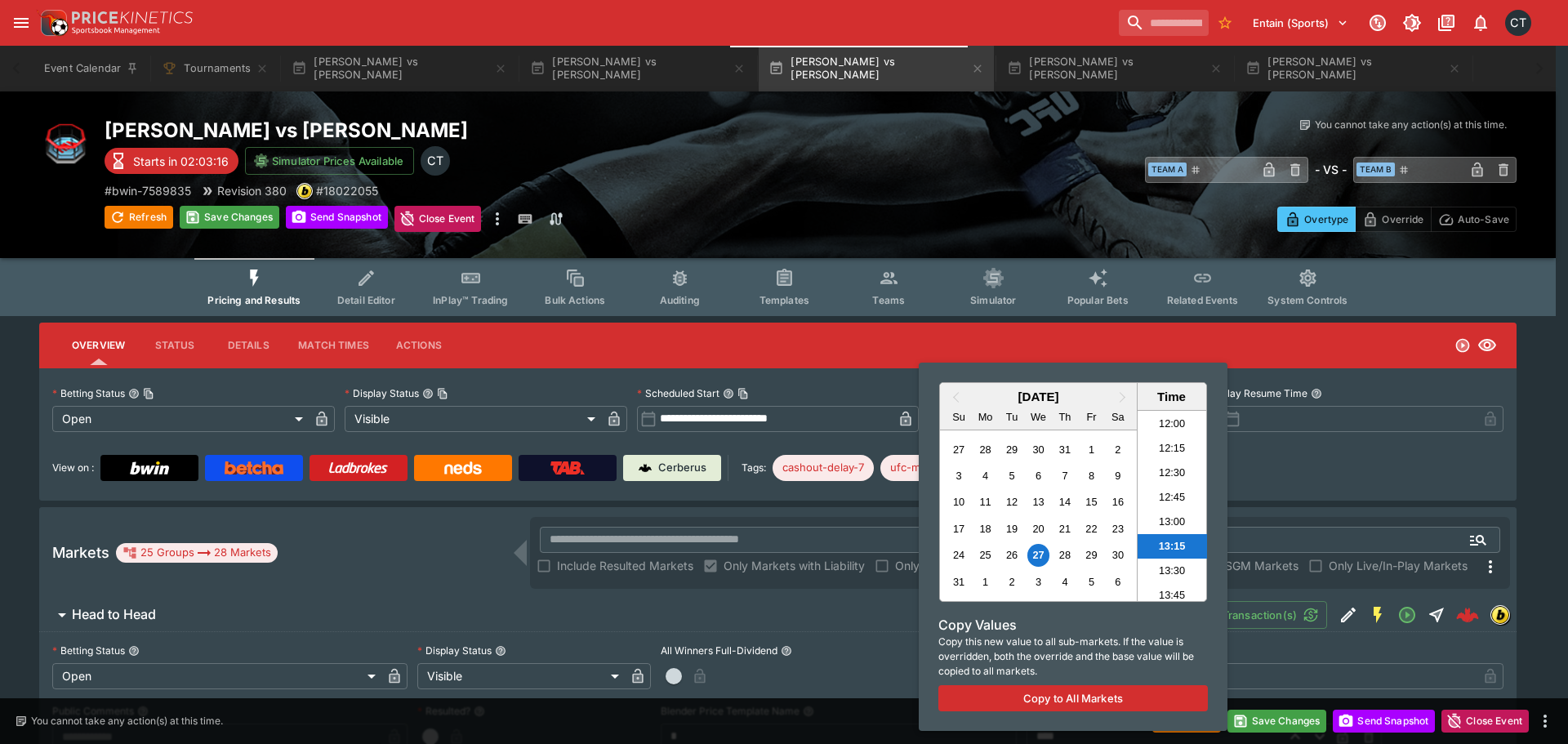
click at [1291, 722] on div at bounding box center [784, 372] width 1568 height 744
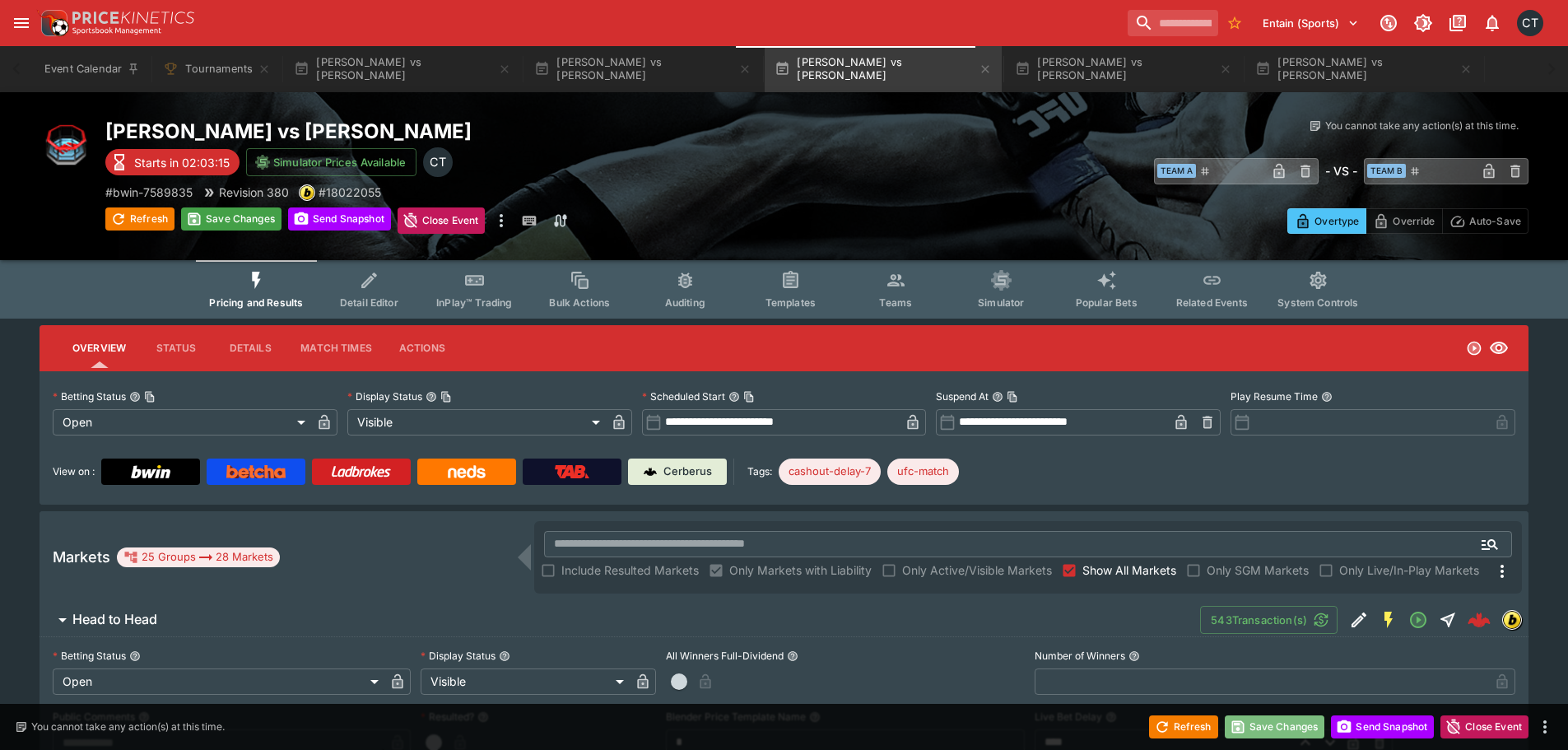
click at [1301, 727] on button "Save Changes" at bounding box center [1274, 727] width 100 height 23
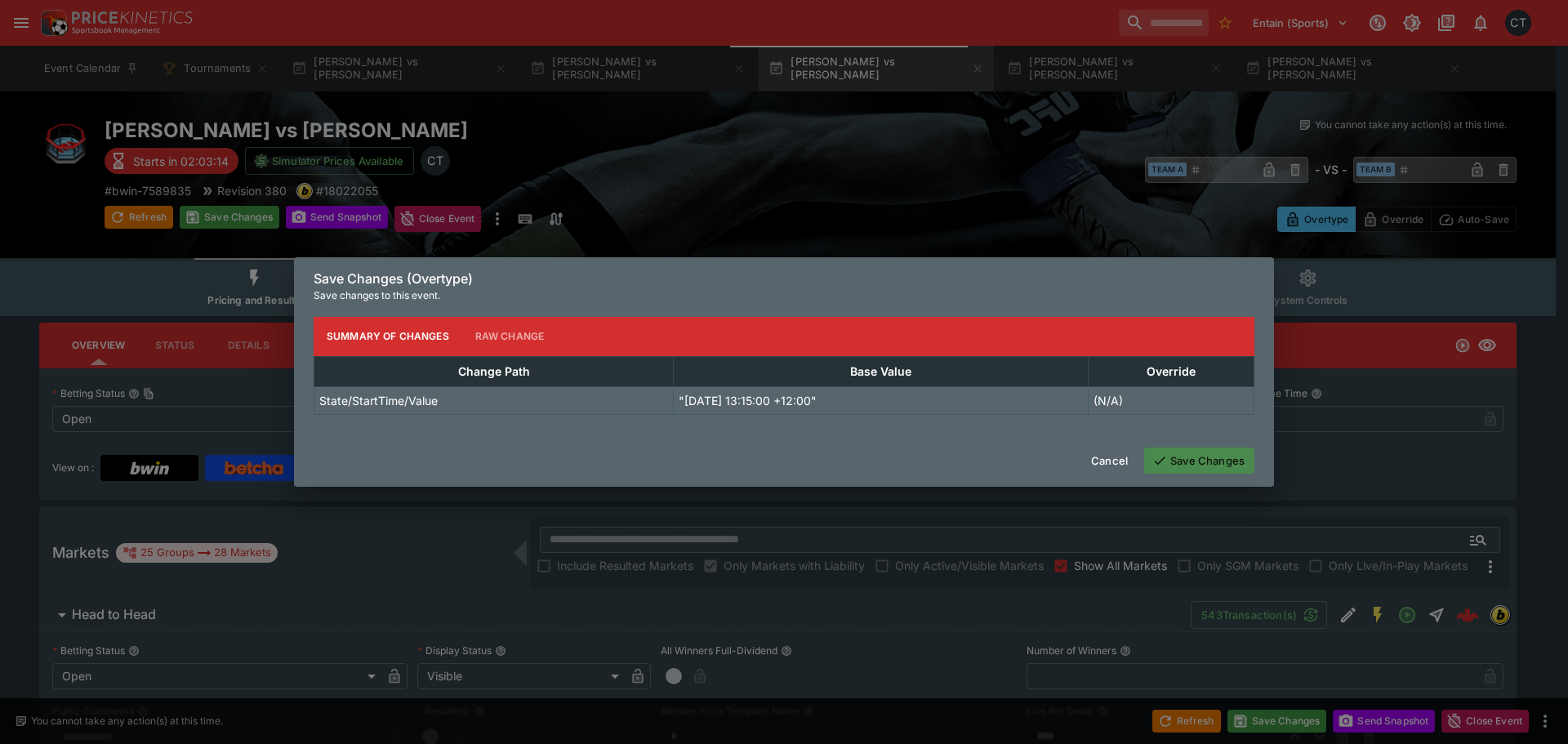
click at [1231, 466] on button "Save Changes" at bounding box center [1199, 460] width 110 height 26
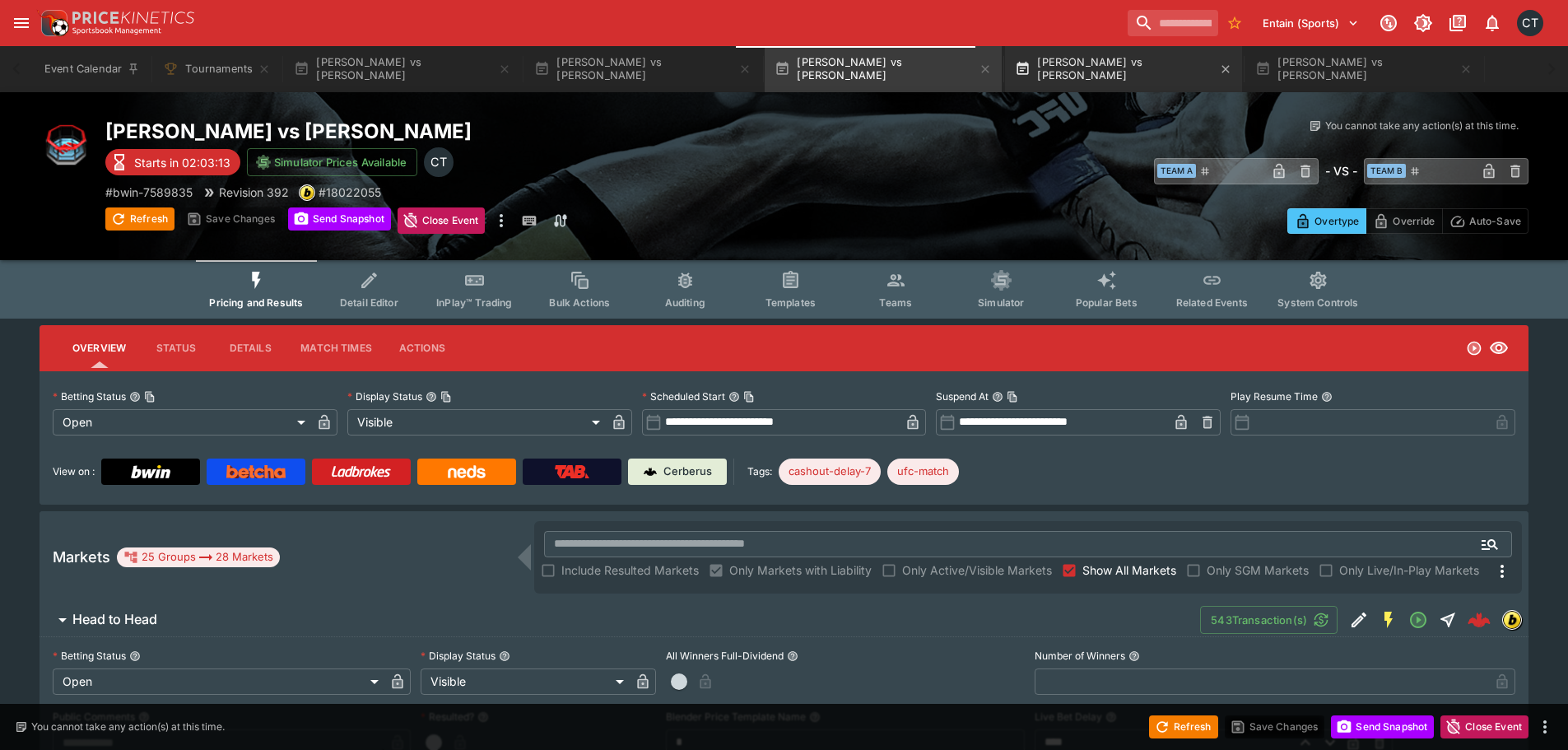
click at [1057, 63] on button "Marcio Barbosa vs Damon Wilson" at bounding box center [1123, 69] width 237 height 46
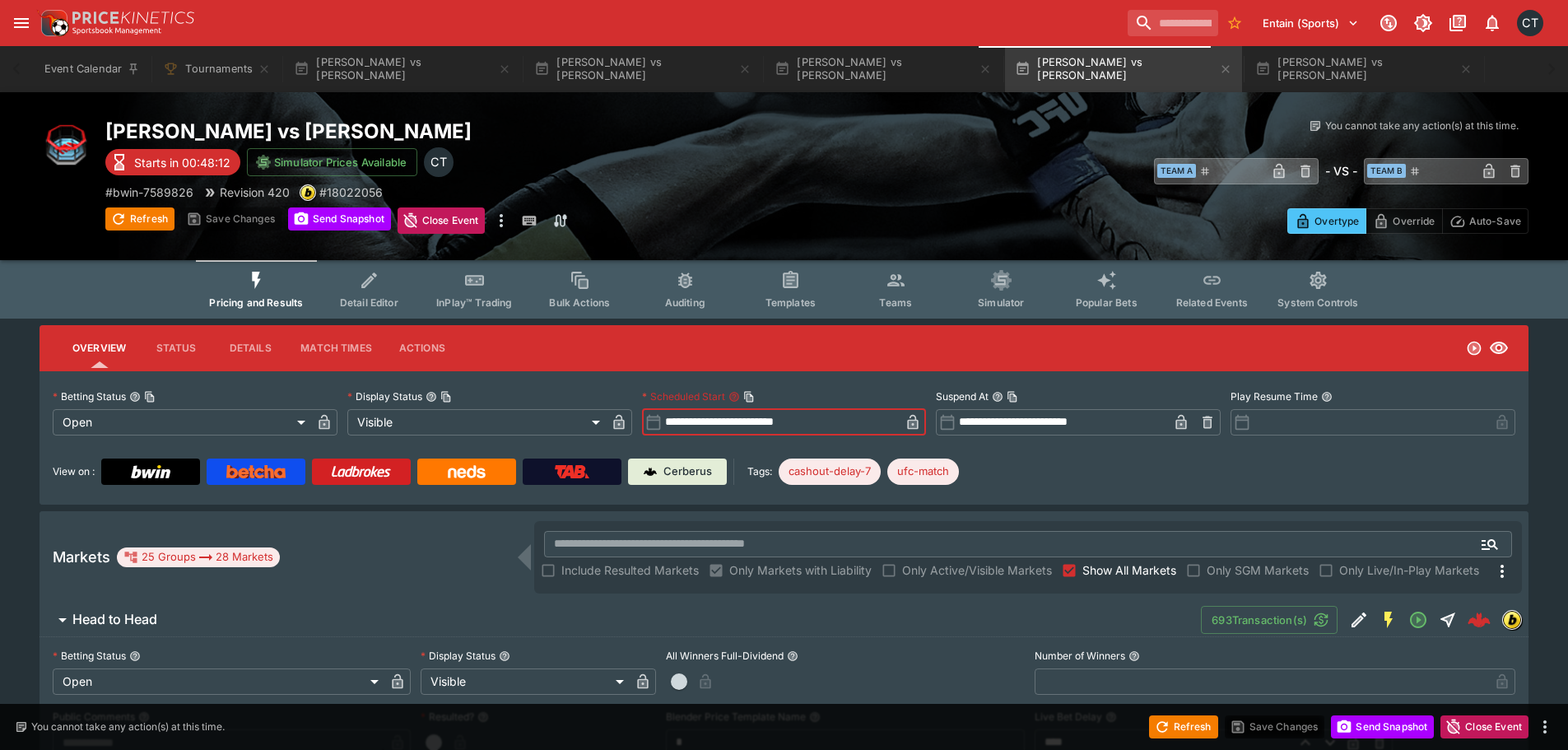
click at [764, 418] on input "**********" at bounding box center [781, 422] width 239 height 26
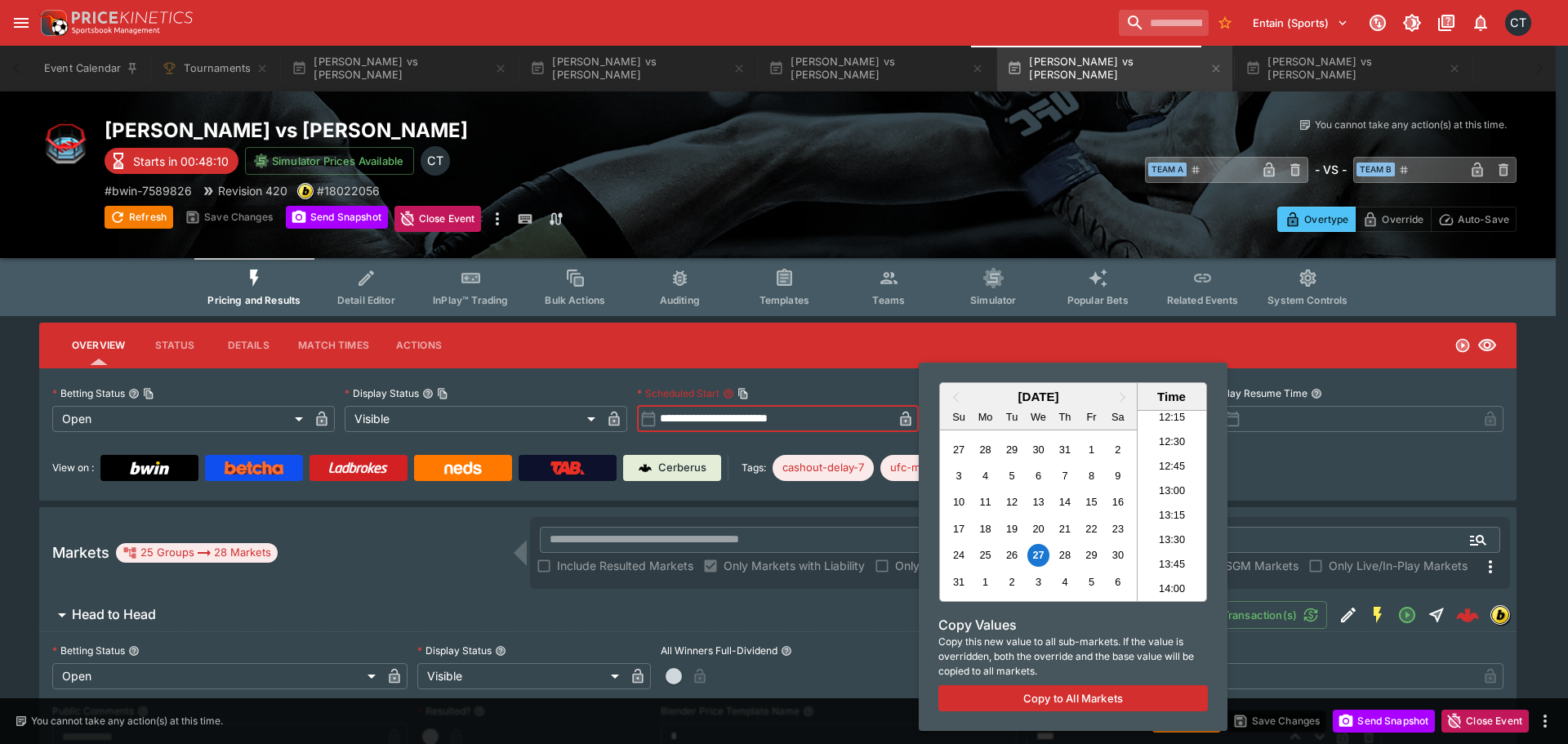
scroll to position [1256, 0]
click at [1172, 509] on li "13:45" at bounding box center [1173, 512] width 70 height 24
type input "**********"
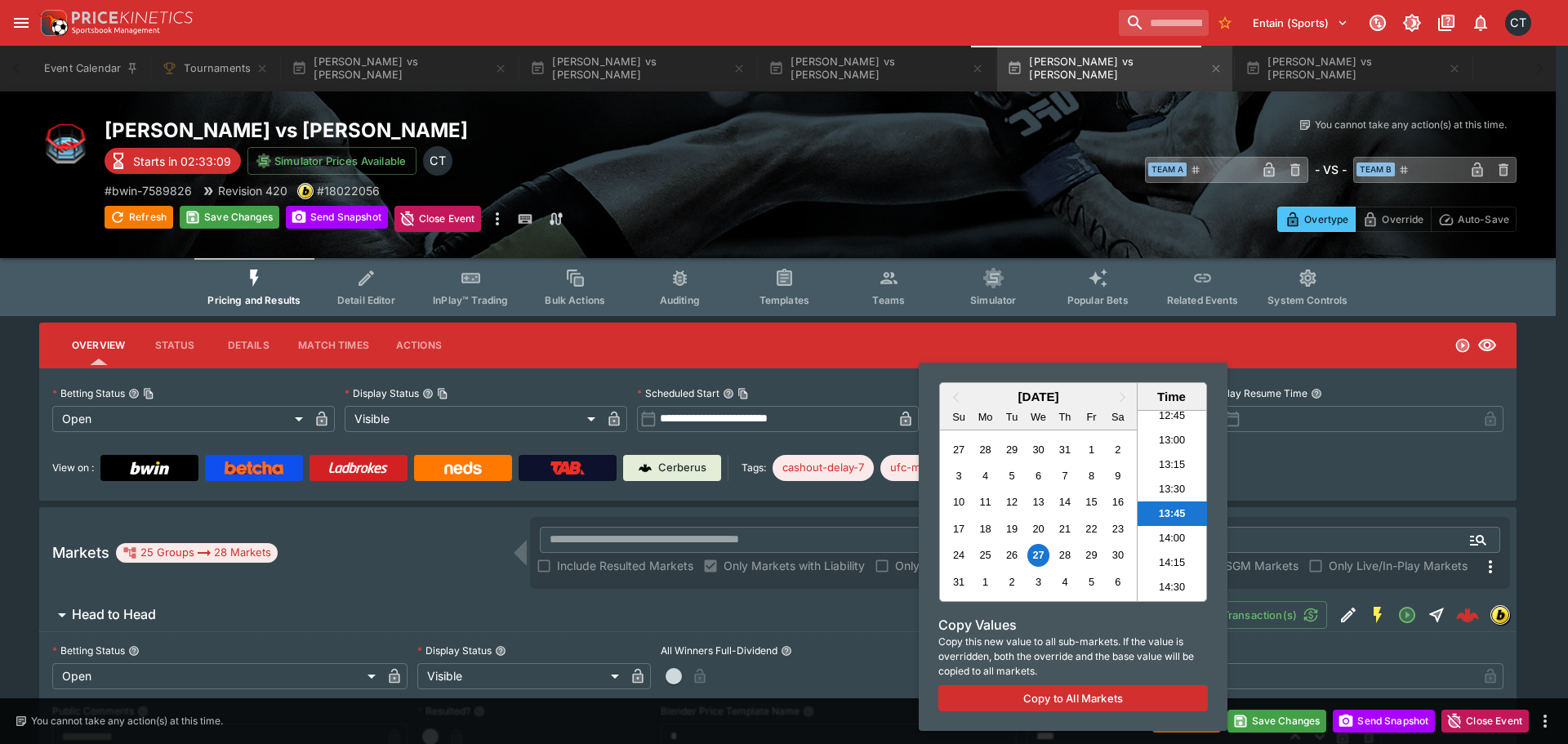
click at [1284, 472] on div at bounding box center [784, 372] width 1568 height 744
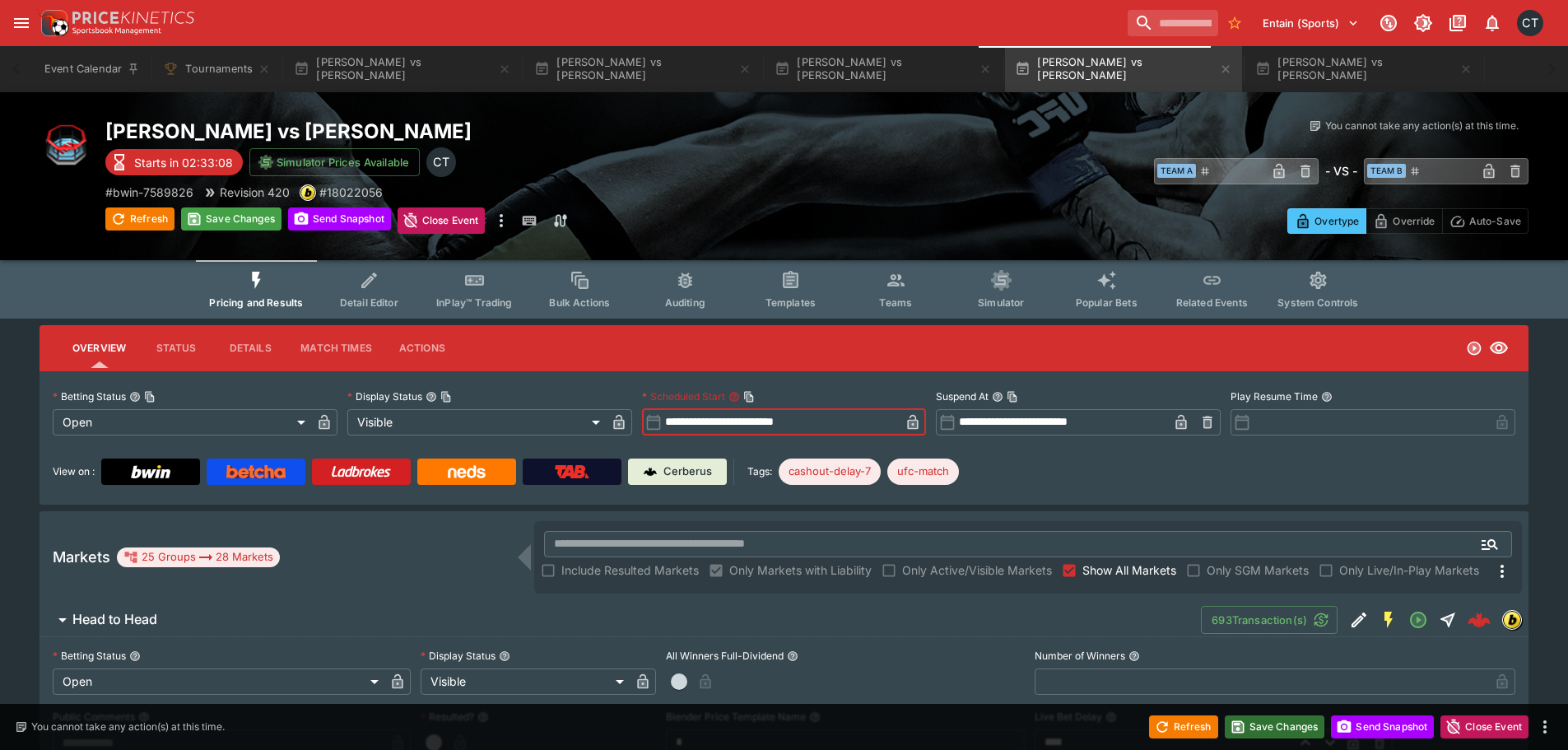
click at [1245, 722] on button "Save Changes" at bounding box center [1274, 727] width 100 height 23
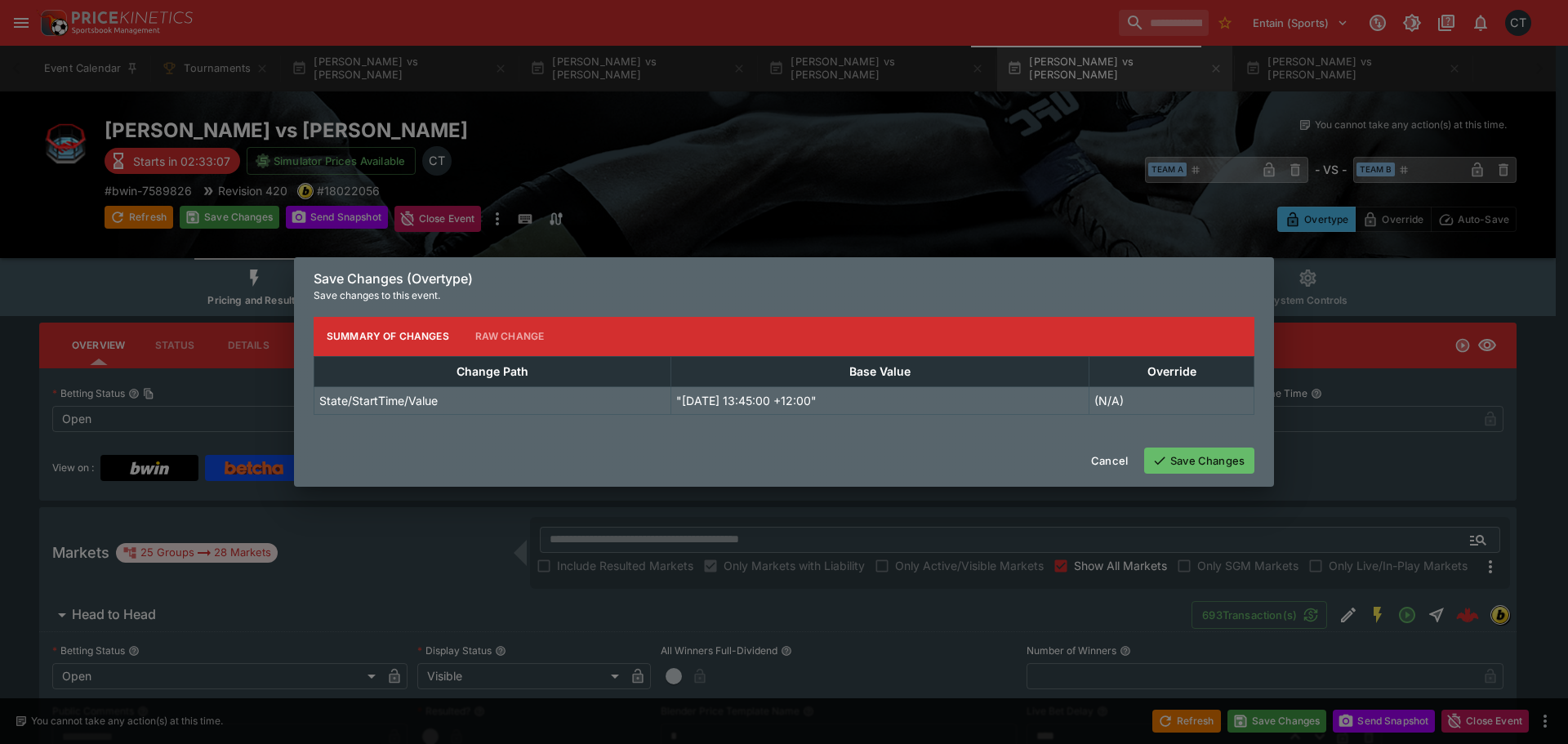
click at [1170, 466] on button "Save Changes" at bounding box center [1199, 460] width 110 height 26
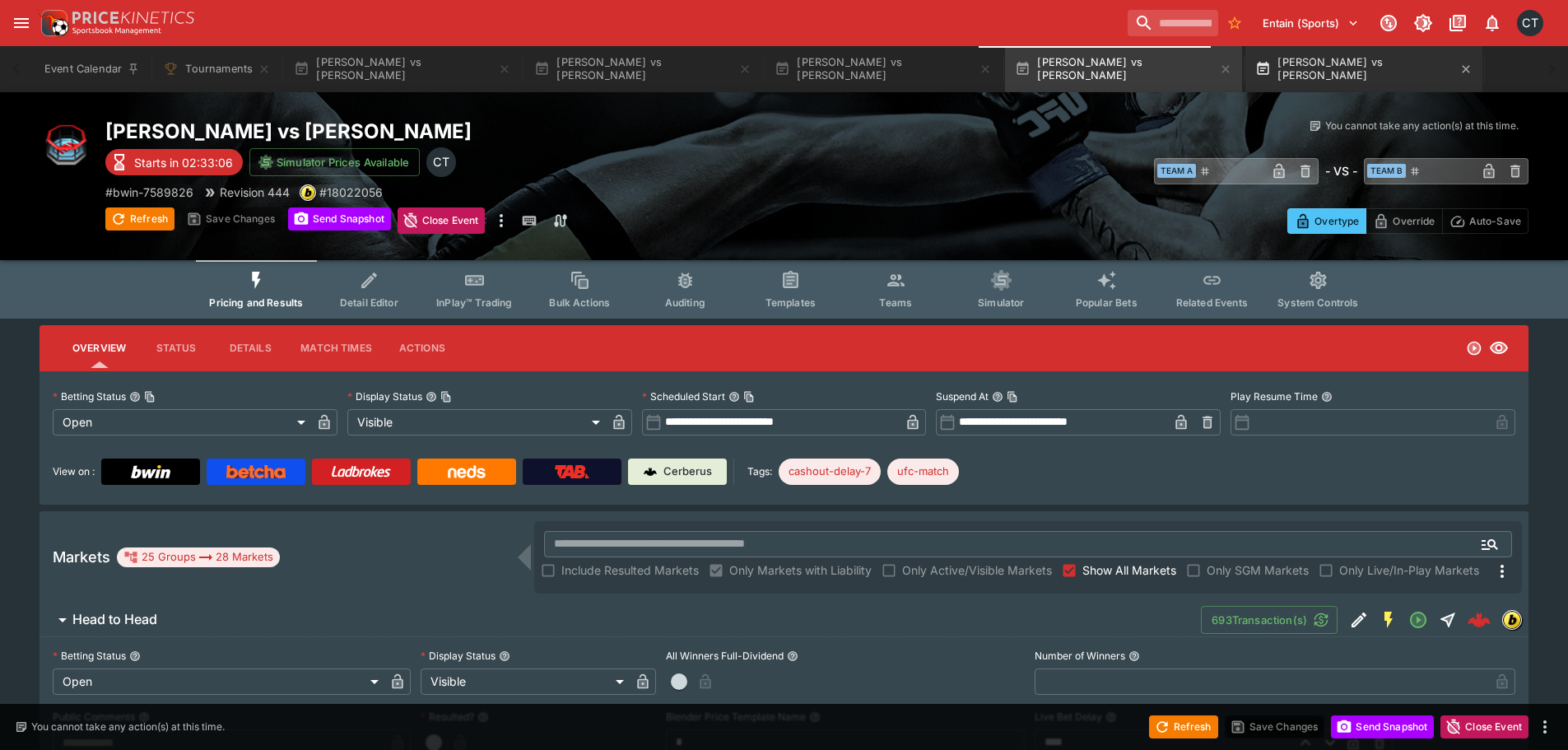
click at [1270, 72] on button "Trent Miller vs Ryan Gandra" at bounding box center [1363, 69] width 237 height 46
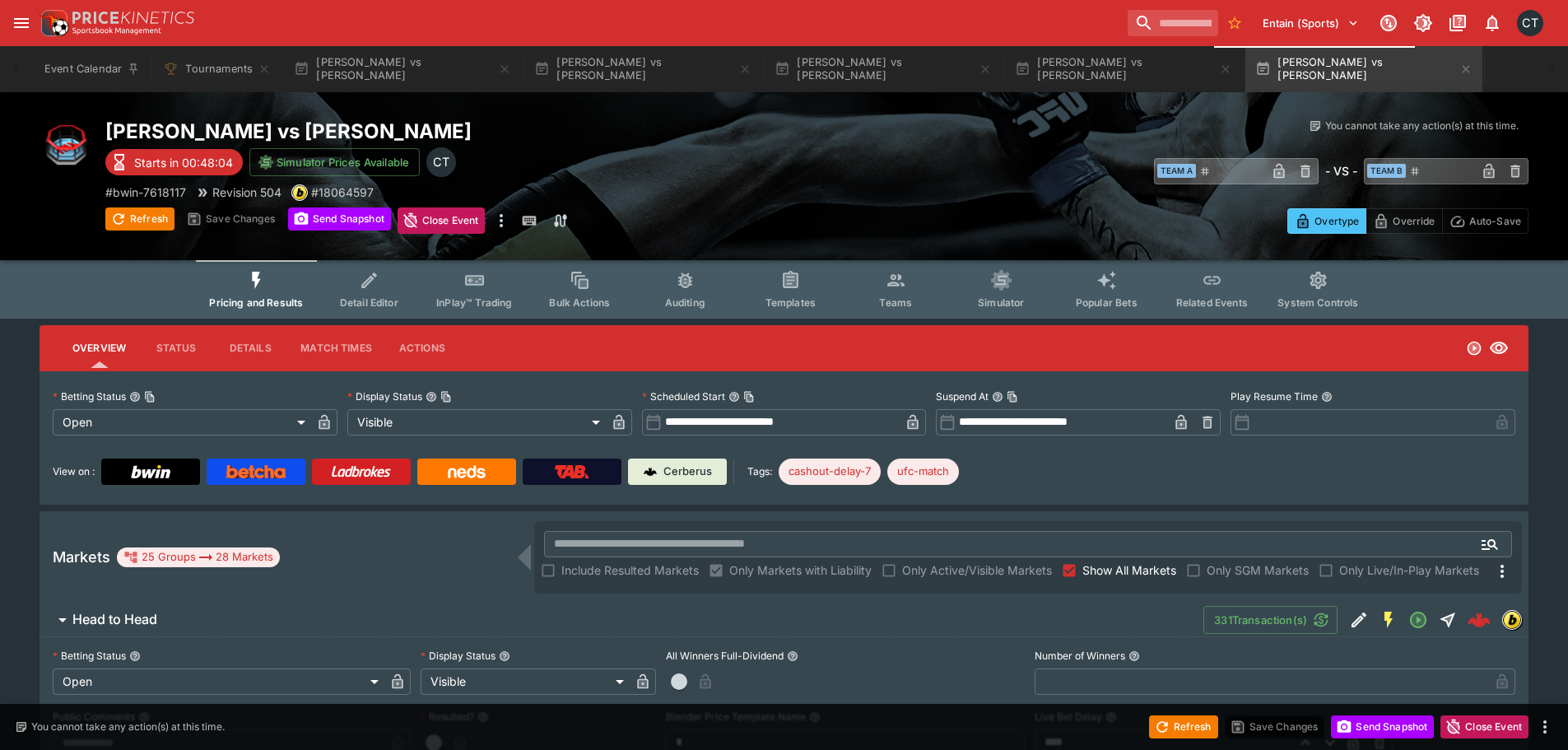
click at [758, 421] on input "**********" at bounding box center [781, 422] width 239 height 26
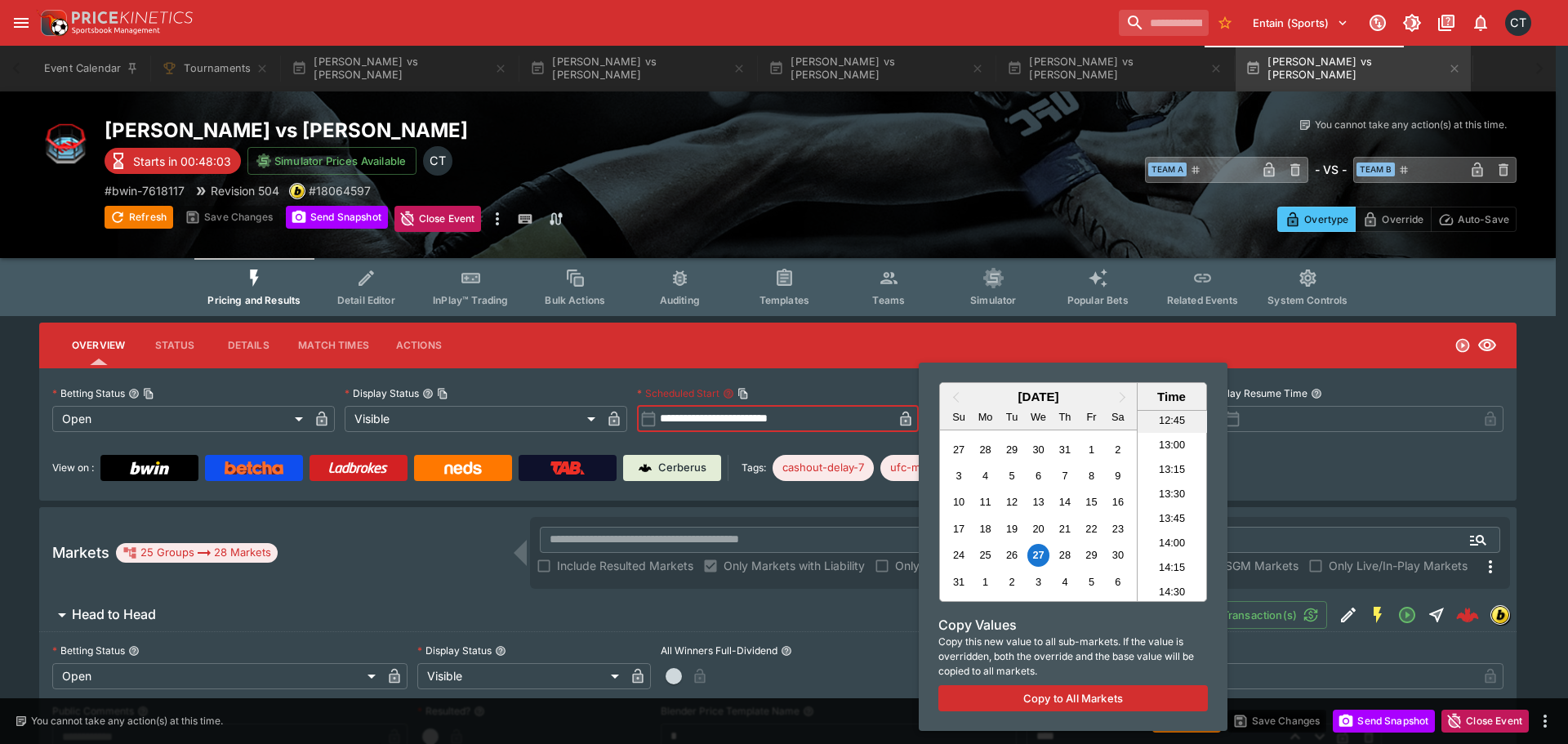
scroll to position [1256, 0]
click at [1167, 557] on li "14:15" at bounding box center [1173, 562] width 70 height 24
type input "**********"
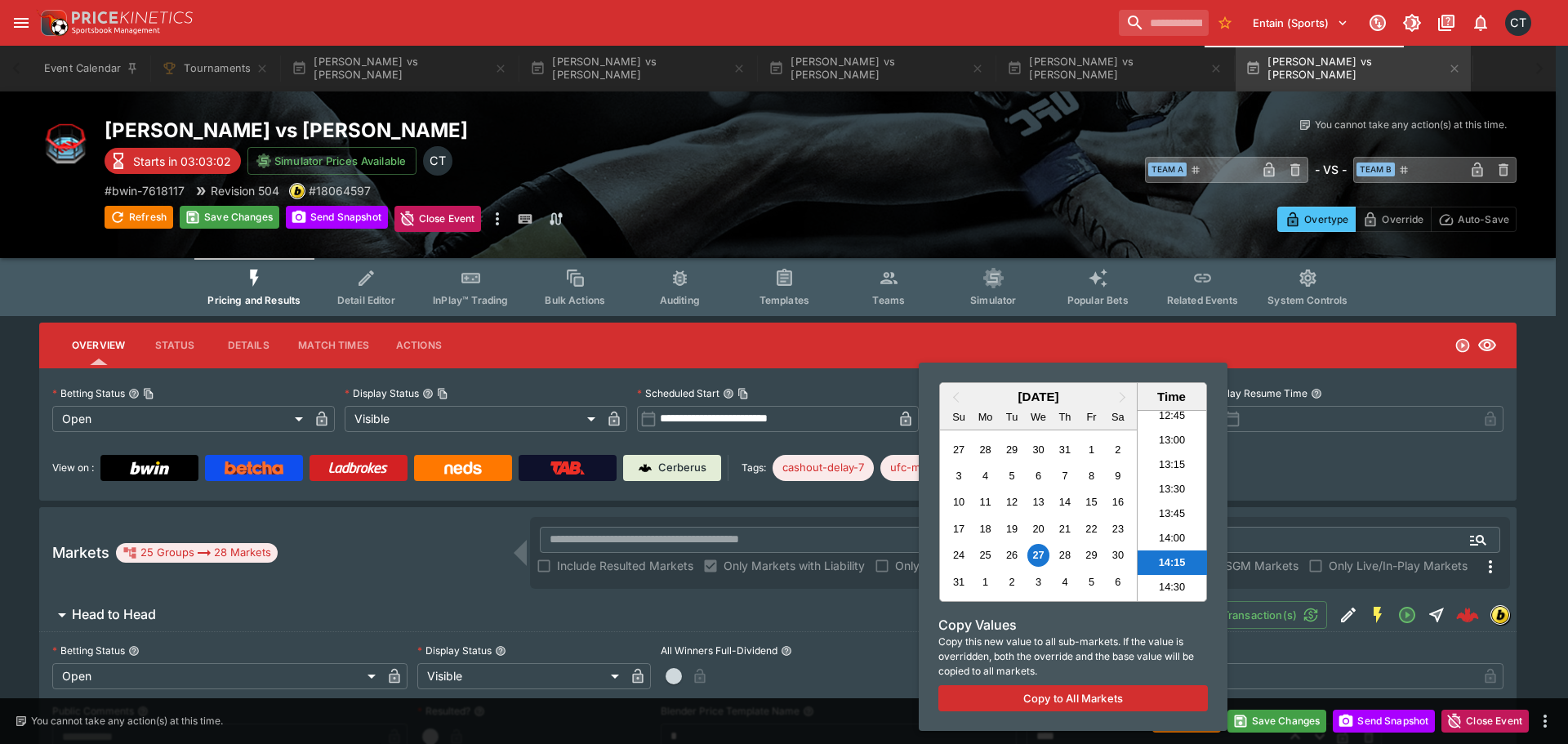
click at [1316, 454] on div at bounding box center [784, 372] width 1568 height 744
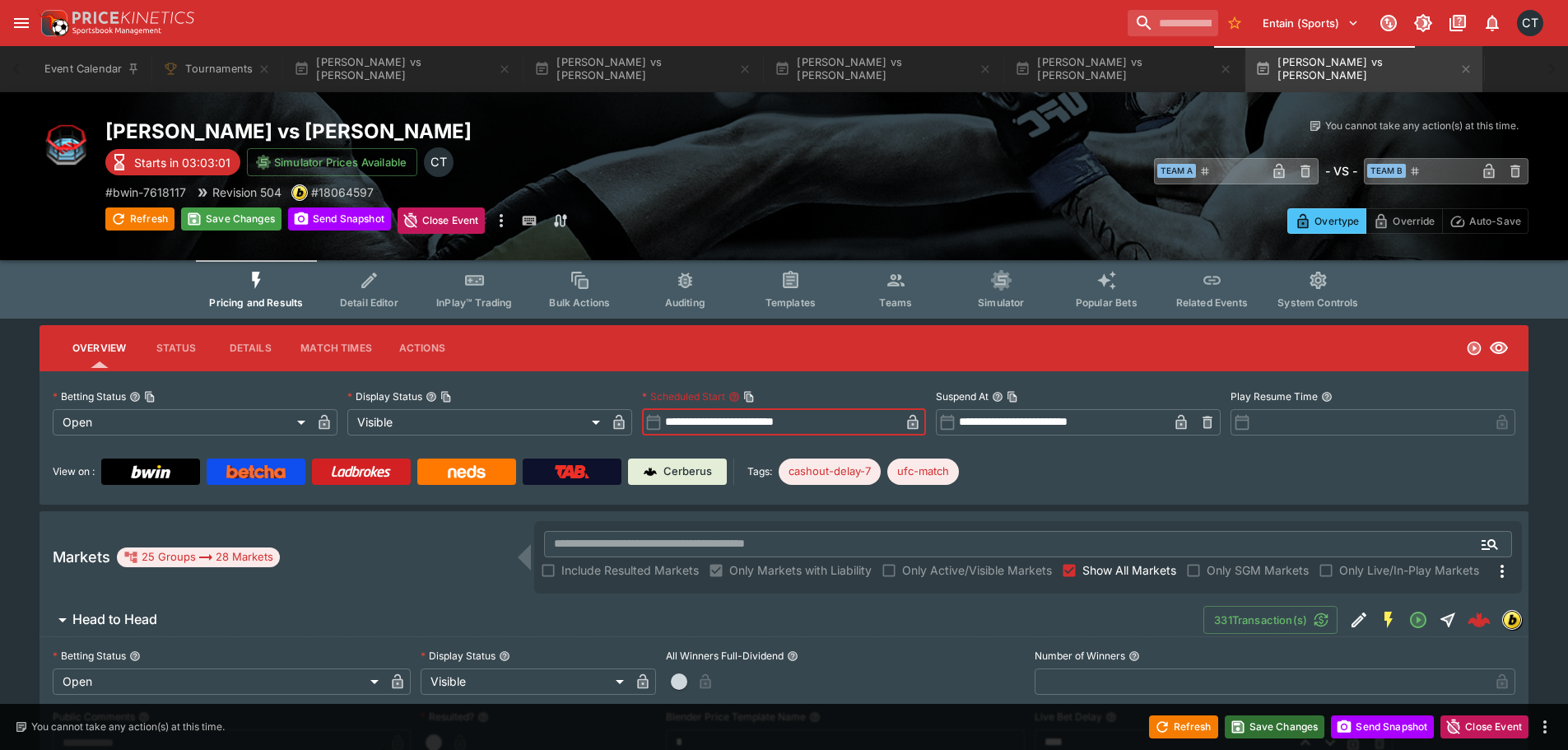
click at [1251, 721] on button "Save Changes" at bounding box center [1274, 727] width 100 height 23
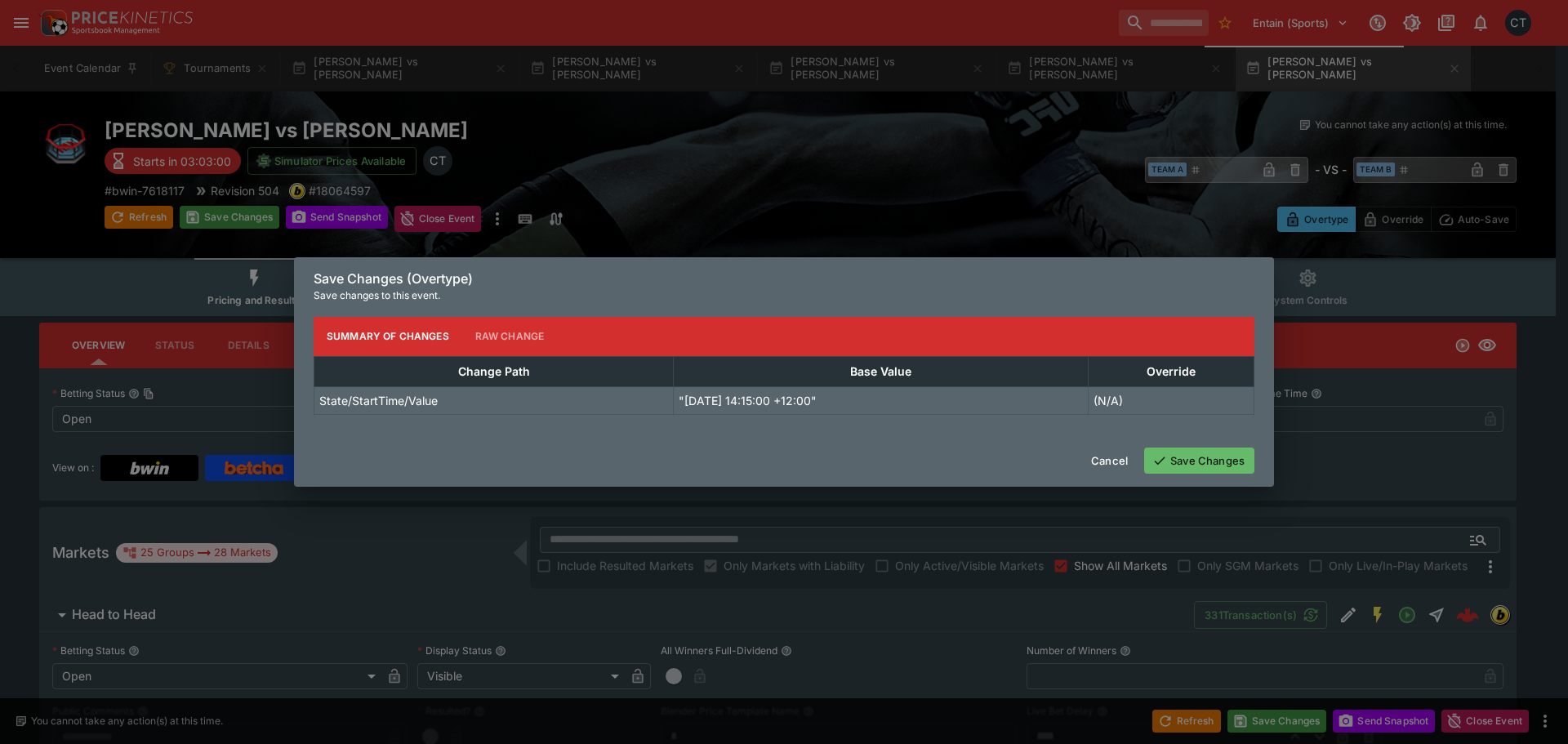
click at [1210, 467] on button "Save Changes" at bounding box center [1199, 460] width 110 height 26
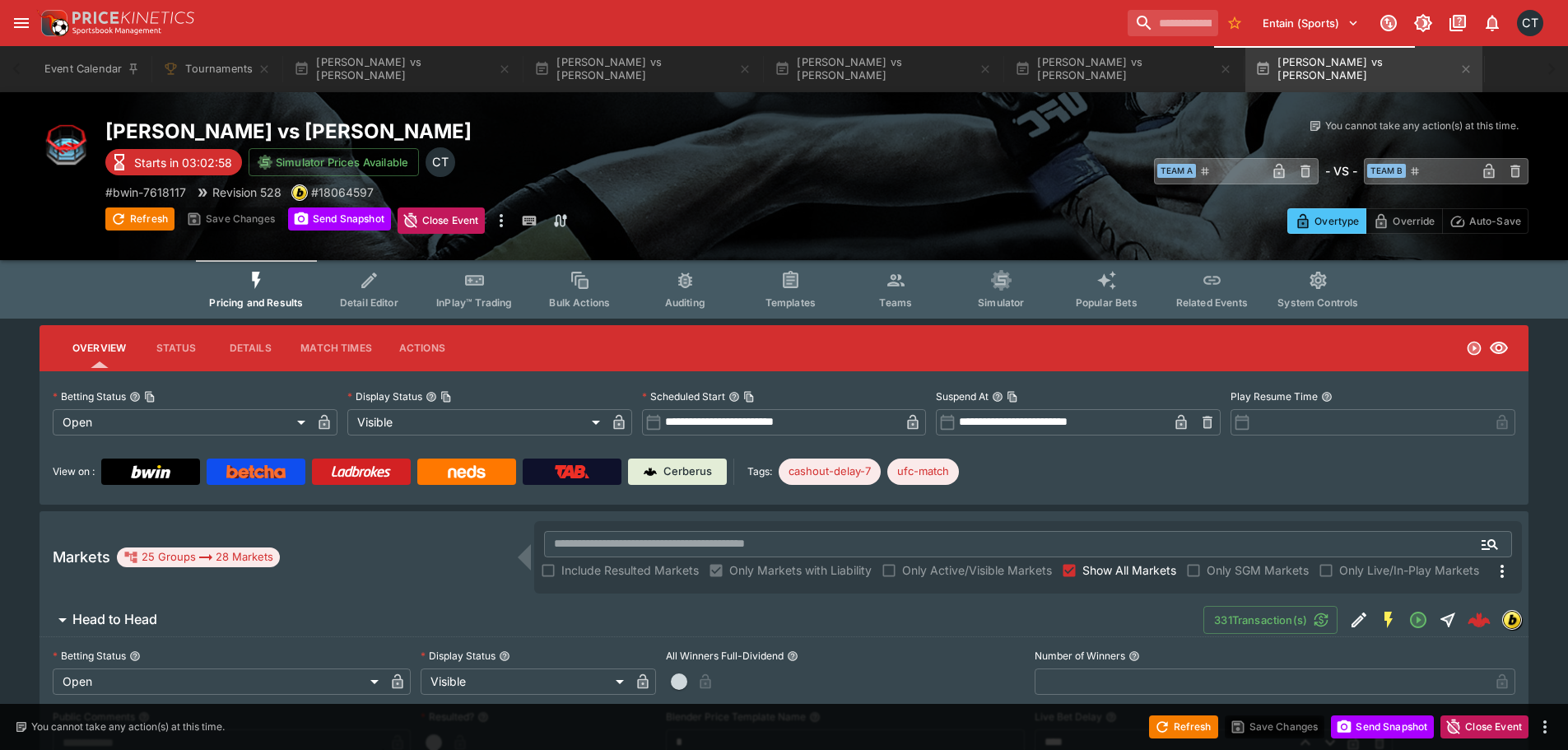
click at [825, 430] on input "**********" at bounding box center [781, 422] width 239 height 26
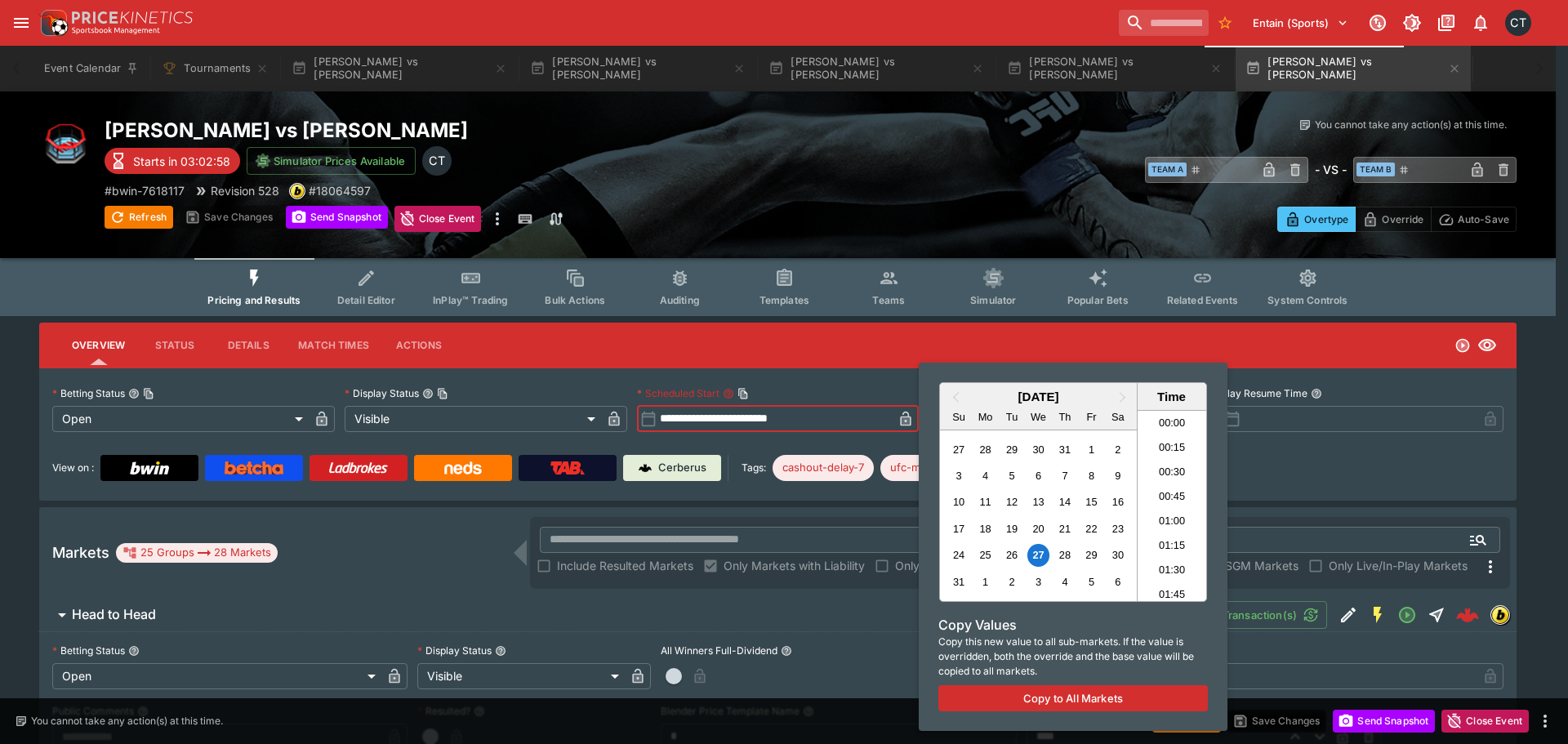
scroll to position [1314, 0]
click at [1343, 459] on div at bounding box center [784, 372] width 1568 height 744
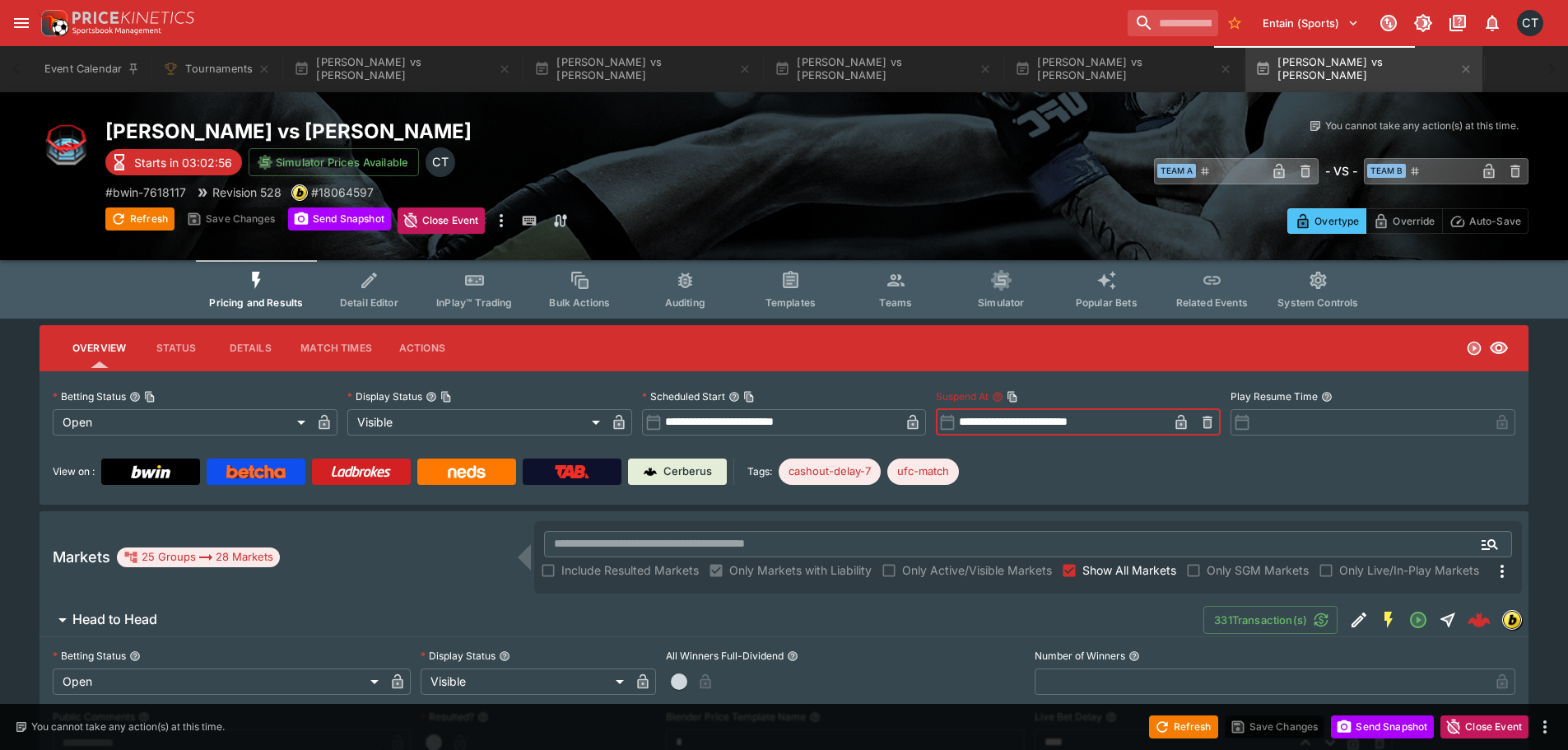
click at [1068, 424] on input "**********" at bounding box center [1061, 422] width 212 height 26
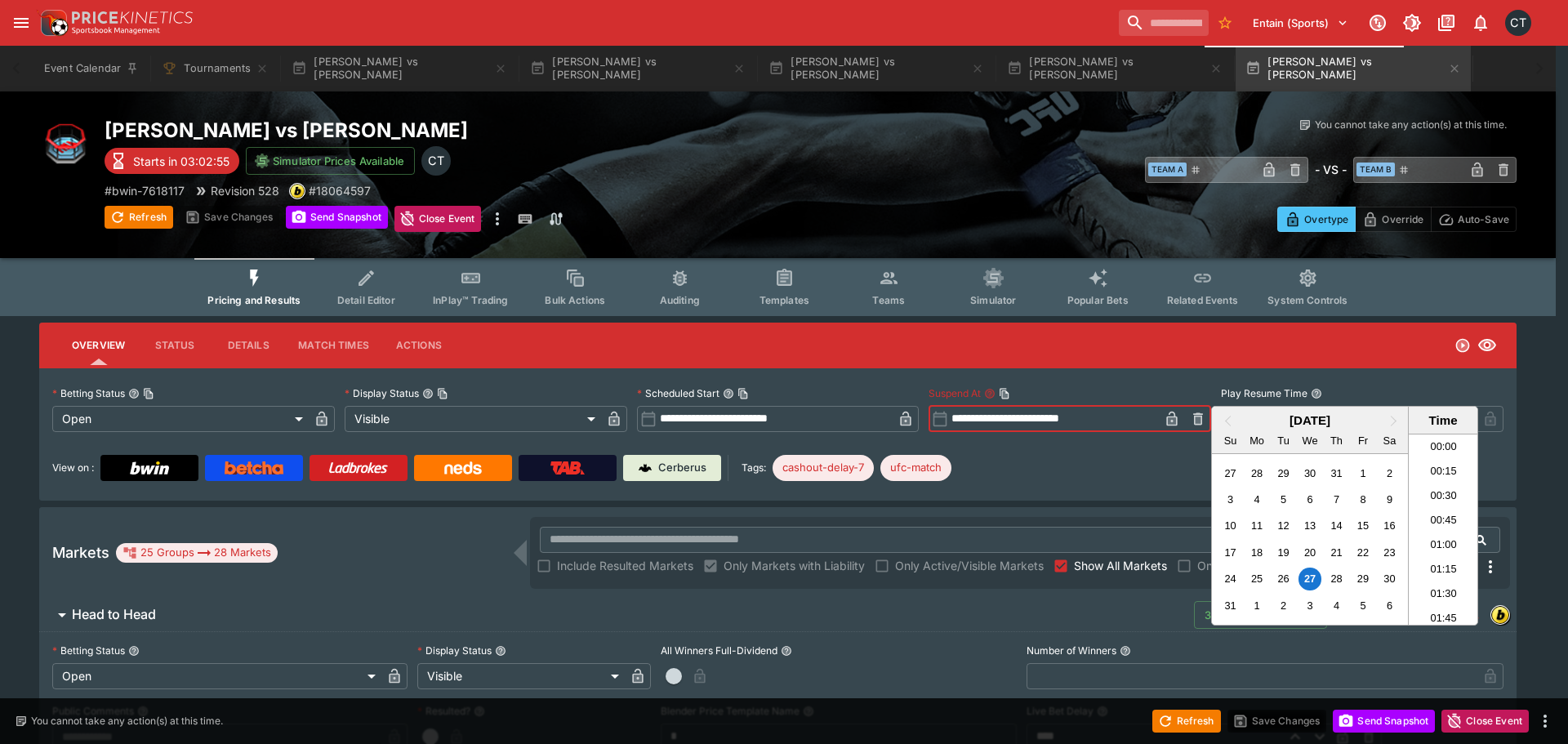
scroll to position [1093, 0]
paste input "text"
type input "**********"
click at [1036, 463] on div at bounding box center [784, 372] width 1568 height 744
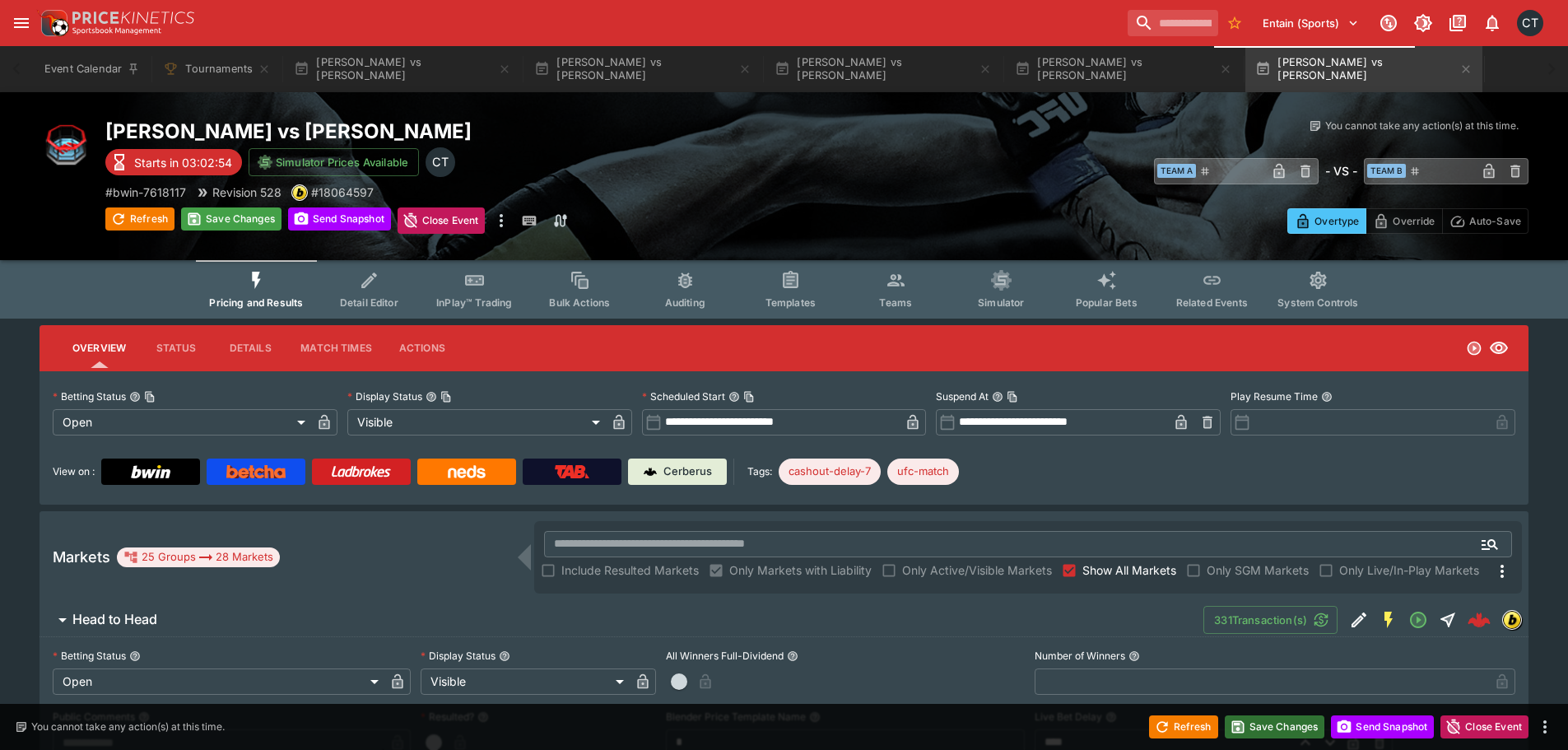
click at [1251, 726] on button "Save Changes" at bounding box center [1274, 727] width 100 height 23
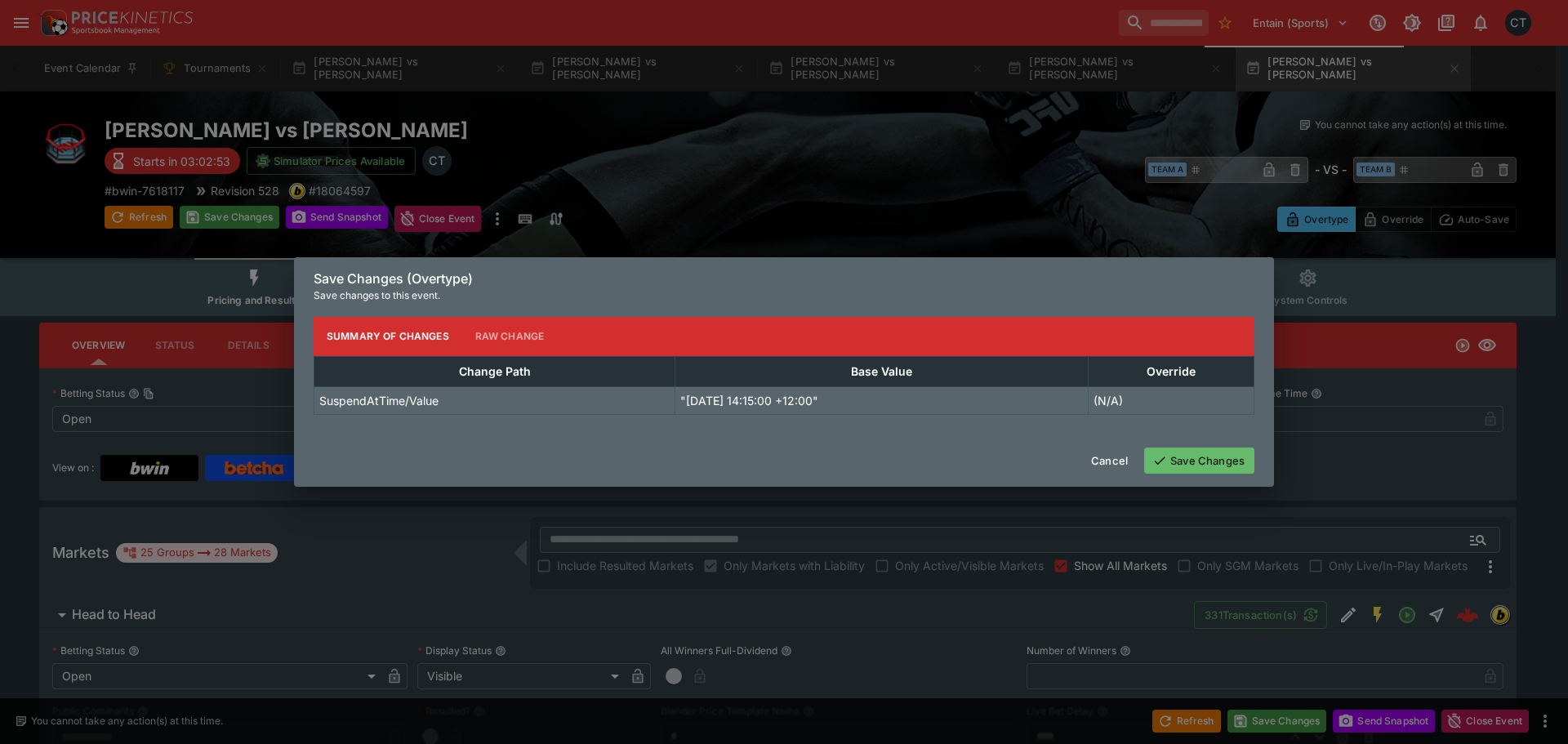
click at [1207, 464] on button "Save Changes" at bounding box center [1199, 460] width 110 height 26
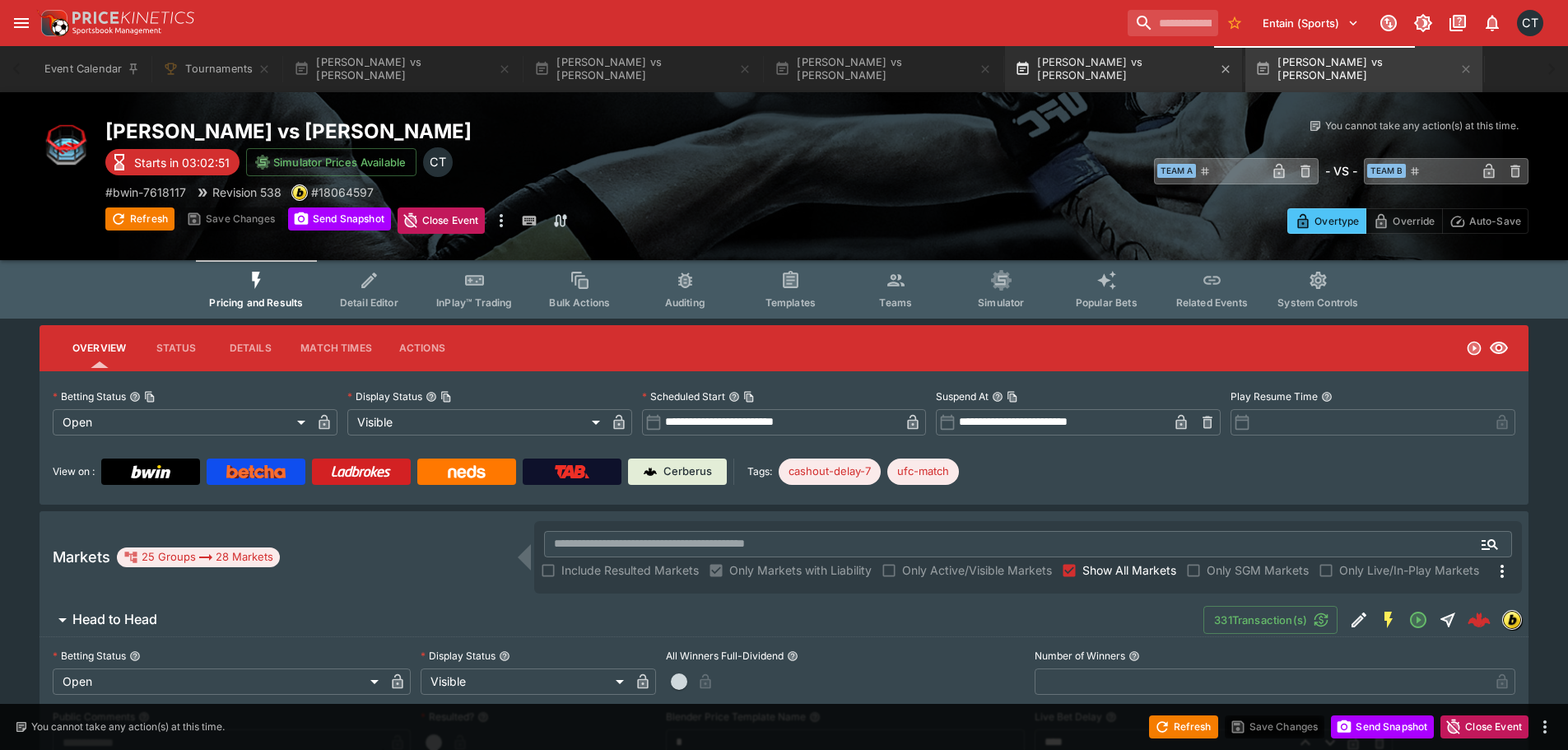
click at [1120, 59] on button "Marcio Barbosa vs Damon Wilson" at bounding box center [1123, 69] width 237 height 46
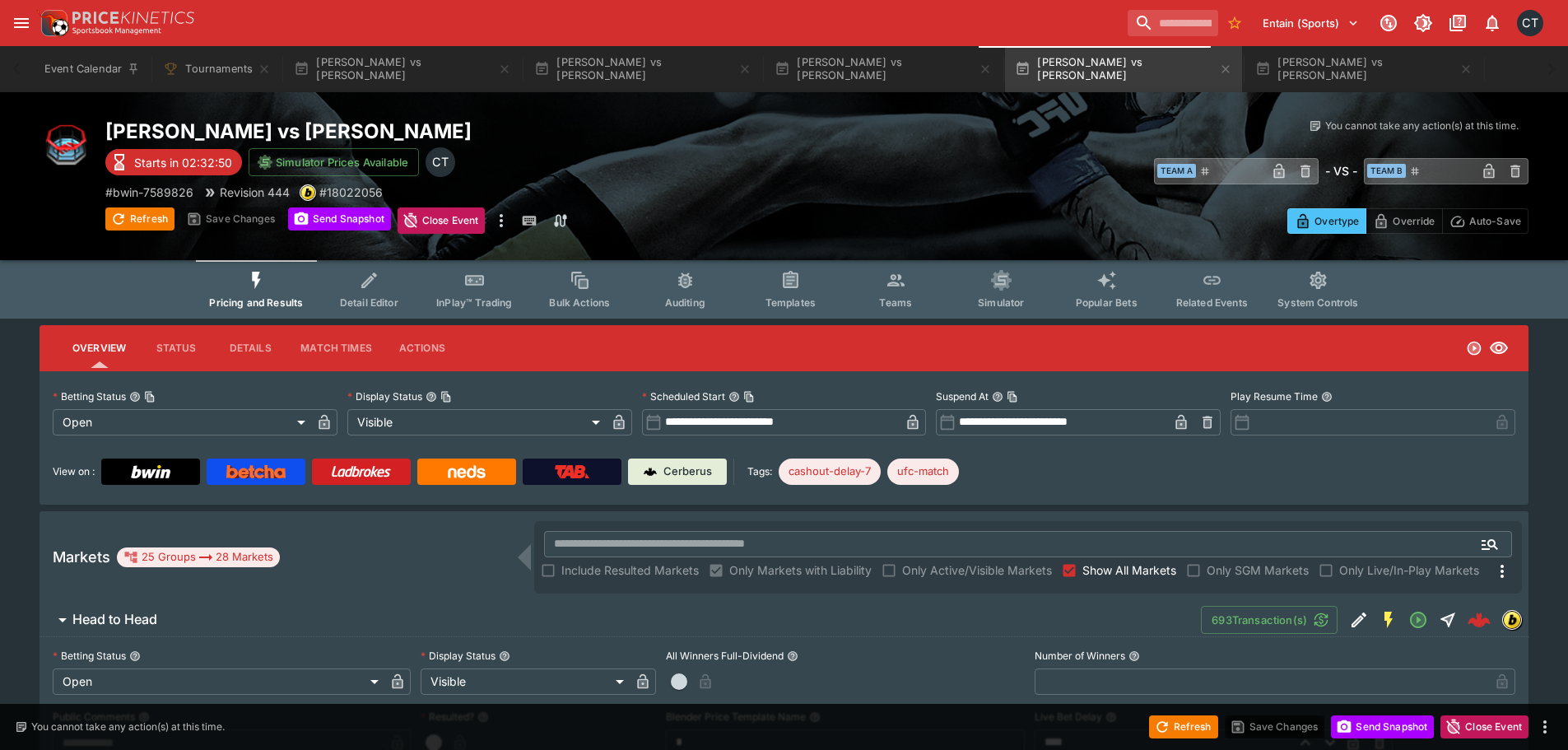
click at [782, 430] on input "**********" at bounding box center [781, 422] width 239 height 26
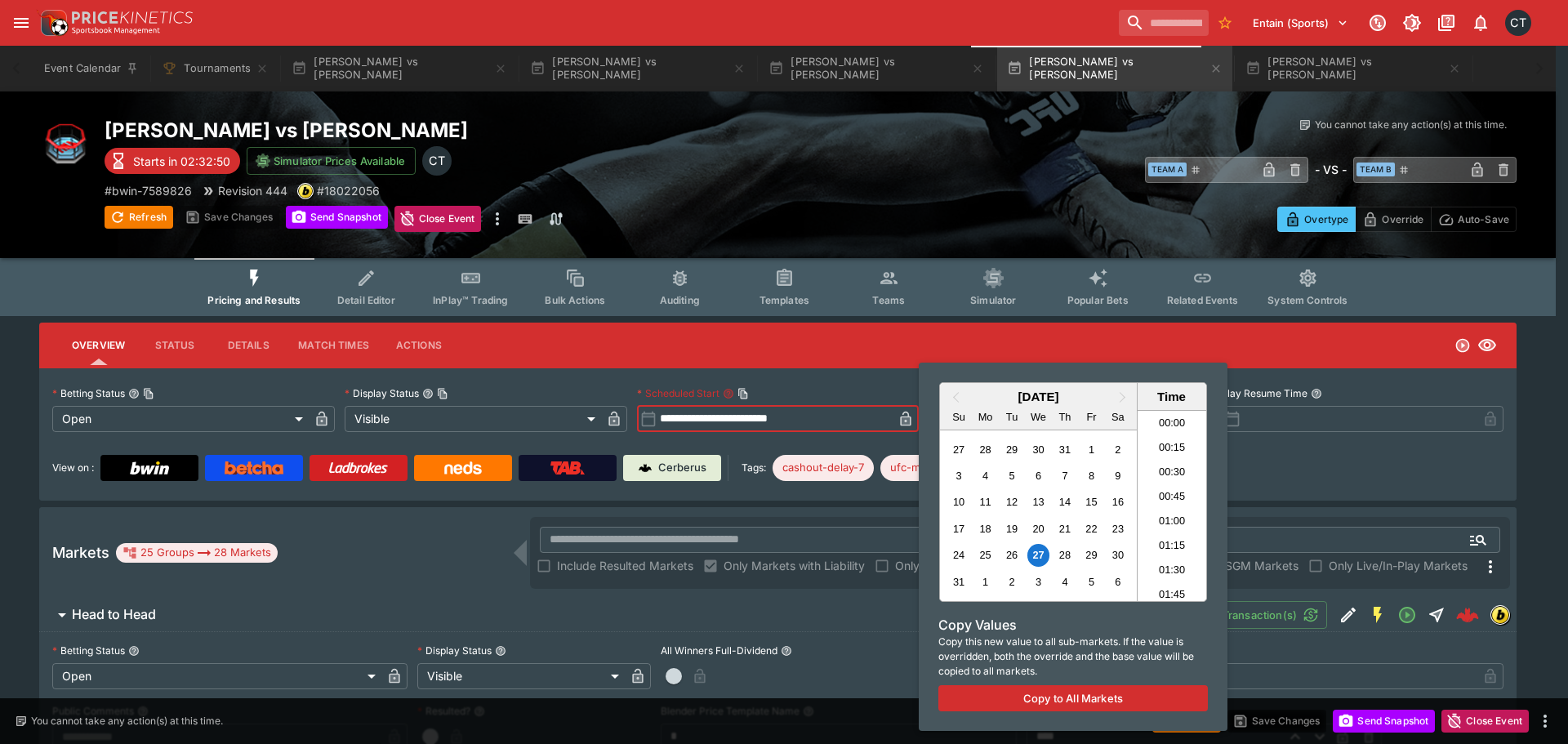
scroll to position [1264, 0]
click at [857, 437] on div at bounding box center [784, 372] width 1568 height 744
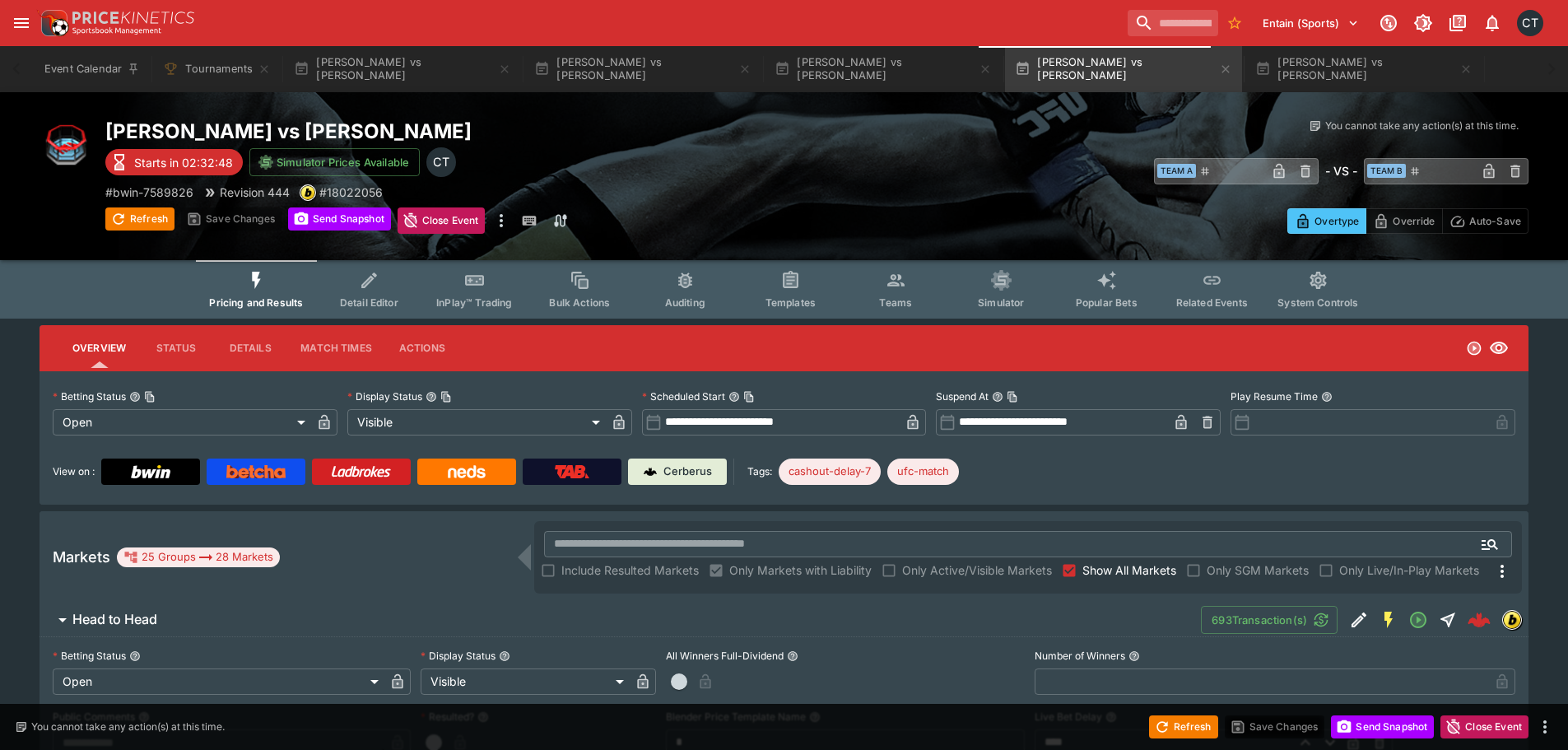
click at [1113, 423] on input "**********" at bounding box center [1061, 422] width 212 height 26
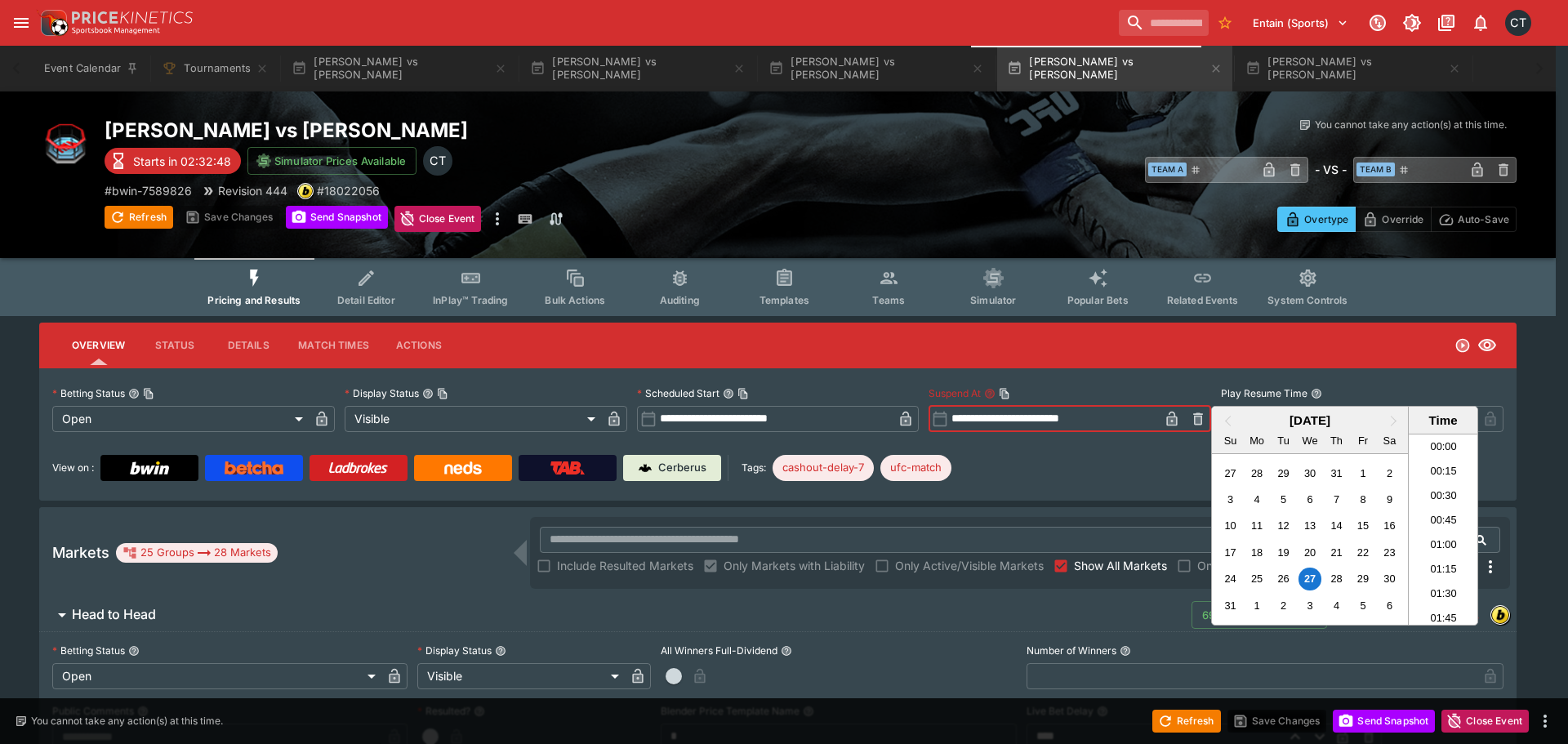
scroll to position [1093, 0]
paste input "text"
type input "**********"
click at [1040, 483] on div at bounding box center [784, 372] width 1568 height 744
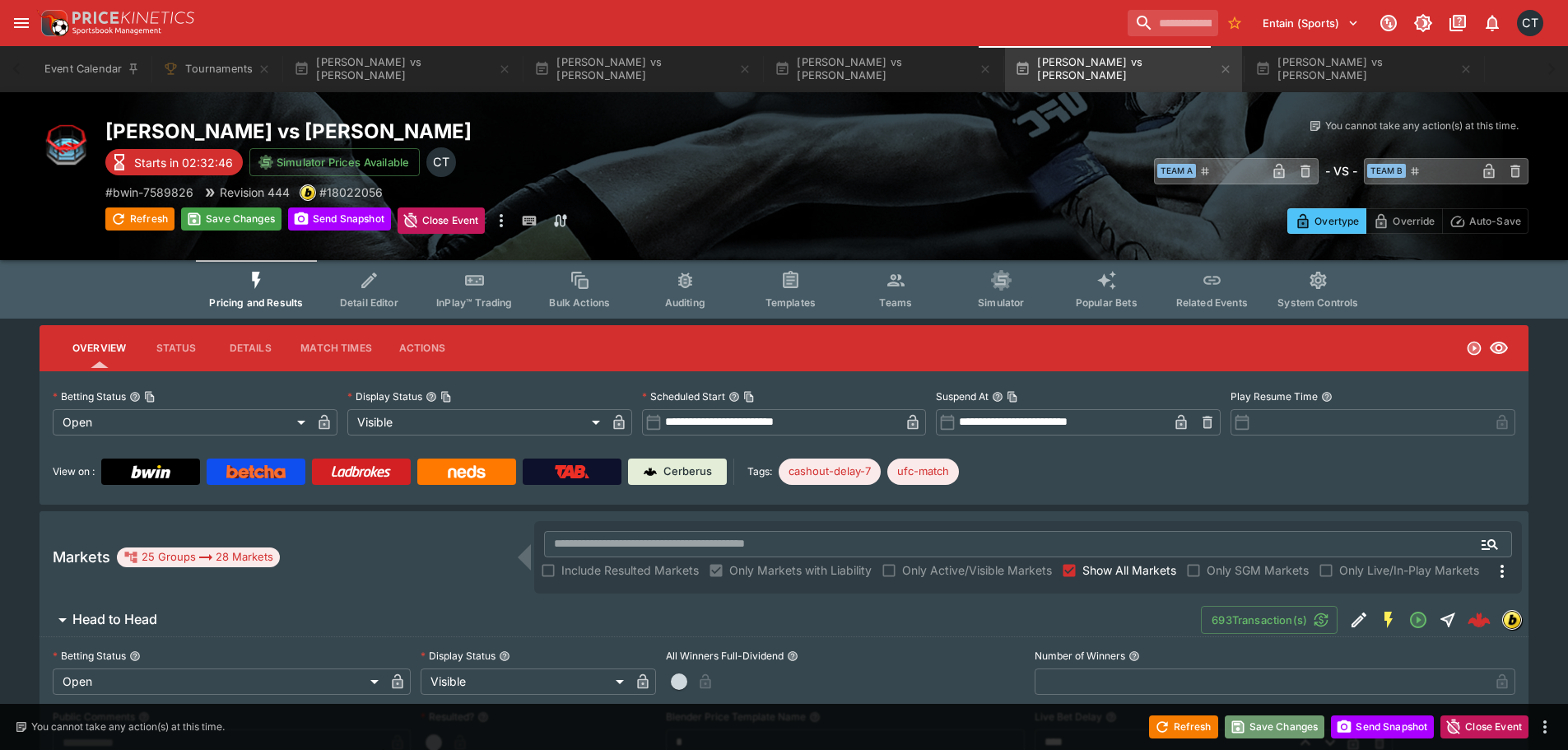
click at [1290, 733] on button "Save Changes" at bounding box center [1274, 727] width 100 height 23
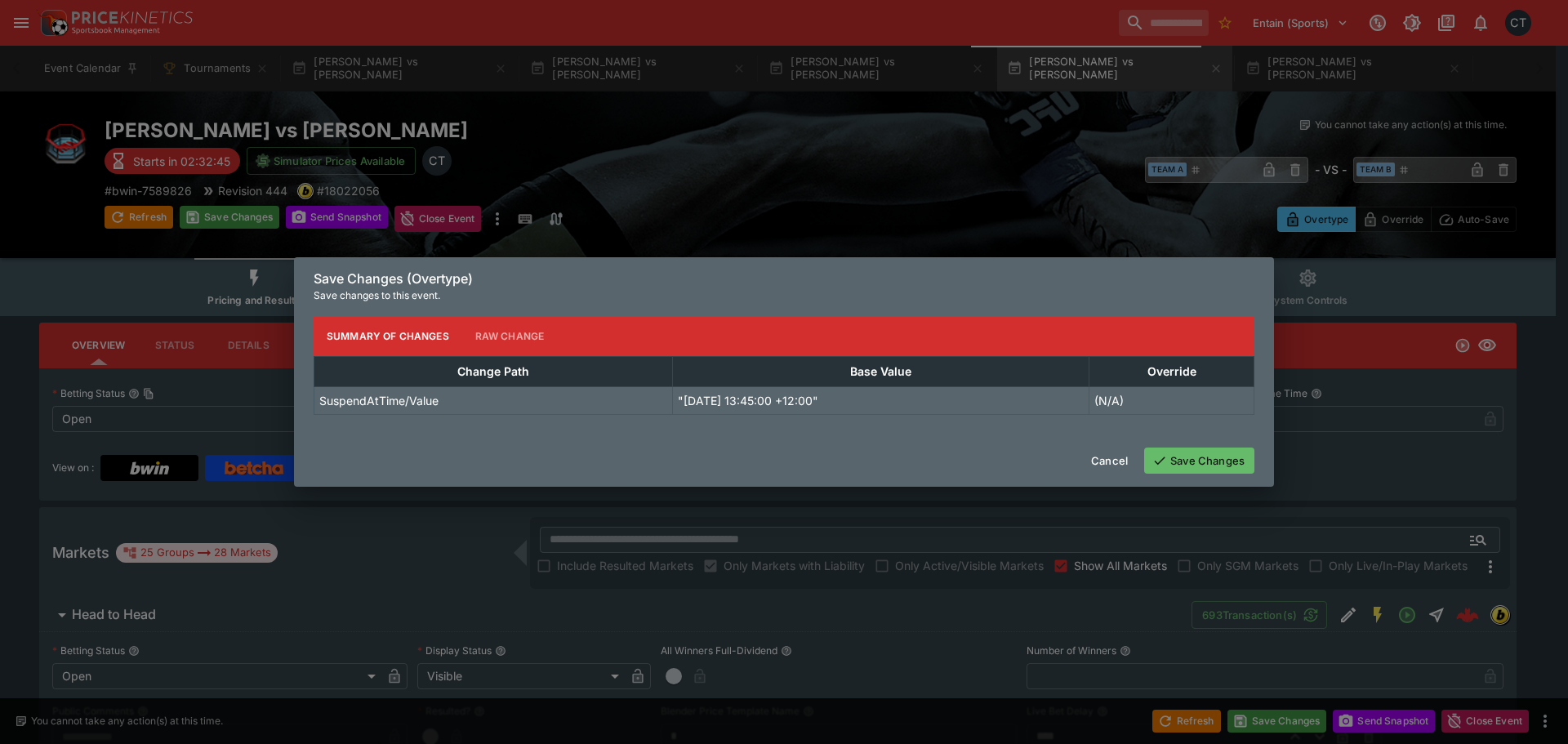
click at [1181, 468] on button "Save Changes" at bounding box center [1199, 460] width 110 height 26
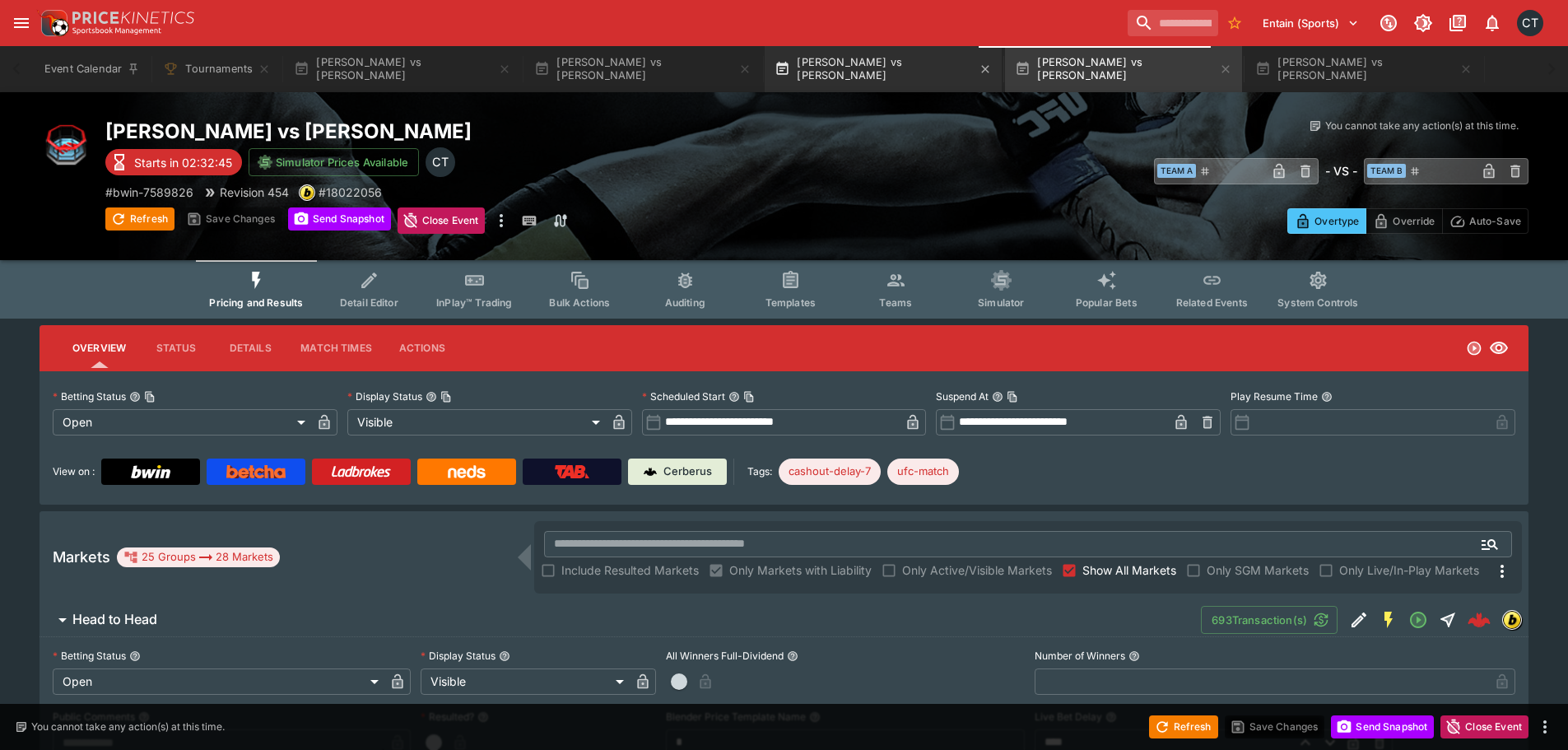
click at [840, 55] on button "Alik Lorenz vs Abdulrakhman Yakhyaev" at bounding box center [883, 69] width 237 height 46
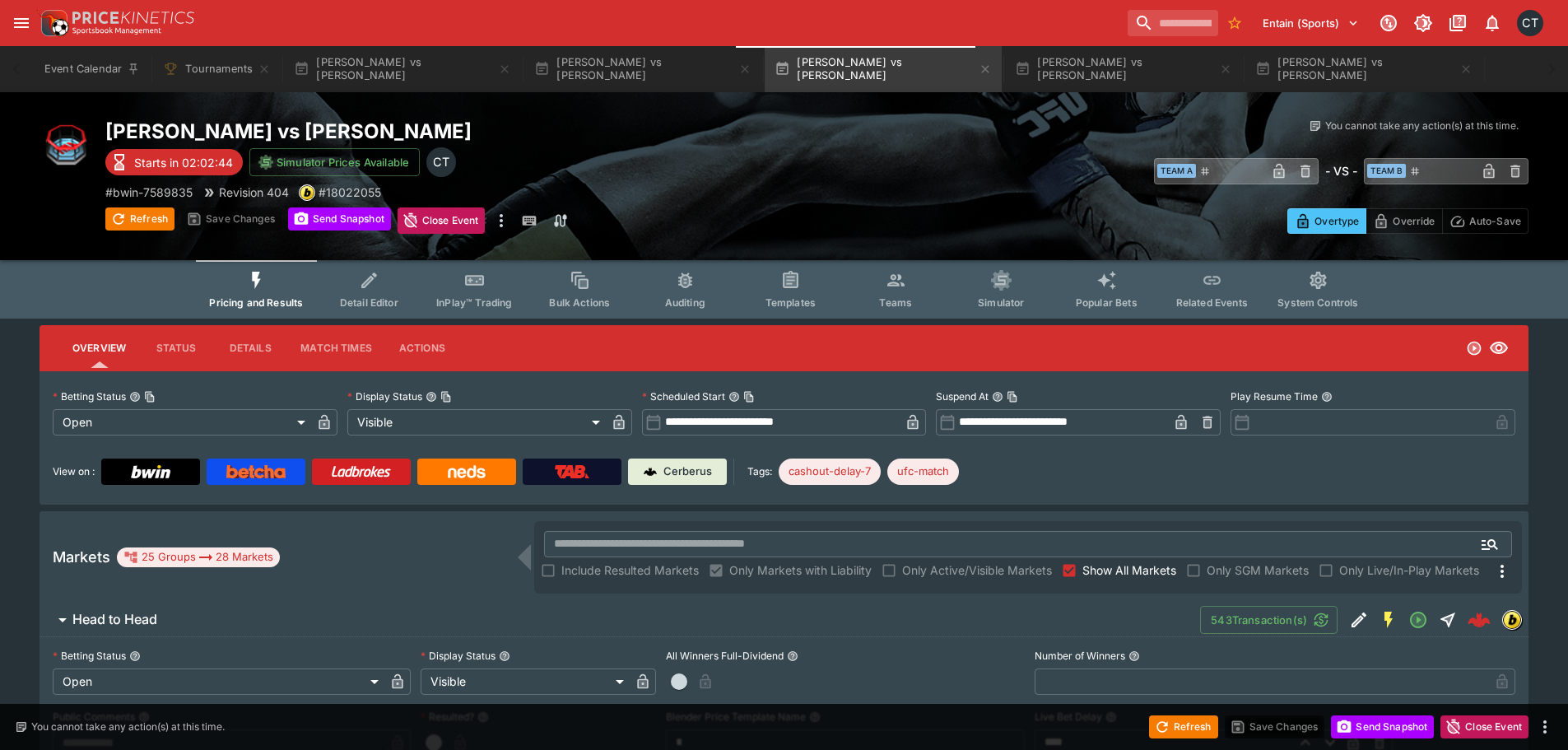
click at [772, 425] on input "**********" at bounding box center [781, 422] width 239 height 26
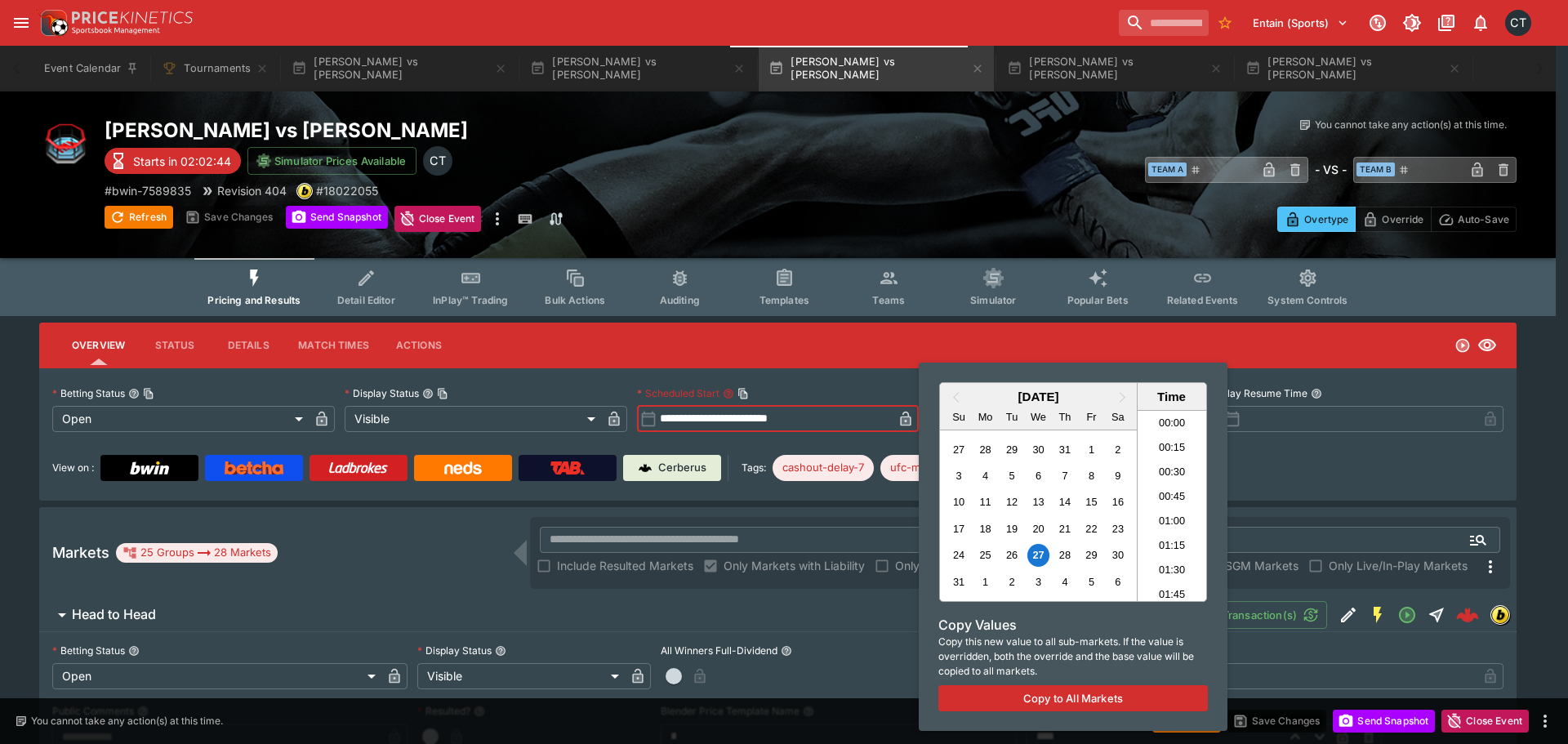
scroll to position [1215, 0]
click at [1404, 453] on div at bounding box center [784, 372] width 1568 height 744
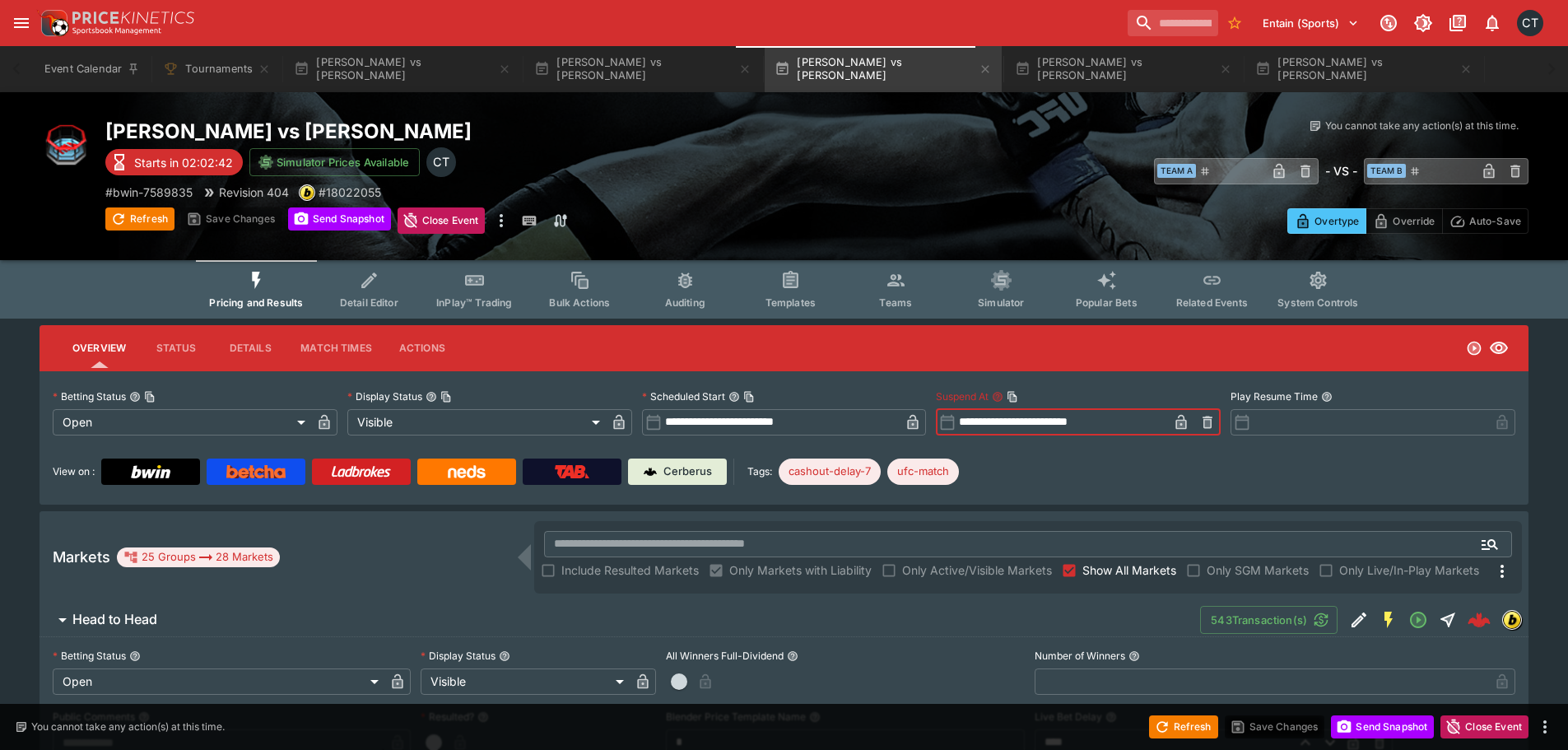
click at [1022, 416] on input "**********" at bounding box center [1061, 422] width 212 height 26
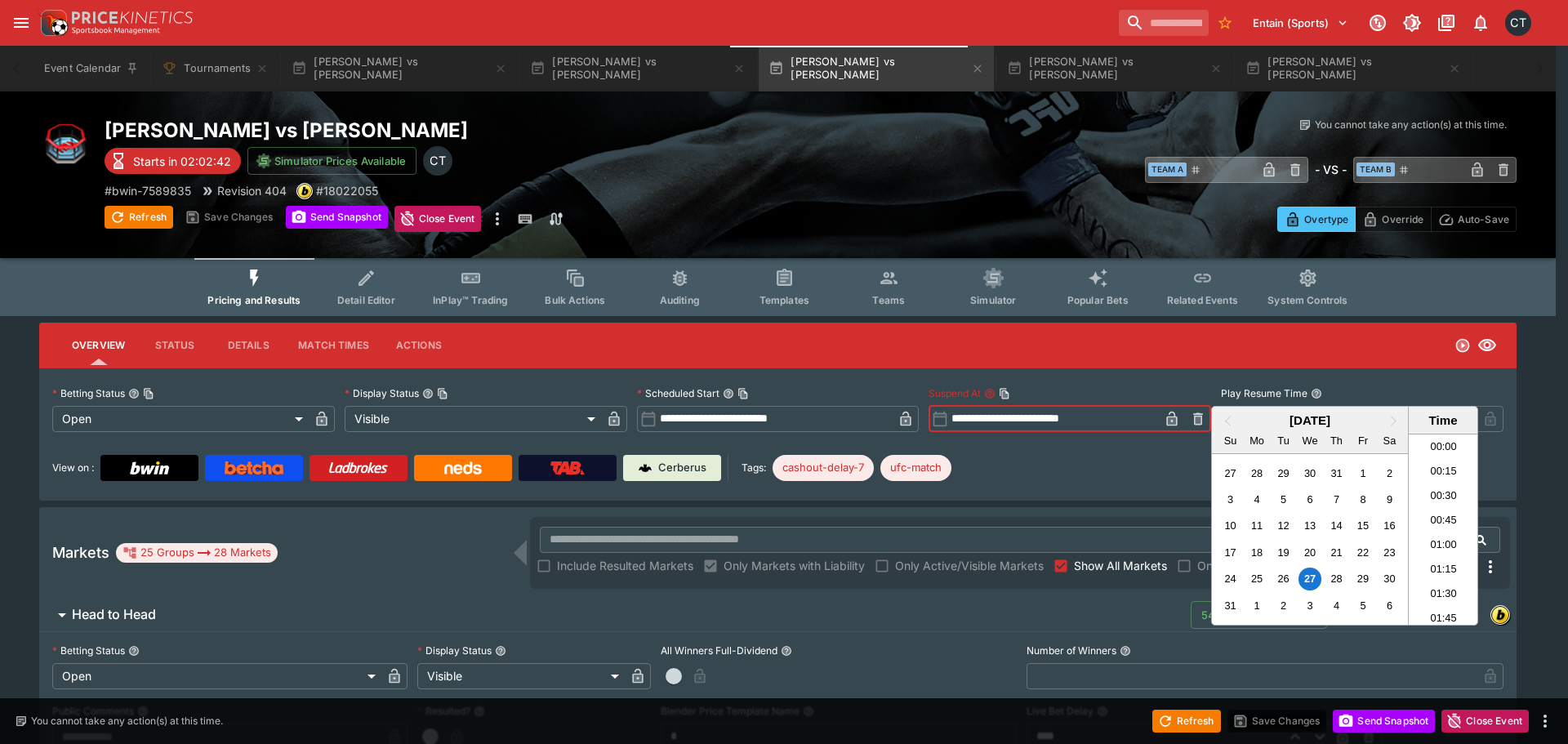
scroll to position [1093, 0]
paste input "text"
type input "**********"
click at [1044, 474] on div at bounding box center [784, 372] width 1568 height 744
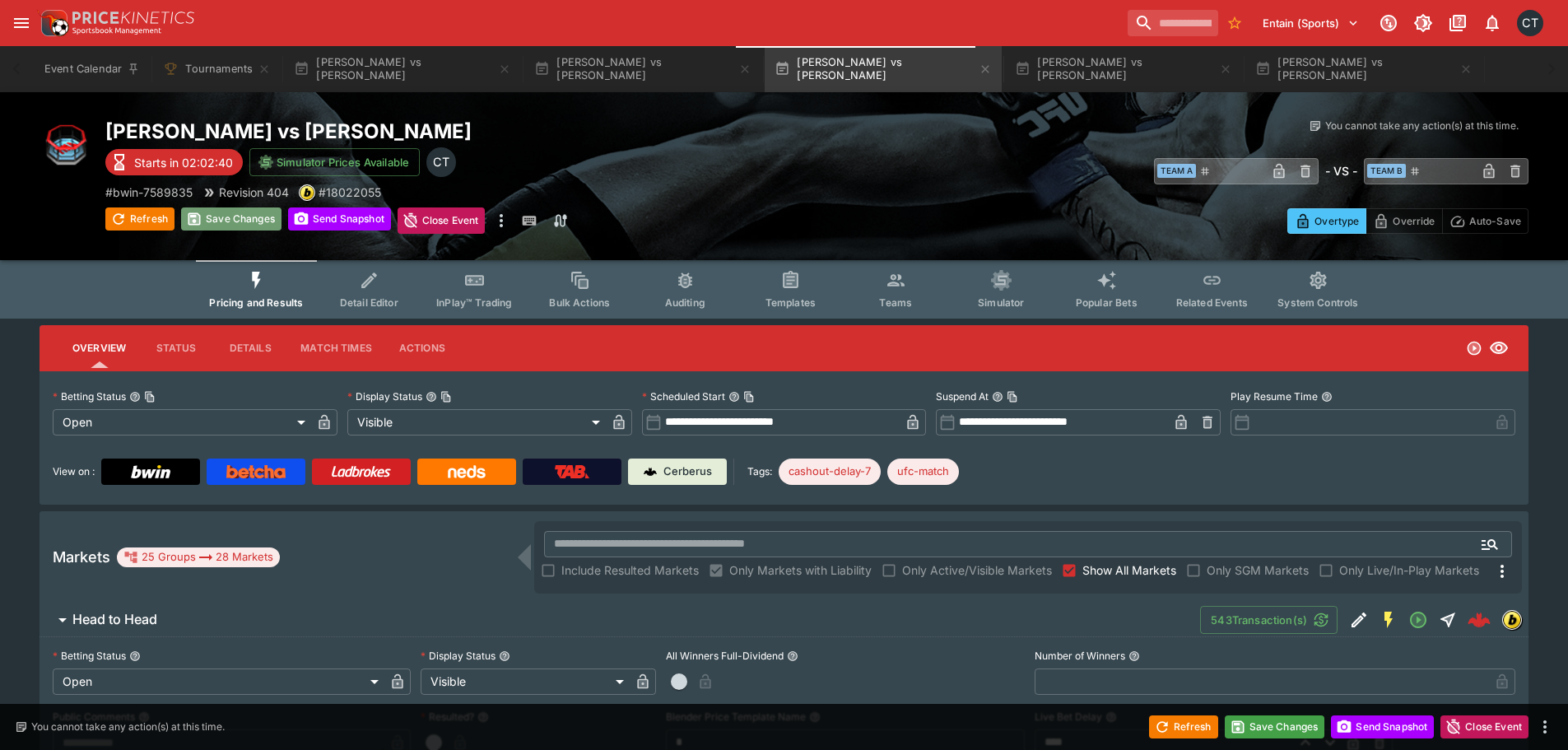
click at [246, 213] on button "Save Changes" at bounding box center [231, 219] width 100 height 23
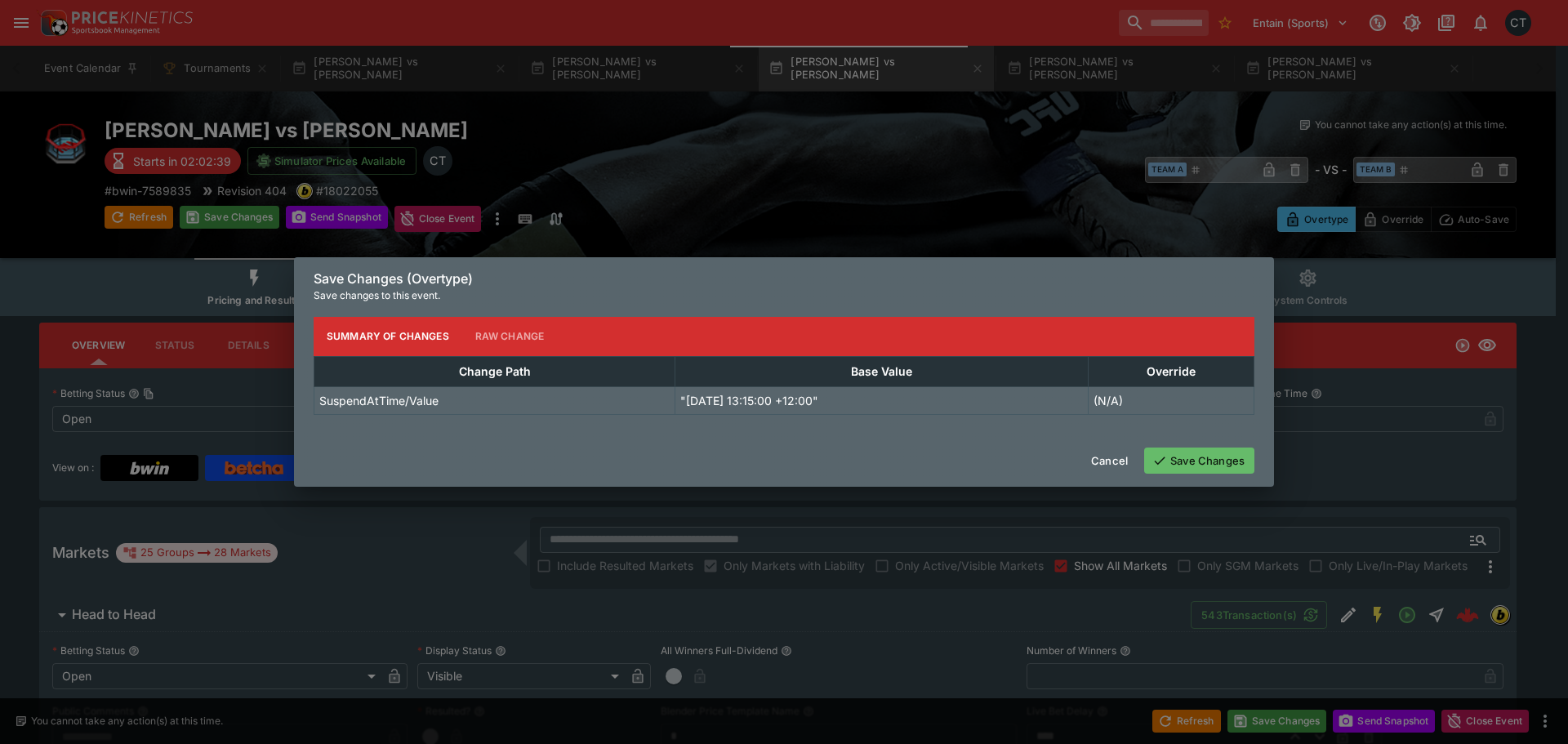
click at [1241, 456] on button "Save Changes" at bounding box center [1199, 460] width 110 height 26
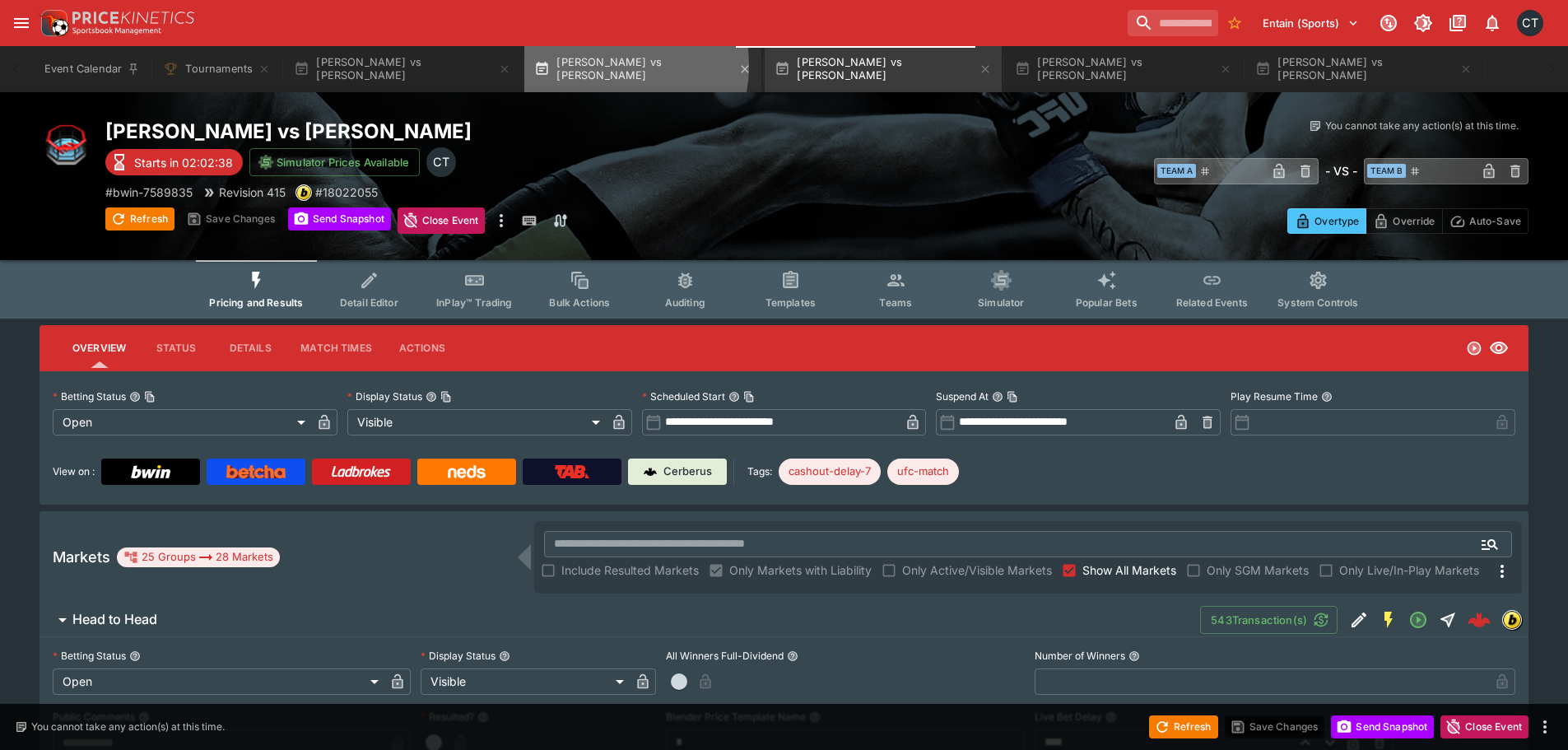
click at [578, 65] on button "Cristian Perez vs Manoel Sousa" at bounding box center [642, 69] width 237 height 46
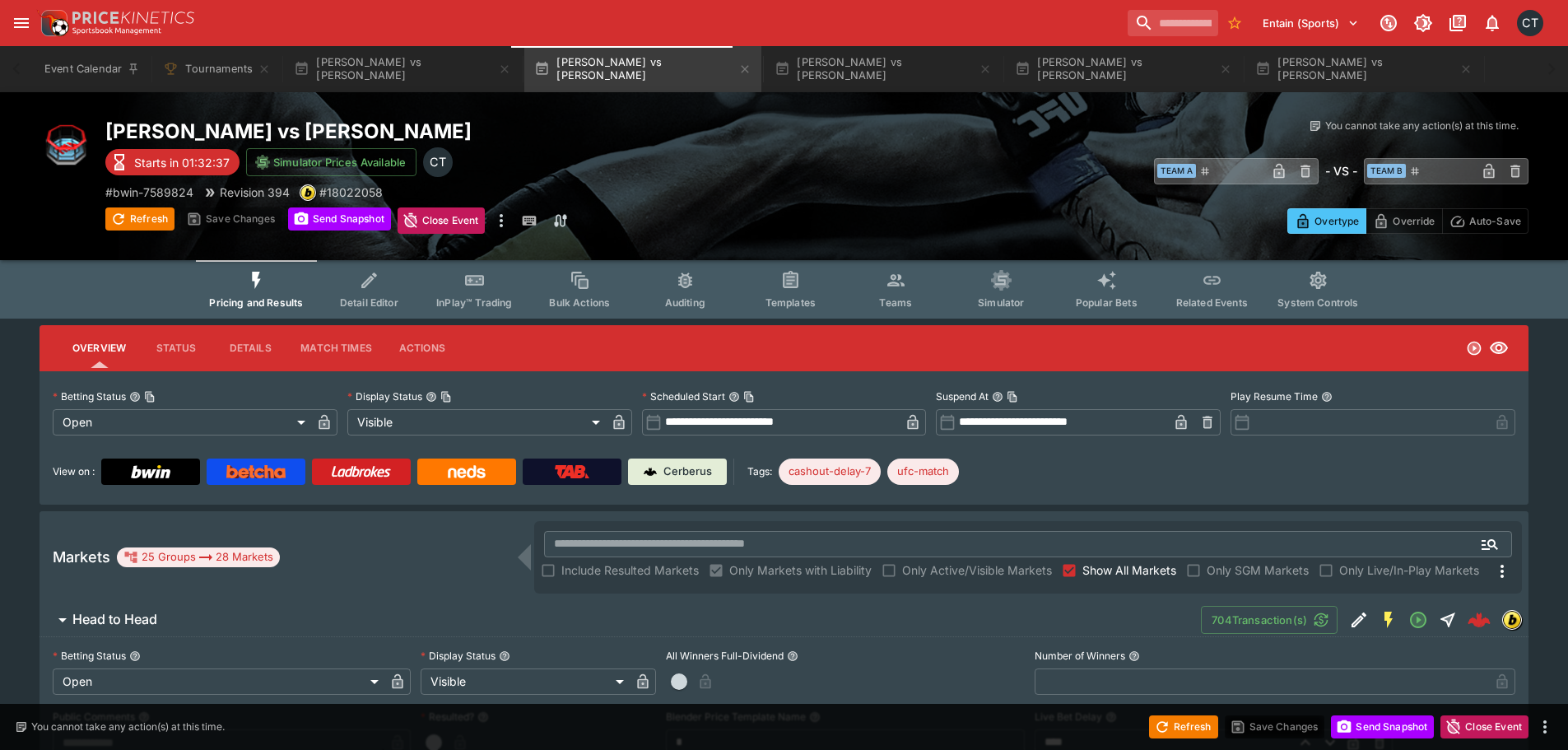
click at [831, 431] on input "**********" at bounding box center [781, 422] width 239 height 26
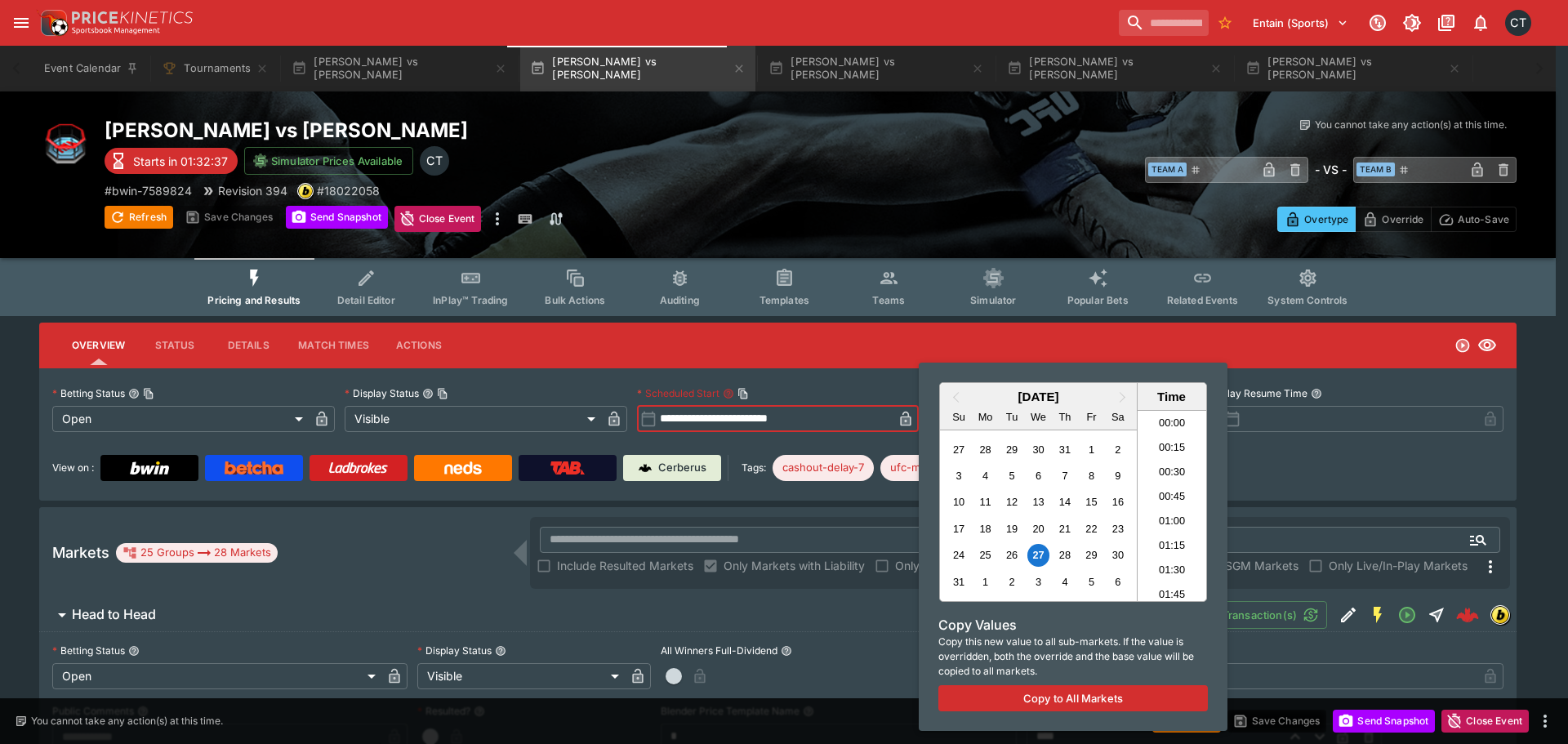
scroll to position [1166, 0]
click at [1418, 463] on div at bounding box center [784, 372] width 1568 height 744
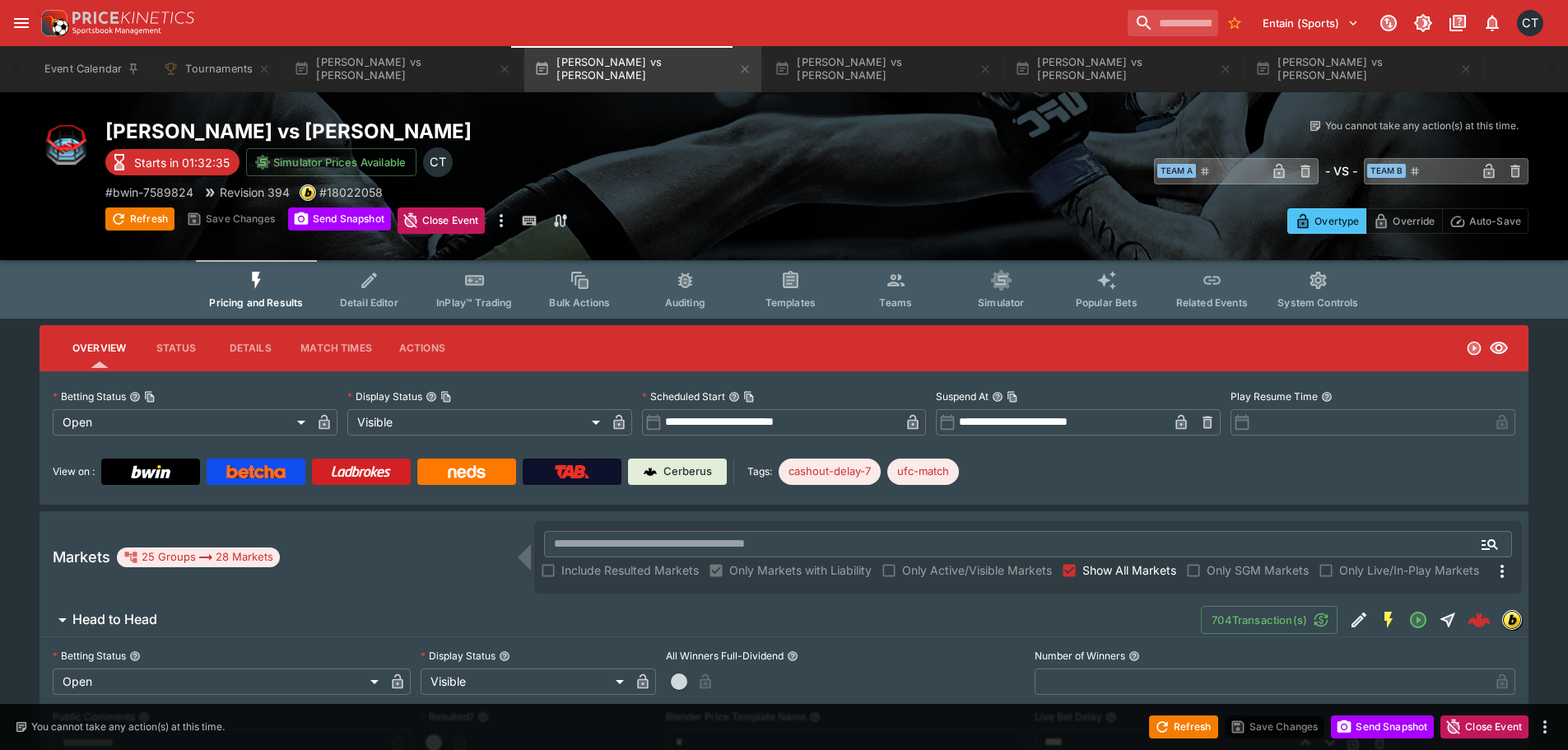
click at [1022, 407] on label "Suspend At" at bounding box center [1078, 396] width 285 height 24
click at [1004, 402] on button "Suspend At" at bounding box center [997, 397] width 12 height 12
click at [1020, 414] on input "**********" at bounding box center [1061, 422] width 212 height 26
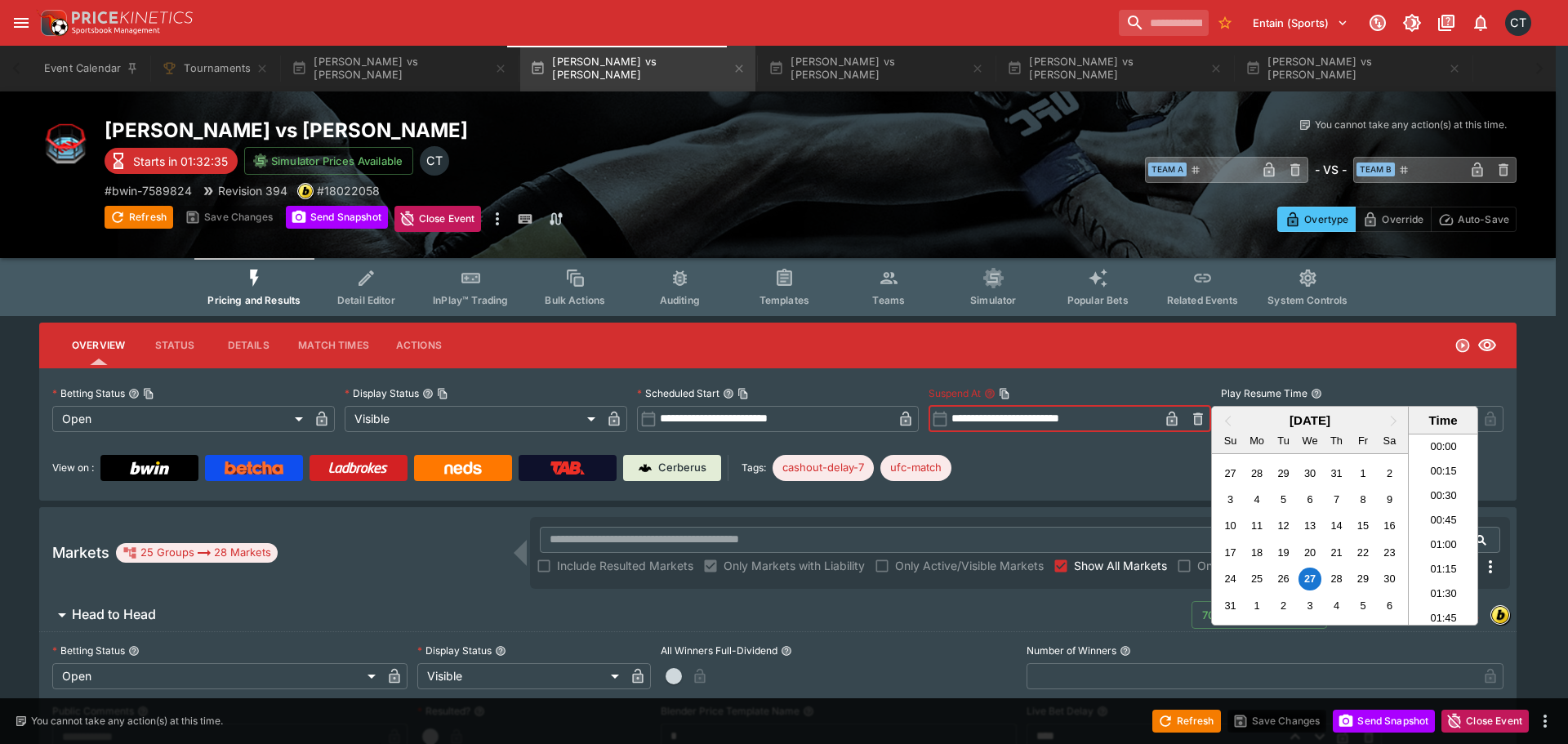
scroll to position [1093, 0]
paste input "text"
type input "**********"
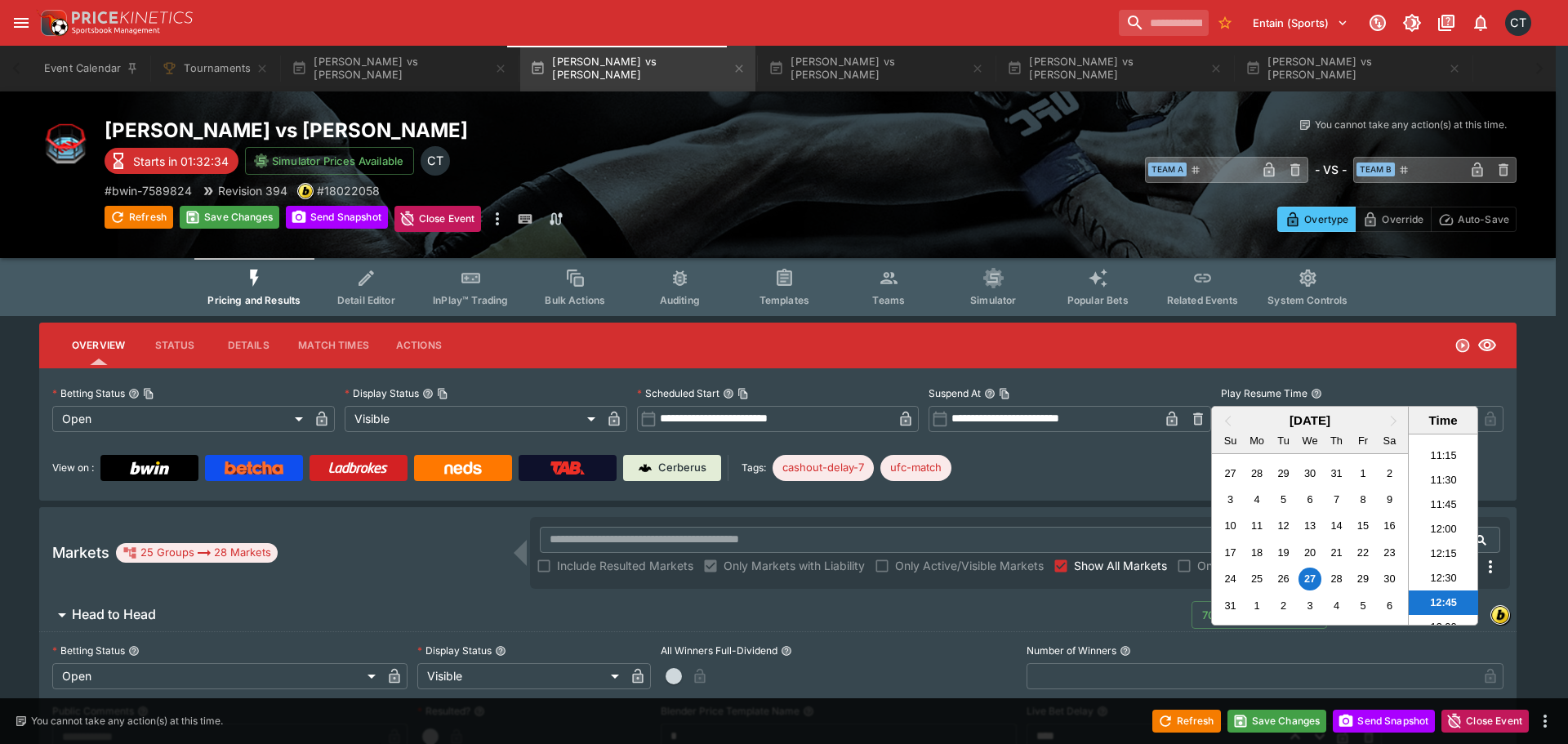
click at [1028, 450] on div at bounding box center [784, 372] width 1568 height 744
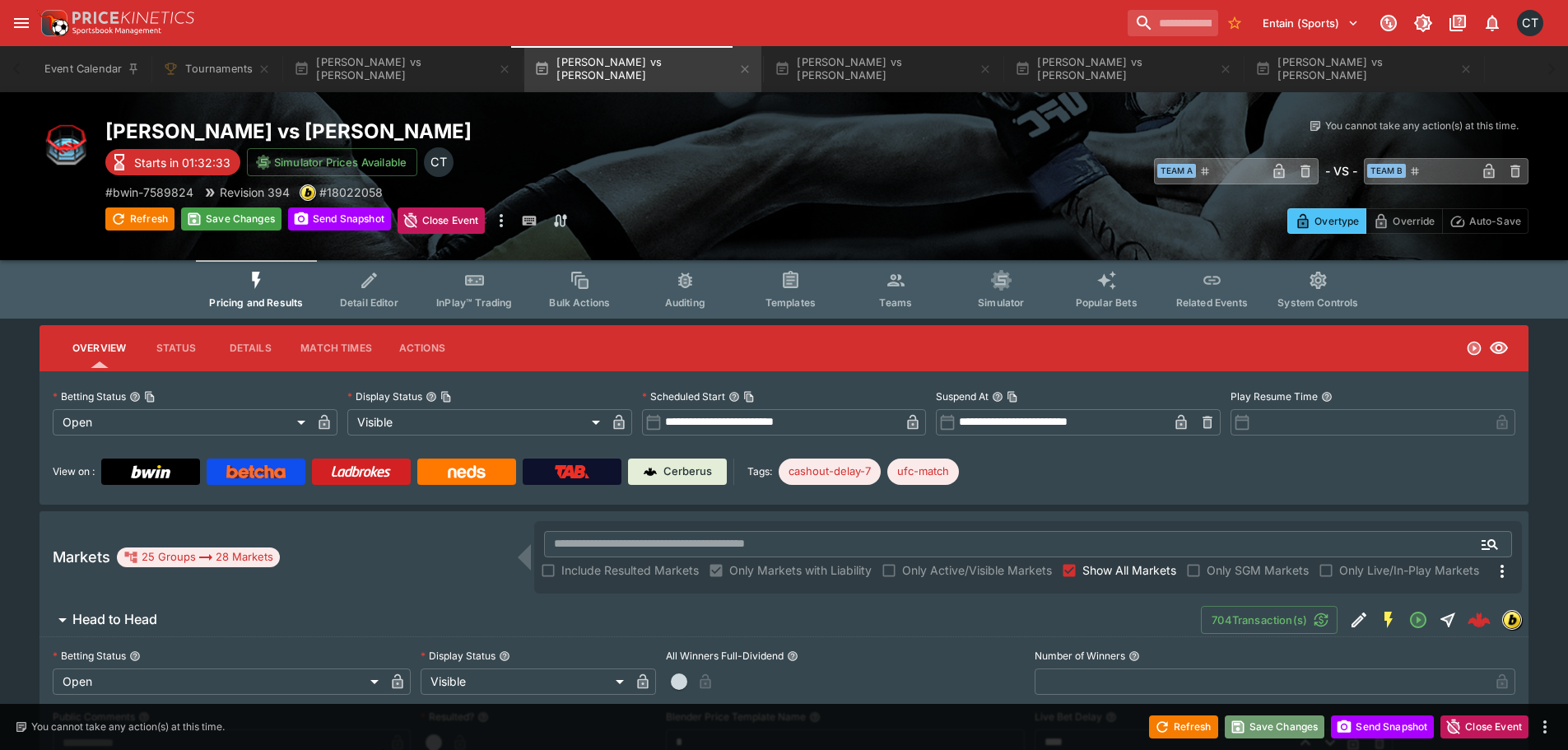
click at [1303, 731] on button "Save Changes" at bounding box center [1274, 727] width 100 height 23
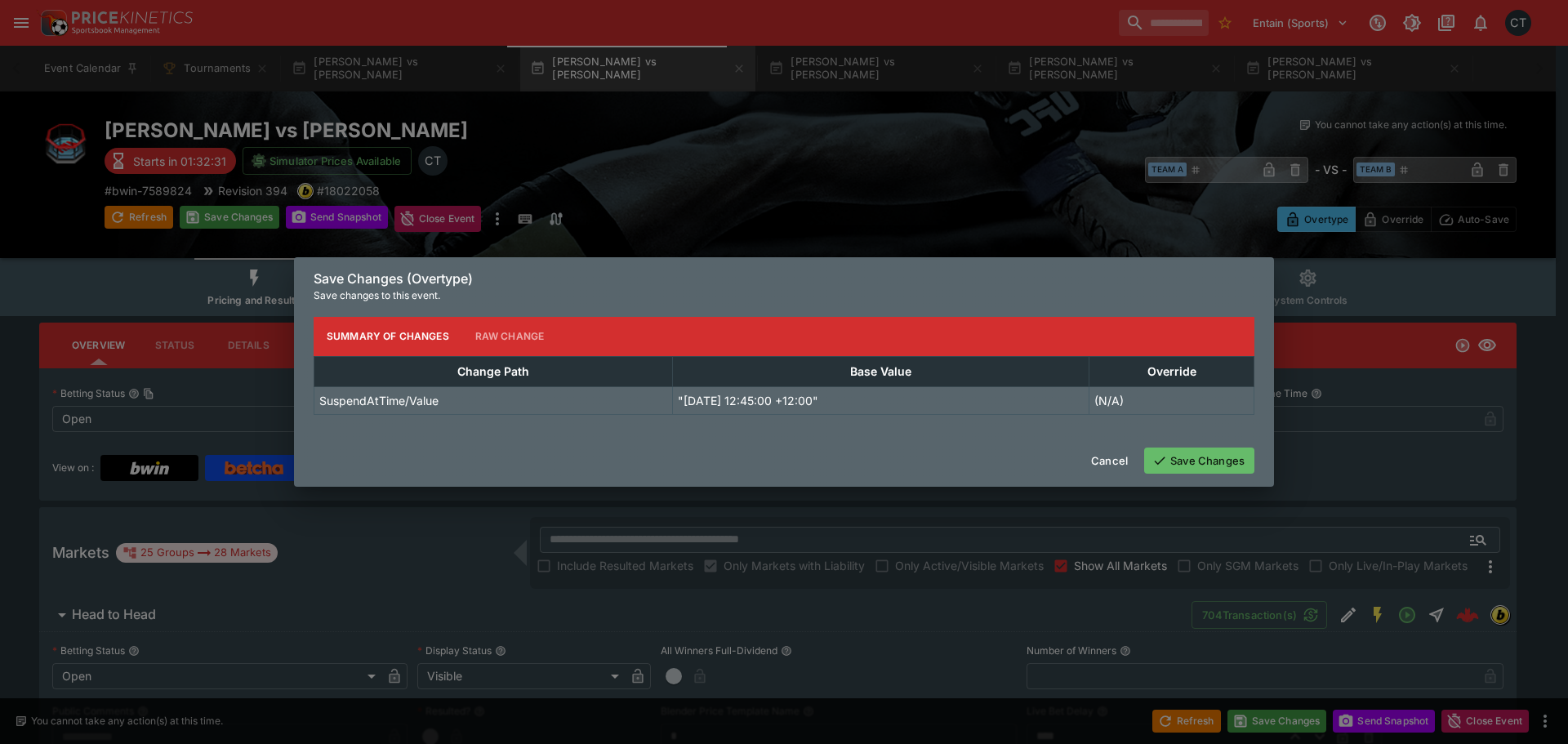
click at [1208, 471] on button "Save Changes" at bounding box center [1199, 460] width 110 height 26
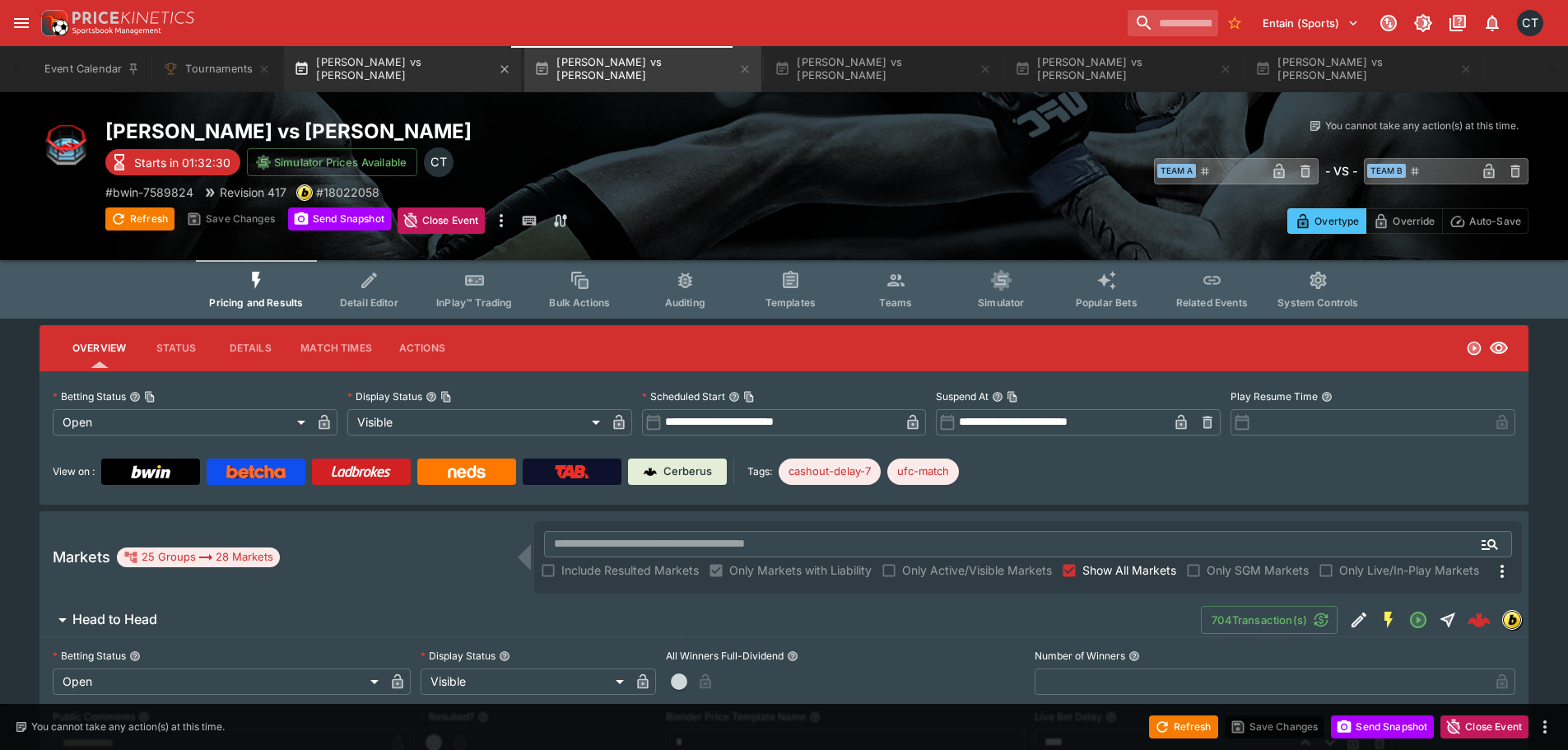
click at [353, 64] on button "Donte Johnson vs Darion Abbey" at bounding box center [402, 69] width 237 height 46
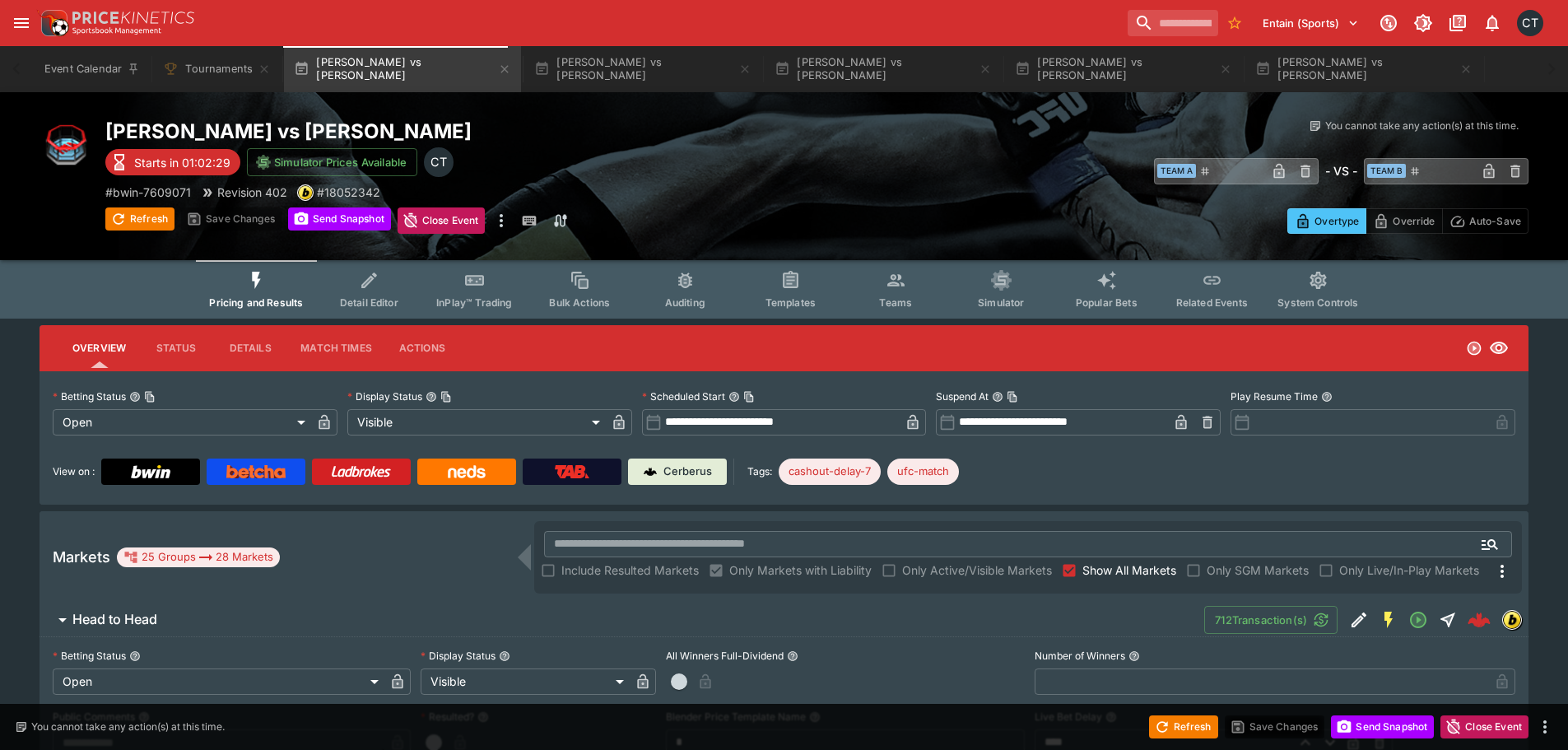
click at [799, 419] on input "**********" at bounding box center [781, 422] width 239 height 26
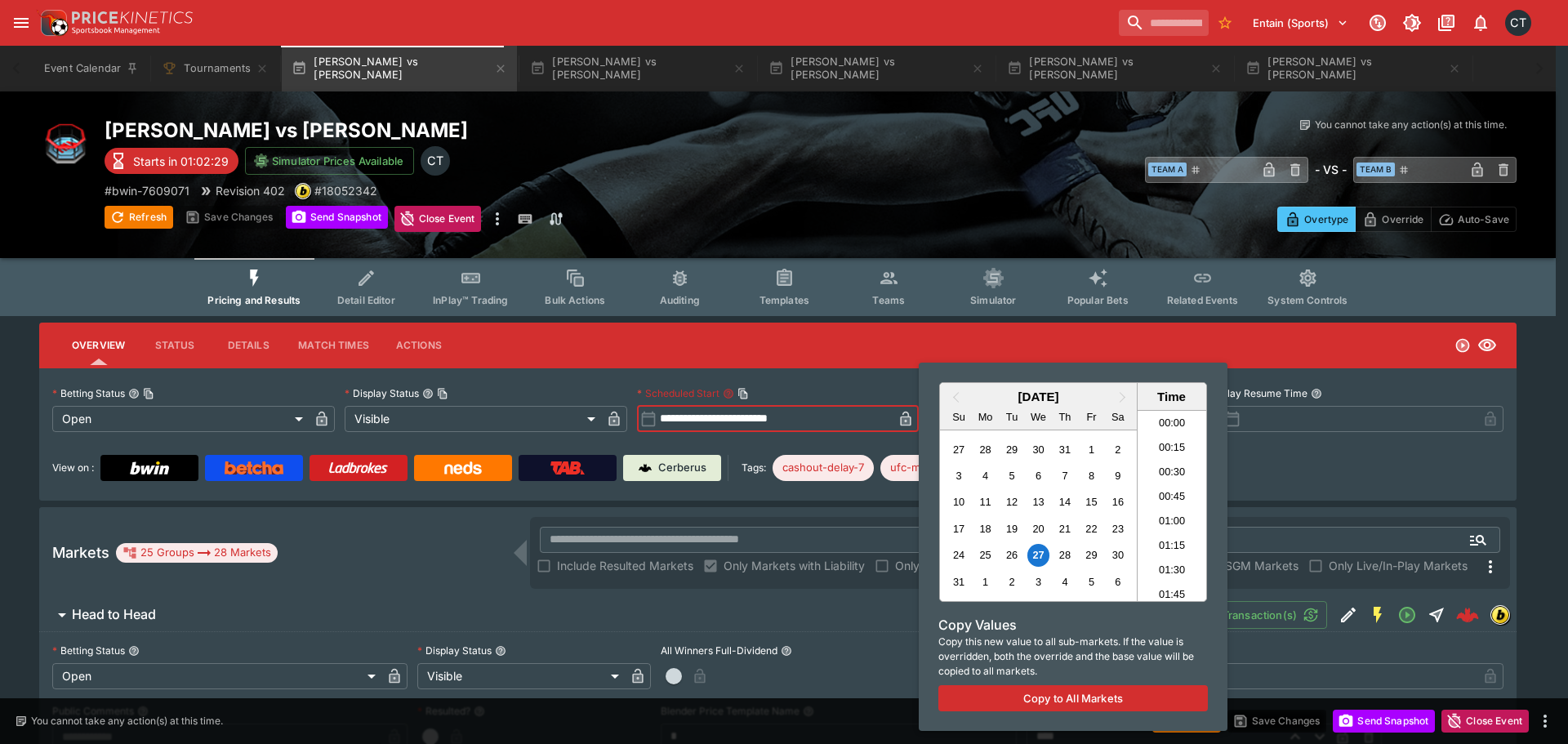
scroll to position [1118, 0]
click at [1428, 489] on div at bounding box center [784, 372] width 1568 height 744
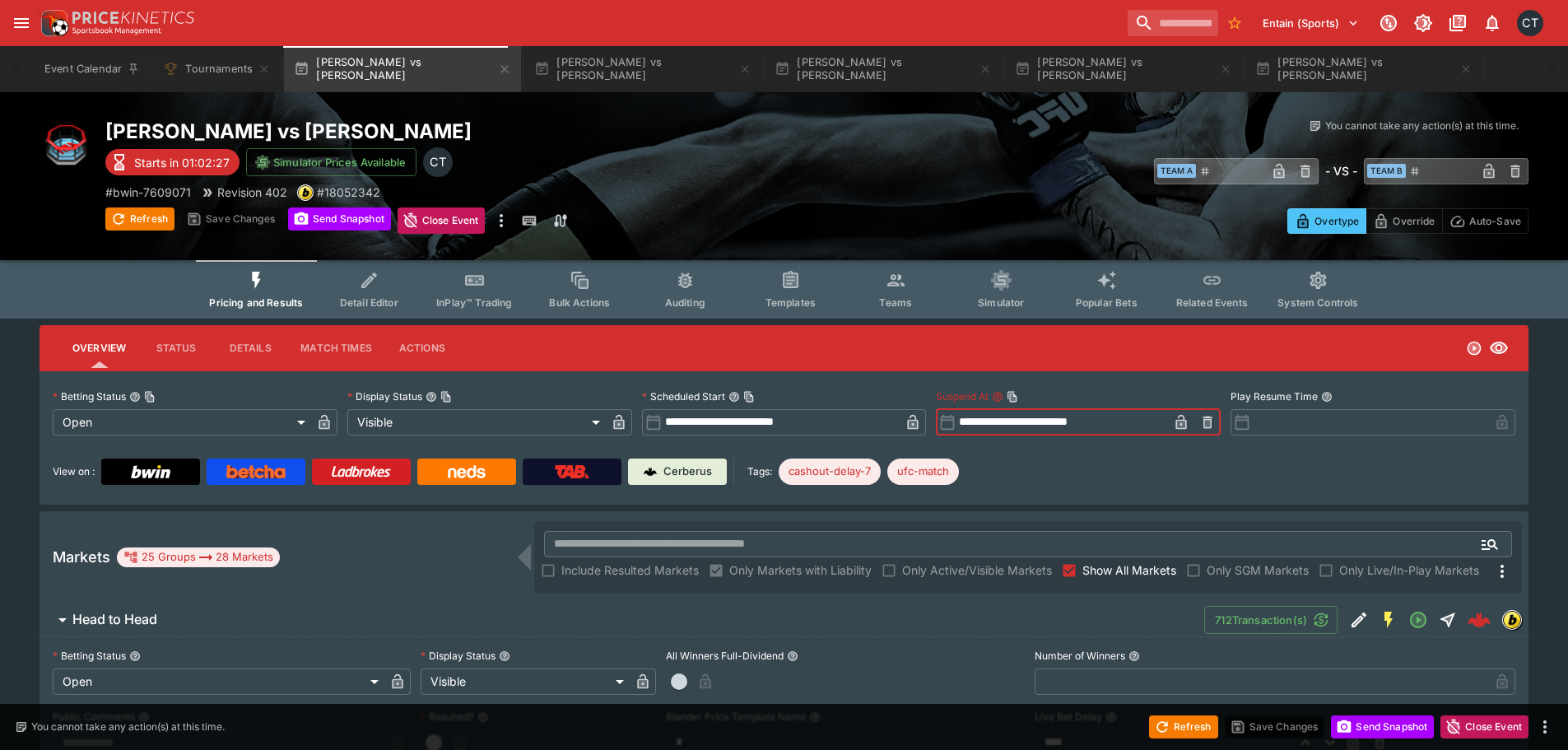
click at [1033, 428] on input "**********" at bounding box center [1061, 422] width 212 height 26
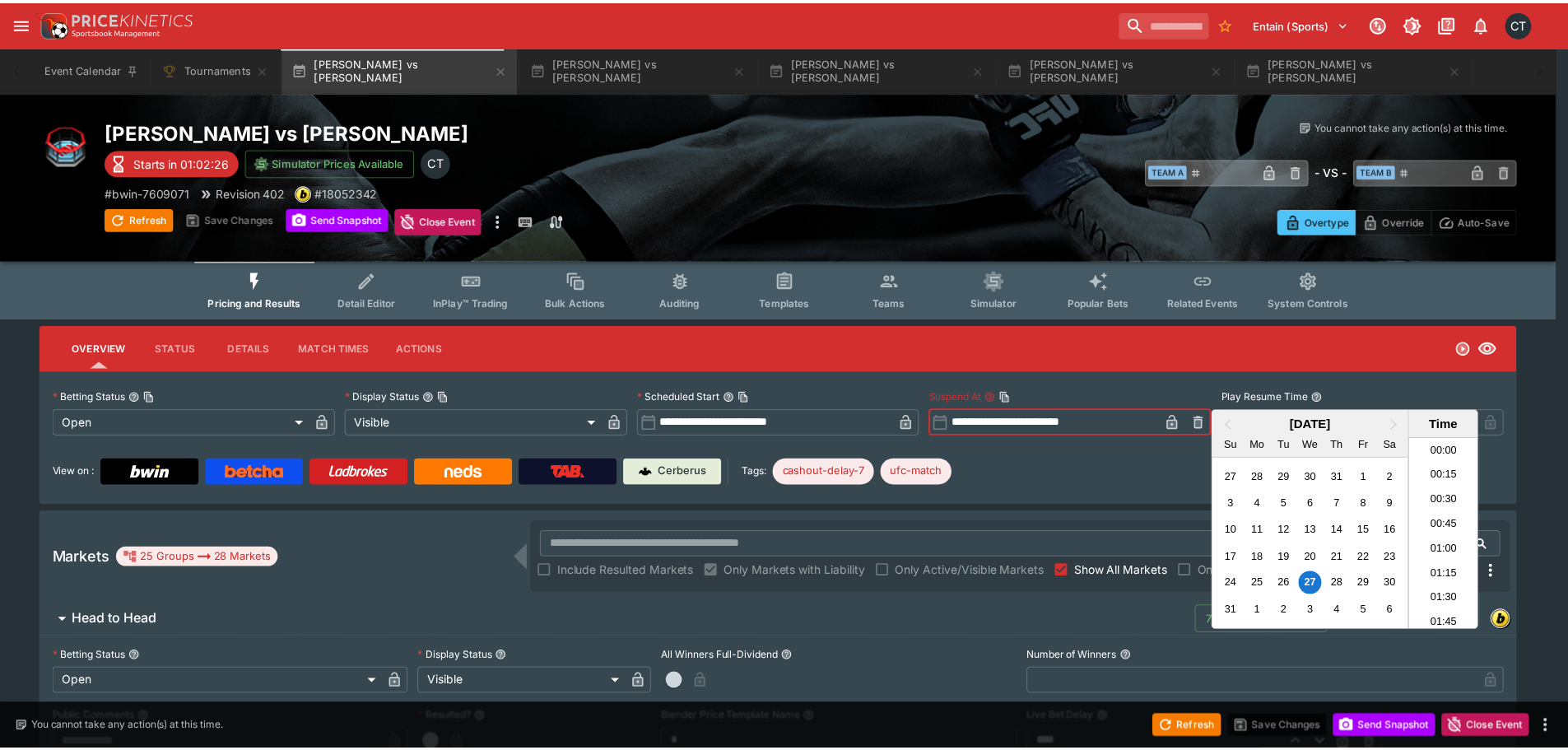
scroll to position [1102, 0]
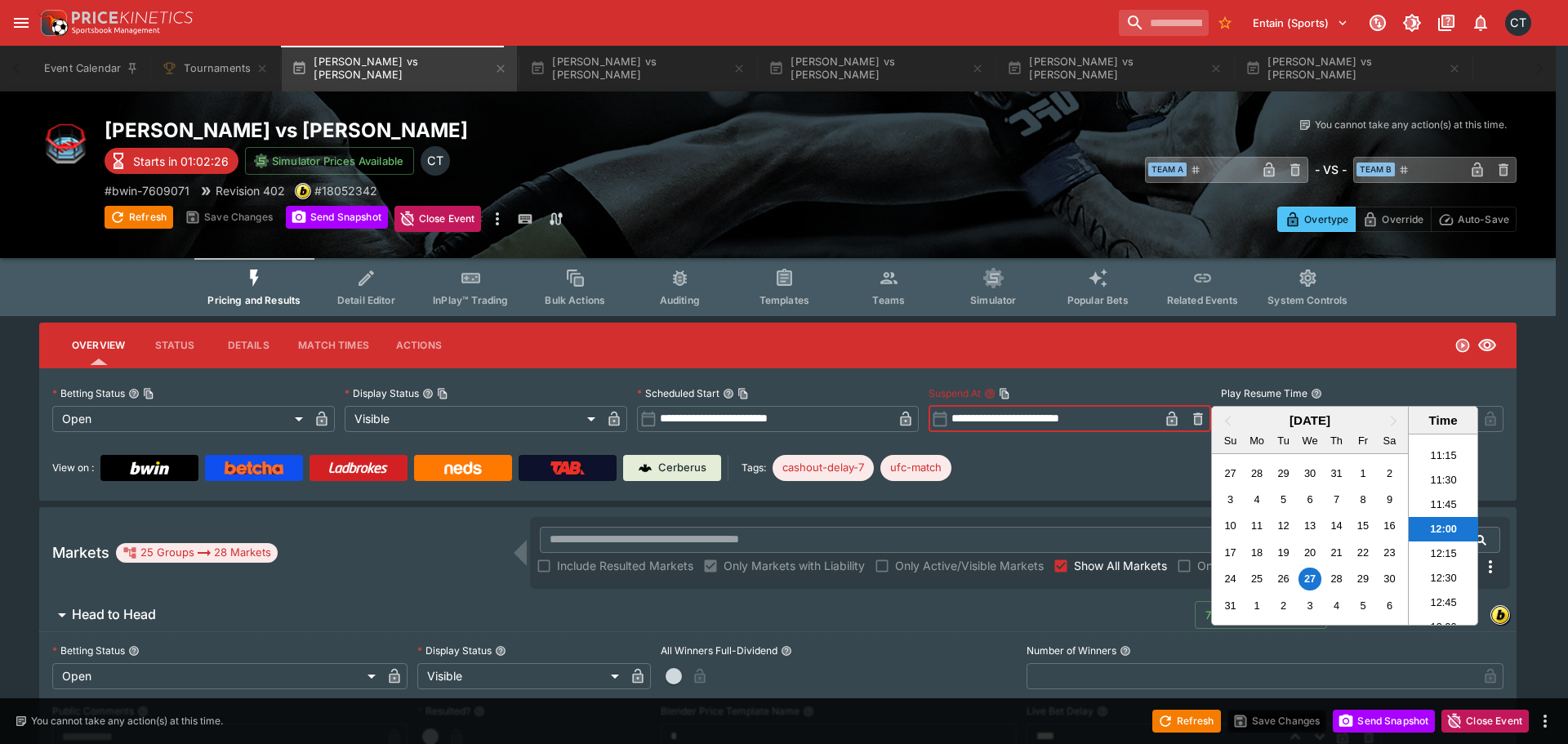
paste input "text"
type input "**********"
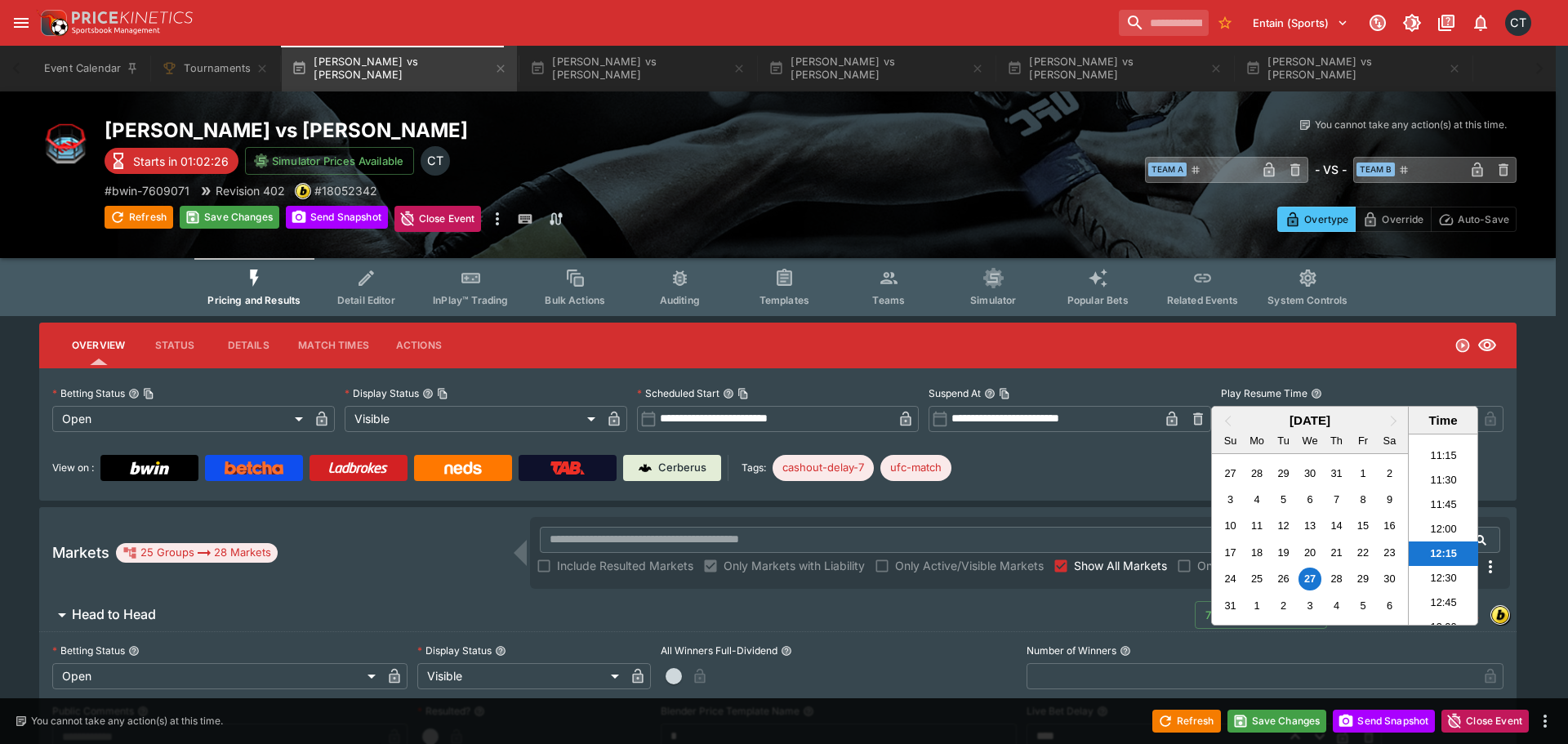
click at [1040, 449] on div at bounding box center [784, 372] width 1568 height 744
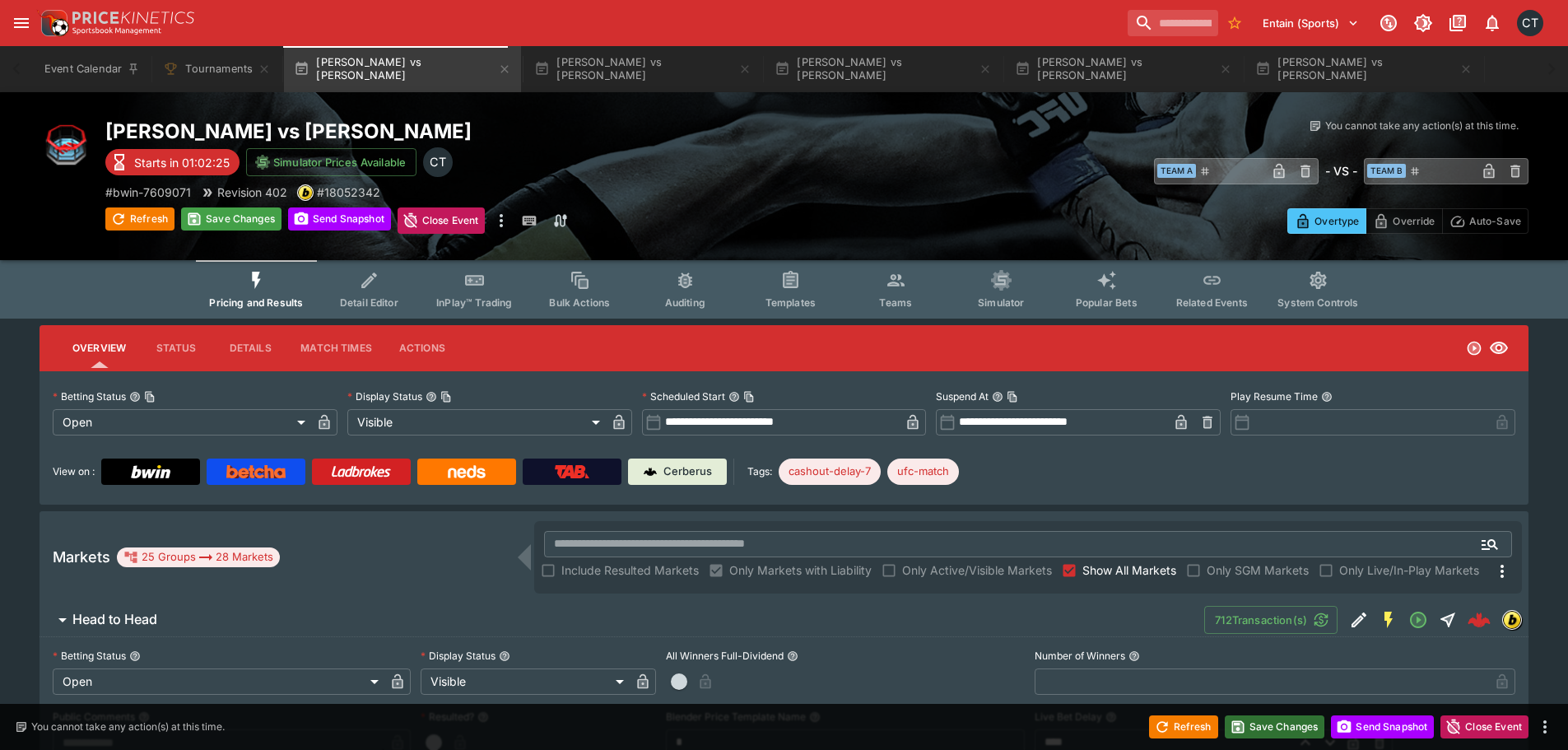
click at [1258, 731] on button "Save Changes" at bounding box center [1274, 727] width 100 height 23
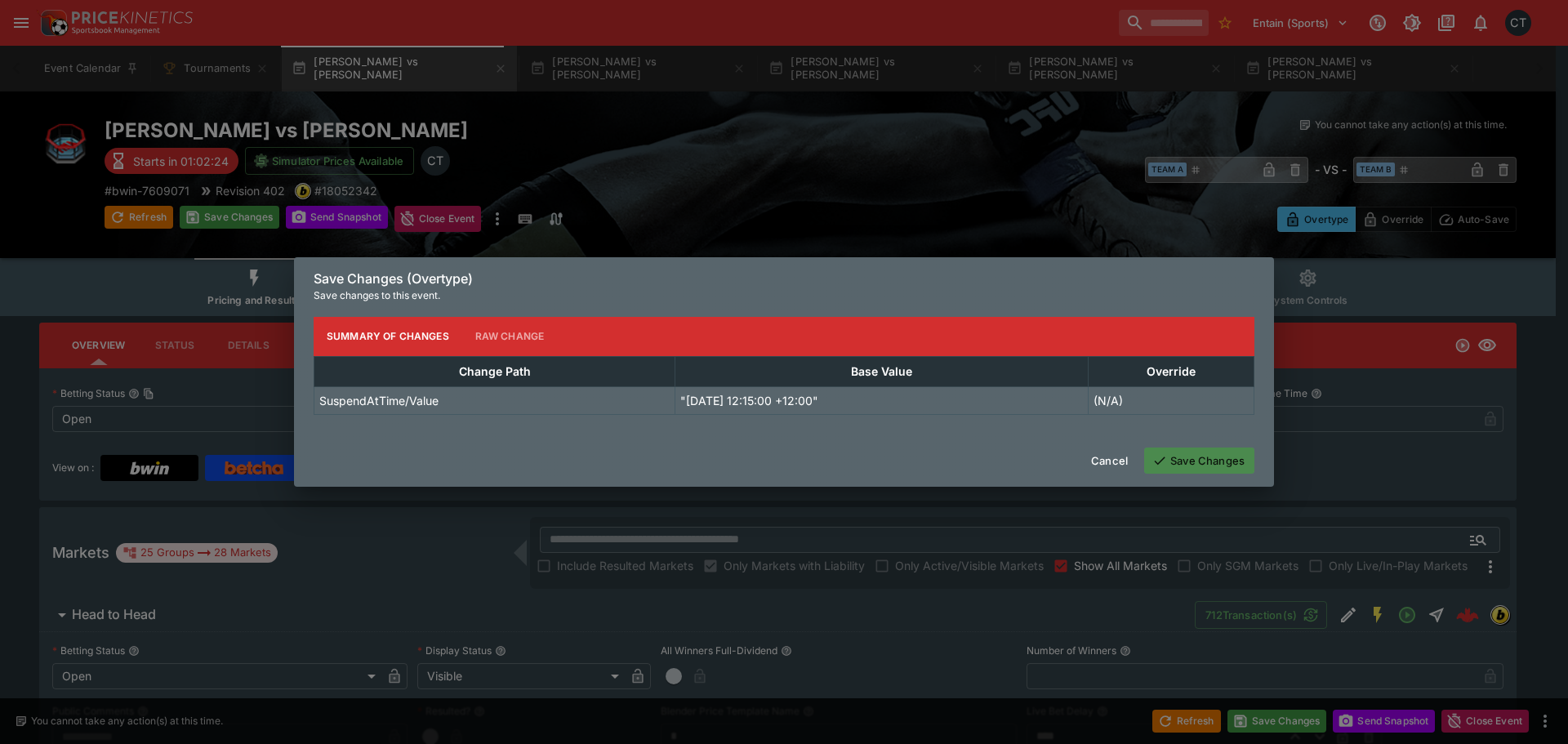
click at [1193, 471] on button "Save Changes" at bounding box center [1199, 460] width 110 height 26
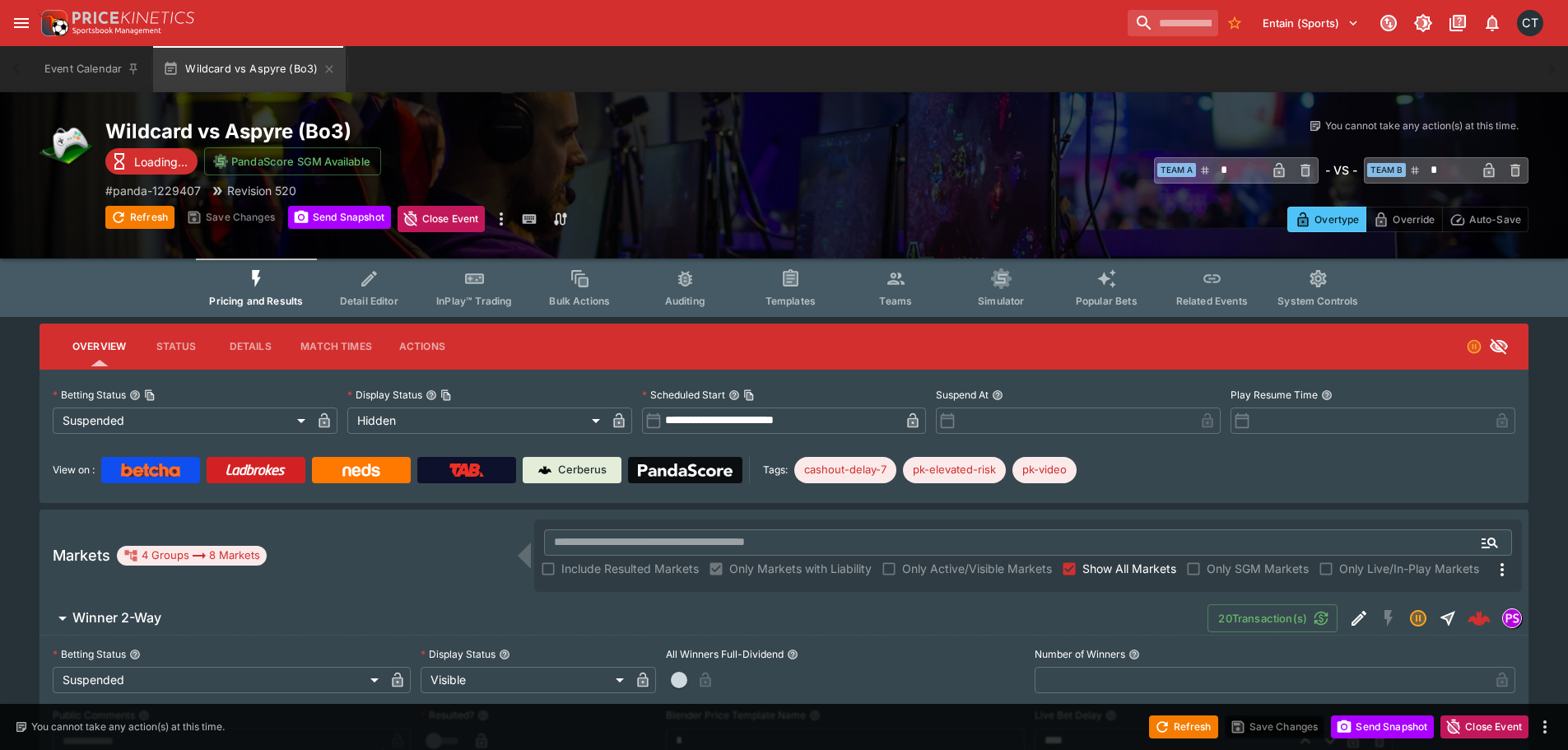
click at [669, 474] on img at bounding box center [684, 470] width 95 height 14
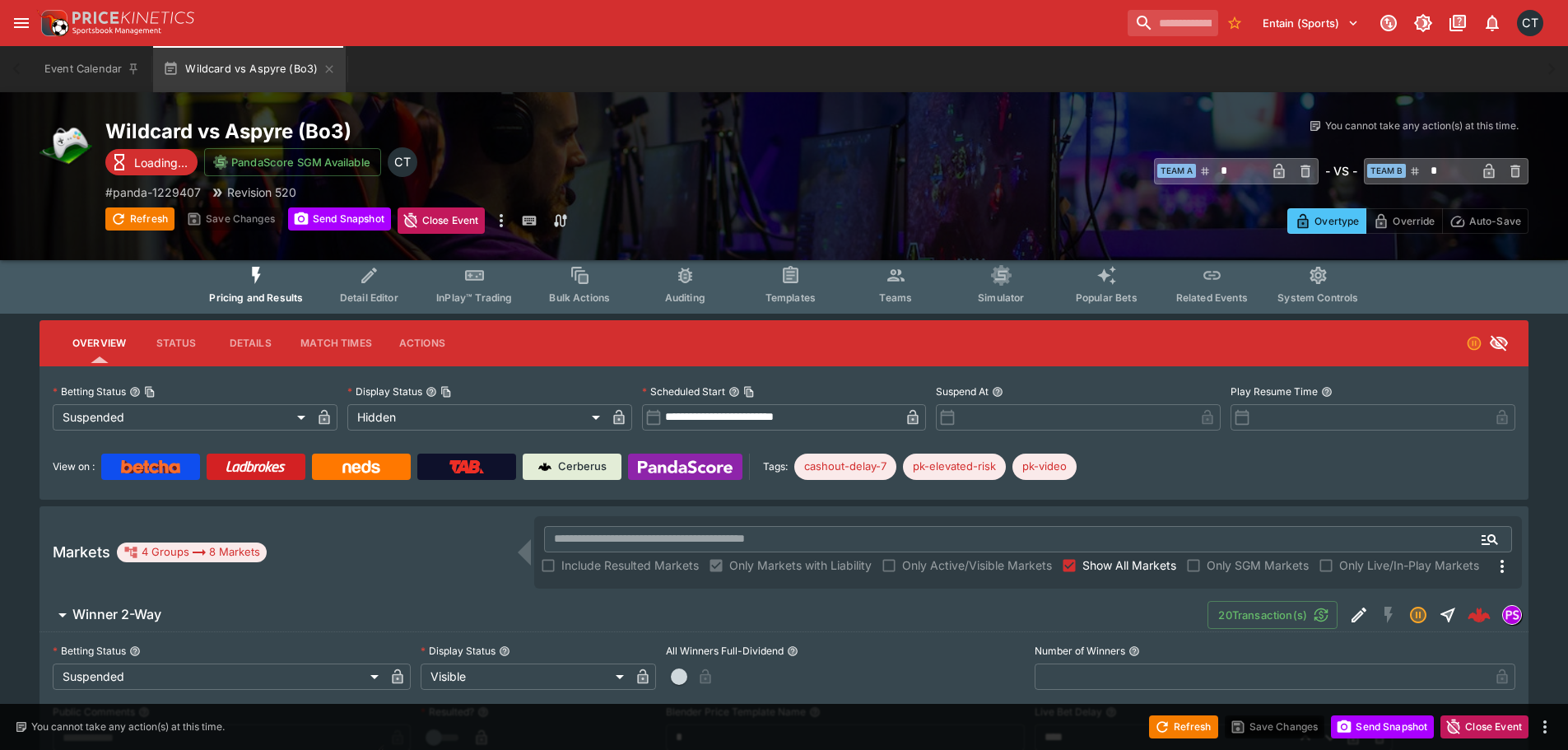
scroll to position [411, 0]
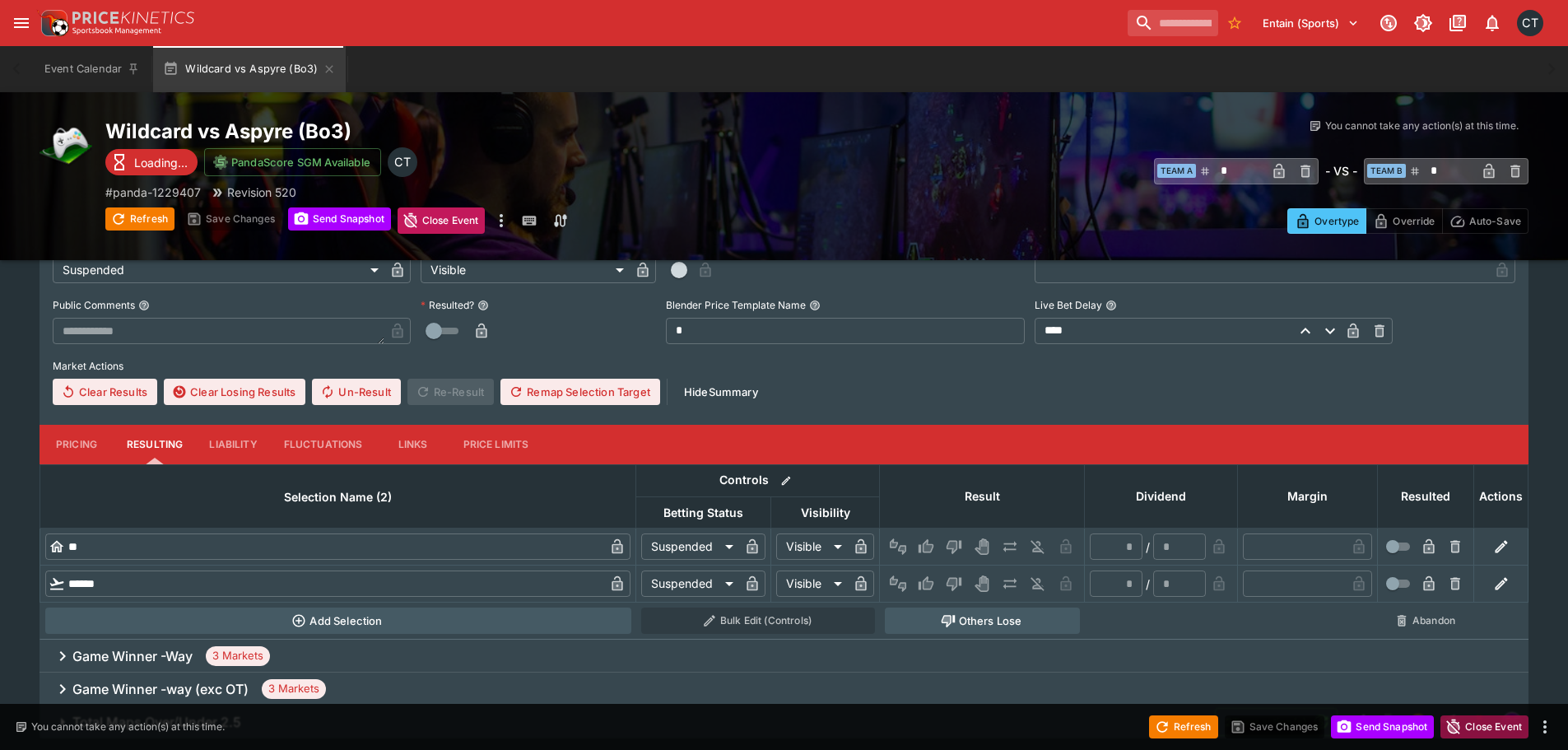
click at [1468, 729] on button "Close Event" at bounding box center [1484, 727] width 88 height 23
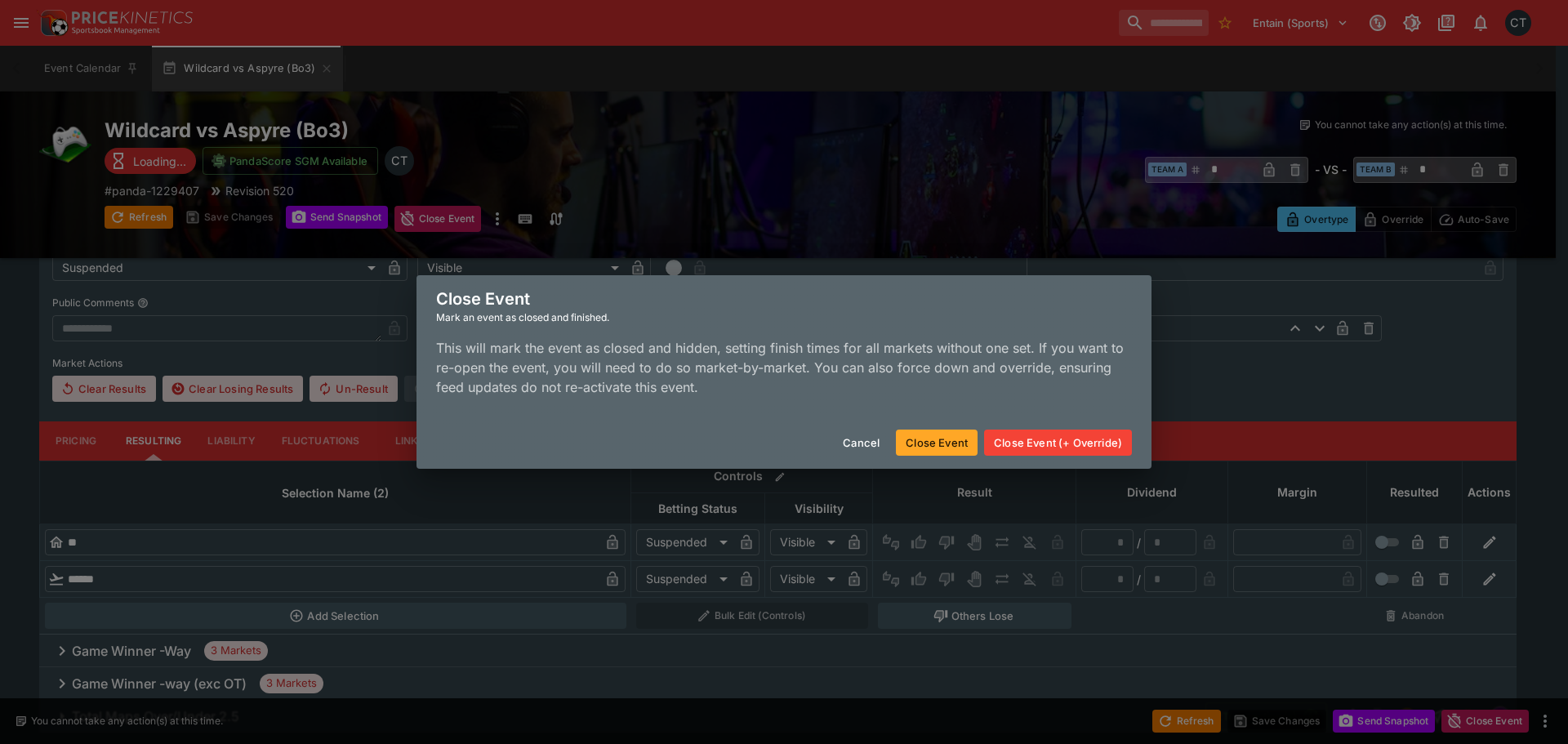
click at [1087, 442] on button "Close Event (+ Override)" at bounding box center [1057, 442] width 148 height 26
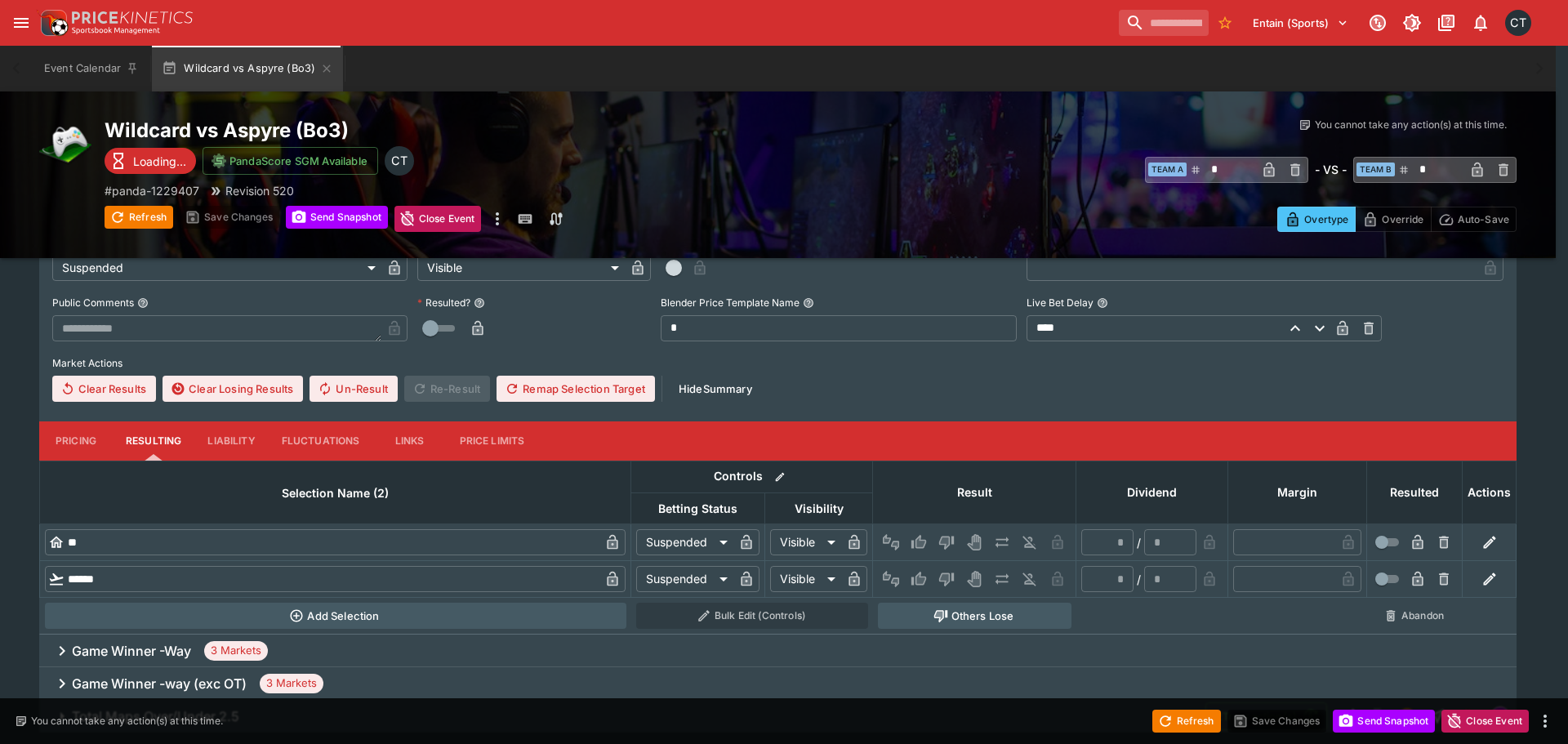
type input "**********"
type input "******"
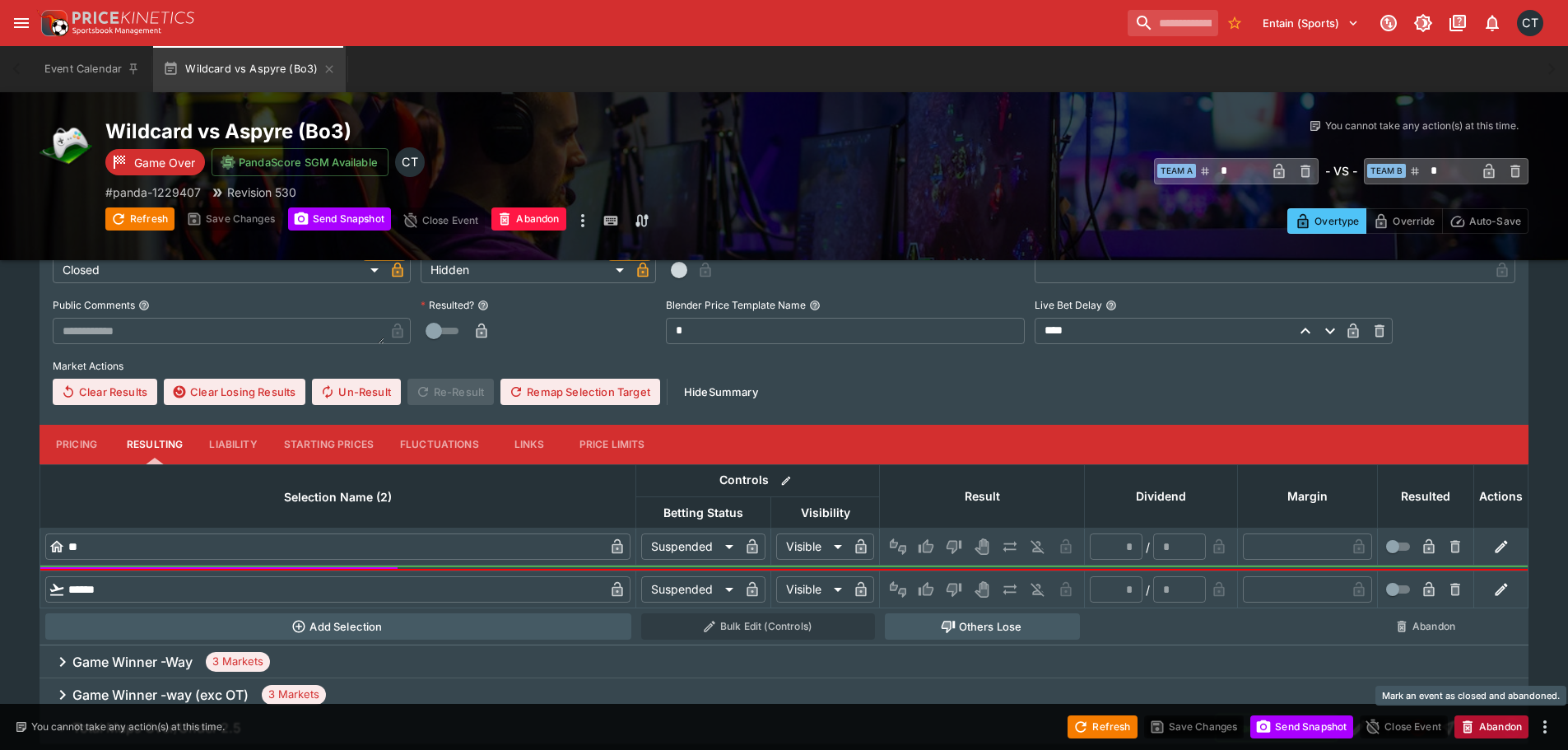
click at [1475, 717] on button "Abandon" at bounding box center [1491, 727] width 74 height 23
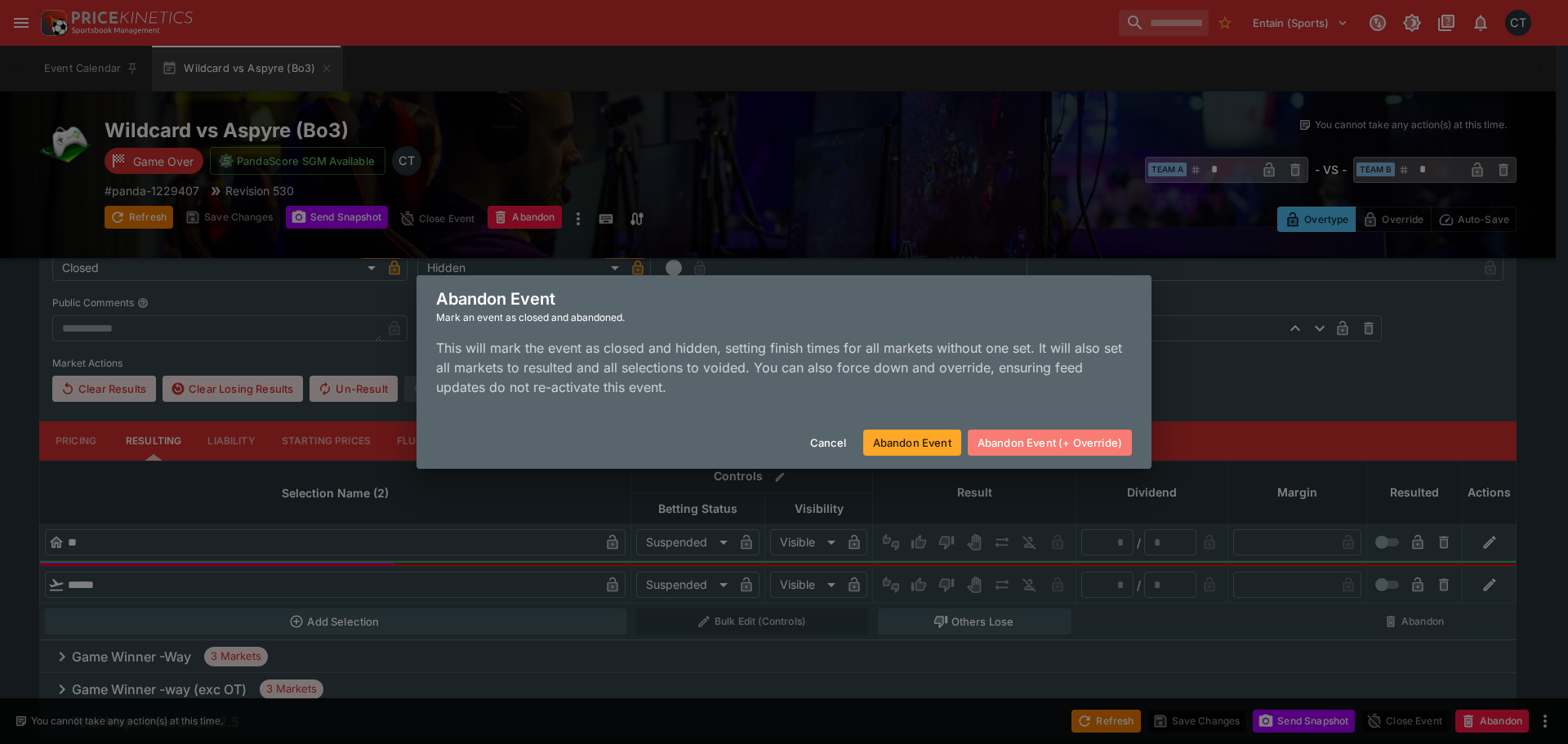
click at [1027, 442] on button "Abandon Event (+ Override)" at bounding box center [1049, 442] width 164 height 26
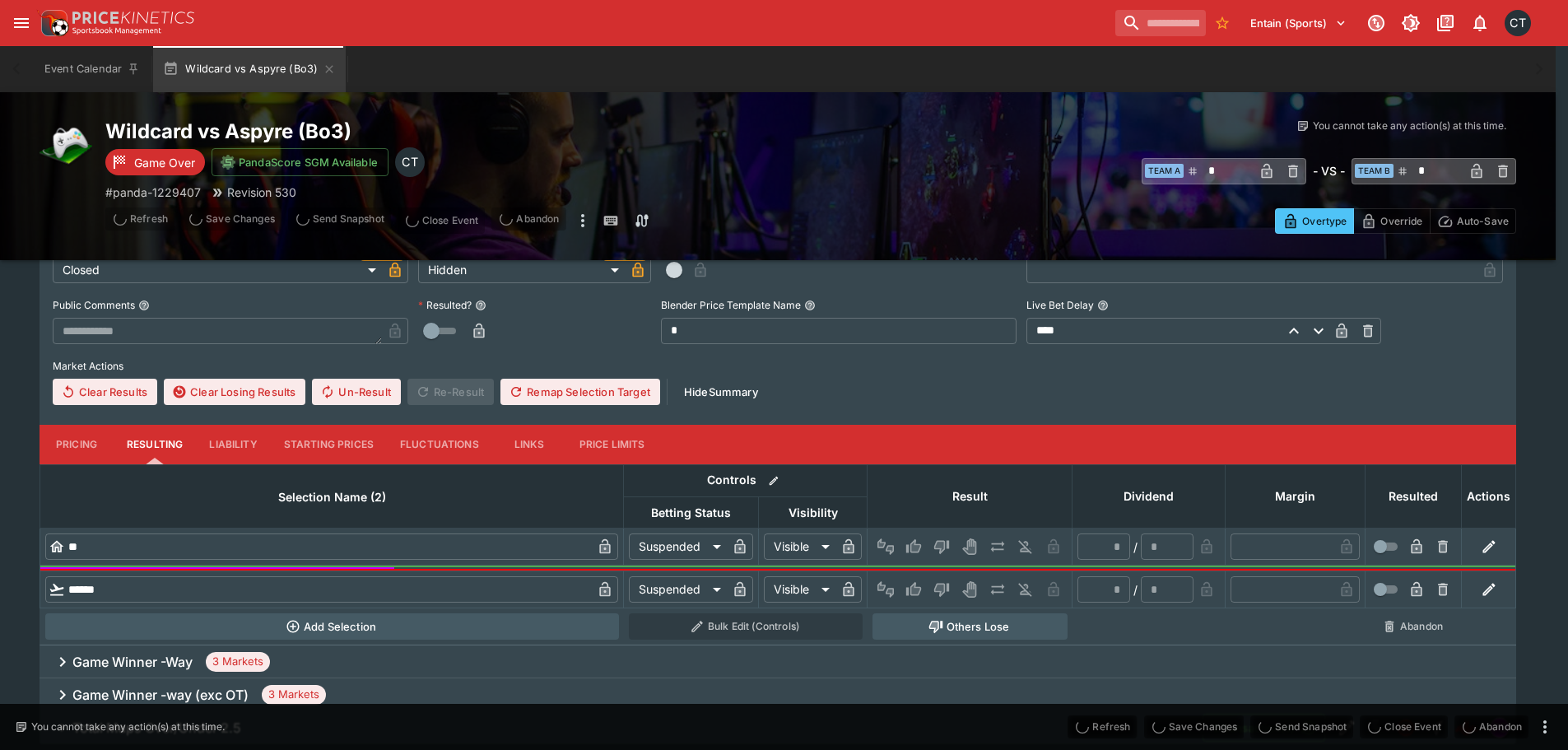
type input "**********"
type input "*******"
type input "**********"
type input "*******"
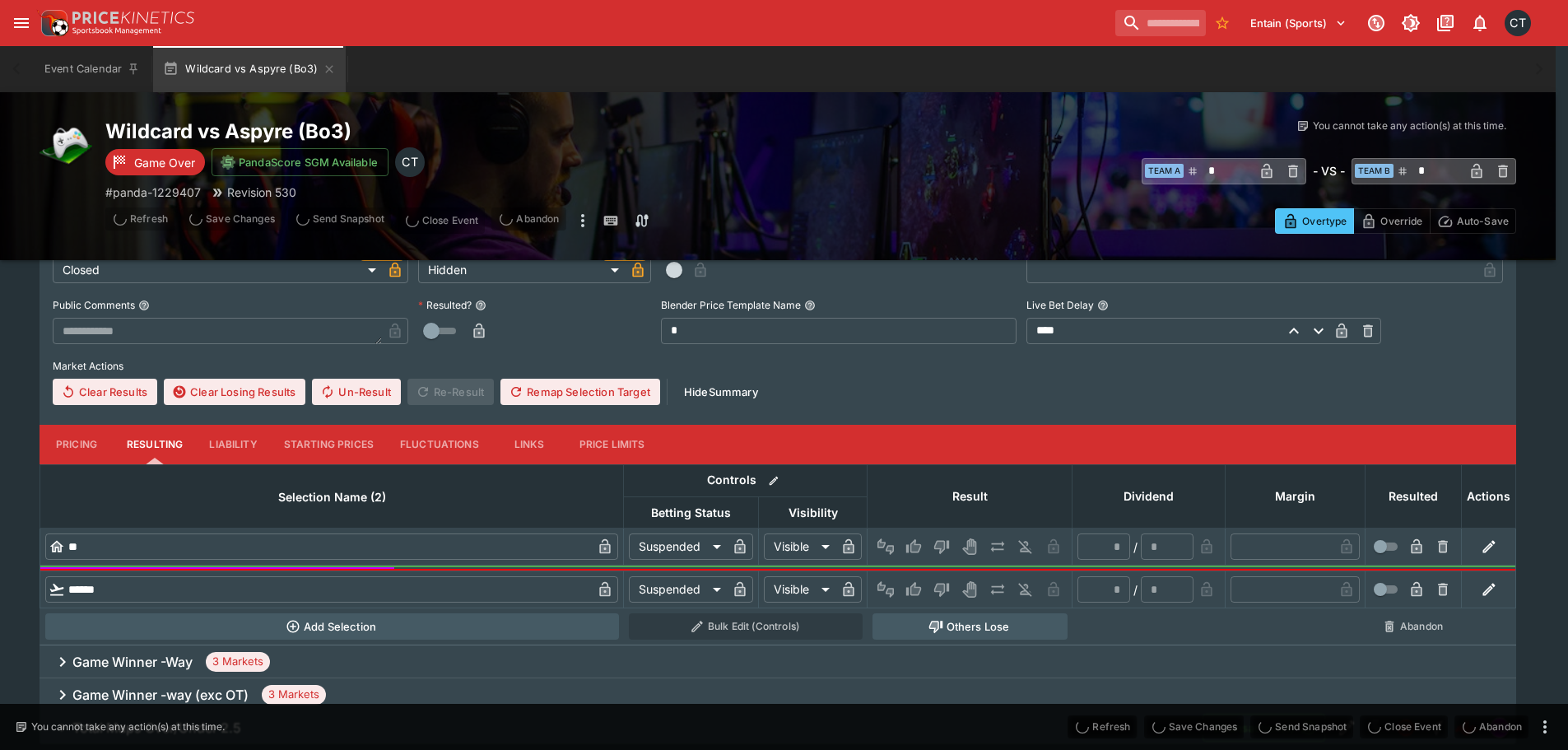
type input "*"
type input "******"
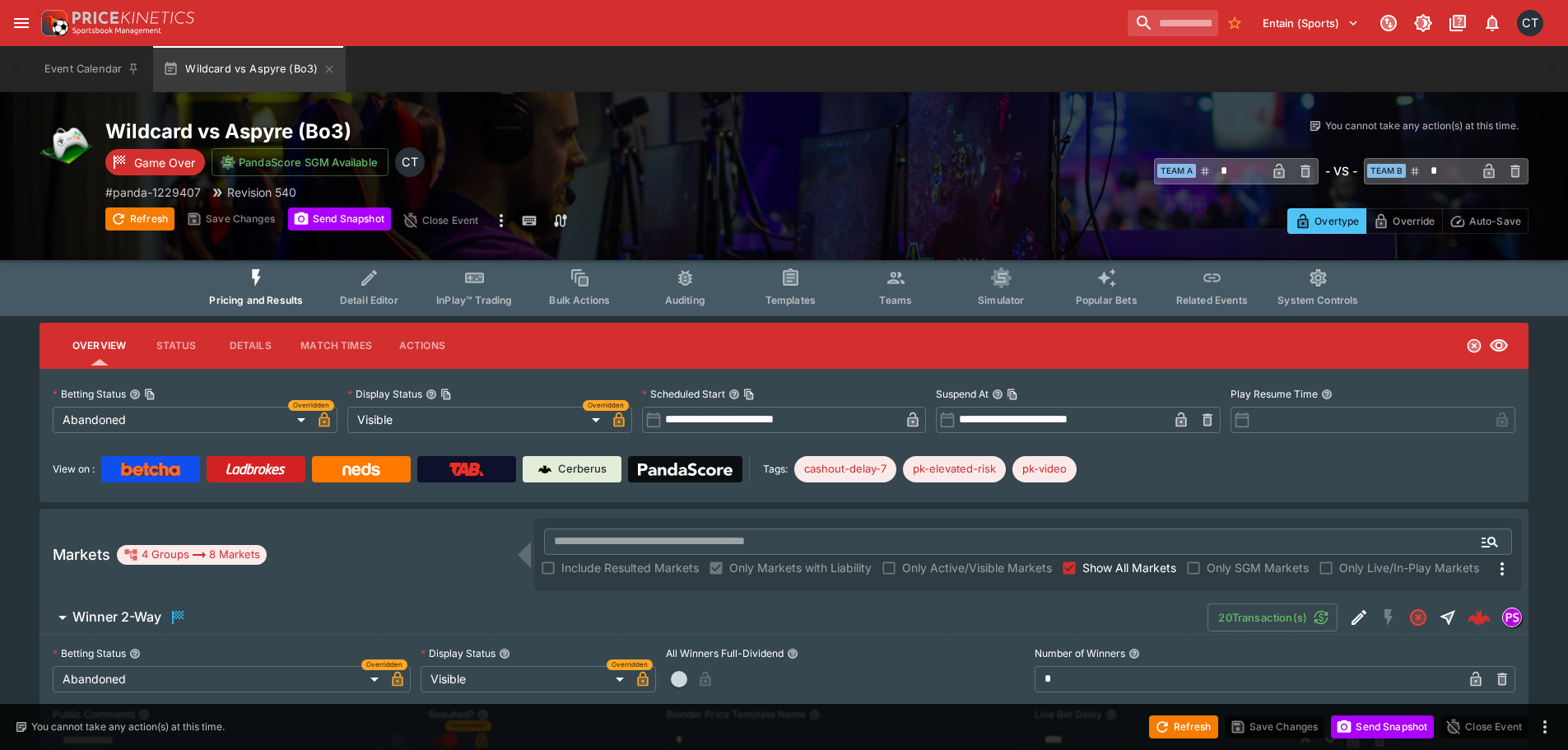
scroll to position [0, 0]
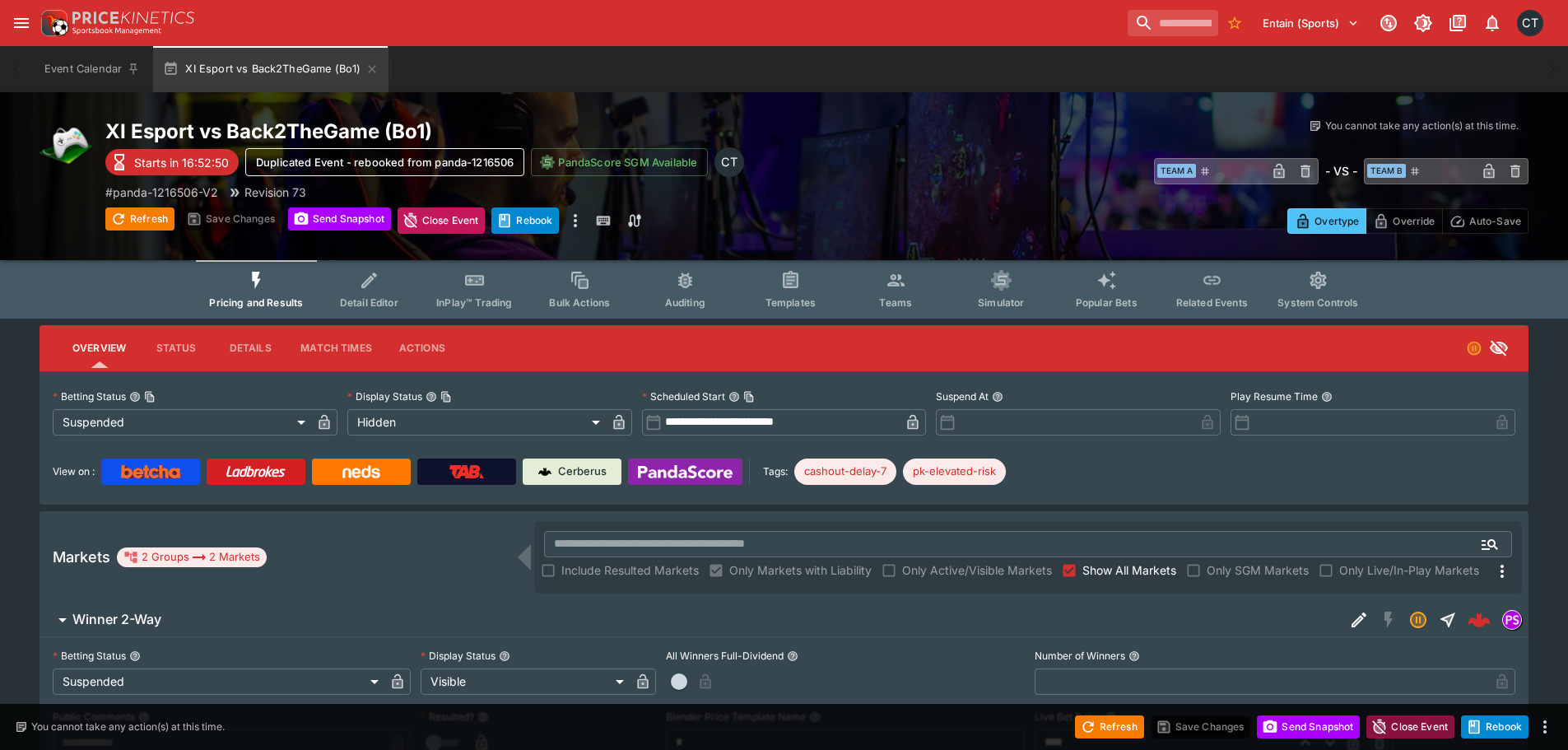
click at [1410, 720] on button "Close Event" at bounding box center [1410, 727] width 88 height 23
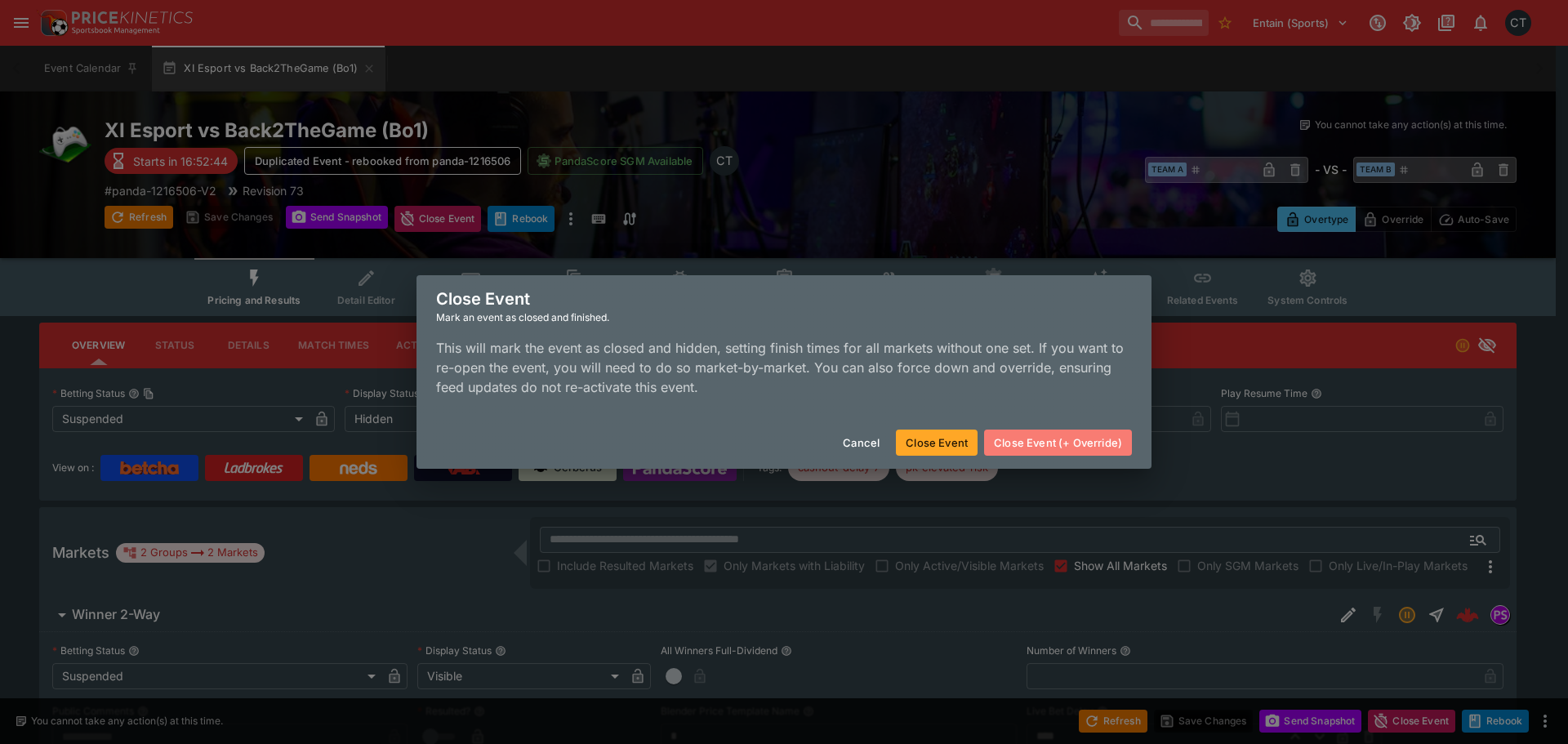
click at [1085, 441] on button "Close Event (+ Override)" at bounding box center [1057, 442] width 148 height 26
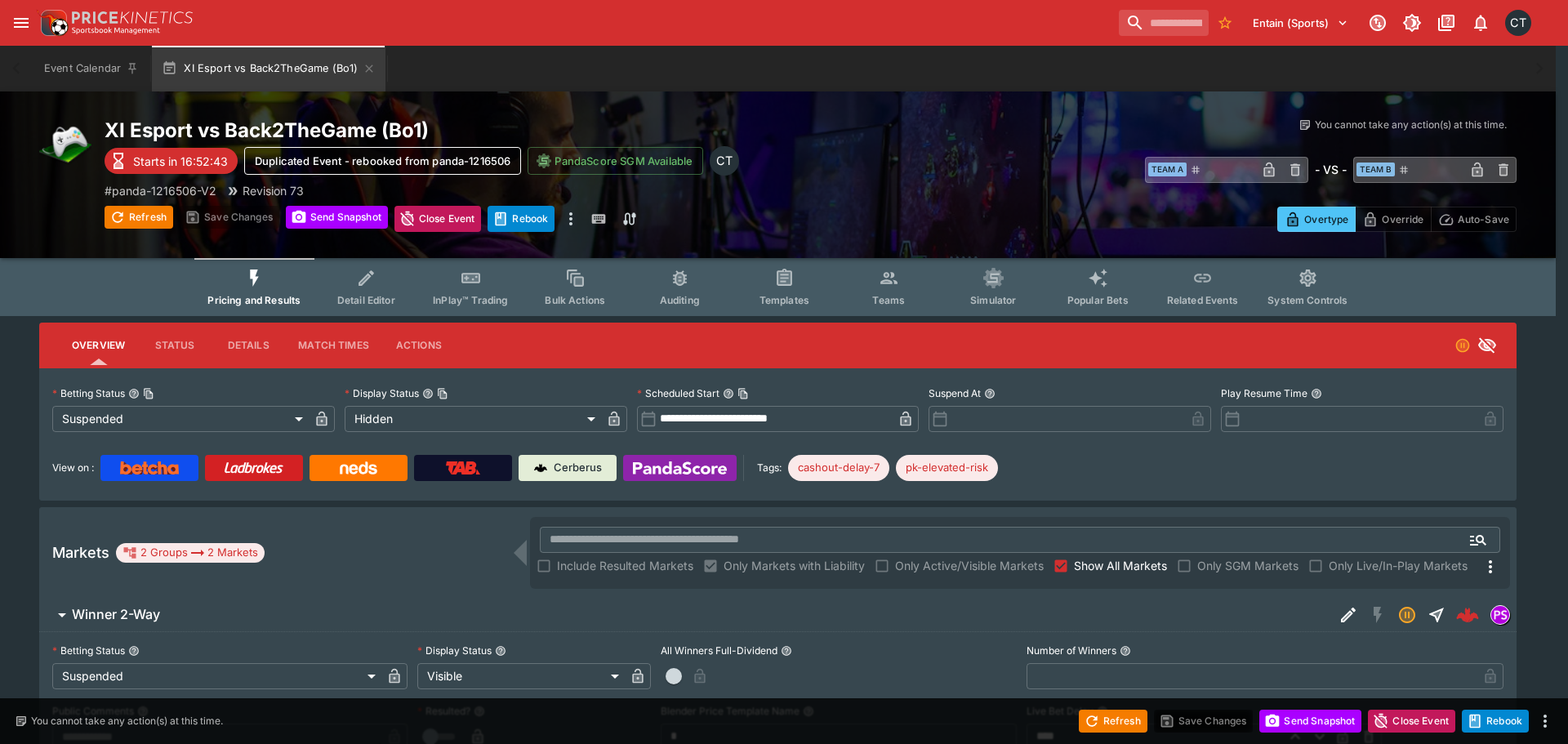
type input "**********"
type input "******"
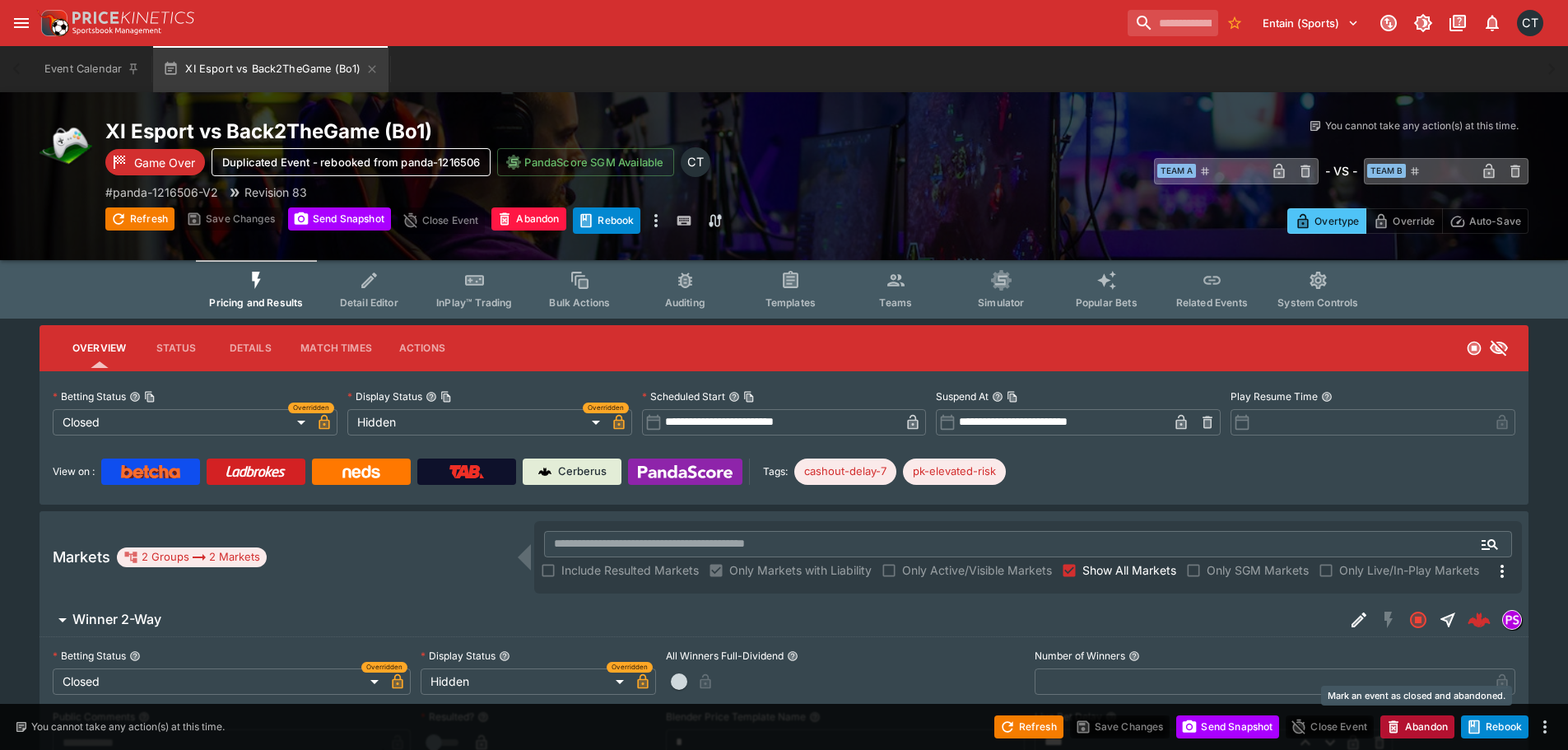
click at [1420, 721] on button "Abandon" at bounding box center [1417, 727] width 74 height 23
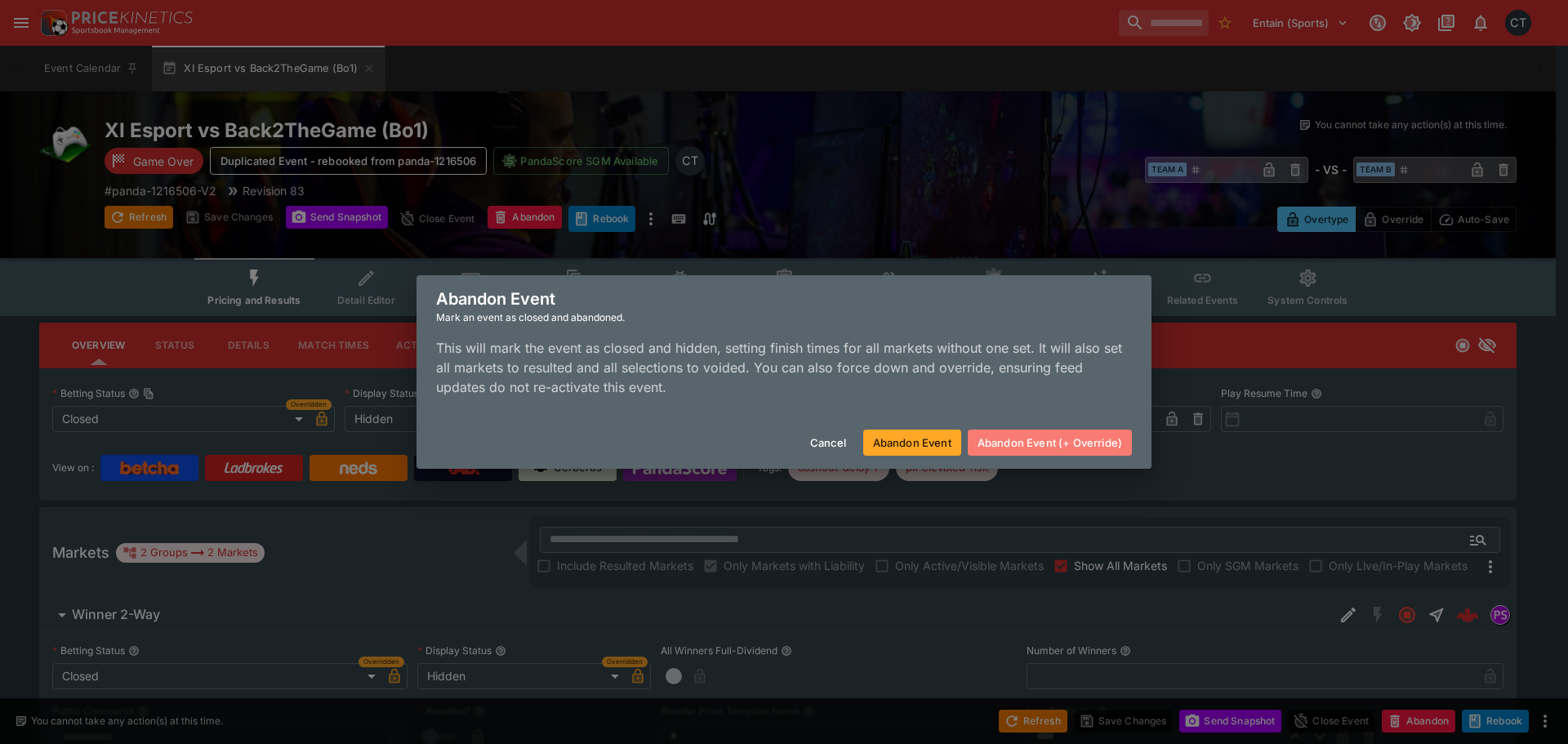
click at [1095, 435] on button "Abandon Event (+ Override)" at bounding box center [1049, 442] width 164 height 26
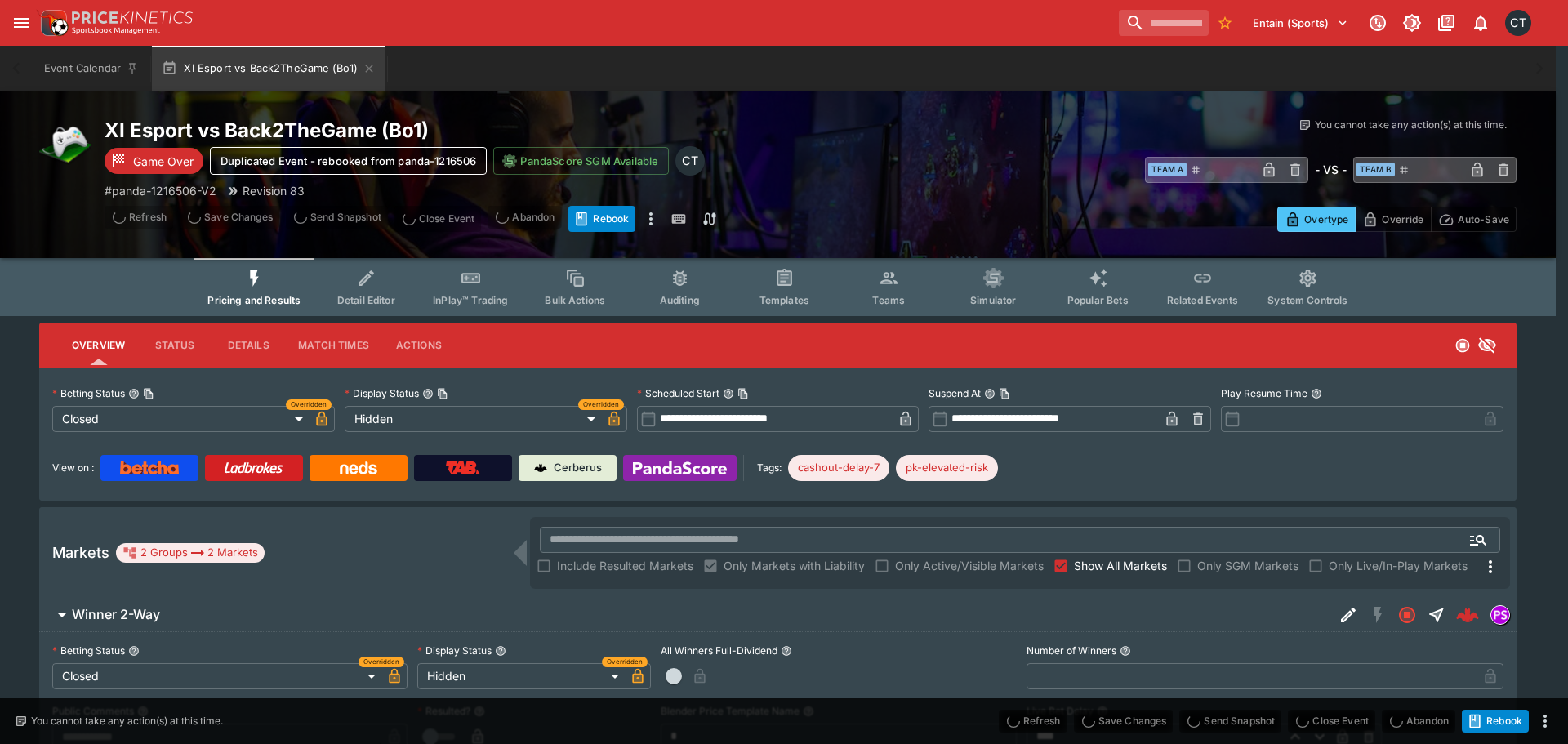
type input "**********"
type input "*******"
type input "**********"
type input "*******"
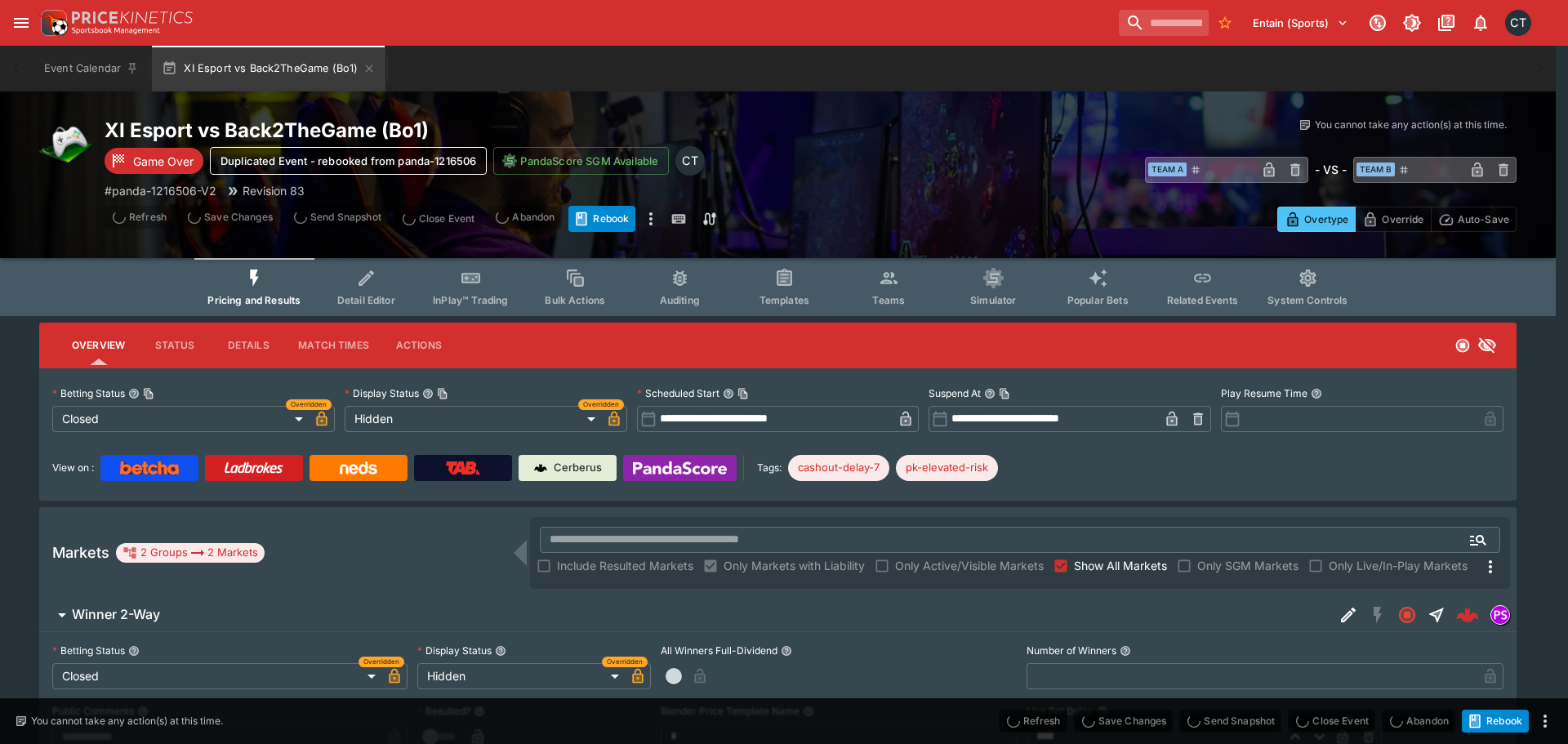
type input "*"
type input "******"
